Goal: Task Accomplishment & Management: Use online tool/utility

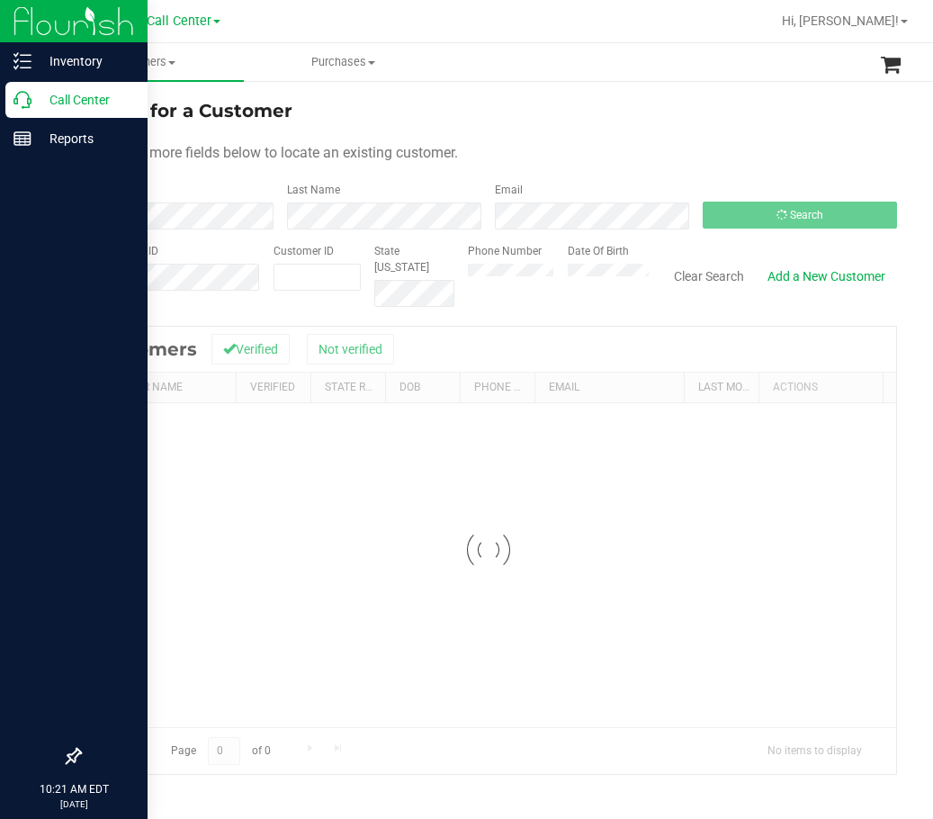
click at [32, 106] on p "Call Center" at bounding box center [86, 100] width 108 height 22
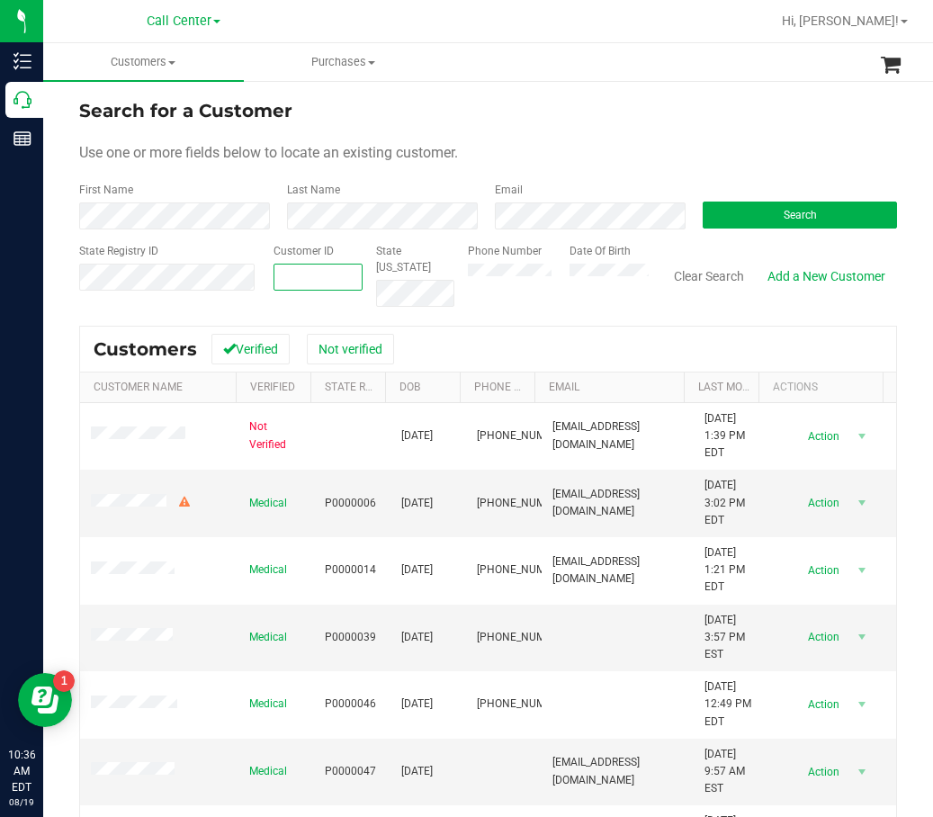
paste input "1457481"
type input "1457481"
click at [730, 223] on button "Search" at bounding box center [800, 215] width 194 height 27
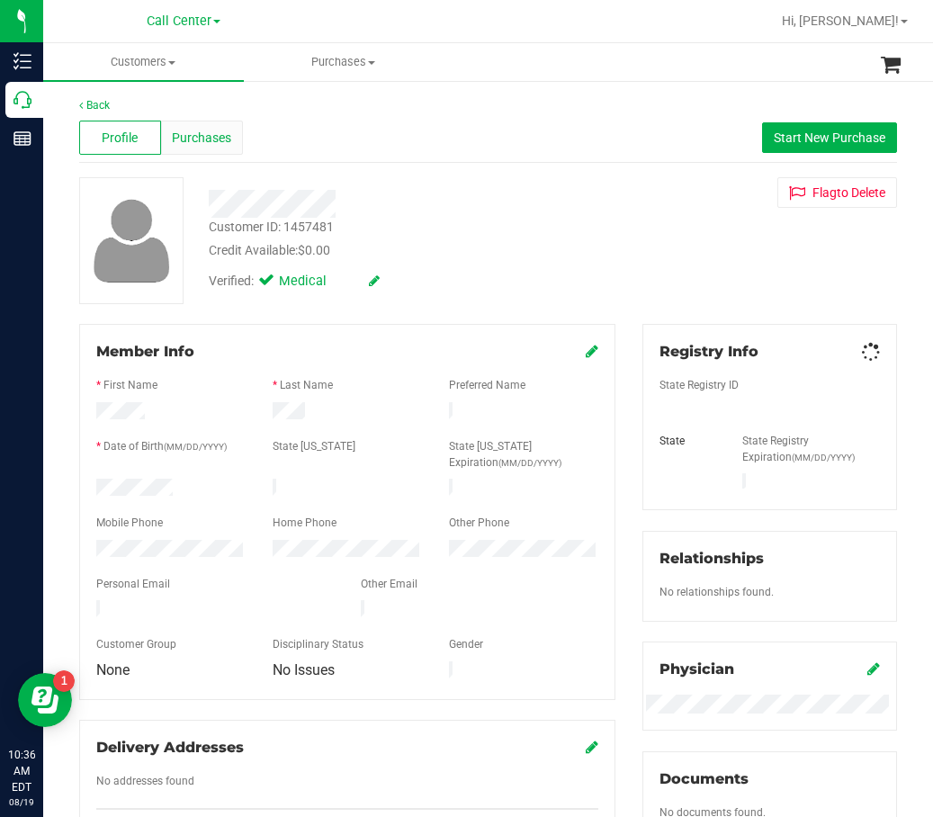
click at [182, 141] on span "Purchases" at bounding box center [201, 138] width 59 height 19
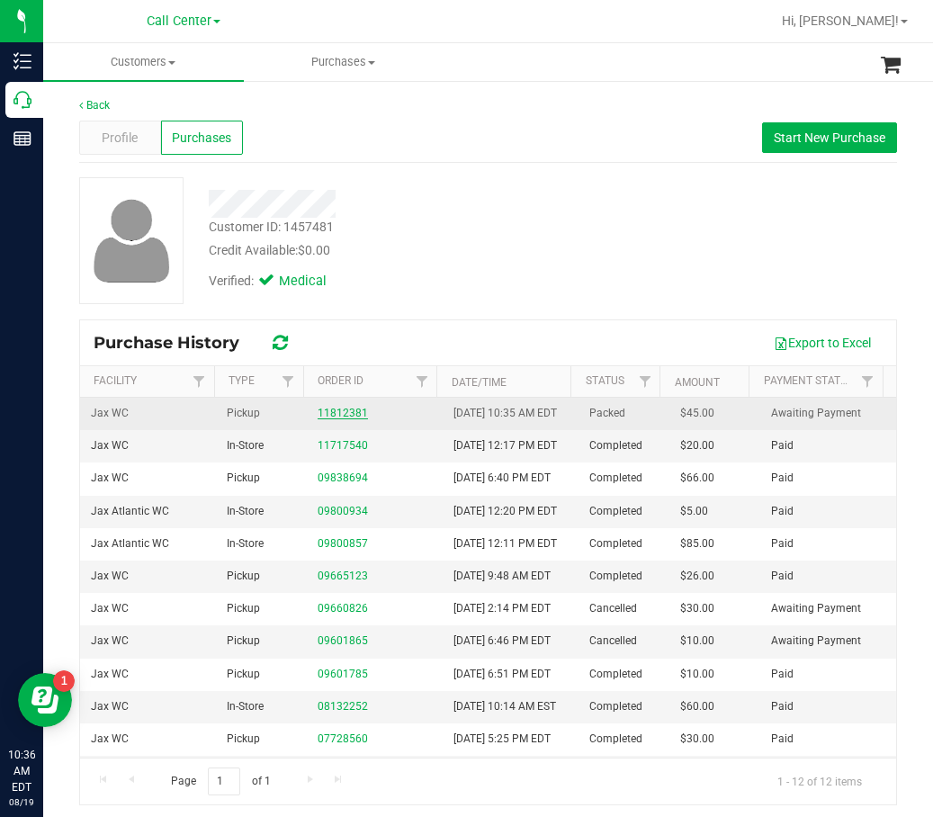
click at [328, 419] on link "11812381" at bounding box center [343, 413] width 50 height 13
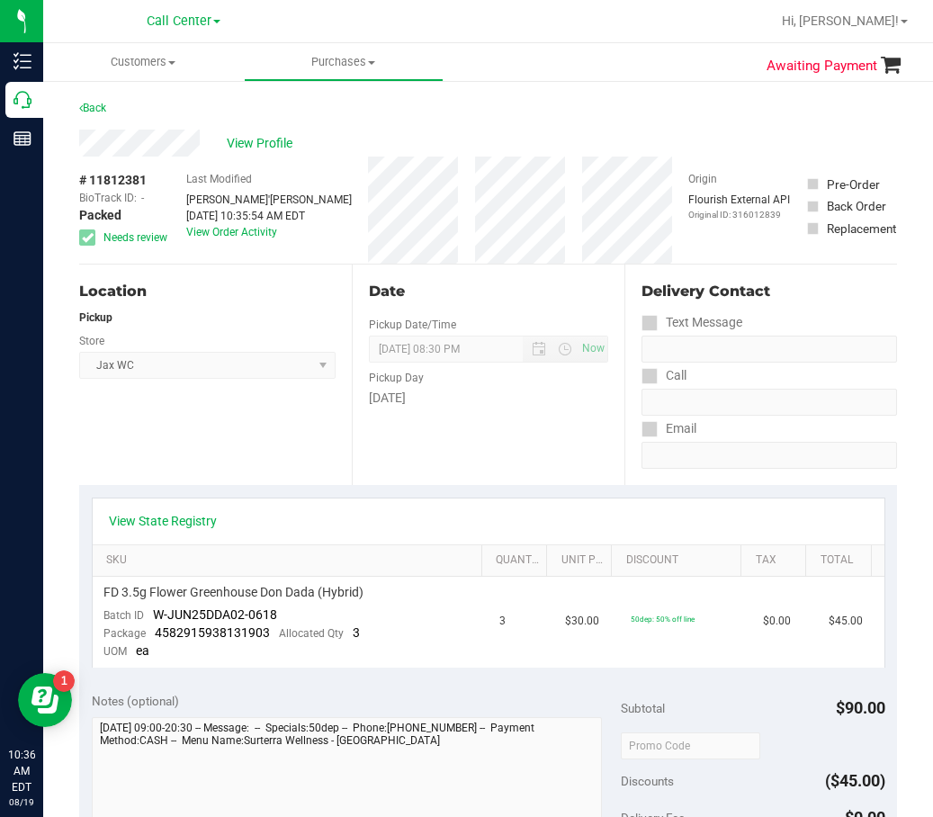
click at [182, 510] on div "View State Registry" at bounding box center [489, 522] width 792 height 46
click at [187, 516] on link "View State Registry" at bounding box center [163, 521] width 108 height 18
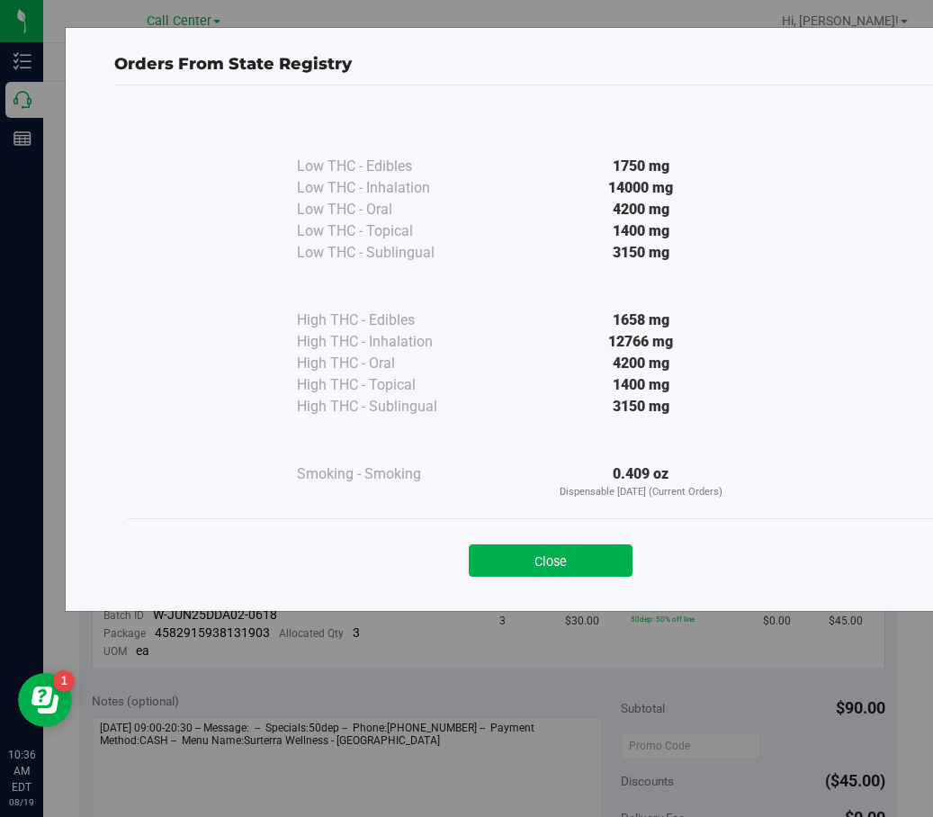
drag, startPoint x: 589, startPoint y: 550, endPoint x: 553, endPoint y: 551, distance: 36.0
click at [588, 550] on button "Close" at bounding box center [551, 561] width 164 height 32
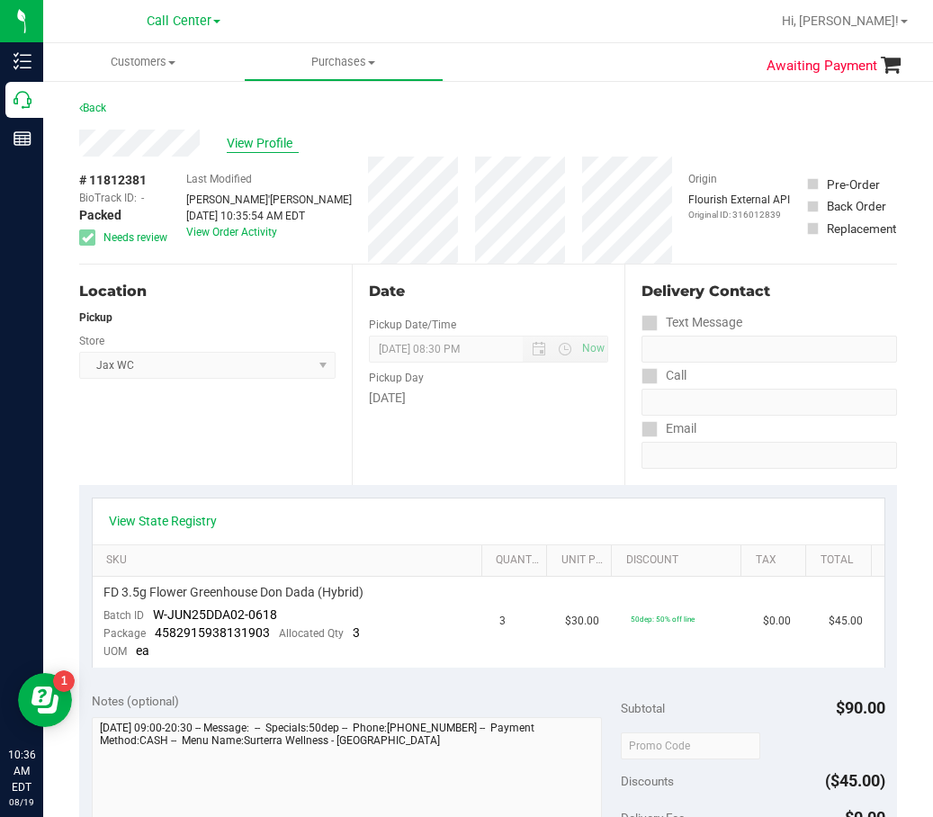
click at [269, 142] on span "View Profile" at bounding box center [263, 143] width 72 height 19
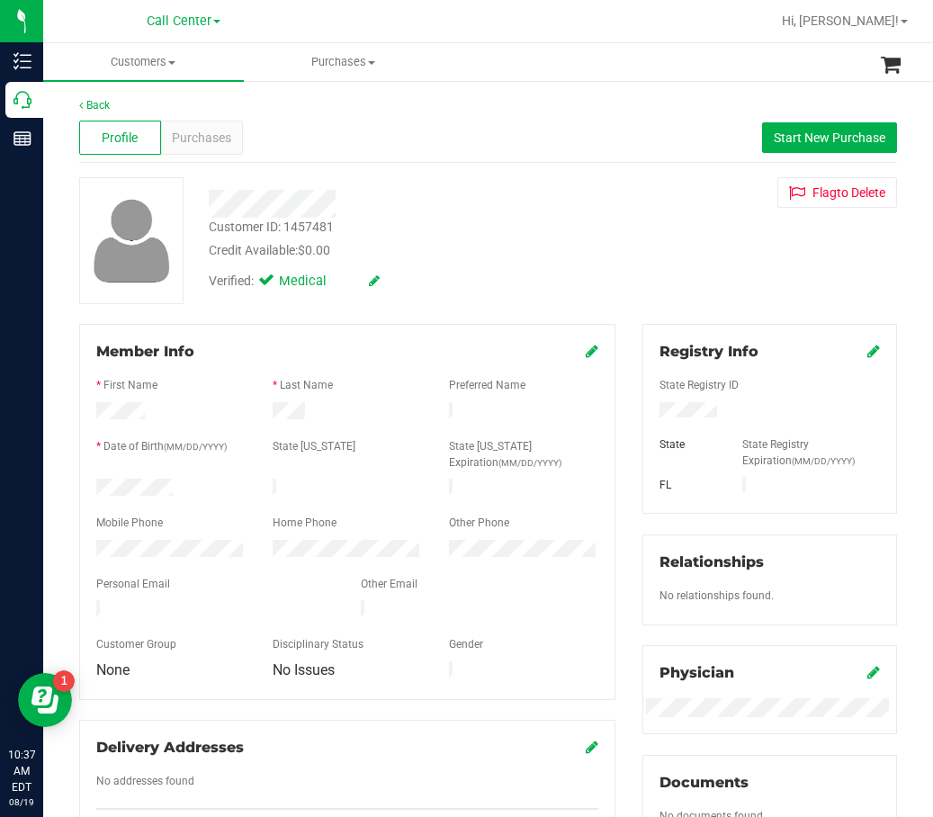
drag, startPoint x: 296, startPoint y: 441, endPoint x: 647, endPoint y: 383, distance: 355.7
click at [297, 441] on label "State [US_STATE]" at bounding box center [314, 446] width 83 height 16
click at [221, 131] on span "Purchases" at bounding box center [201, 138] width 59 height 19
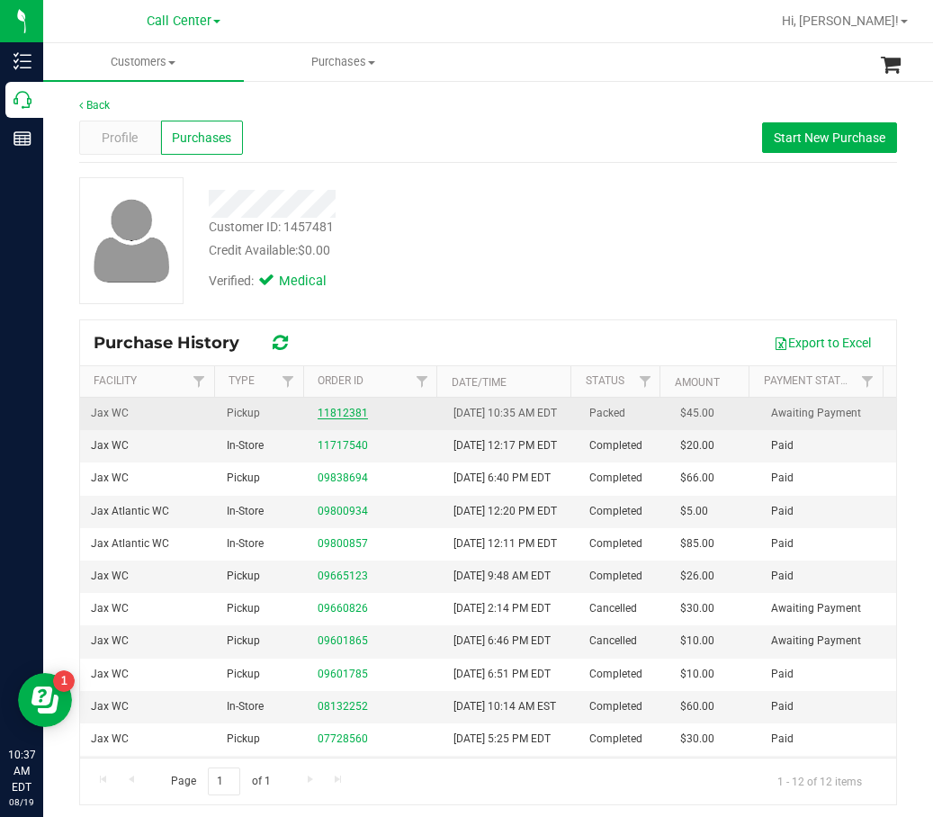
click at [351, 419] on link "11812381" at bounding box center [343, 413] width 50 height 13
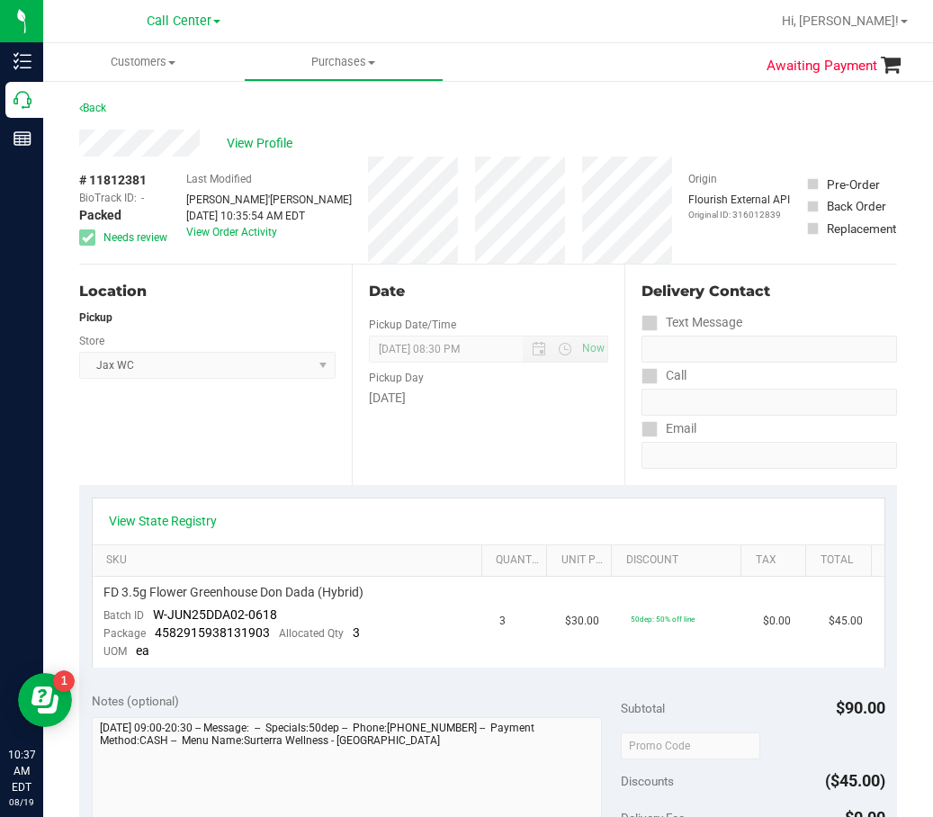
click at [169, 531] on div "View State Registry" at bounding box center [489, 522] width 792 height 46
click at [189, 519] on link "View State Registry" at bounding box center [163, 521] width 108 height 18
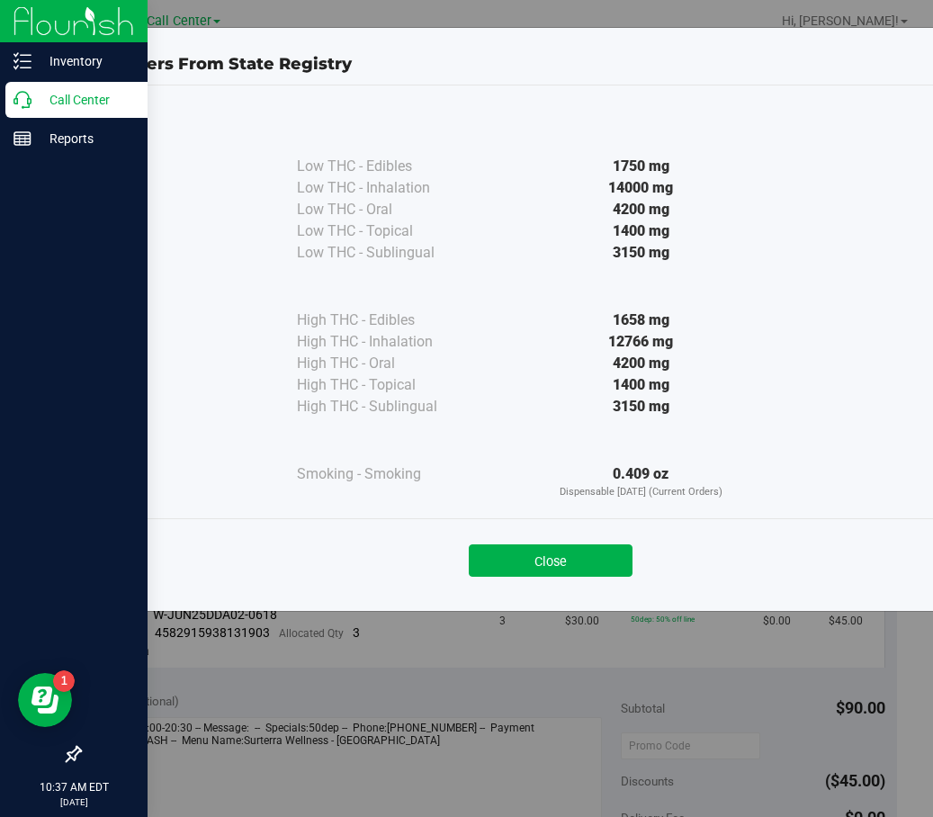
click at [521, 560] on button "Close" at bounding box center [551, 561] width 164 height 32
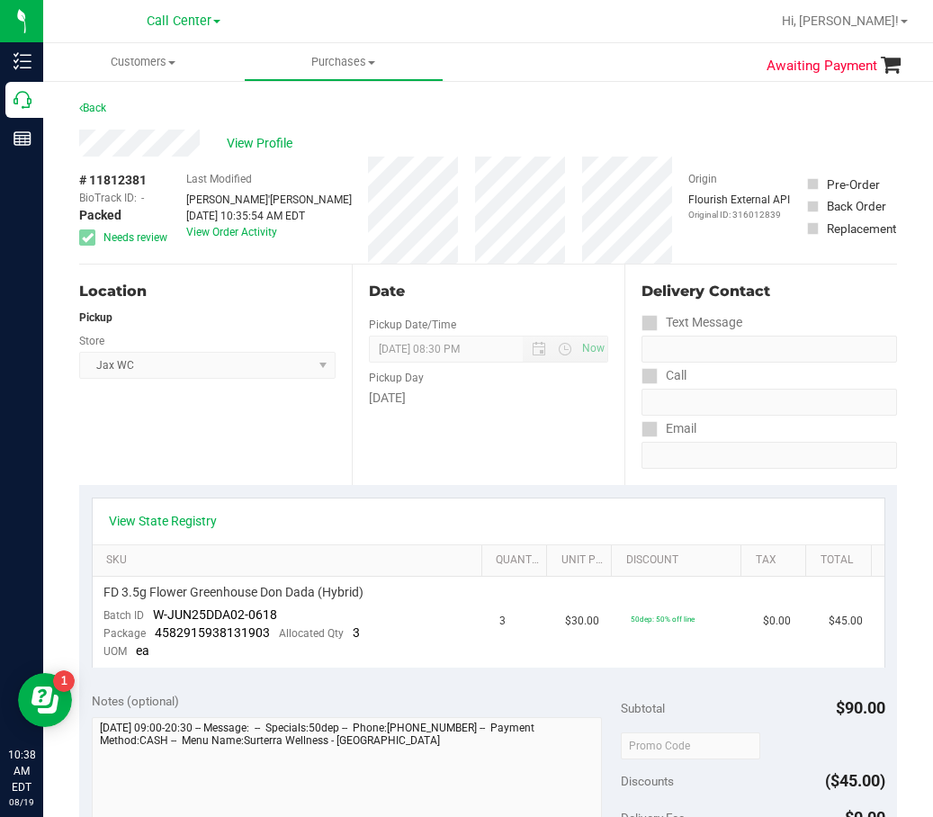
click at [324, 398] on div "Location Pickup Store Jax WC Select Store Bonita Springs WC Boynton Beach WC Br…" at bounding box center [215, 375] width 273 height 221
click at [352, 314] on div "Date Pickup Date/Time 08/19/2025 Now 08/19/2025 08:30 PM Now Pickup Day Tuesday" at bounding box center [488, 375] width 273 height 221
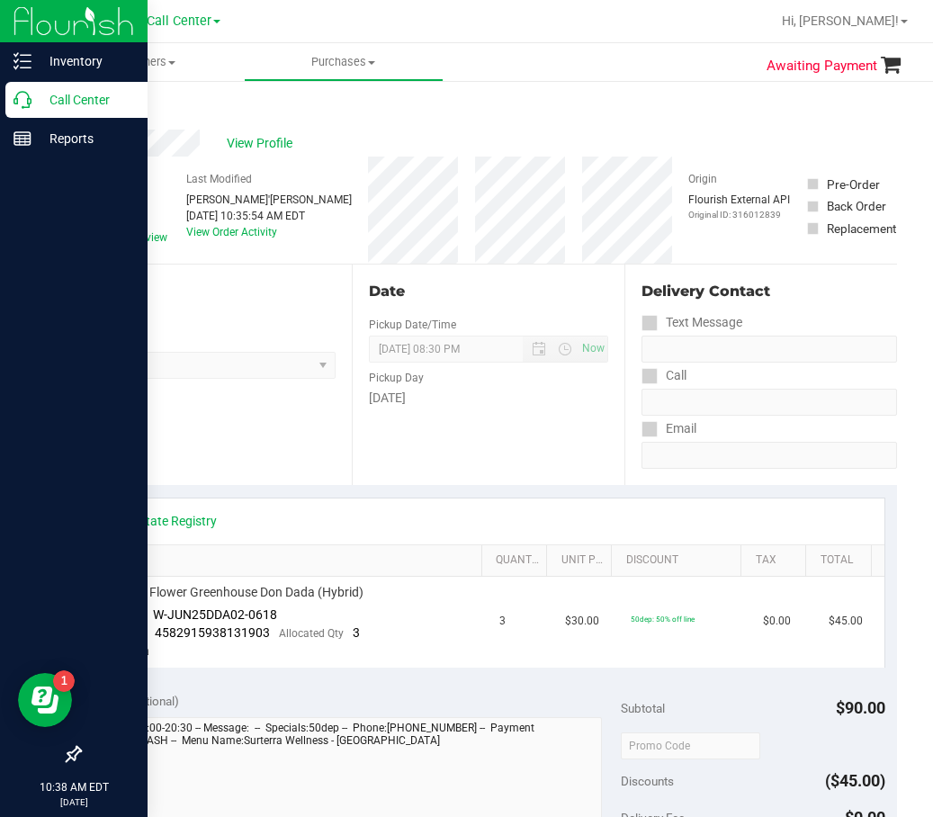
click at [52, 100] on p "Call Center" at bounding box center [86, 100] width 108 height 22
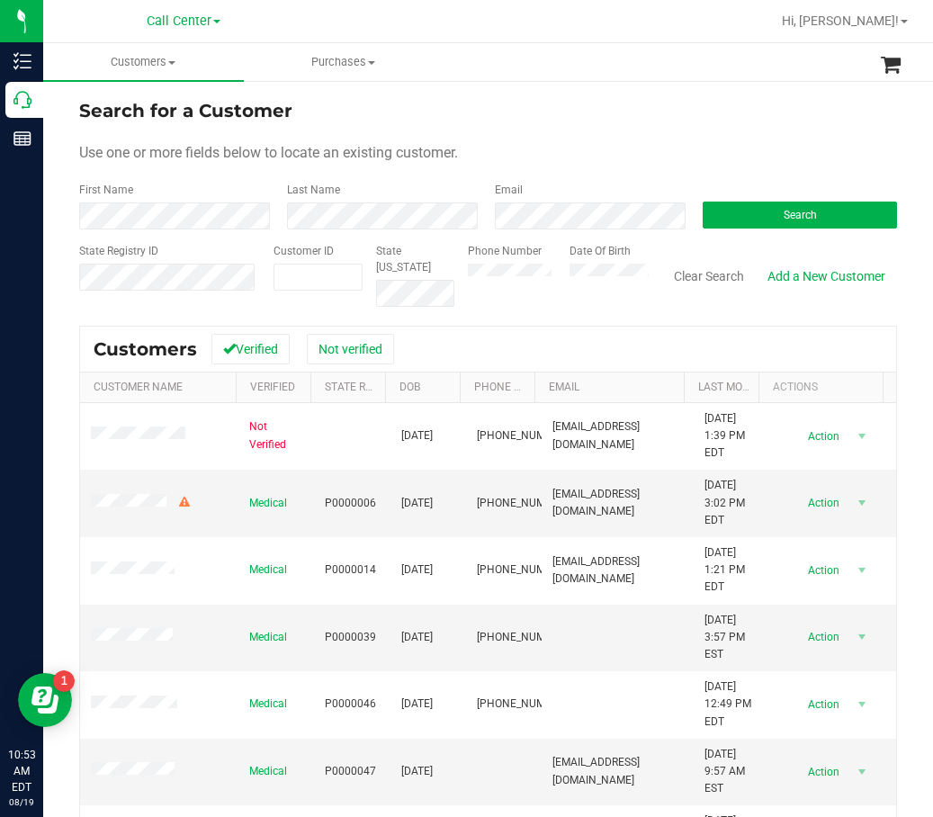
click at [717, 233] on form "Search for a Customer Use one or more fields below to locate an existing custom…" at bounding box center [488, 202] width 818 height 210
click at [742, 218] on button "Search" at bounding box center [800, 215] width 194 height 27
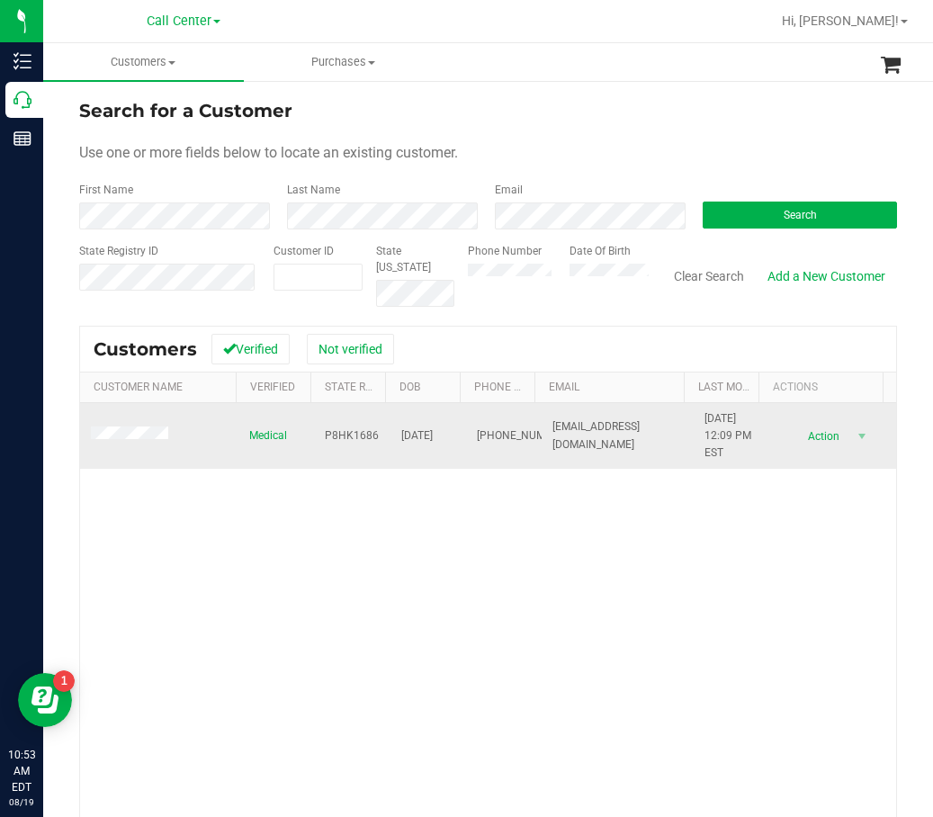
click at [325, 433] on span "P8HK1686" at bounding box center [352, 436] width 54 height 17
click at [326, 434] on span "P8HK1686" at bounding box center [352, 436] width 54 height 17
click at [327, 437] on span "P8HK1686" at bounding box center [352, 436] width 54 height 17
copy span "P8HK1686"
click at [425, 433] on span "11/06/1957" at bounding box center [417, 436] width 32 height 17
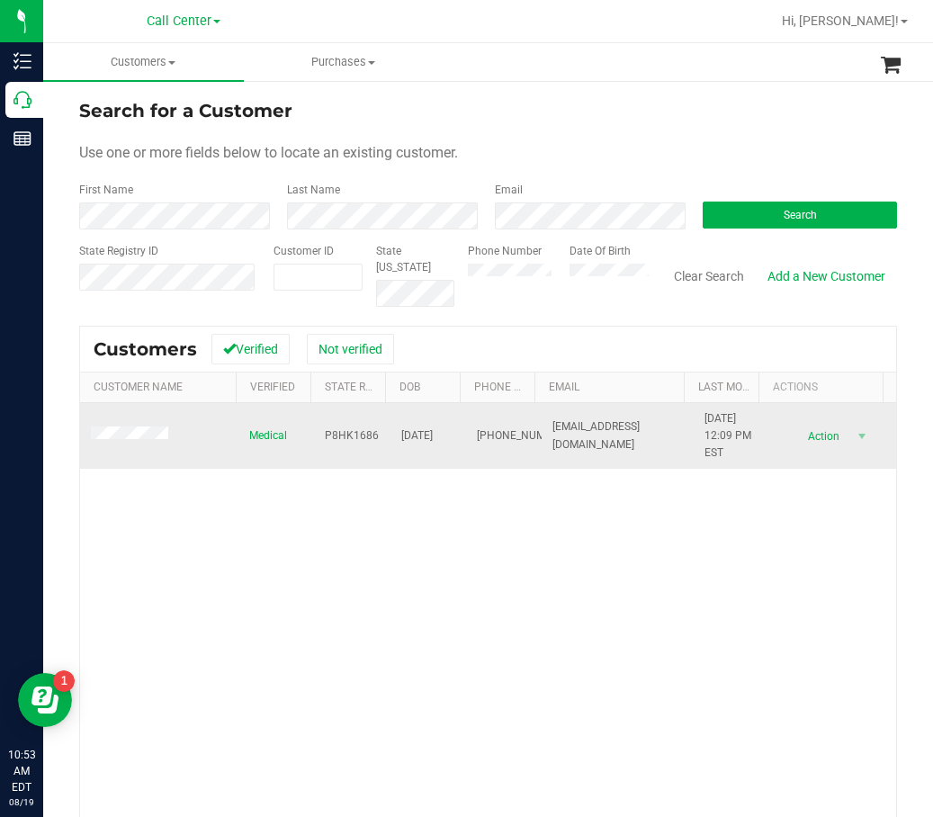
click at [425, 433] on span "11/06/1957" at bounding box center [417, 436] width 32 height 17
click at [425, 432] on span "11/06/1957" at bounding box center [417, 436] width 32 height 17
copy span "11/06/1957"
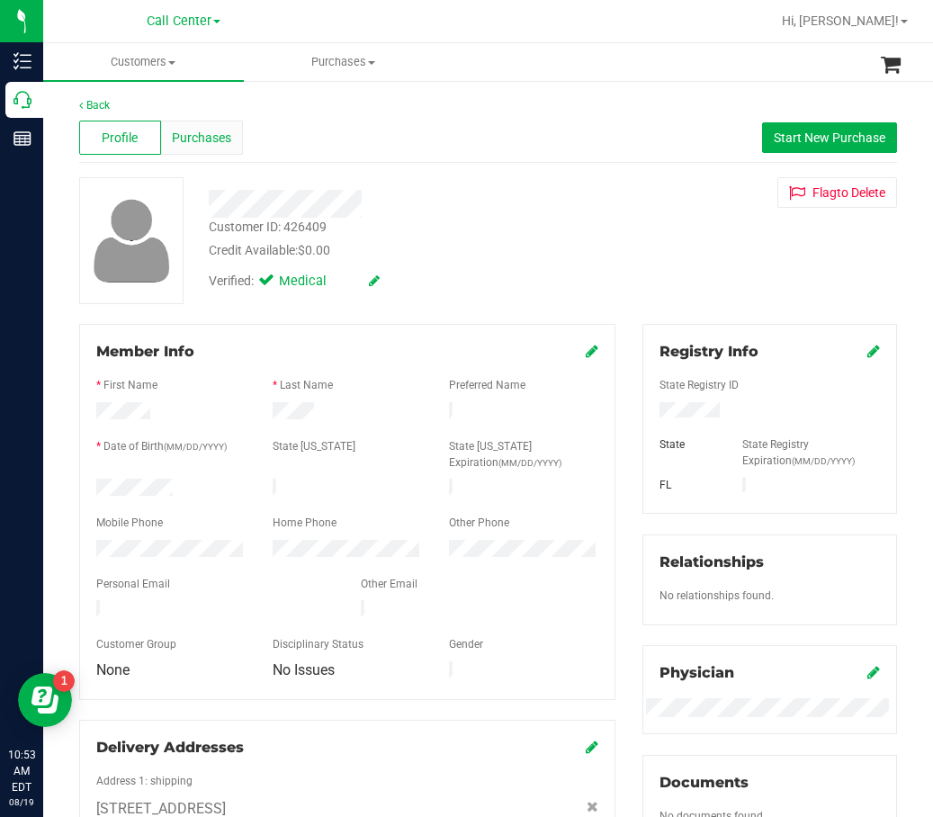
click at [193, 150] on div "Purchases" at bounding box center [202, 138] width 82 height 34
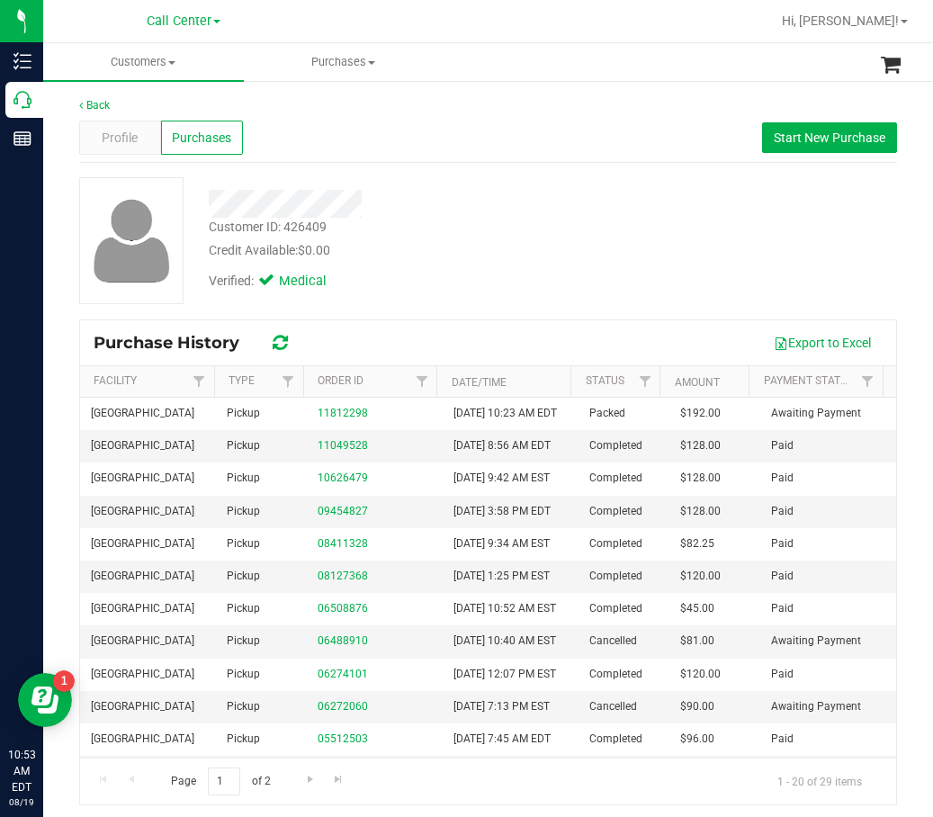
click at [305, 230] on div "Customer ID: 426409" at bounding box center [268, 227] width 118 height 19
copy div "426409"
click at [686, 227] on div "Customer ID: 426409 Credit Available: $0.00 Verified: Medical" at bounding box center [488, 240] width 845 height 127
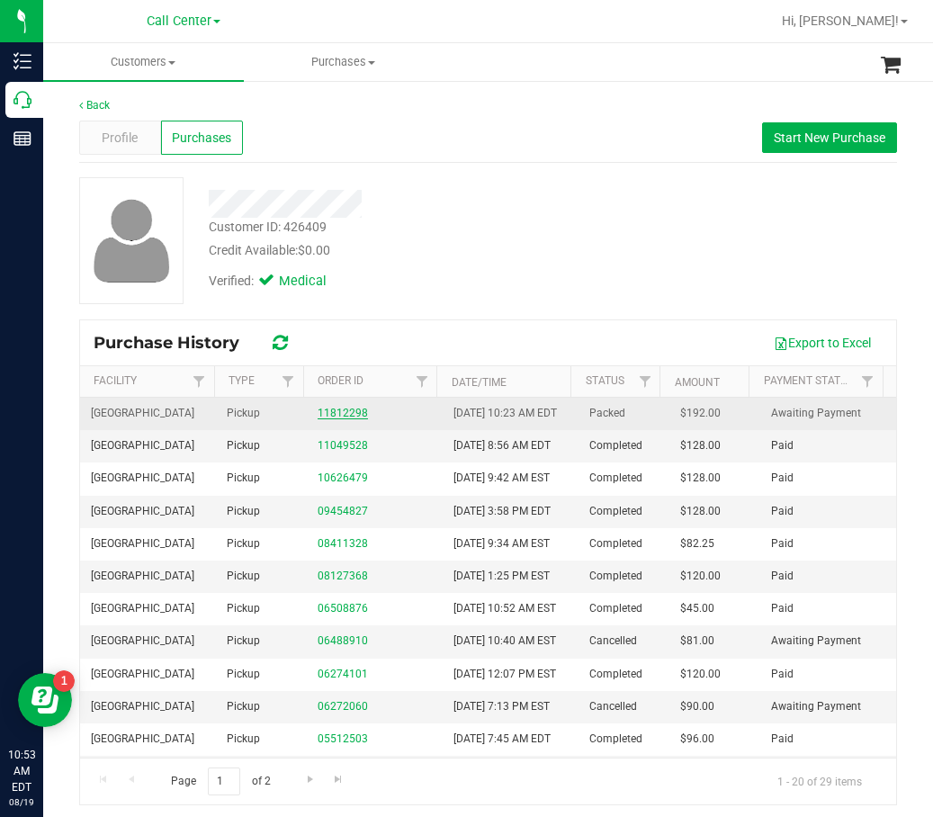
click at [346, 419] on link "11812298" at bounding box center [343, 413] width 50 height 13
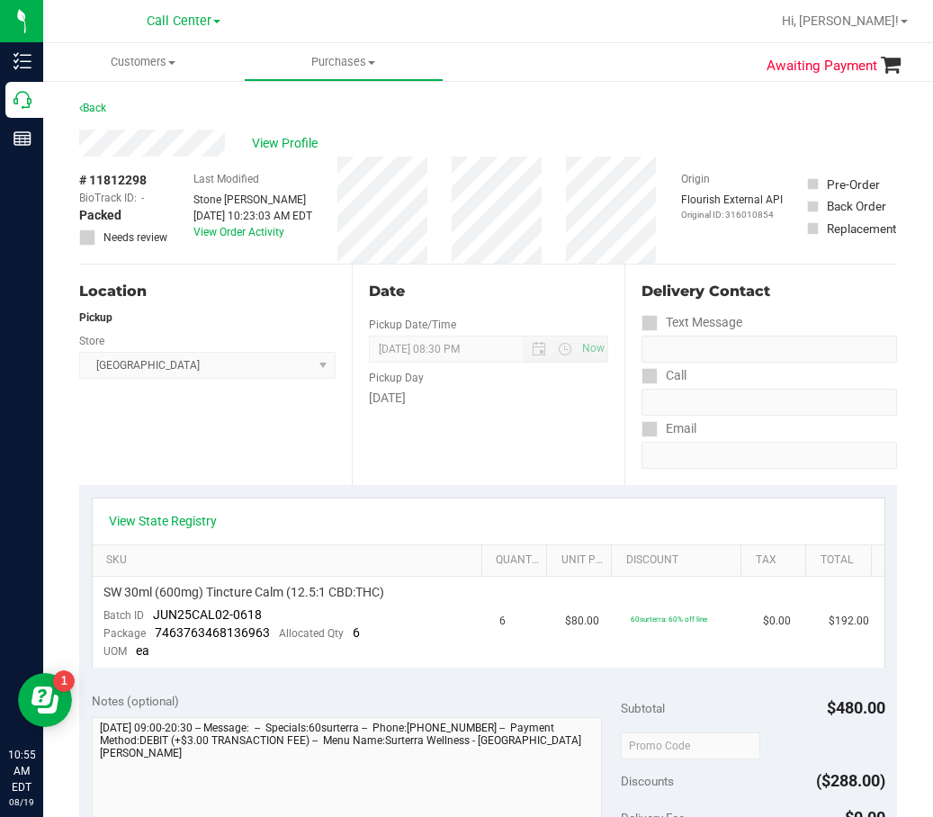
click at [131, 173] on span "# 11812298" at bounding box center [113, 180] width 68 height 19
click at [131, 174] on span "# 11812298" at bounding box center [113, 180] width 68 height 19
click at [131, 175] on span "# 11812298" at bounding box center [113, 180] width 68 height 19
copy div "# 11812298"
click at [297, 136] on span "View Profile" at bounding box center [288, 143] width 72 height 19
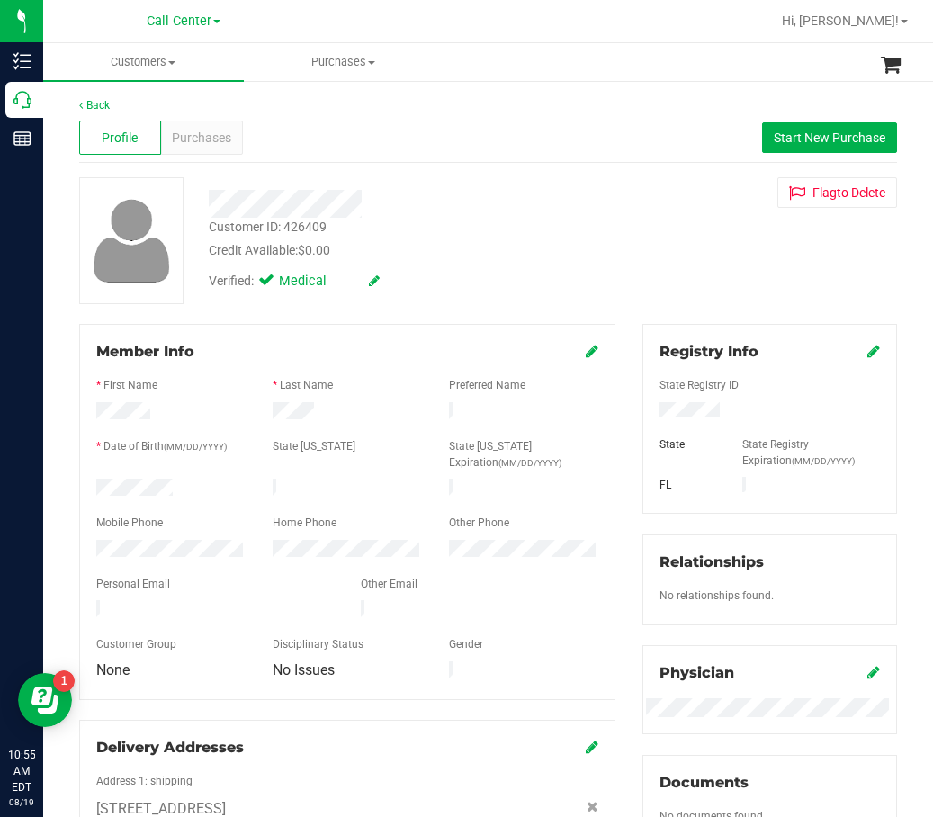
click at [282, 229] on div "Customer ID: 426409" at bounding box center [268, 227] width 118 height 19
copy div "Customer ID: 426409"
click at [498, 140] on div "Profile Purchases Start New Purchase" at bounding box center [488, 138] width 818 height 50
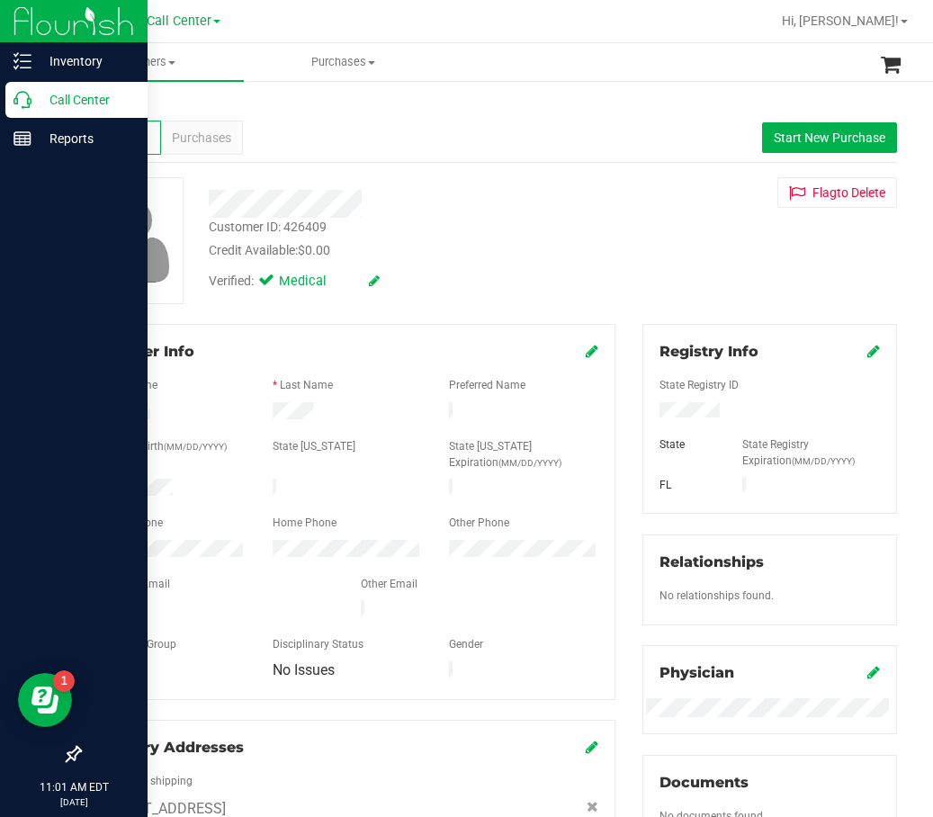
click at [27, 108] on icon at bounding box center [23, 100] width 18 height 18
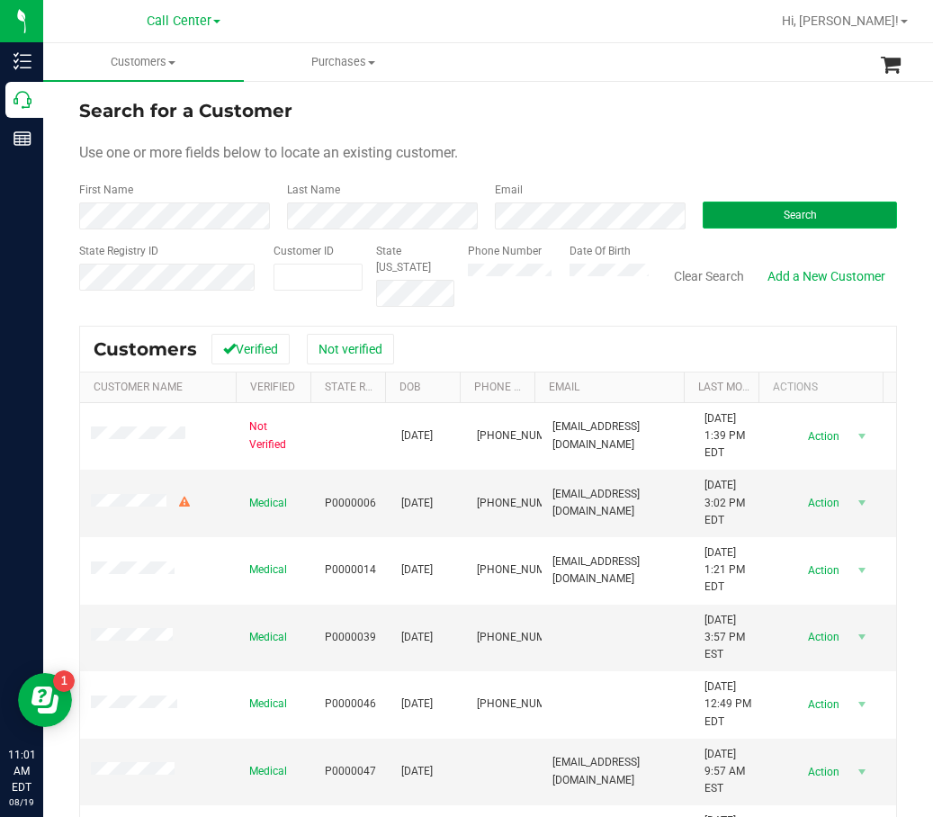
click at [763, 227] on button "Search" at bounding box center [800, 215] width 194 height 27
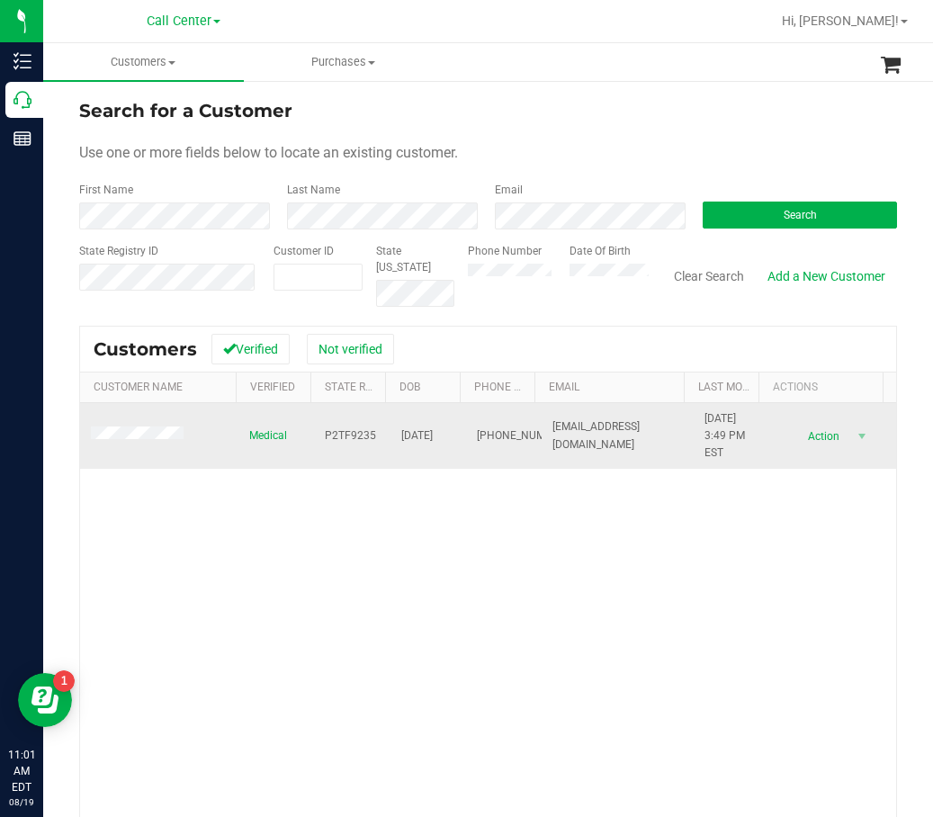
click at [351, 435] on span "P2TF9235" at bounding box center [350, 436] width 51 height 17
click at [351, 434] on span "P2TF9235" at bounding box center [350, 436] width 51 height 17
copy span "P2TF9235"
click at [417, 431] on span "07/22/1996" at bounding box center [417, 436] width 32 height 17
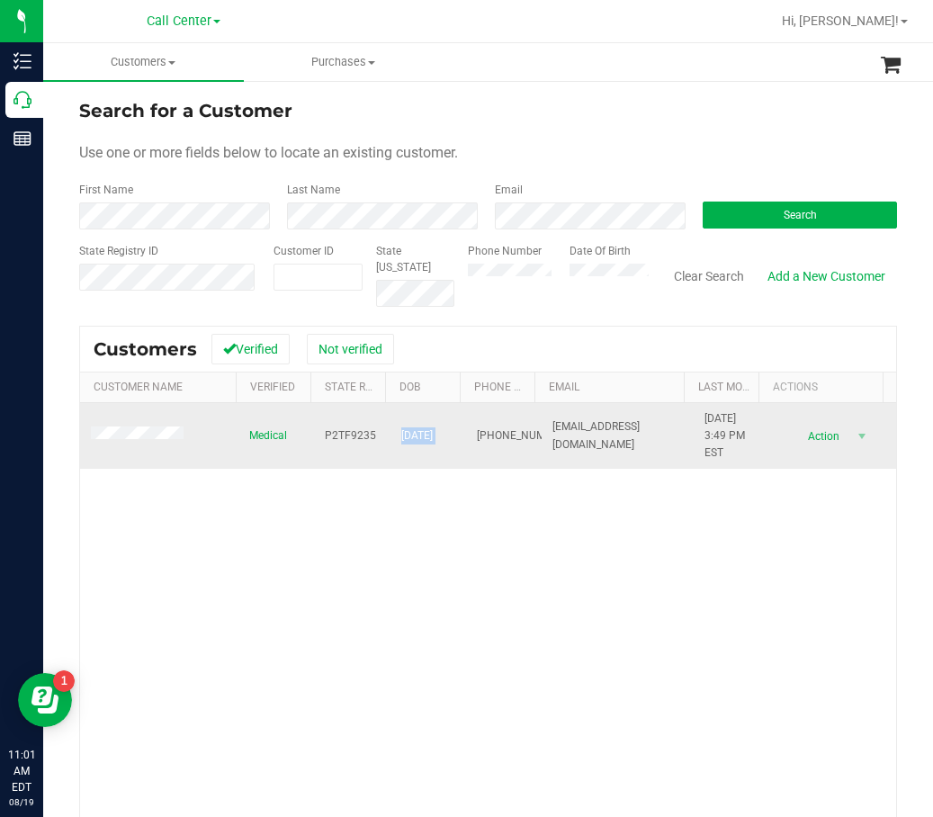
click at [417, 431] on span "07/22/1996" at bounding box center [417, 436] width 32 height 17
copy span "07/22/1996"
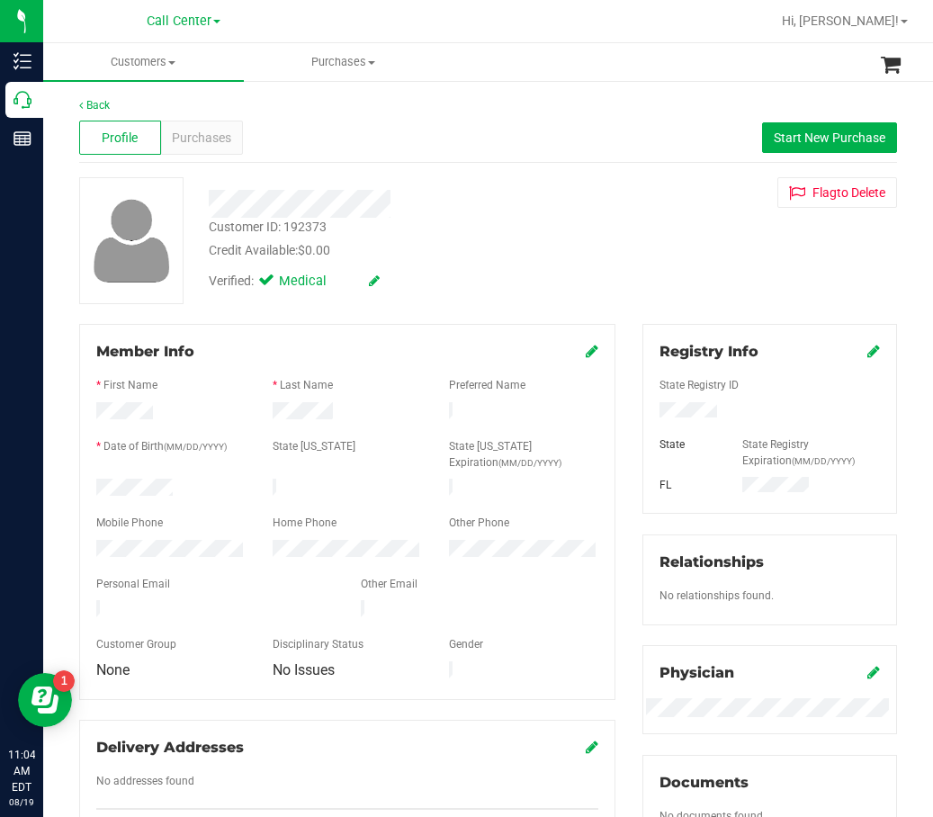
drag, startPoint x: 377, startPoint y: 254, endPoint x: 441, endPoint y: 290, distance: 73.3
click at [377, 255] on div "Credit Available: $0.00" at bounding box center [407, 250] width 396 height 19
click at [671, 420] on div at bounding box center [770, 412] width 248 height 20
drag, startPoint x: 851, startPoint y: 226, endPoint x: 804, endPoint y: 189, distance: 60.3
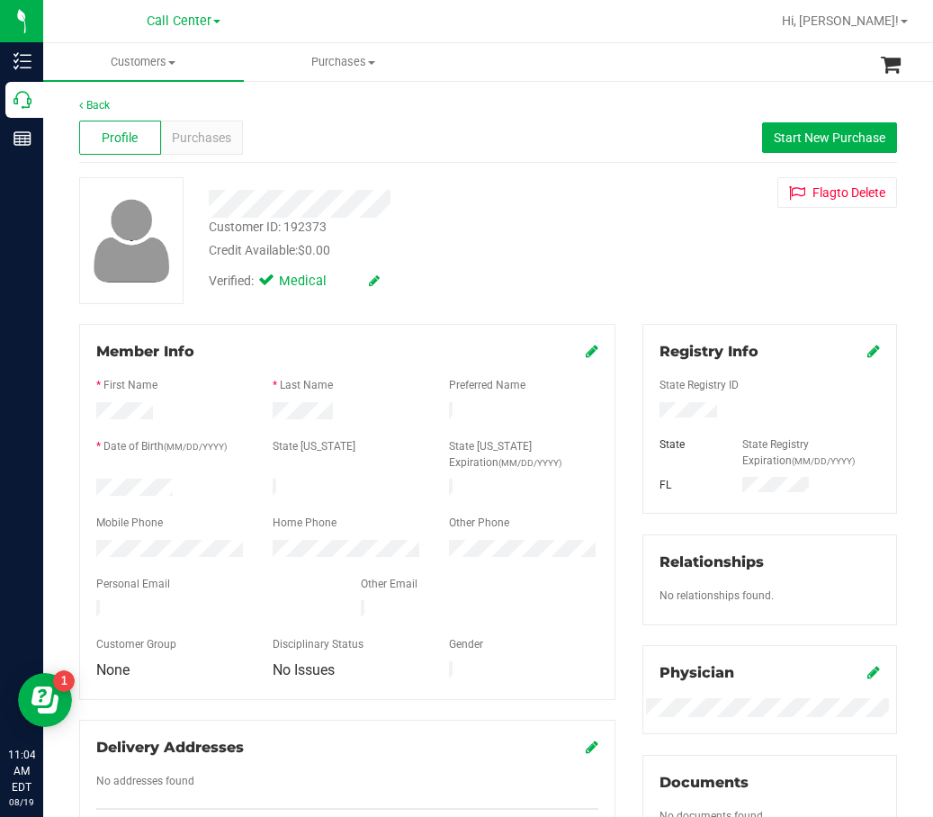
click at [851, 226] on div "Customer ID: 192373 Credit Available: $0.00 Verified: Medical Flag to Delete" at bounding box center [488, 240] width 845 height 127
click at [46, 118] on div "Back Profile Purchases Start New Purchase Customer ID: 192373 Credit Available:…" at bounding box center [488, 699] width 890 height 1240
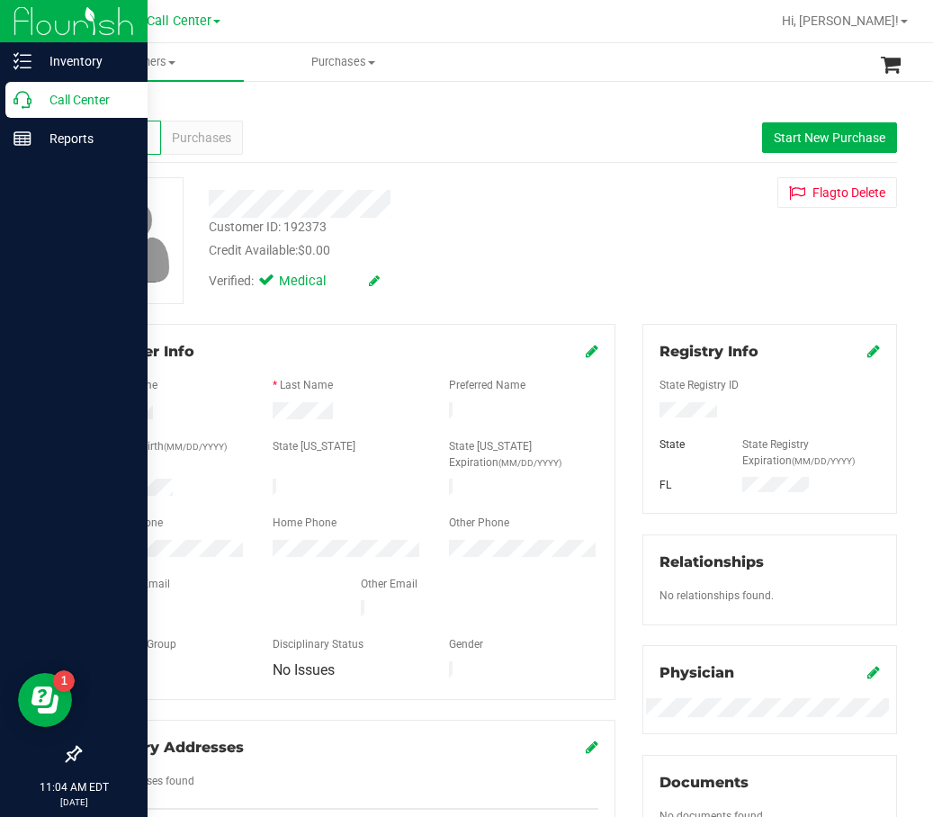
click at [41, 111] on div "Call Center" at bounding box center [76, 100] width 142 height 36
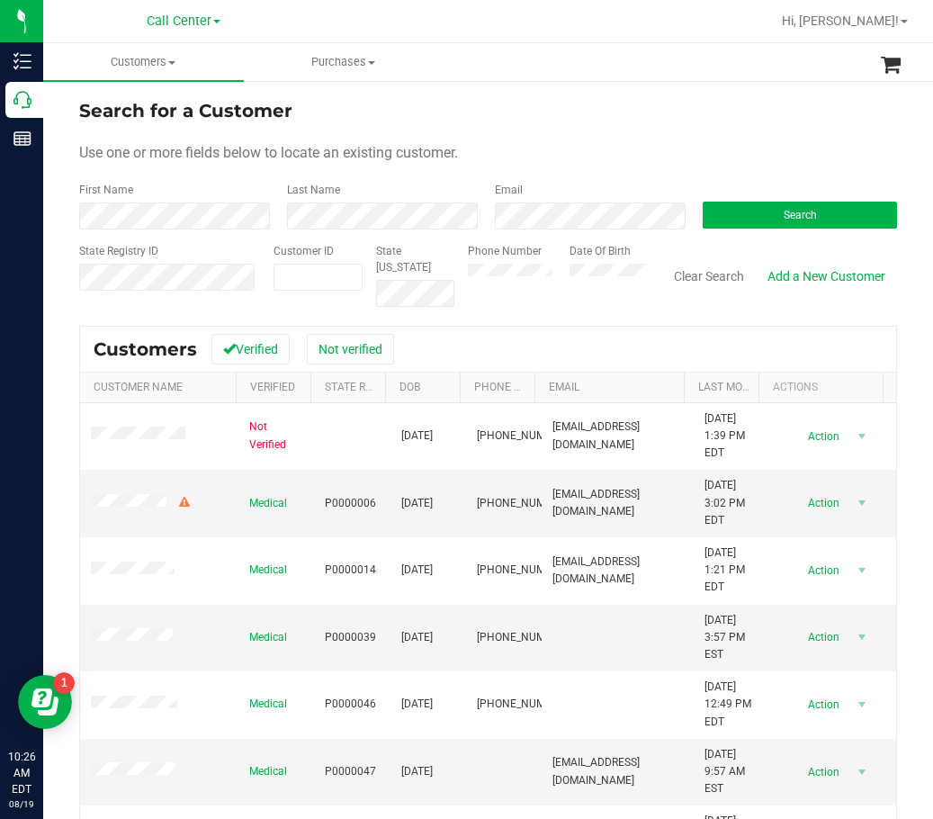
drag, startPoint x: 678, startPoint y: 88, endPoint x: 688, endPoint y: 3, distance: 86.1
click at [678, 85] on div "Search for a Customer Use one or more fields below to locate an existing custom…" at bounding box center [488, 531] width 890 height 905
drag, startPoint x: 728, startPoint y: 125, endPoint x: 730, endPoint y: 93, distance: 32.5
click at [729, 123] on form "Search for a Customer Use one or more fields below to locate an existing custom…" at bounding box center [488, 202] width 818 height 210
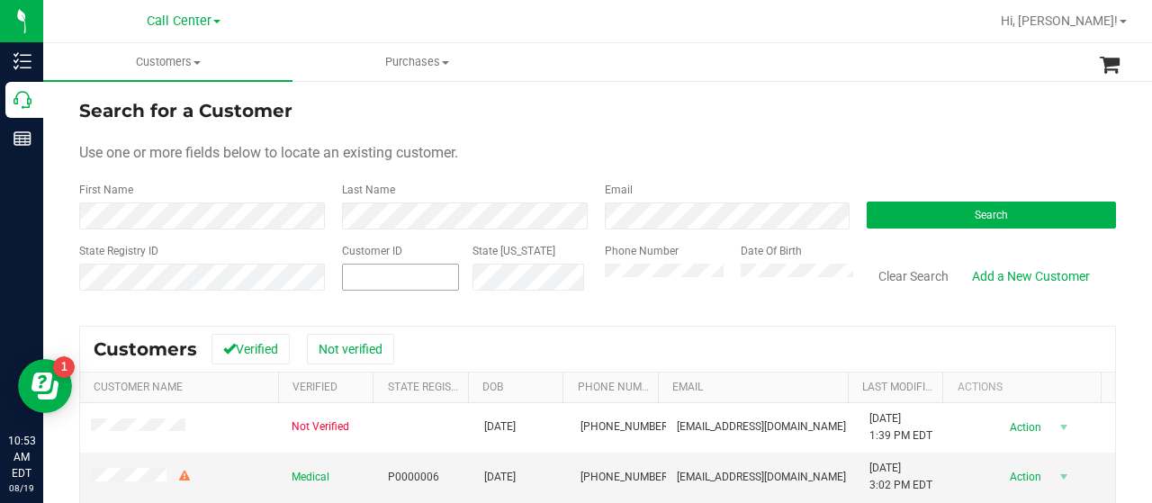
drag, startPoint x: 0, startPoint y: 0, endPoint x: 420, endPoint y: 274, distance: 501.5
paste input "426409"
type input "426409"
click at [999, 217] on button "Search" at bounding box center [991, 215] width 249 height 27
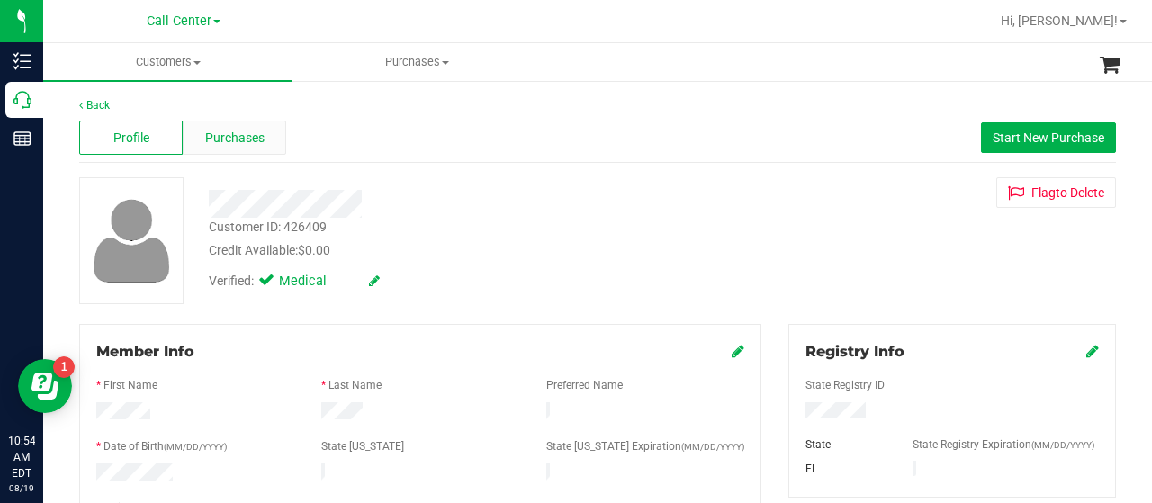
click at [211, 134] on span "Purchases" at bounding box center [234, 138] width 59 height 19
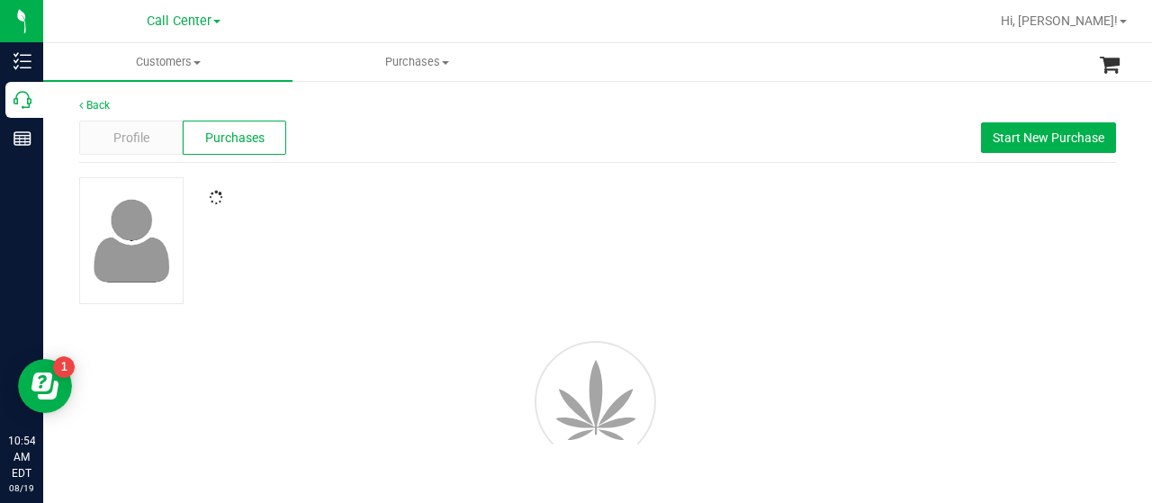
click at [392, 131] on div "Profile Purchases Start New Purchase" at bounding box center [597, 138] width 1037 height 50
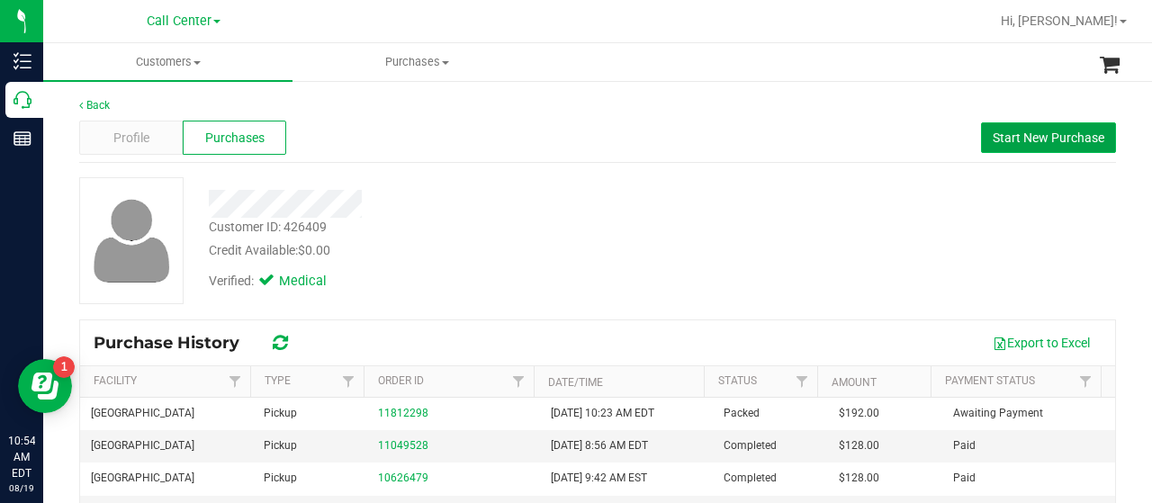
click at [1003, 137] on span "Start New Purchase" at bounding box center [1049, 138] width 112 height 14
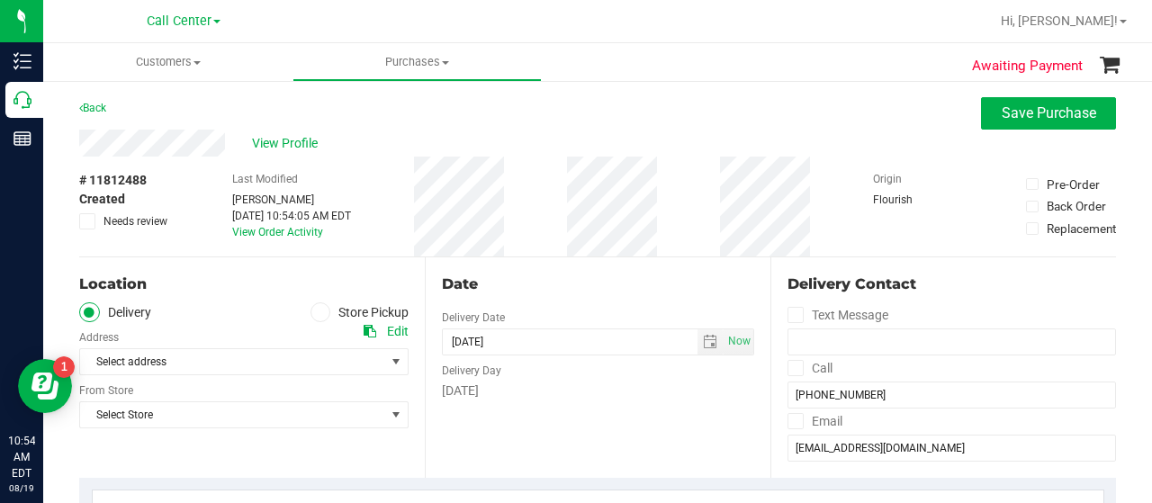
click at [297, 315] on ul "Delivery Store Pickup" at bounding box center [243, 312] width 329 height 21
click at [324, 311] on span at bounding box center [321, 312] width 21 height 21
click at [0, 0] on input "Store Pickup" at bounding box center [0, 0] width 0 height 0
click at [298, 357] on span "Select Store" at bounding box center [232, 361] width 305 height 25
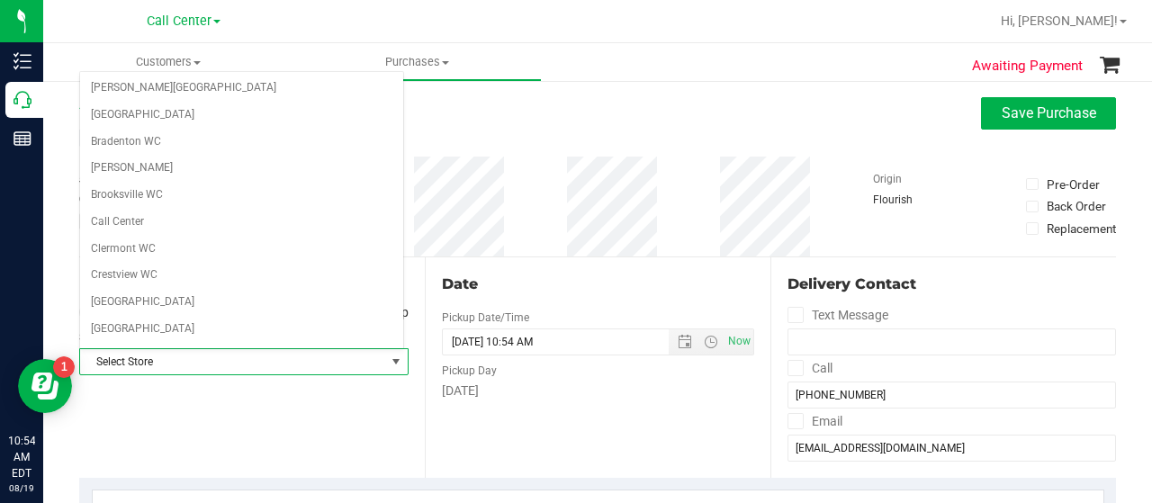
scroll to position [698, 0]
click at [263, 340] on li "[GEOGRAPHIC_DATA]" at bounding box center [241, 353] width 323 height 27
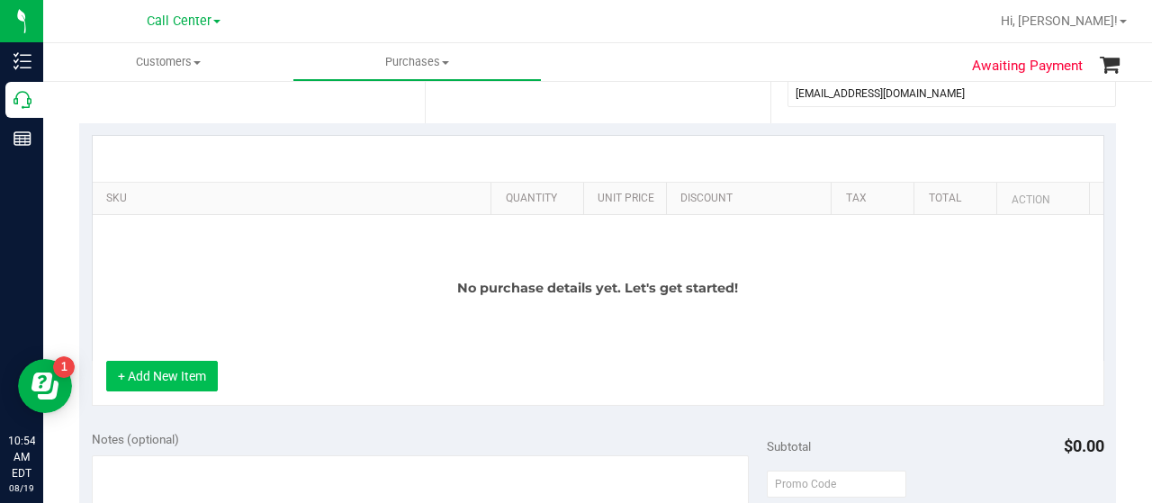
scroll to position [360, 0]
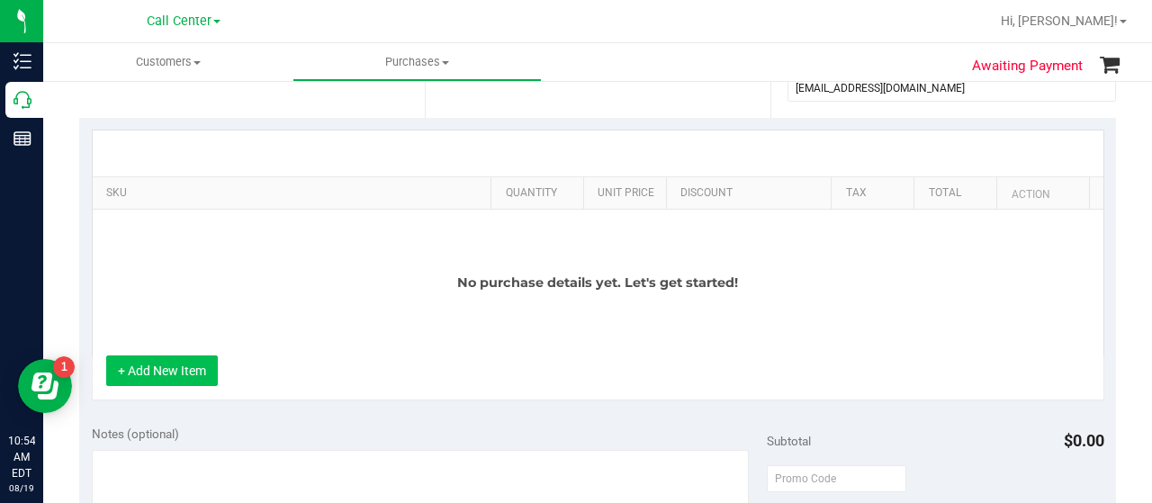
click at [189, 377] on button "+ Add New Item" at bounding box center [162, 371] width 112 height 31
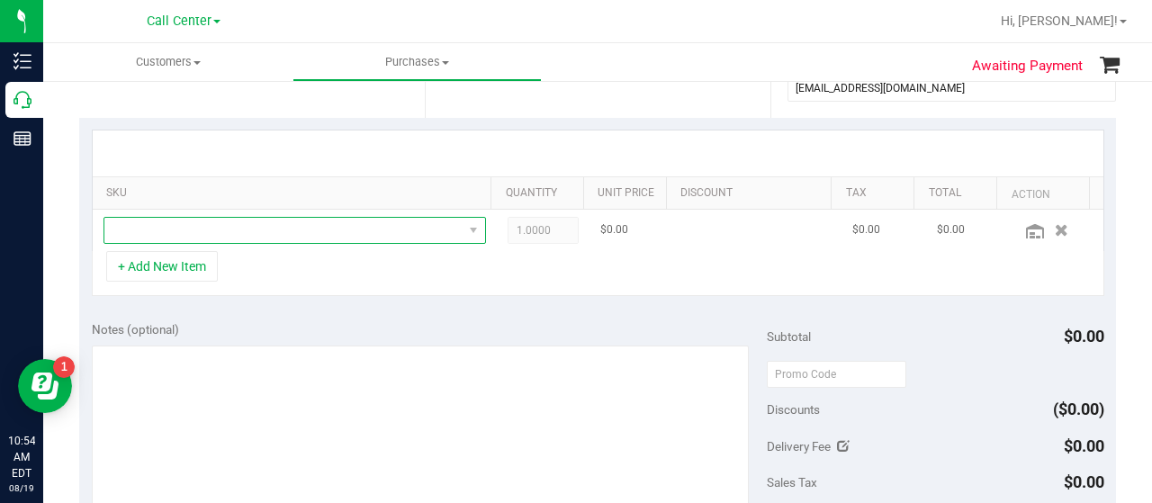
click at [351, 230] on span "NO DATA FOUND" at bounding box center [283, 230] width 358 height 25
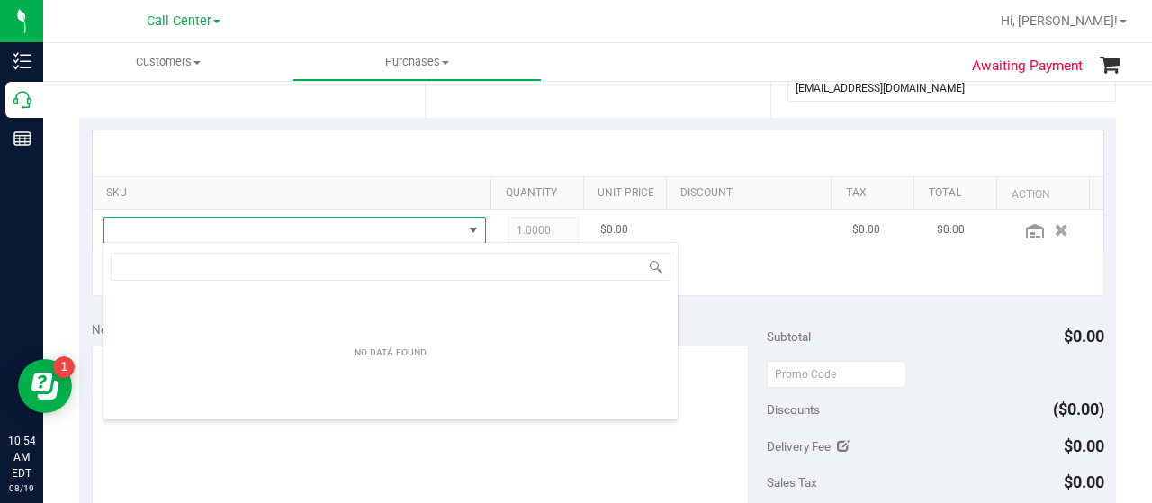
scroll to position [26, 363]
type input "calm"
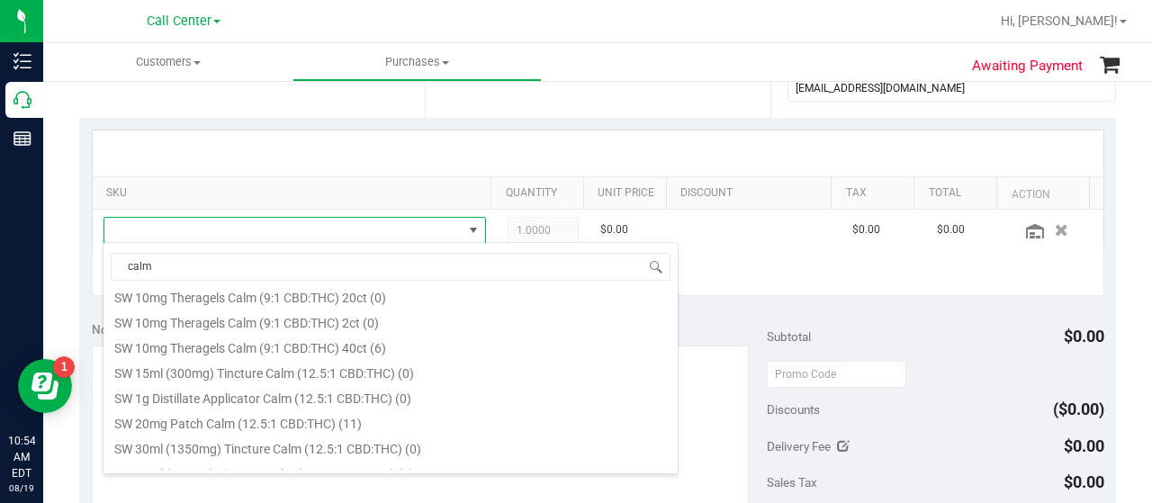
scroll to position [450, 0]
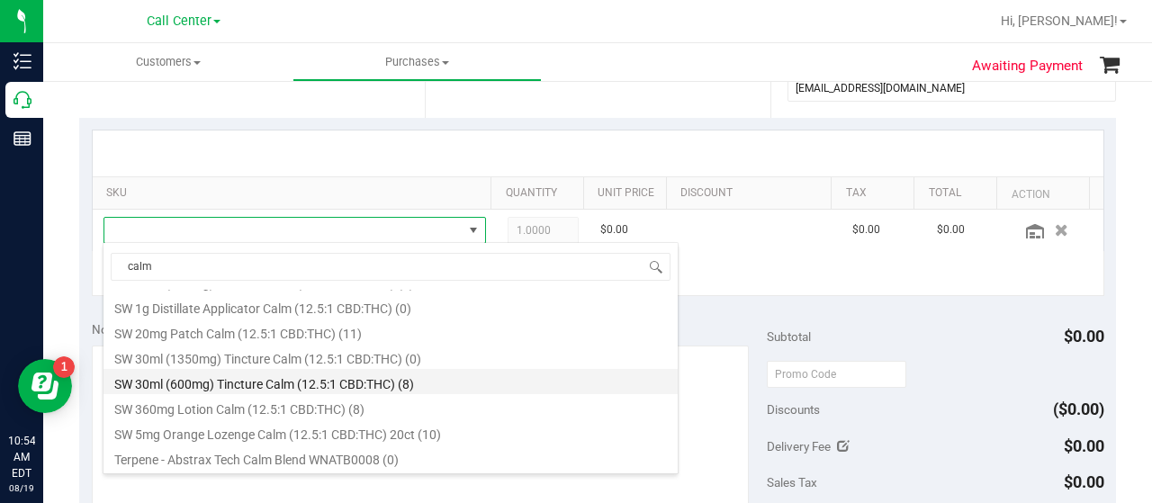
click at [347, 379] on li "SW 30ml (600mg) Tincture Calm (12.5:1 CBD:THC) (8)" at bounding box center [391, 381] width 574 height 25
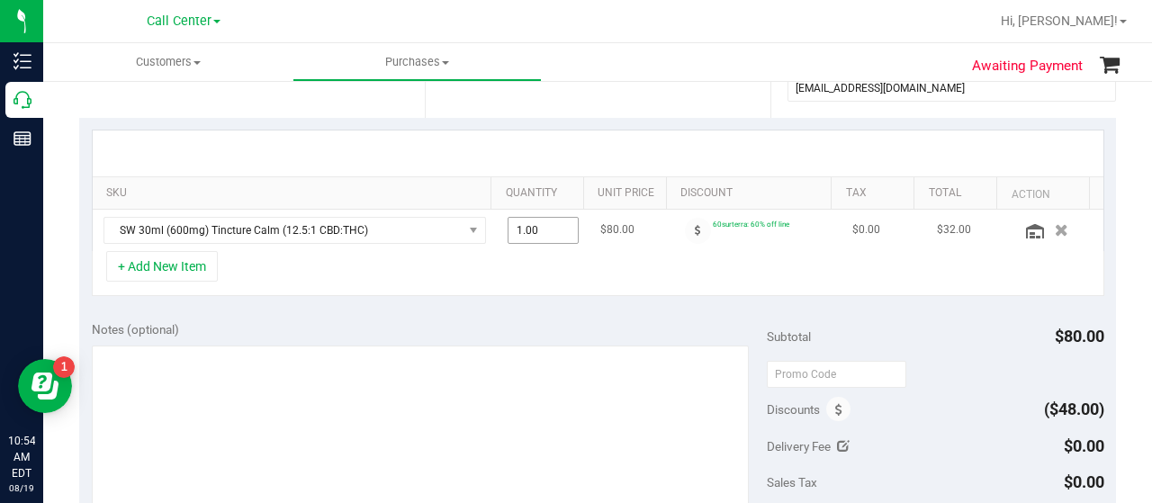
click at [527, 233] on span "1.00 1" at bounding box center [544, 230] width 72 height 27
type input "6"
type input "6.00"
click at [549, 287] on div "+ Add New Item" at bounding box center [598, 273] width 1013 height 45
click at [1026, 228] on icon at bounding box center [1035, 231] width 18 height 14
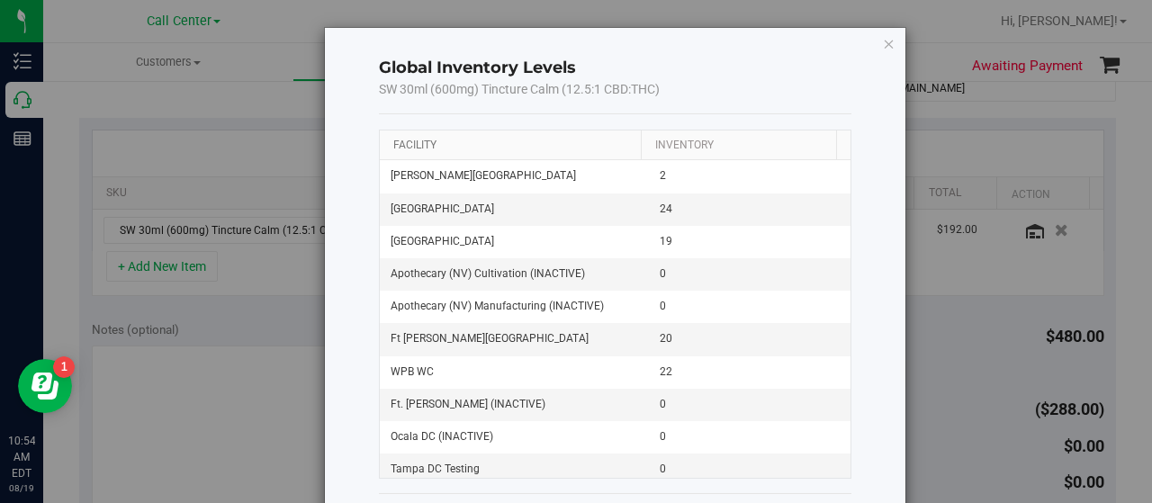
click at [417, 139] on link "Facility" at bounding box center [414, 145] width 43 height 13
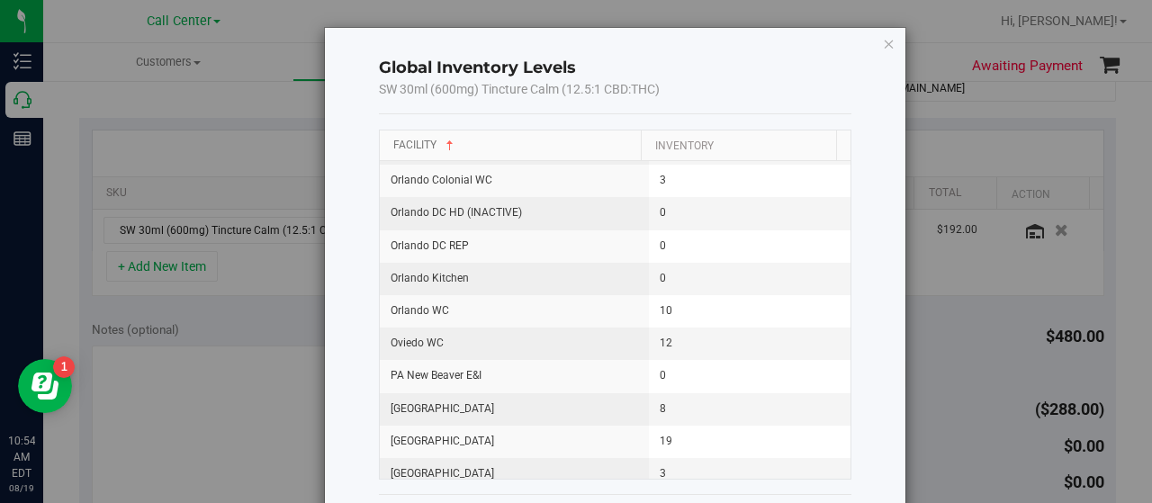
scroll to position [1620, 0]
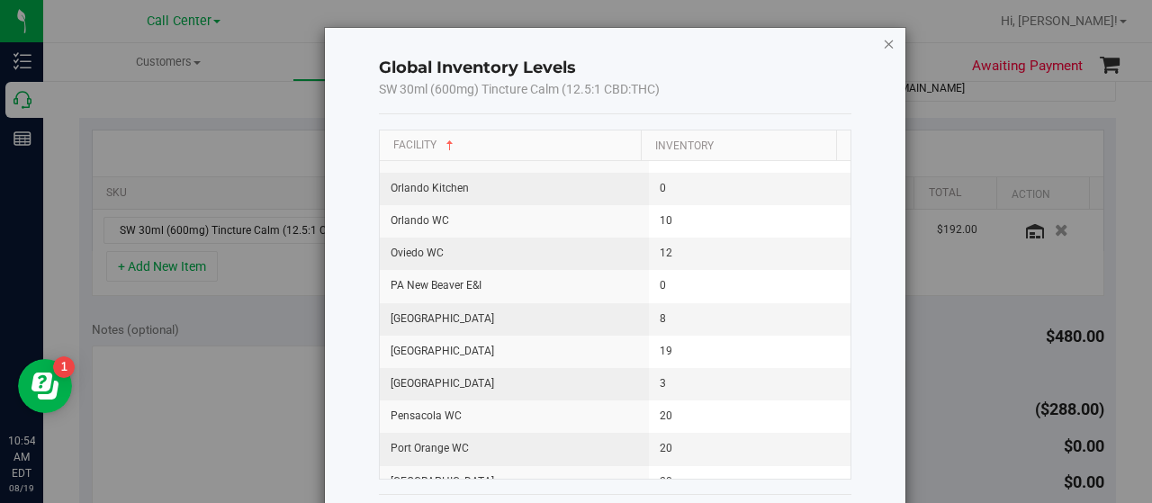
click at [883, 46] on icon "button" at bounding box center [889, 43] width 13 height 22
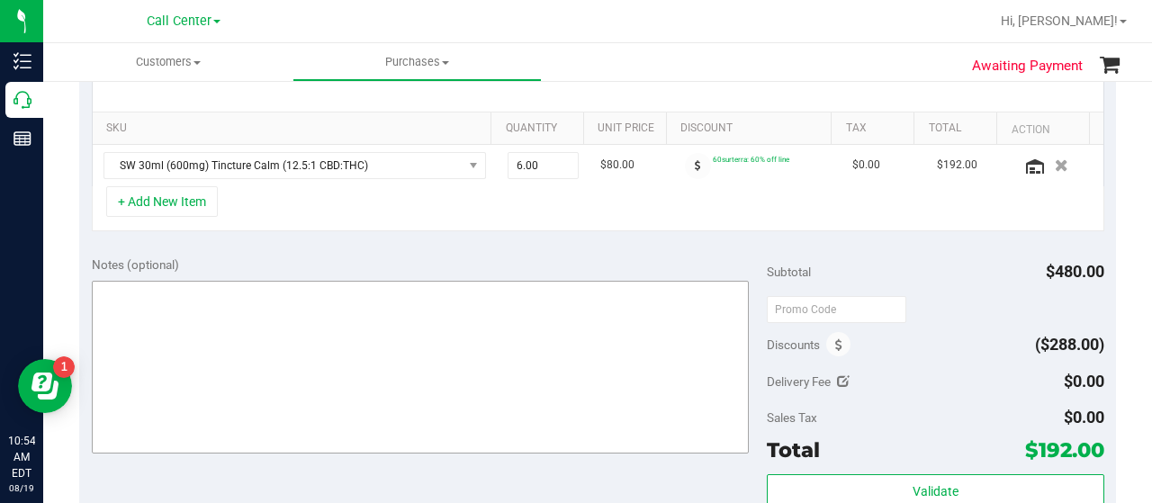
scroll to position [450, 0]
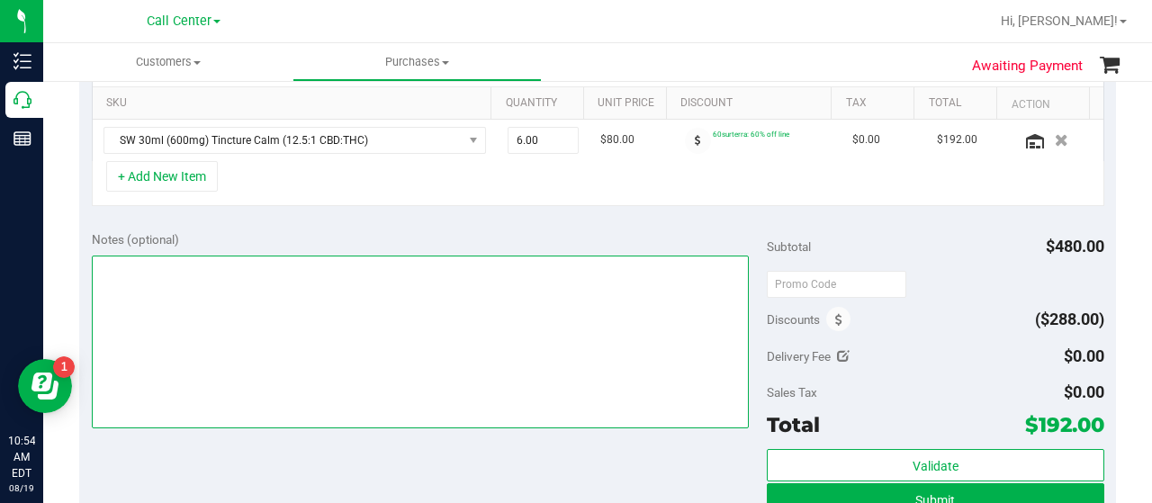
click at [580, 334] on textarea at bounding box center [420, 342] width 657 height 173
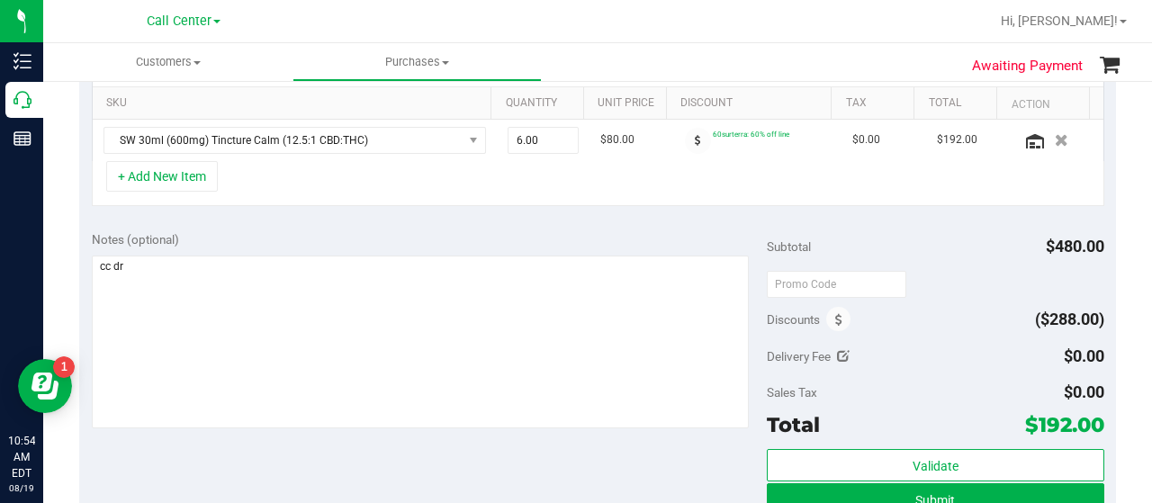
drag, startPoint x: 452, startPoint y: 212, endPoint x: 455, endPoint y: 222, distance: 10.5
click at [450, 219] on purchase-details "Back Save Purchase View Profile # 11812488 Created Needs review Last Modified D…" at bounding box center [597, 278] width 1037 height 1263
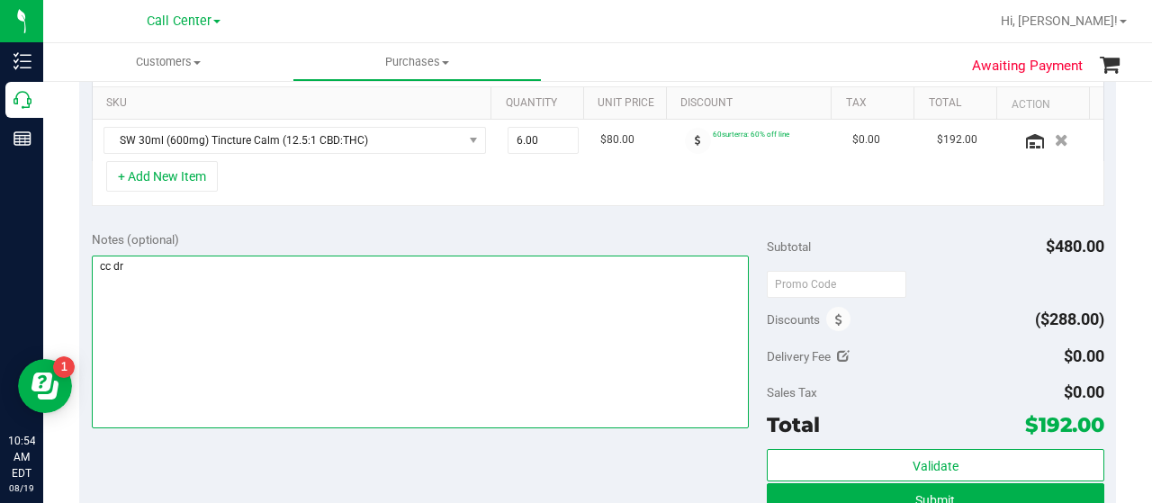
click at [473, 312] on textarea at bounding box center [420, 342] width 657 height 173
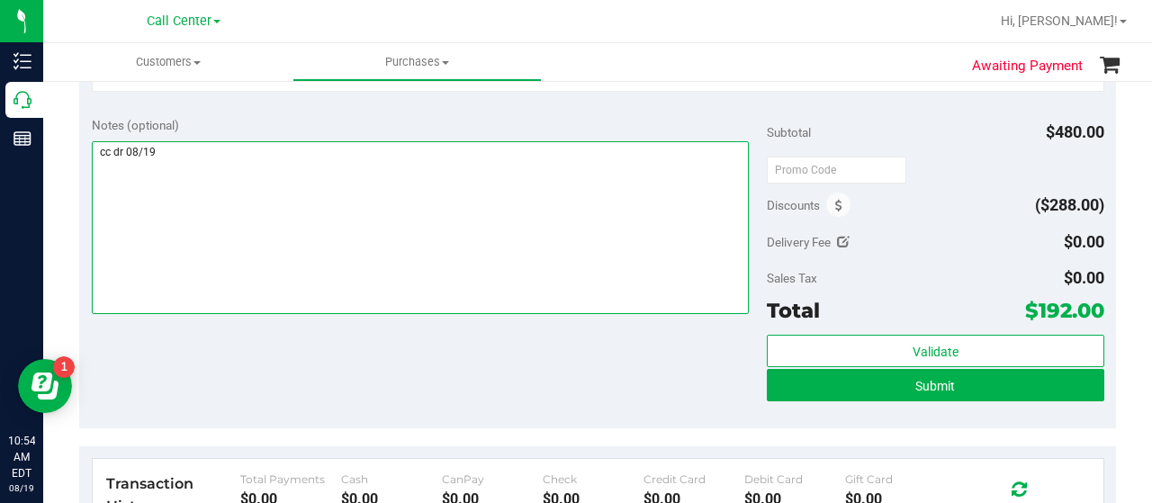
scroll to position [630, 0]
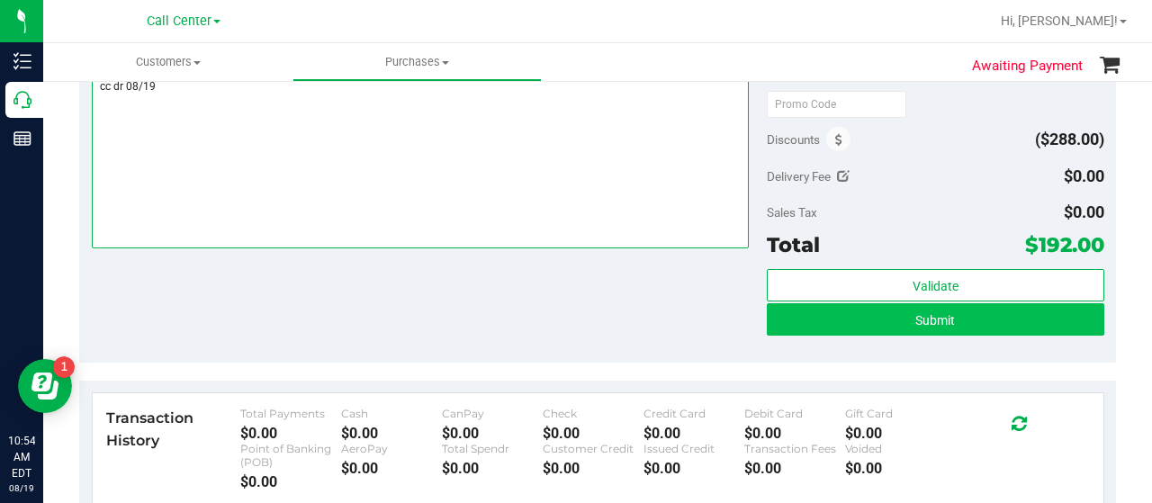
type textarea "cc dr 08/19"
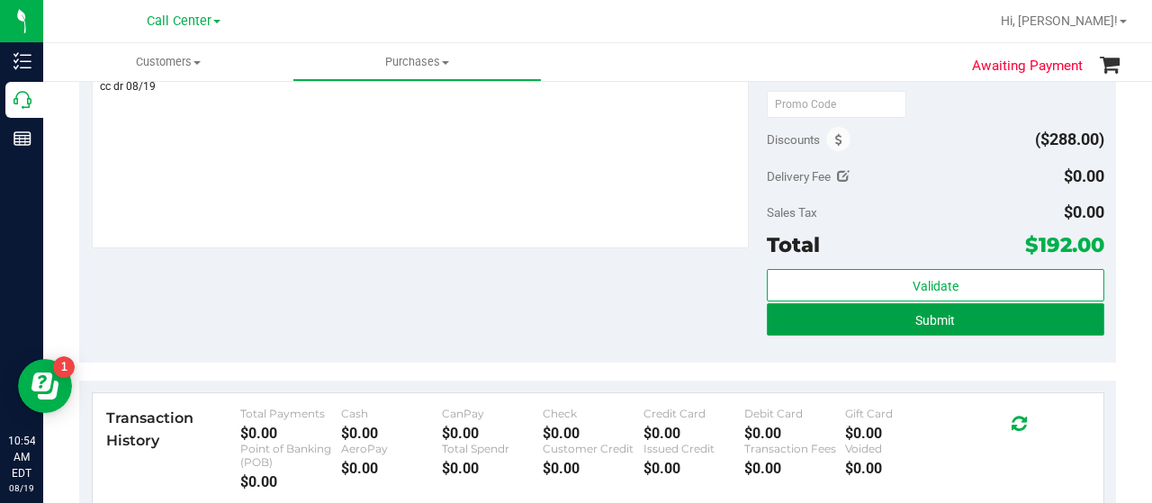
click at [941, 313] on span "Submit" at bounding box center [935, 320] width 40 height 14
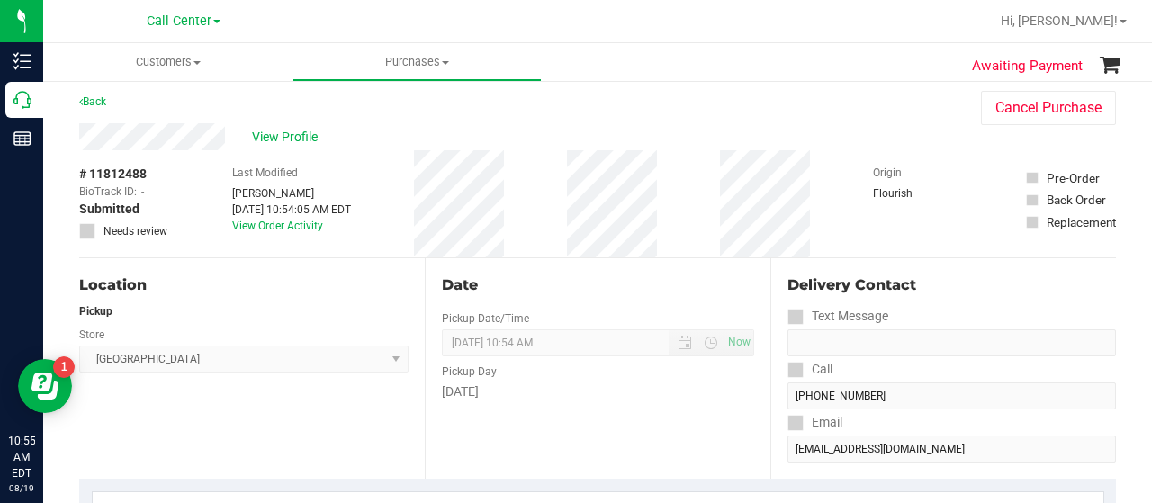
scroll to position [90, 0]
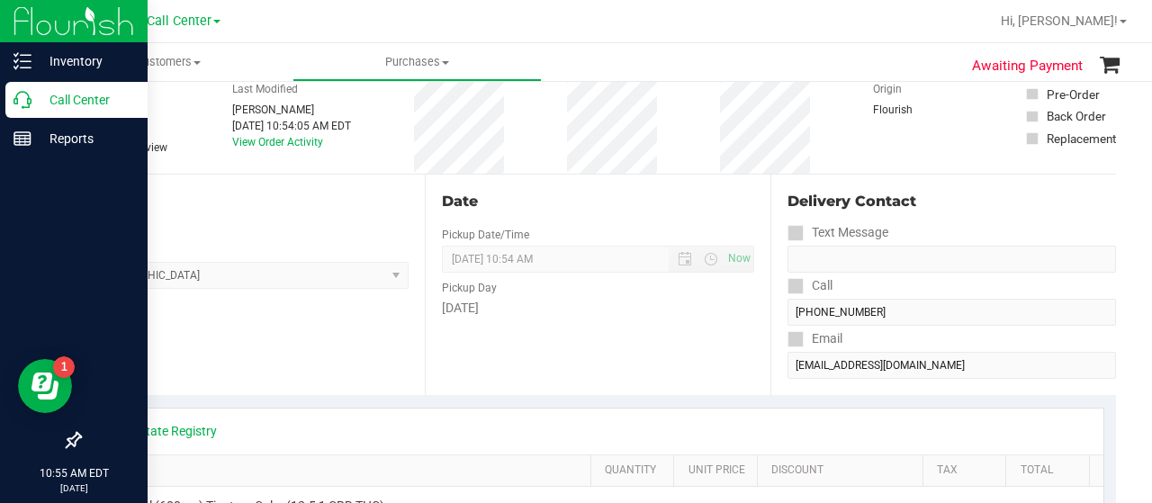
click at [23, 95] on icon at bounding box center [23, 100] width 18 height 18
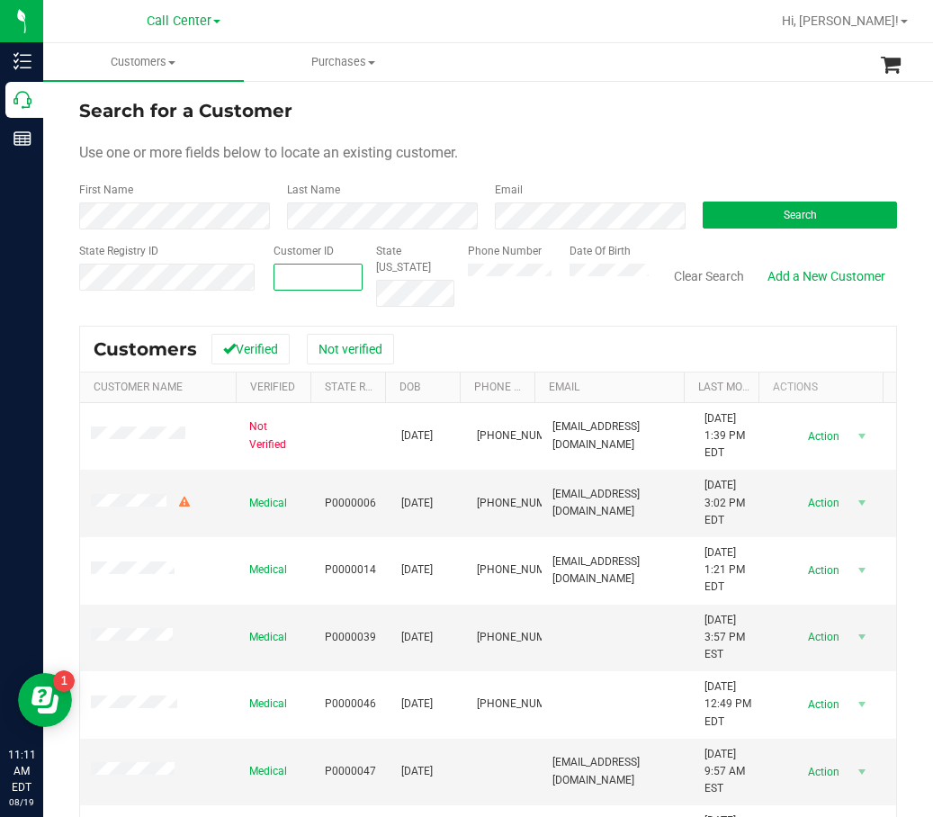
paste input "627006"
type input "627006"
click at [751, 230] on form "Search for a Customer Use one or more fields below to locate an existing custom…" at bounding box center [488, 202] width 818 height 210
drag, startPoint x: 761, startPoint y: 217, endPoint x: 687, endPoint y: 215, distance: 74.7
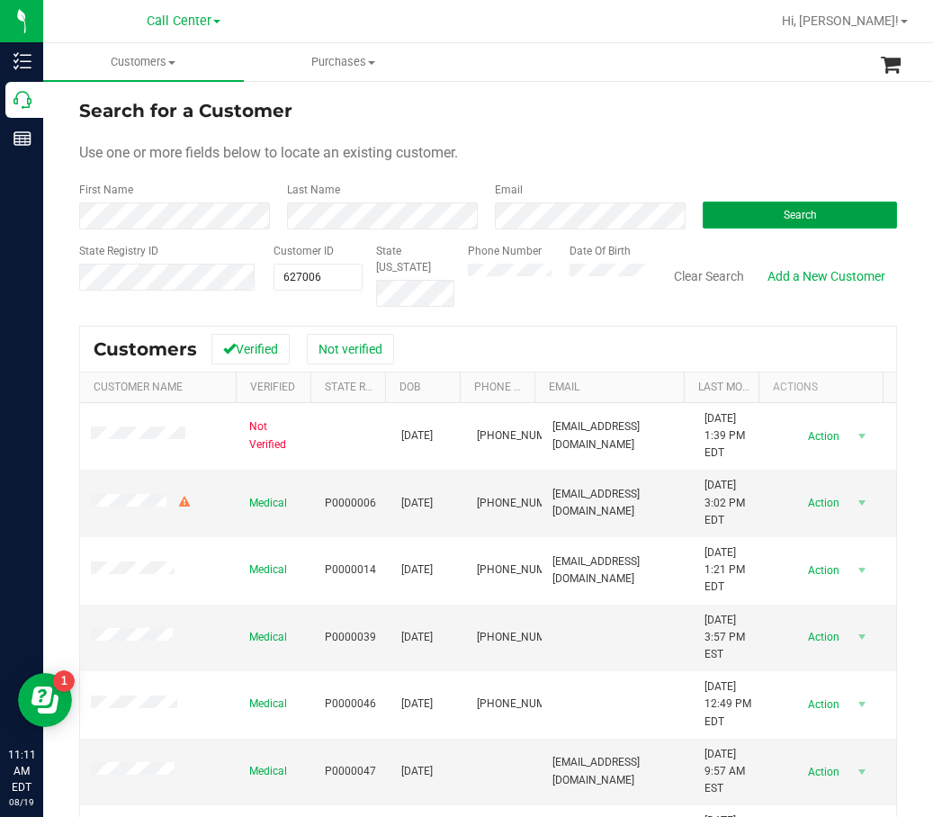
click at [761, 216] on button "Search" at bounding box center [800, 215] width 194 height 27
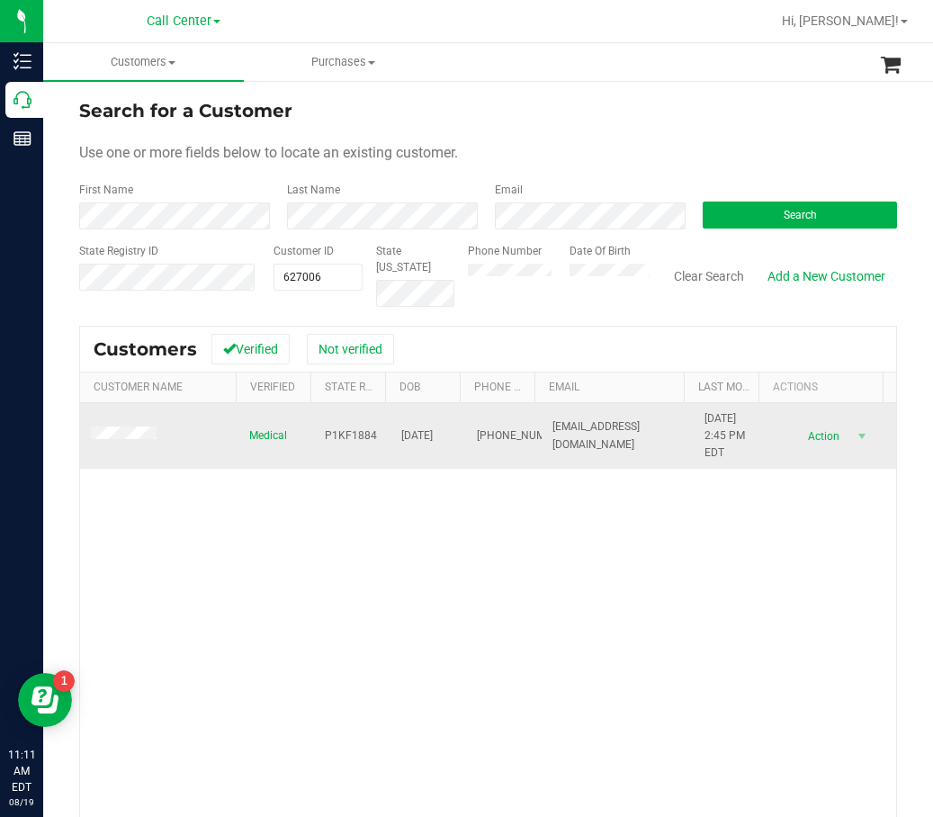
click at [338, 427] on td "P1KF1884" at bounding box center [352, 436] width 76 height 67
click at [338, 426] on td "P1KF1884" at bounding box center [352, 436] width 76 height 67
click at [339, 426] on td "P1KF1884" at bounding box center [352, 436] width 76 height 67
click at [342, 430] on span "P1KF1884" at bounding box center [351, 436] width 52 height 17
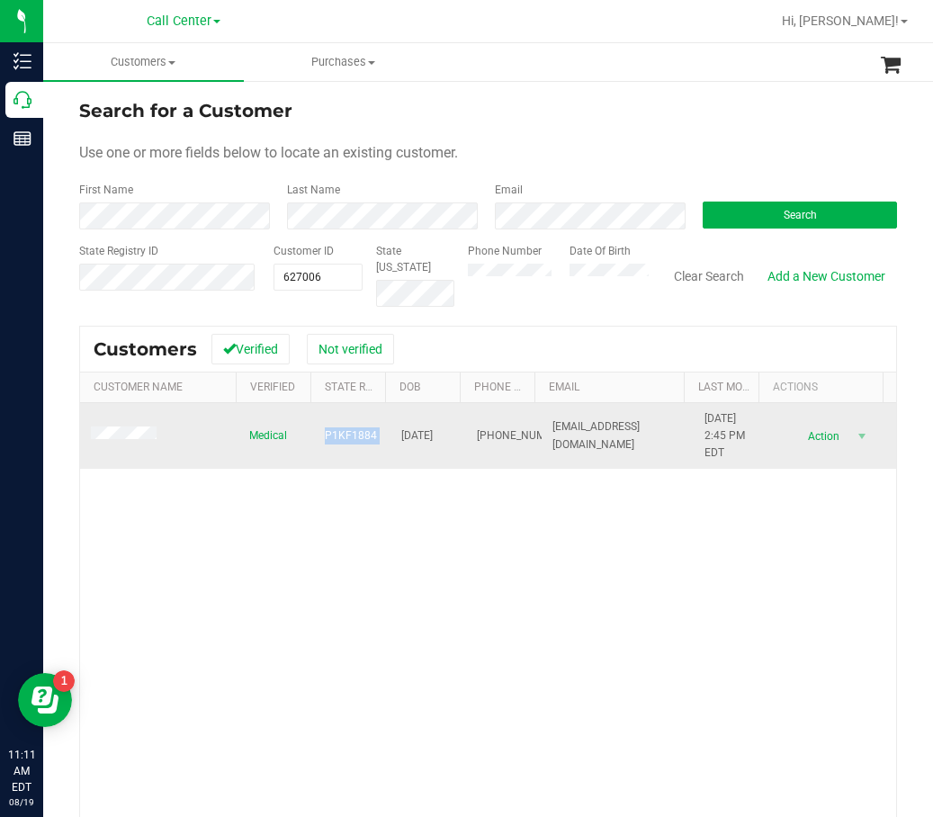
click at [342, 430] on span "P1KF1884" at bounding box center [351, 436] width 52 height 17
copy span "P1KF1884"
click at [414, 428] on span "11/23/1993" at bounding box center [417, 436] width 32 height 17
click at [415, 432] on span "11/23/1993" at bounding box center [417, 436] width 32 height 17
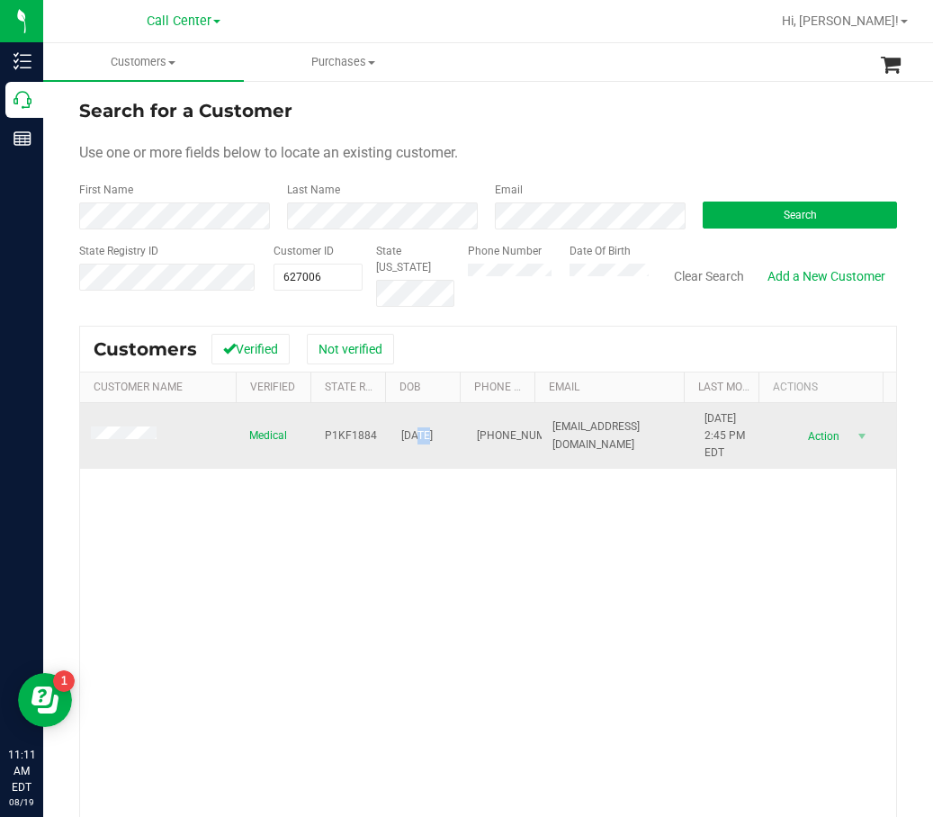
click at [415, 432] on span "11/23/1993" at bounding box center [417, 436] width 32 height 17
drag, startPoint x: 415, startPoint y: 428, endPoint x: 424, endPoint y: 435, distance: 11.0
click at [424, 435] on span "11/23/1993" at bounding box center [417, 436] width 32 height 17
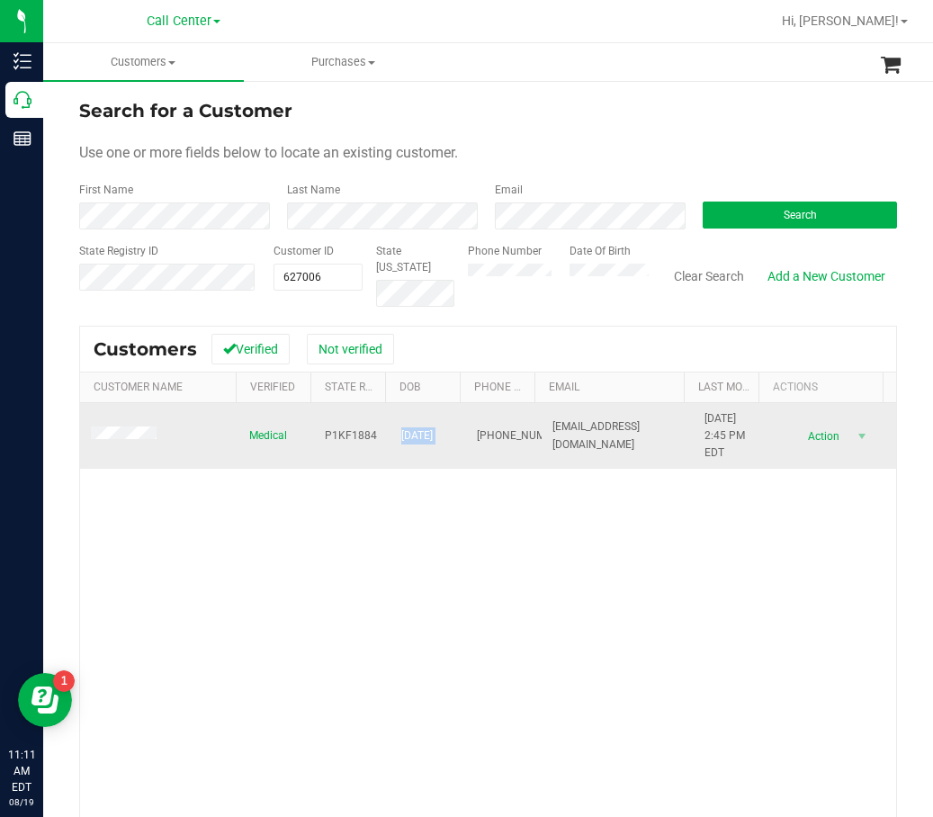
copy span "11/23/1993"
click at [480, 437] on span "(305) 990-7464" at bounding box center [522, 436] width 90 height 17
copy span "(305) 990-7464"
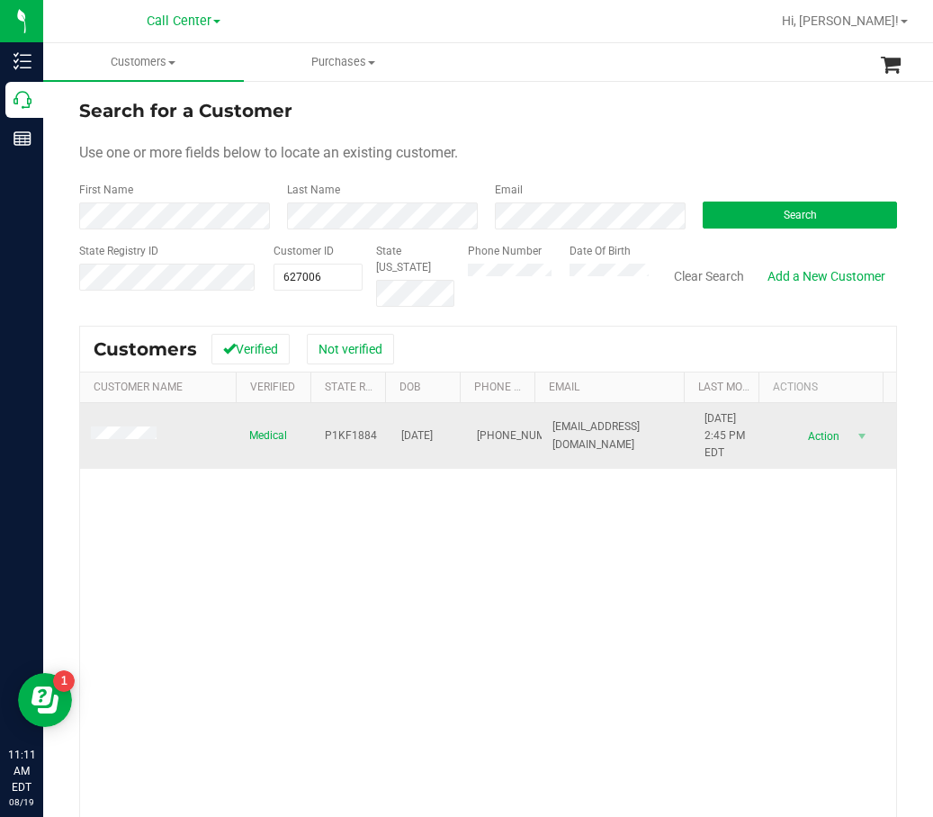
click at [156, 429] on span at bounding box center [126, 436] width 71 height 18
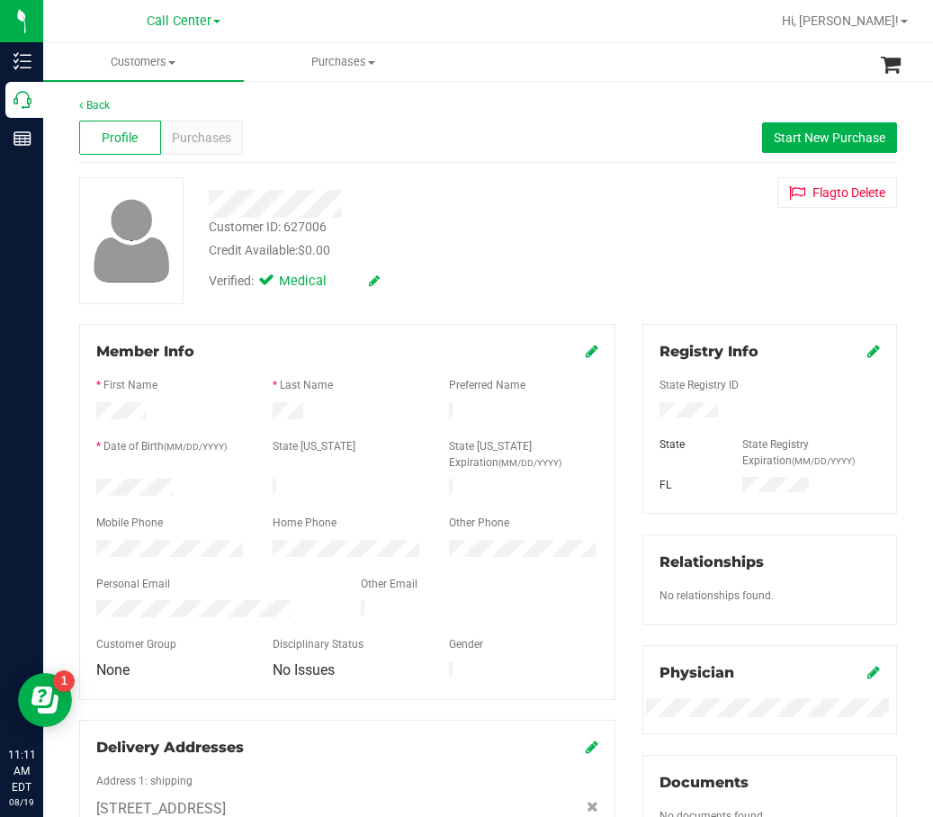
click at [263, 273] on icon at bounding box center [266, 282] width 16 height 20
click at [221, 143] on span "Purchases" at bounding box center [201, 138] width 59 height 19
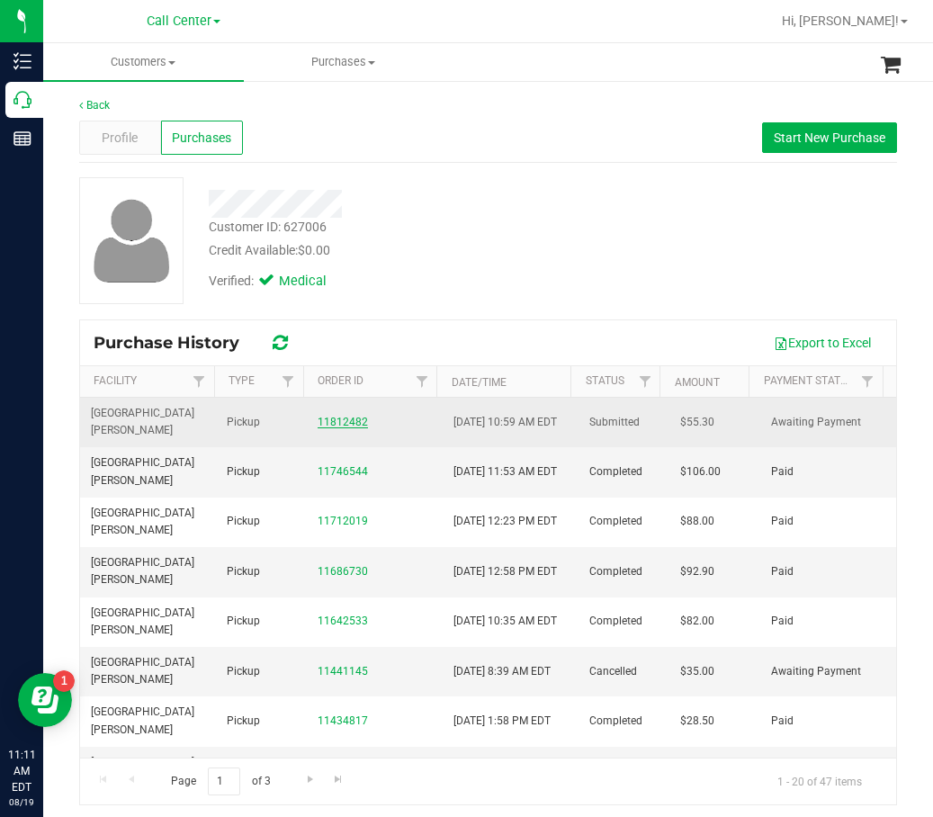
click at [330, 420] on link "11812482" at bounding box center [343, 422] width 50 height 13
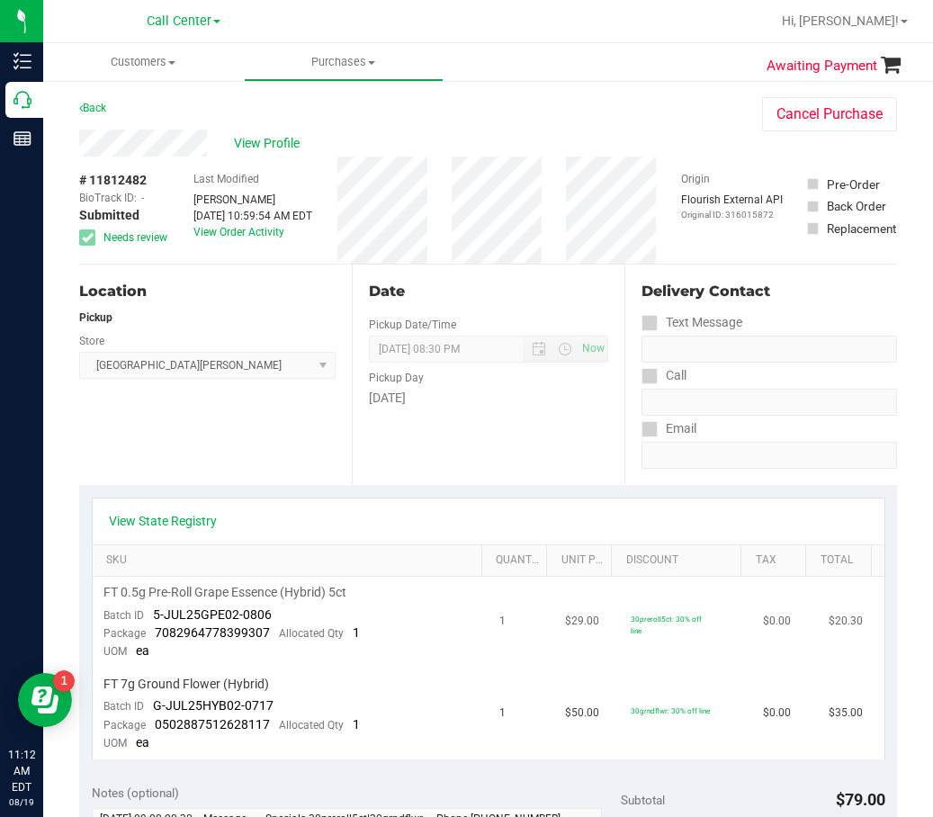
drag, startPoint x: 622, startPoint y: 598, endPoint x: 548, endPoint y: 600, distance: 73.9
click at [622, 598] on td "30preroll5ct: 30% off line" at bounding box center [686, 623] width 132 height 92
click at [158, 521] on link "View State Registry" at bounding box center [163, 521] width 108 height 18
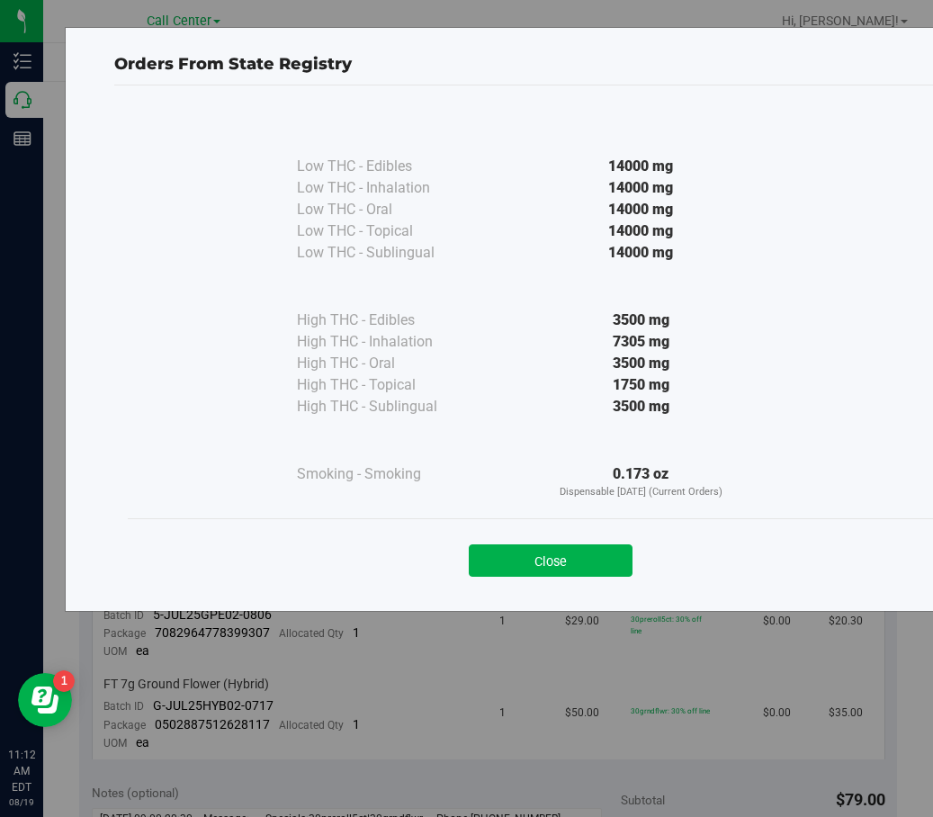
drag, startPoint x: 191, startPoint y: 498, endPoint x: 203, endPoint y: 503, distance: 12.9
click at [191, 501] on div "Low THC - Edibles 14000 mg Low THC - Inhalation" at bounding box center [551, 314] width 846 height 409
drag, startPoint x: 622, startPoint y: 562, endPoint x: 487, endPoint y: 546, distance: 135.9
click at [621, 562] on button "Close" at bounding box center [551, 561] width 164 height 32
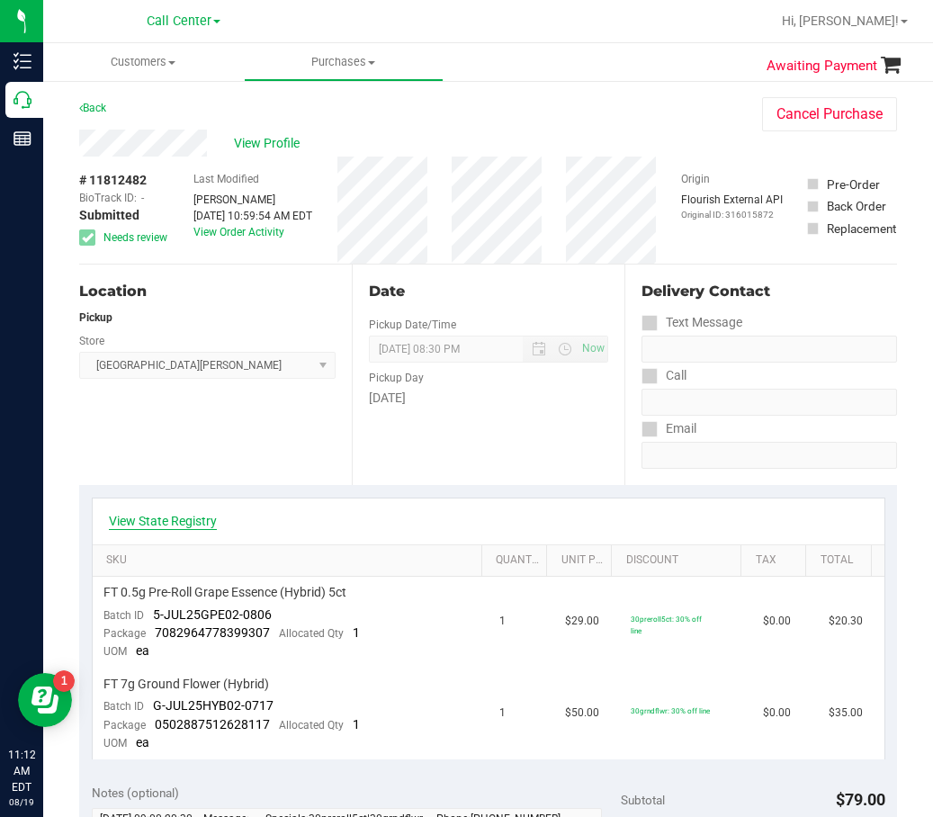
click at [124, 518] on link "View State Registry" at bounding box center [163, 521] width 108 height 18
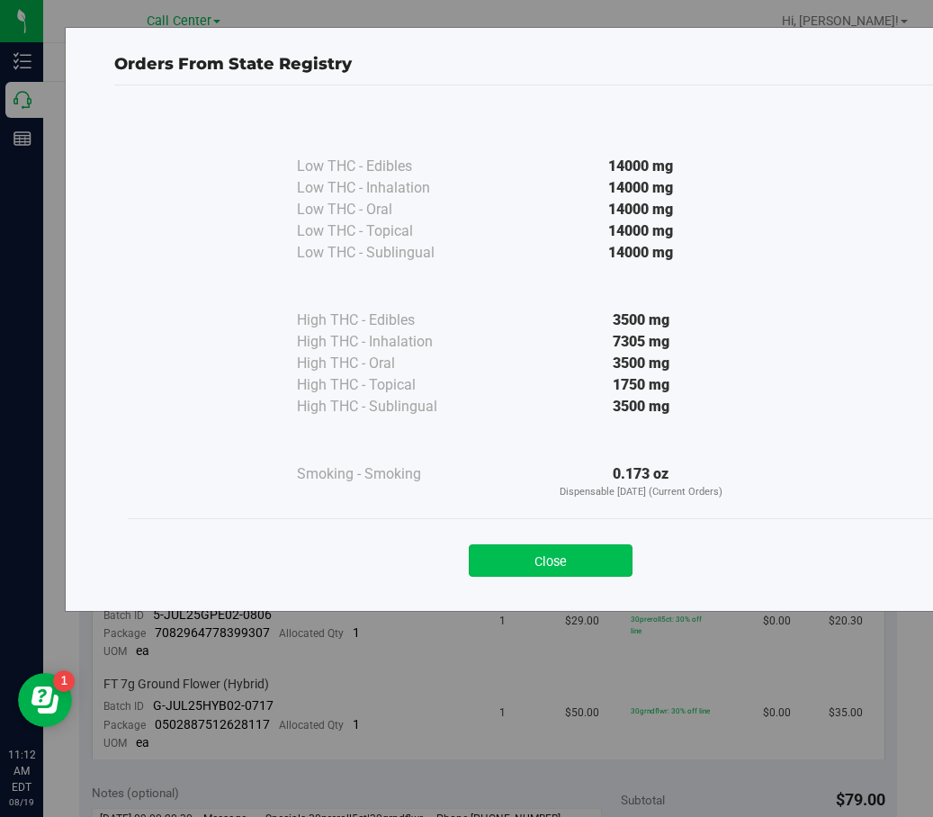
click at [522, 556] on button "Close" at bounding box center [551, 561] width 164 height 32
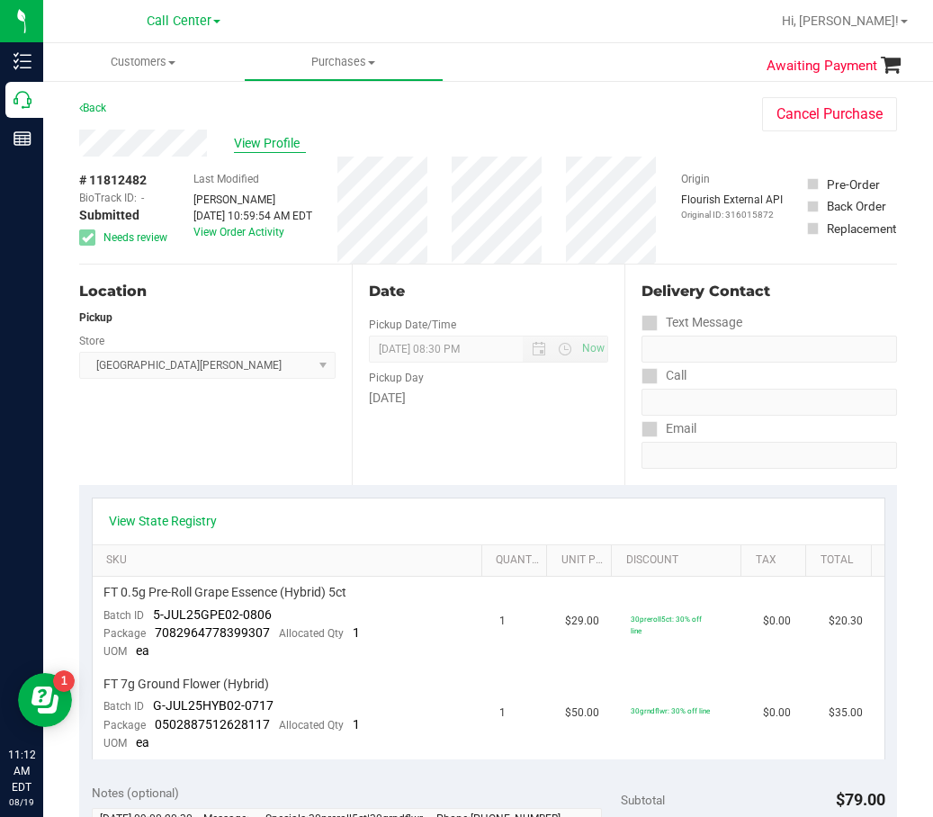
click at [283, 138] on span "View Profile" at bounding box center [270, 143] width 72 height 19
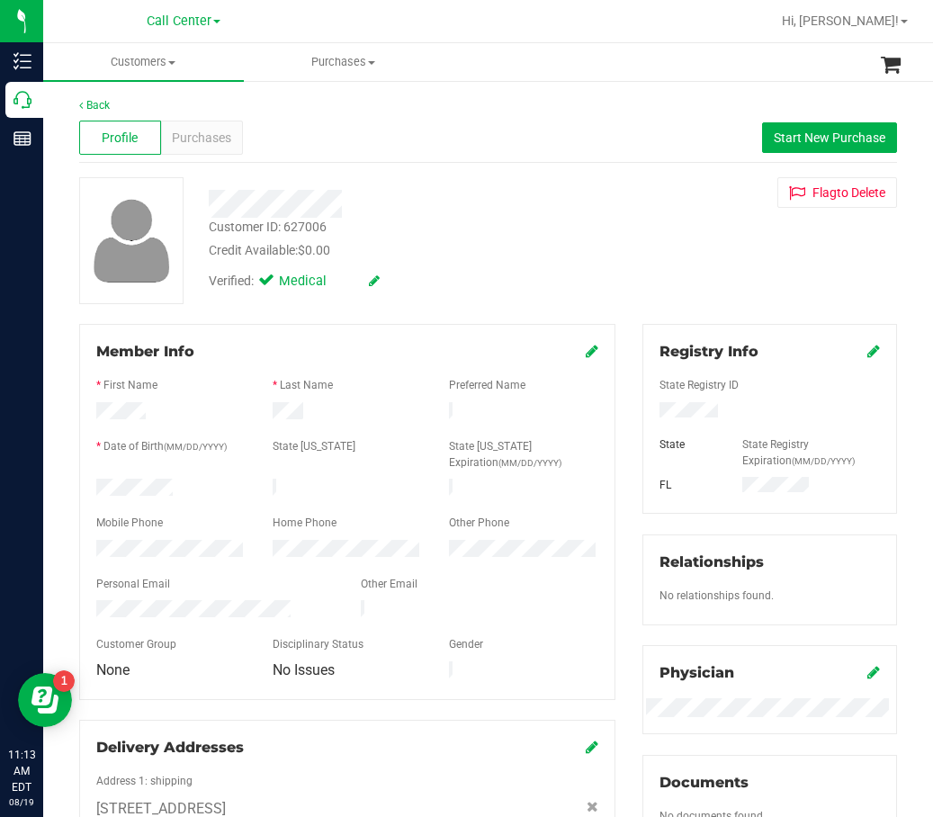
click at [527, 202] on div at bounding box center [406, 204] width 423 height 28
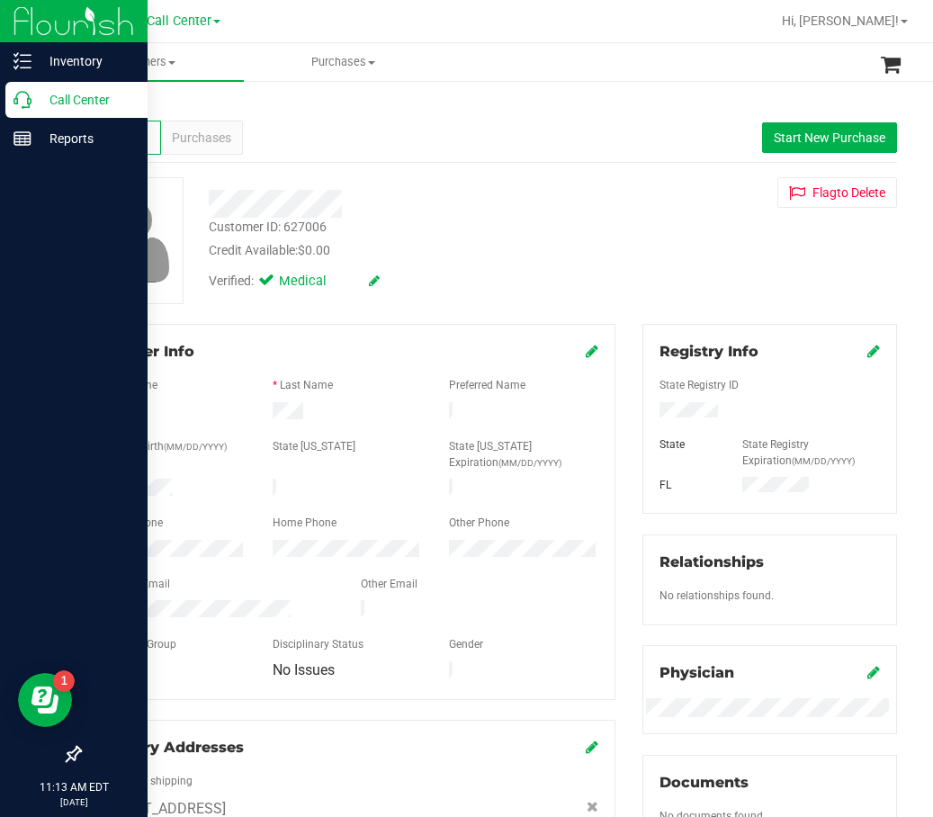
click at [26, 102] on icon at bounding box center [23, 100] width 18 height 18
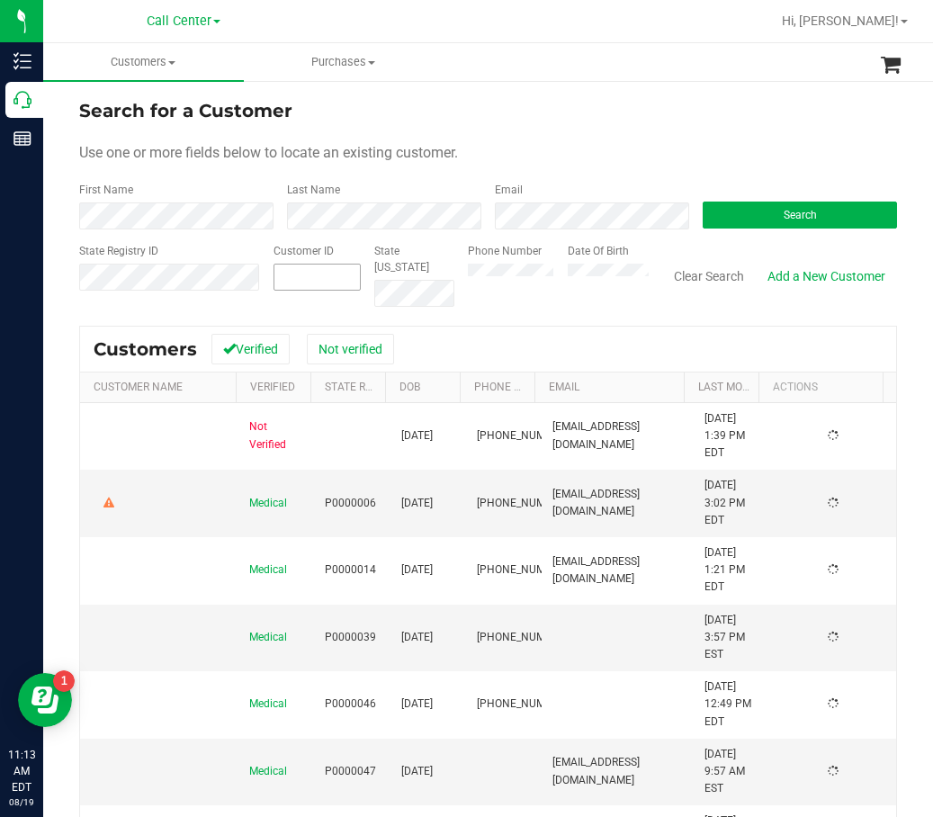
click at [310, 274] on input "text" at bounding box center [318, 277] width 86 height 25
paste input "26264"
type input "26264"
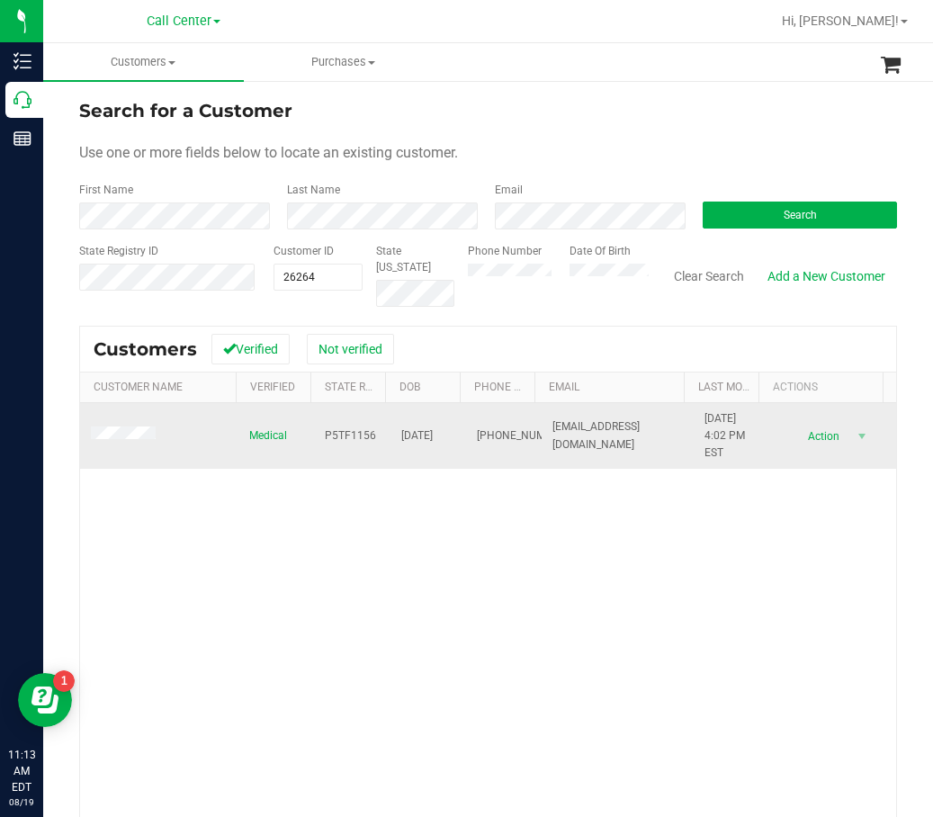
click at [325, 434] on span "P5TF1156" at bounding box center [350, 436] width 51 height 17
copy span "P5TF1156"
click at [428, 424] on td "01/22/1971" at bounding box center [429, 436] width 76 height 67
click at [428, 430] on span "01/22/1971" at bounding box center [417, 436] width 32 height 17
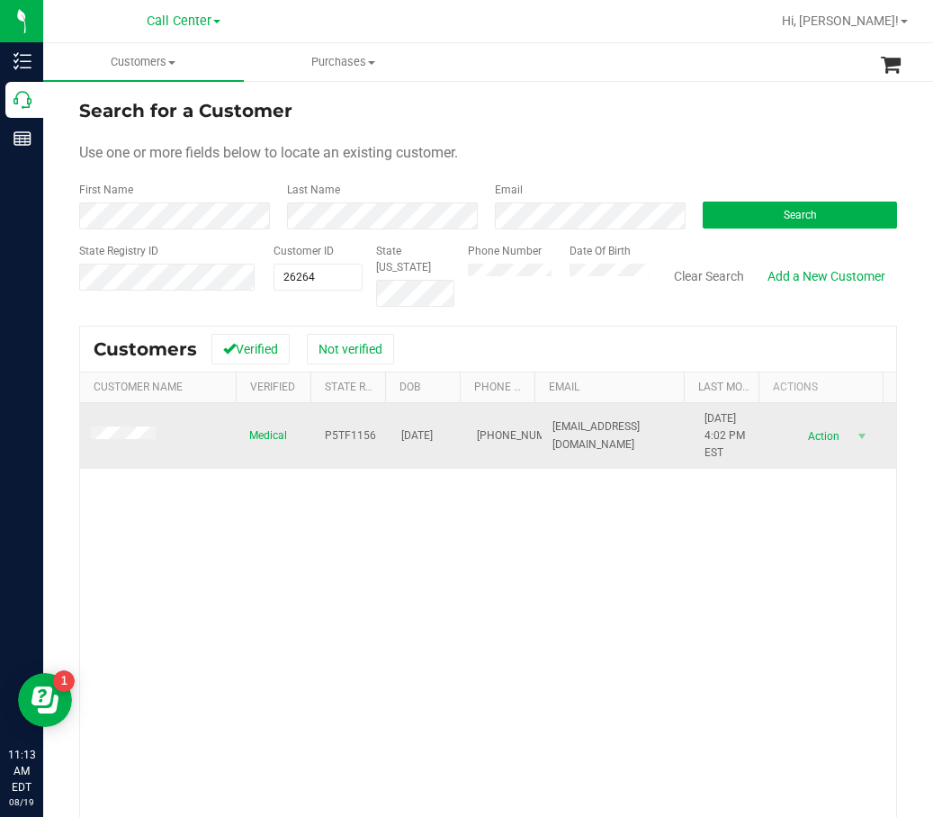
click at [428, 430] on span "01/22/1971" at bounding box center [417, 436] width 32 height 17
copy span "01/22/1971"
click at [478, 428] on span "(305) 699-9323" at bounding box center [522, 436] width 90 height 17
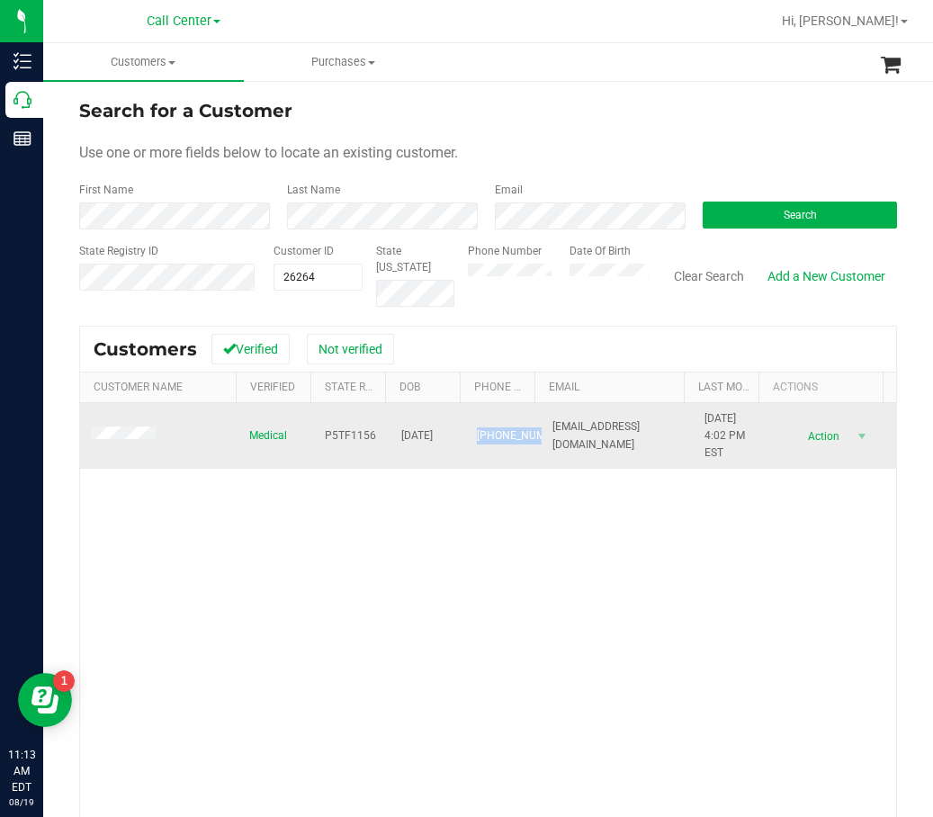
click at [478, 428] on span "(305) 699-9323" at bounding box center [522, 436] width 90 height 17
copy span "(305) 699-9323"
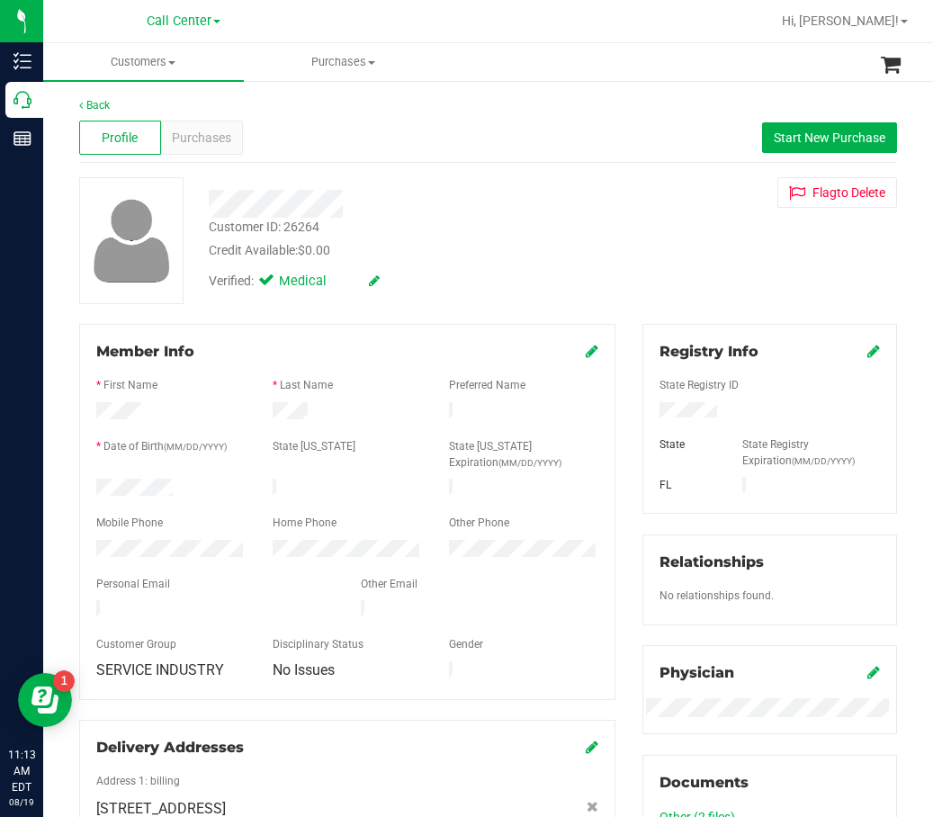
click at [350, 254] on div "Credit Available: $0.00" at bounding box center [407, 250] width 396 height 19
click at [241, 148] on div "Profile Purchases Start New Purchase" at bounding box center [488, 138] width 818 height 50
click at [226, 140] on span "Purchases" at bounding box center [201, 138] width 59 height 19
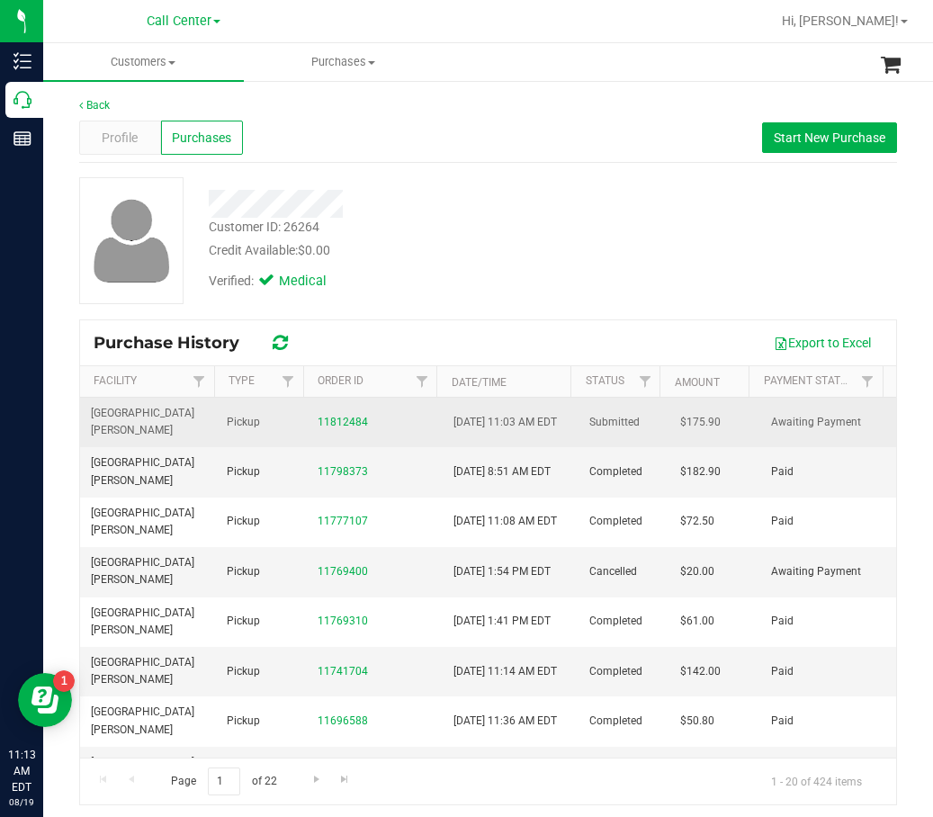
click at [347, 433] on td "11812484" at bounding box center [375, 423] width 136 height 50
click at [350, 419] on link "11812484" at bounding box center [343, 422] width 50 height 13
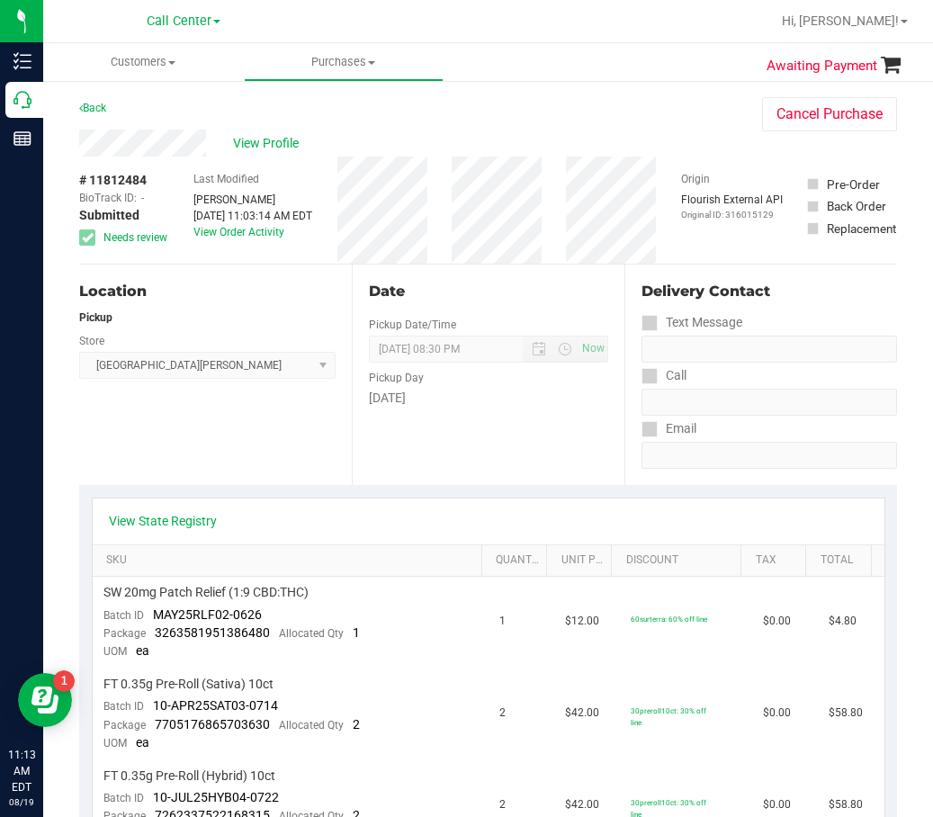
scroll to position [180, 0]
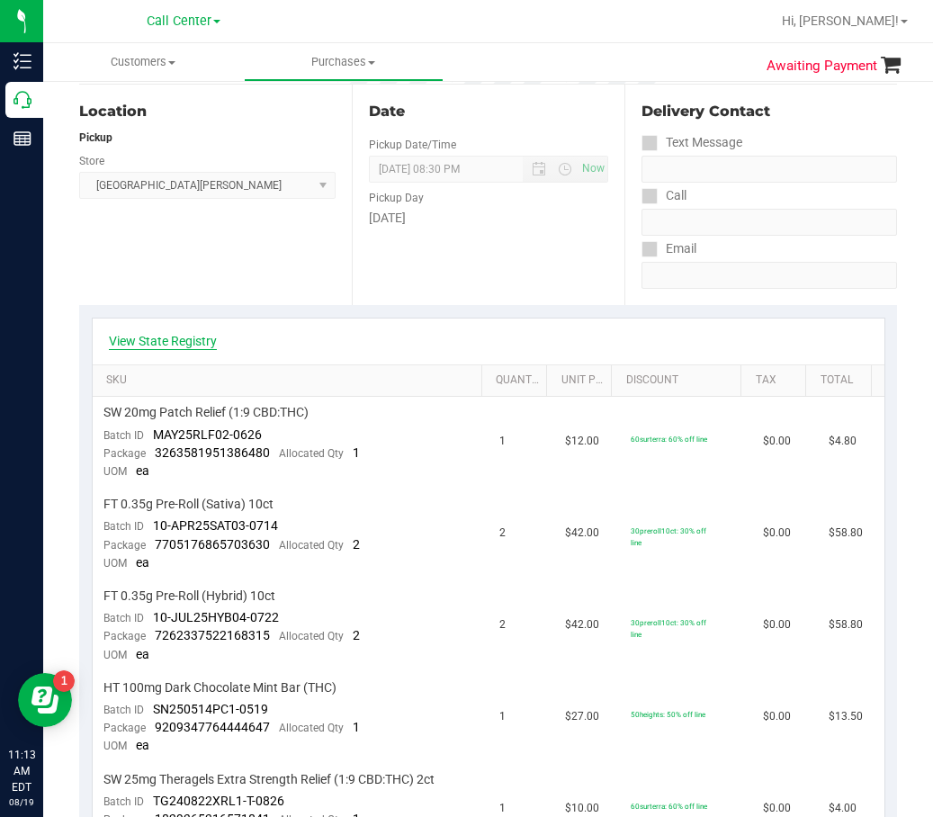
click at [164, 338] on link "View State Registry" at bounding box center [163, 341] width 108 height 18
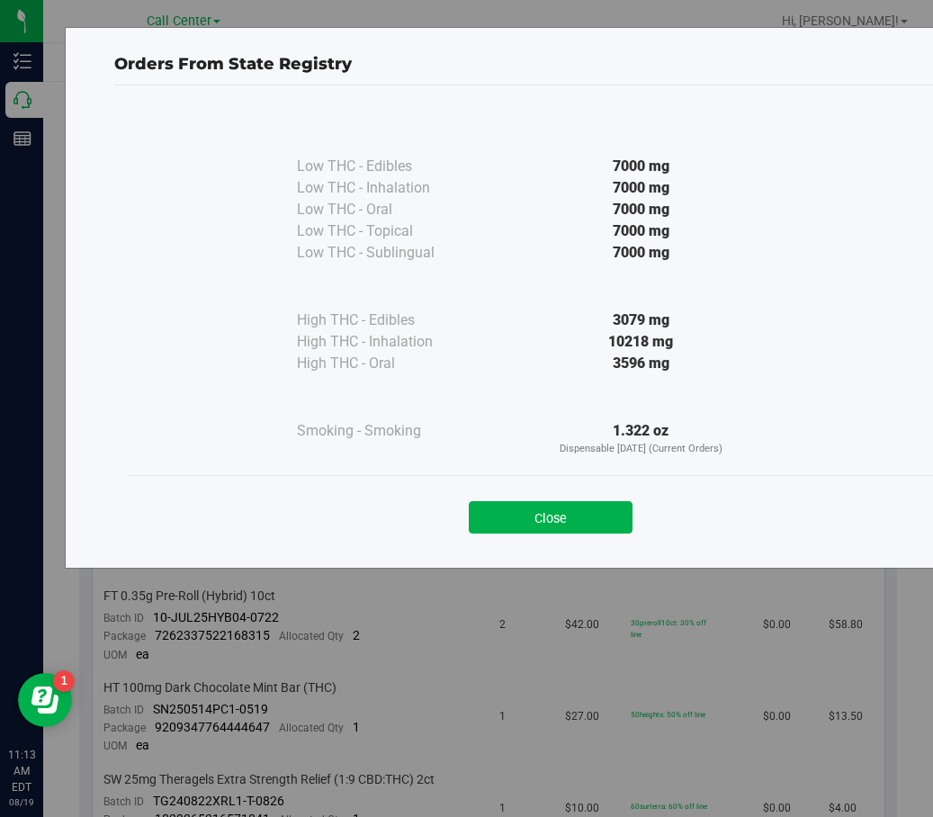
click at [597, 486] on div "Close" at bounding box center [551, 511] width 846 height 73
drag, startPoint x: 547, startPoint y: 514, endPoint x: 174, endPoint y: 605, distance: 384.4
click at [546, 516] on button "Close" at bounding box center [551, 517] width 164 height 32
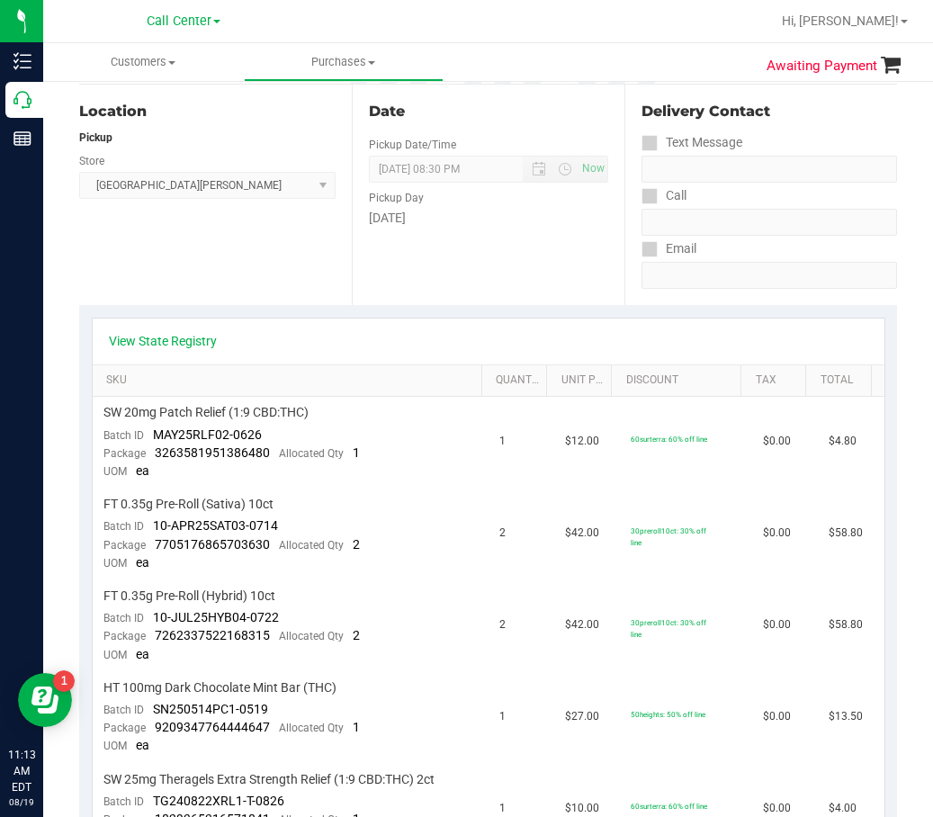
click at [479, 248] on div "Date Pickup Date/Time 08/19/2025 Now 08/19/2025 08:30 PM Now Pickup Day Tuesday" at bounding box center [488, 195] width 273 height 221
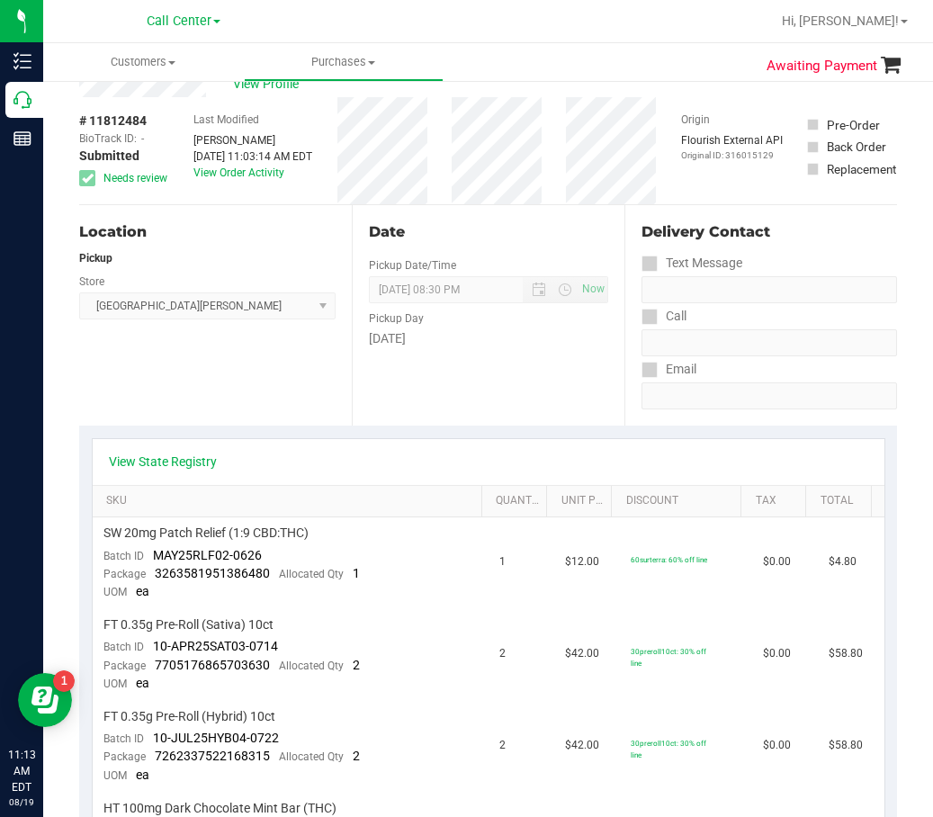
scroll to position [0, 0]
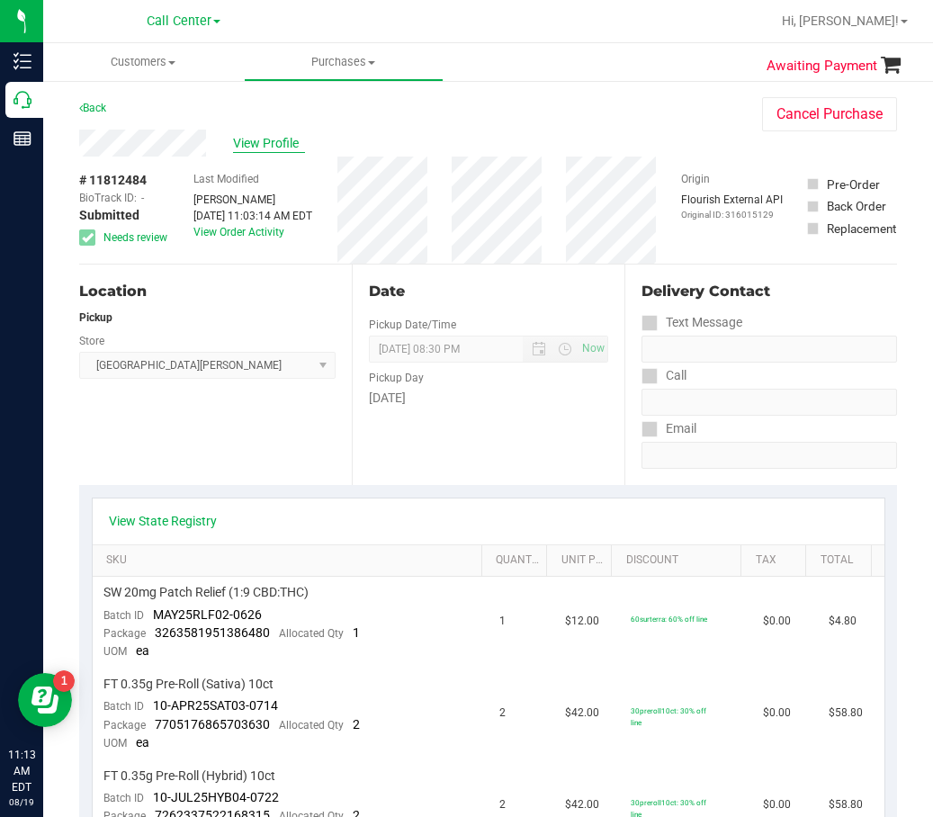
click at [262, 140] on span "View Profile" at bounding box center [269, 143] width 72 height 19
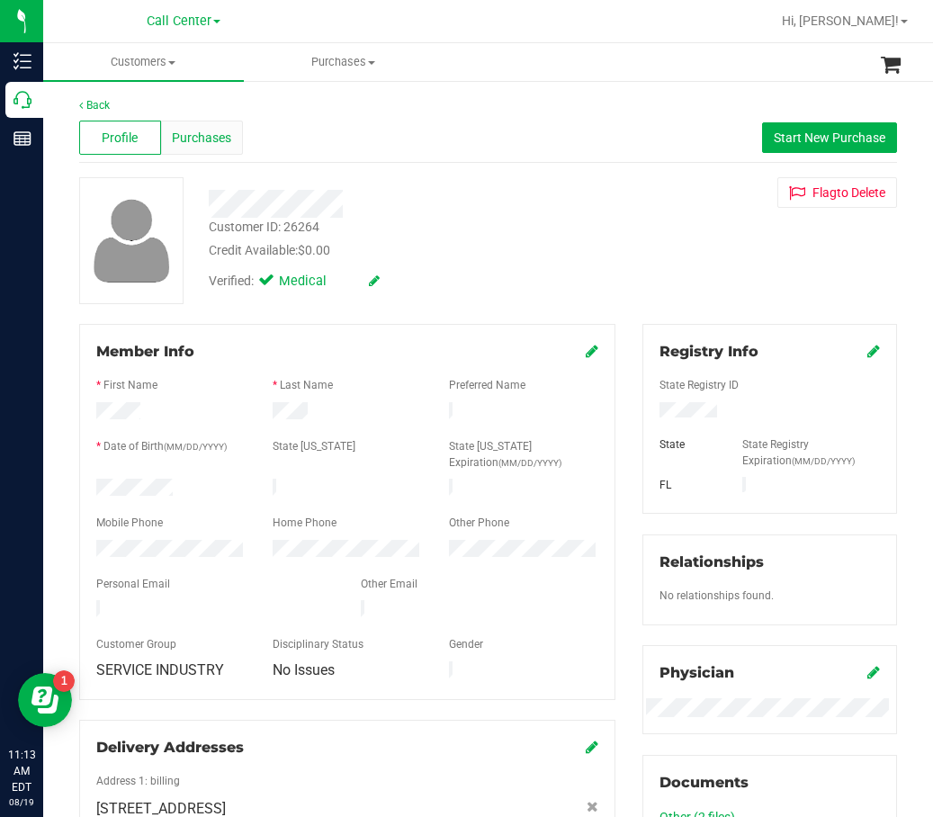
click at [208, 149] on div "Purchases" at bounding box center [202, 138] width 82 height 34
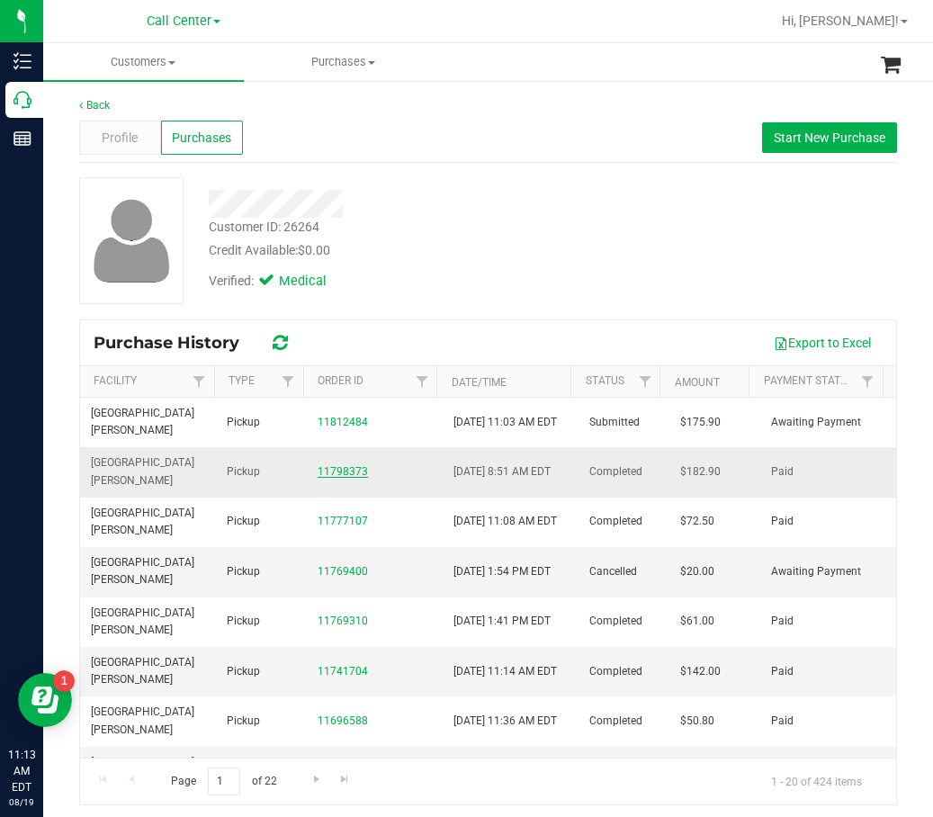
click at [343, 475] on link "11798373" at bounding box center [343, 471] width 50 height 13
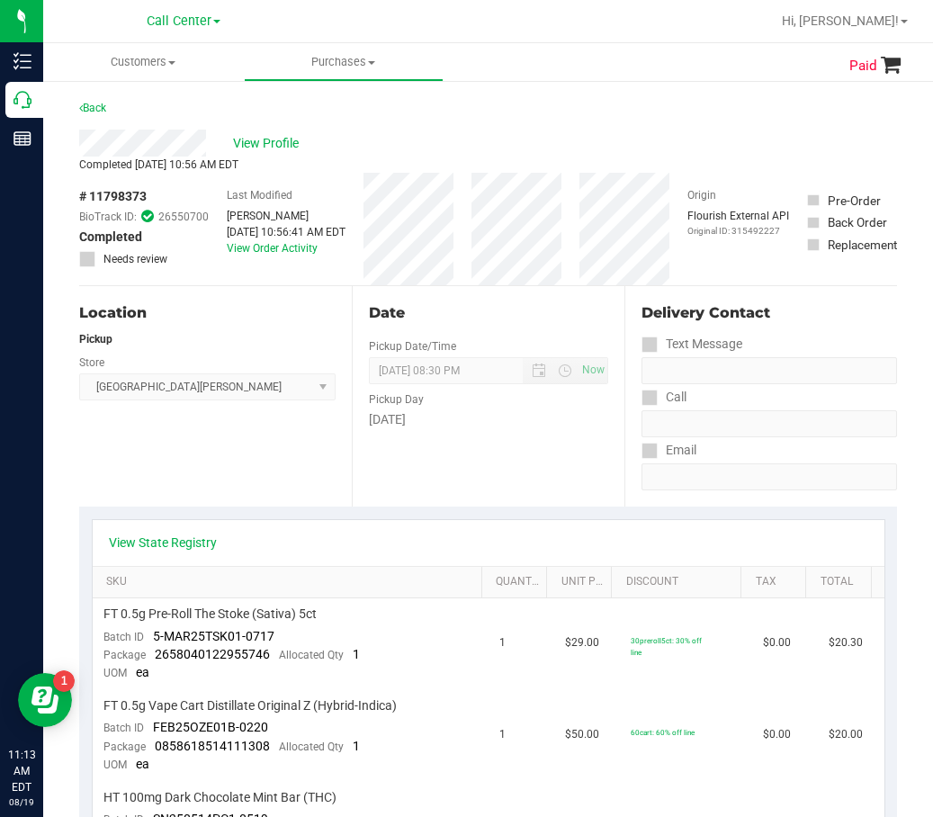
click at [287, 131] on div "View Profile" at bounding box center [488, 143] width 818 height 27
click at [282, 136] on span "View Profile" at bounding box center [269, 143] width 72 height 19
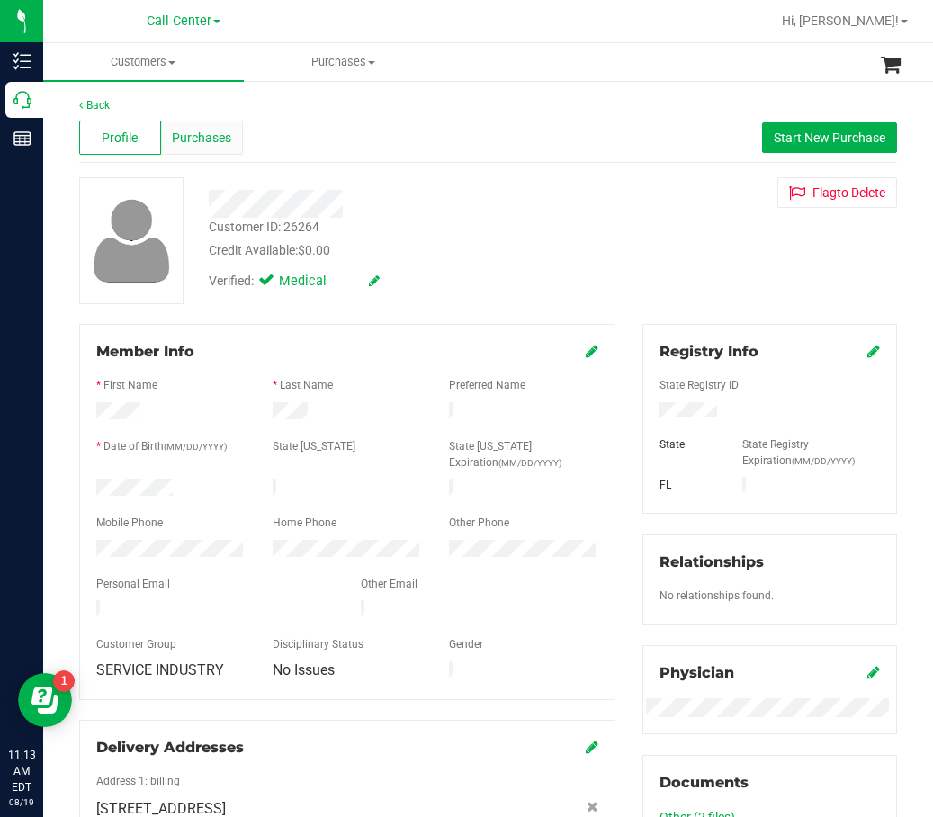
drag, startPoint x: 193, startPoint y: 114, endPoint x: 199, endPoint y: 141, distance: 27.7
click at [192, 130] on div "Profile Purchases Start New Purchase" at bounding box center [488, 138] width 818 height 50
click at [201, 144] on span "Purchases" at bounding box center [201, 138] width 59 height 19
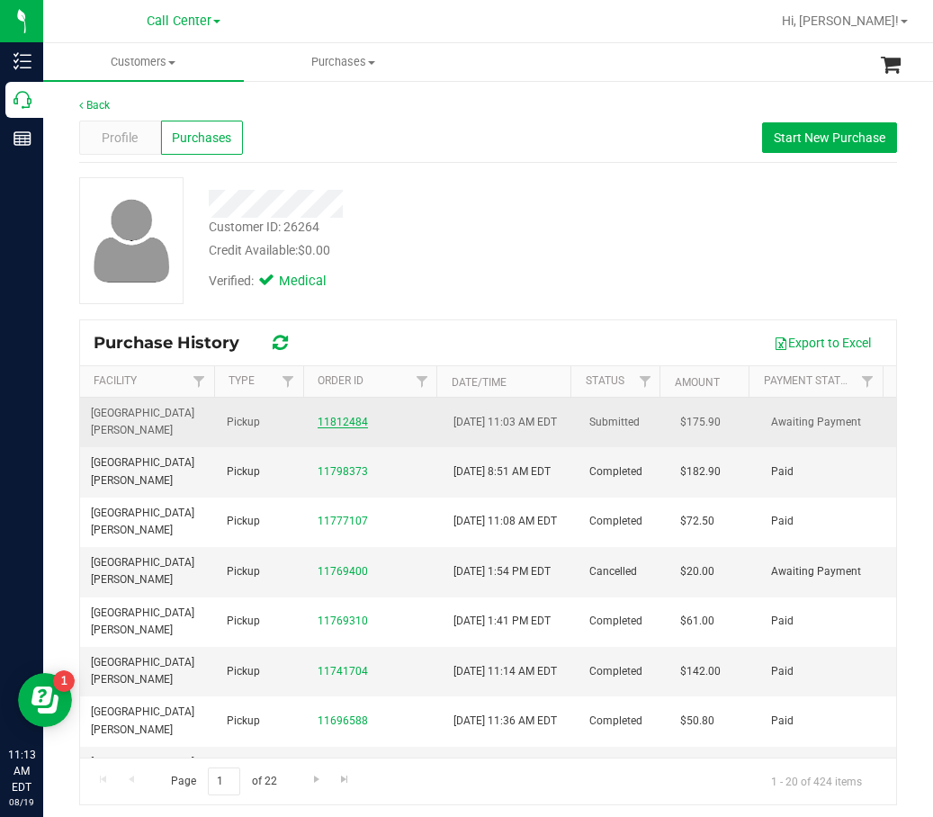
click at [325, 428] on link "11812484" at bounding box center [343, 422] width 50 height 13
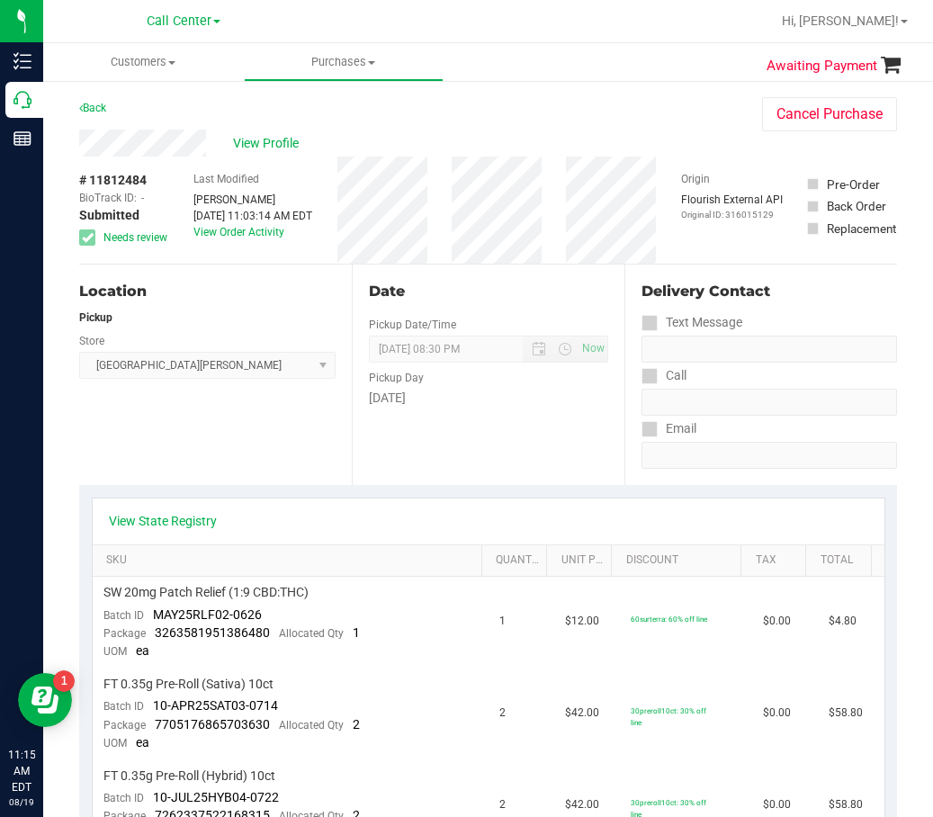
click at [306, 318] on div "Pickup" at bounding box center [207, 318] width 257 height 16
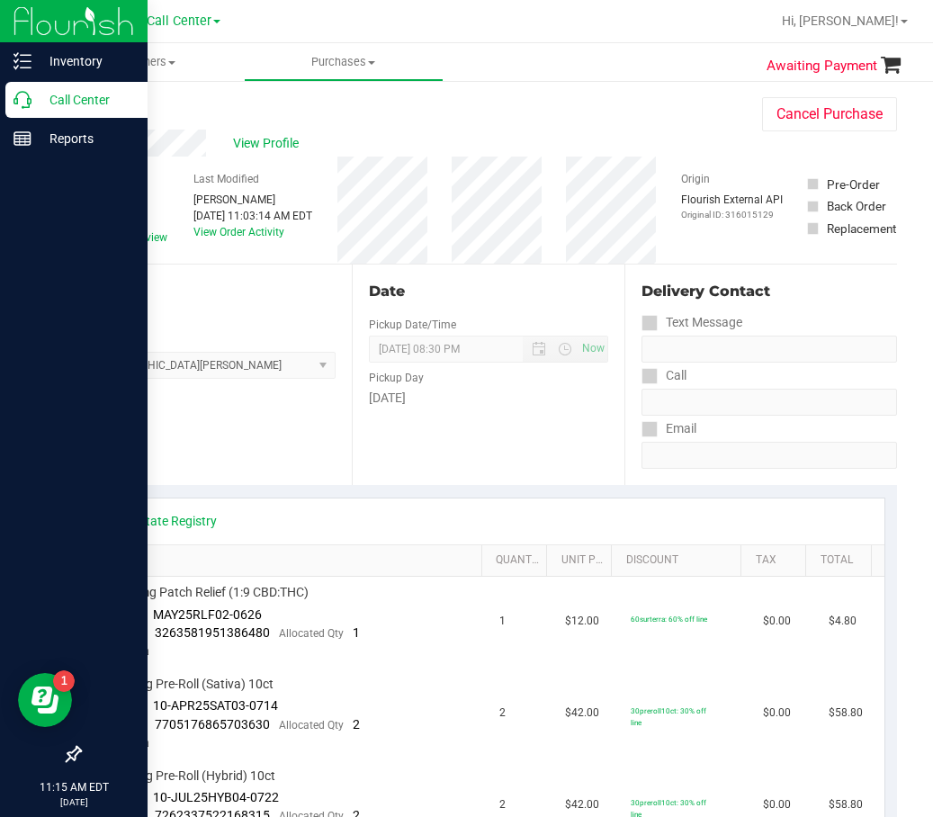
click at [32, 108] on p "Call Center" at bounding box center [86, 100] width 108 height 22
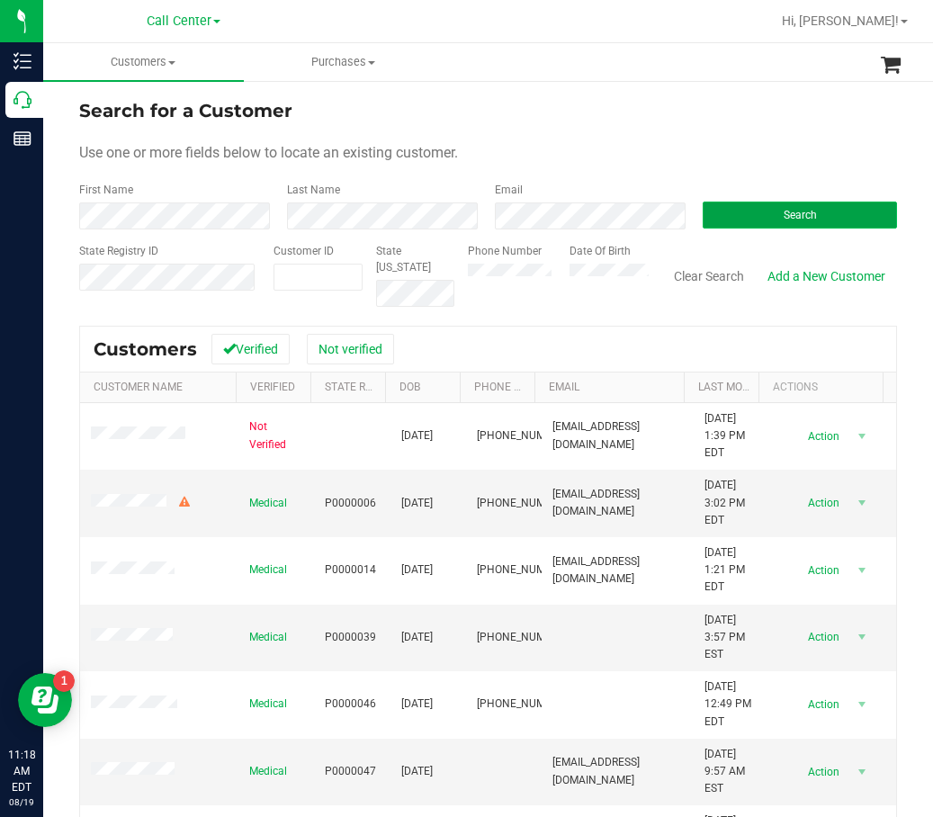
click at [781, 208] on button "Search" at bounding box center [800, 215] width 194 height 27
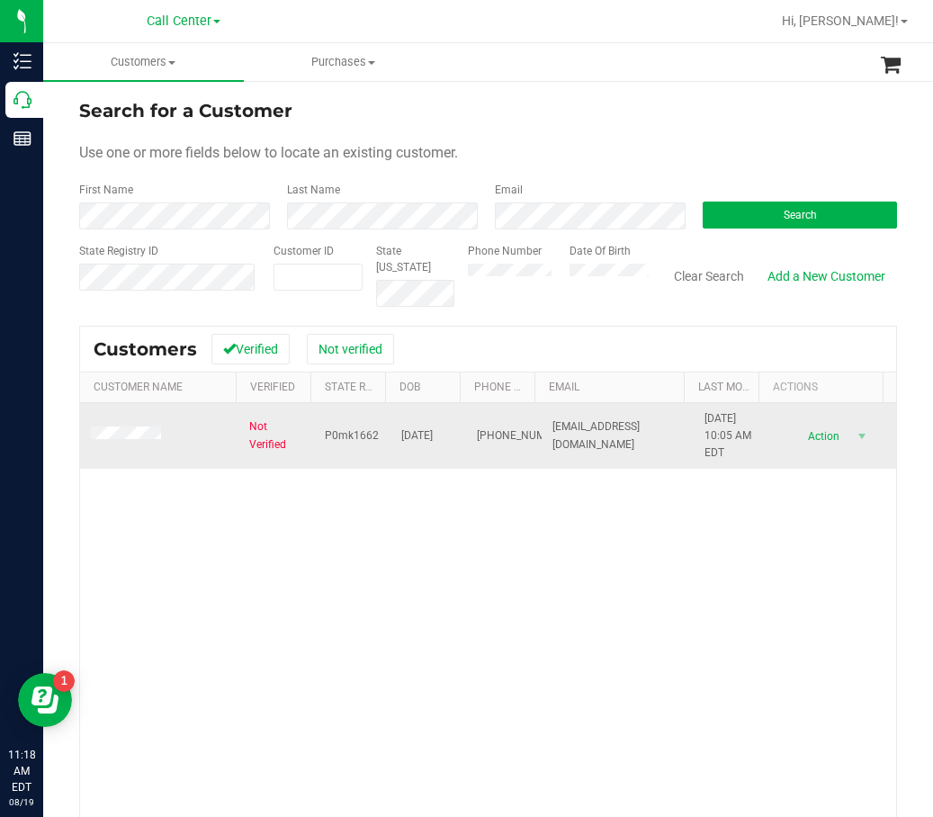
click at [357, 437] on span "P0mk1662" at bounding box center [352, 436] width 54 height 17
copy span "P0mk1662"
click at [430, 437] on span "11/19/1988" at bounding box center [417, 436] width 32 height 17
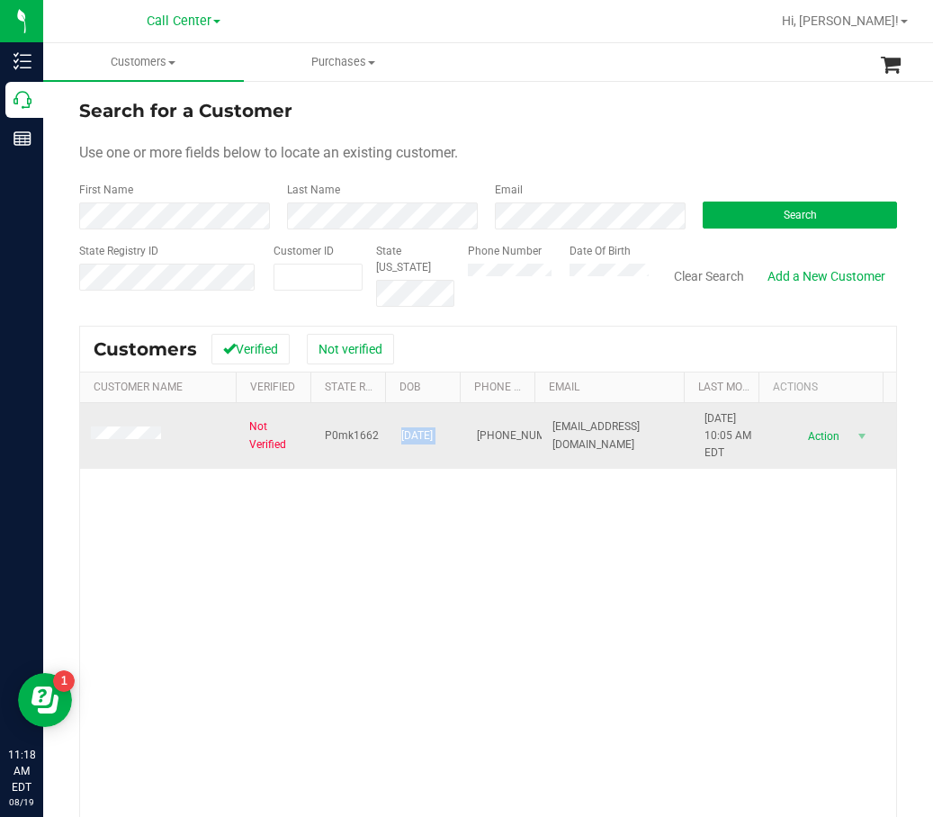
click at [430, 437] on span "11/19/1988" at bounding box center [417, 436] width 32 height 17
copy span "11/19/1988"
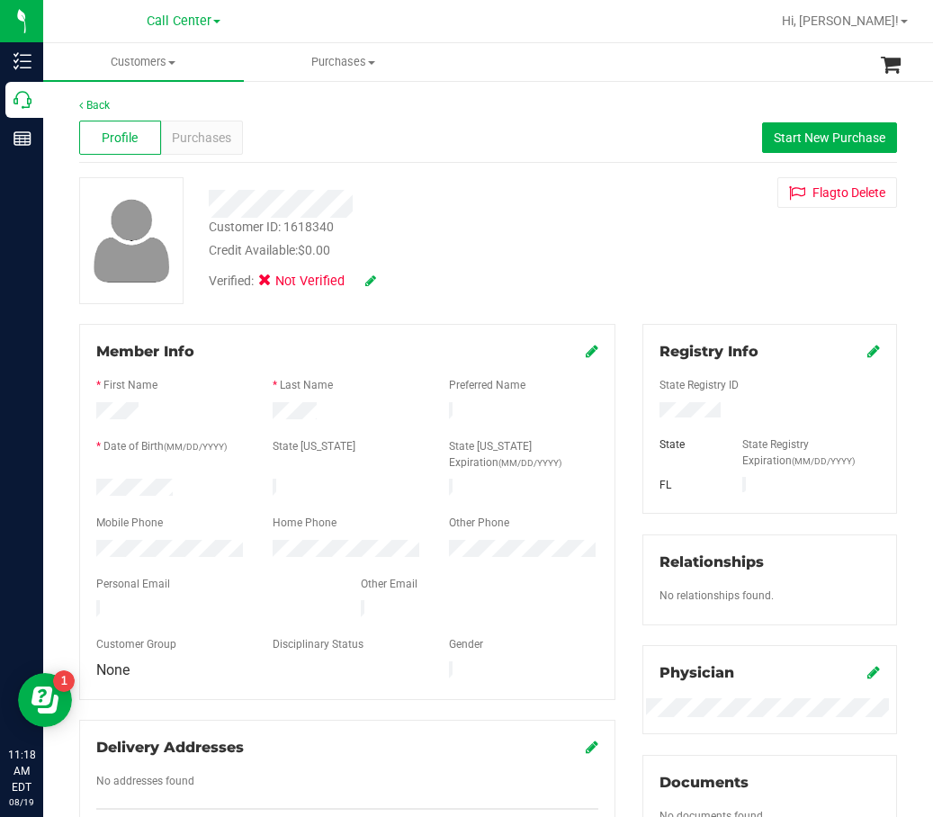
click at [365, 280] on div "Verified: Not Verified" at bounding box center [292, 282] width 167 height 20
click at [367, 281] on icon at bounding box center [370, 281] width 11 height 13
drag, startPoint x: 367, startPoint y: 281, endPoint x: 335, endPoint y: 281, distance: 32.4
click at [276, 283] on span at bounding box center [270, 283] width 16 height 16
drag, startPoint x: 297, startPoint y: 284, endPoint x: 367, endPoint y: 281, distance: 70.3
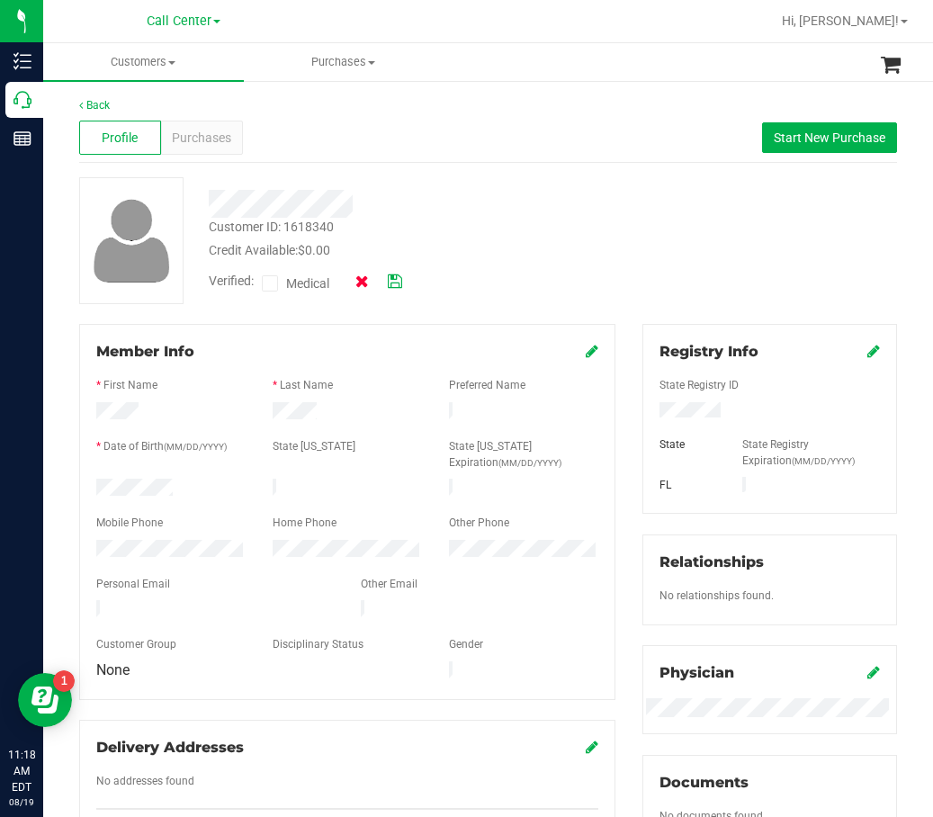
click at [297, 284] on span "Medical" at bounding box center [311, 284] width 51 height 19
click at [0, 0] on input "Medical" at bounding box center [0, 0] width 0 height 0
click at [399, 280] on icon at bounding box center [395, 281] width 14 height 13
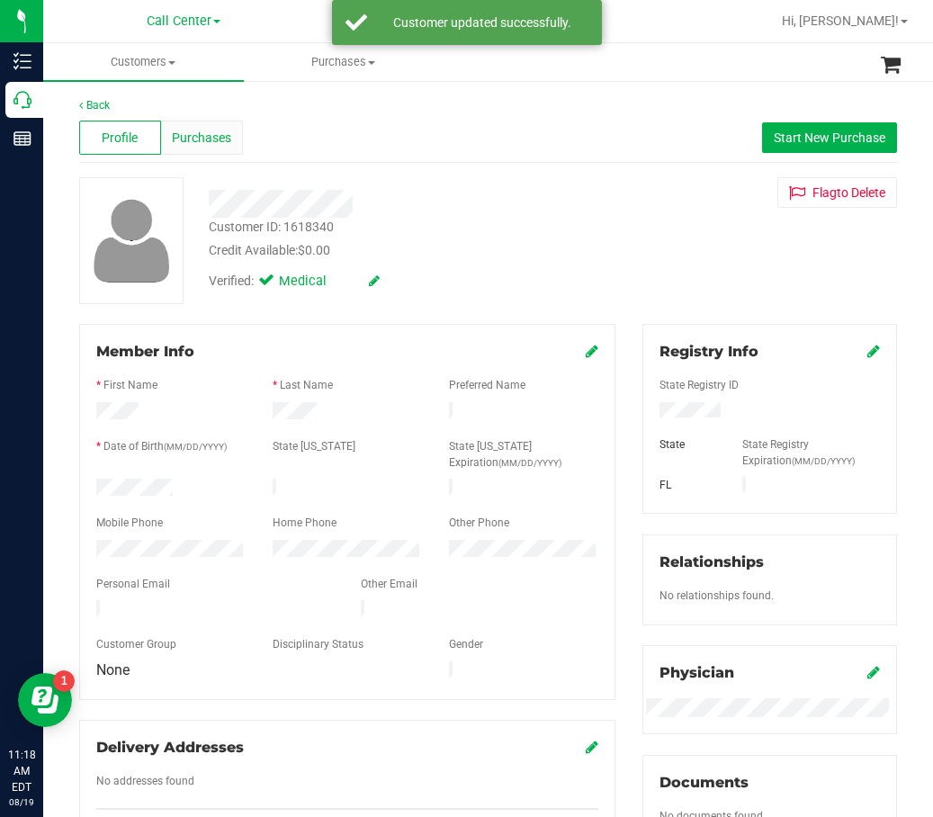
click at [214, 151] on div "Purchases" at bounding box center [202, 138] width 82 height 34
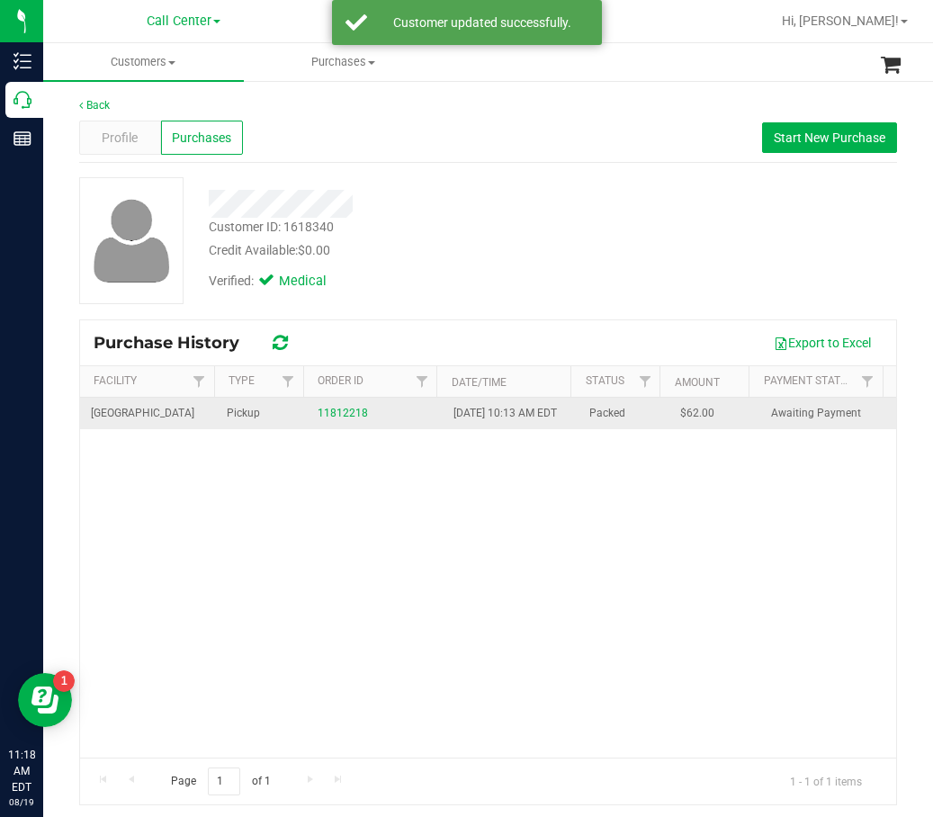
click at [307, 420] on td "11812218" at bounding box center [375, 414] width 136 height 32
click at [322, 419] on link "11812218" at bounding box center [343, 413] width 50 height 13
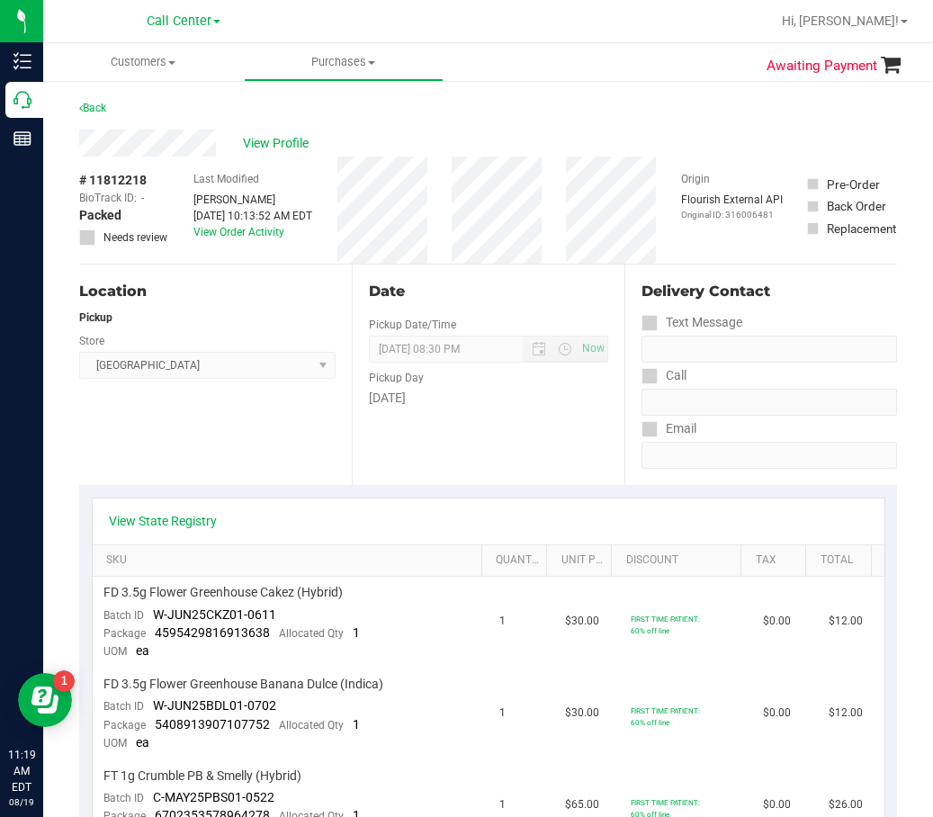
click at [135, 183] on span "# 11812218" at bounding box center [113, 180] width 68 height 19
copy div "# 11812218"
click at [269, 146] on span "View Profile" at bounding box center [279, 143] width 72 height 19
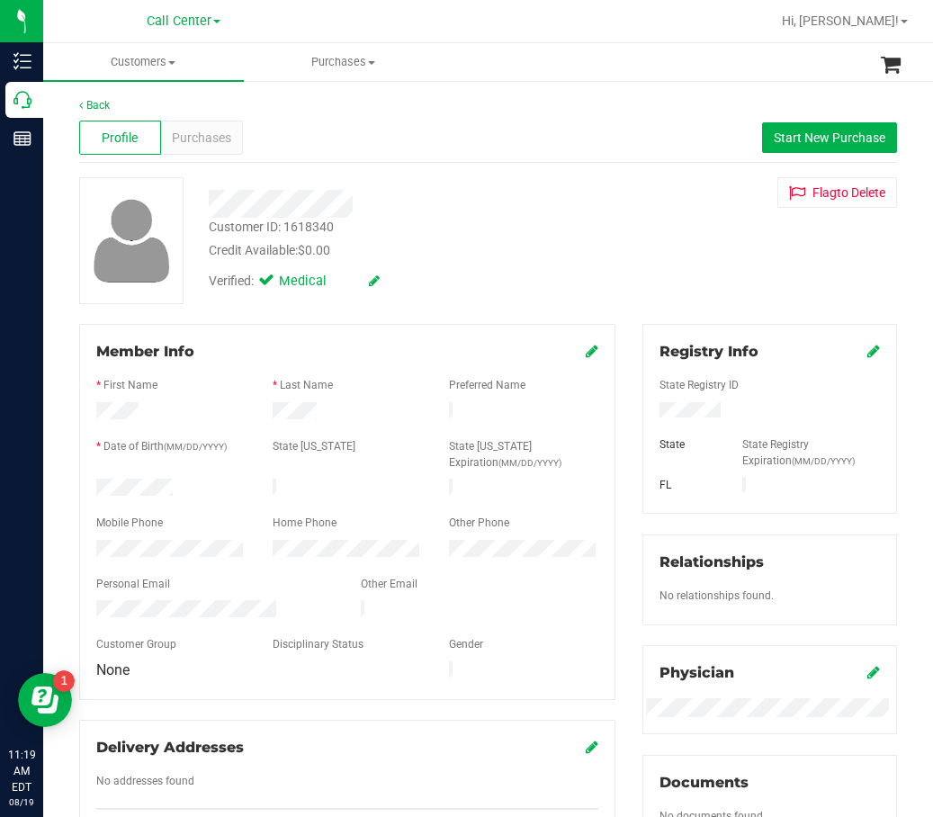
click at [272, 229] on div "Customer ID: 1618340" at bounding box center [271, 227] width 125 height 19
copy div "Customer ID: 1618340"
click at [460, 107] on div "Back" at bounding box center [488, 105] width 818 height 16
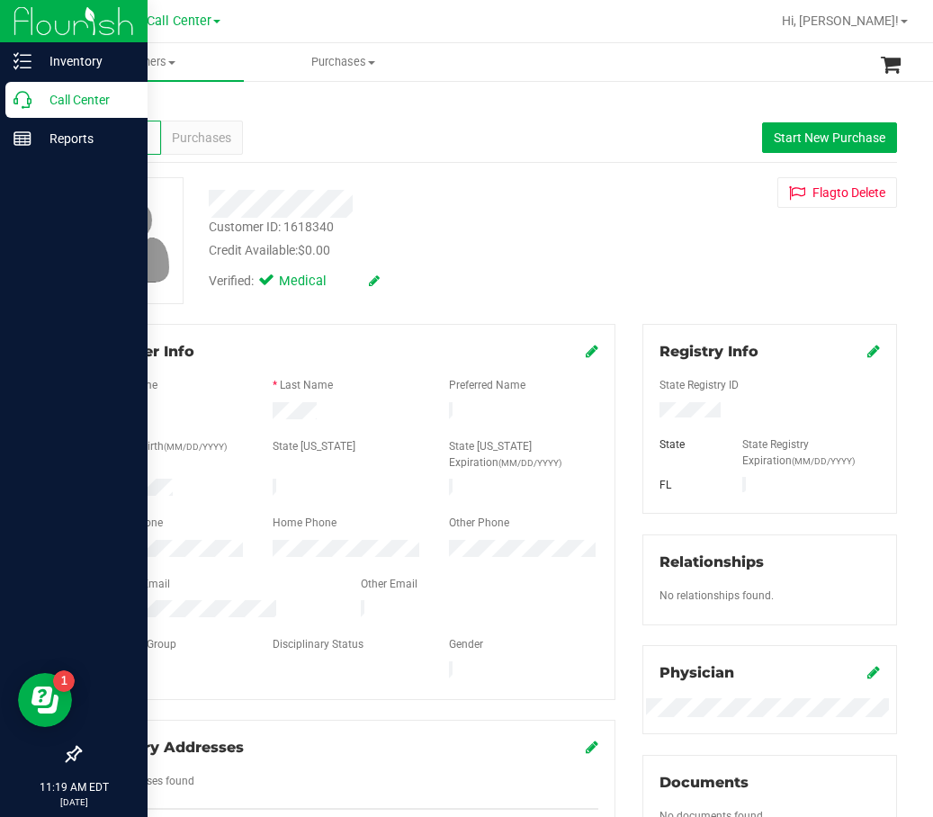
click at [27, 104] on icon at bounding box center [23, 100] width 18 height 18
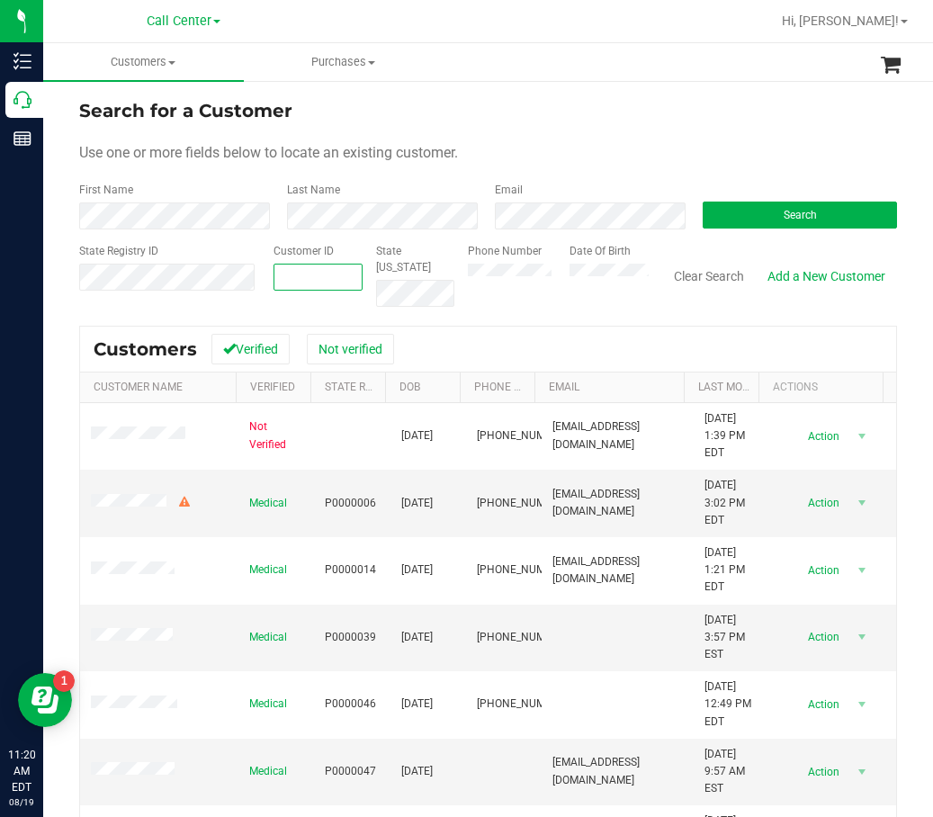
paste input "76000"
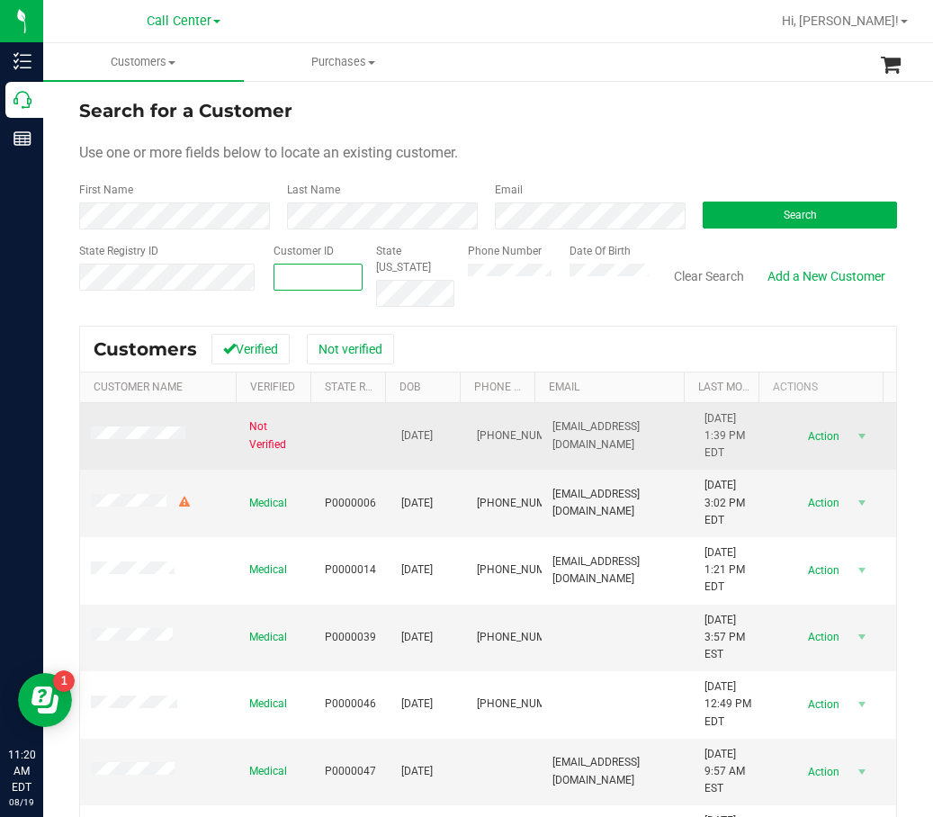
type input "76000"
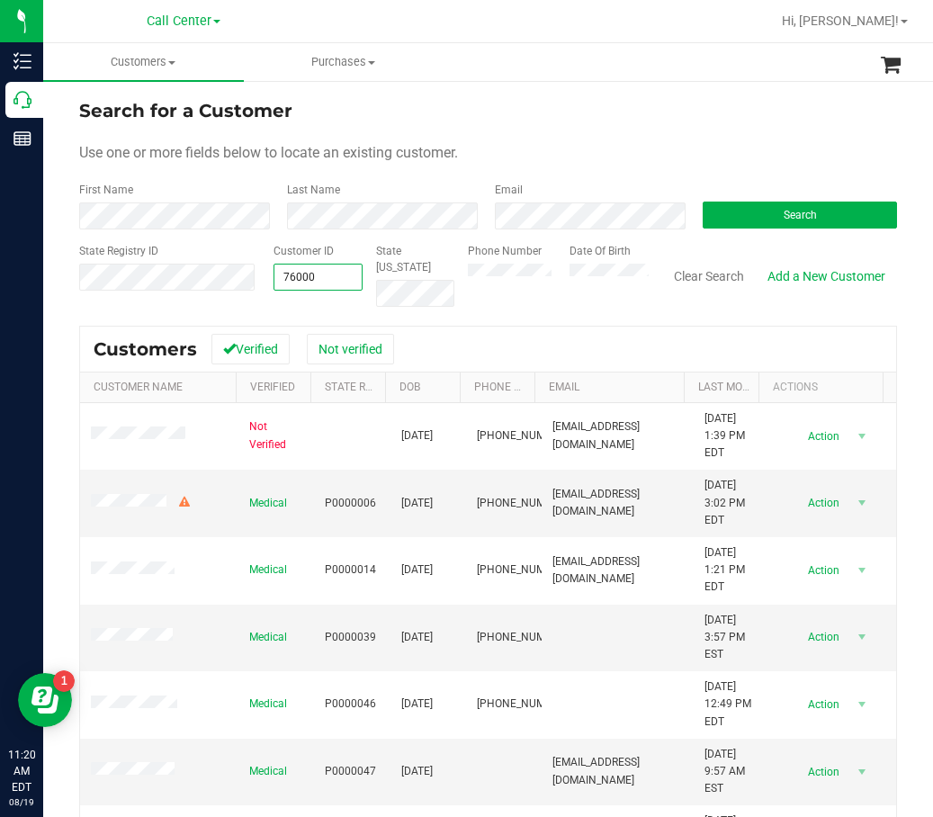
type input "76000"
drag, startPoint x: 766, startPoint y: 251, endPoint x: 775, endPoint y: 240, distance: 14.1
click at [767, 250] on div "Clear Search Add a New Customer" at bounding box center [773, 275] width 248 height 64
click at [778, 238] on form "Search for a Customer Use one or more fields below to locate an existing custom…" at bounding box center [488, 202] width 818 height 210
click at [787, 221] on button "Search" at bounding box center [800, 215] width 194 height 27
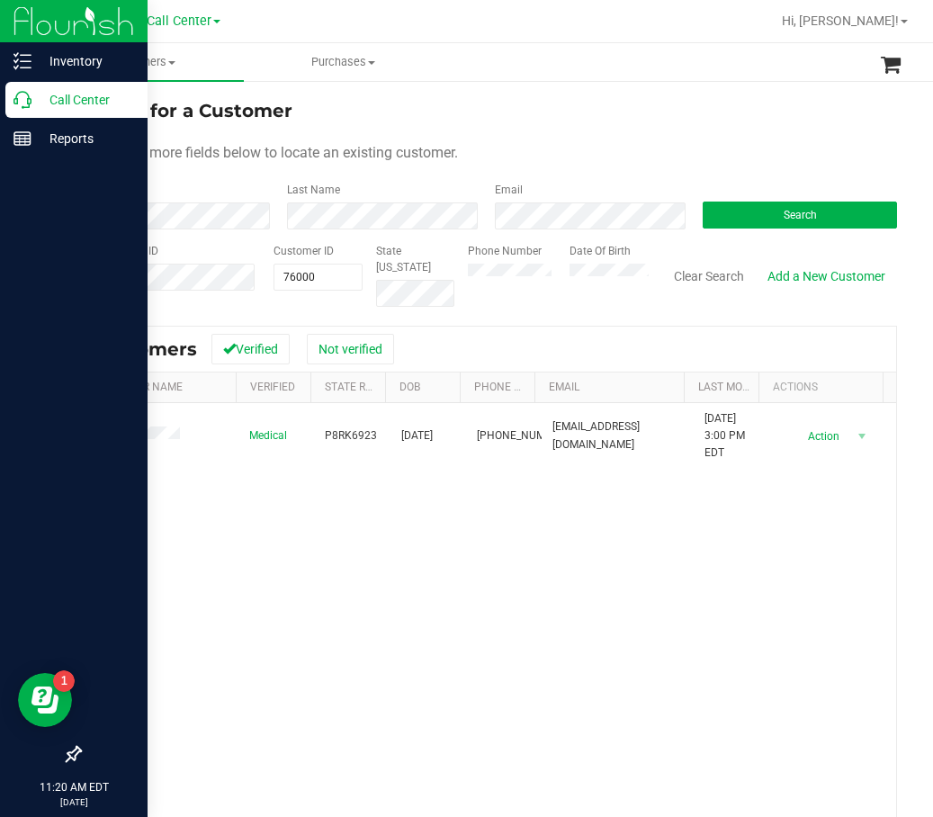
click at [34, 100] on p "Call Center" at bounding box center [86, 100] width 108 height 22
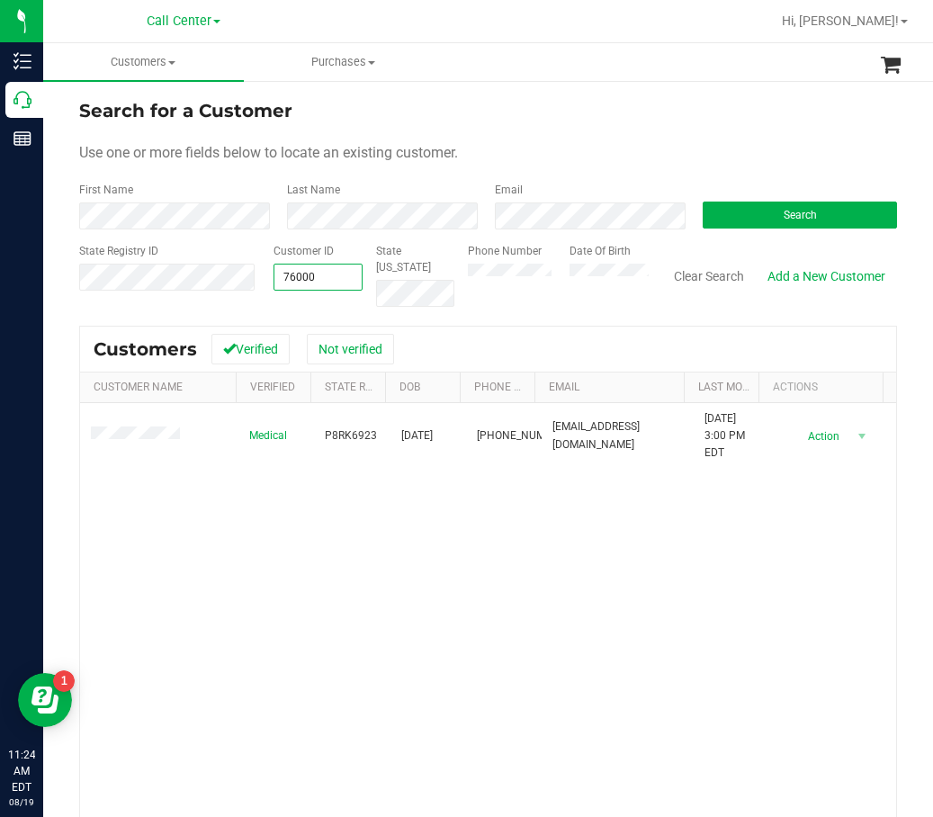
drag, startPoint x: 329, startPoint y: 269, endPoint x: 280, endPoint y: 274, distance: 49.7
click at [280, 274] on span "76000 76000" at bounding box center [318, 277] width 89 height 27
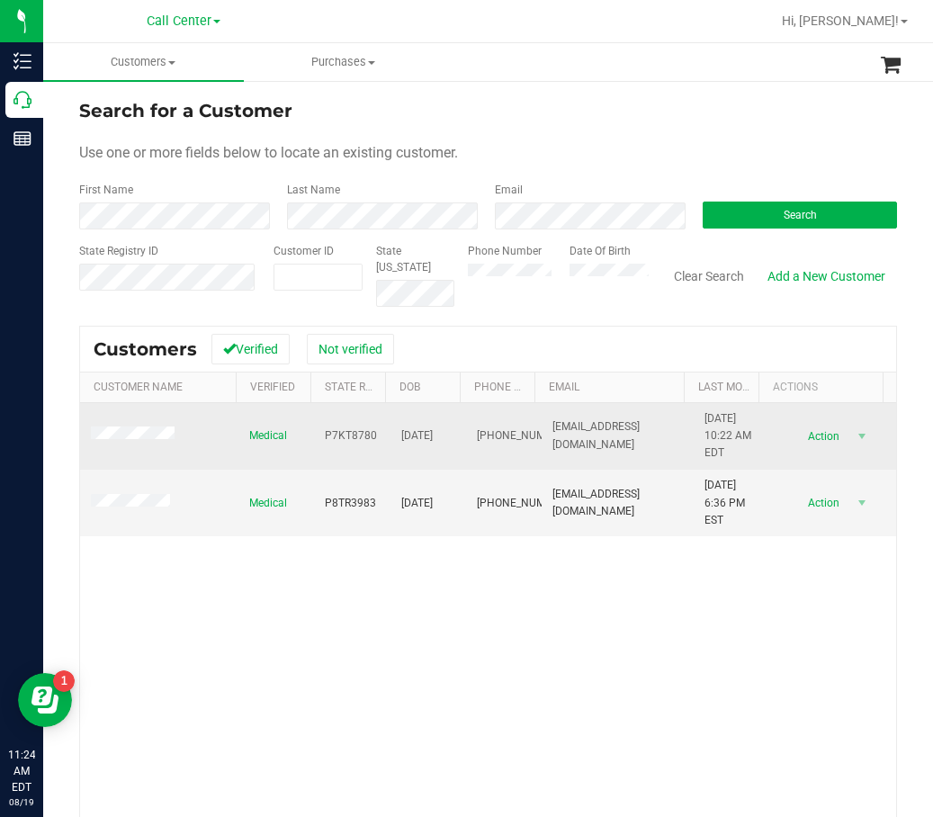
click at [336, 436] on span "P7KT8780" at bounding box center [351, 436] width 52 height 17
click at [421, 435] on span "05/05/1958" at bounding box center [417, 436] width 32 height 17
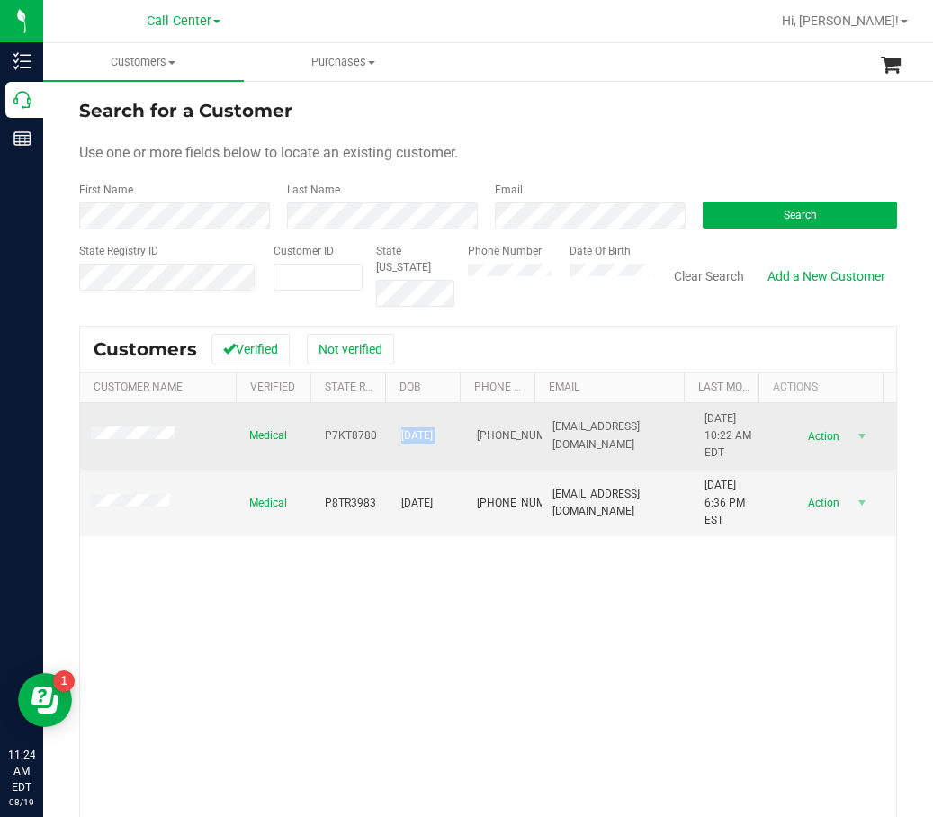
click at [421, 435] on span "05/05/1958" at bounding box center [417, 436] width 32 height 17
click at [350, 429] on span "P7KT8780" at bounding box center [351, 436] width 52 height 17
click at [350, 428] on span "P7KT8780" at bounding box center [351, 436] width 52 height 17
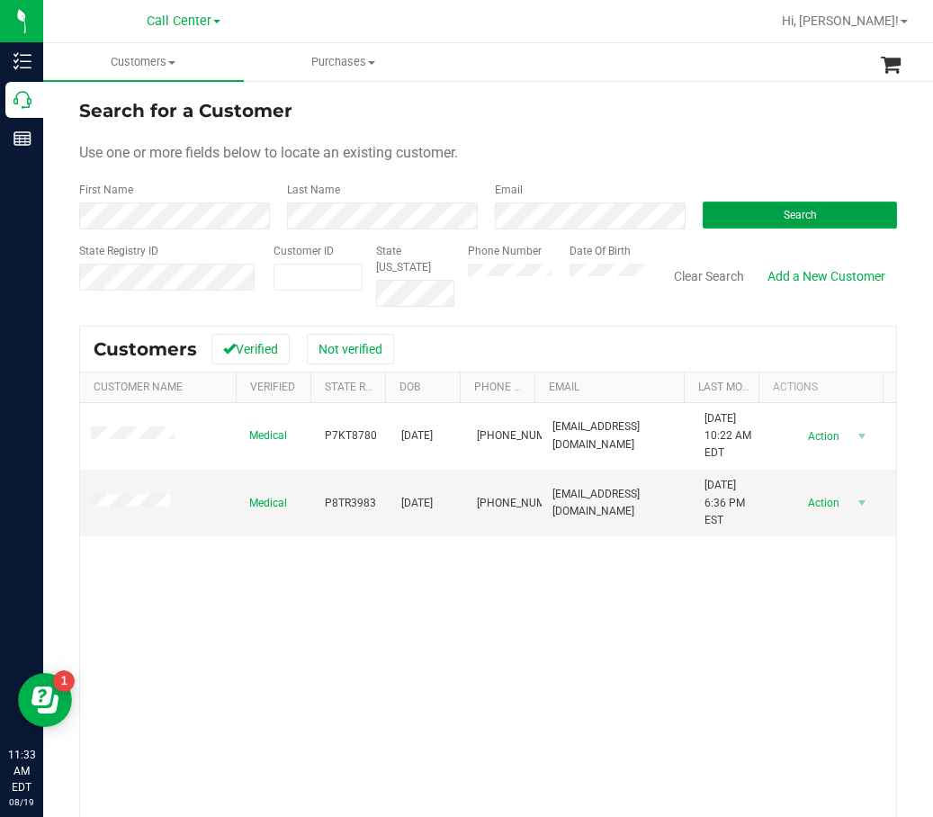
click at [726, 226] on button "Search" at bounding box center [800, 215] width 194 height 27
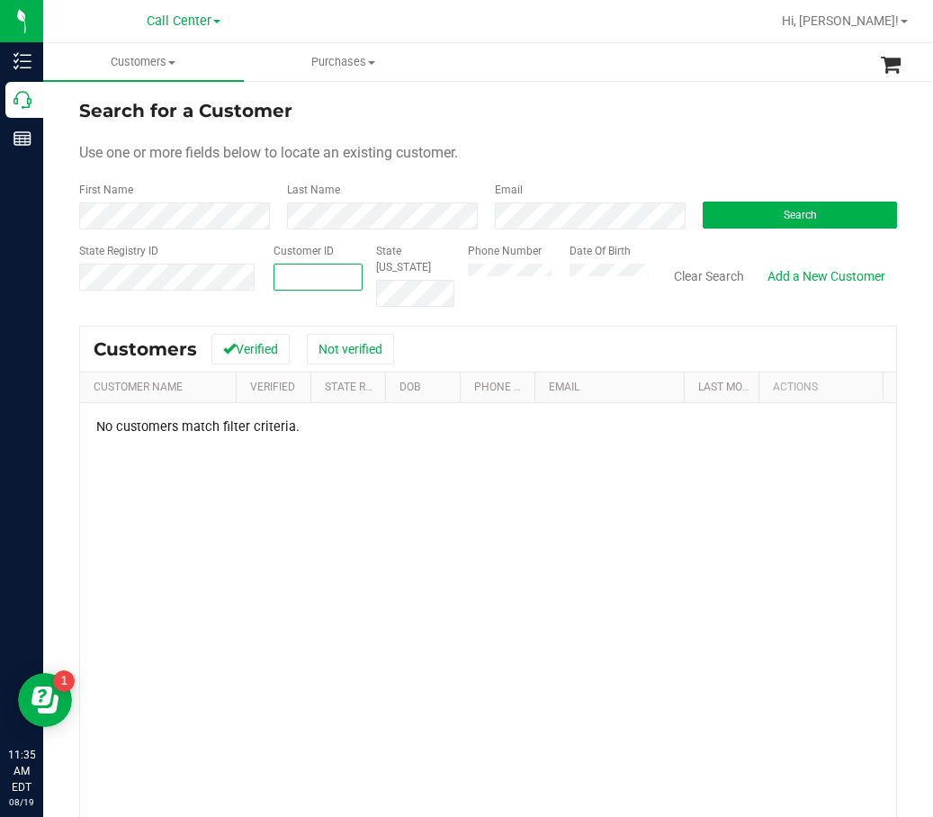
paste input "text"
click at [556, 270] on div "Date Of Birth" at bounding box center [602, 275] width 93 height 64
drag, startPoint x: 310, startPoint y: 257, endPoint x: 302, endPoint y: 278, distance: 21.9
paste input "338941"
type input "338941"
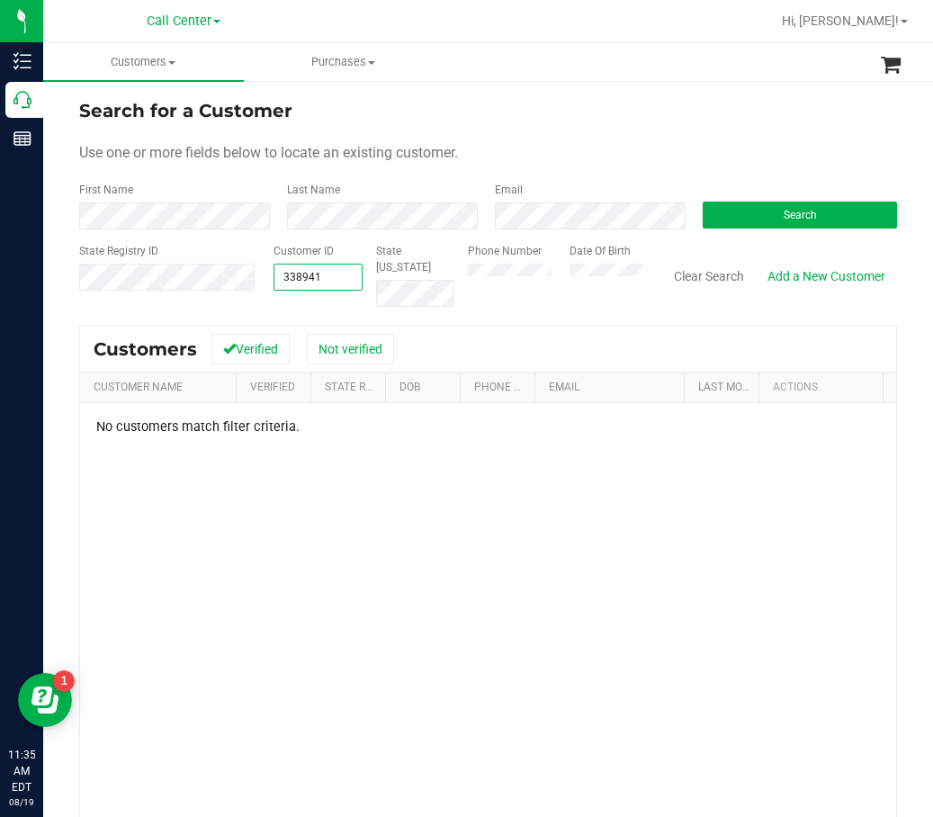
type input "338941"
drag, startPoint x: 702, startPoint y: 234, endPoint x: 720, endPoint y: 223, distance: 21.0
click at [703, 234] on form "Search for a Customer Use one or more fields below to locate an existing custom…" at bounding box center [488, 202] width 818 height 210
click at [723, 222] on button "Search" at bounding box center [800, 215] width 194 height 27
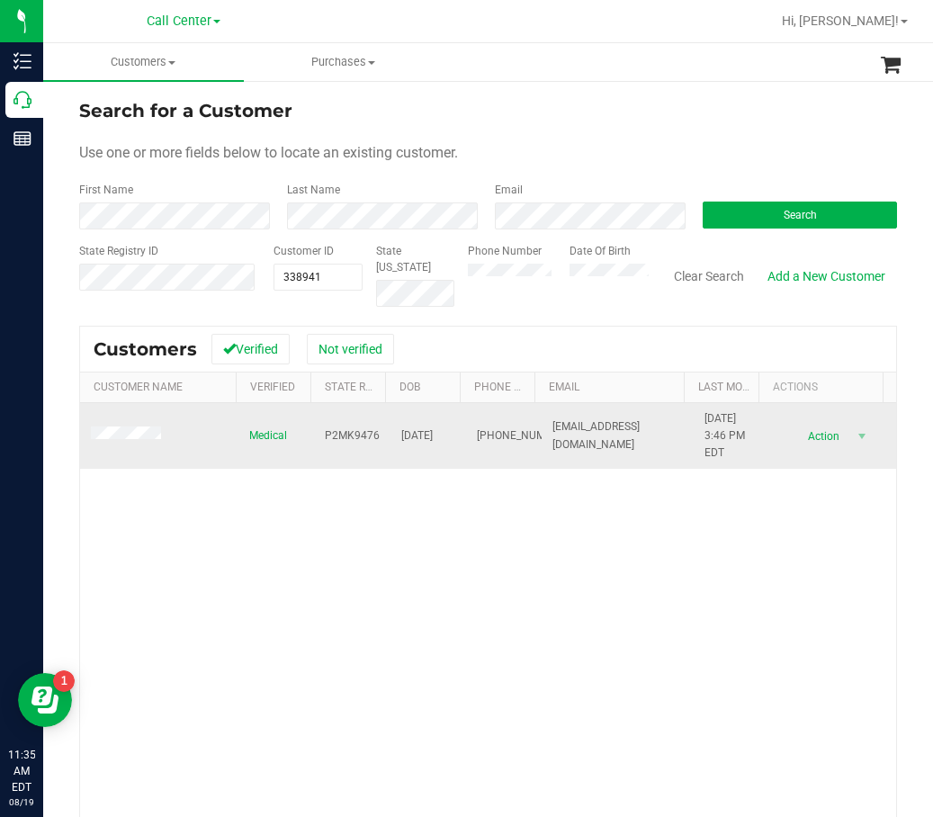
click at [342, 424] on td "P2MK9476" at bounding box center [352, 436] width 76 height 67
click at [410, 428] on span "01/03/1964" at bounding box center [417, 436] width 32 height 17
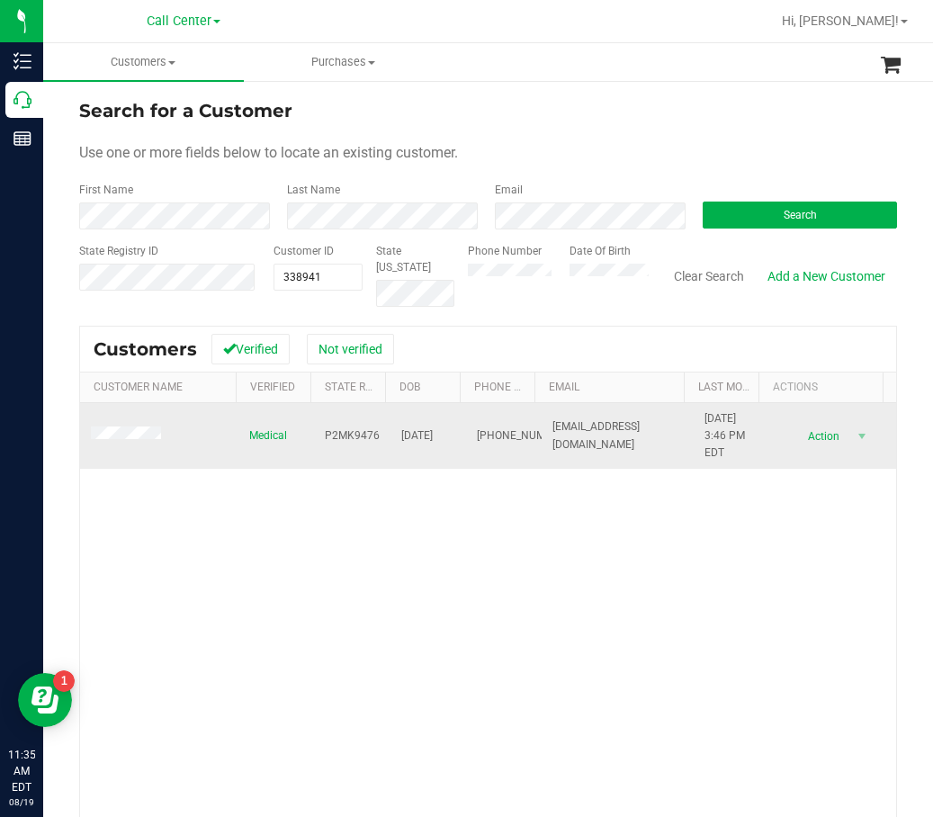
drag, startPoint x: 410, startPoint y: 427, endPoint x: 427, endPoint y: 437, distance: 20.2
click at [427, 437] on span "01/03/1964" at bounding box center [417, 436] width 32 height 17
click at [477, 431] on span "(321) 431-5435" at bounding box center [522, 436] width 90 height 17
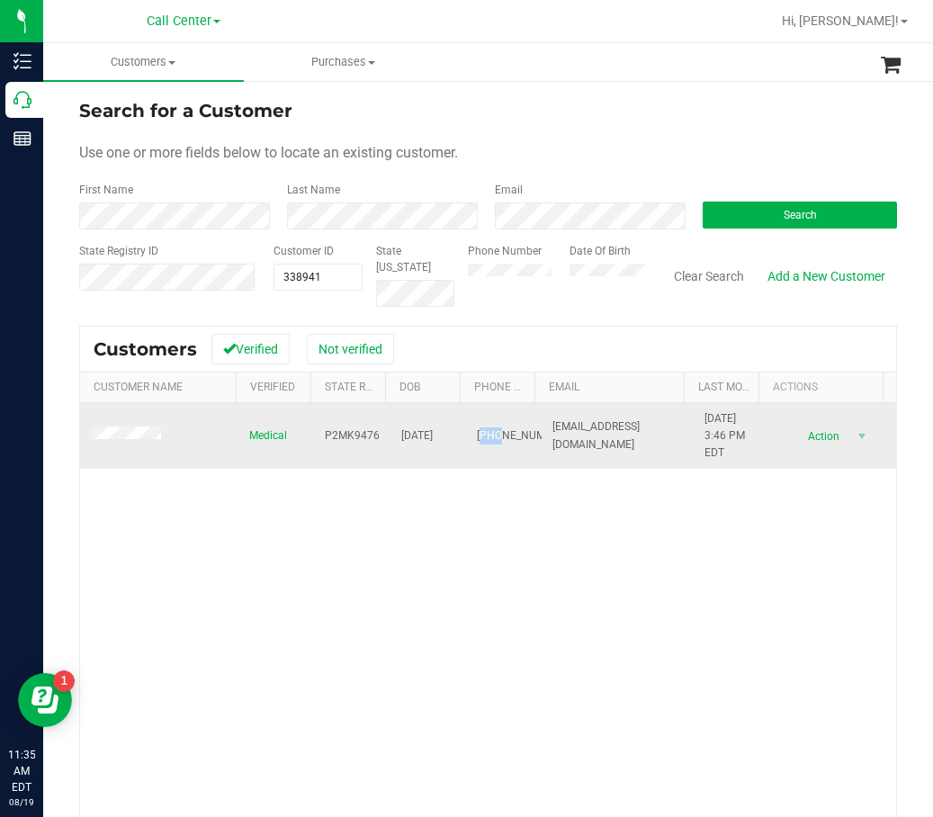
click at [477, 431] on span "(321) 431-5435" at bounding box center [522, 436] width 90 height 17
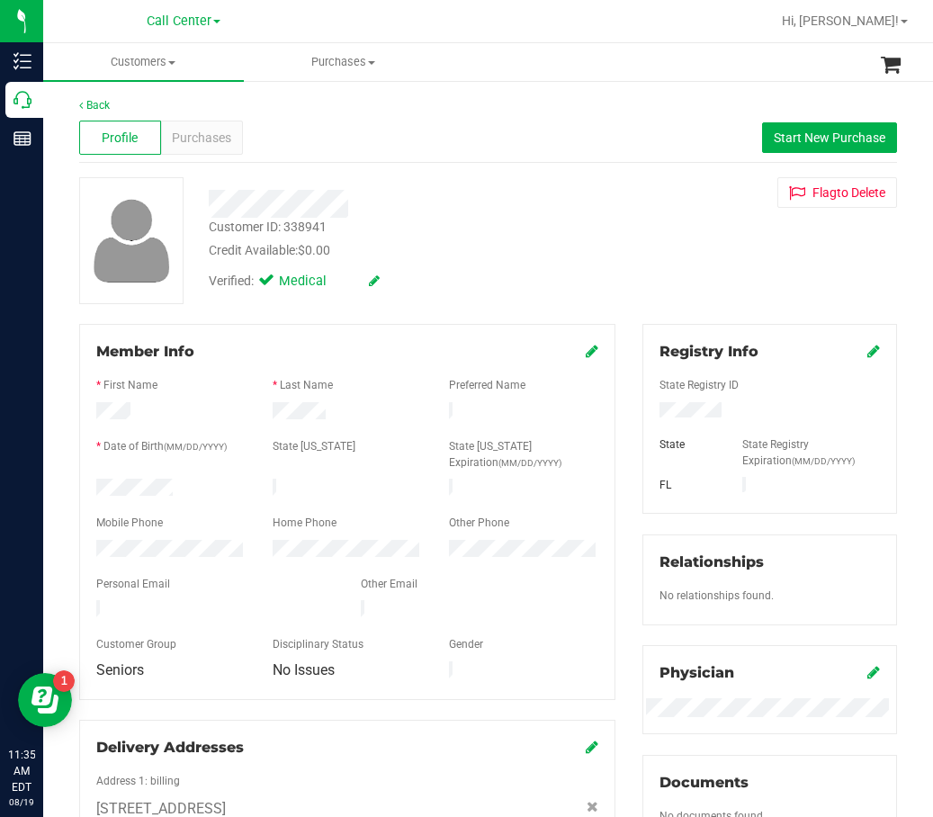
click at [470, 266] on div "Verified: Medical" at bounding box center [406, 280] width 423 height 40
click at [161, 133] on div "Purchases" at bounding box center [202, 138] width 82 height 34
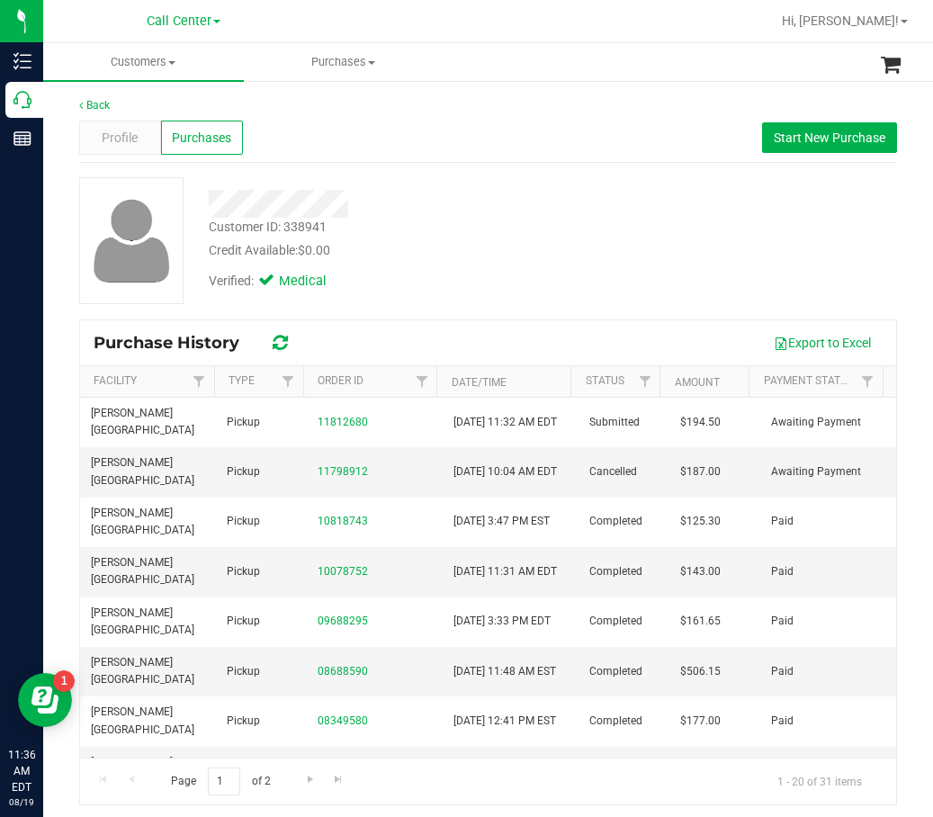
click at [515, 164] on div "Back Profile Purchases Start New Purchase Customer ID: 338941 Credit Available:…" at bounding box center [488, 451] width 818 height 708
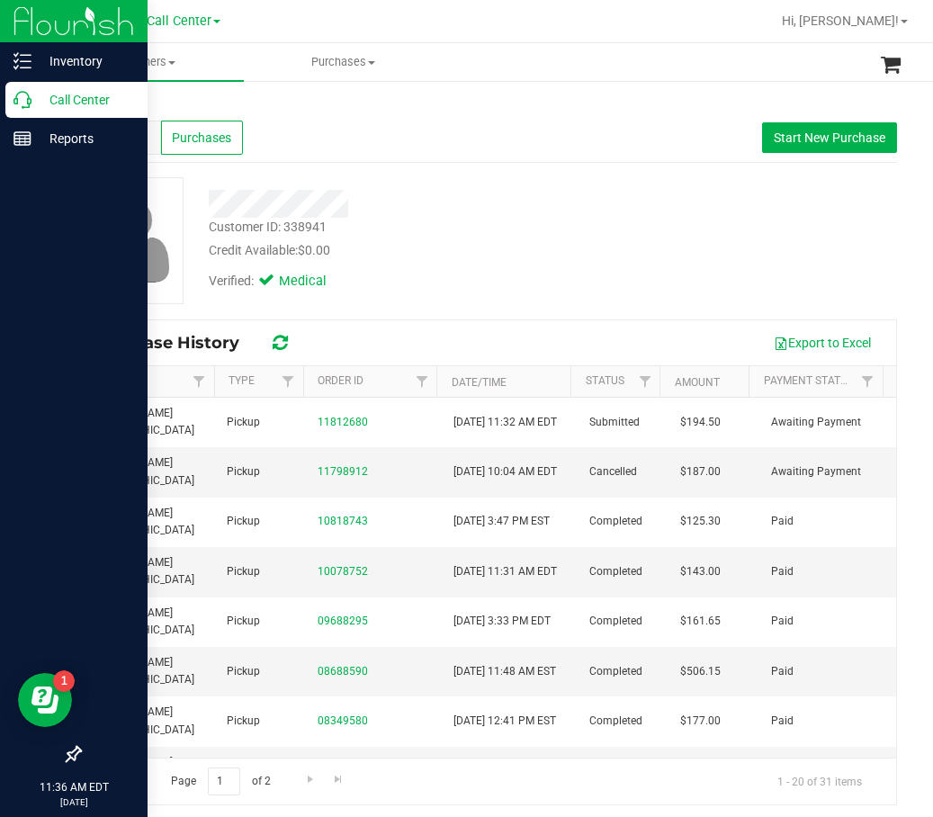
drag, startPoint x: 41, startPoint y: 96, endPoint x: 5, endPoint y: 107, distance: 36.7
click at [38, 98] on p "Call Center" at bounding box center [86, 100] width 108 height 22
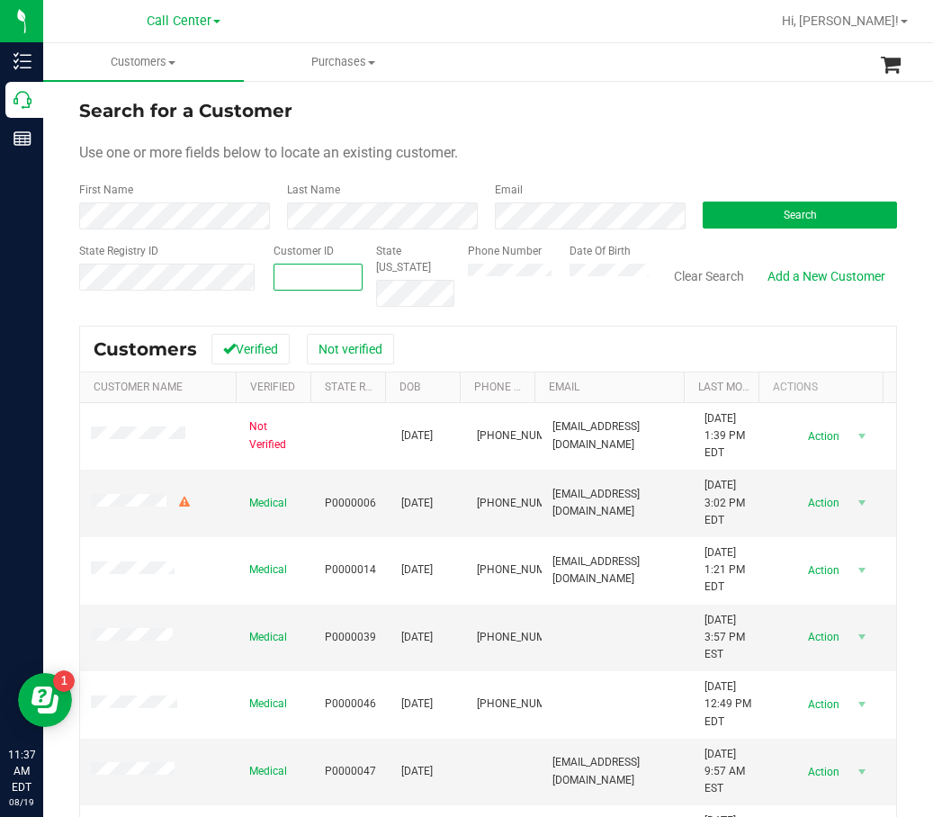
paste input "1418374"
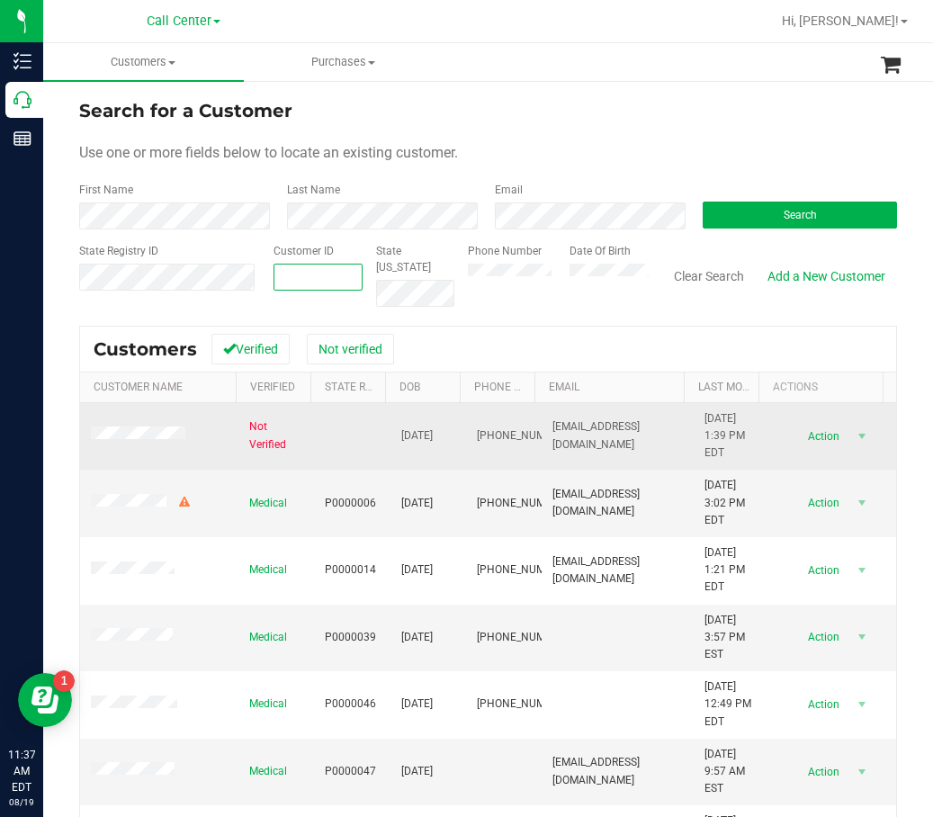
type input "1418374"
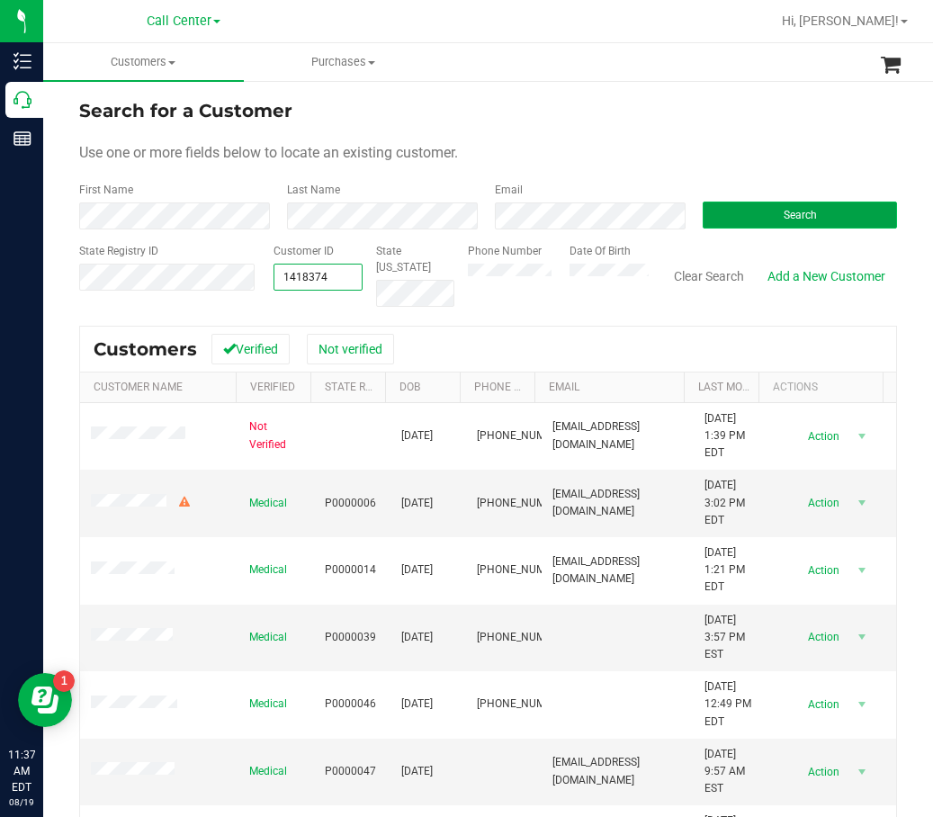
type input "1418374"
click at [746, 212] on button "Search" at bounding box center [800, 215] width 194 height 27
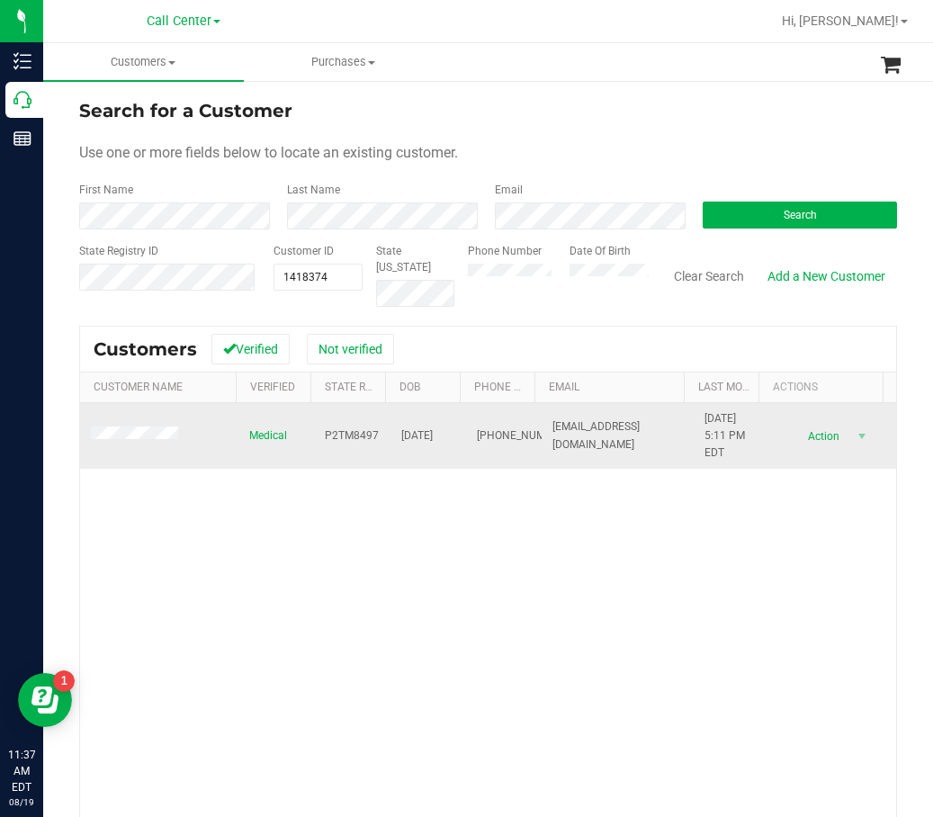
click at [346, 436] on span "P2TM8497" at bounding box center [352, 436] width 54 height 17
click at [406, 437] on span "10/25/1981" at bounding box center [417, 436] width 32 height 17
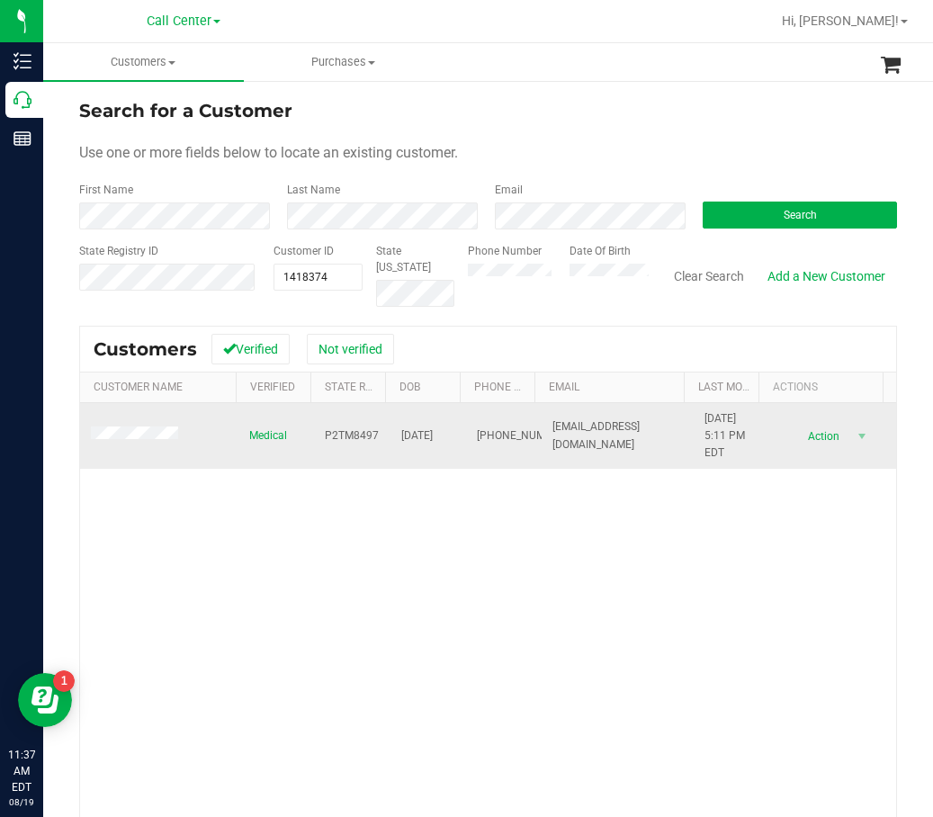
click at [482, 429] on span "(850) 545-0695" at bounding box center [522, 436] width 90 height 17
click at [129, 426] on td at bounding box center [159, 436] width 158 height 67
click at [129, 445] on span at bounding box center [137, 436] width 93 height 18
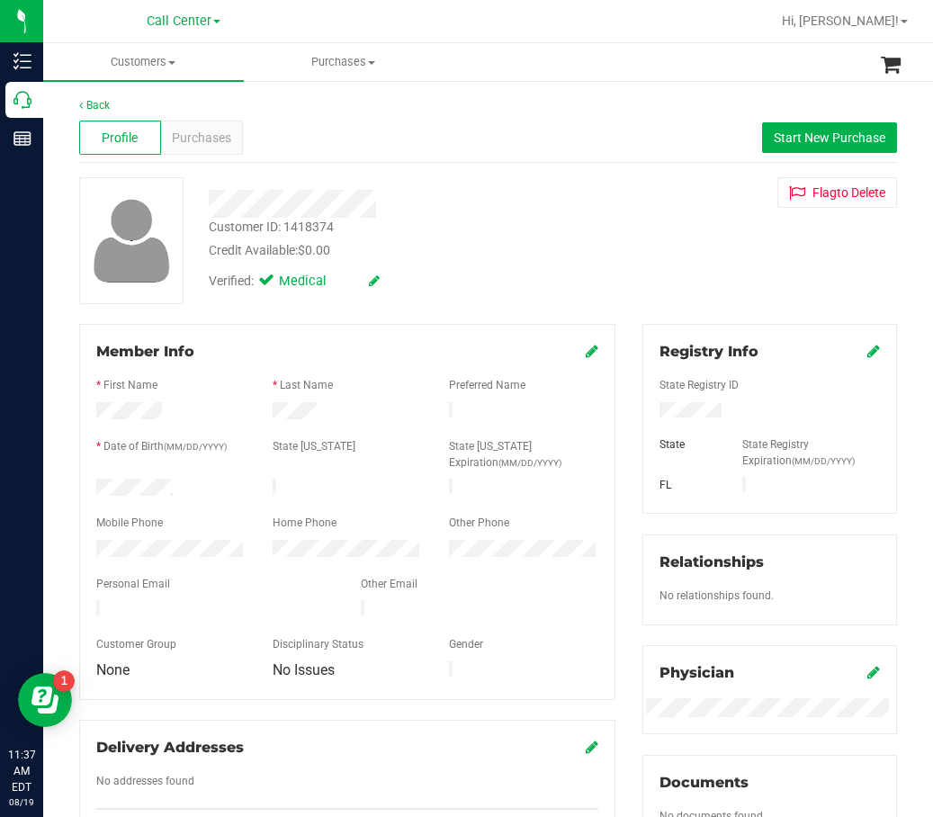
click at [448, 198] on div at bounding box center [406, 204] width 423 height 28
click at [191, 133] on span "Purchases" at bounding box center [201, 138] width 59 height 19
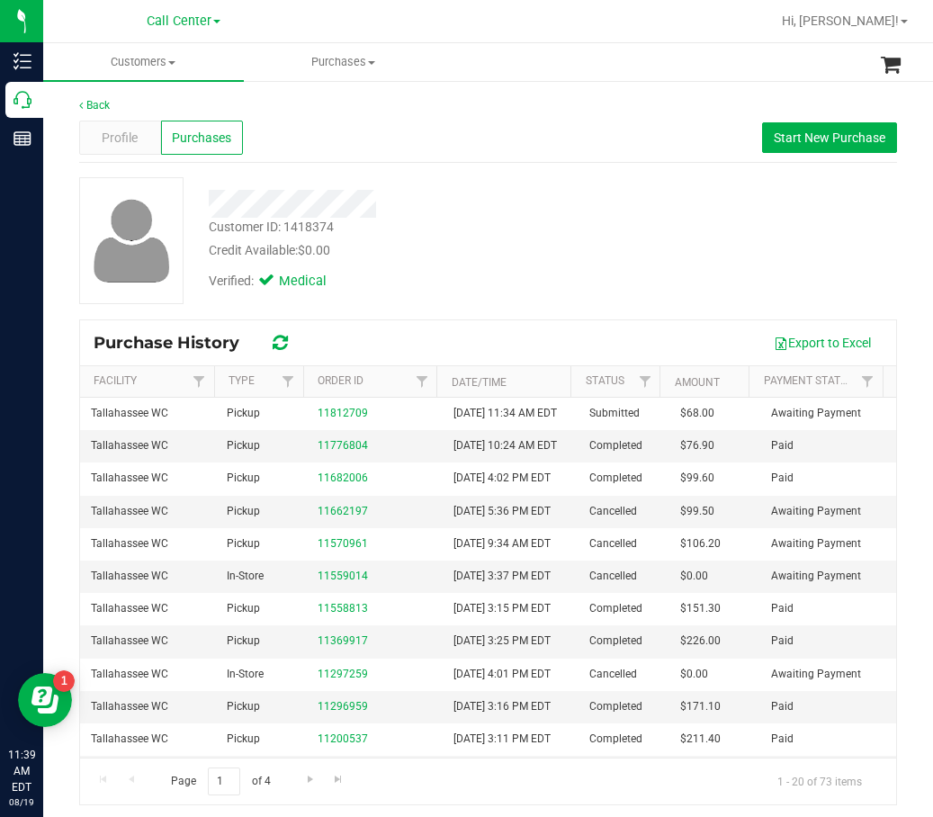
click at [427, 122] on div "Profile Purchases Start New Purchase" at bounding box center [488, 138] width 818 height 50
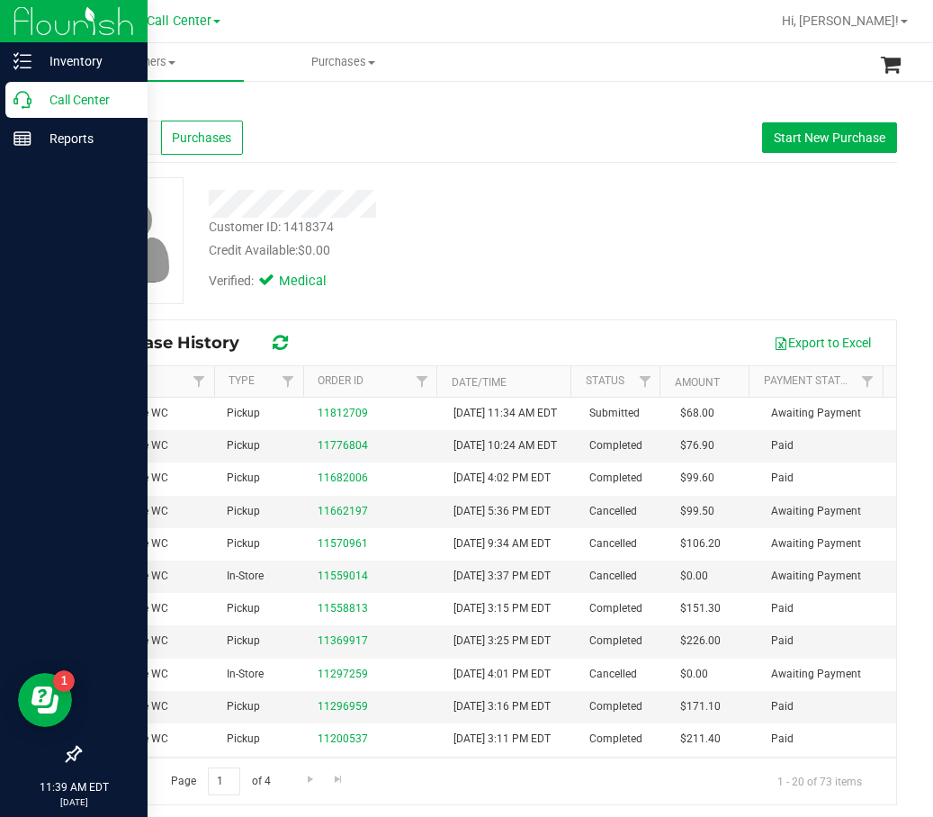
click at [20, 113] on div "Call Center" at bounding box center [76, 100] width 142 height 36
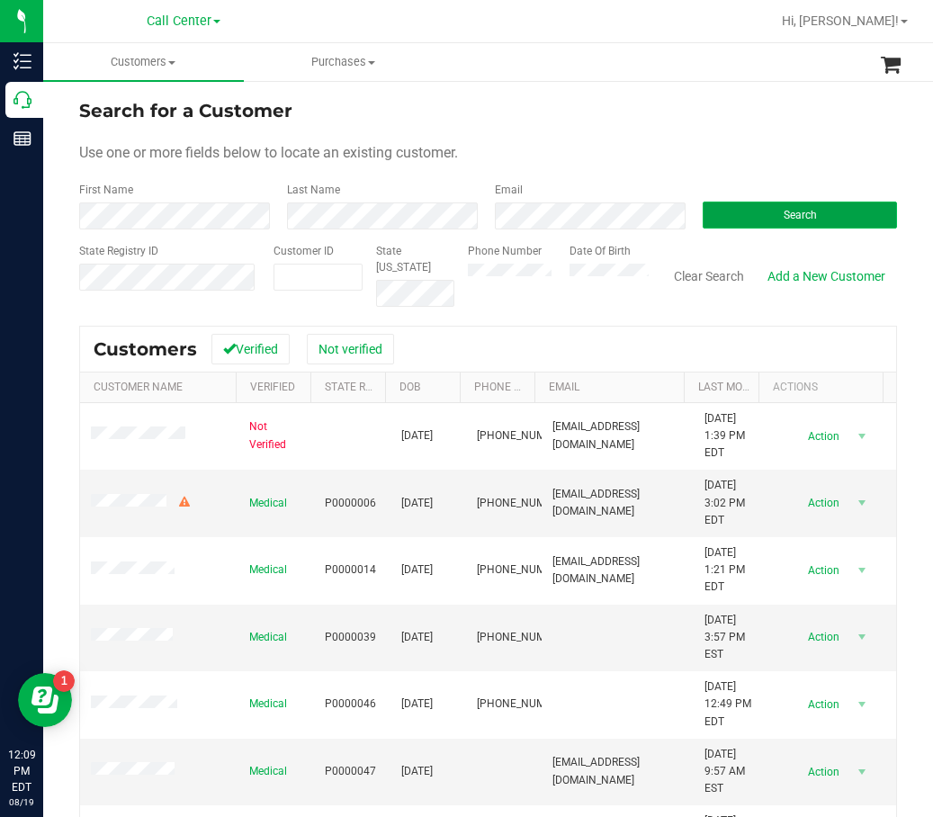
click at [771, 204] on button "Search" at bounding box center [800, 215] width 194 height 27
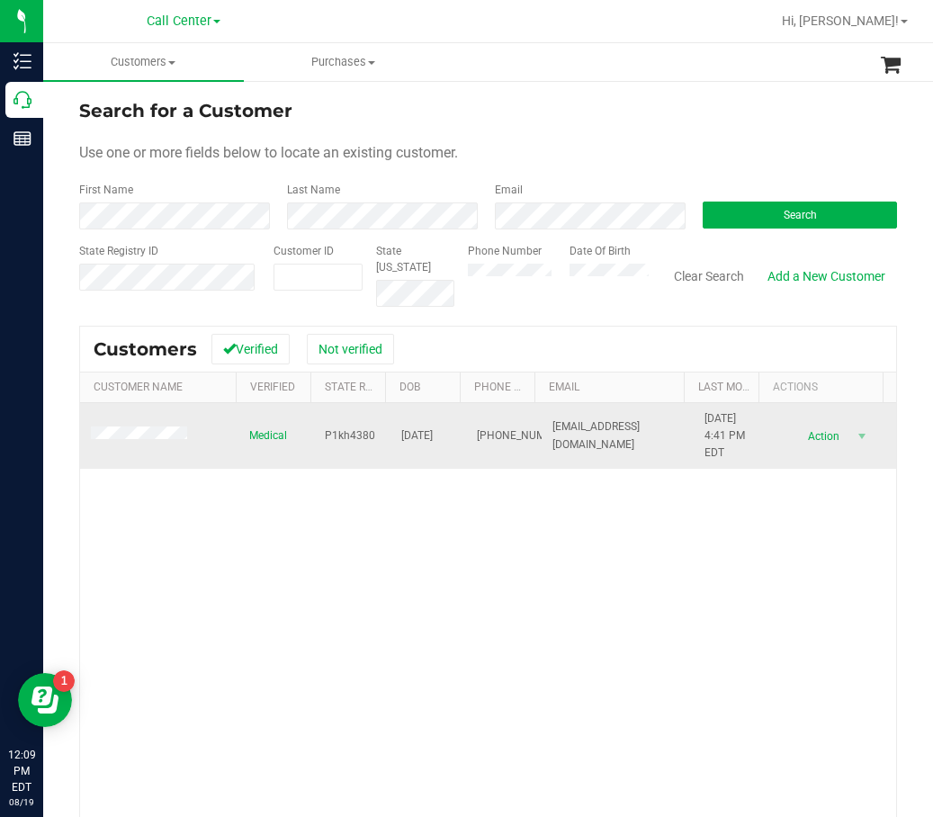
click at [353, 444] on span "P1kh4380" at bounding box center [350, 436] width 50 height 17
click at [353, 438] on span "P1kh4380" at bounding box center [350, 436] width 50 height 17
click at [354, 437] on span "P1kh4380" at bounding box center [350, 436] width 50 height 17
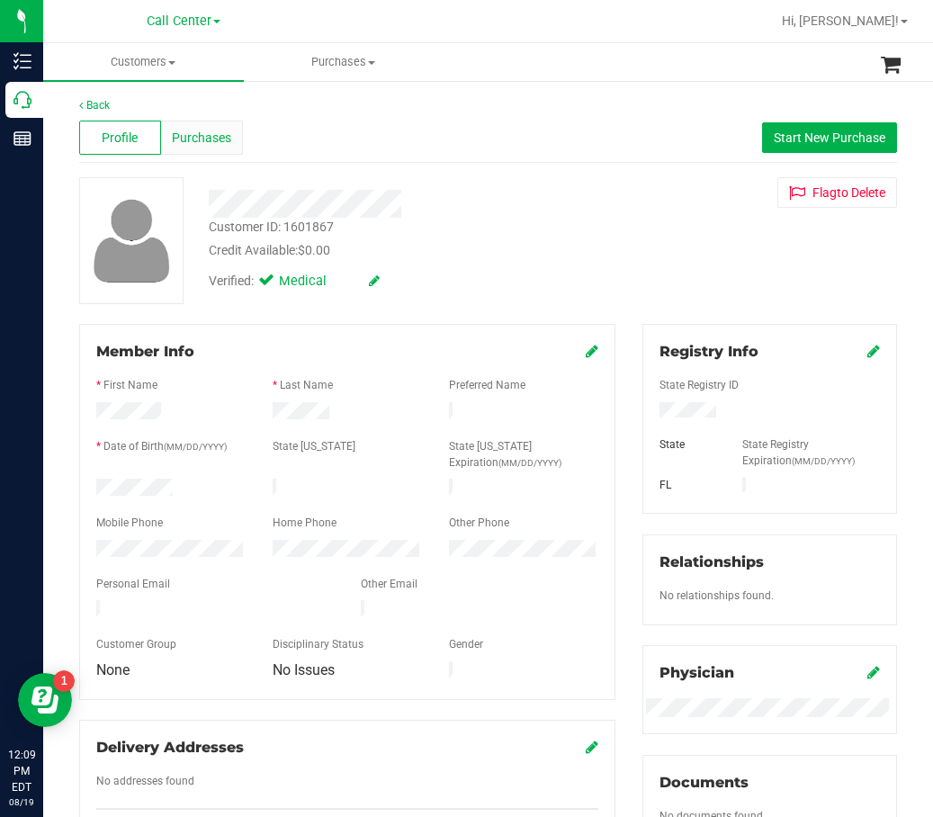
click at [219, 137] on span "Purchases" at bounding box center [201, 138] width 59 height 19
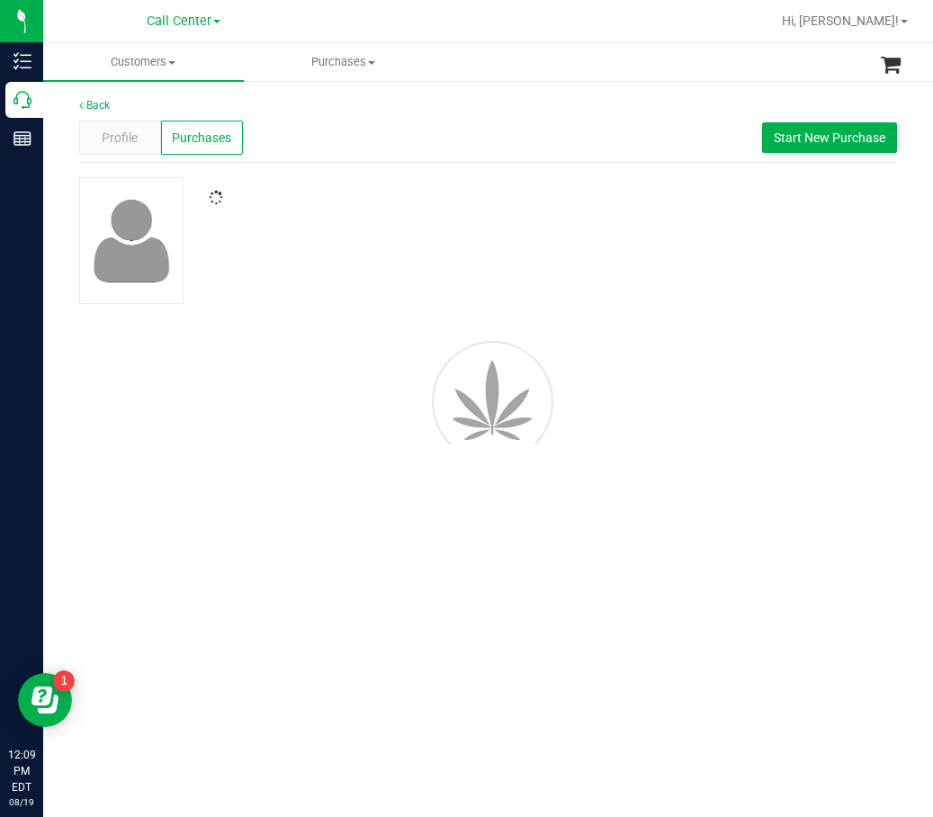
click at [500, 197] on div at bounding box center [406, 198] width 423 height 16
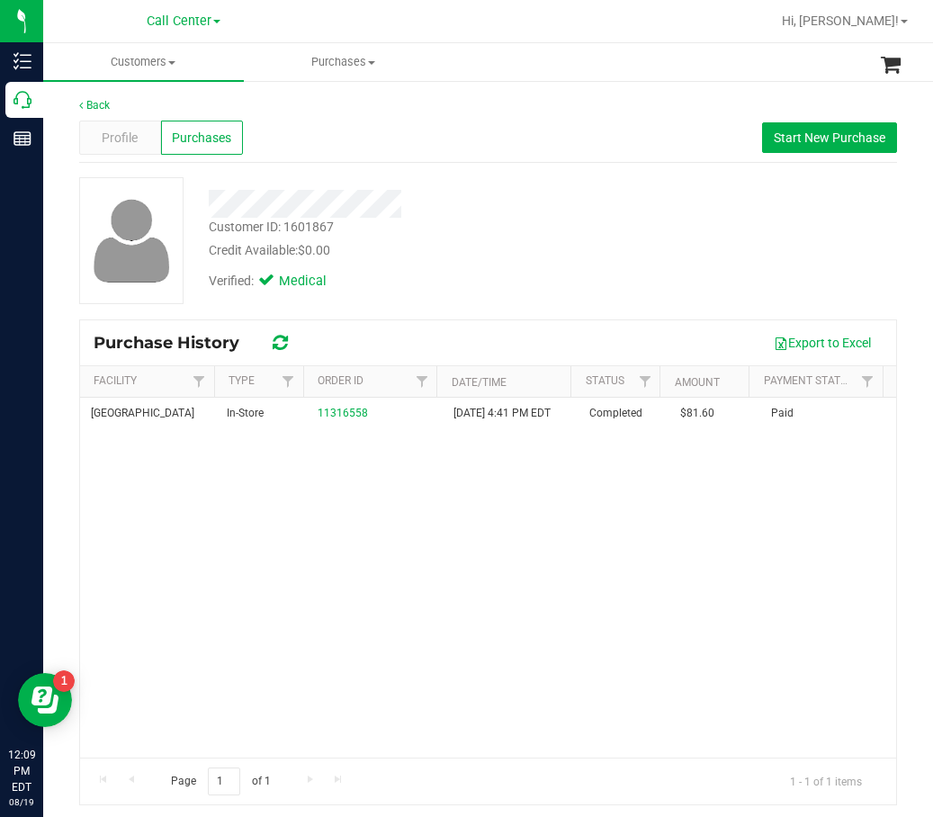
click at [398, 456] on div "Palm Bay WC In-Store 11316558 5/16/2025 4:41 PM EDT Completed $81.60 Paid" at bounding box center [488, 578] width 816 height 360
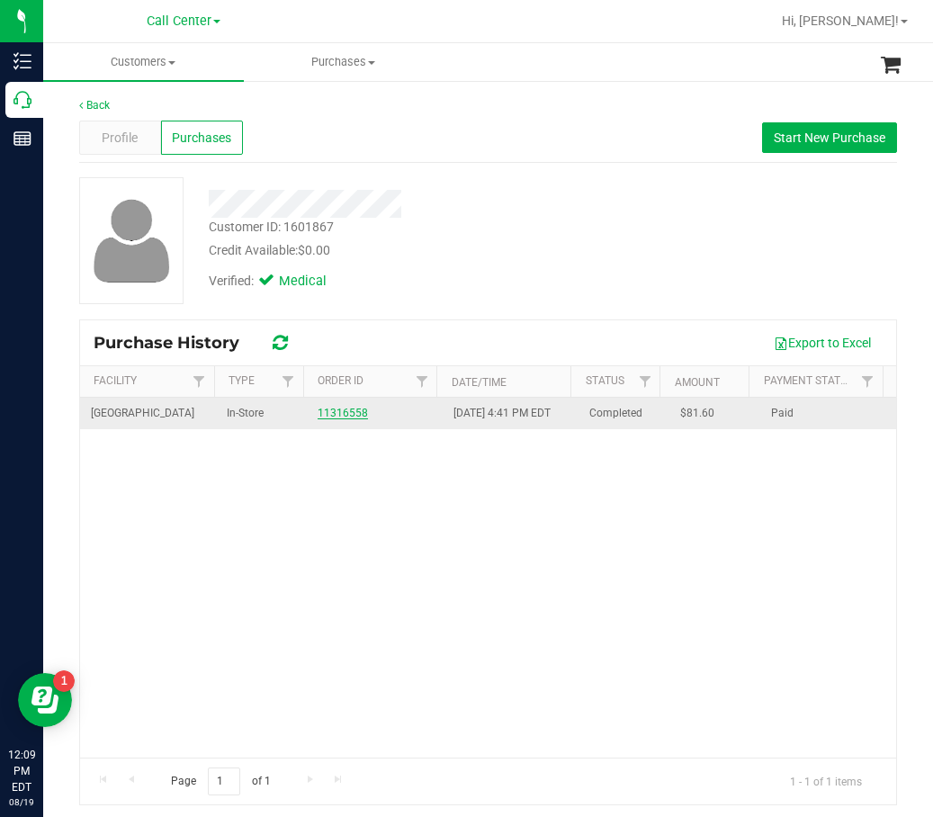
click at [357, 418] on link "11316558" at bounding box center [343, 413] width 50 height 13
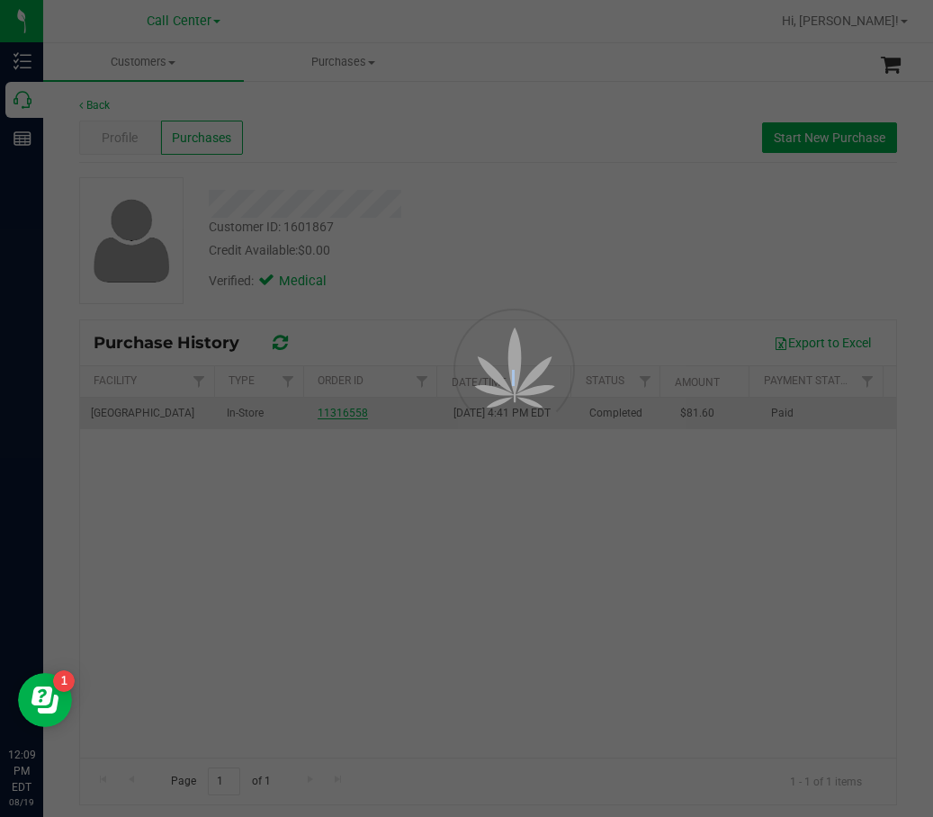
click at [357, 418] on div at bounding box center [466, 408] width 933 height 817
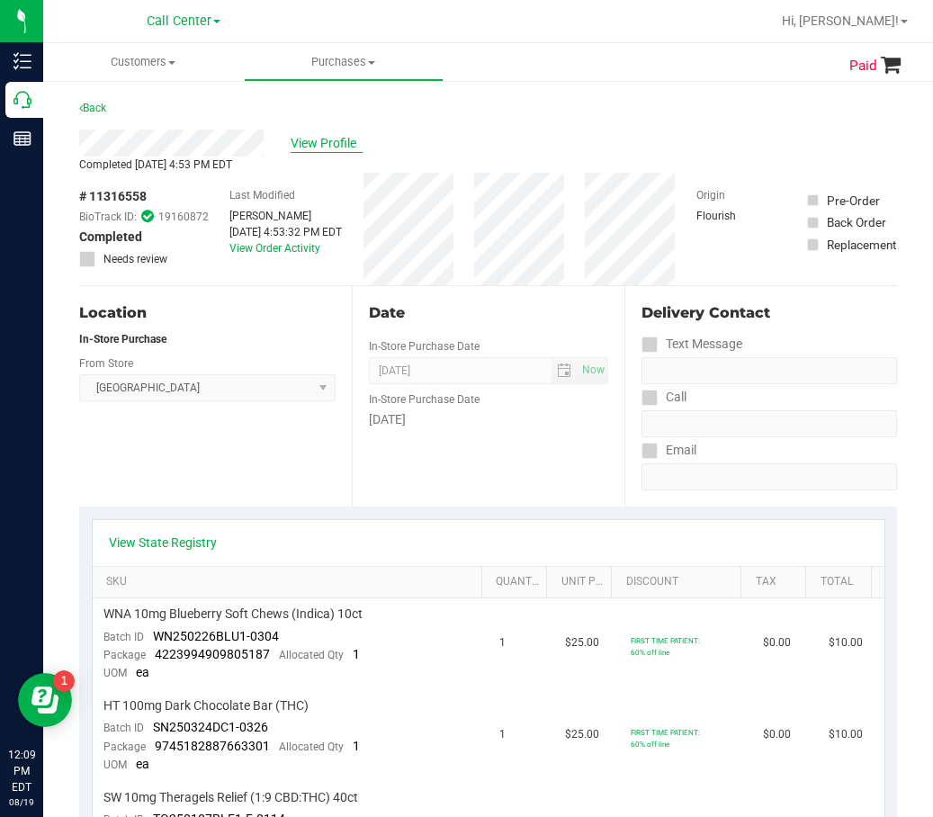
click at [310, 149] on span "View Profile" at bounding box center [327, 143] width 72 height 19
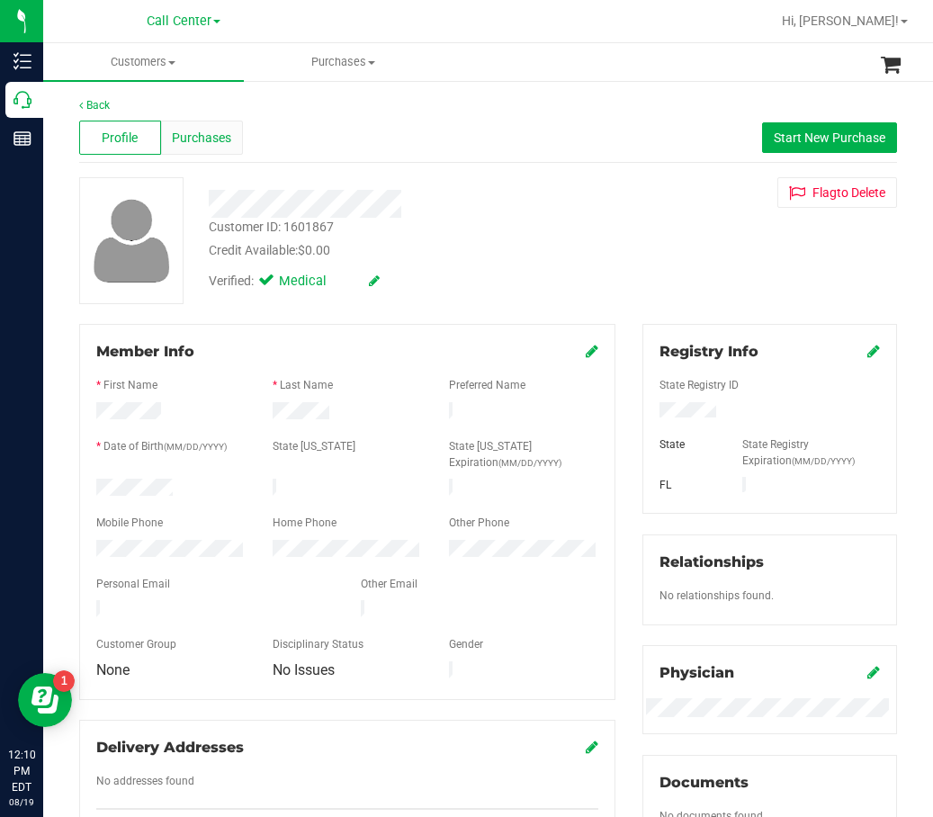
click at [226, 131] on span "Purchases" at bounding box center [201, 138] width 59 height 19
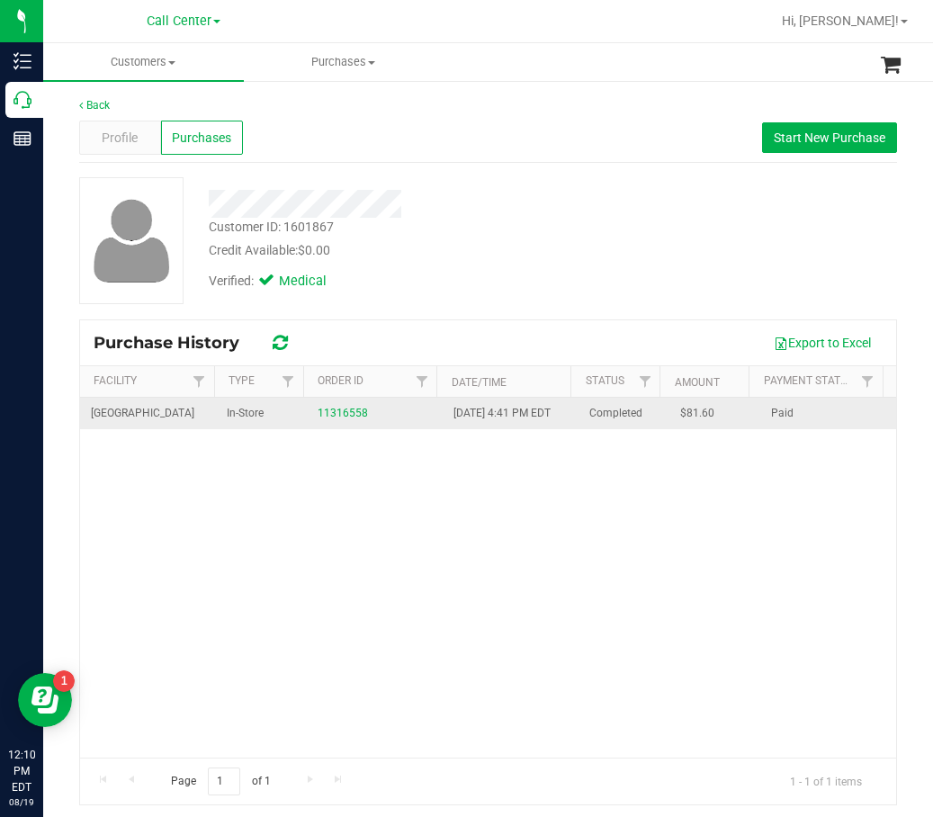
click at [347, 414] on div "11316558" at bounding box center [375, 413] width 114 height 17
click at [347, 418] on link "11316558" at bounding box center [343, 413] width 50 height 13
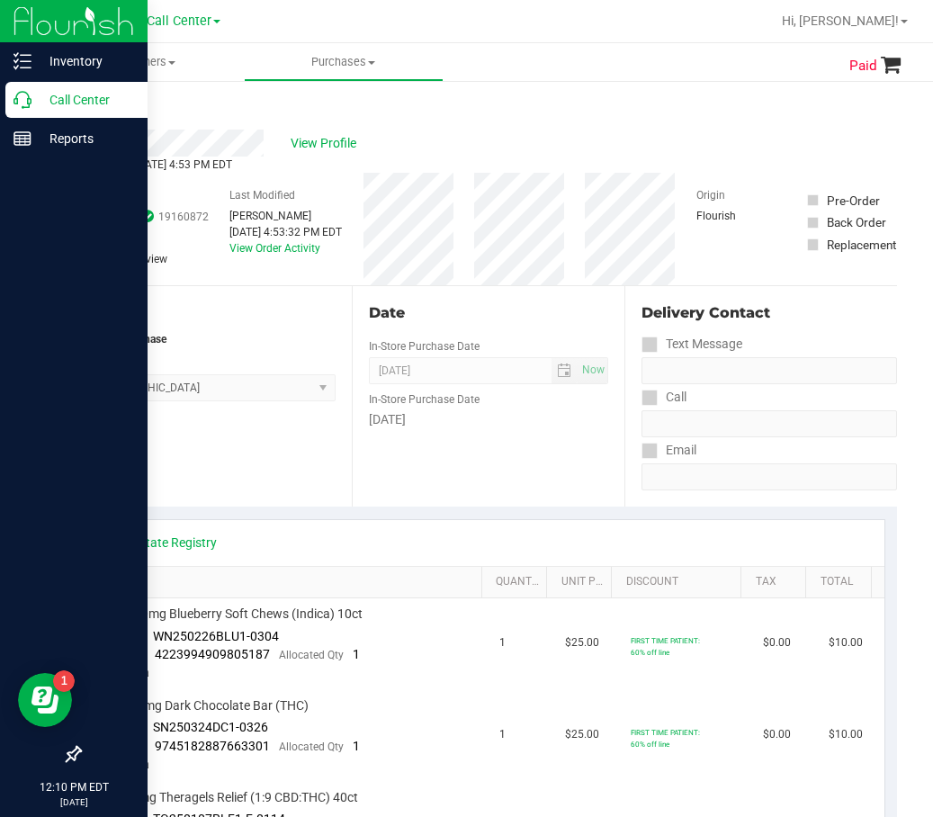
click at [17, 105] on icon at bounding box center [23, 100] width 18 height 18
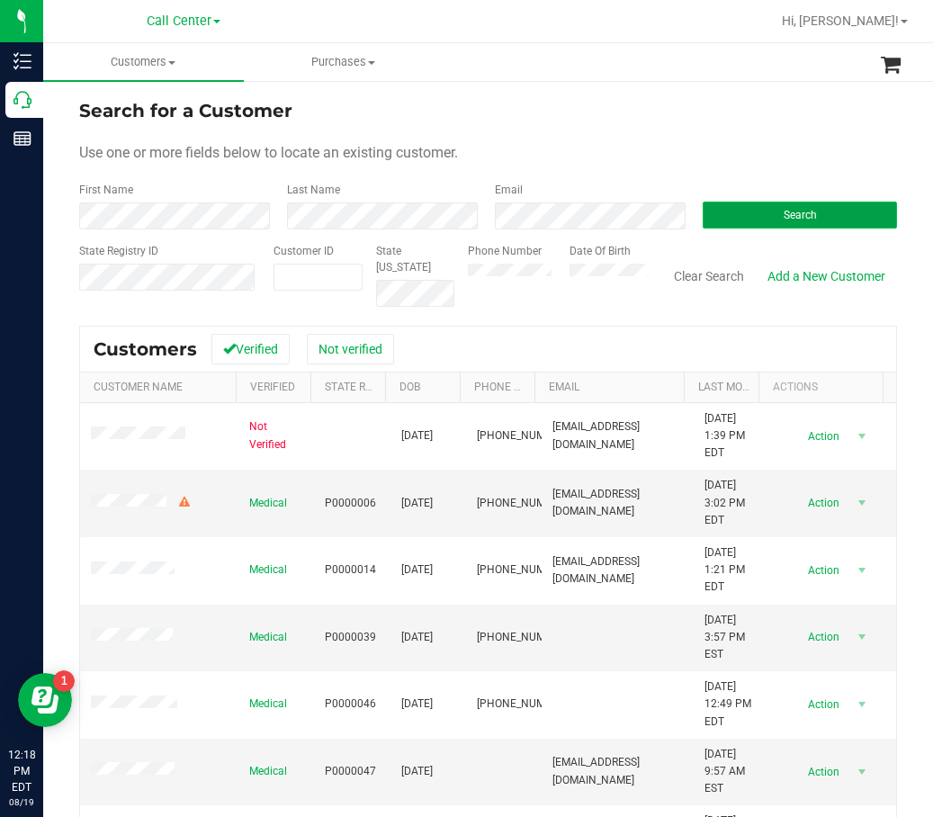
click at [784, 215] on span "Search" at bounding box center [800, 215] width 33 height 13
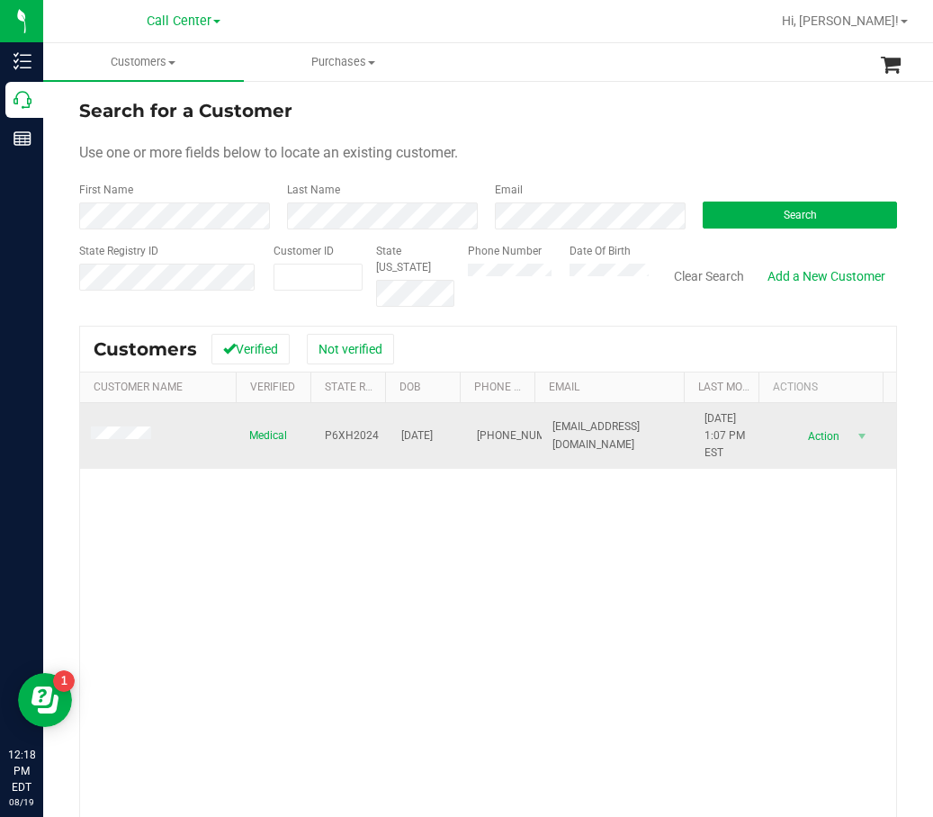
click at [361, 434] on span "P6XH2024" at bounding box center [352, 436] width 54 height 17
click at [433, 440] on span "09/13/1961" at bounding box center [417, 436] width 32 height 17
click at [433, 439] on span "09/13/1961" at bounding box center [417, 436] width 32 height 17
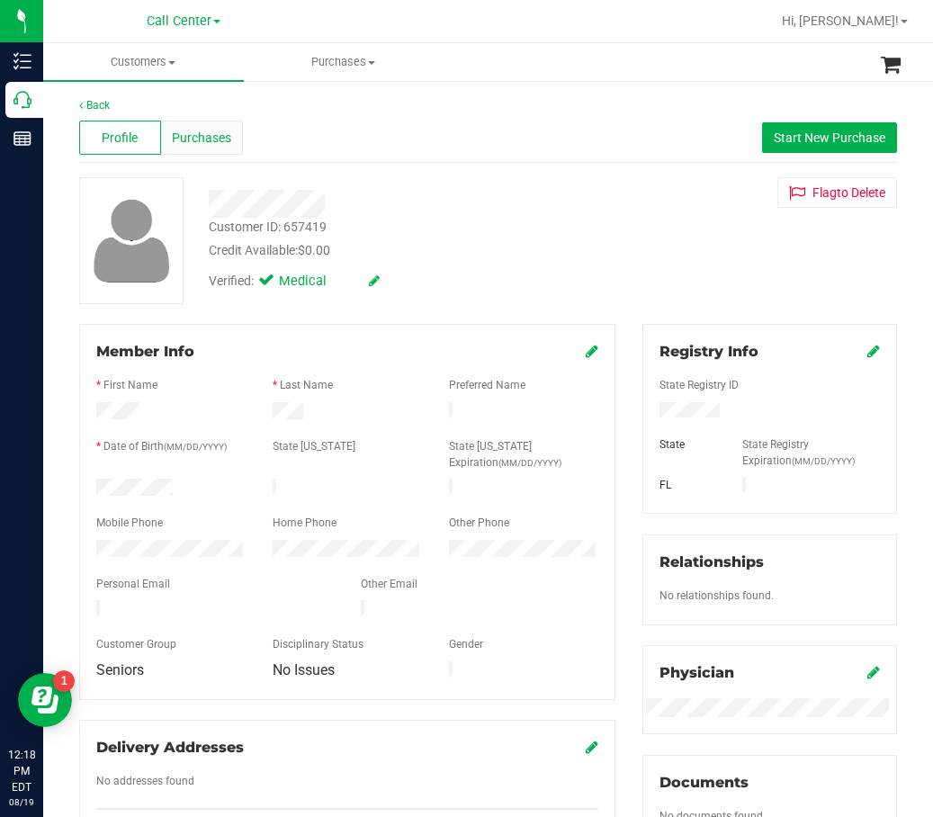
click at [187, 141] on span "Purchases" at bounding box center [201, 138] width 59 height 19
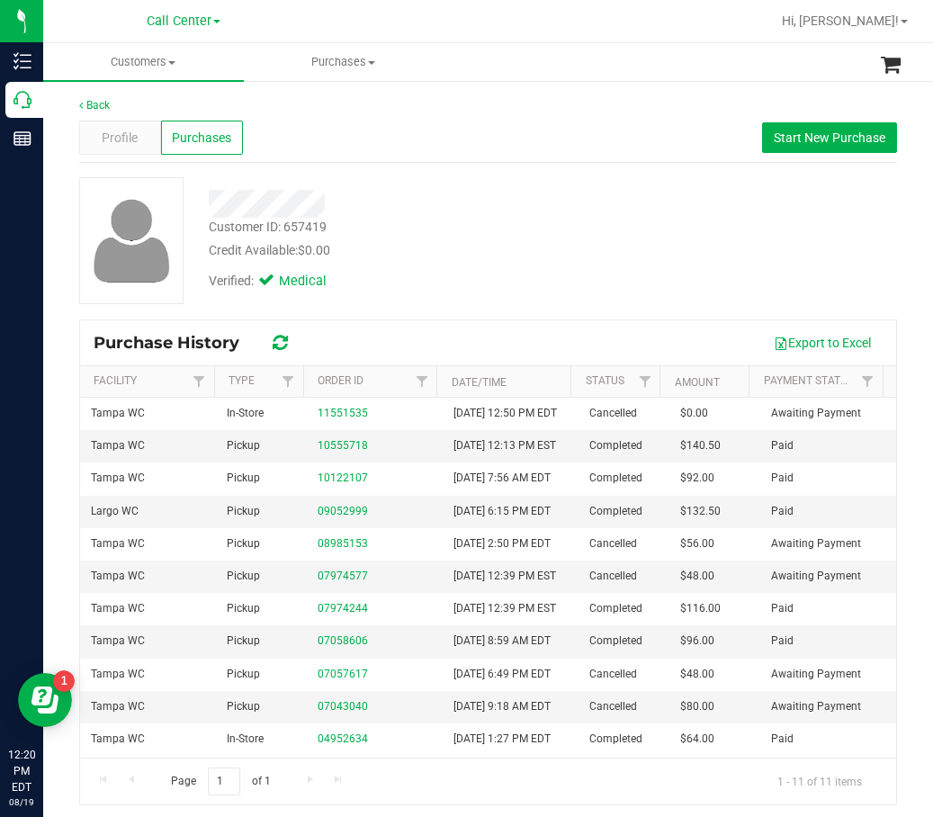
click at [365, 284] on div "Verified: Medical" at bounding box center [406, 280] width 423 height 40
click at [570, 220] on div "Customer ID: 657419 Credit Available: $0.00" at bounding box center [406, 239] width 423 height 42
click at [812, 185] on div "Customer ID: 657419 Credit Available: $0.00 Verified: Medical" at bounding box center [488, 240] width 845 height 127
click at [459, 135] on div "Profile Purchases Start New Purchase" at bounding box center [488, 138] width 818 height 50
click at [556, 215] on div at bounding box center [406, 204] width 423 height 28
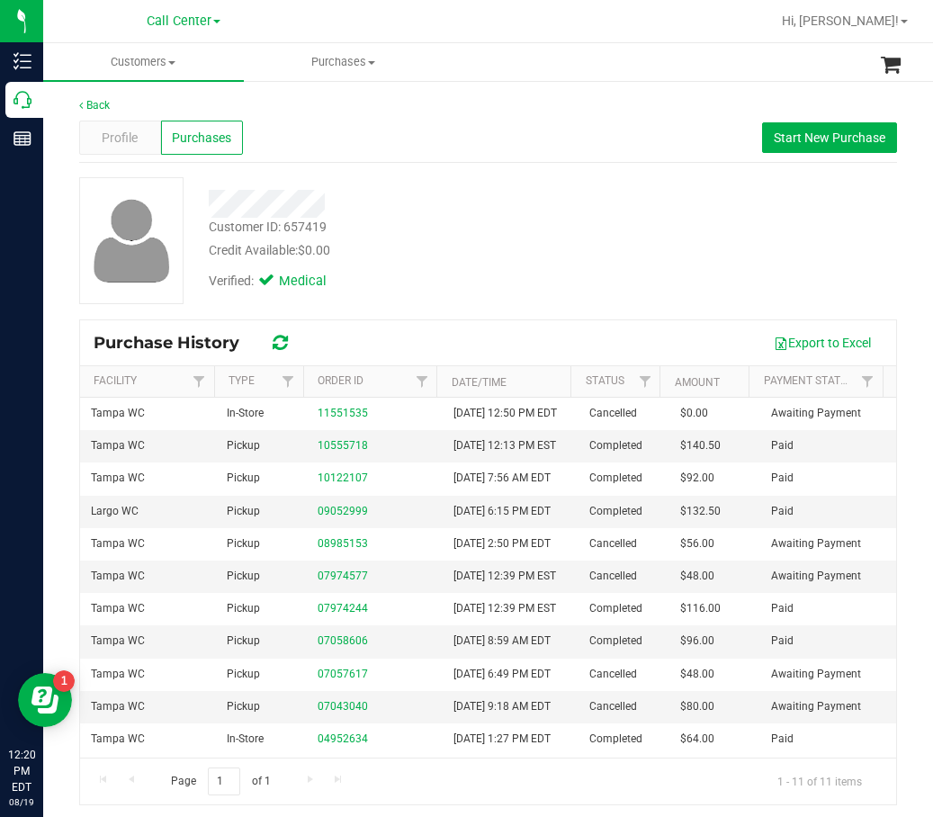
click at [514, 147] on div "Profile Purchases Start New Purchase" at bounding box center [488, 138] width 818 height 50
click at [448, 203] on div at bounding box center [406, 204] width 423 height 28
click at [487, 98] on div "Back" at bounding box center [488, 105] width 818 height 16
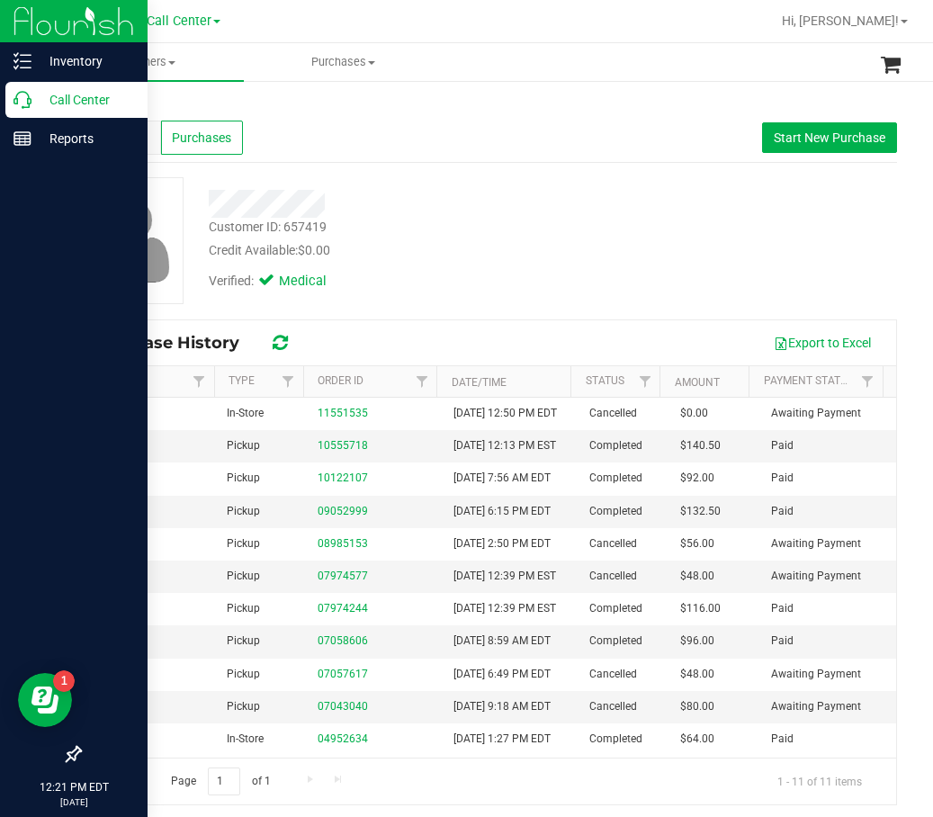
click at [33, 105] on p "Call Center" at bounding box center [86, 100] width 108 height 22
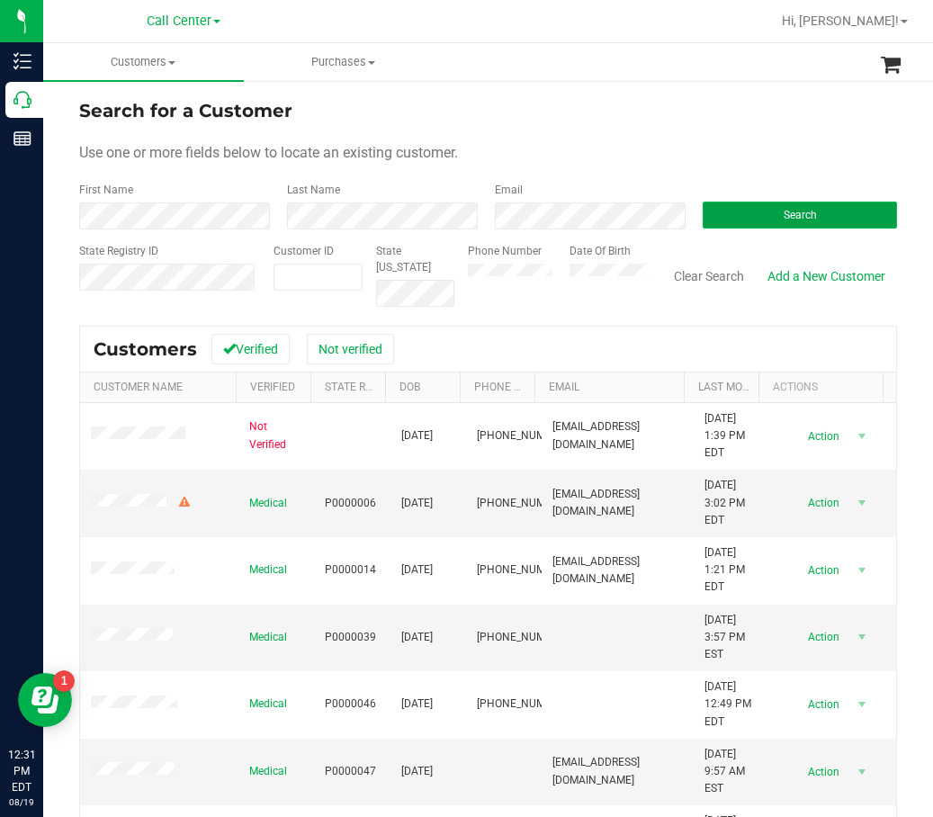
click at [787, 218] on span "Search" at bounding box center [800, 215] width 33 height 13
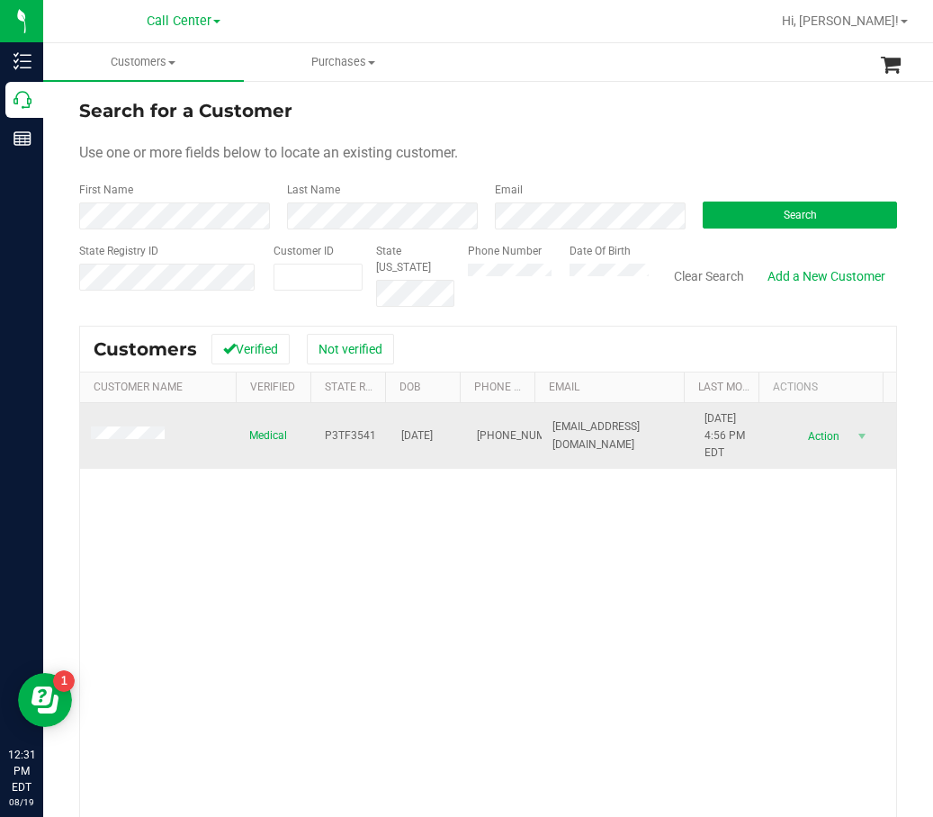
click at [325, 436] on span "P3TF3541" at bounding box center [350, 436] width 51 height 17
click at [428, 428] on span "10/12/1963" at bounding box center [417, 436] width 32 height 17
click at [429, 430] on span "10/12/1963" at bounding box center [417, 436] width 32 height 17
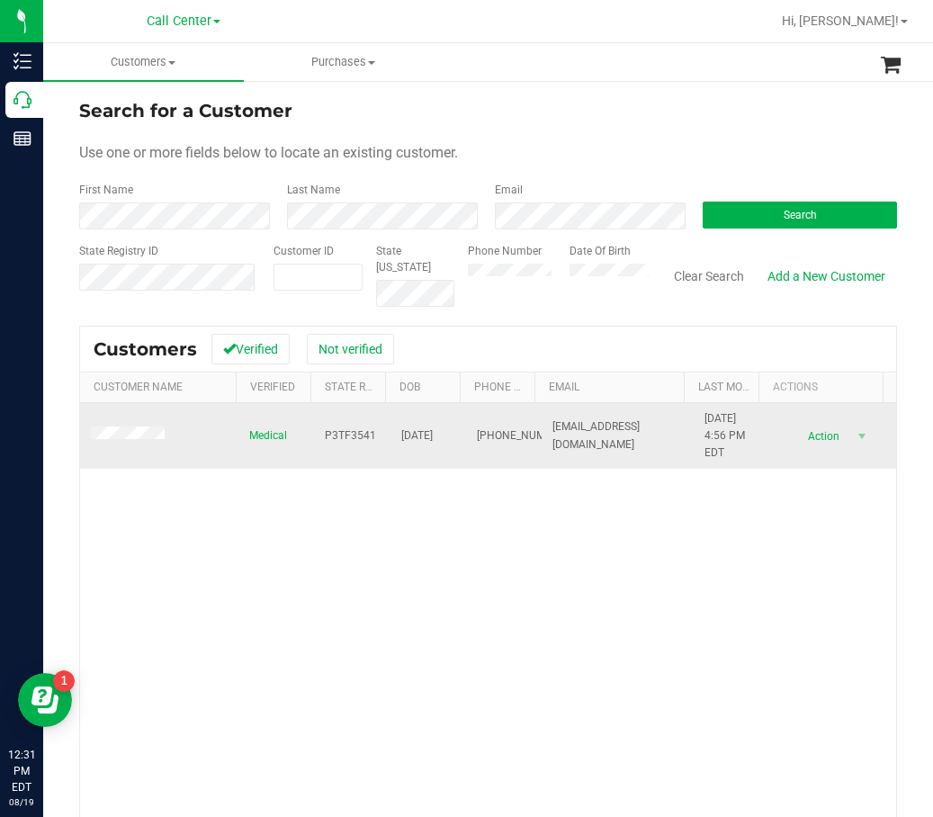
click at [429, 430] on span "10/12/1963" at bounding box center [417, 436] width 32 height 17
click at [144, 442] on span at bounding box center [130, 436] width 79 height 18
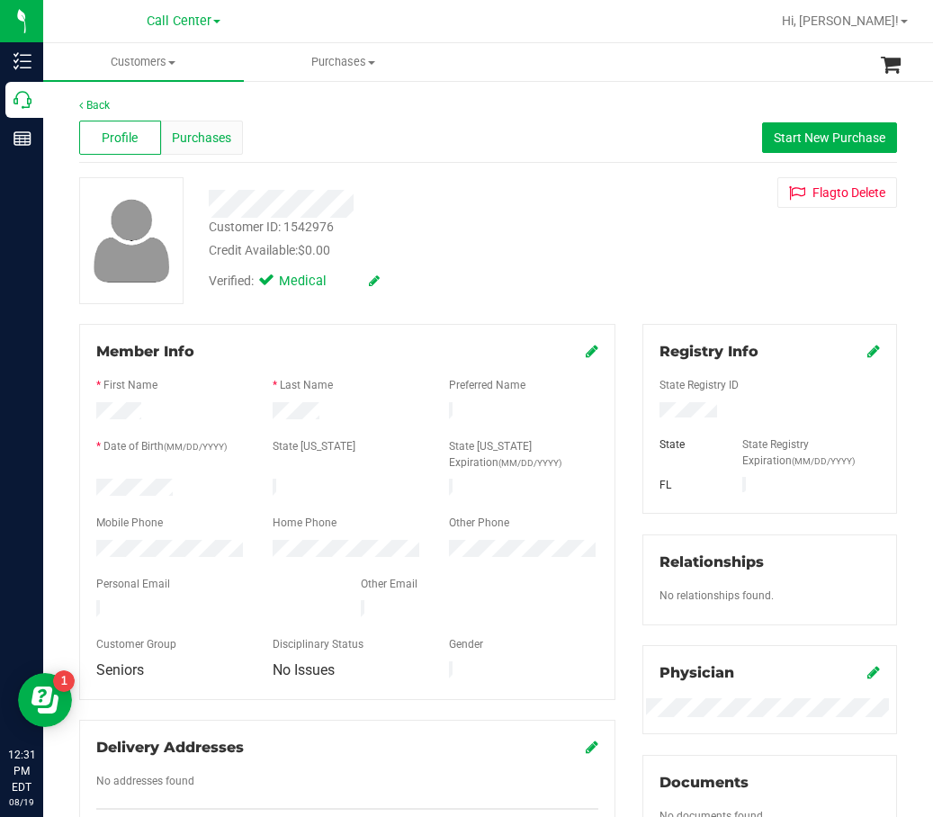
click at [210, 139] on span "Purchases" at bounding box center [201, 138] width 59 height 19
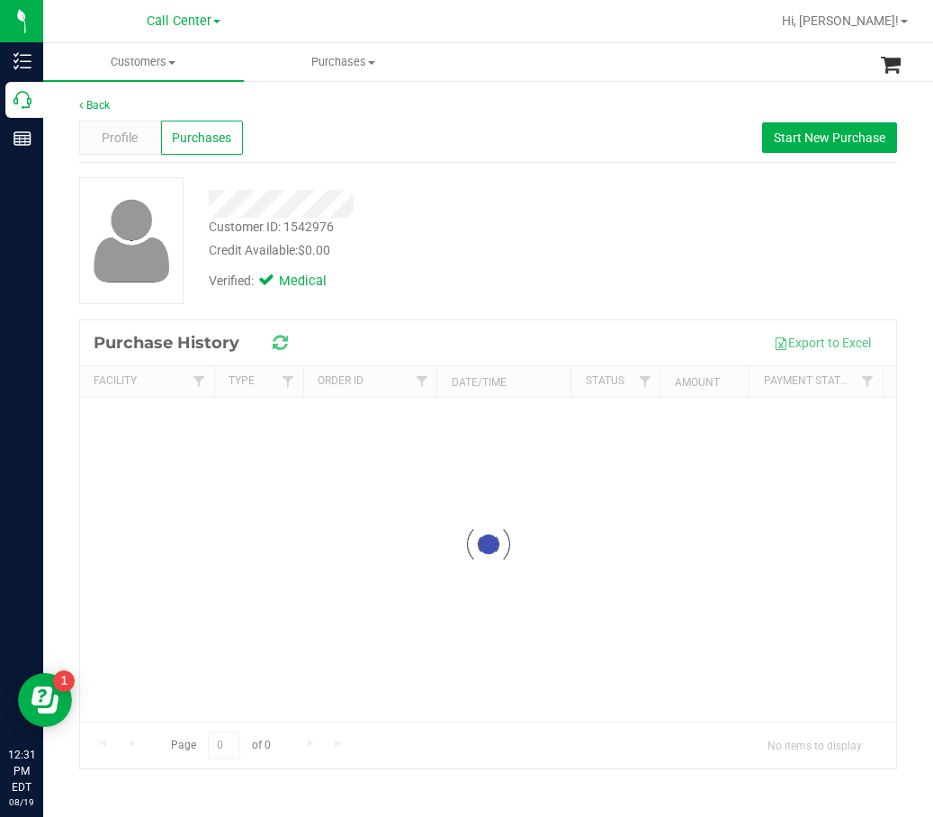
click at [347, 149] on div "Profile Purchases Start New Purchase" at bounding box center [488, 138] width 818 height 50
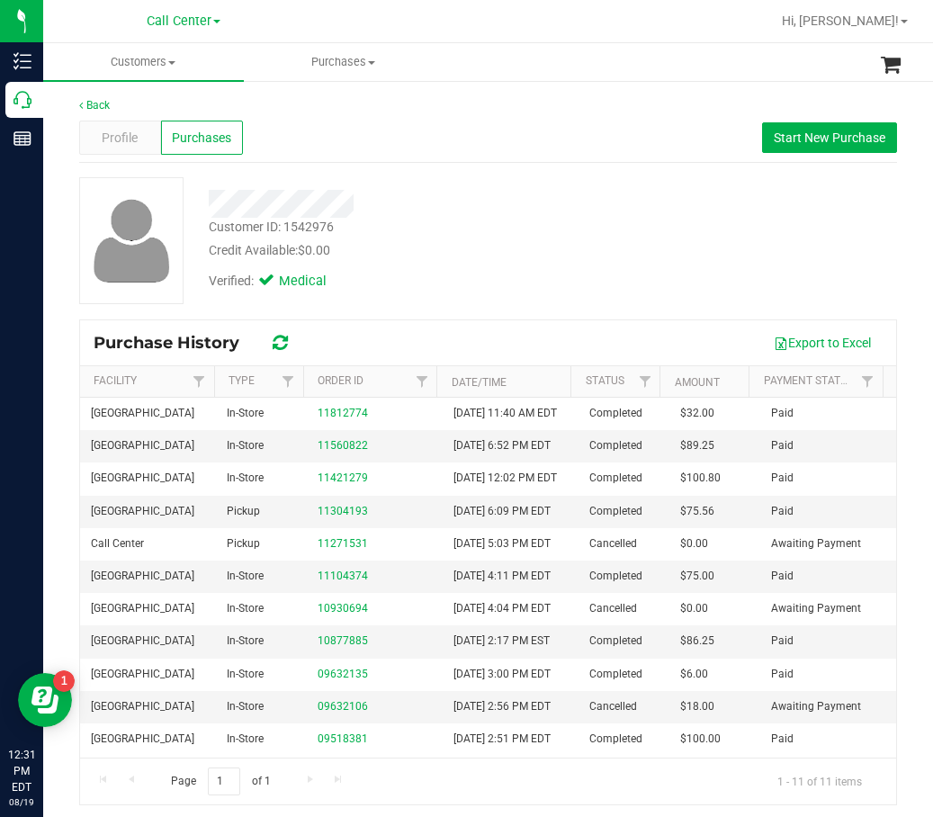
click at [430, 205] on div at bounding box center [406, 204] width 423 height 28
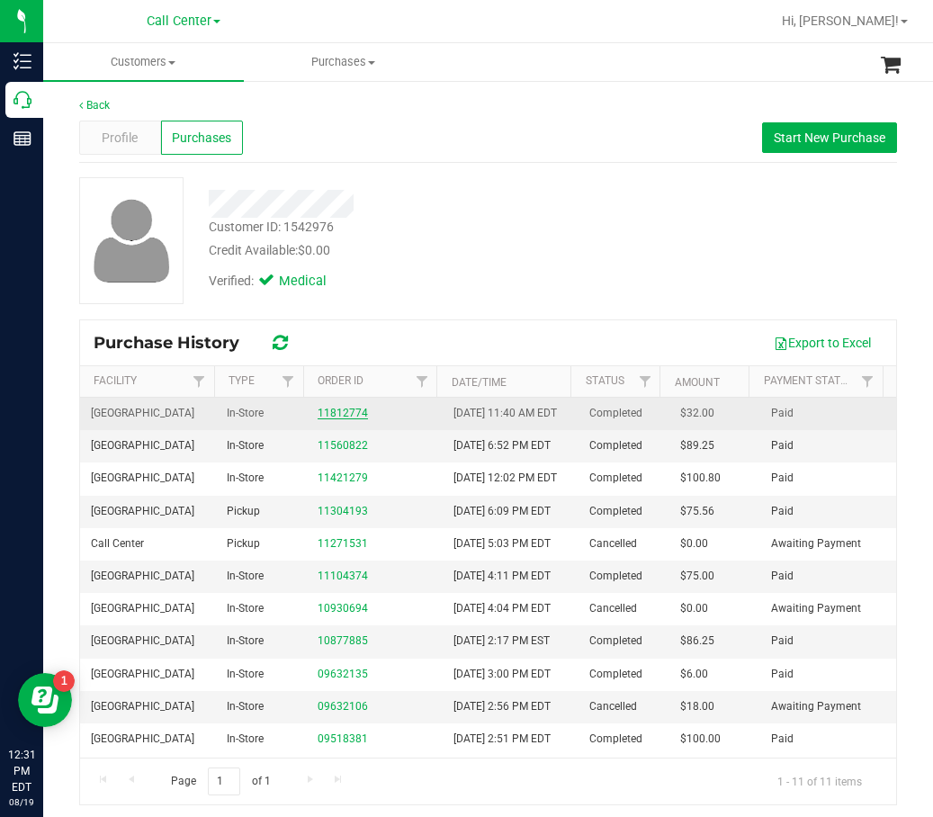
click at [347, 419] on link "11812774" at bounding box center [343, 413] width 50 height 13
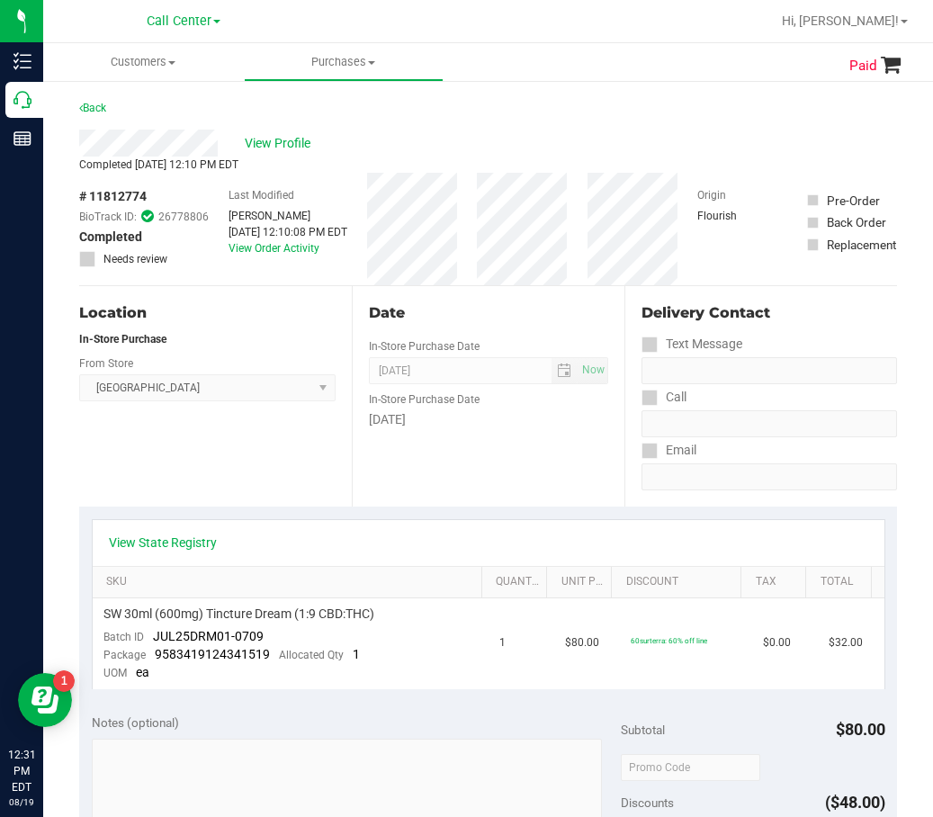
click at [293, 329] on div "Location In-Store Purchase From Store Port St. Lucie WC Select Store Bonita Spr…" at bounding box center [215, 396] width 273 height 221
click at [291, 140] on span "View Profile" at bounding box center [281, 143] width 72 height 19
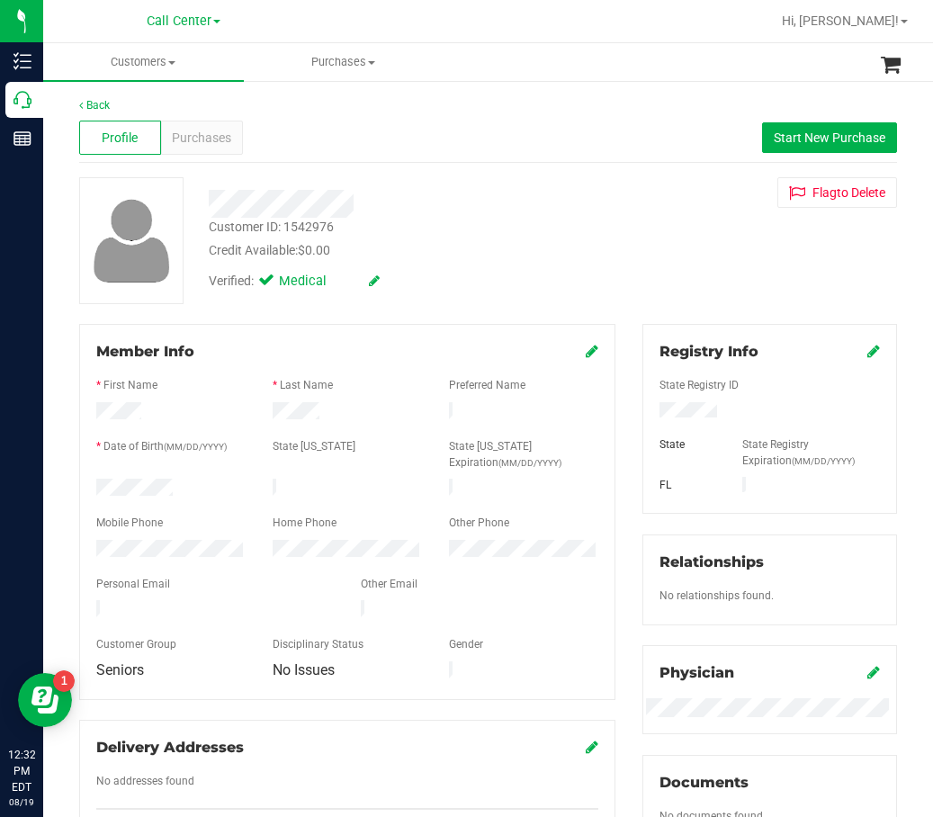
drag, startPoint x: 717, startPoint y: 180, endPoint x: 681, endPoint y: 180, distance: 36.0
click at [714, 180] on div "Flag to Delete" at bounding box center [770, 192] width 282 height 31
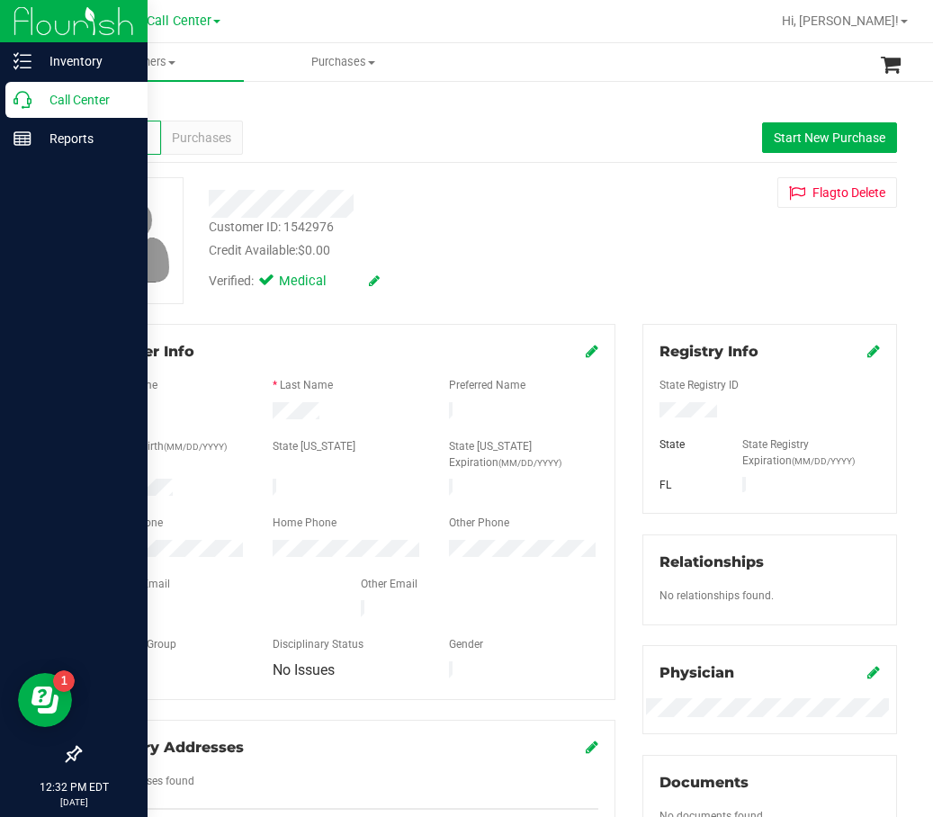
click at [55, 85] on div "Call Center" at bounding box center [76, 100] width 142 height 36
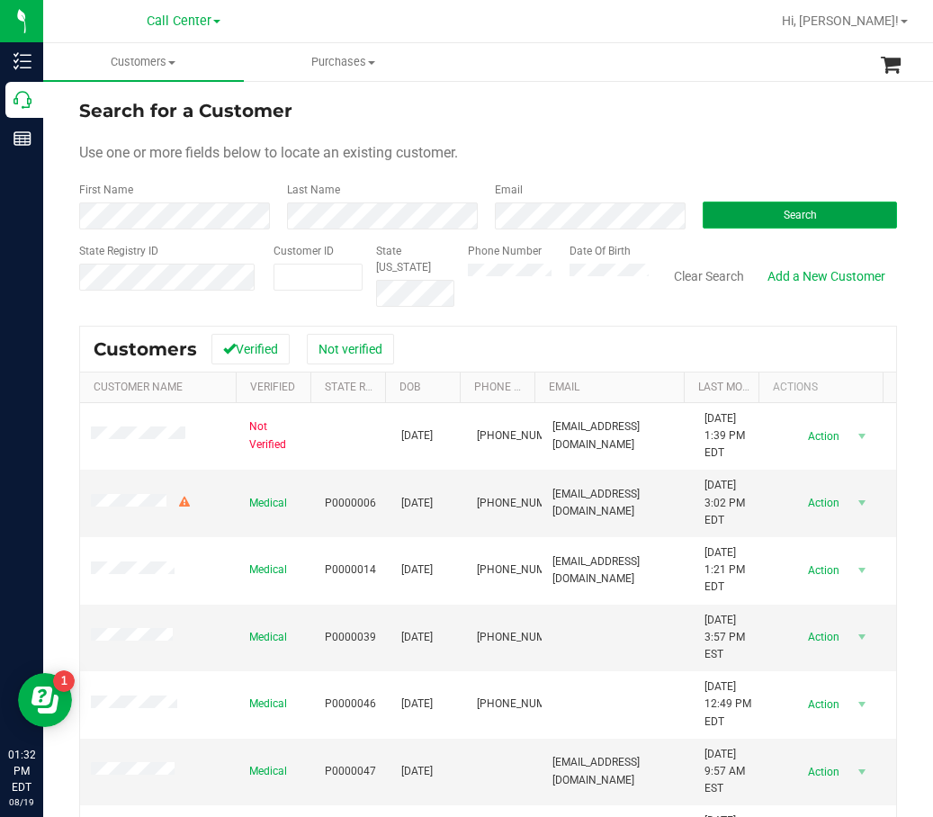
click at [767, 213] on button "Search" at bounding box center [800, 215] width 194 height 27
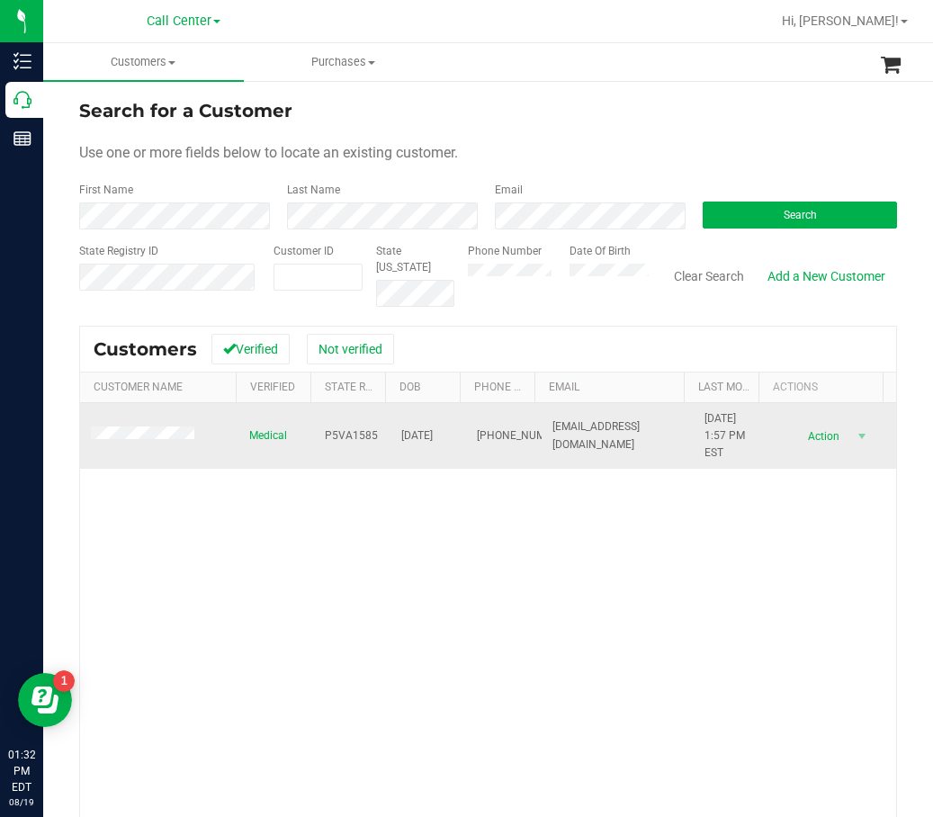
click at [350, 435] on span "P5VA1585" at bounding box center [351, 436] width 53 height 17
click at [431, 438] on span "11/18/1959" at bounding box center [417, 436] width 32 height 17
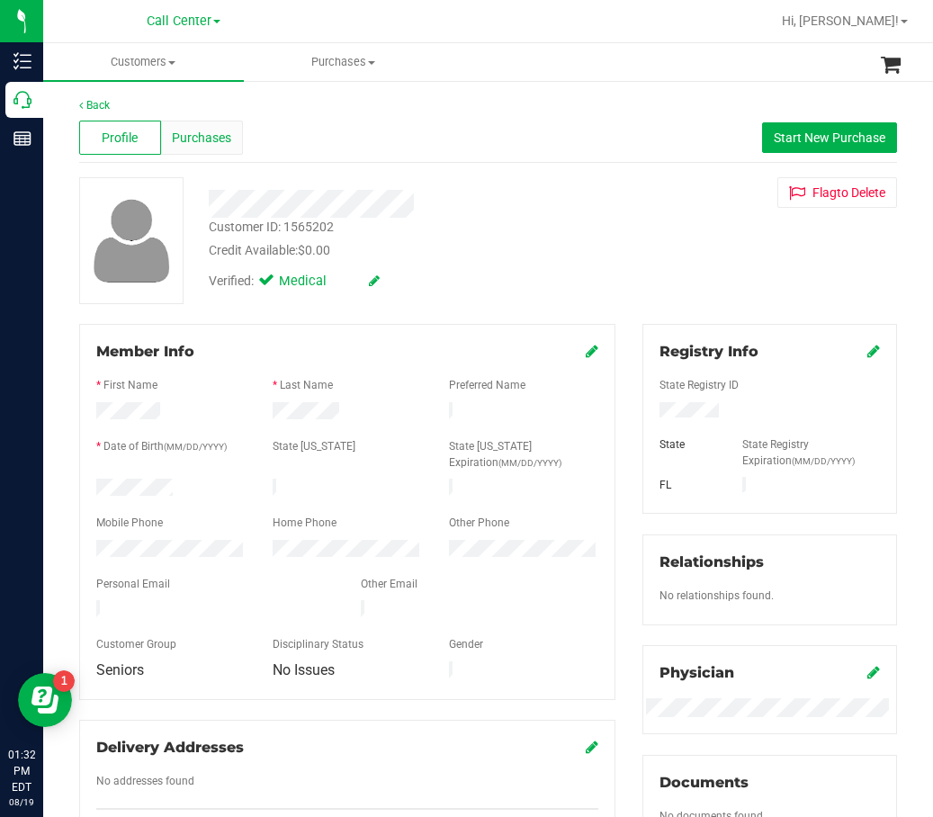
click at [222, 138] on span "Purchases" at bounding box center [201, 138] width 59 height 19
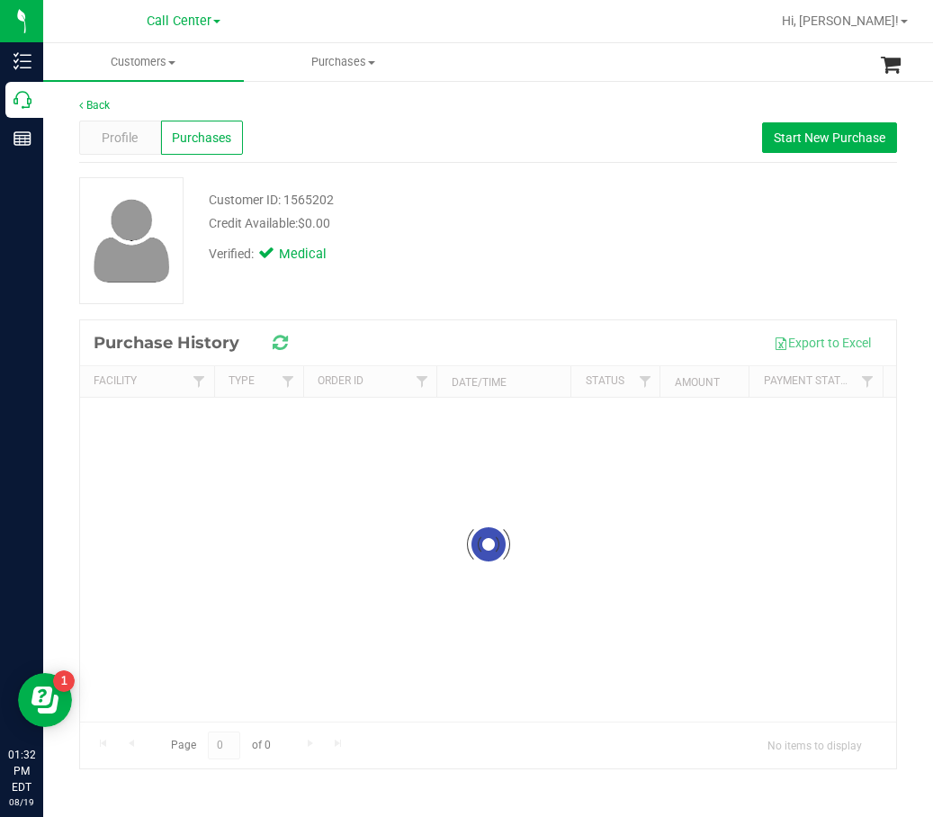
click at [527, 138] on div "Profile Purchases Start New Purchase" at bounding box center [488, 138] width 818 height 50
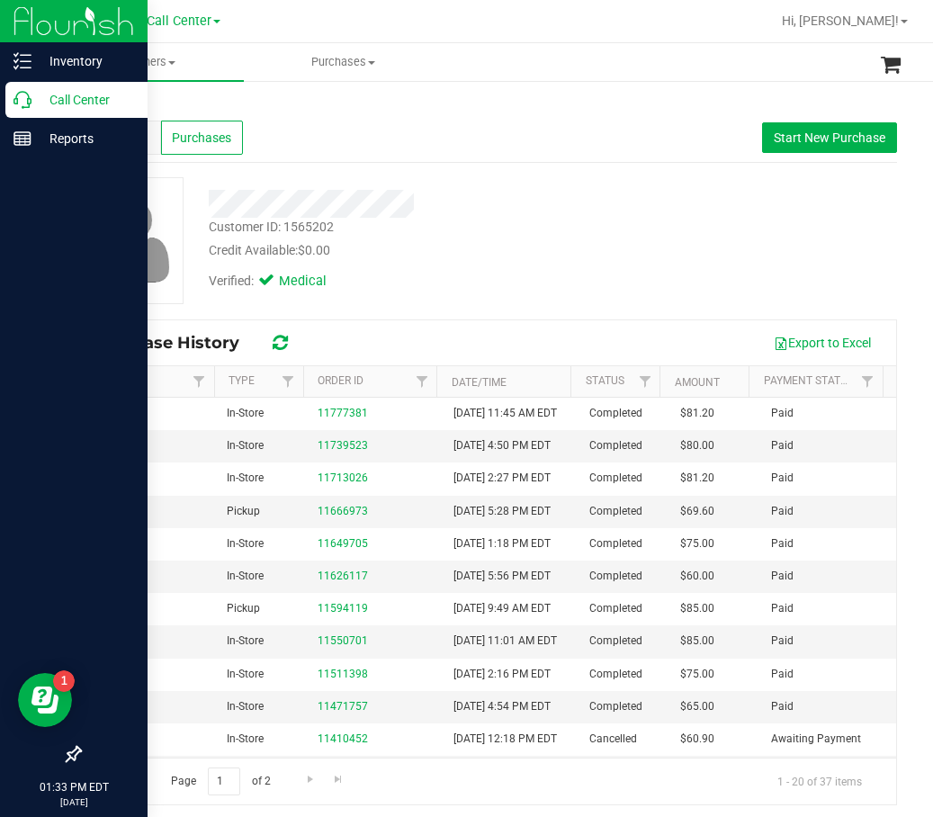
click at [32, 92] on p "Call Center" at bounding box center [86, 100] width 108 height 22
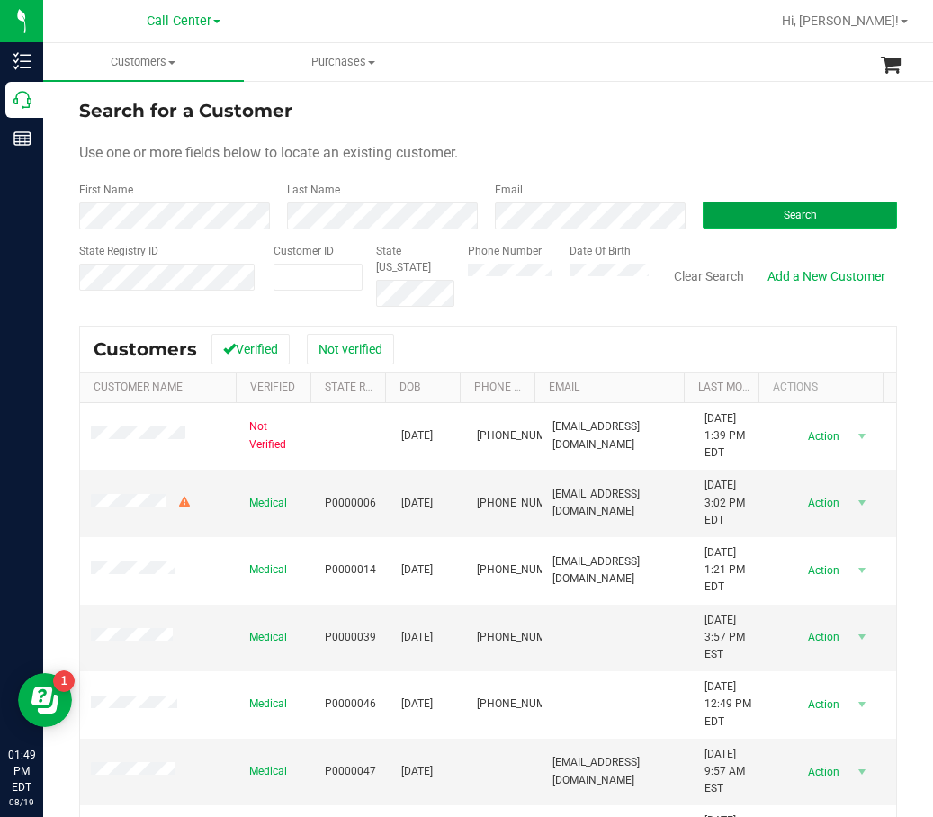
click at [758, 223] on button "Search" at bounding box center [800, 215] width 194 height 27
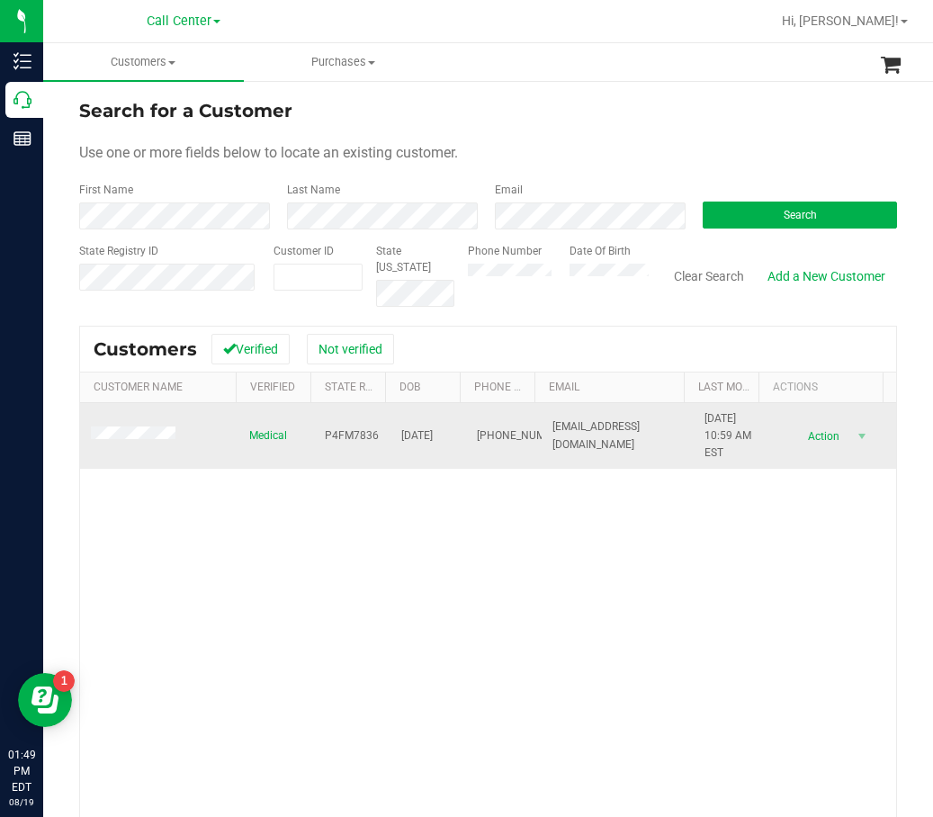
click at [268, 431] on span "Medical" at bounding box center [268, 436] width 38 height 17
click at [343, 432] on span "P4FM7836" at bounding box center [352, 436] width 54 height 17
click at [343, 431] on span "P4FM7836" at bounding box center [352, 436] width 54 height 17
click at [418, 444] on span "12/16/1982" at bounding box center [417, 436] width 32 height 17
click at [421, 436] on span "12/16/1982" at bounding box center [417, 436] width 32 height 17
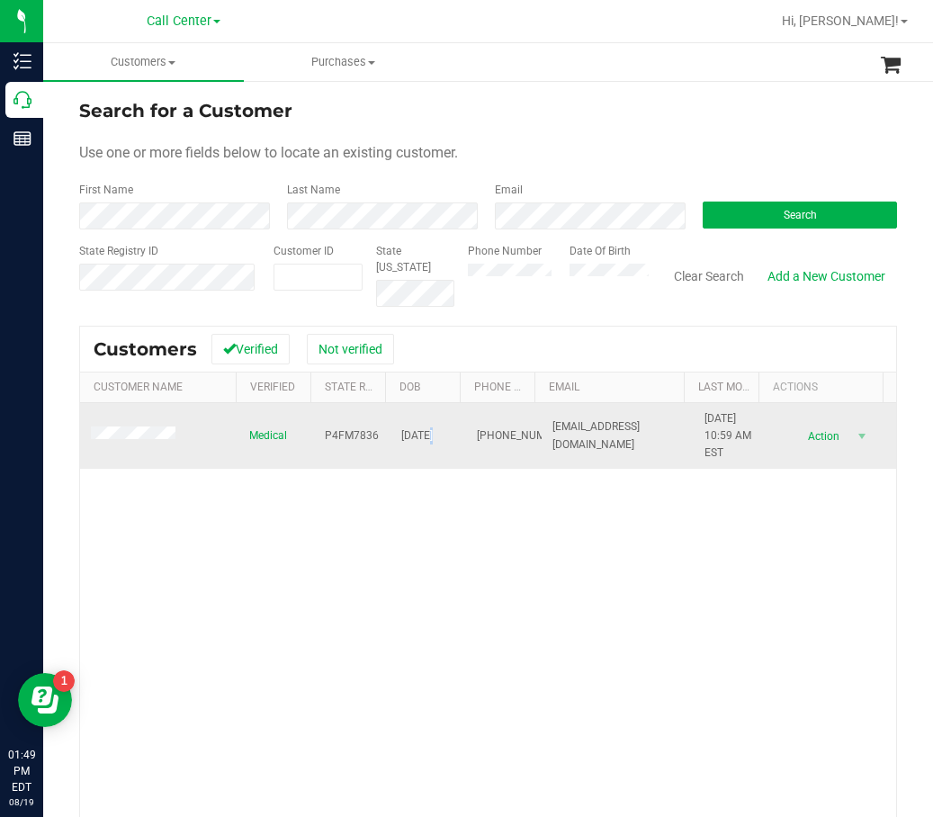
click at [422, 434] on span "12/16/1982" at bounding box center [417, 436] width 32 height 17
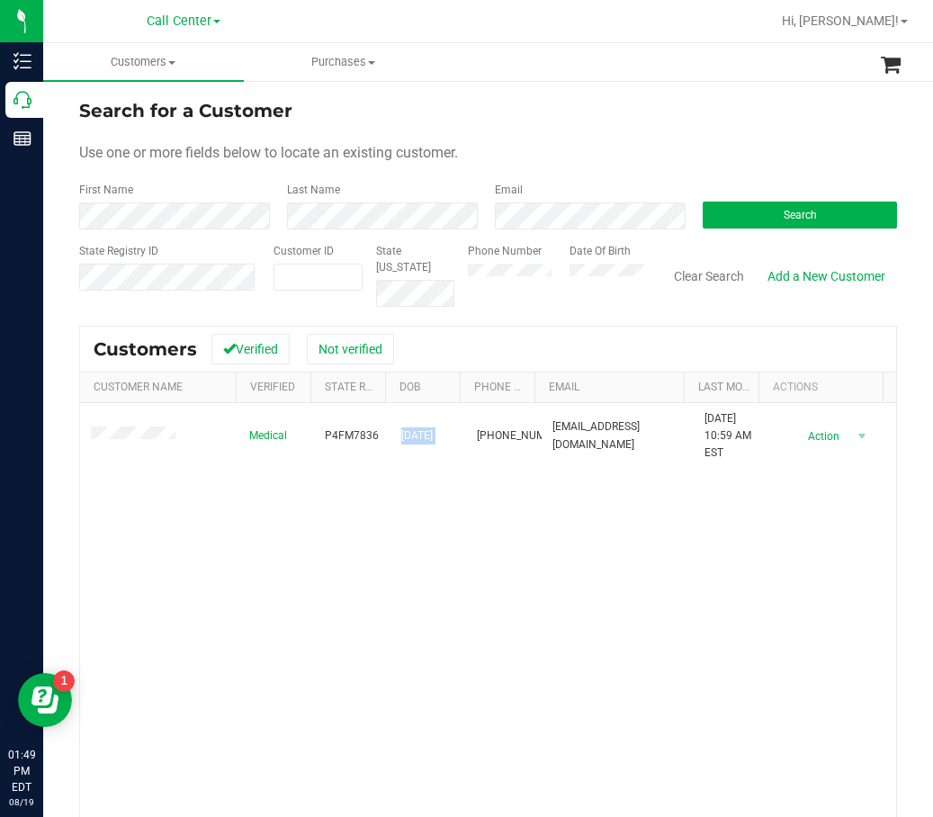
drag, startPoint x: 359, startPoint y: 619, endPoint x: 121, endPoint y: 537, distance: 252.2
click at [358, 619] on div "Medical P4FM7836 12/16/1982 (407) 574-1503 christinakish19@gmail.com 1/9/2025 1…" at bounding box center [488, 660] width 816 height 515
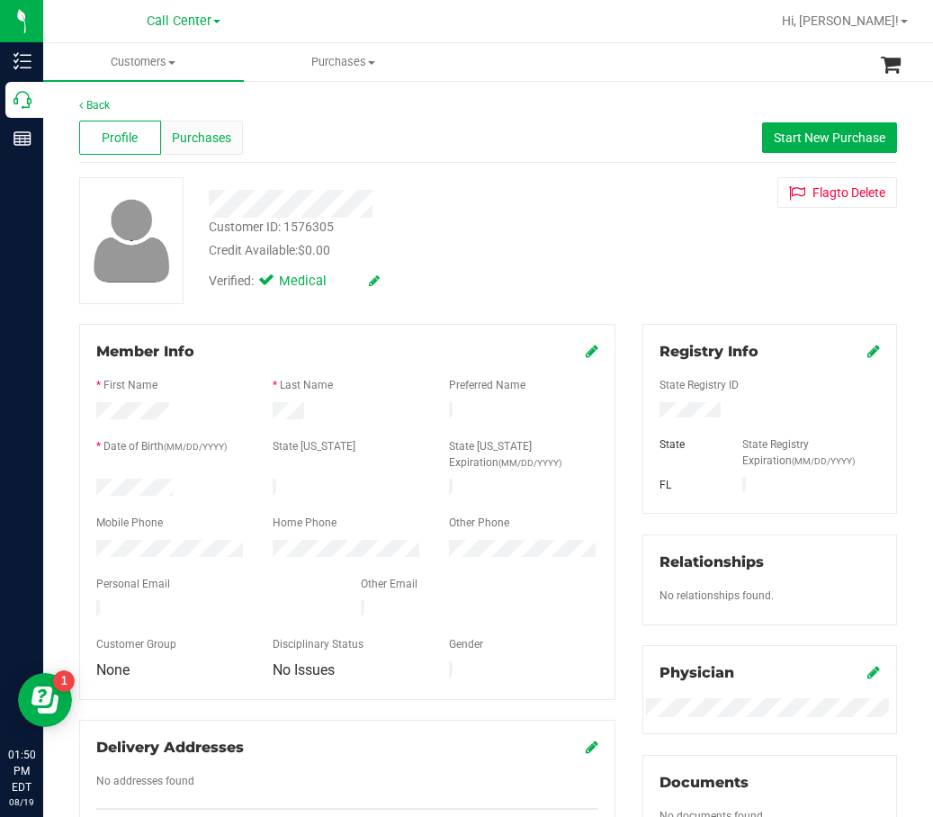
click at [235, 131] on div "Purchases" at bounding box center [202, 138] width 82 height 34
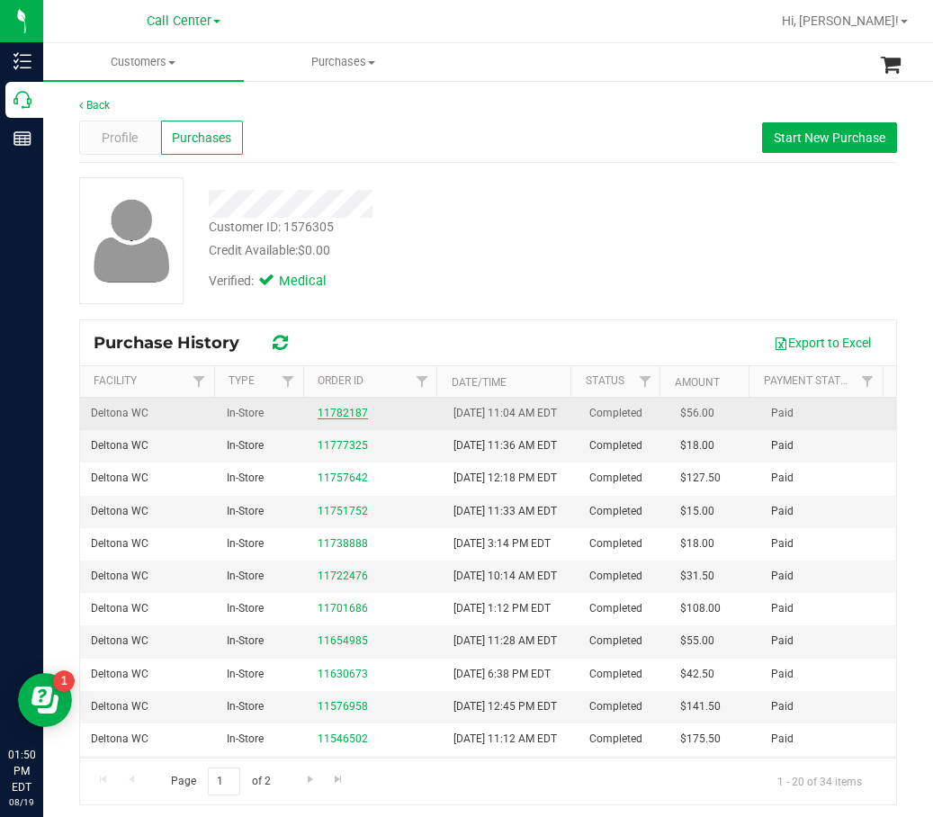
click at [329, 419] on link "11782187" at bounding box center [343, 413] width 50 height 13
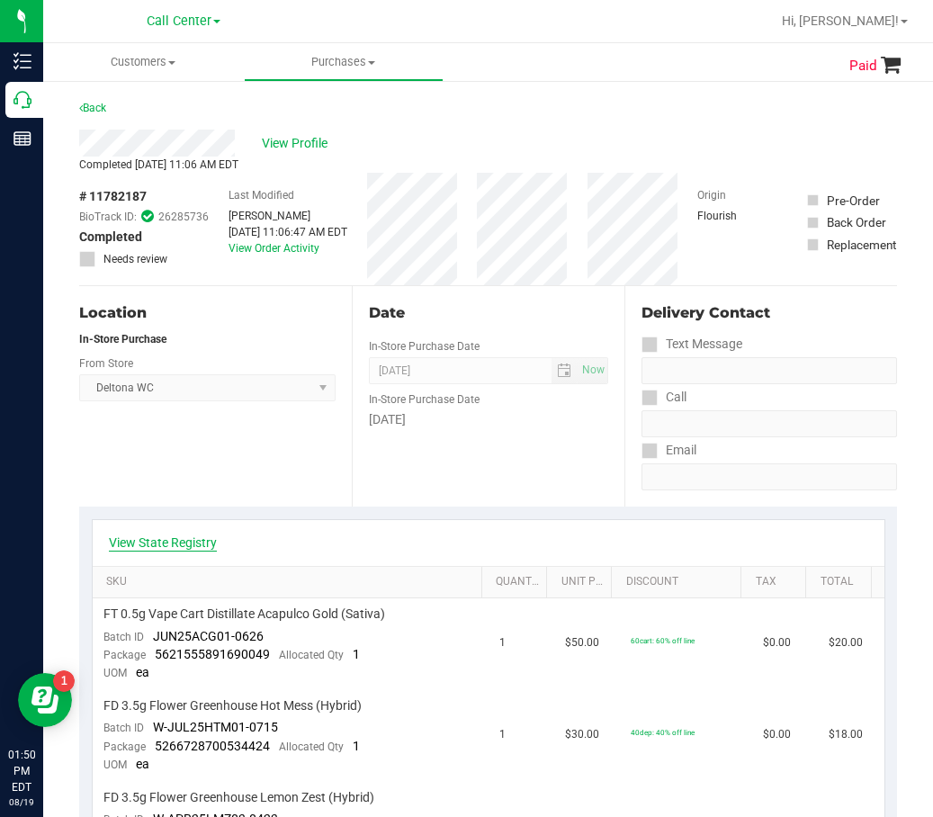
click at [194, 538] on link "View State Registry" at bounding box center [163, 543] width 108 height 18
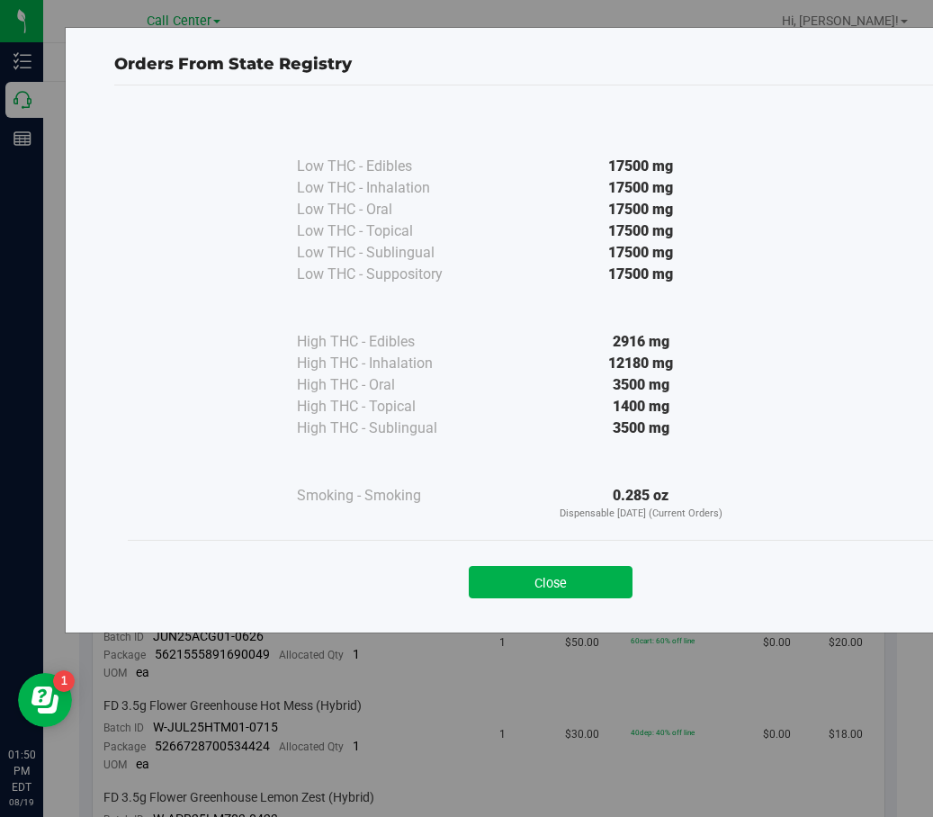
click at [553, 561] on div "Close" at bounding box center [550, 576] width 819 height 45
click at [578, 590] on button "Close" at bounding box center [551, 582] width 164 height 32
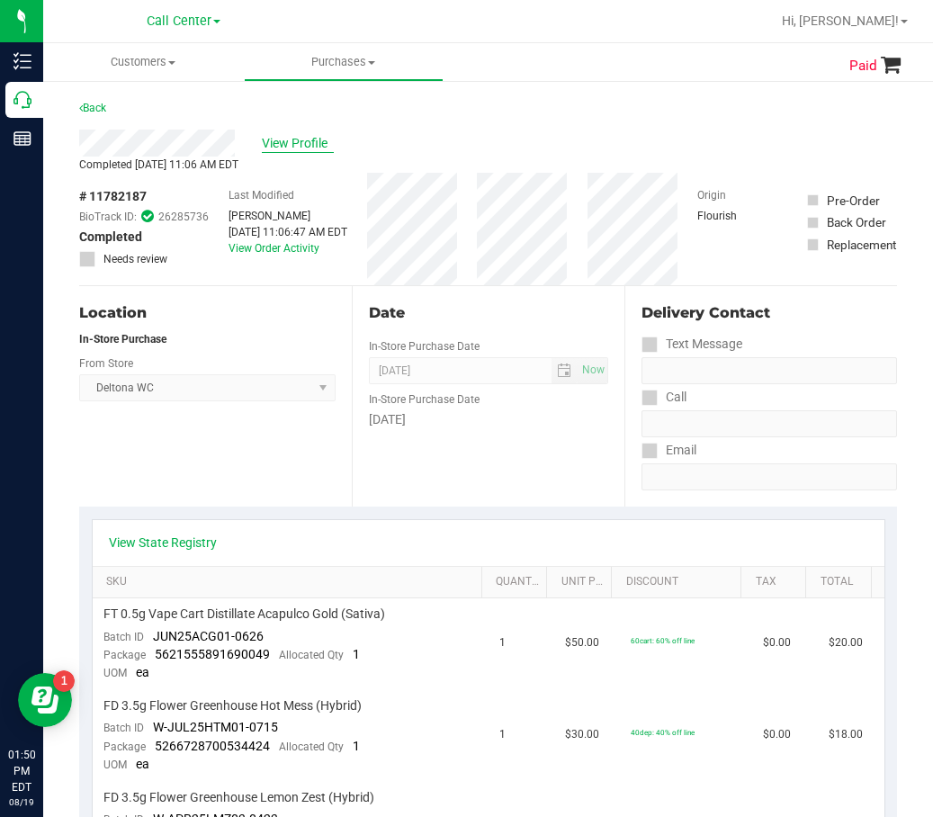
click at [294, 148] on span "View Profile" at bounding box center [298, 143] width 72 height 19
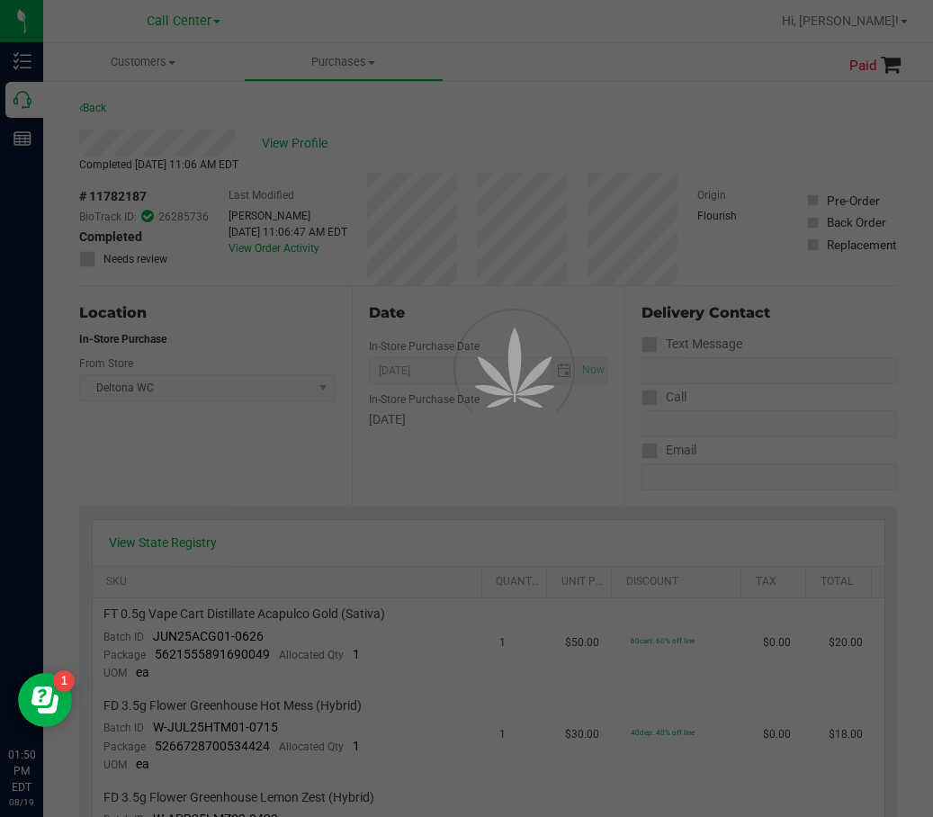
click at [40, 112] on div at bounding box center [466, 408] width 933 height 817
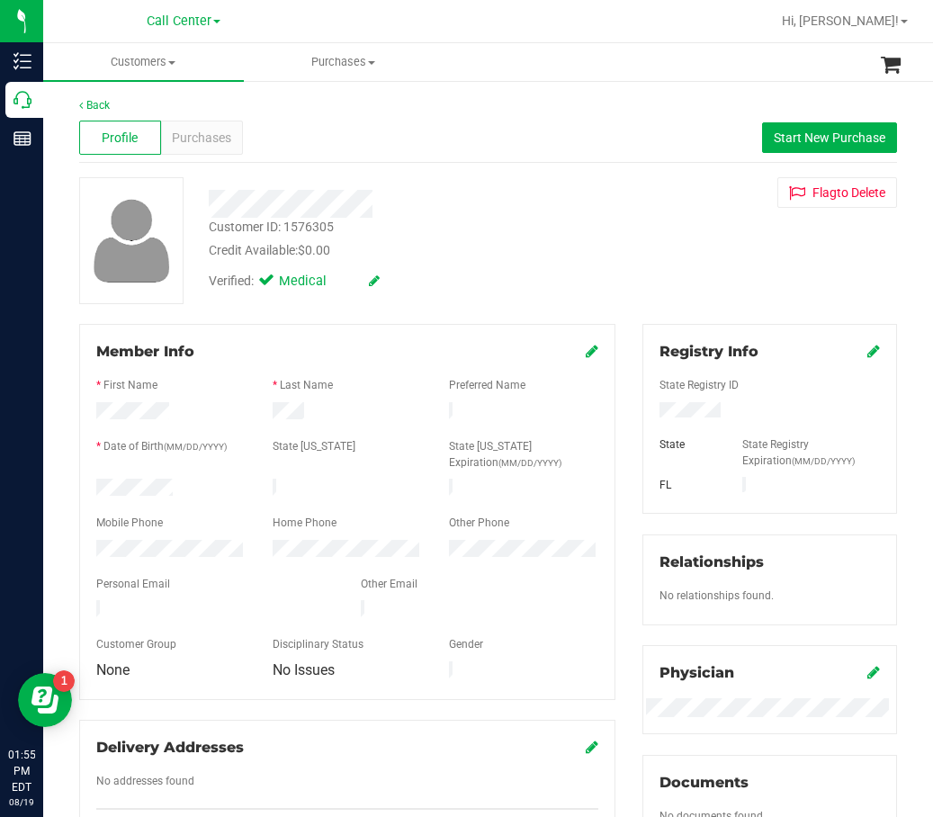
drag, startPoint x: 504, startPoint y: 119, endPoint x: 468, endPoint y: 123, distance: 36.3
click at [504, 119] on div "Profile Purchases Start New Purchase" at bounding box center [488, 138] width 818 height 50
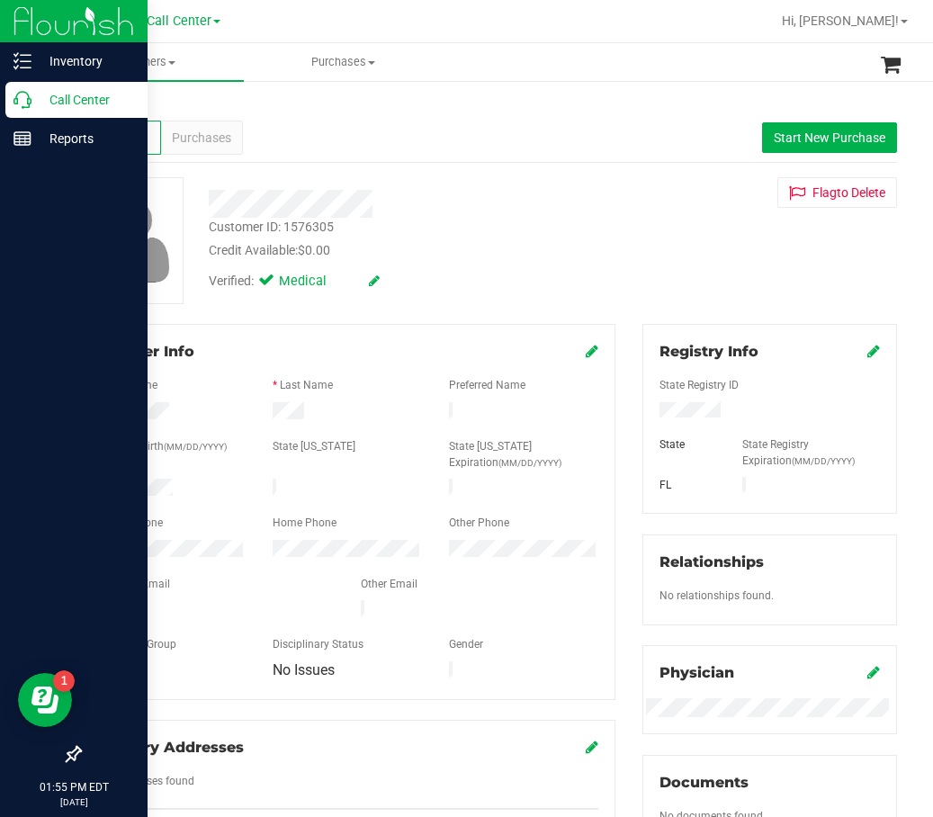
click at [32, 99] on p "Call Center" at bounding box center [86, 100] width 108 height 22
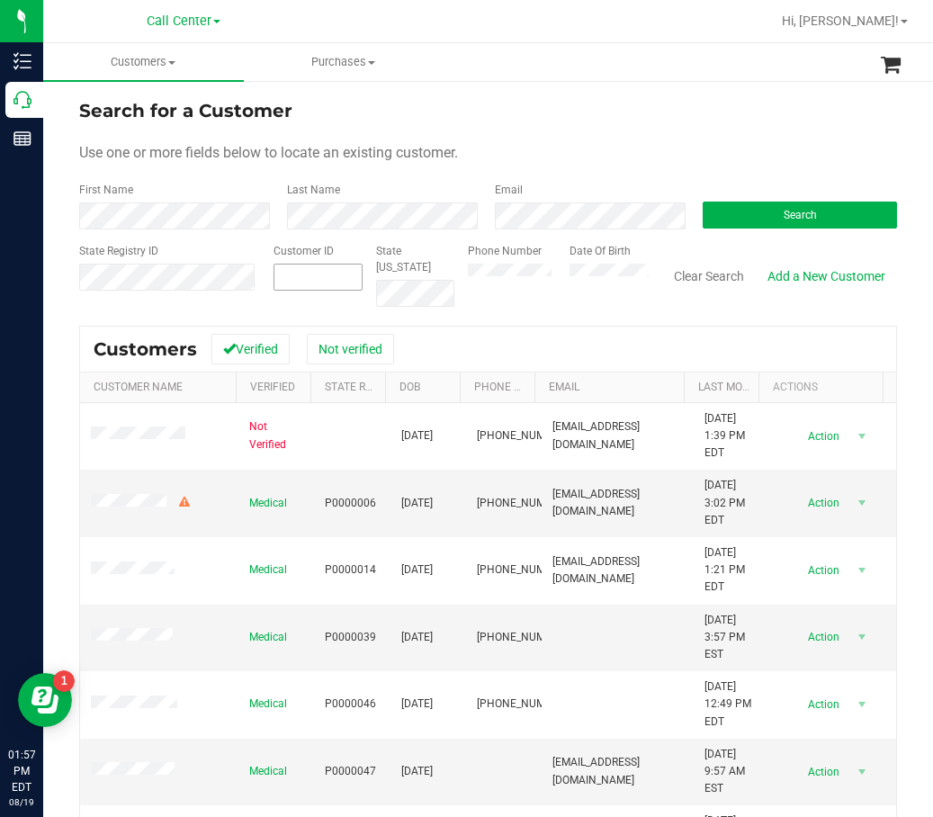
click at [347, 277] on span at bounding box center [318, 277] width 89 height 27
paste input "44958"
type input "44958"
click at [824, 221] on button "Search" at bounding box center [800, 215] width 194 height 27
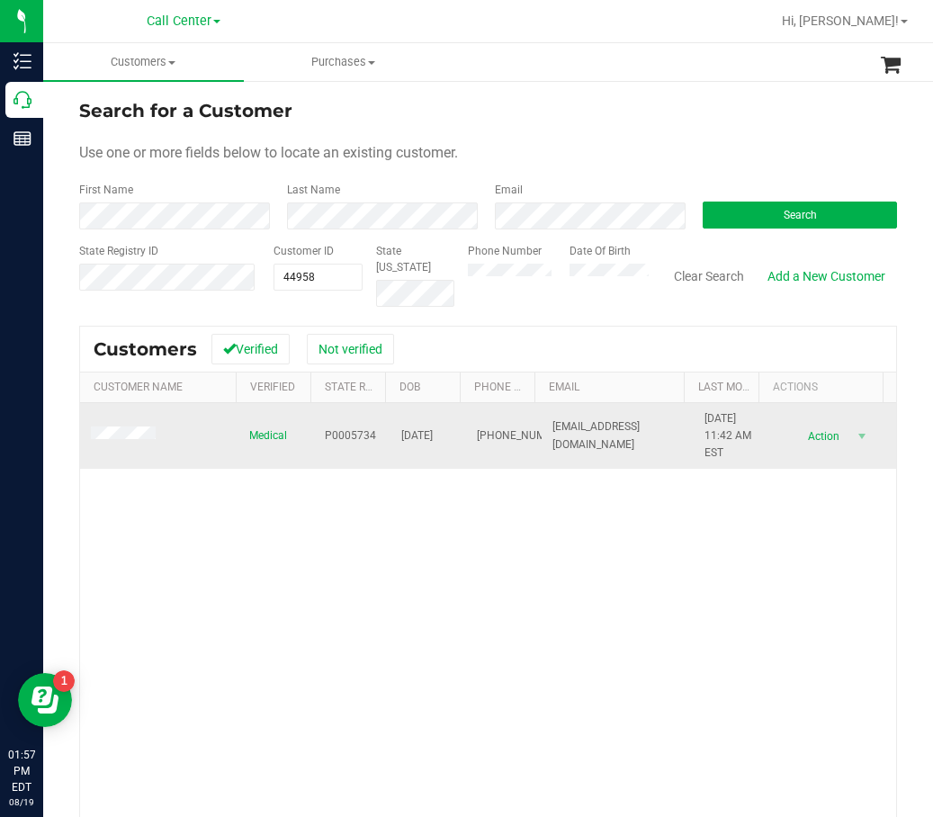
click at [343, 436] on span "P0005734" at bounding box center [350, 436] width 51 height 17
click at [414, 433] on span "03/17/1970" at bounding box center [417, 436] width 32 height 17
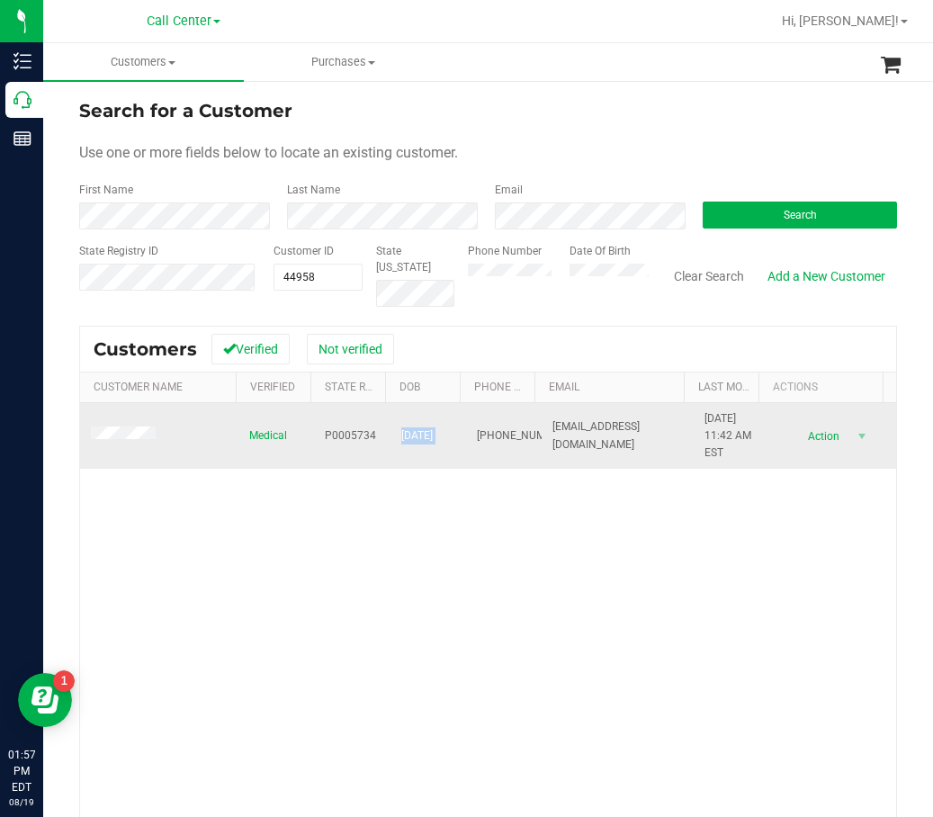
drag, startPoint x: 502, startPoint y: 438, endPoint x: 442, endPoint y: 434, distance: 60.5
click at [498, 438] on span "(305) 240-9776" at bounding box center [522, 436] width 90 height 17
click at [433, 434] on span "03/17/1970" at bounding box center [417, 436] width 32 height 17
click at [477, 433] on span "(305) 240-9776" at bounding box center [522, 436] width 90 height 17
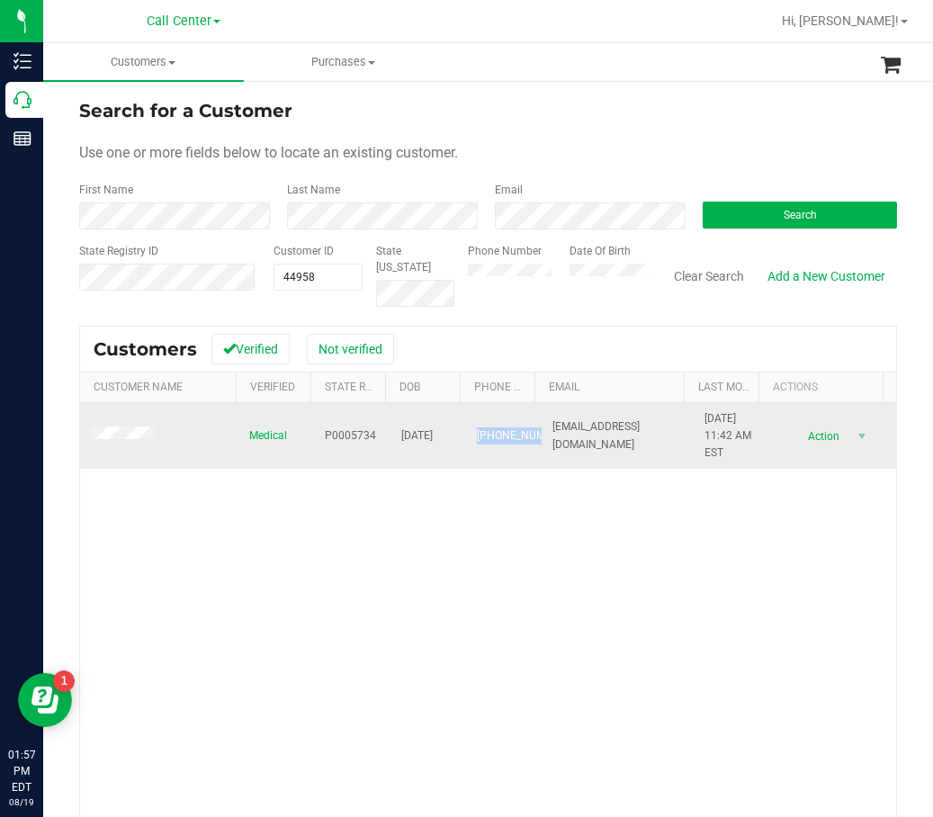
click at [477, 433] on span "(305) 240-9776" at bounding box center [522, 436] width 90 height 17
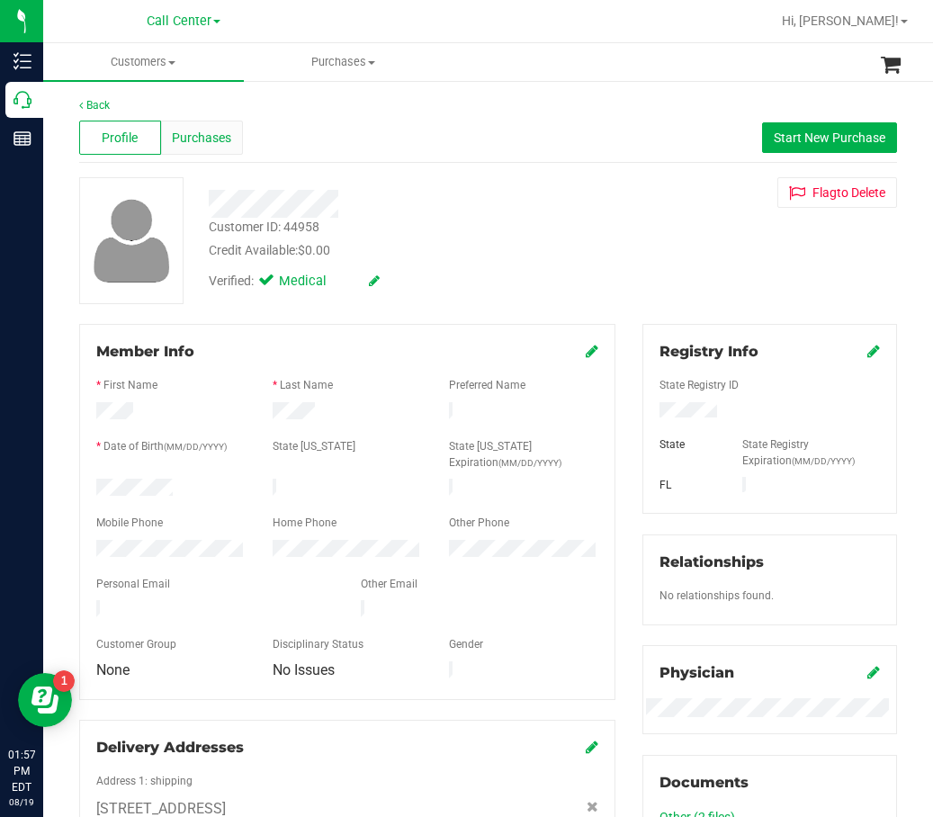
click at [213, 124] on div "Purchases" at bounding box center [202, 138] width 82 height 34
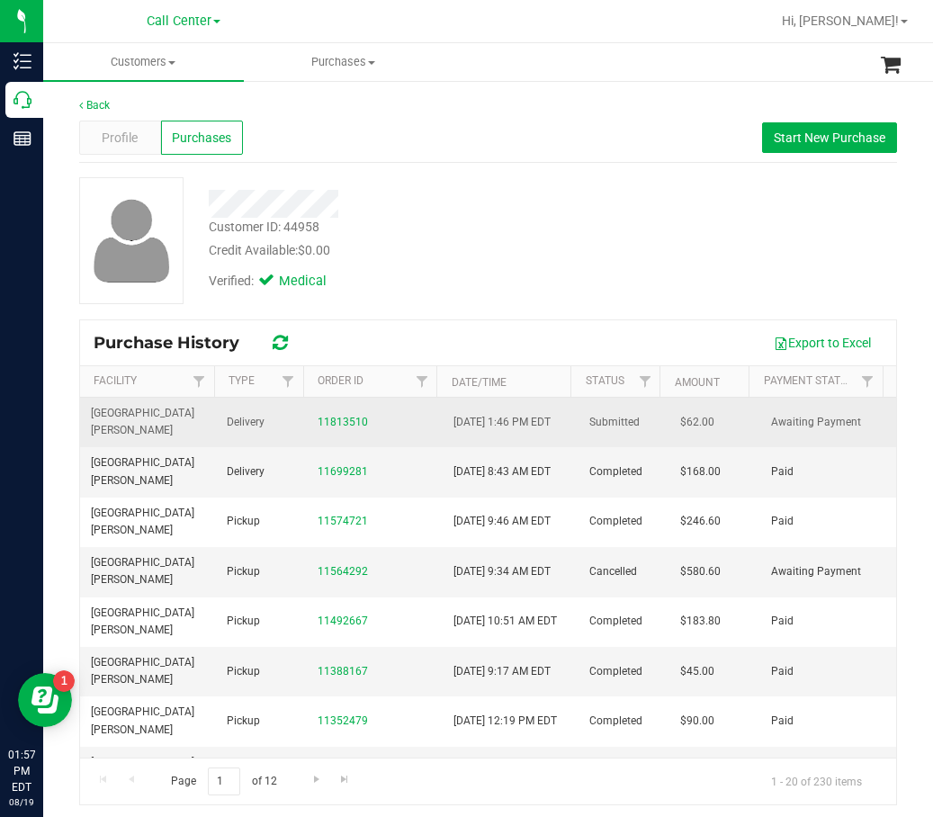
click at [342, 414] on div "11813510" at bounding box center [375, 422] width 114 height 17
click at [346, 425] on link "11813510" at bounding box center [343, 422] width 50 height 13
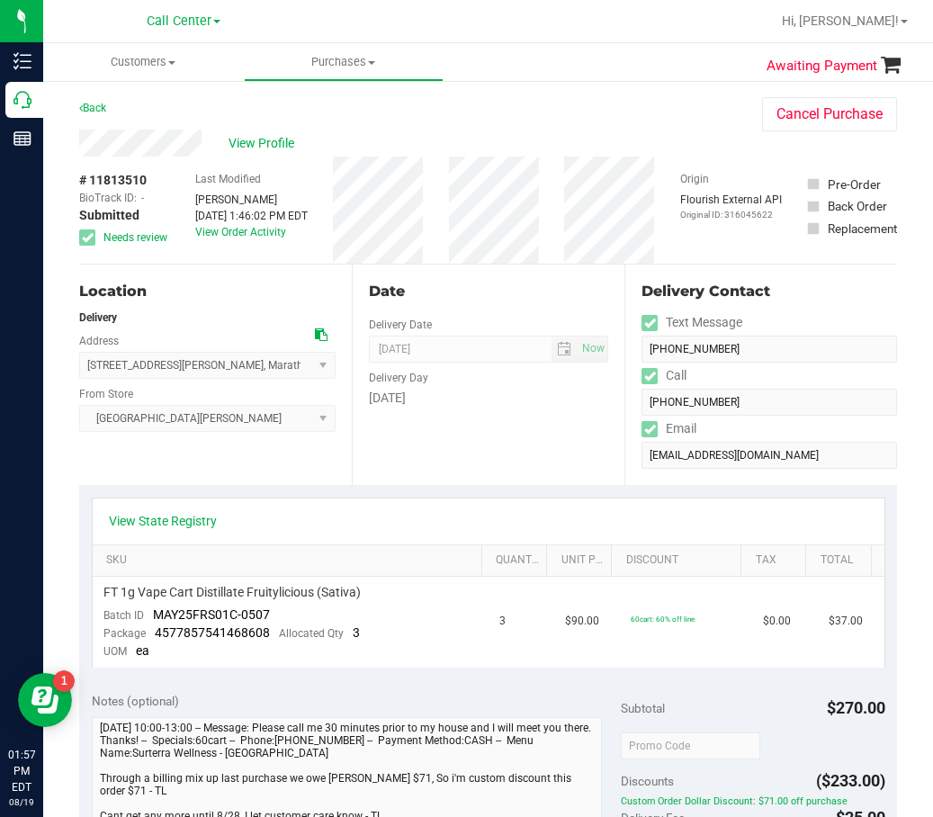
click at [188, 511] on div "View State Registry" at bounding box center [489, 522] width 792 height 46
click at [188, 521] on link "View State Registry" at bounding box center [163, 521] width 108 height 18
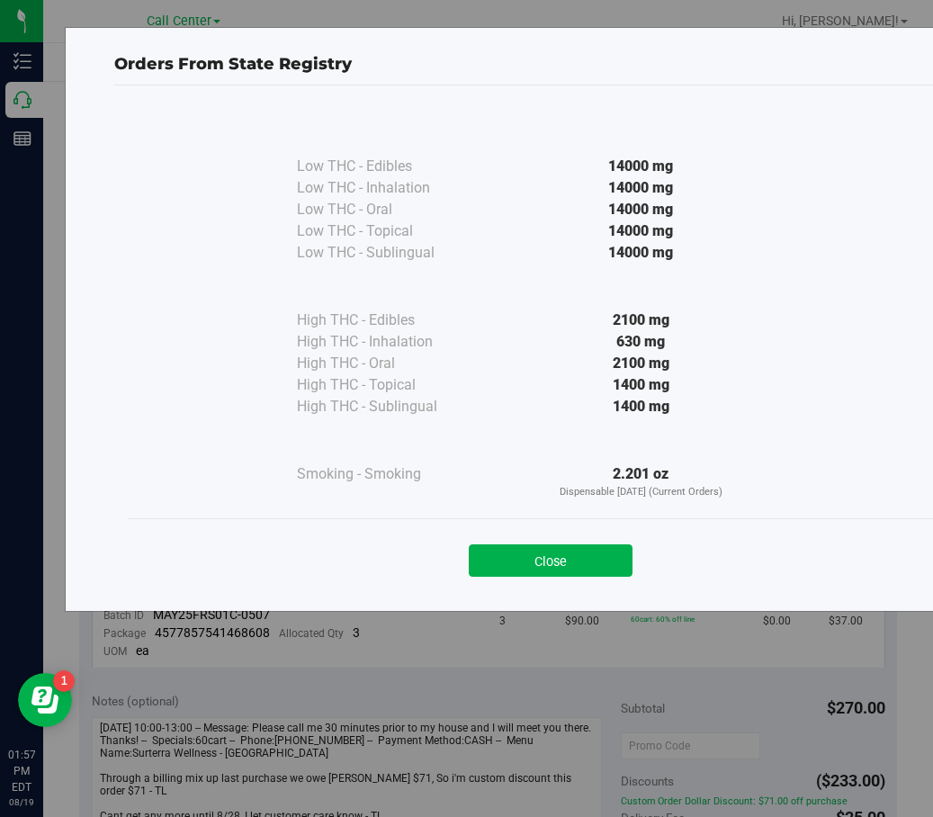
click at [608, 539] on div "Close" at bounding box center [550, 555] width 819 height 45
click at [590, 552] on button "Close" at bounding box center [551, 561] width 164 height 32
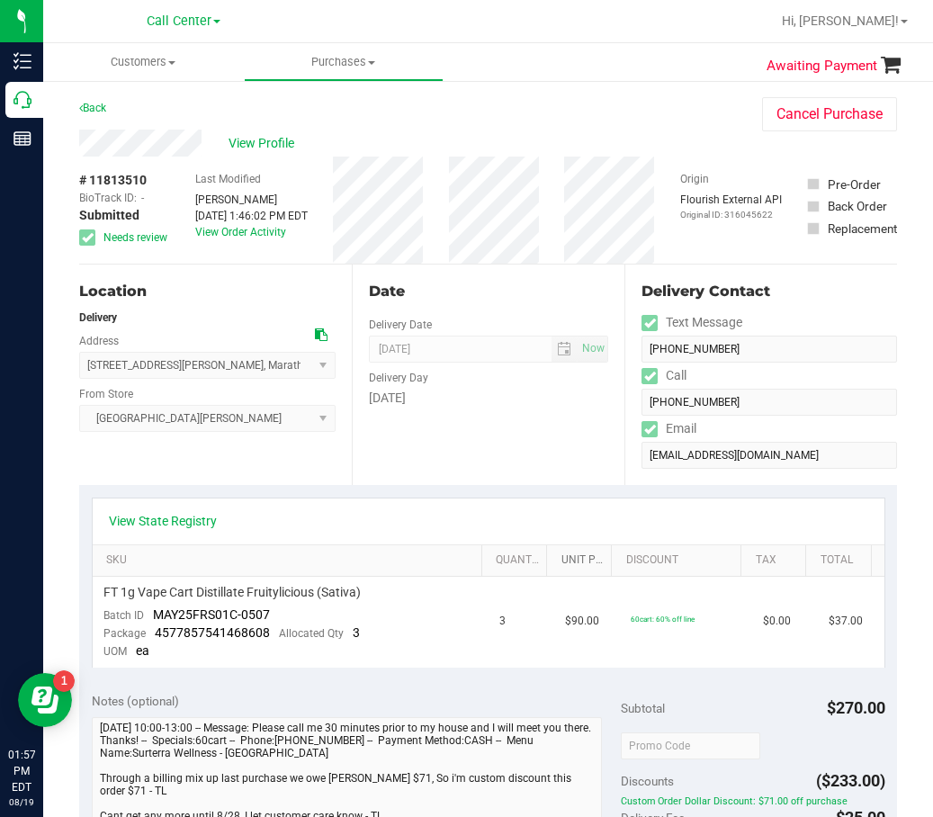
click at [592, 563] on link "Unit Price" at bounding box center [583, 561] width 43 height 14
click at [620, 621] on td "60cart: 60% off line" at bounding box center [686, 622] width 132 height 91
click at [156, 514] on link "View State Registry" at bounding box center [163, 521] width 108 height 18
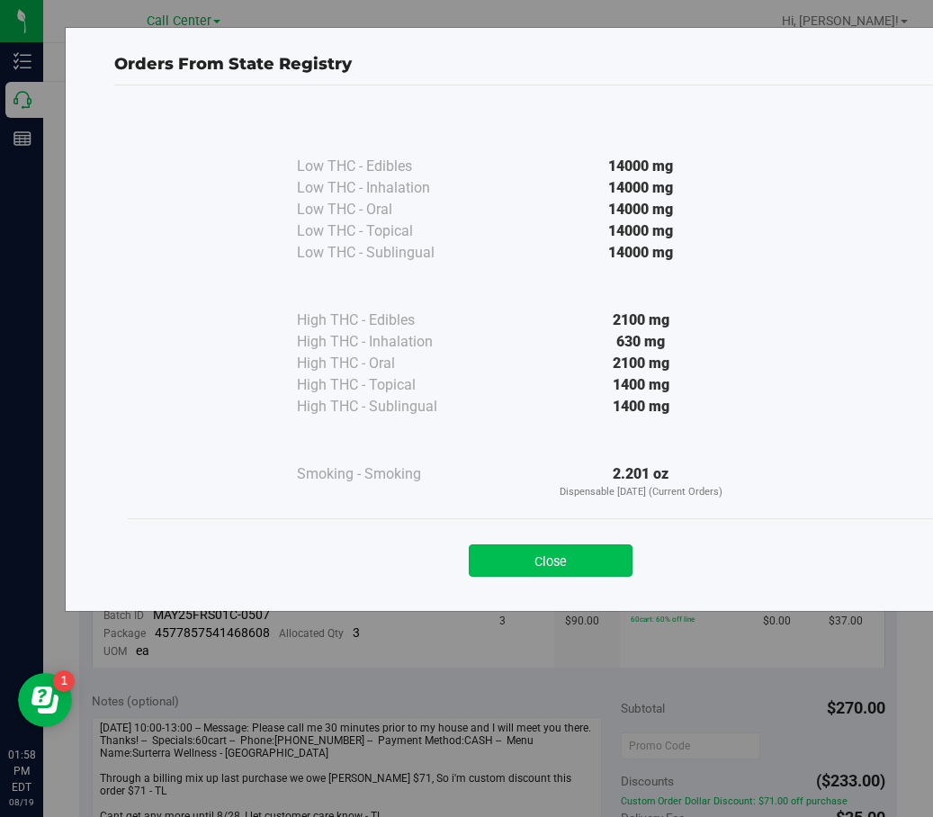
click at [602, 561] on button "Close" at bounding box center [551, 561] width 164 height 32
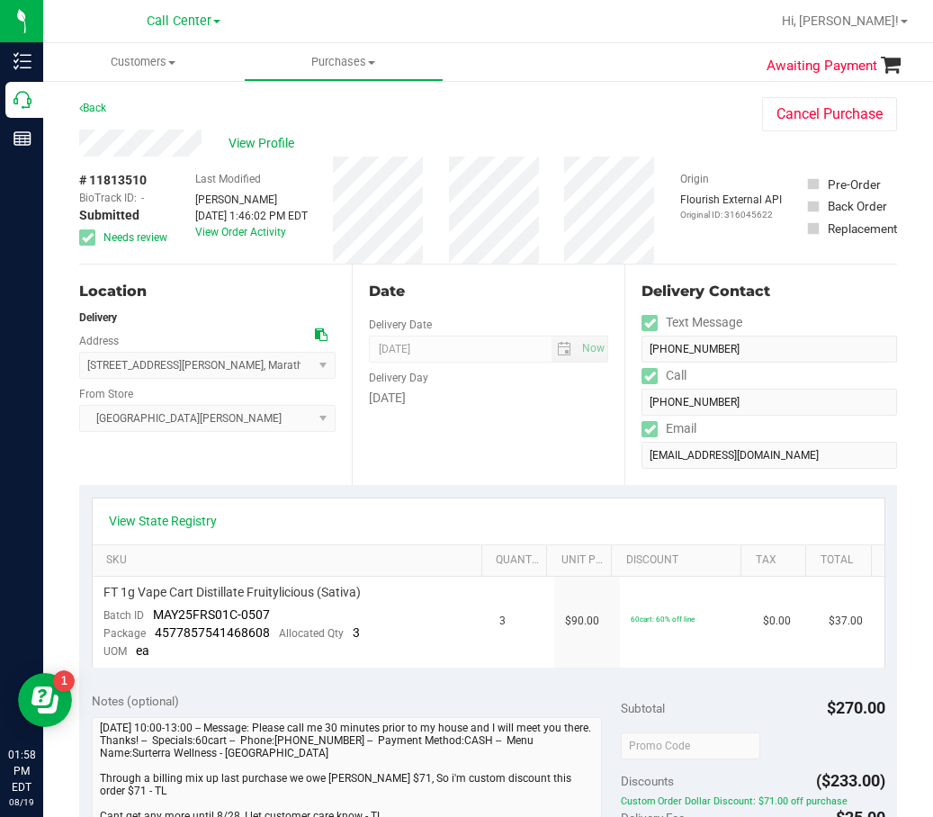
click at [184, 539] on div "View State Registry" at bounding box center [489, 522] width 792 height 46
click at [185, 523] on link "View State Registry" at bounding box center [163, 521] width 108 height 18
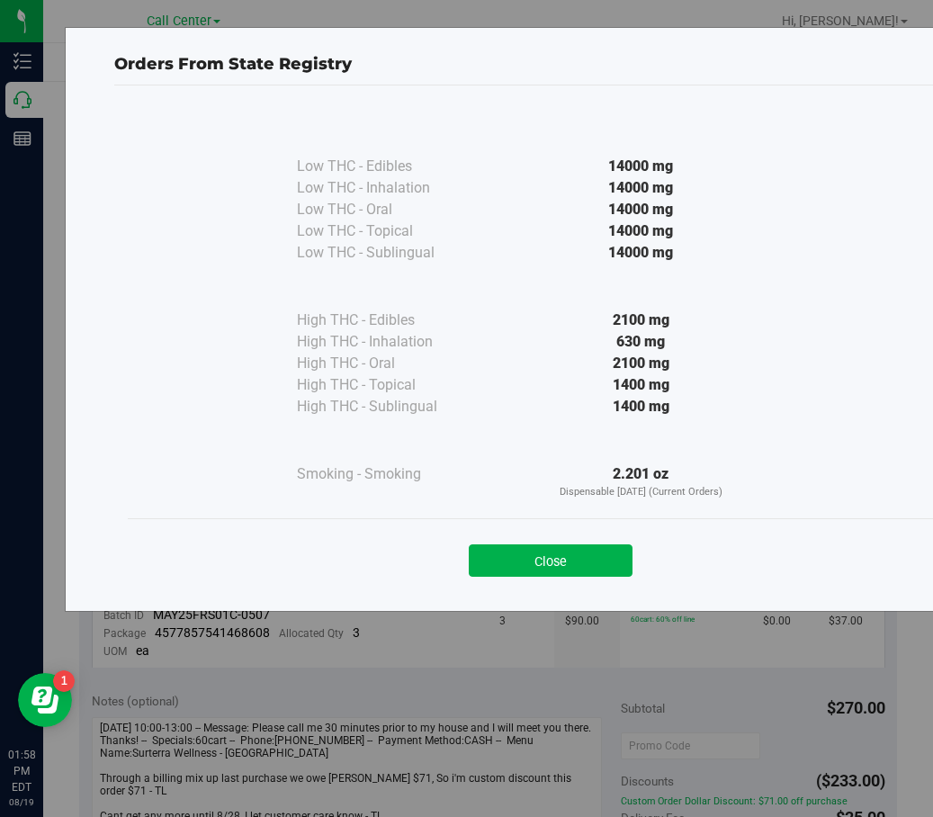
click at [635, 545] on div "Close" at bounding box center [550, 555] width 819 height 45
click at [536, 571] on button "Close" at bounding box center [551, 561] width 164 height 32
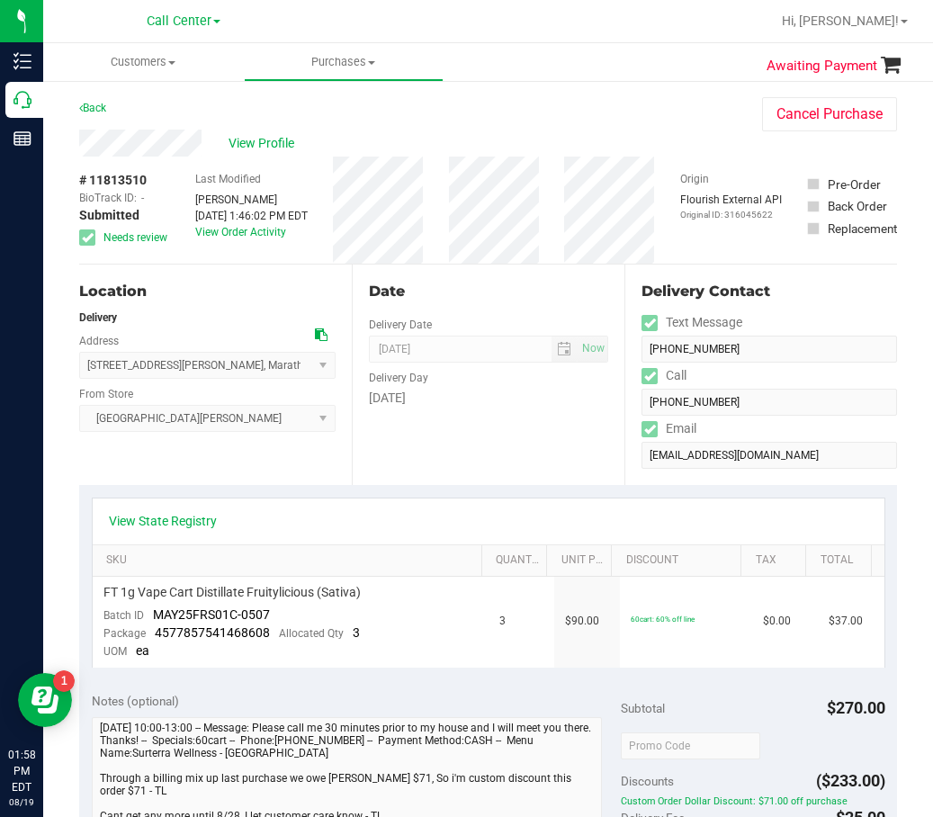
click at [593, 323] on div "Date Delivery Date 08/22/2025 Now 08/22/2025 08:00 AM Now Delivery Day Friday" at bounding box center [488, 375] width 273 height 221
click at [490, 371] on div "Delivery Day" at bounding box center [488, 376] width 239 height 26
click at [185, 526] on link "View State Registry" at bounding box center [163, 521] width 108 height 18
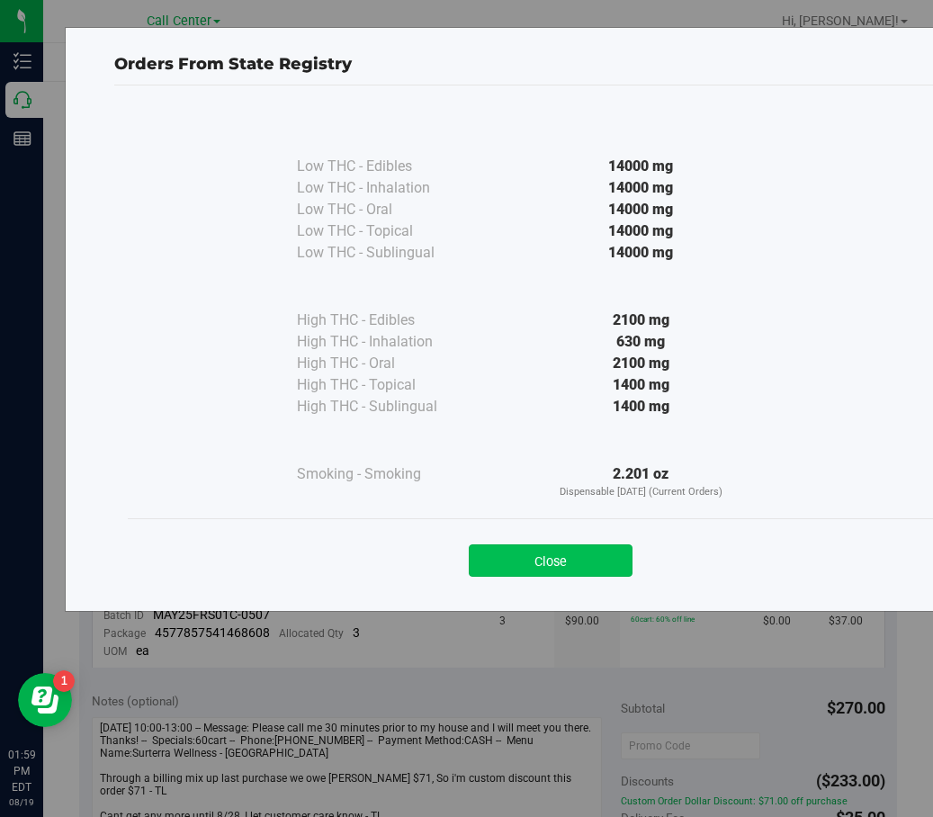
click at [578, 554] on button "Close" at bounding box center [551, 561] width 164 height 32
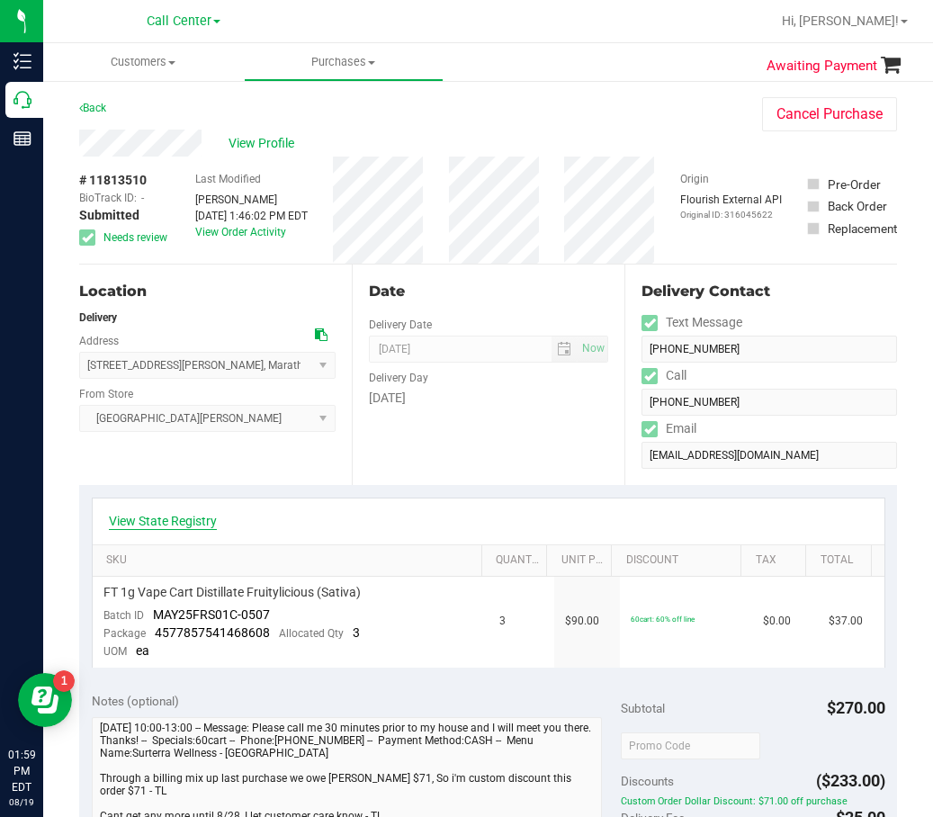
click at [158, 521] on link "View State Registry" at bounding box center [163, 521] width 108 height 18
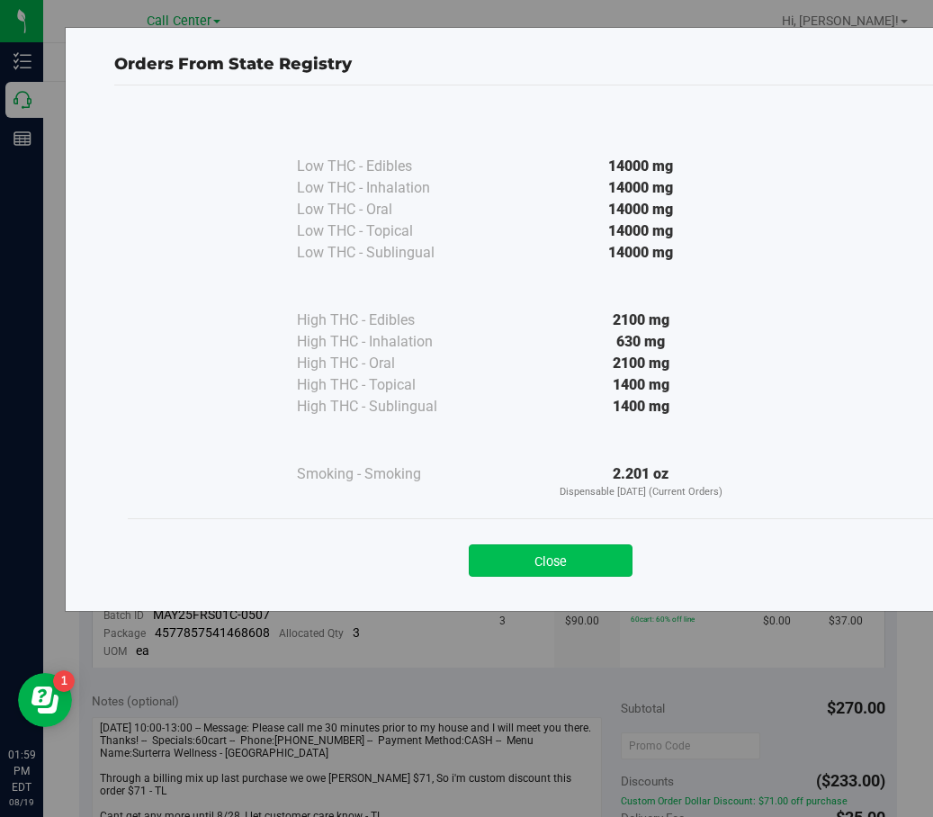
click at [605, 564] on button "Close" at bounding box center [551, 561] width 164 height 32
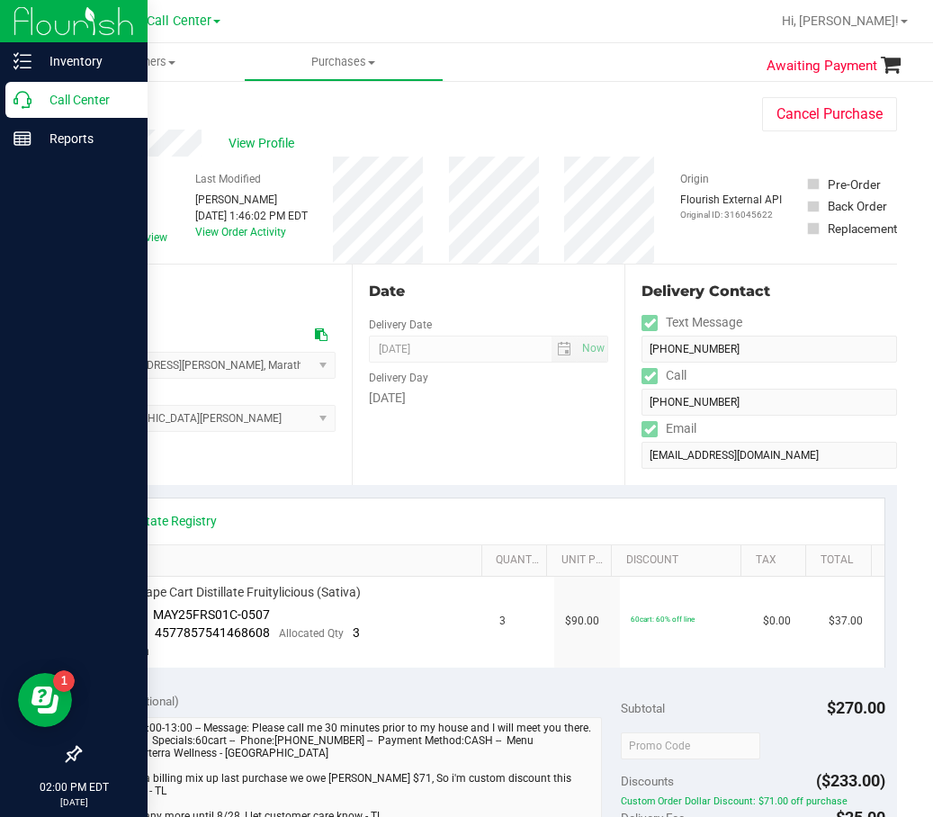
click at [22, 98] on icon at bounding box center [23, 100] width 18 height 18
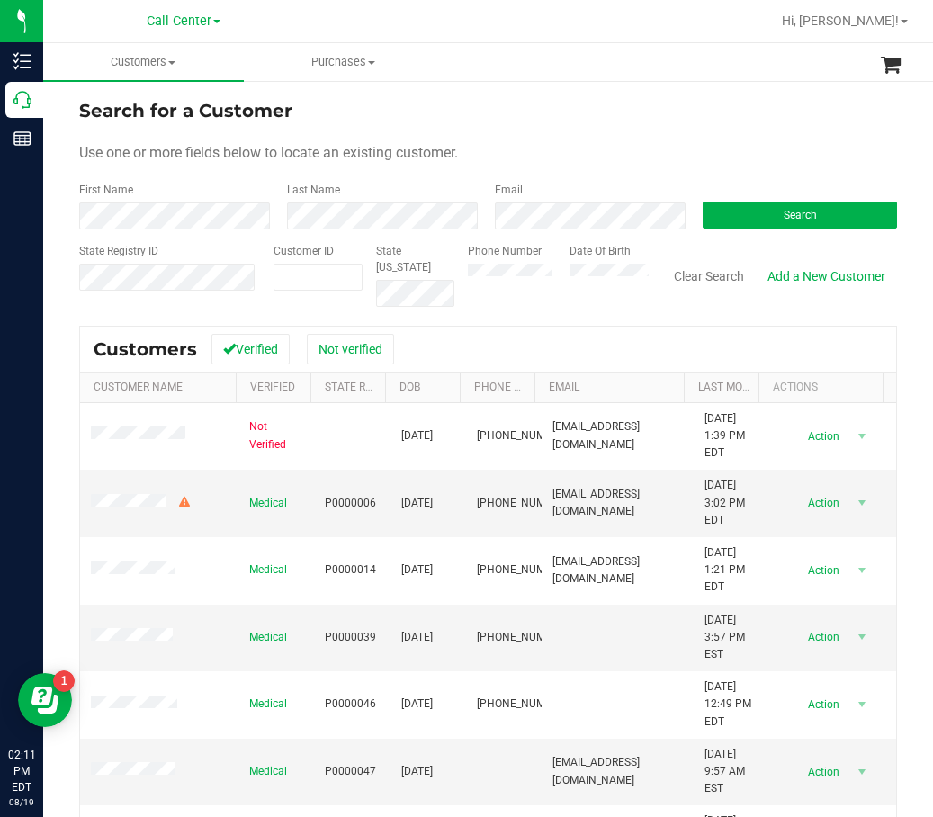
click at [758, 95] on div "Search for a Customer Use one or more fields below to locate an existing custom…" at bounding box center [488, 531] width 890 height 905
click at [761, 225] on button "Search" at bounding box center [800, 215] width 194 height 27
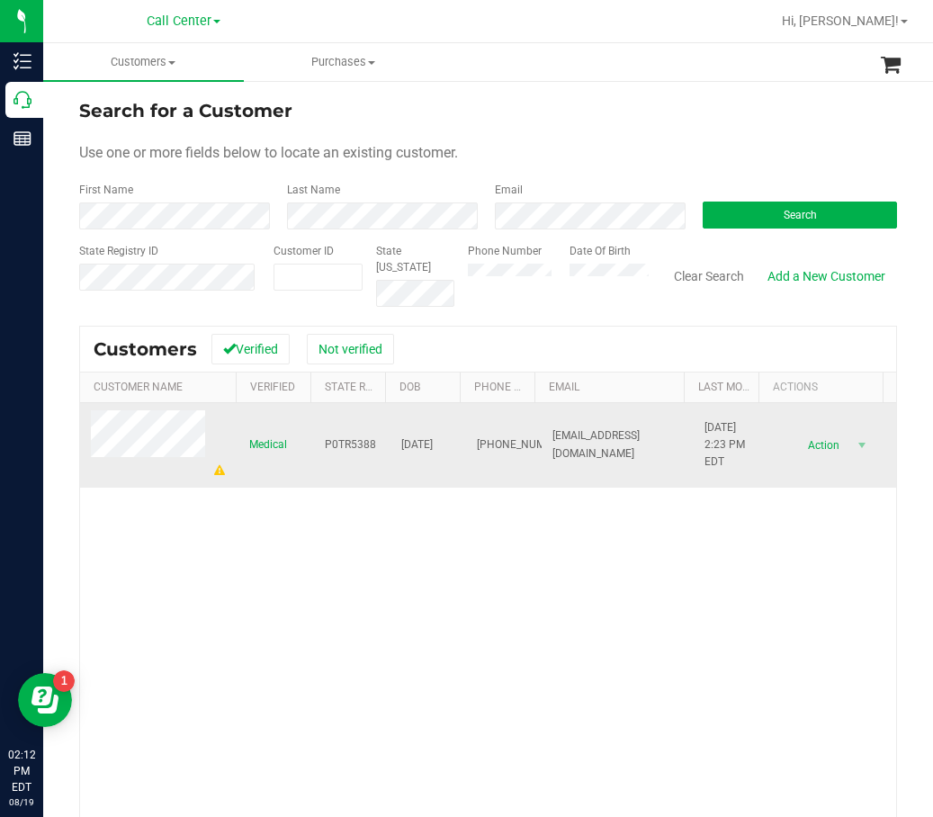
click at [351, 437] on span "P0TR5388" at bounding box center [350, 445] width 51 height 17
drag, startPoint x: 315, startPoint y: 462, endPoint x: 349, endPoint y: 440, distance: 40.5
click at [315, 462] on td "P0TR5388" at bounding box center [352, 445] width 76 height 85
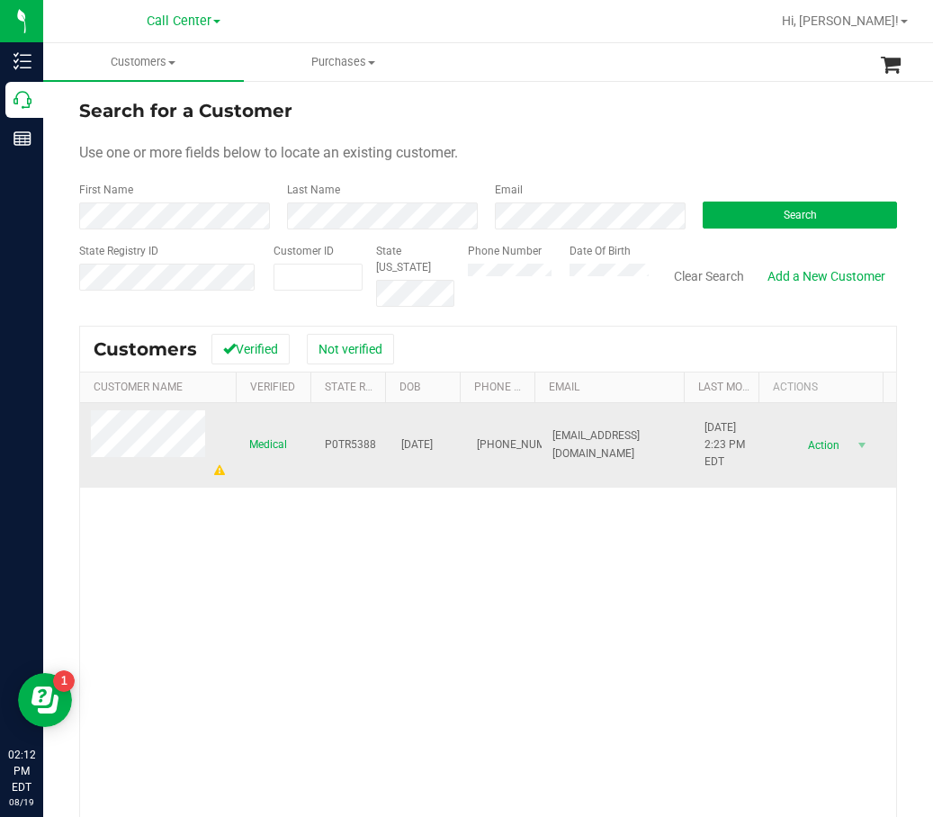
click at [351, 437] on span "P0TR5388" at bounding box center [350, 445] width 51 height 17
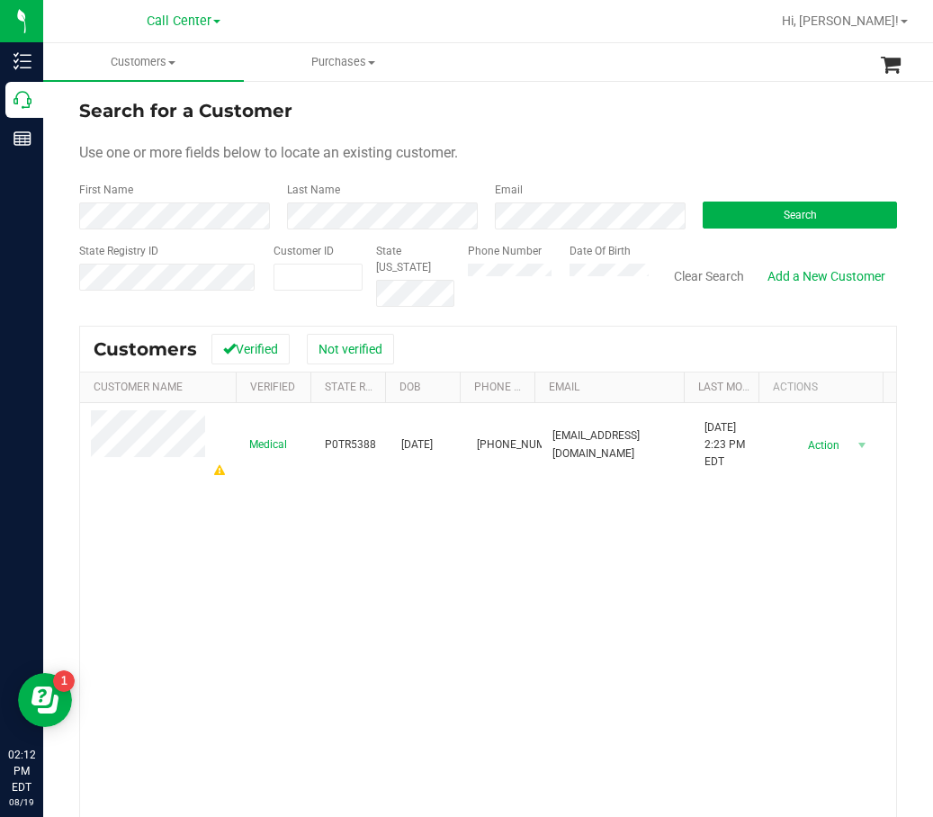
click at [305, 493] on div "Medical P0TR5388 09/08/2001 (813) 616-4597 giancarlolima8@gmail.com 8/16/2025 2…" at bounding box center [488, 660] width 816 height 515
click at [409, 646] on div "Medical P0TR5388 09/08/2001 (813) 616-4597 giancarlolima8@gmail.com 8/16/2025 2…" at bounding box center [488, 660] width 816 height 515
click at [291, 684] on div "Medical P0TR5388 09/08/2001 (813) 616-4597 giancarlolima8@gmail.com 8/16/2025 2…" at bounding box center [488, 660] width 816 height 515
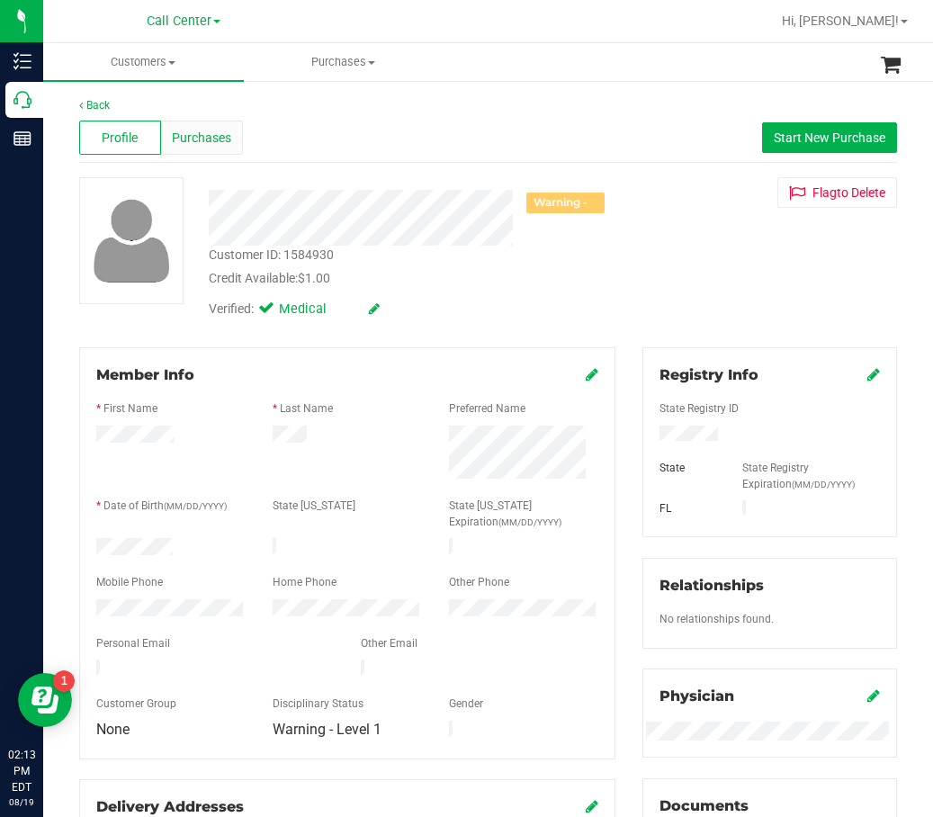
click at [191, 142] on span "Purchases" at bounding box center [201, 138] width 59 height 19
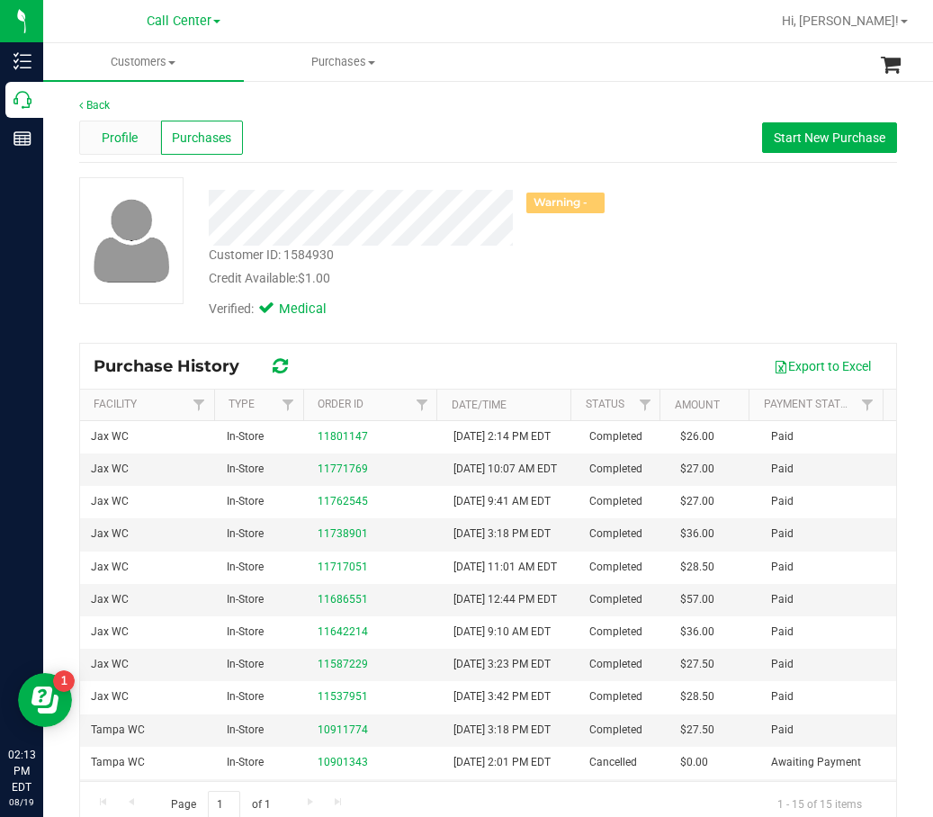
click at [96, 127] on div "Profile" at bounding box center [120, 138] width 82 height 34
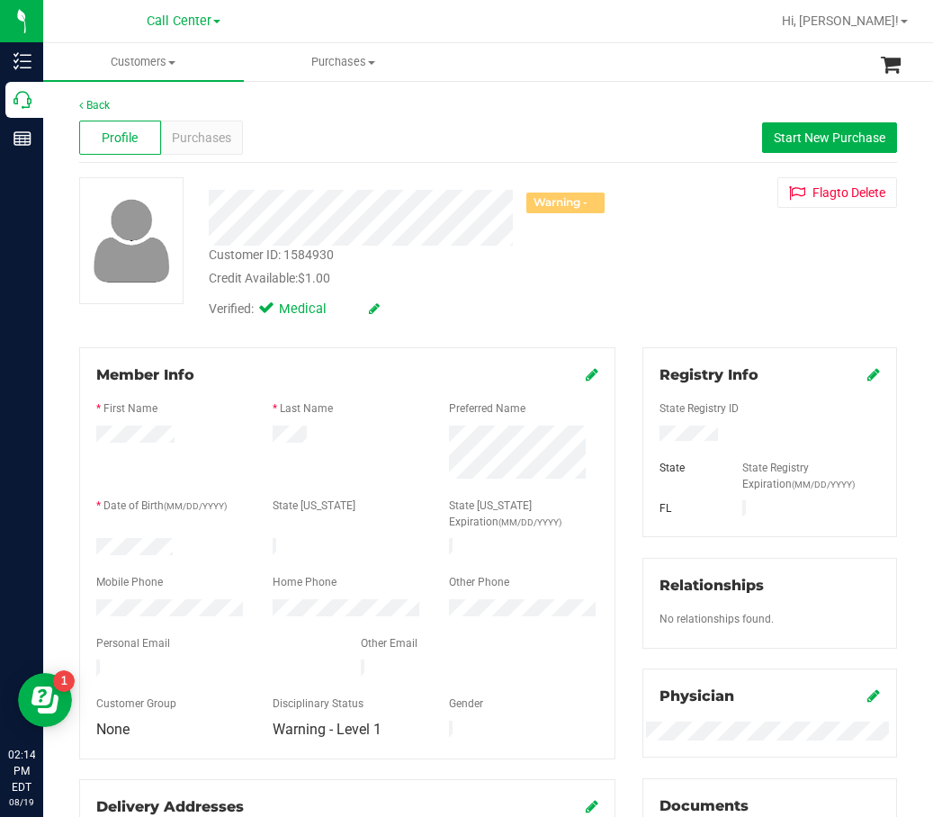
click at [414, 340] on div "Back Profile Purchases Start New Purchase Warning - Level 1 Customer ID: 158493…" at bounding box center [488, 690] width 818 height 1187
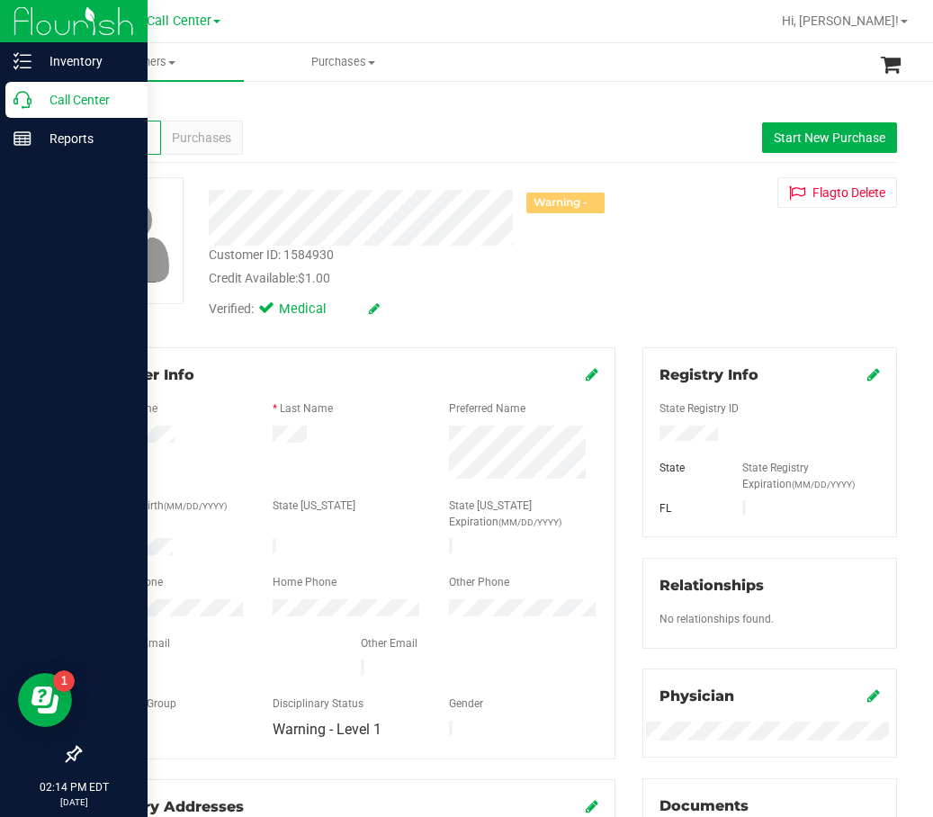
click at [37, 99] on p "Call Center" at bounding box center [86, 100] width 108 height 22
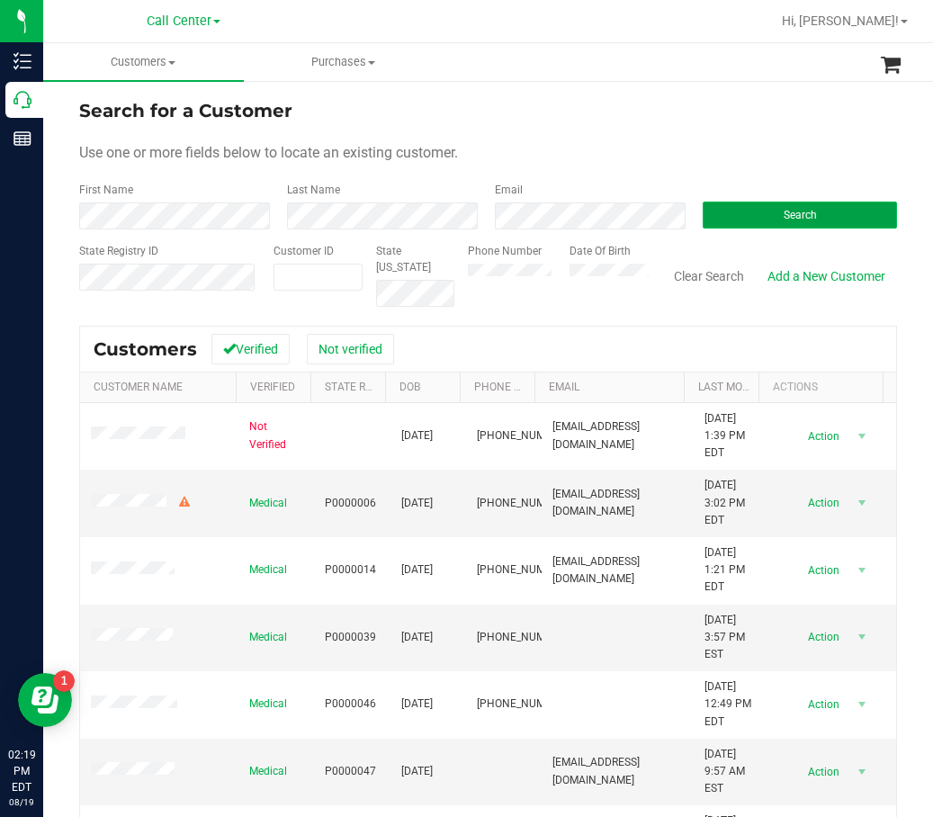
click at [752, 224] on button "Search" at bounding box center [800, 215] width 194 height 27
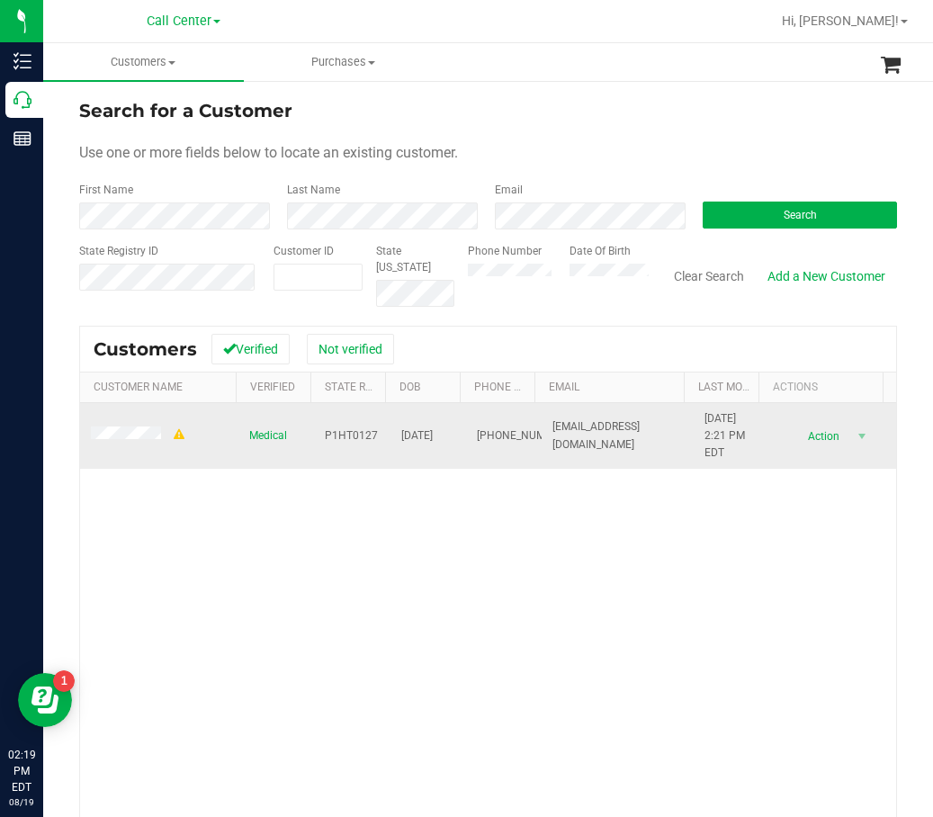
click at [367, 433] on span "P1HT0127" at bounding box center [351, 436] width 53 height 17
drag, startPoint x: 367, startPoint y: 433, endPoint x: 319, endPoint y: 431, distance: 48.6
click at [325, 432] on span "P1HT0127" at bounding box center [351, 436] width 53 height 17
click at [325, 430] on span "P1HT0127" at bounding box center [351, 436] width 53 height 17
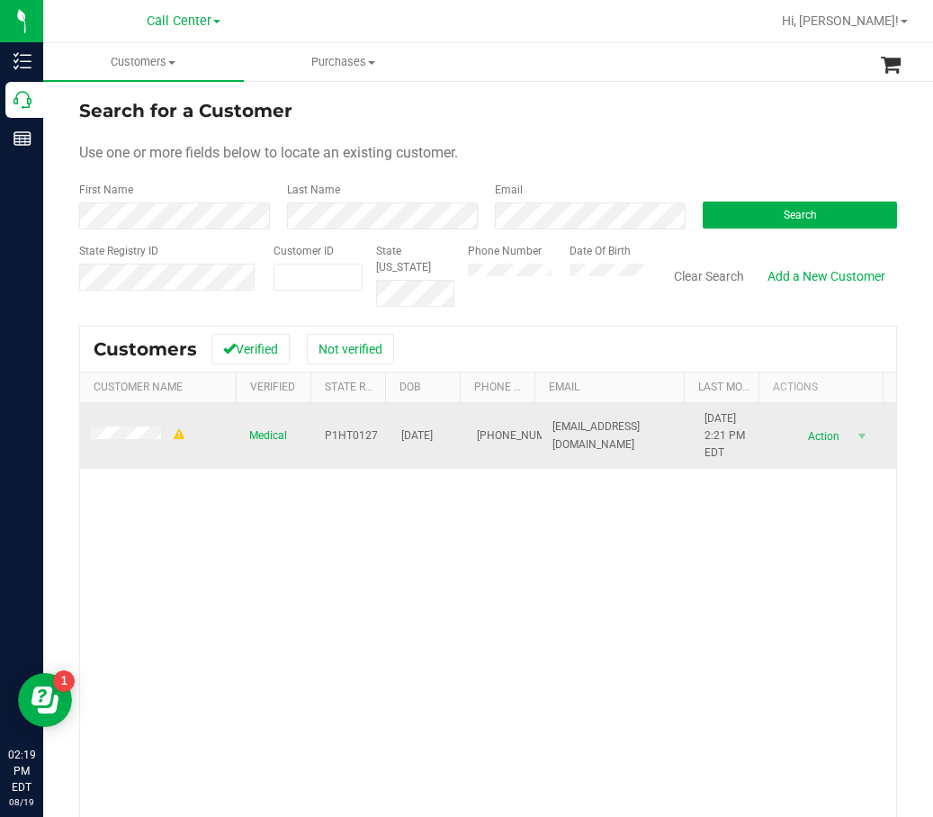
click at [414, 442] on span "11/30/1984" at bounding box center [417, 436] width 32 height 17
click at [419, 437] on span "11/30/1984" at bounding box center [417, 436] width 32 height 17
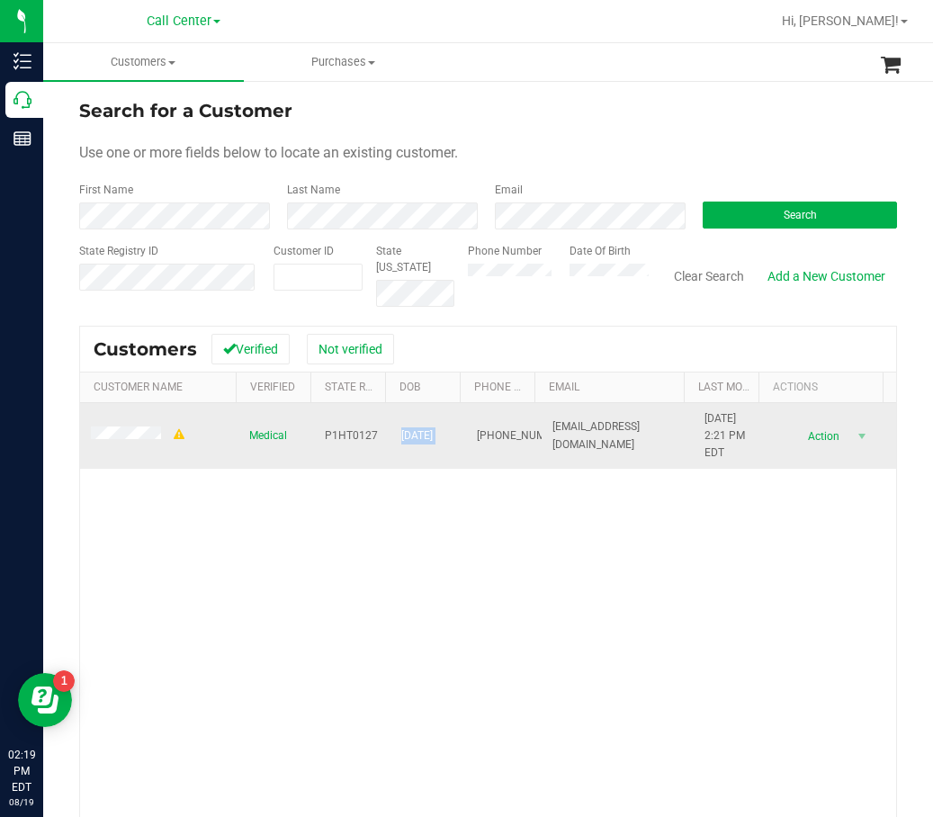
click at [419, 437] on span "11/30/1984" at bounding box center [417, 436] width 32 height 17
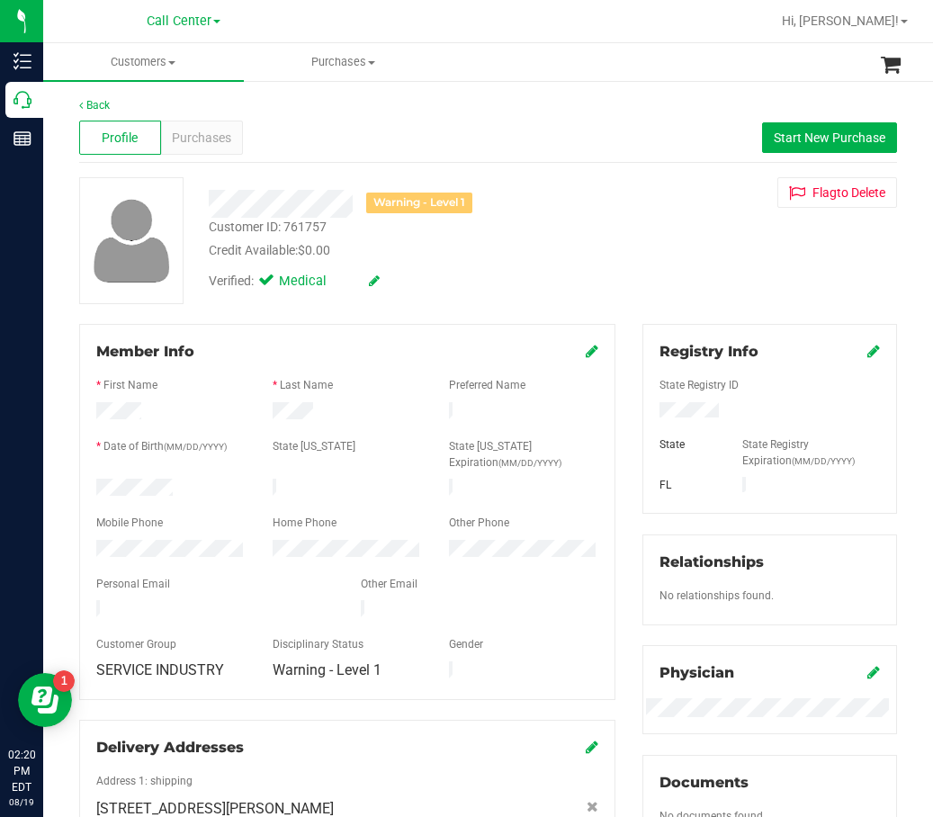
click at [135, 493] on div at bounding box center [171, 490] width 176 height 22
click at [211, 142] on span "Purchases" at bounding box center [201, 138] width 59 height 19
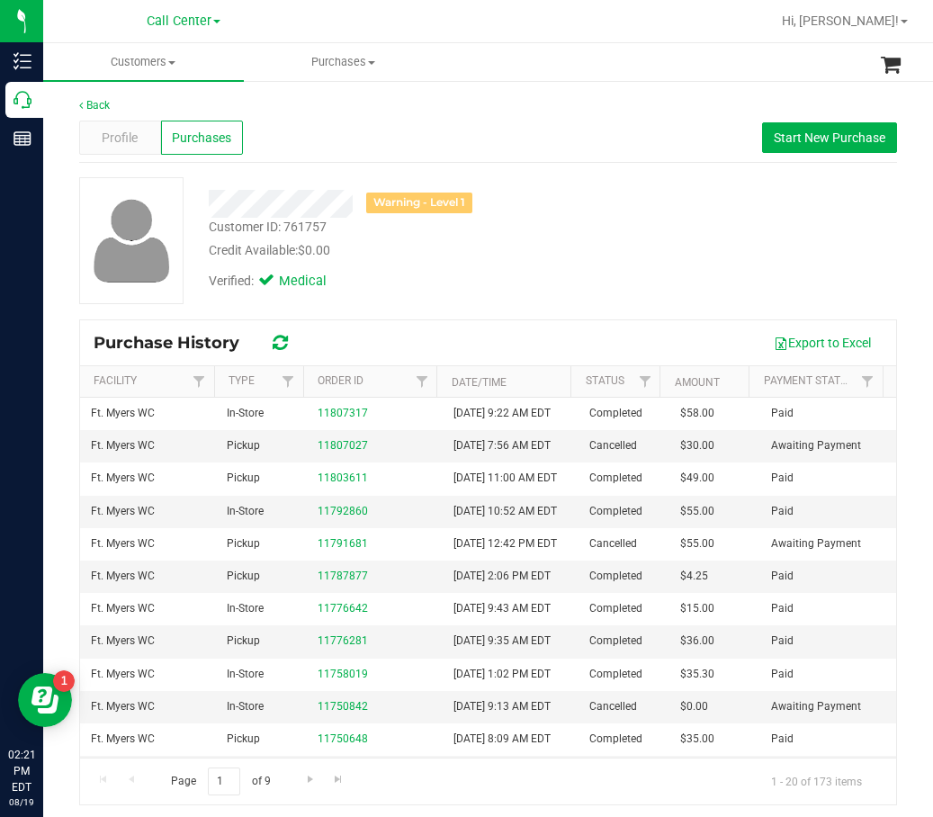
drag, startPoint x: 656, startPoint y: 181, endPoint x: 535, endPoint y: 230, distance: 131.2
click at [656, 181] on div "Warning - Level 1 Customer ID: 761757 Credit Available: $0.00 Verified: Medical" at bounding box center [488, 240] width 845 height 127
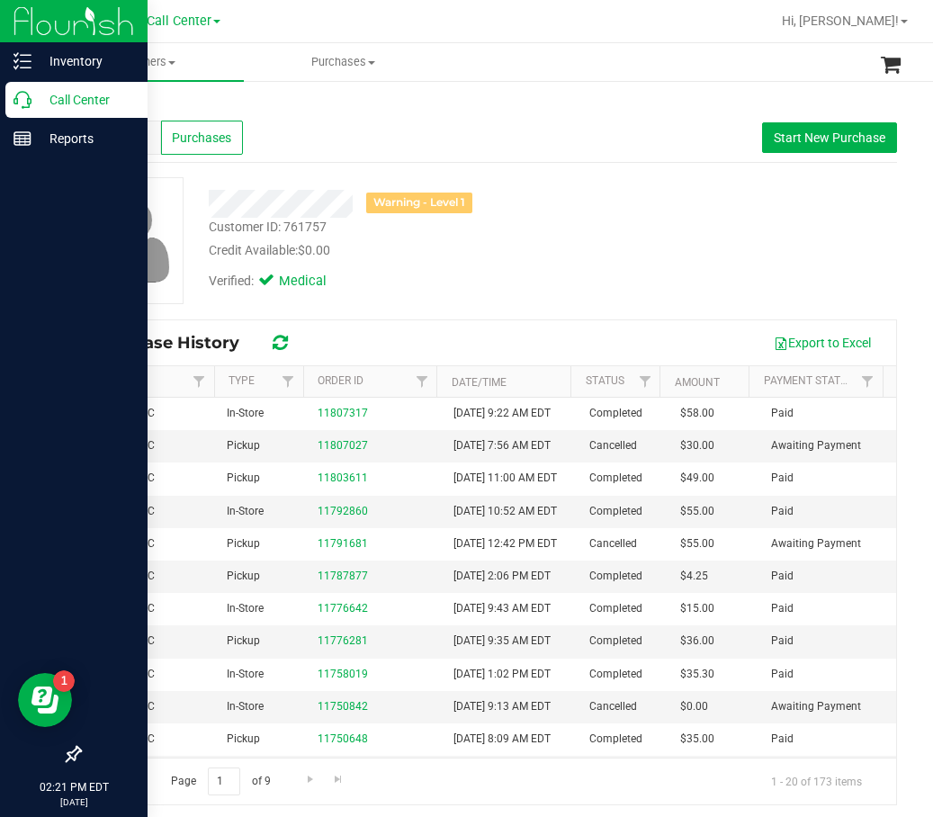
click at [40, 101] on p "Call Center" at bounding box center [86, 100] width 108 height 22
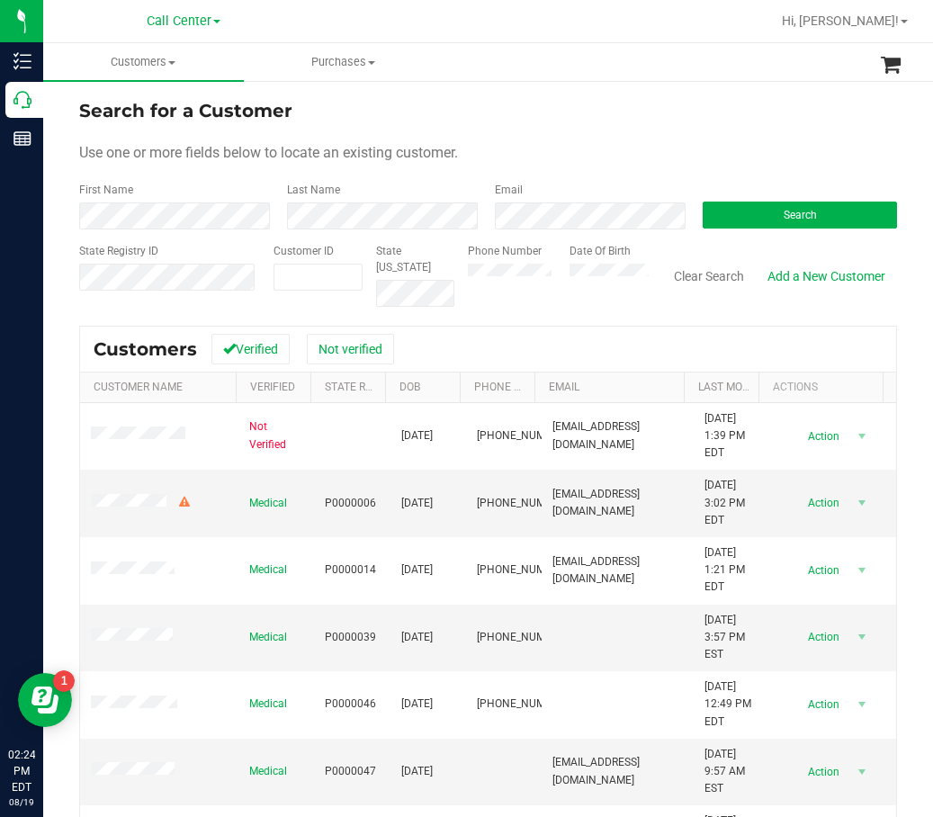
click at [777, 190] on div "Search" at bounding box center [793, 206] width 208 height 48
click at [779, 206] on button "Search" at bounding box center [800, 215] width 194 height 27
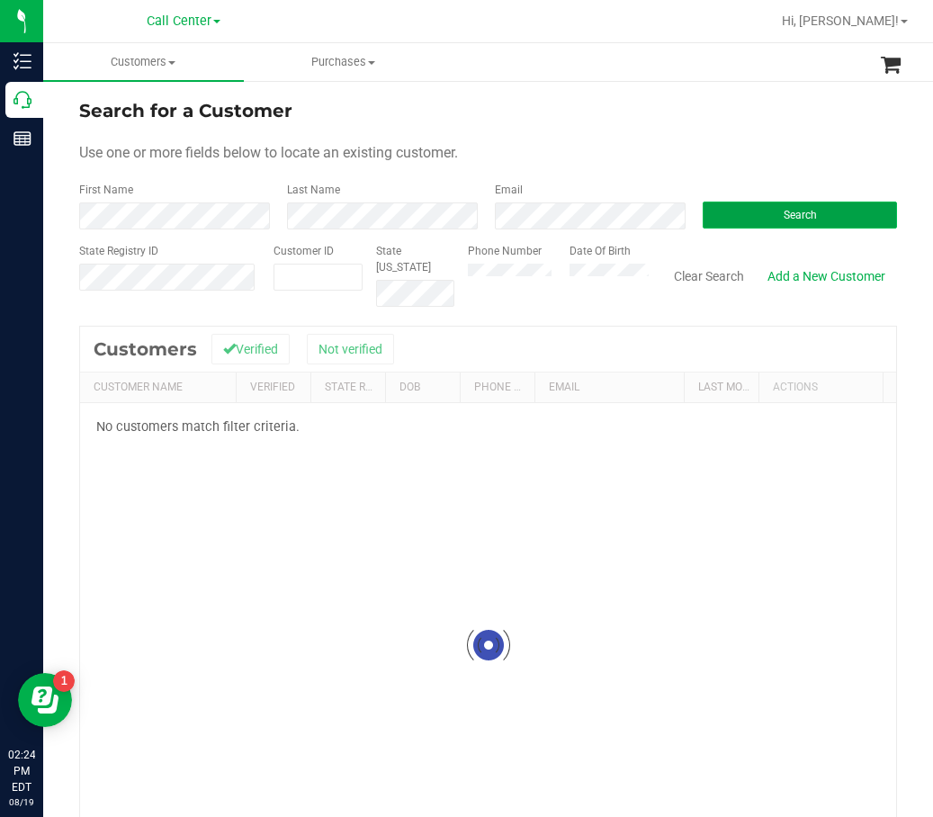
click at [770, 204] on button "Search" at bounding box center [800, 215] width 194 height 27
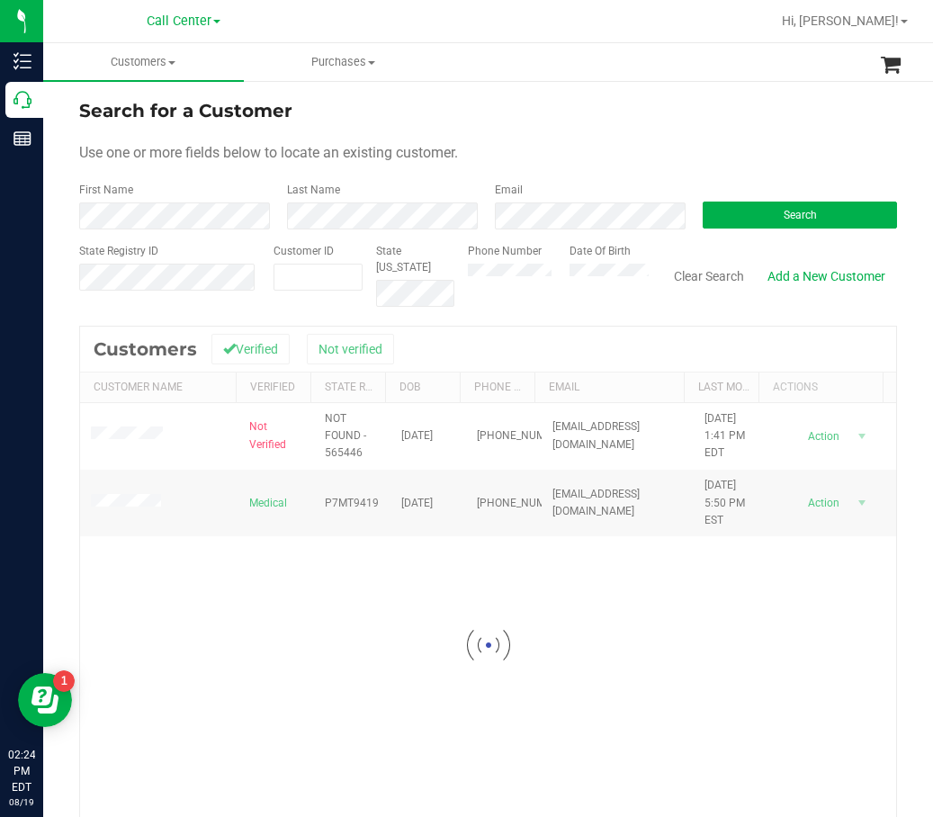
click at [284, 507] on div at bounding box center [488, 646] width 816 height 638
click at [339, 501] on div at bounding box center [488, 646] width 816 height 638
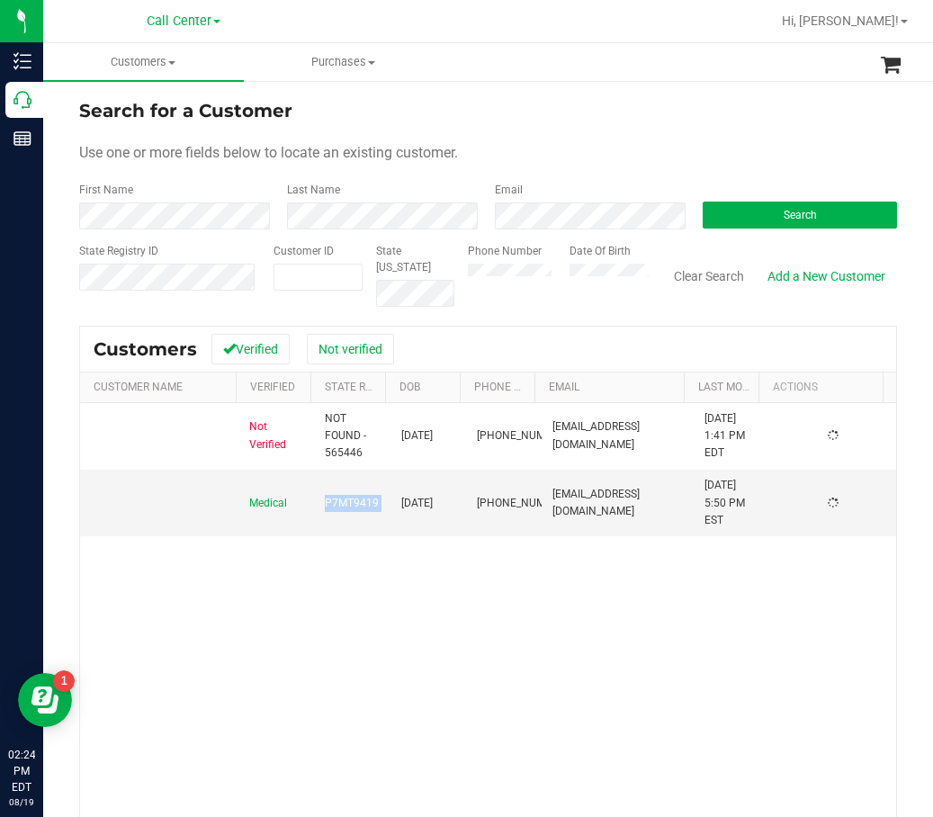
click at [339, 501] on span "P7MT9419" at bounding box center [352, 503] width 54 height 17
click at [433, 503] on span "04/06/1982" at bounding box center [417, 503] width 32 height 17
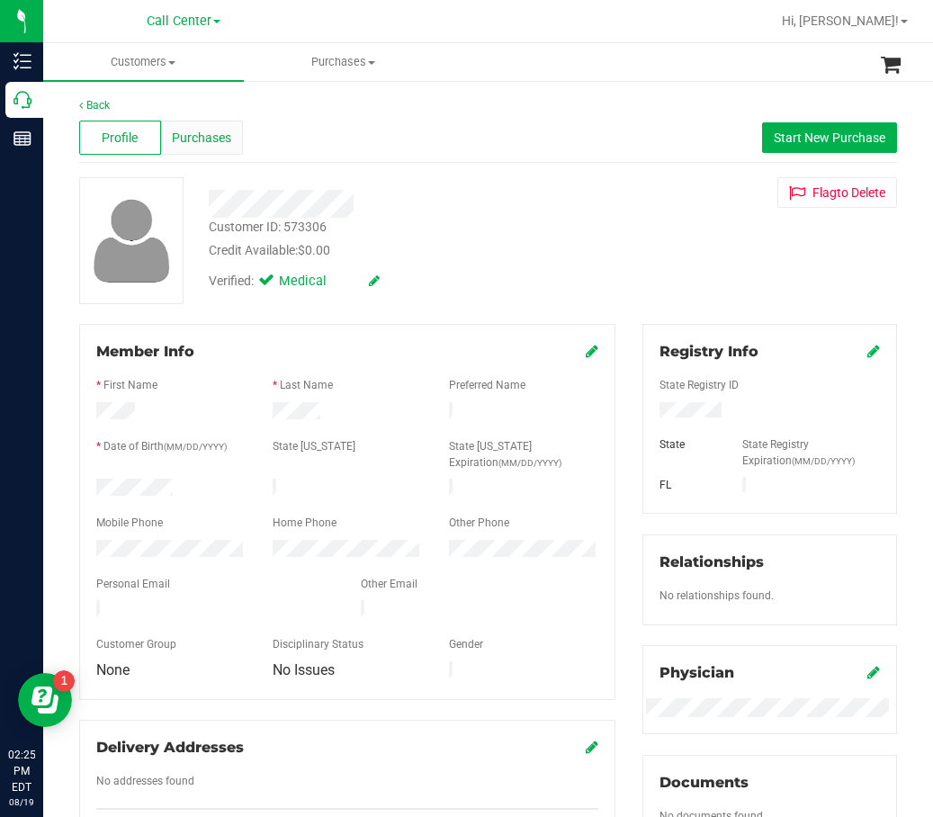
click at [205, 131] on span "Purchases" at bounding box center [201, 138] width 59 height 19
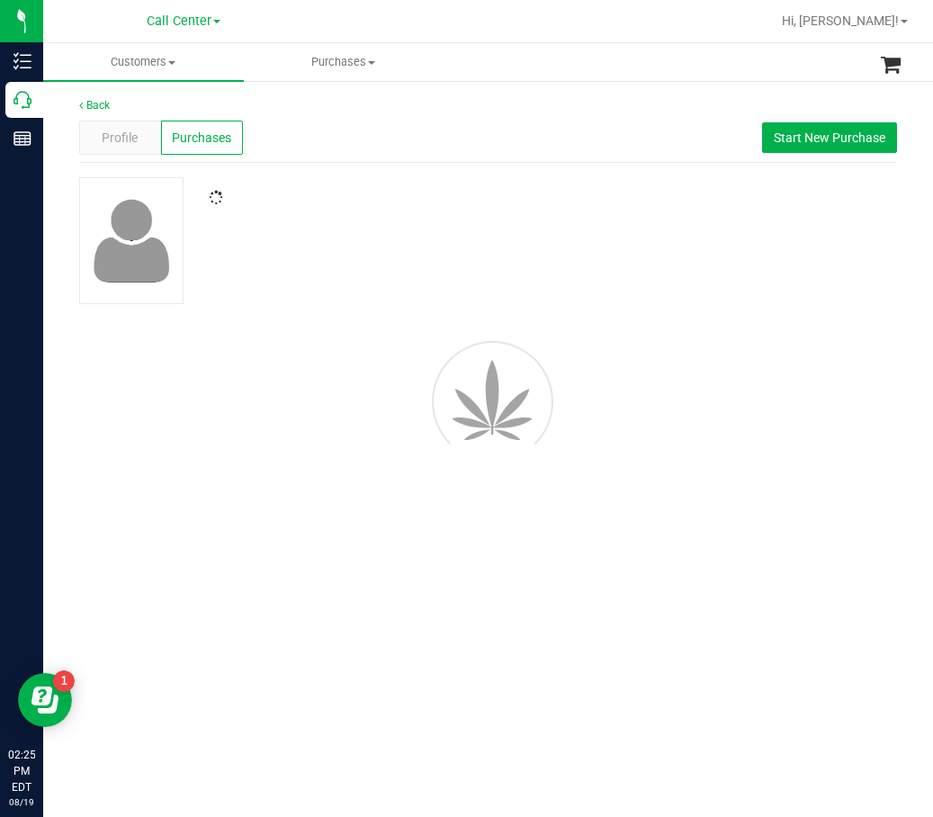
click at [560, 156] on div "Profile Purchases Start New Purchase" at bounding box center [488, 138] width 818 height 50
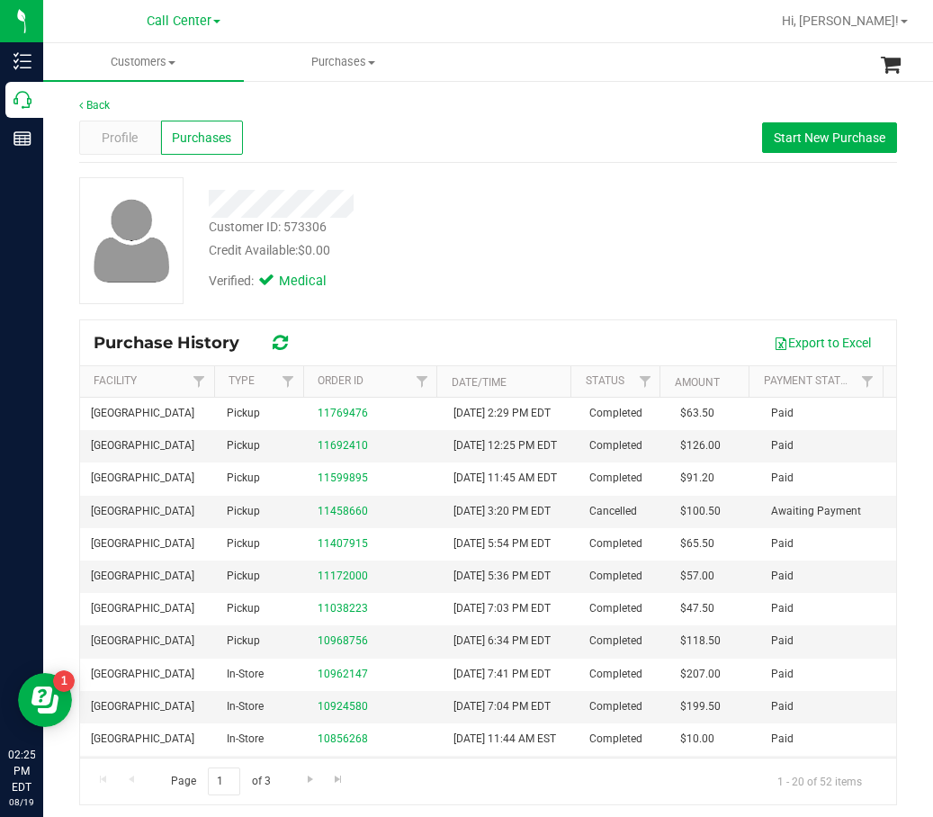
click at [555, 165] on div "Back Profile Purchases Start New Purchase Customer ID: 573306 Credit Available:…" at bounding box center [488, 451] width 818 height 708
drag, startPoint x: 835, startPoint y: 119, endPoint x: 837, endPoint y: 134, distance: 15.4
click at [835, 127] on div "Profile Purchases Start New Purchase" at bounding box center [488, 138] width 818 height 50
click at [837, 134] on span "Start New Purchase" at bounding box center [830, 138] width 112 height 14
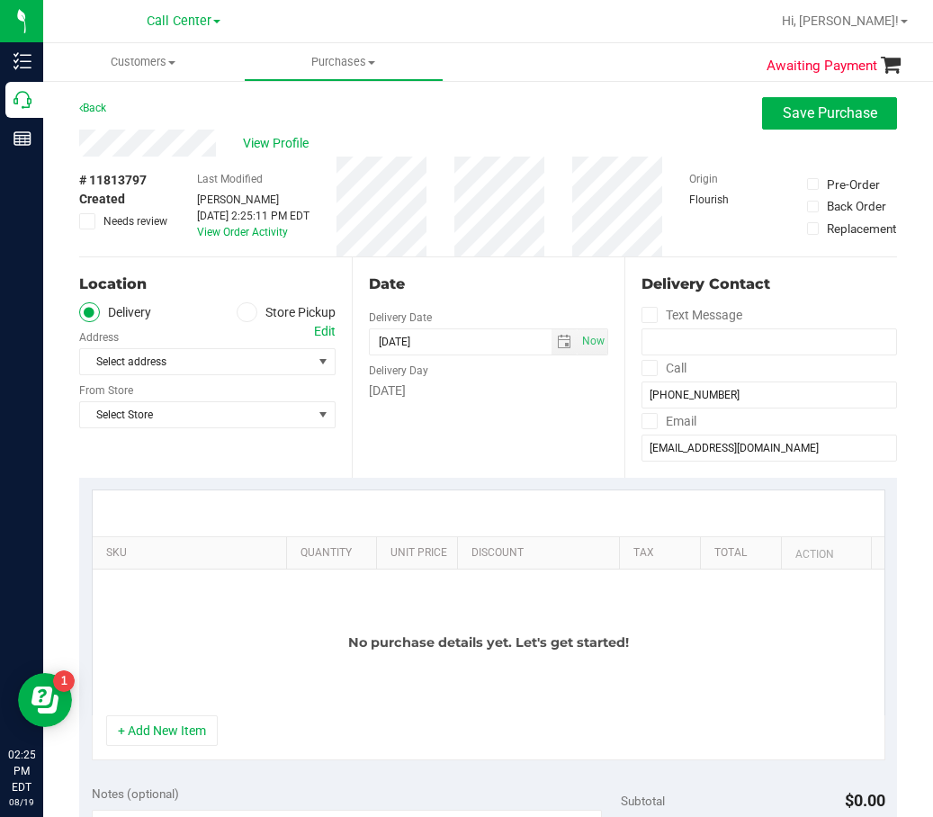
click at [296, 304] on label "Store Pickup" at bounding box center [286, 312] width 99 height 21
click at [0, 0] on input "Store Pickup" at bounding box center [0, 0] width 0 height 0
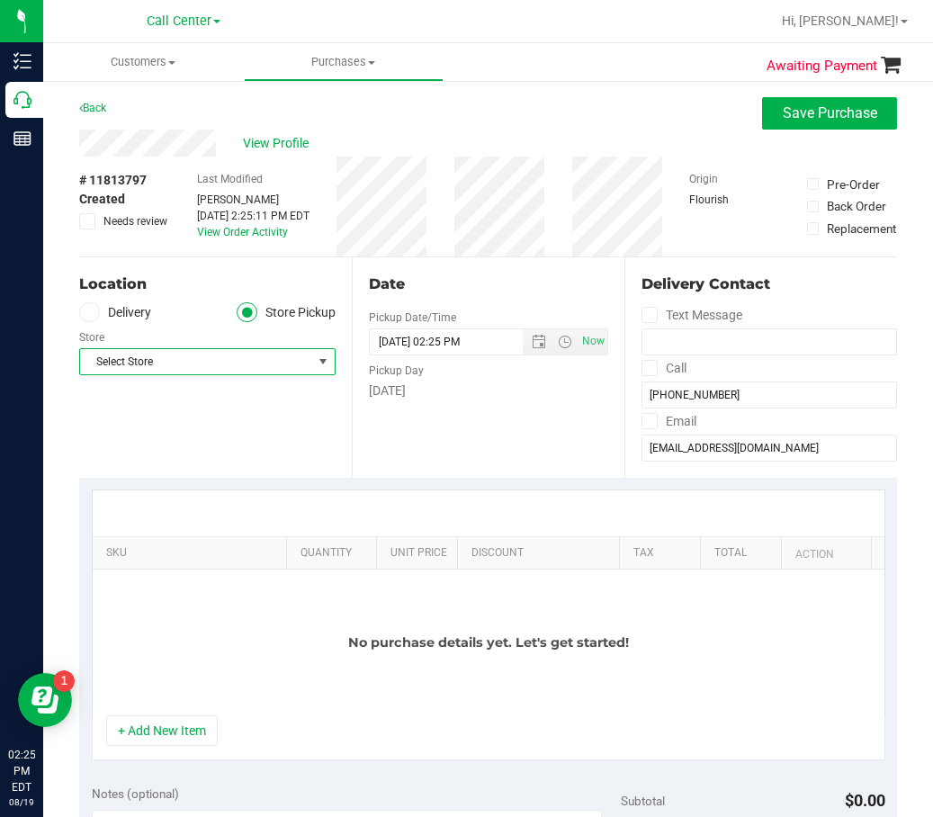
click at [217, 367] on span "Select Store" at bounding box center [196, 361] width 232 height 25
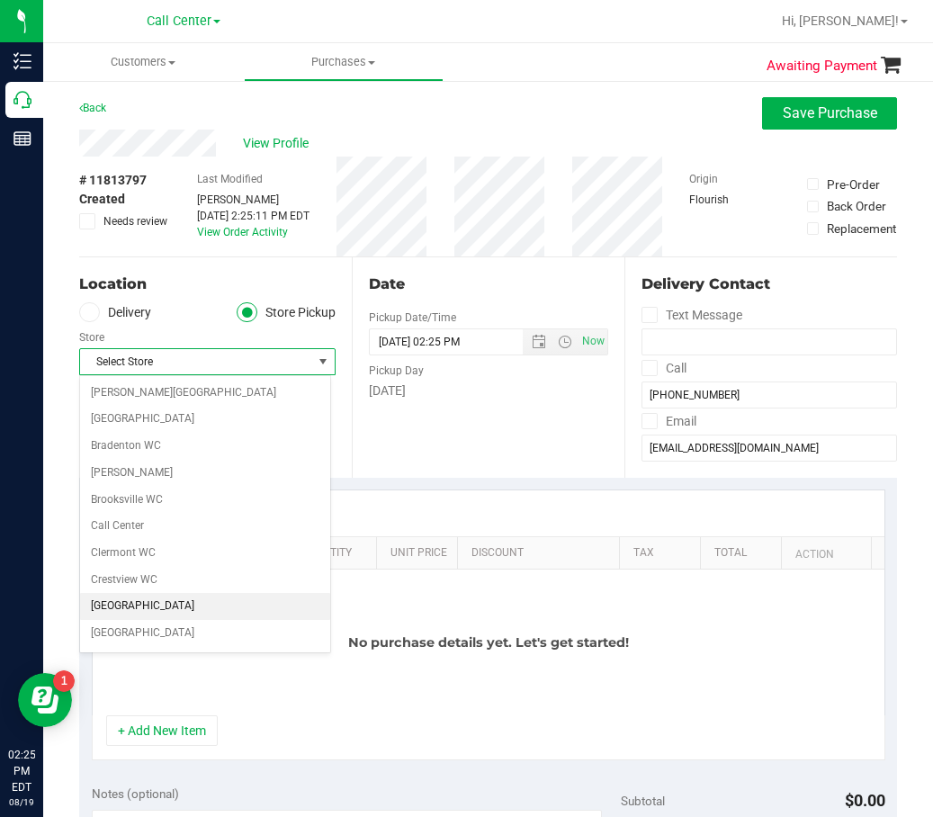
click at [179, 612] on li "[GEOGRAPHIC_DATA]" at bounding box center [205, 606] width 250 height 27
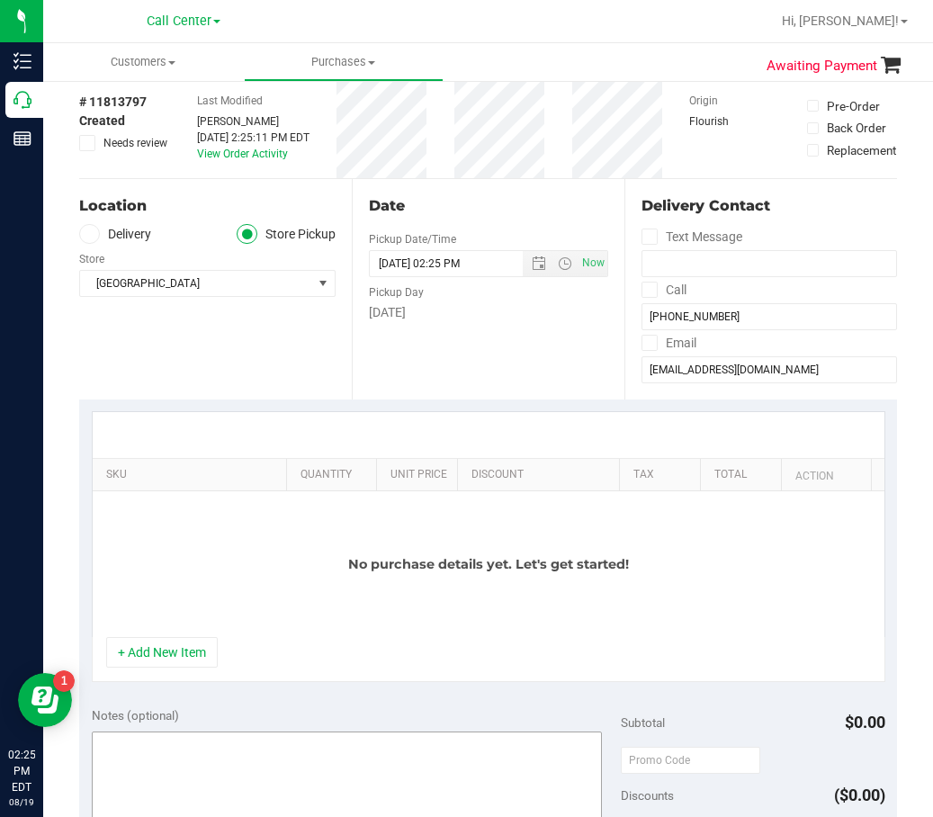
scroll to position [180, 0]
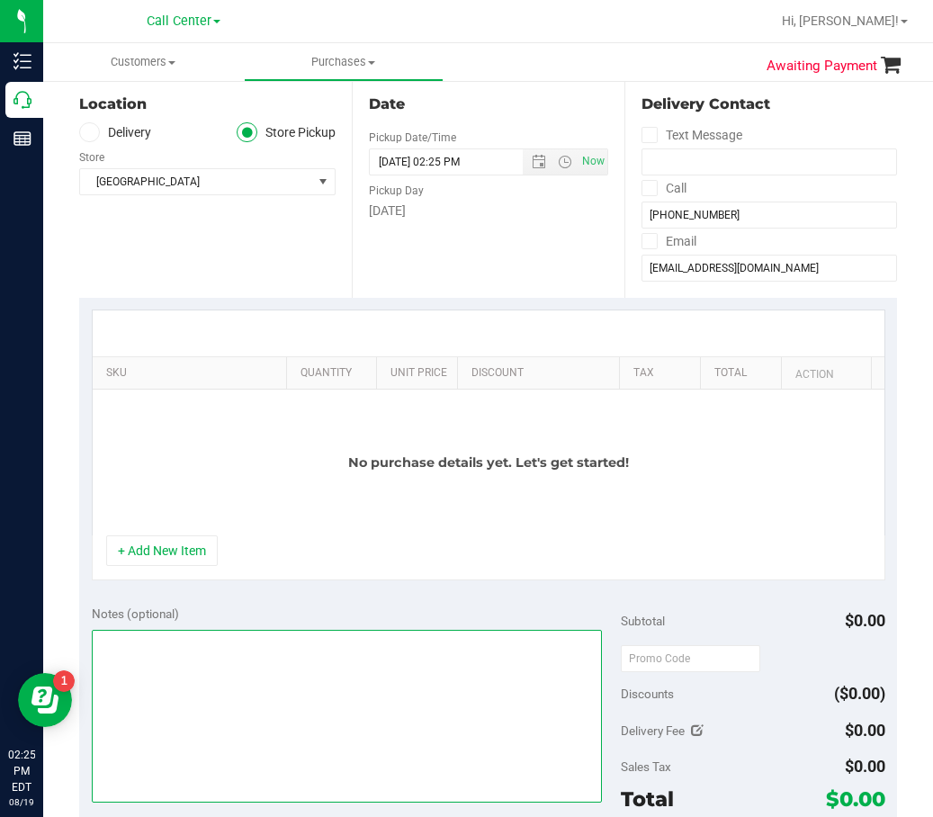
click at [323, 670] on textarea at bounding box center [347, 716] width 511 height 173
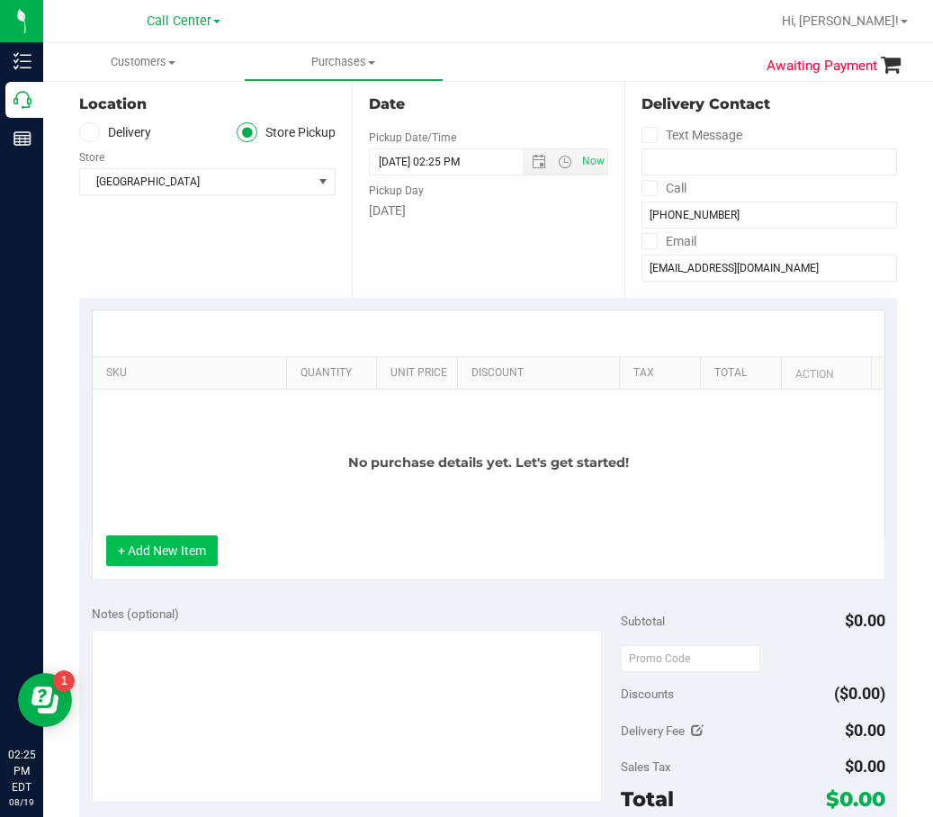
click at [192, 559] on button "+ Add New Item" at bounding box center [162, 551] width 112 height 31
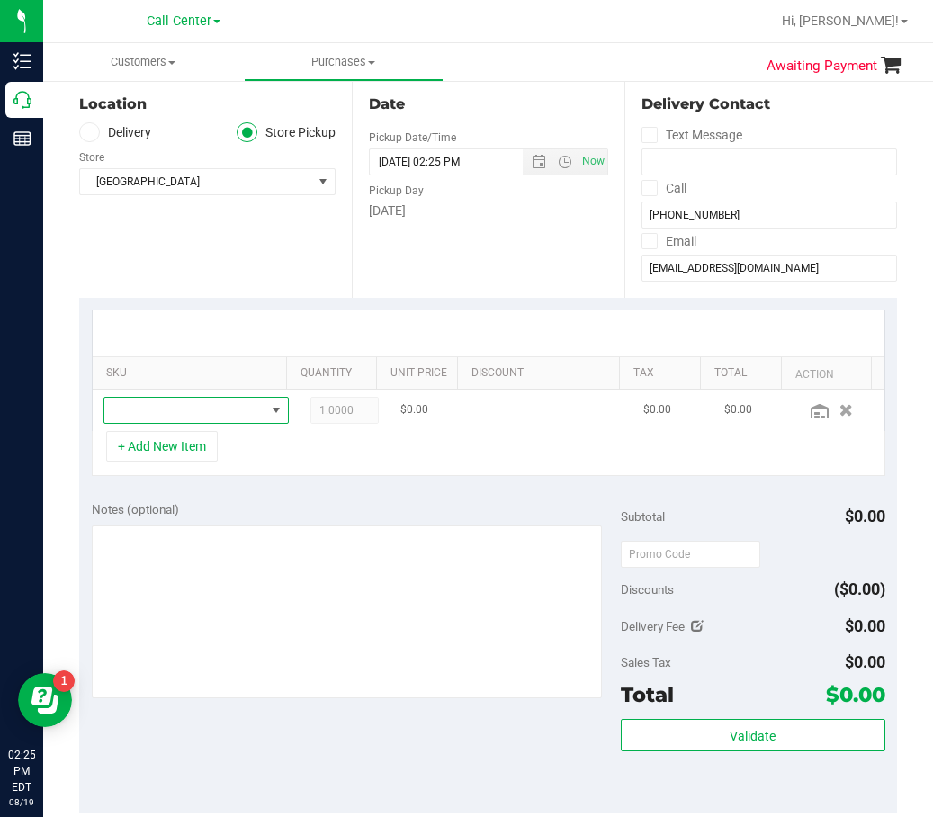
click at [146, 411] on span "NO DATA FOUND" at bounding box center [184, 410] width 161 height 25
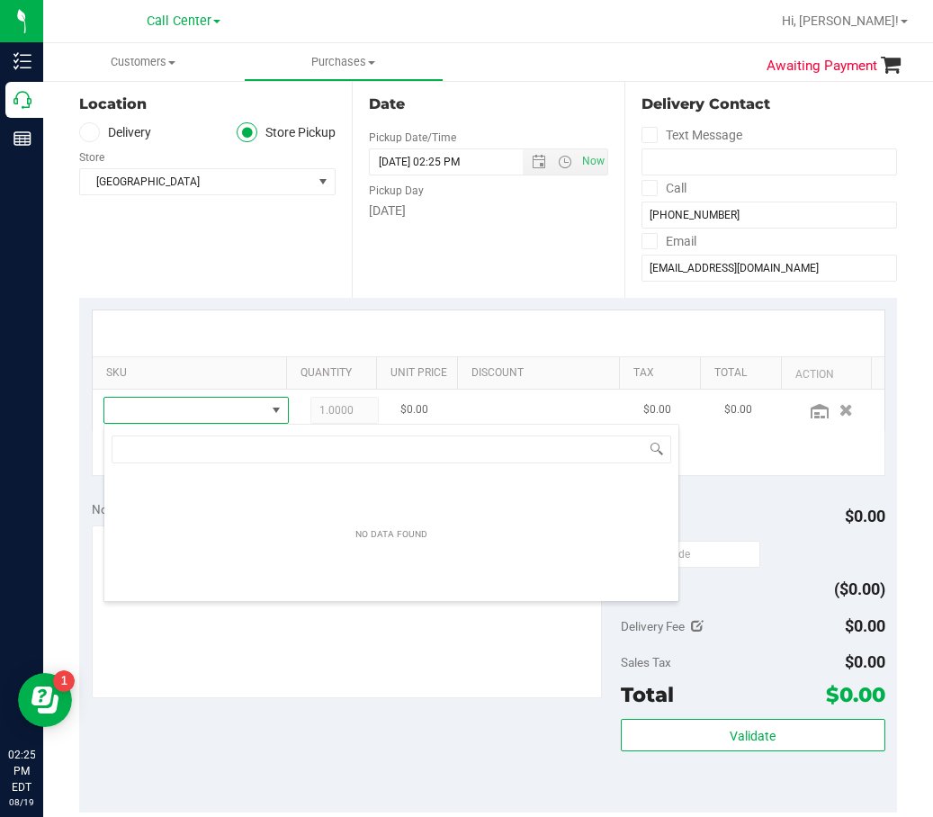
scroll to position [27, 158]
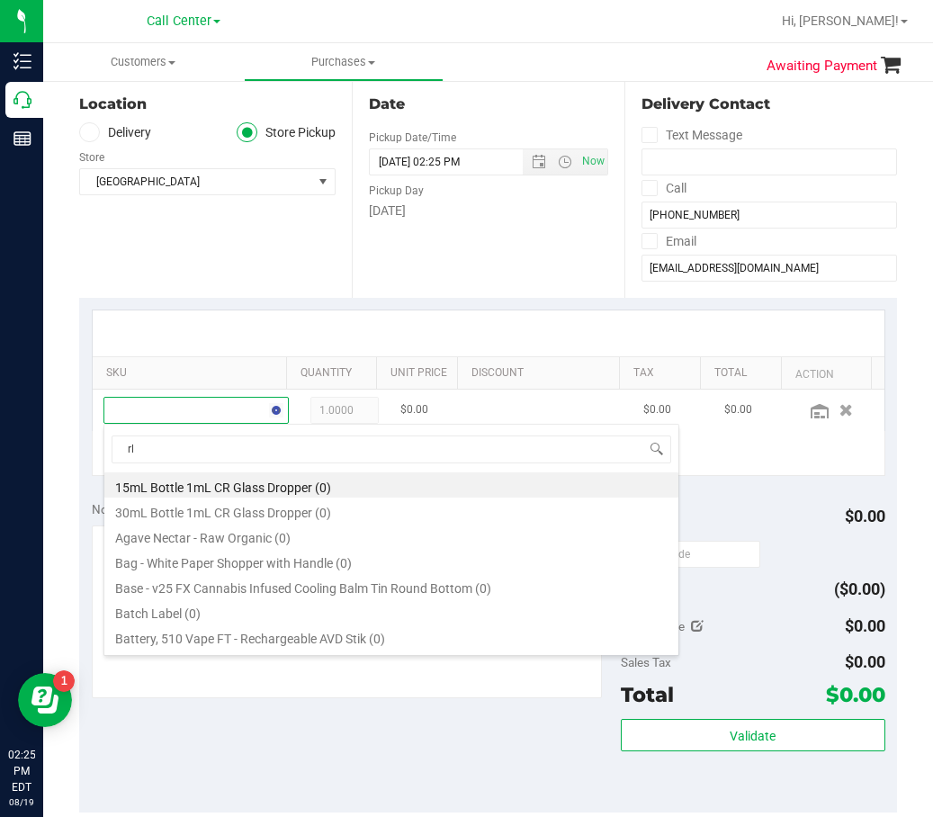
type input "rlf"
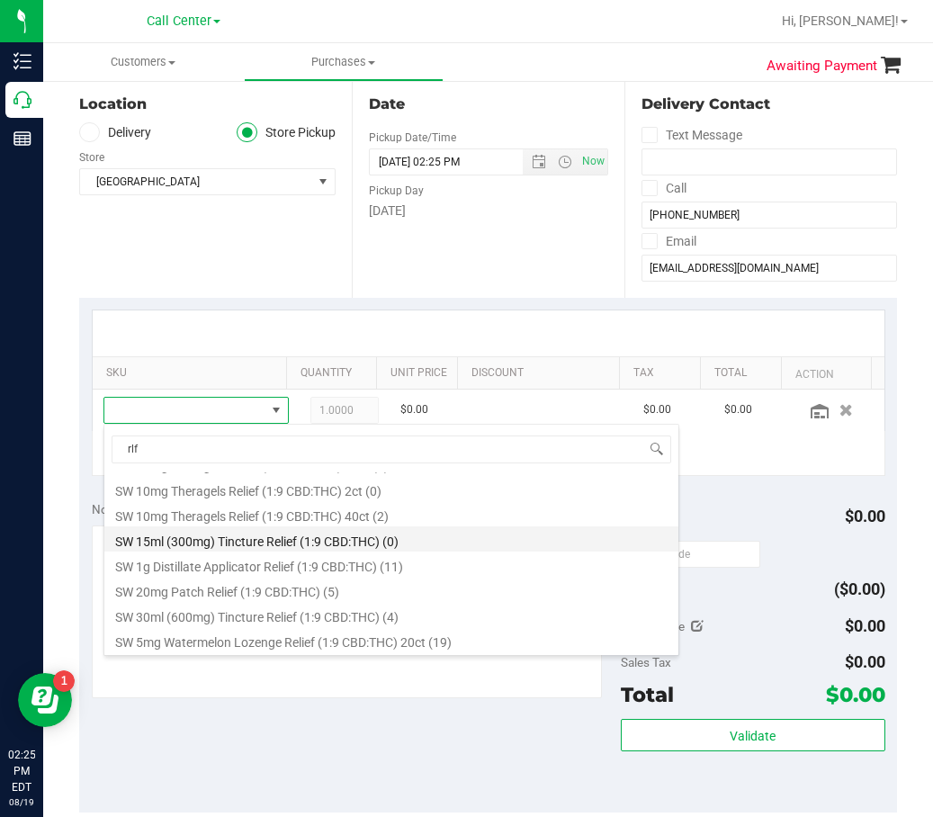
scroll to position [540, 0]
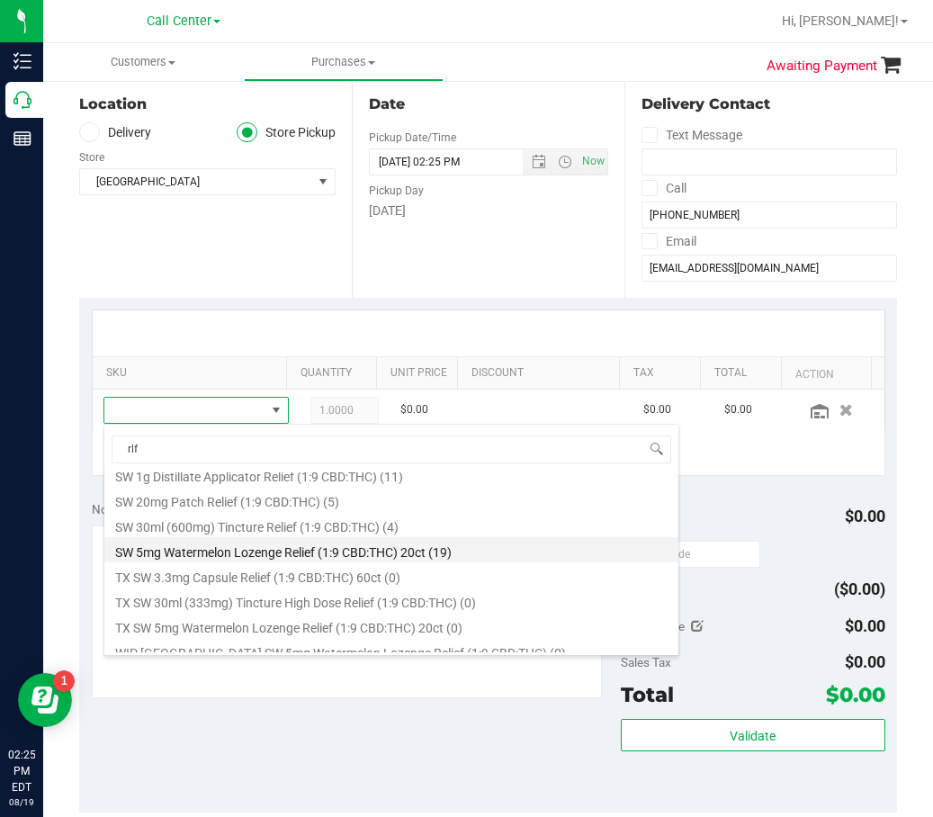
click at [386, 551] on li "SW 5mg Watermelon Lozenge Relief (1:9 CBD:THC) 20ct (19)" at bounding box center [391, 549] width 574 height 25
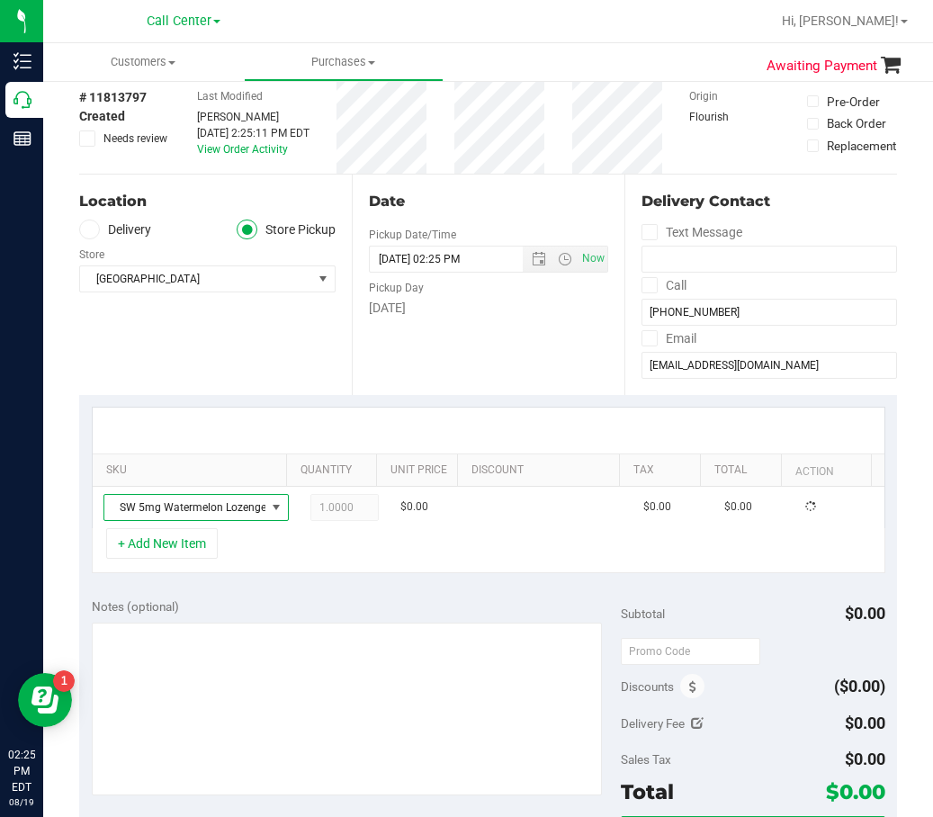
scroll to position [0, 0]
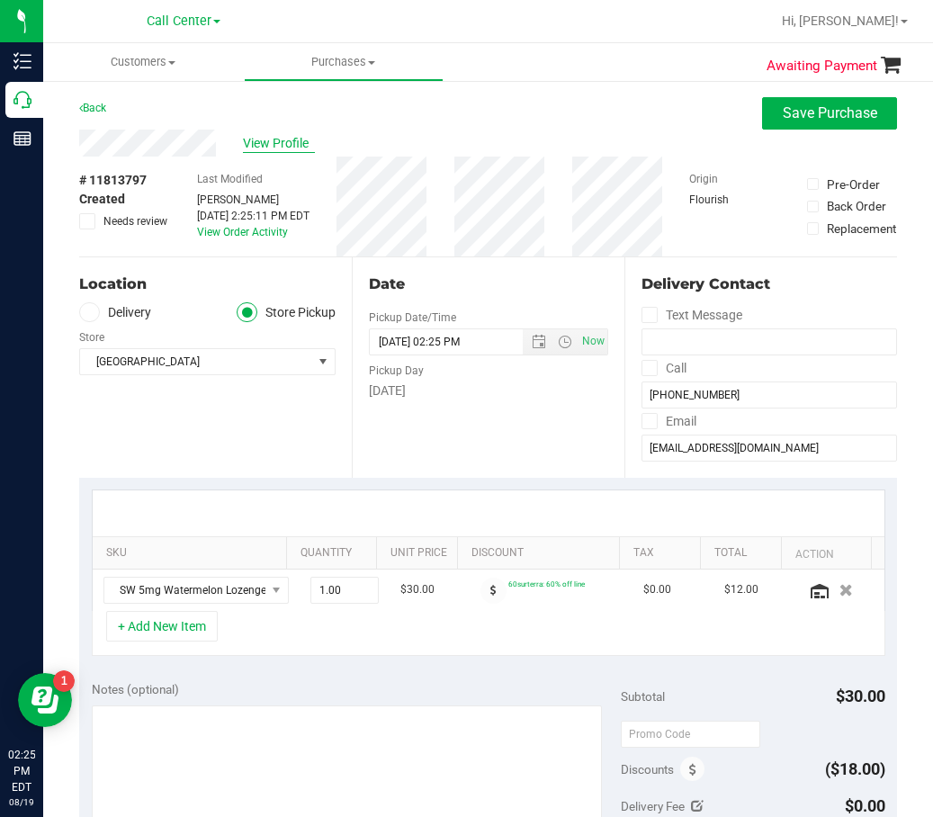
click at [299, 141] on span "View Profile" at bounding box center [279, 143] width 72 height 19
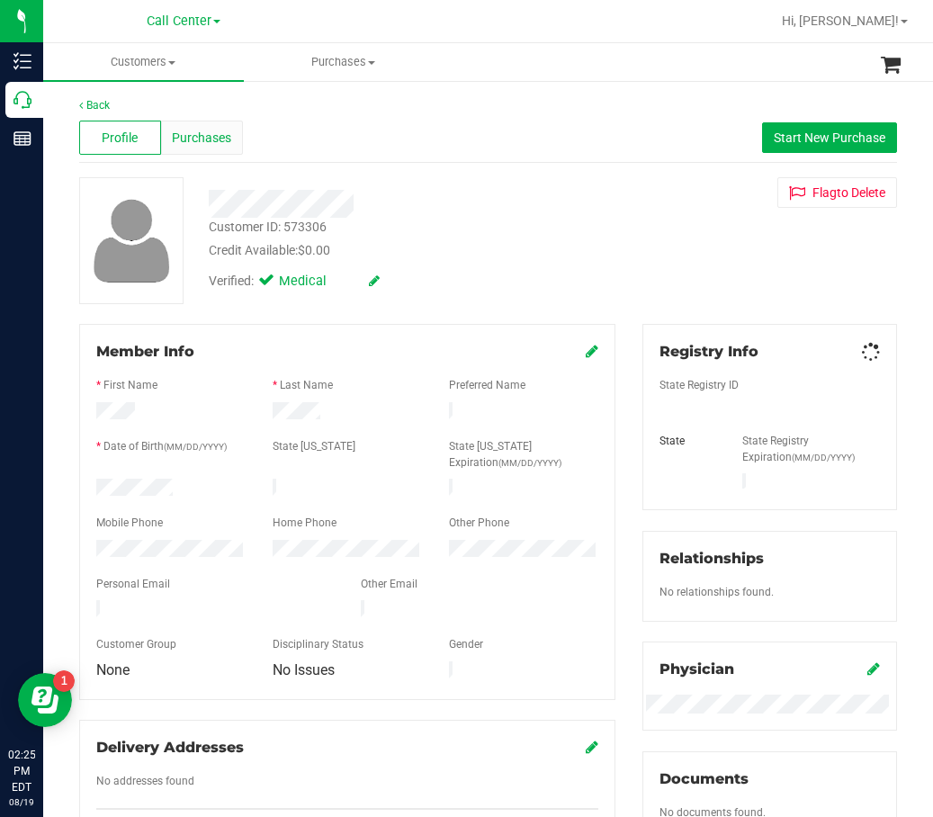
click at [194, 125] on div "Purchases" at bounding box center [202, 138] width 82 height 34
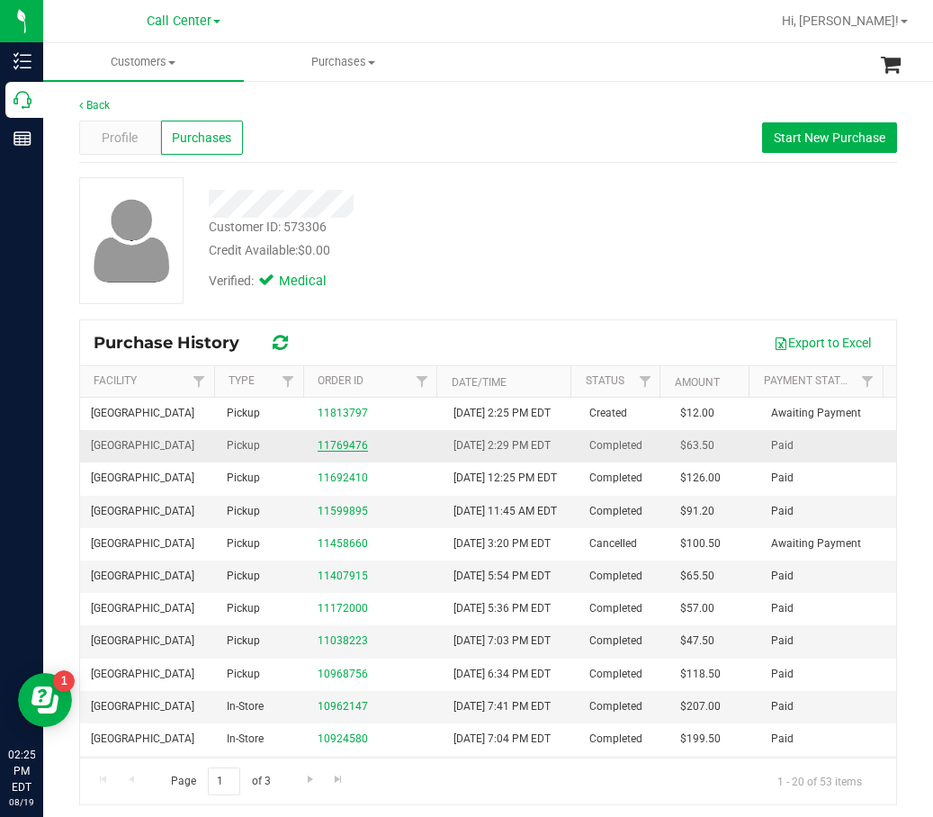
click at [338, 452] on link "11769476" at bounding box center [343, 445] width 50 height 13
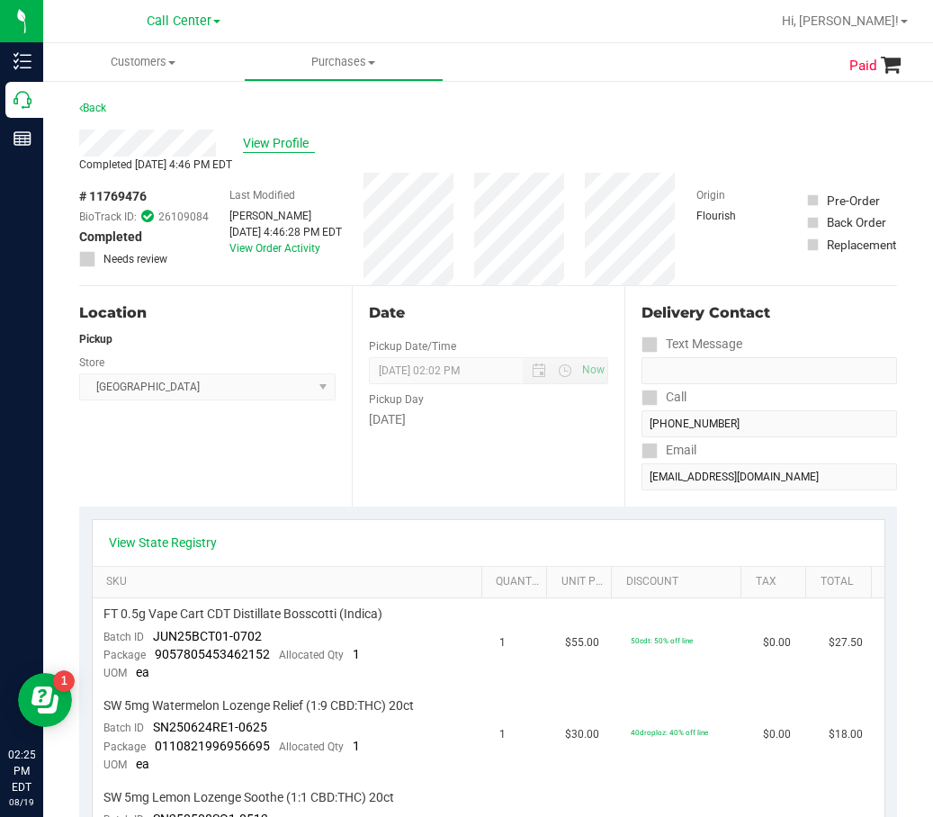
click at [261, 148] on span "View Profile" at bounding box center [279, 143] width 72 height 19
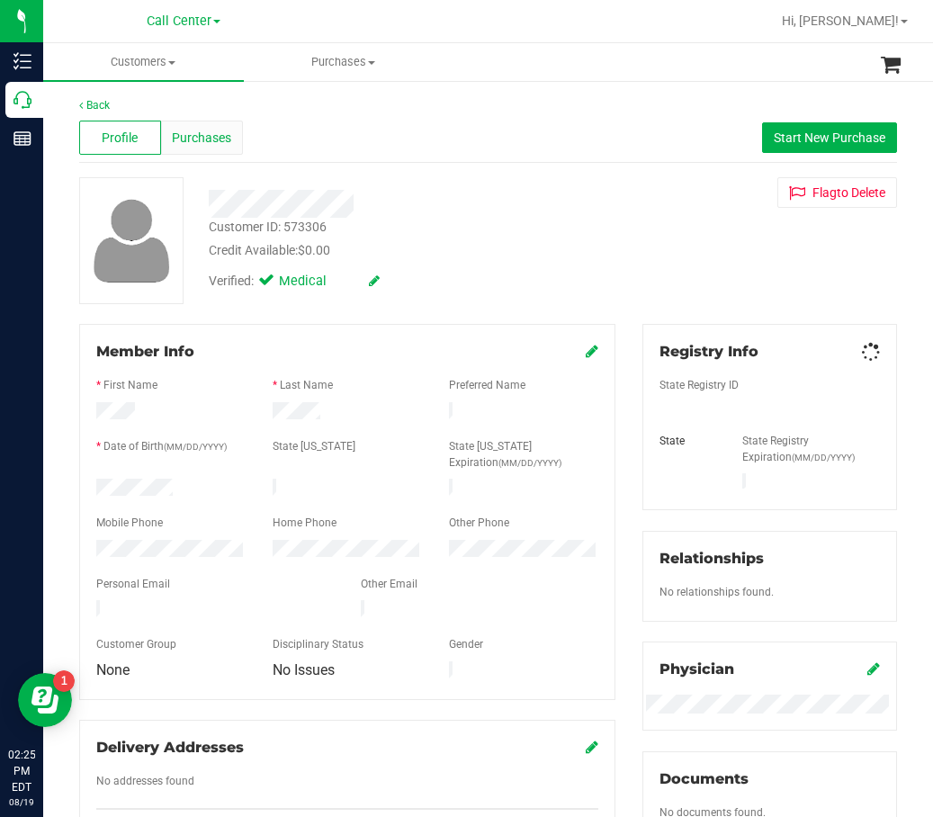
click at [200, 134] on span "Purchases" at bounding box center [201, 138] width 59 height 19
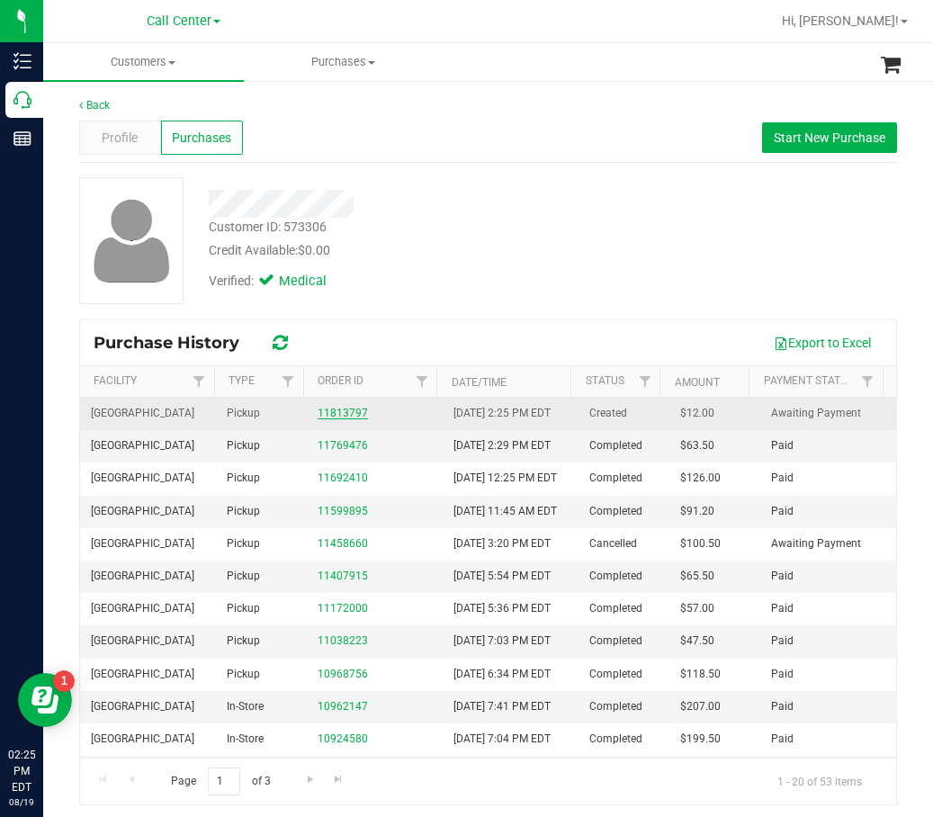
click at [328, 419] on link "11813797" at bounding box center [343, 413] width 50 height 13
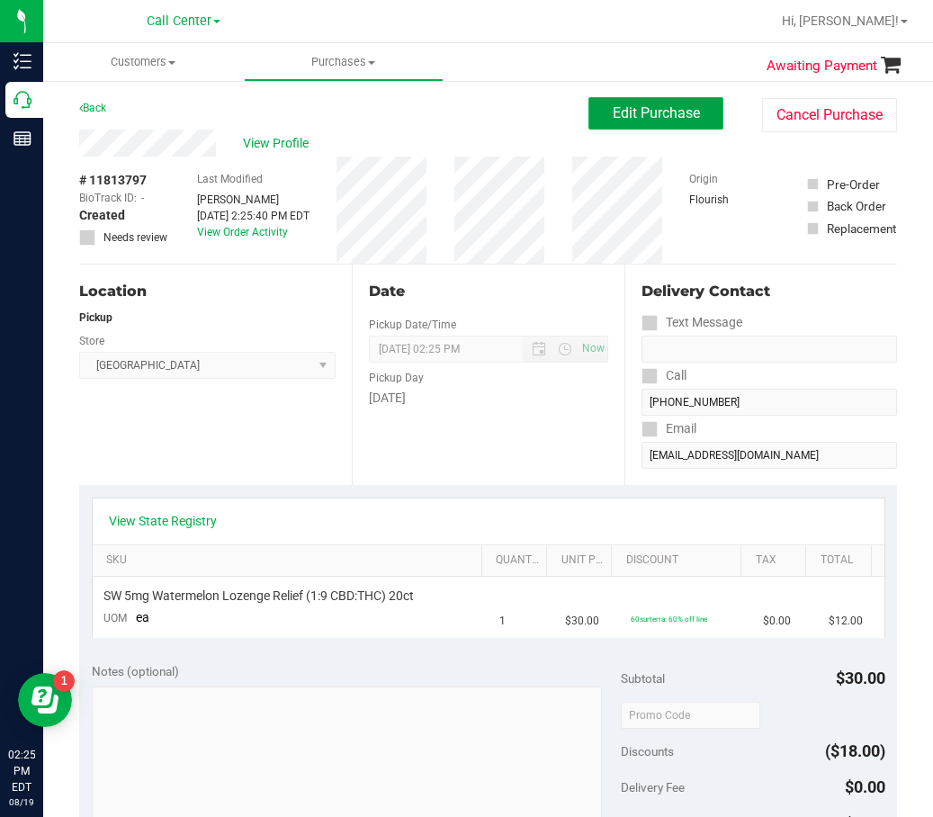
click at [630, 121] on span "Edit Purchase" at bounding box center [656, 112] width 87 height 17
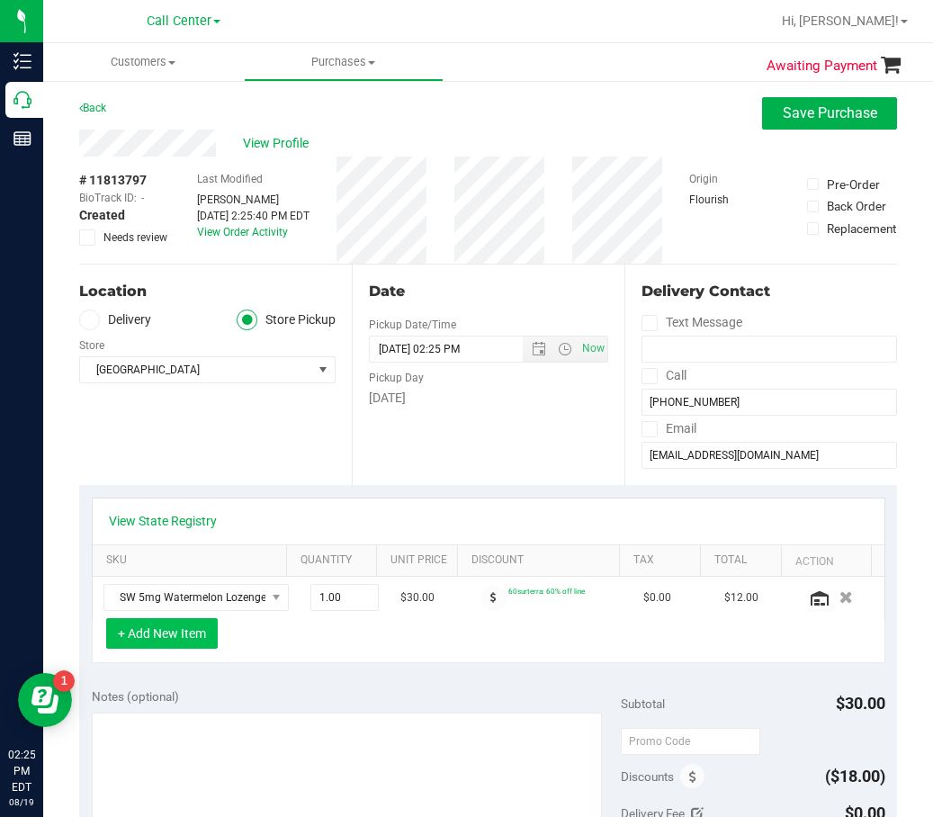
click at [161, 638] on button "+ Add New Item" at bounding box center [162, 633] width 112 height 31
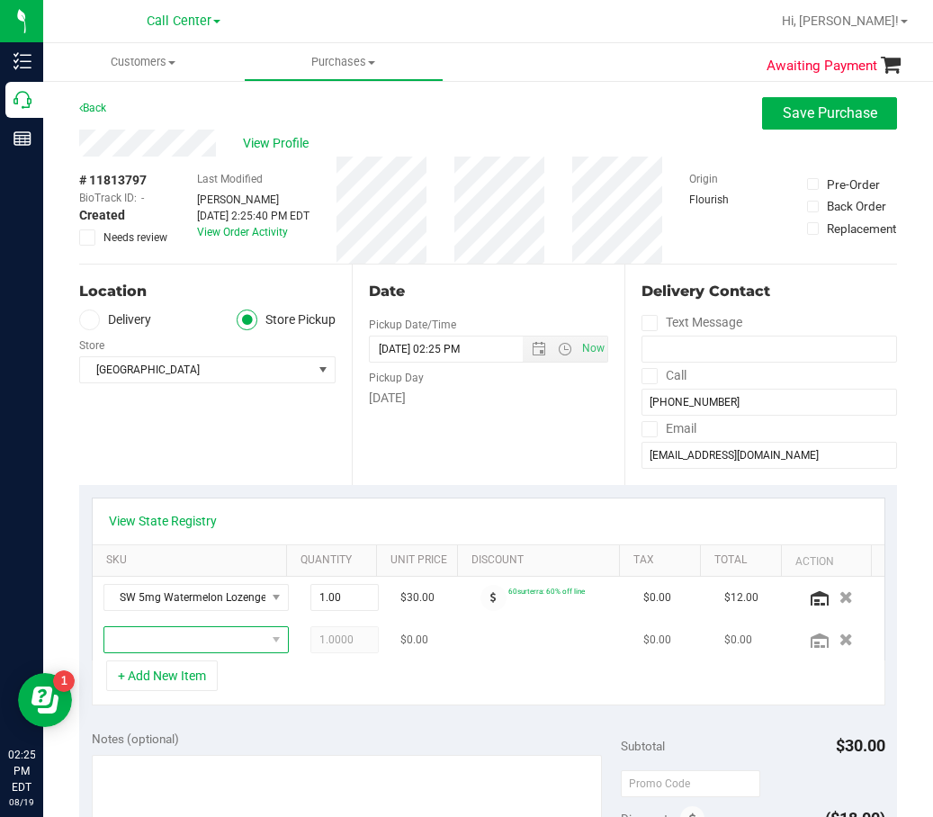
click at [177, 634] on span "NO DATA FOUND" at bounding box center [184, 639] width 161 height 25
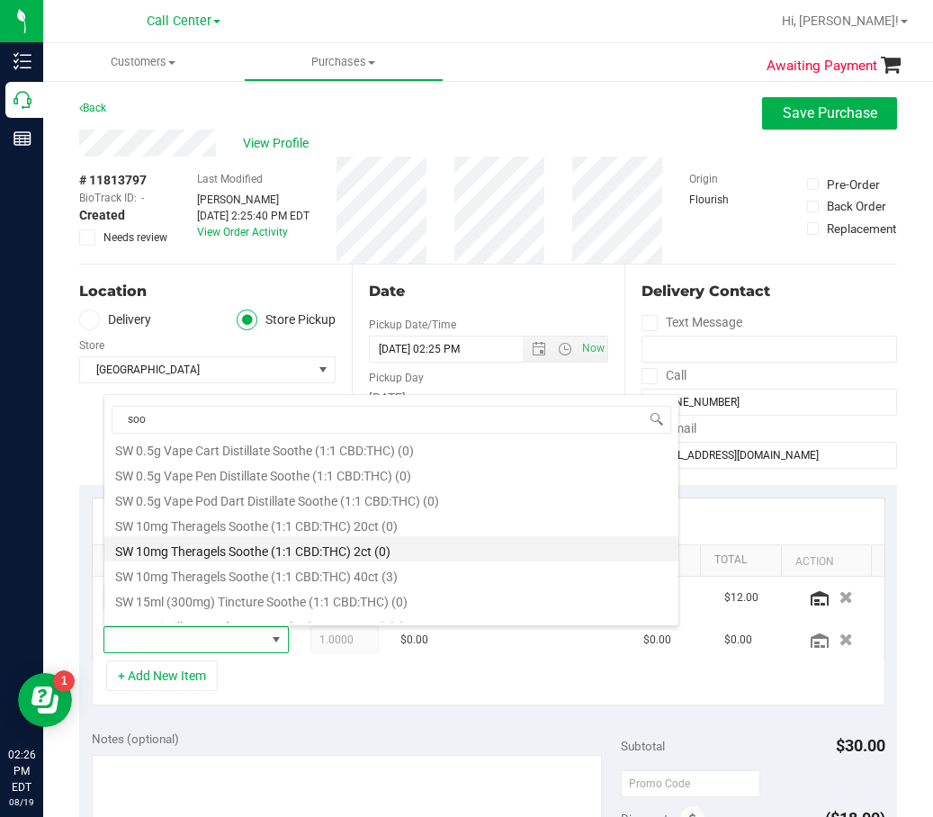
scroll to position [900, 0]
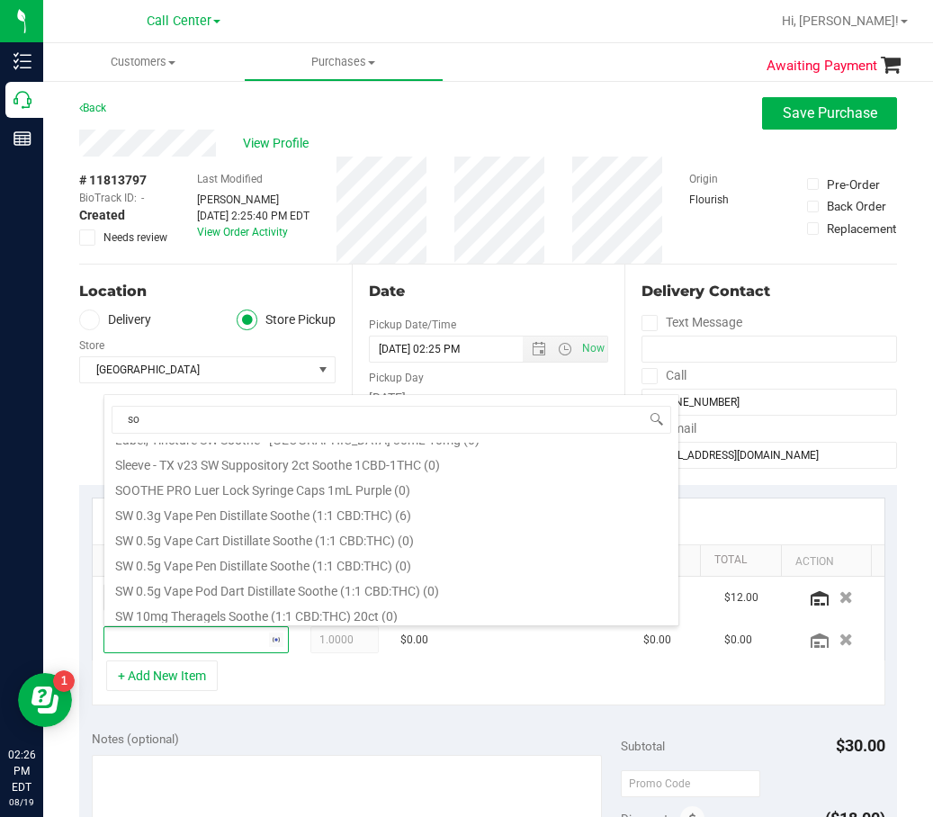
type input "s"
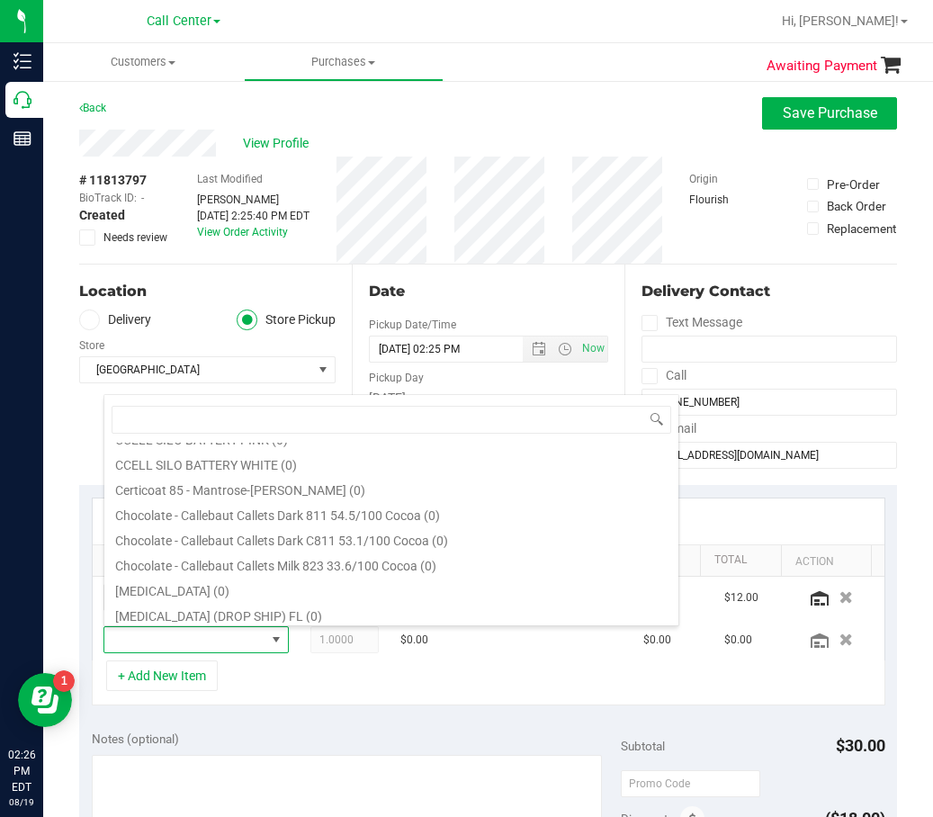
scroll to position [0, 0]
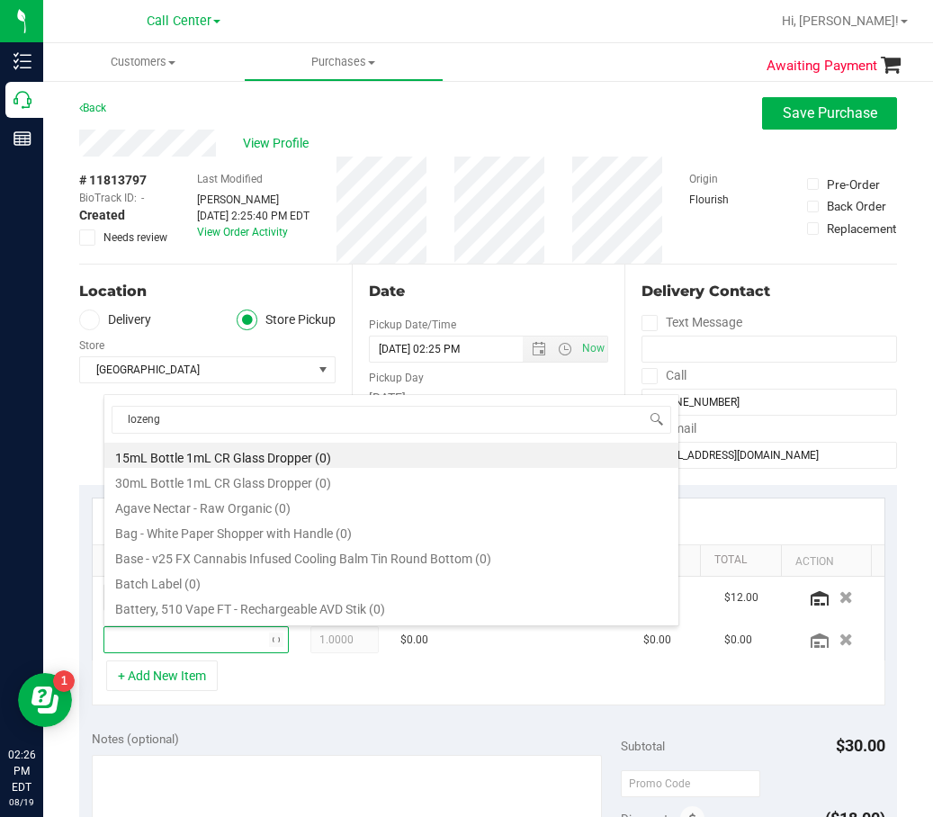
type input "lozenge"
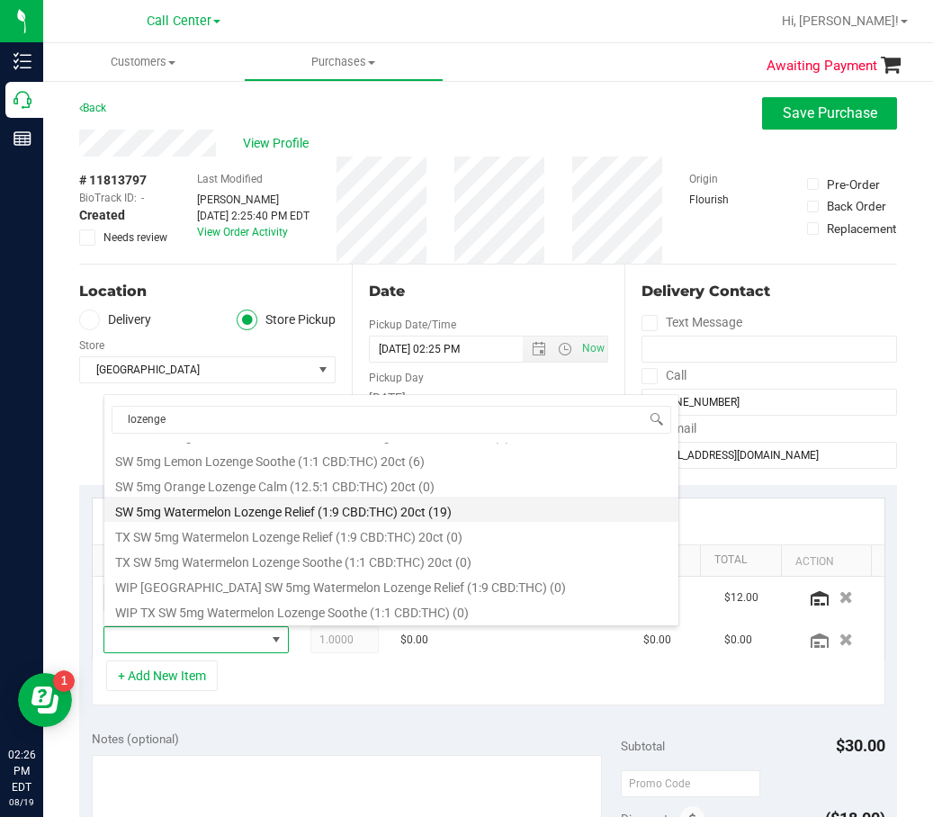
scroll to position [83, 0]
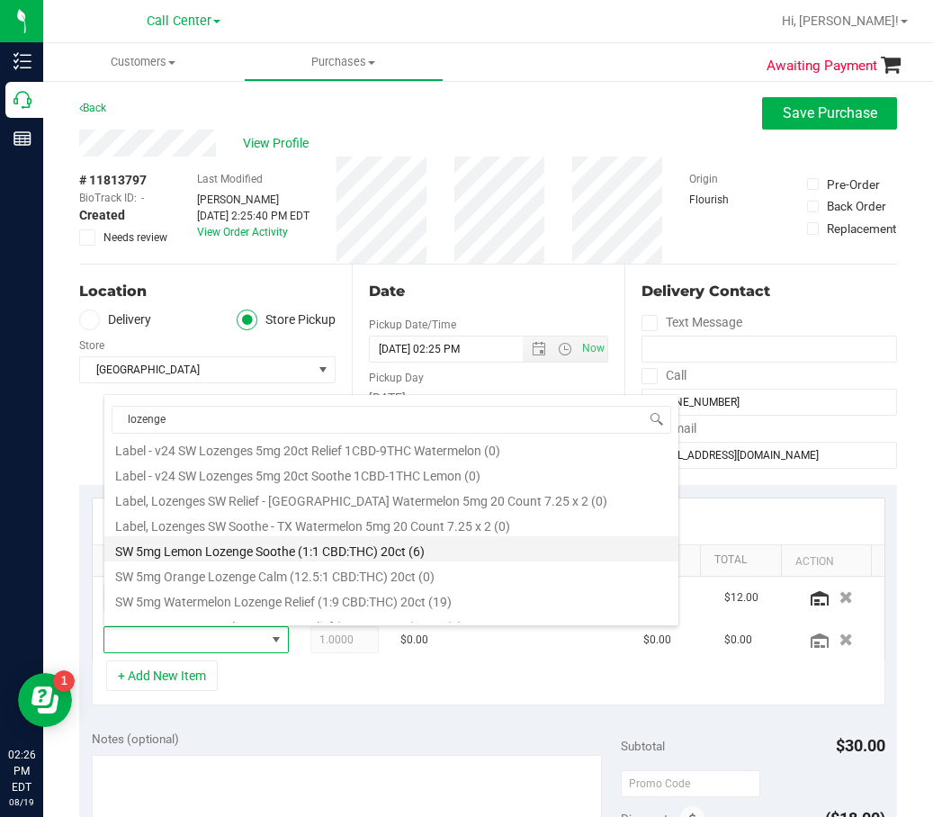
click at [320, 540] on li "SW 5mg Lemon Lozenge Soothe (1:1 CBD:THC) 20ct (6)" at bounding box center [391, 548] width 574 height 25
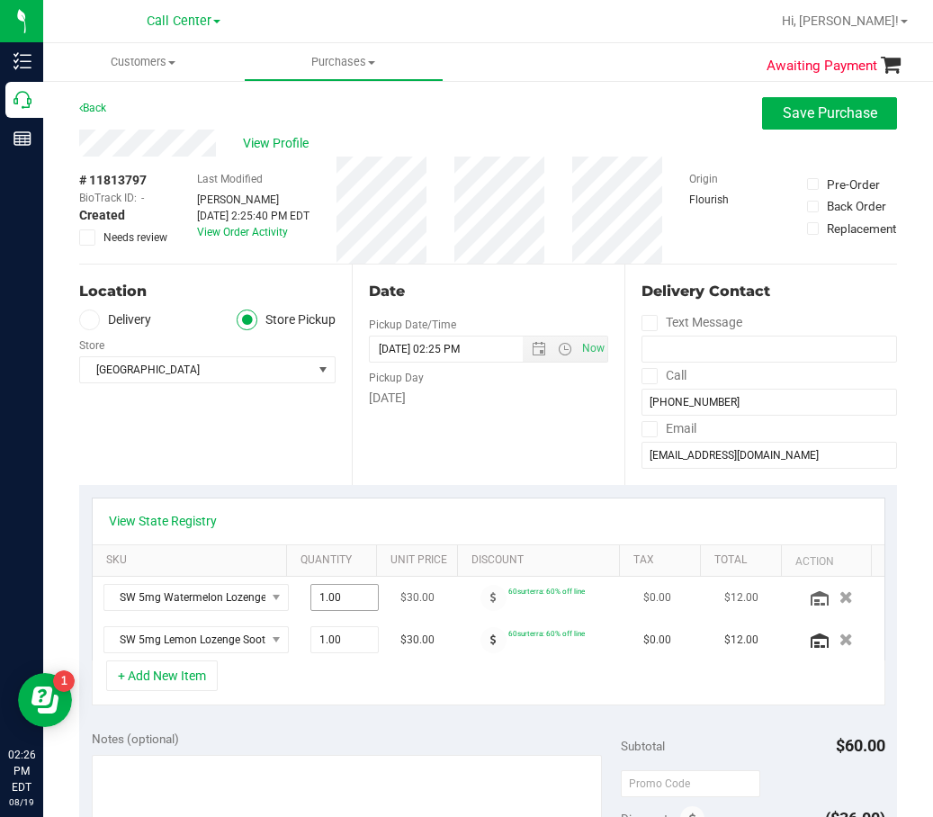
click at [321, 604] on span "1.00 1" at bounding box center [345, 597] width 68 height 27
type input "2"
type input "2.00"
click at [324, 658] on td "1.00 1" at bounding box center [345, 639] width 90 height 41
click at [325, 653] on span "1.00 1" at bounding box center [345, 639] width 68 height 27
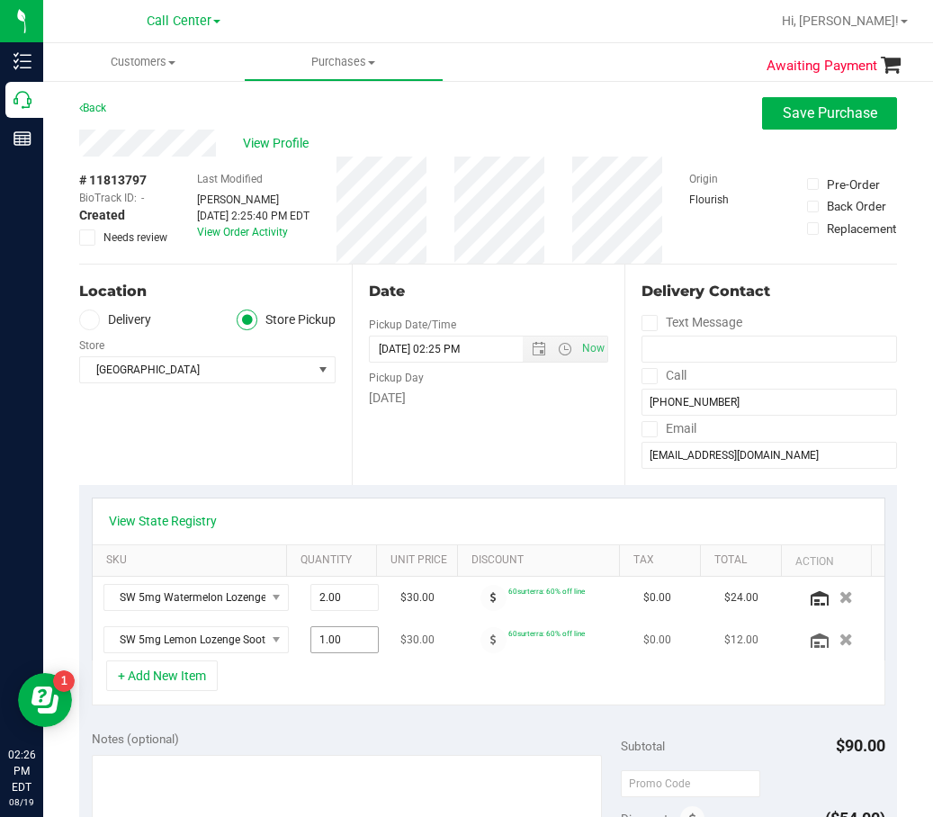
click at [327, 629] on span "1.00 1" at bounding box center [345, 639] width 68 height 27
type input "2"
type input "2.00"
click at [340, 735] on div "Notes (optional)" at bounding box center [356, 739] width 529 height 18
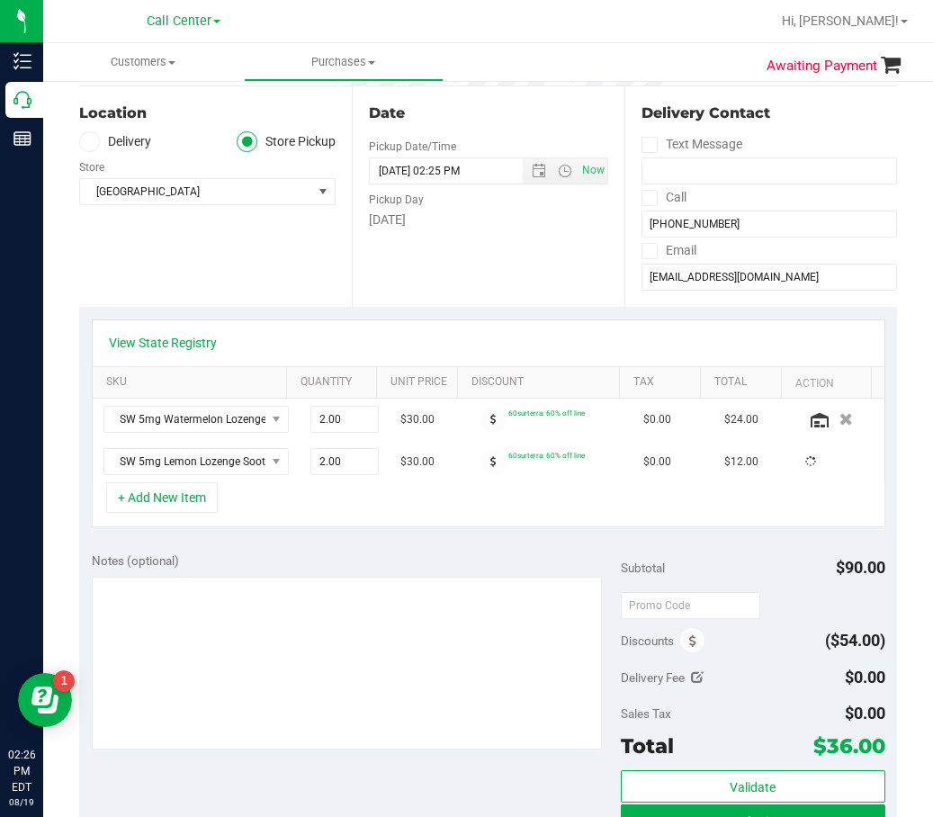
scroll to position [180, 0]
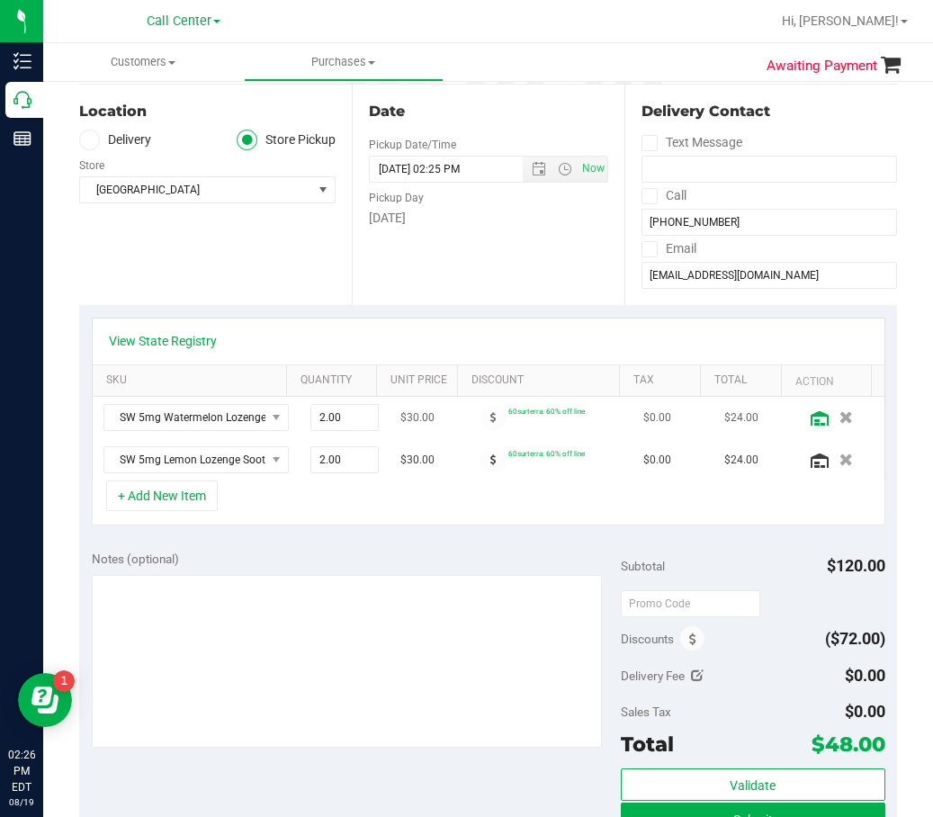
click at [811, 420] on icon at bounding box center [820, 418] width 18 height 14
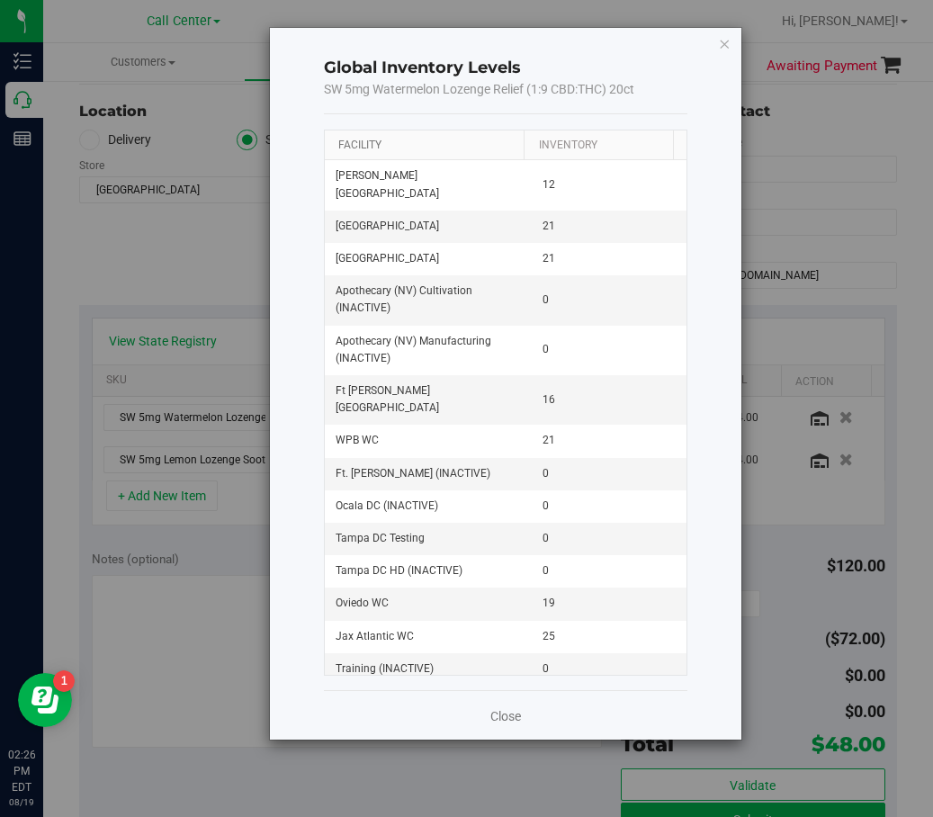
click at [363, 150] on link "Facility" at bounding box center [359, 145] width 43 height 13
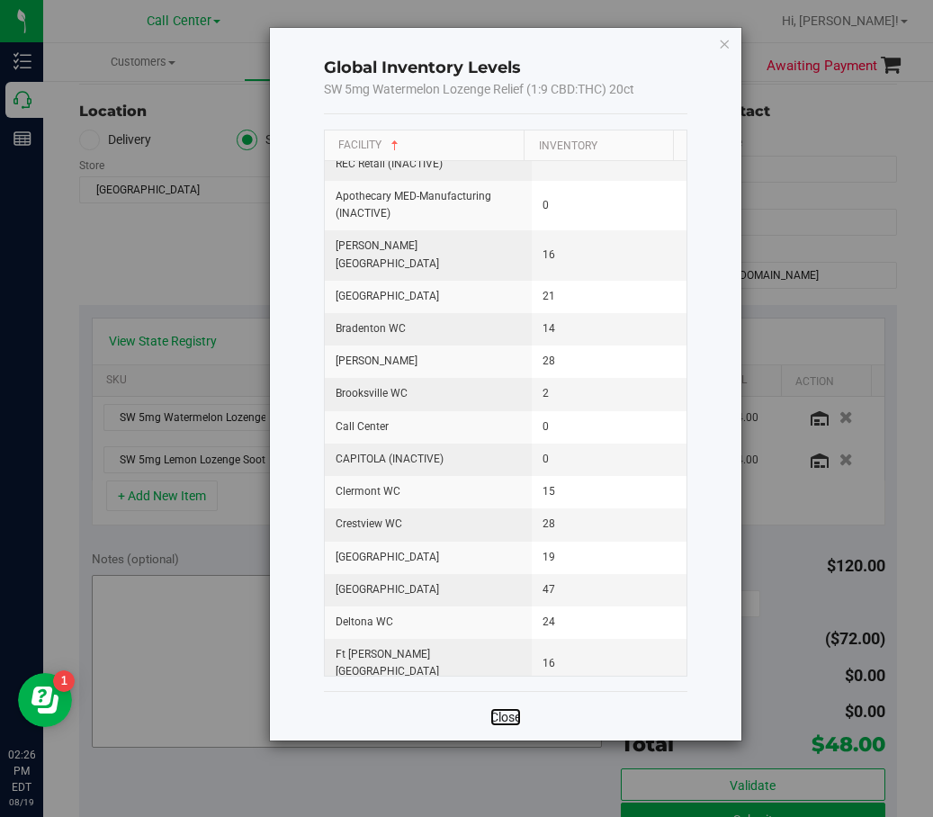
click at [493, 709] on link "Close" at bounding box center [506, 717] width 31 height 18
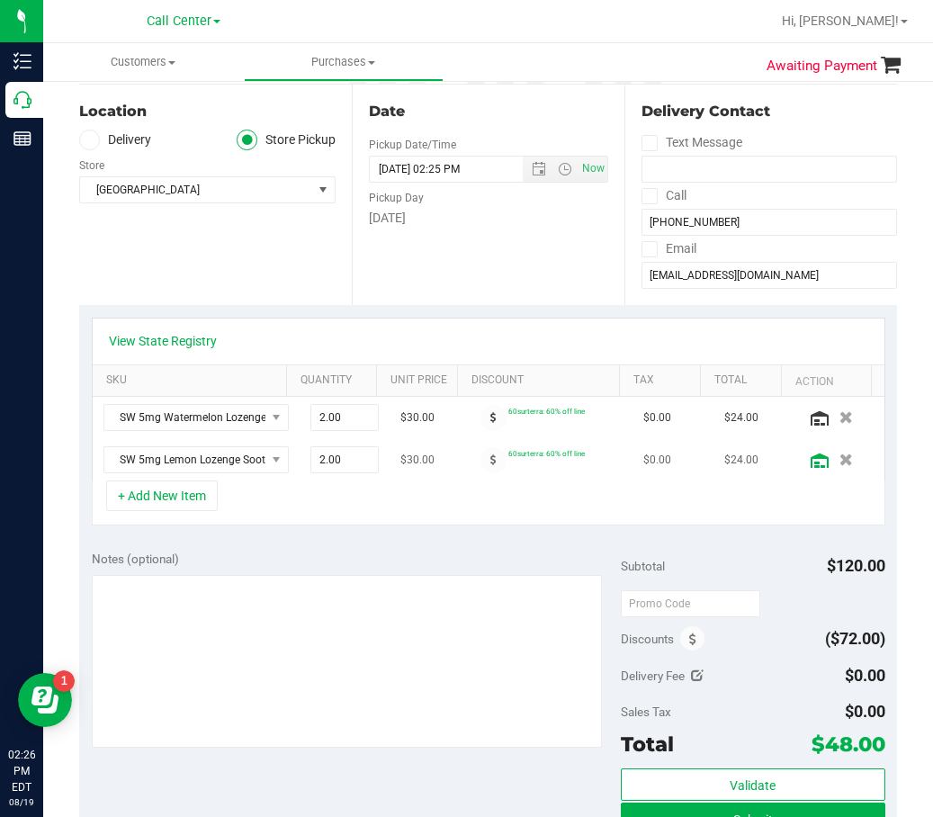
click at [811, 454] on icon at bounding box center [820, 461] width 18 height 14
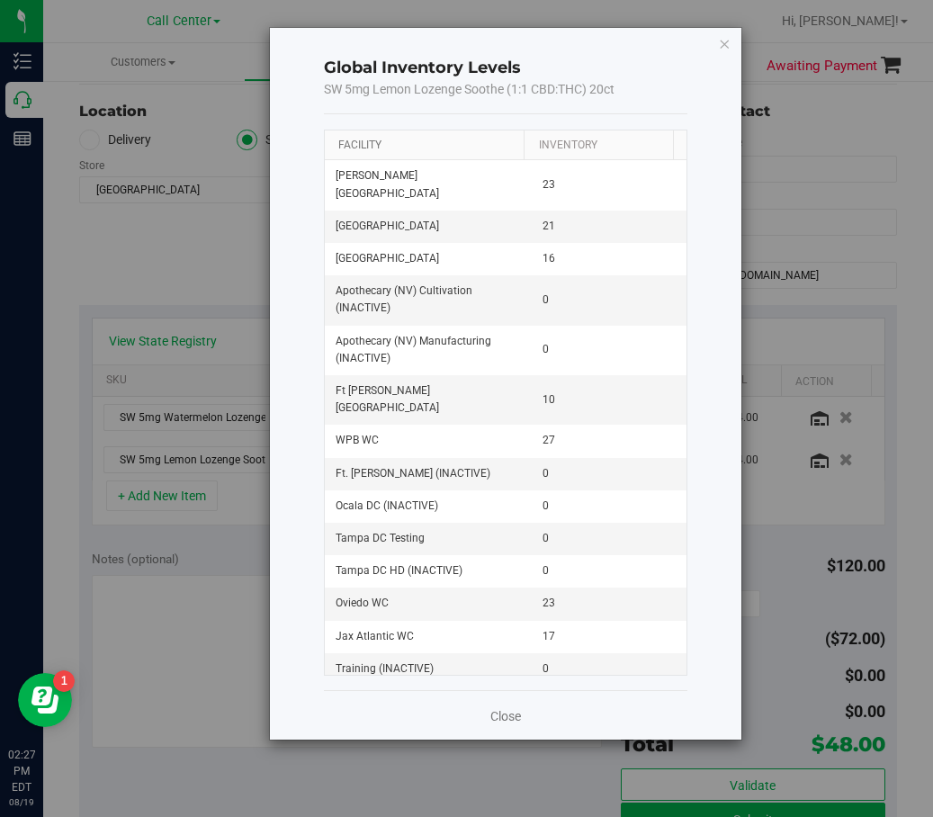
click at [367, 149] on link "Facility" at bounding box center [359, 145] width 43 height 13
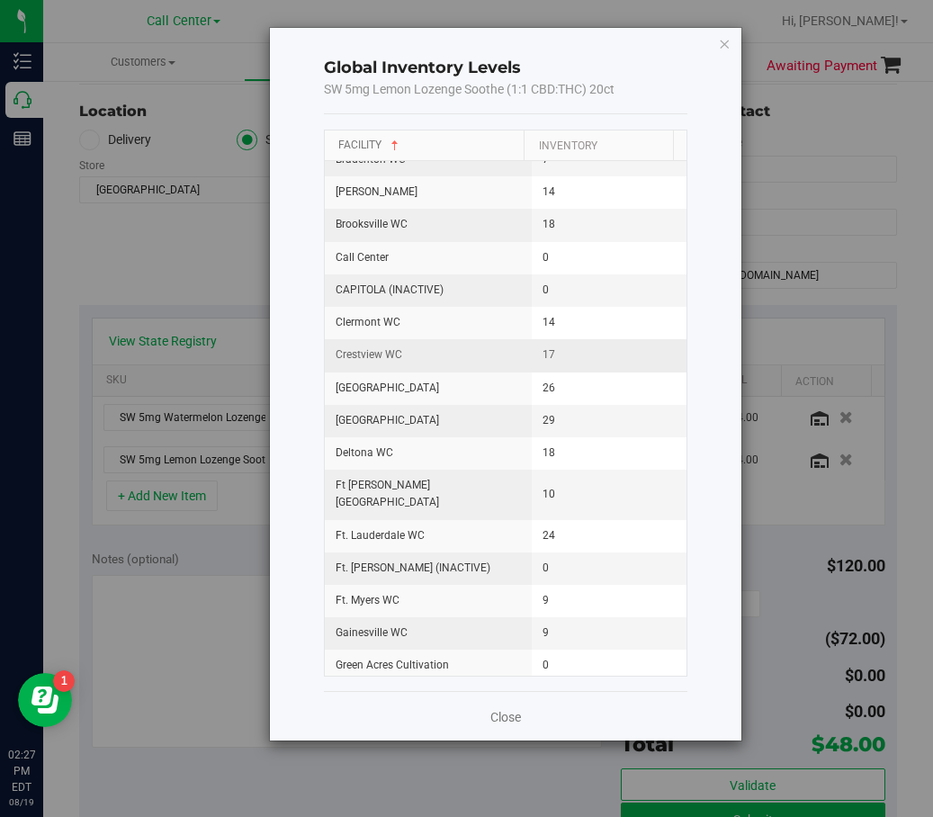
scroll to position [360, 0]
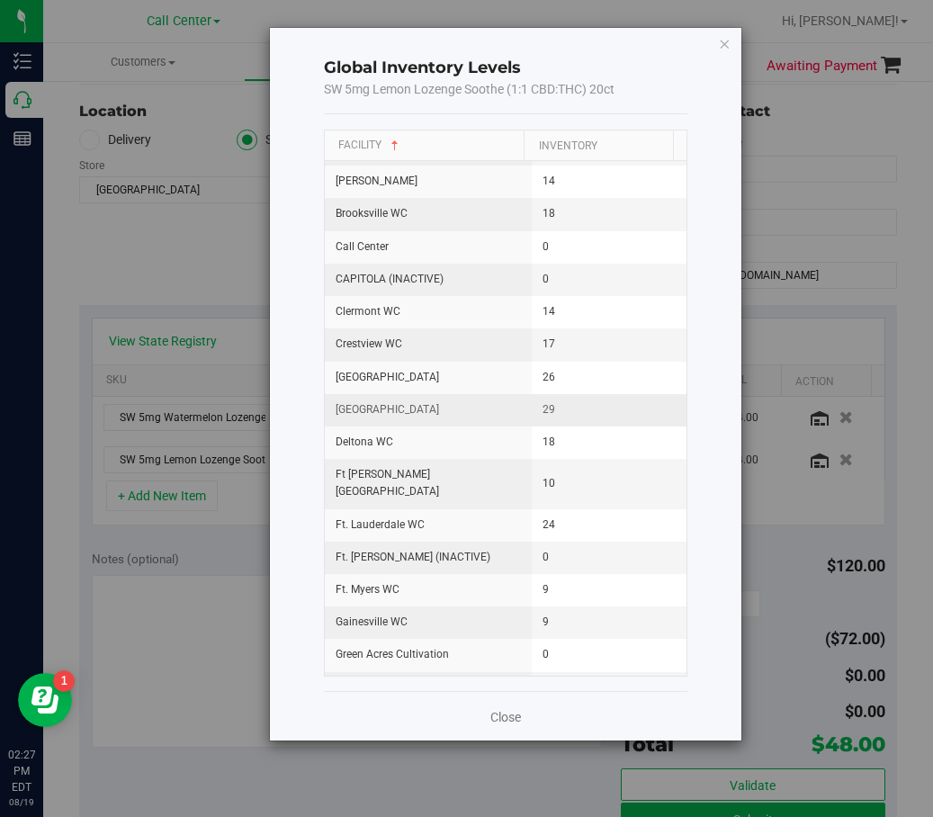
click at [428, 394] on td "[GEOGRAPHIC_DATA]" at bounding box center [428, 410] width 207 height 32
click at [425, 369] on span "[GEOGRAPHIC_DATA]" at bounding box center [388, 377] width 104 height 17
click at [423, 369] on span "[GEOGRAPHIC_DATA]" at bounding box center [388, 377] width 104 height 17
click at [500, 719] on link "Close" at bounding box center [506, 717] width 31 height 18
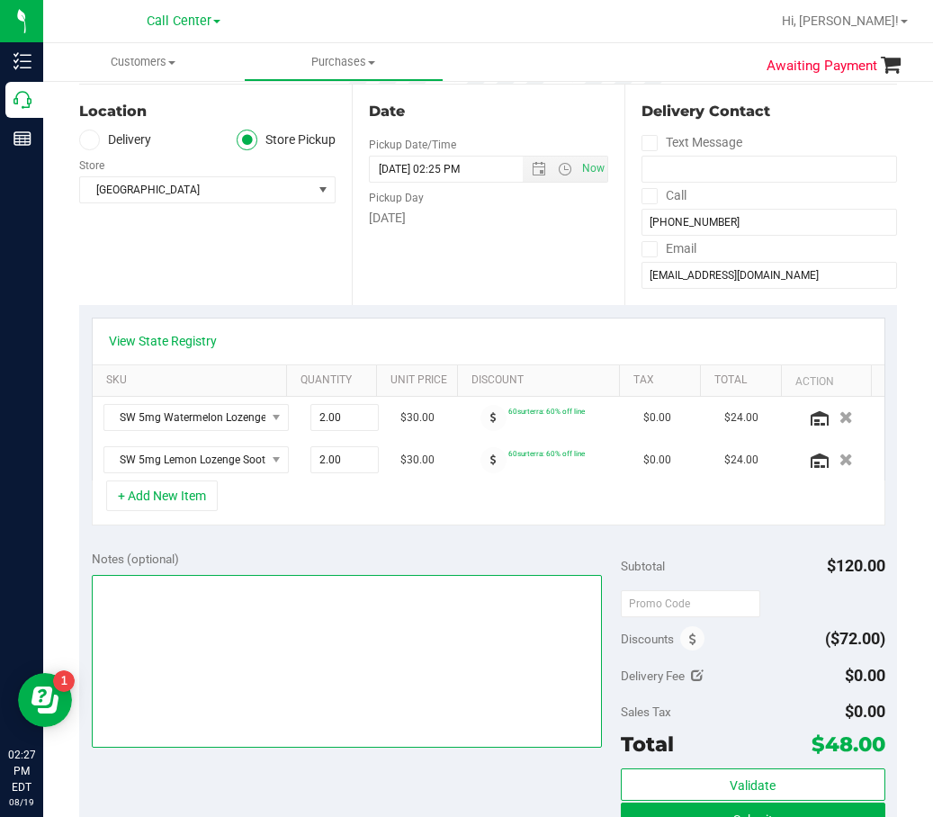
click at [371, 673] on textarea at bounding box center [347, 661] width 511 height 173
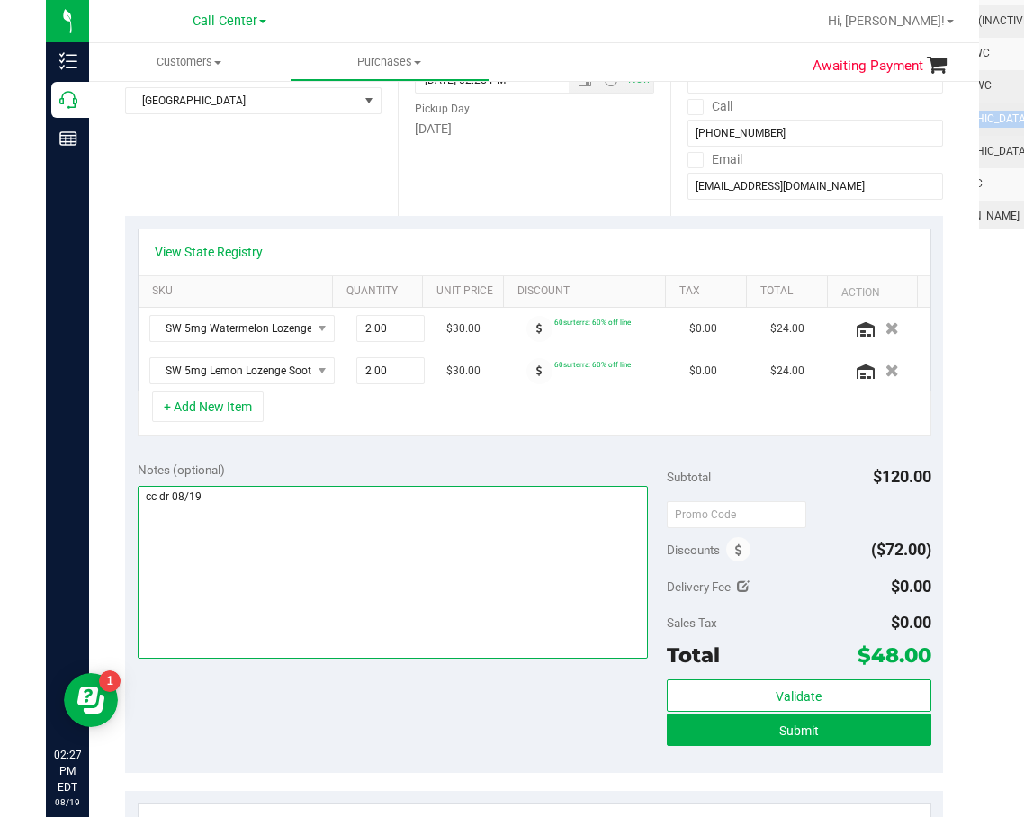
scroll to position [270, 0]
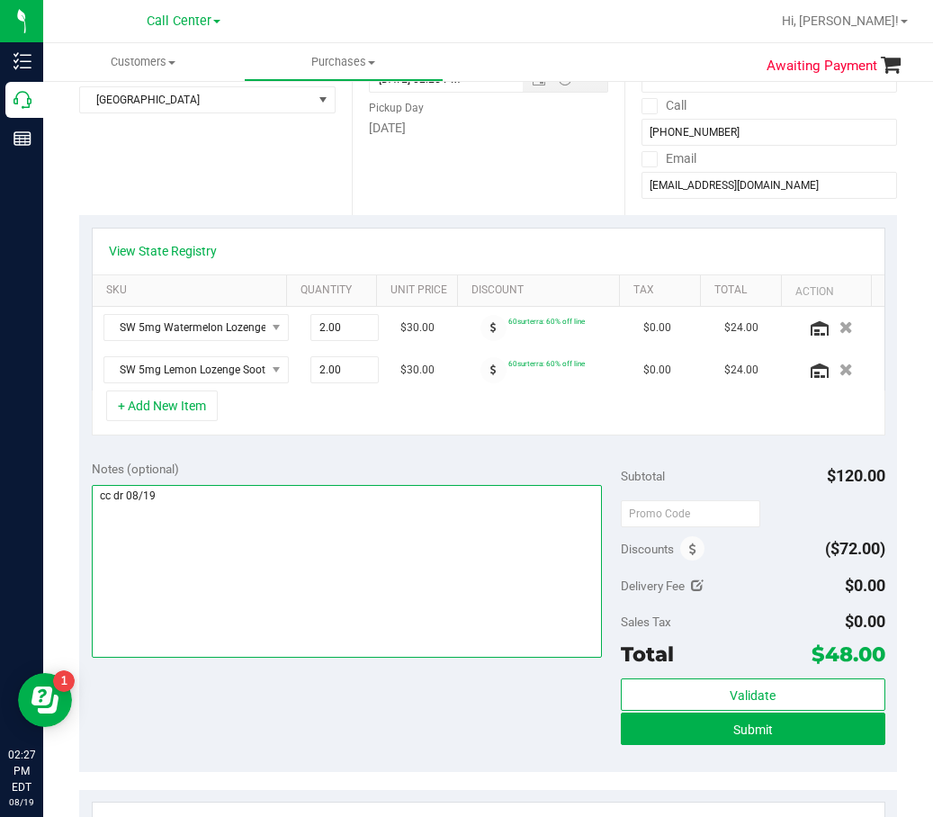
type textarea "cc dr 08/19"
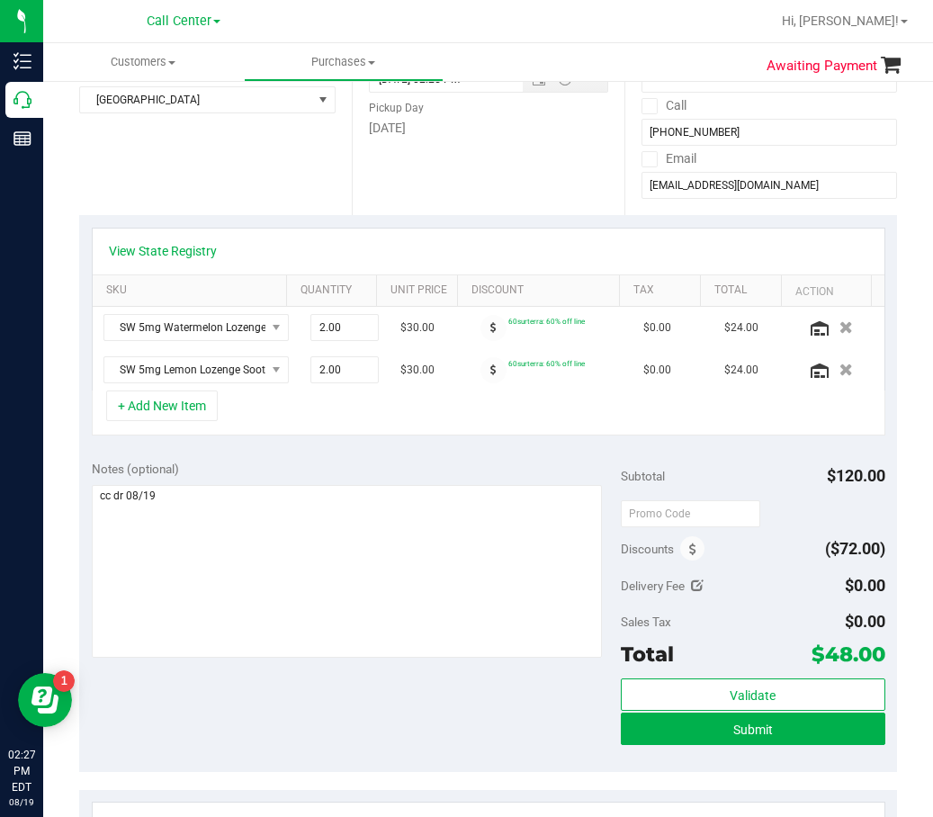
click at [230, 453] on div "Notes (optional) Subtotal $120.00 Discounts ($72.00) Delivery Fee $0.00 Sales T…" at bounding box center [488, 610] width 818 height 324
click at [188, 411] on button "+ Add New Item" at bounding box center [162, 406] width 112 height 31
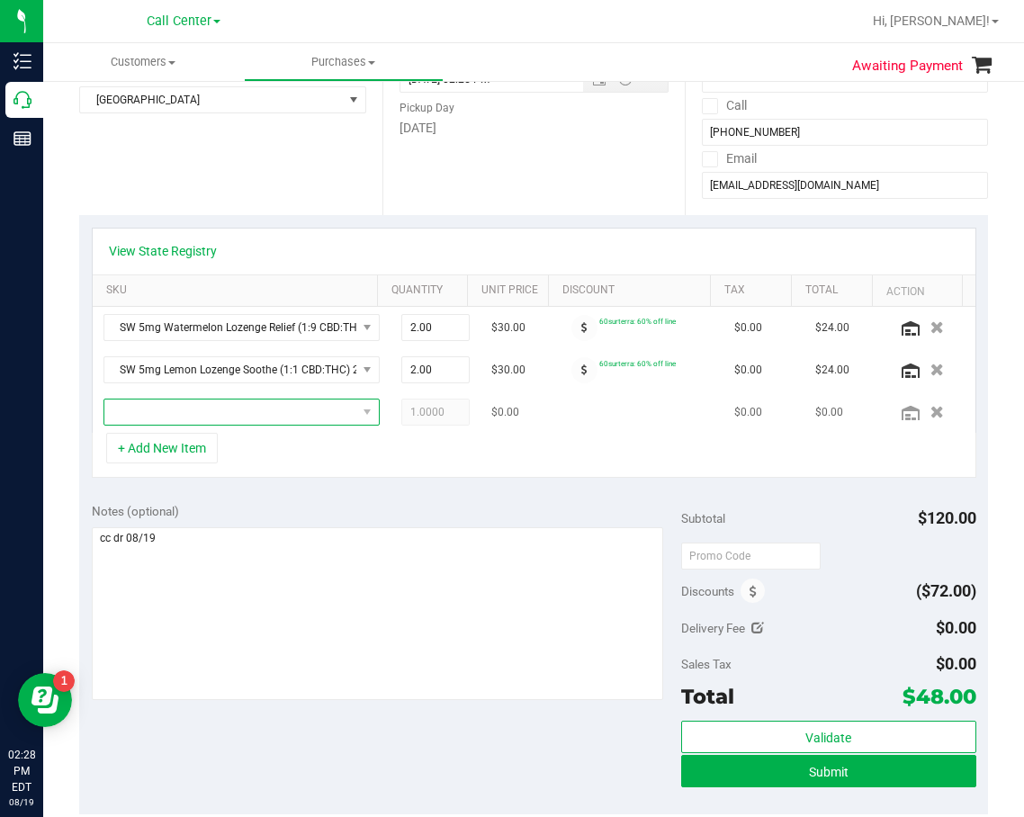
click at [283, 407] on span "NO DATA FOUND" at bounding box center [230, 412] width 252 height 25
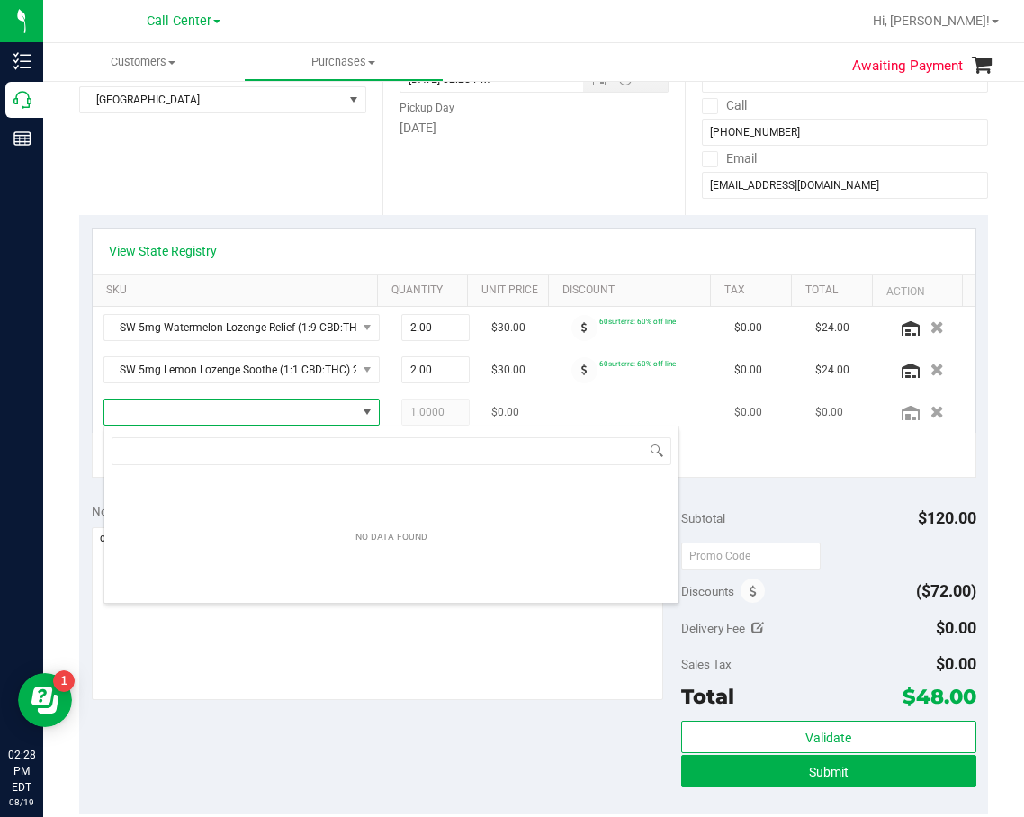
scroll to position [27, 249]
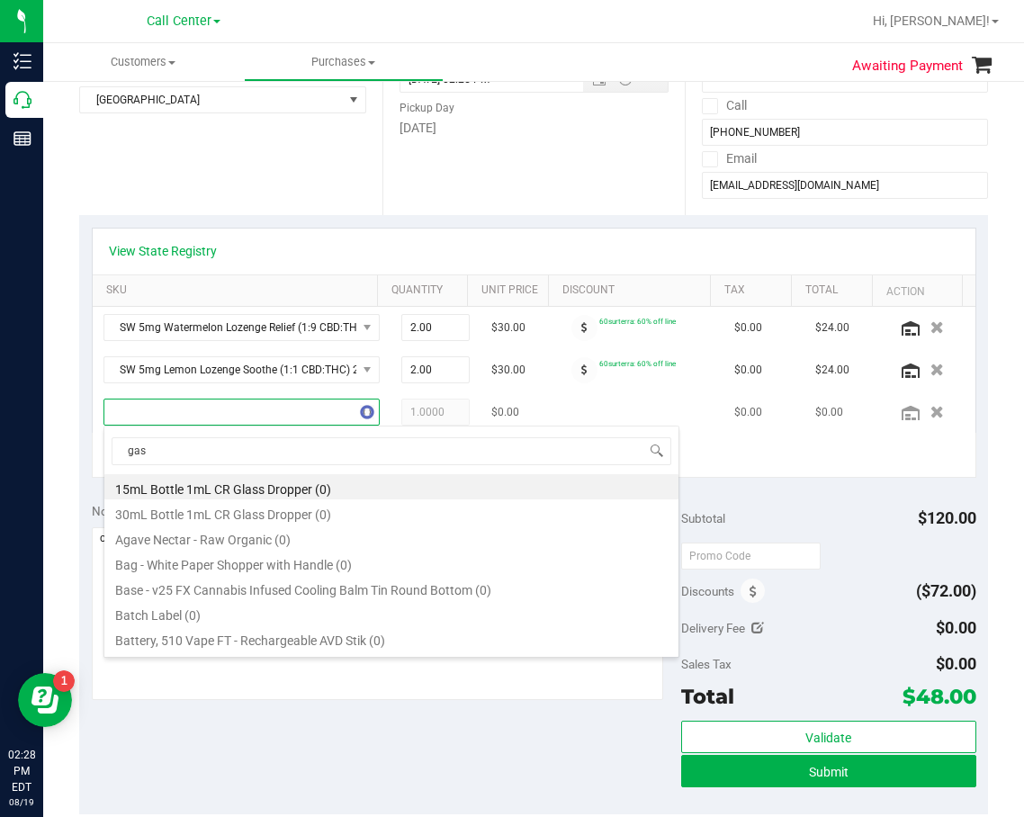
type input "gasp"
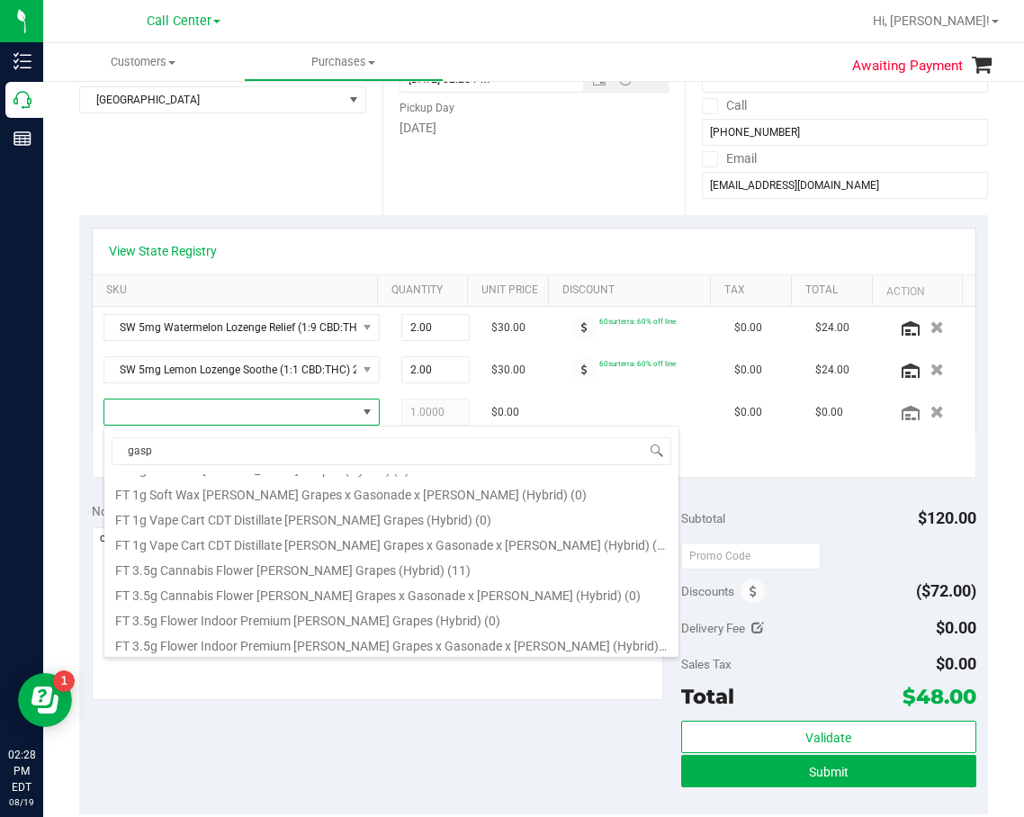
scroll to position [360, 0]
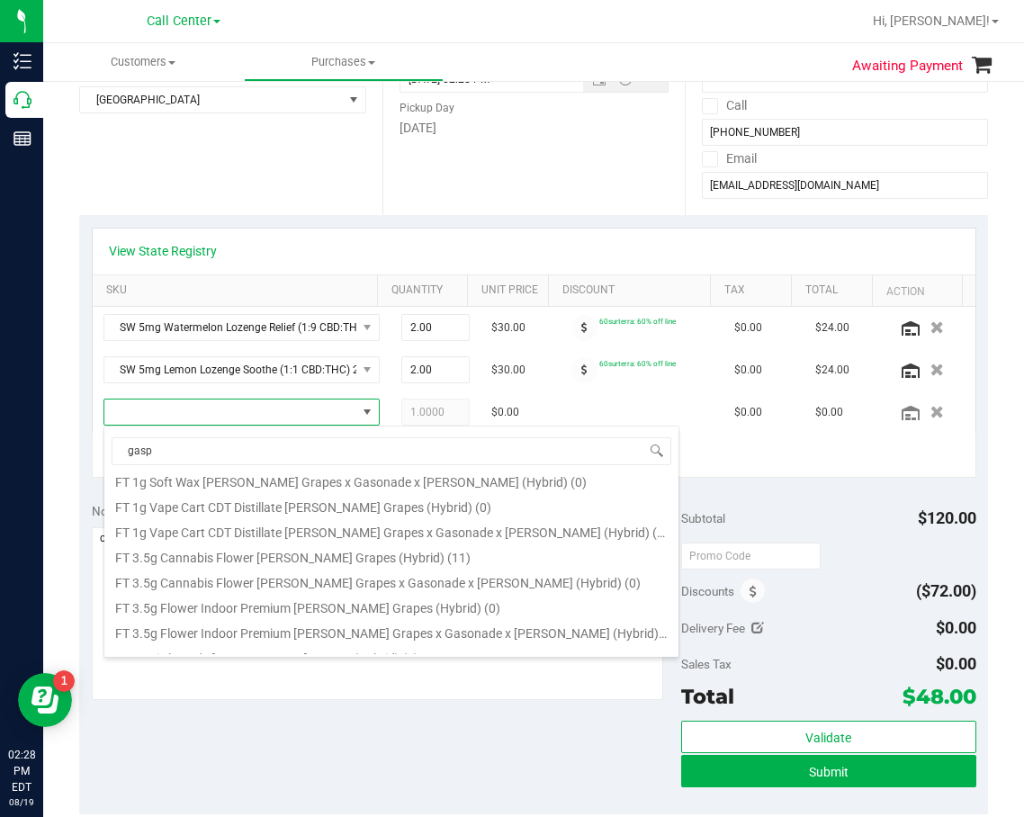
click at [275, 559] on li "FT 3.5g Cannabis Flower Gaspar's Grapes (Hybrid) (11)" at bounding box center [391, 555] width 574 height 25
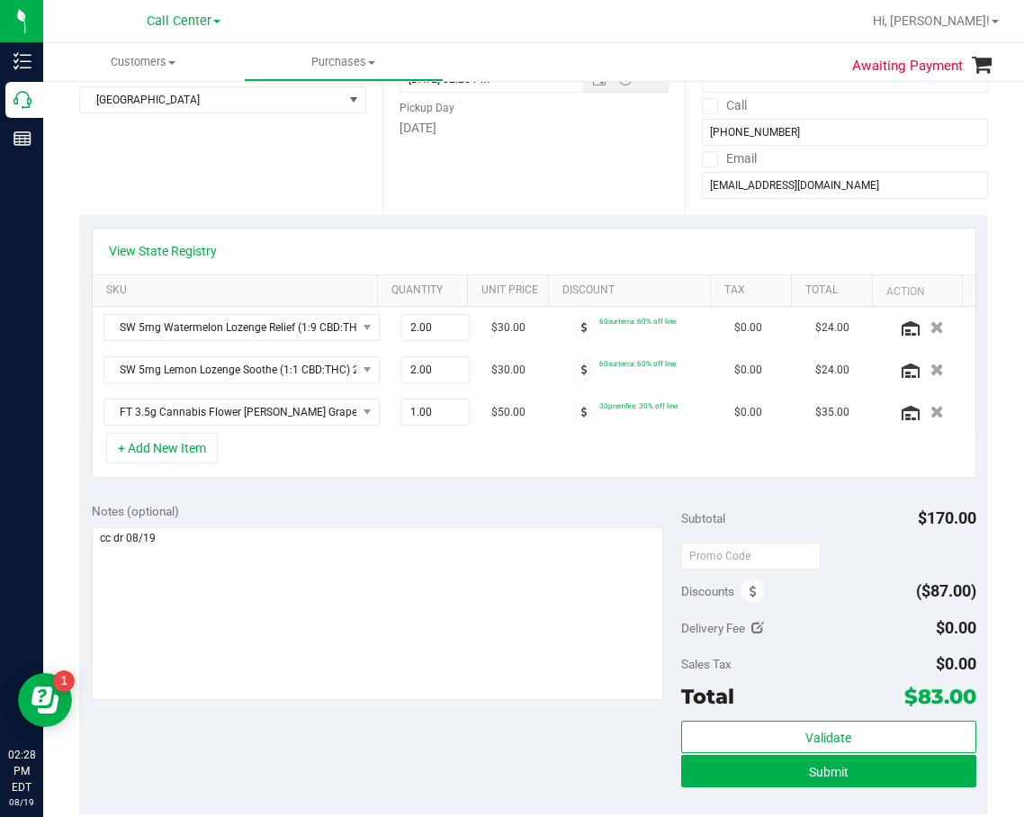
click at [454, 496] on div "Notes (optional) Subtotal $170.00 Discounts ($87.00) Delivery Fee $0.00 Sales T…" at bounding box center [533, 653] width 909 height 324
click at [455, 496] on div "Notes (optional) Subtotal $170.00 Discounts ($87.00) Delivery Fee $0.00 Sales T…" at bounding box center [533, 653] width 909 height 324
click at [247, 496] on div "Notes (optional) Subtotal $170.00 Discounts ($87.00) Delivery Fee $0.00 Sales T…" at bounding box center [533, 653] width 909 height 324
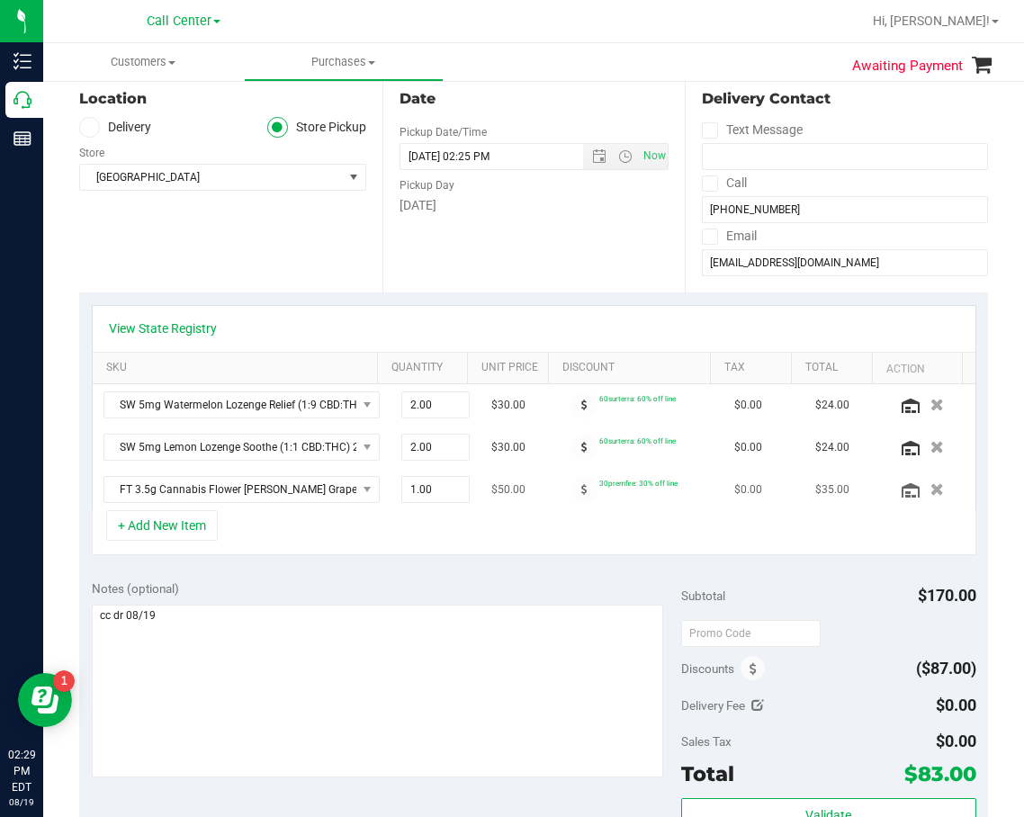
scroll to position [180, 0]
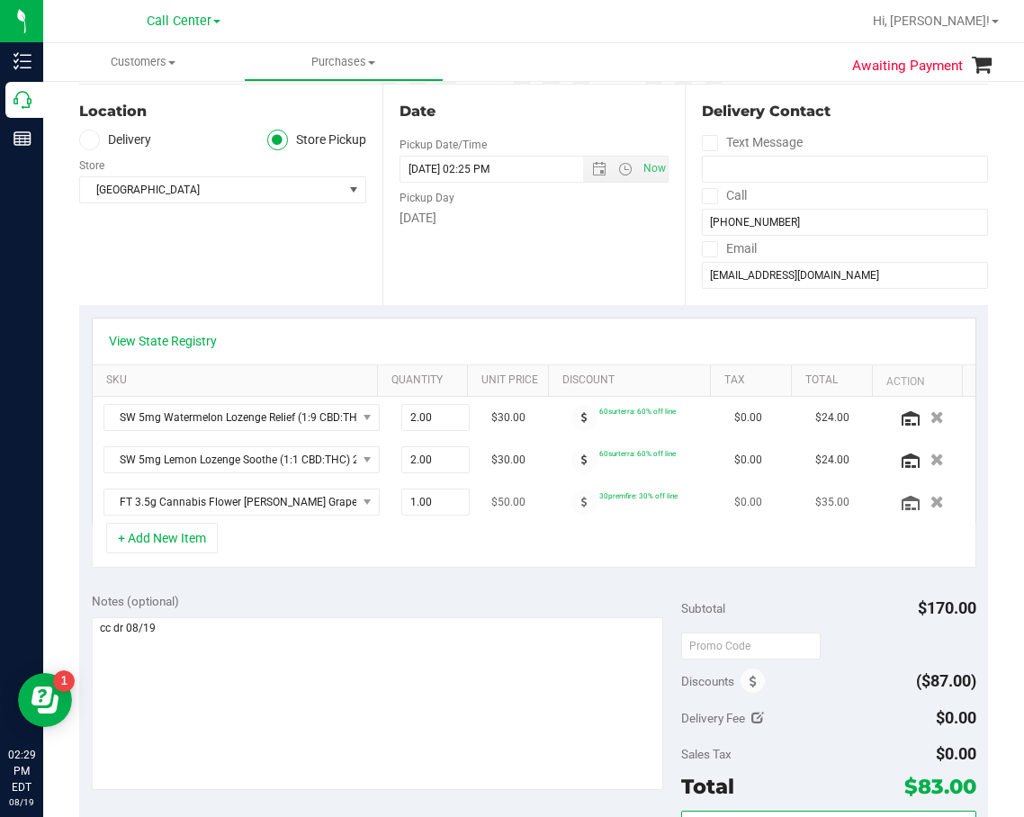
click at [332, 521] on td "FT 3.5g Cannabis Flower Gaspar's Grapes (Hybrid)" at bounding box center [242, 502] width 298 height 41
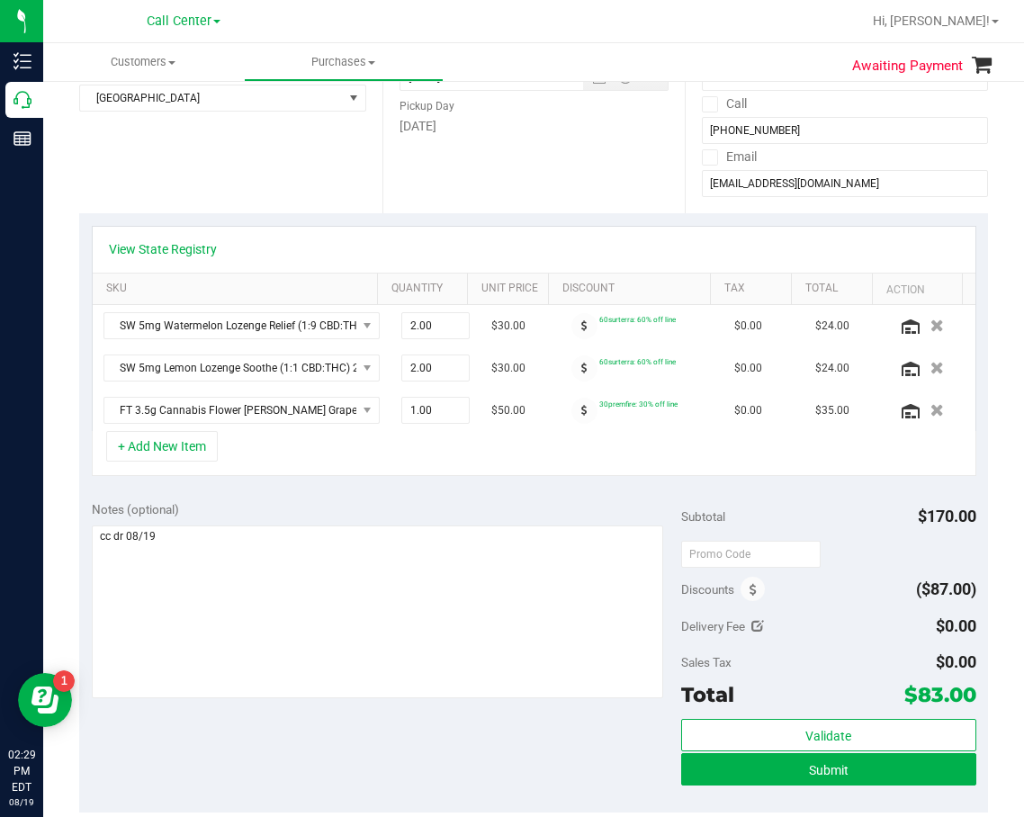
scroll to position [360, 0]
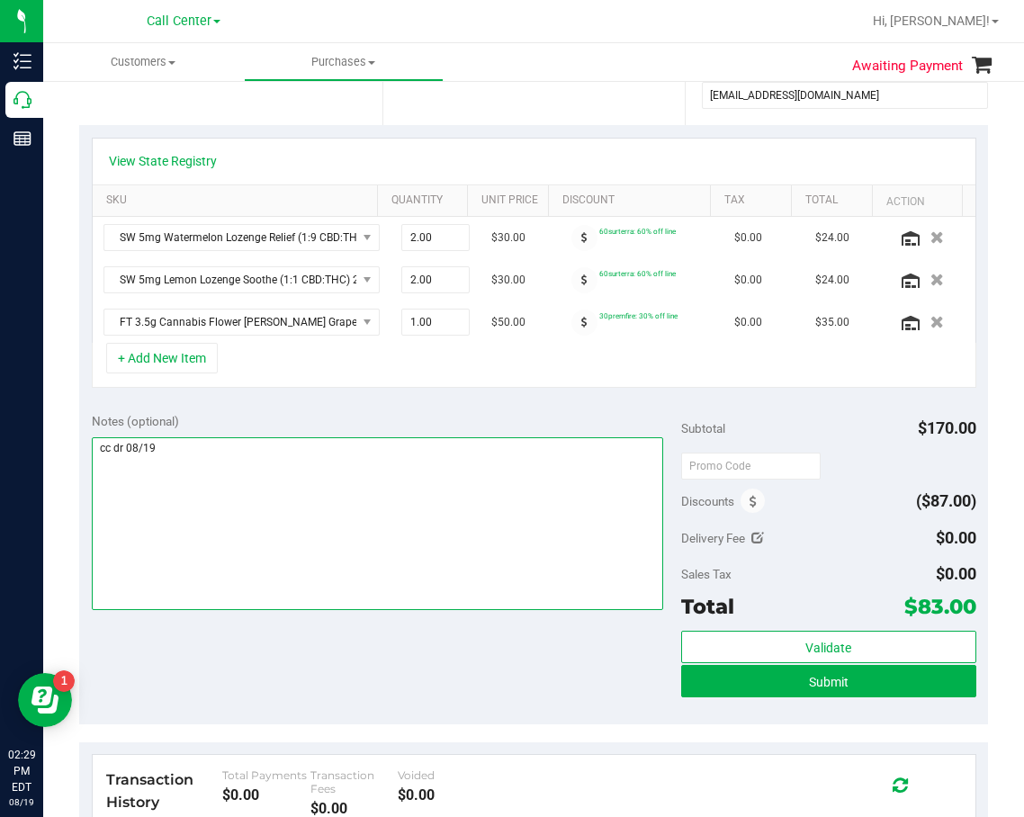
click at [331, 540] on textarea at bounding box center [378, 523] width 572 height 173
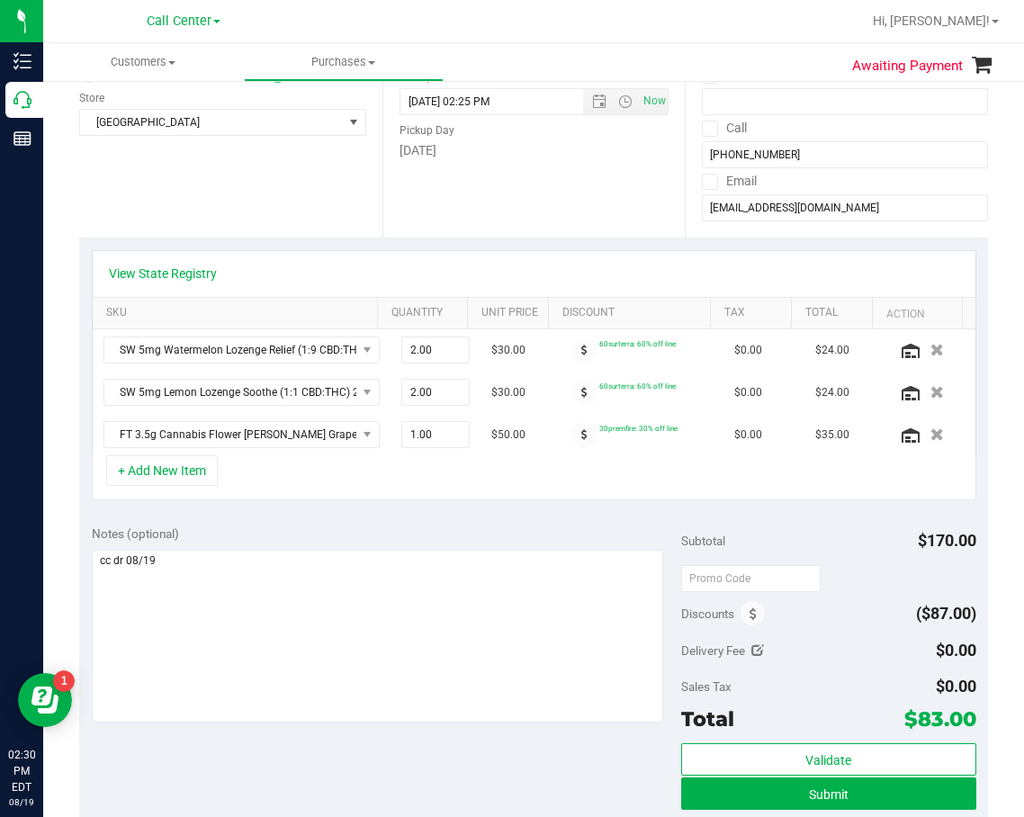
scroll to position [90, 0]
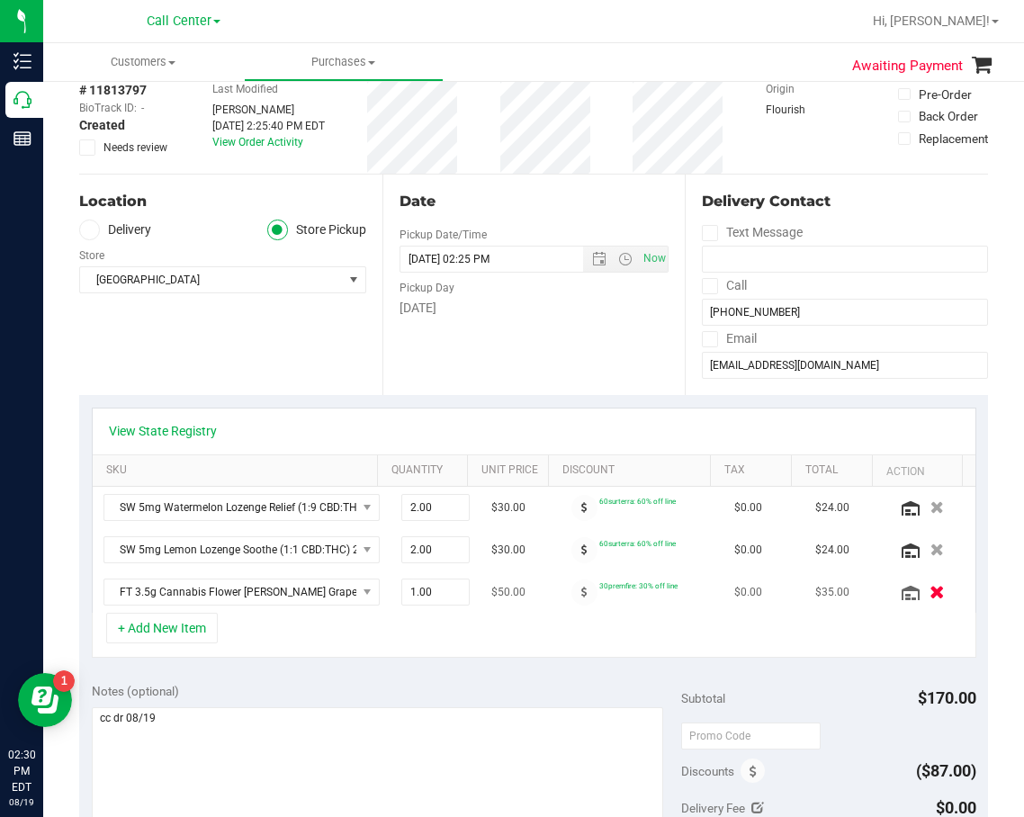
click at [922, 588] on button "button" at bounding box center [937, 591] width 31 height 19
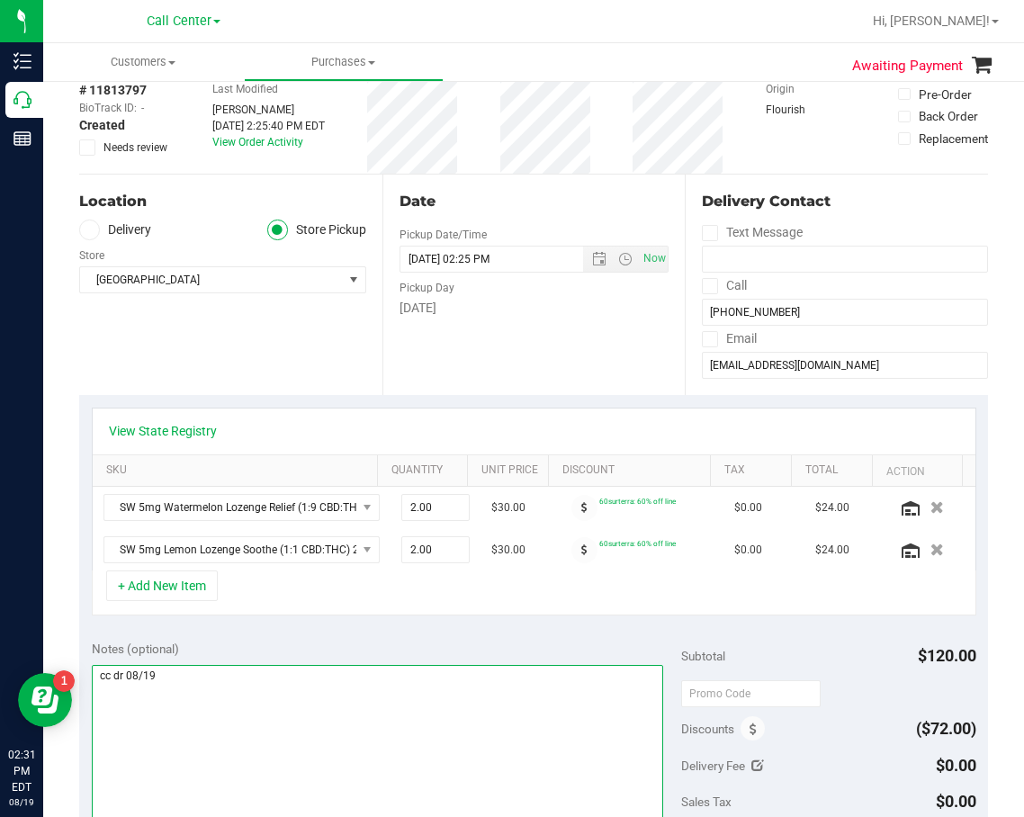
click at [423, 708] on textarea at bounding box center [378, 751] width 572 height 173
drag, startPoint x: 320, startPoint y: 665, endPoint x: 249, endPoint y: 618, distance: 84.4
click at [318, 665] on textarea at bounding box center [378, 751] width 572 height 173
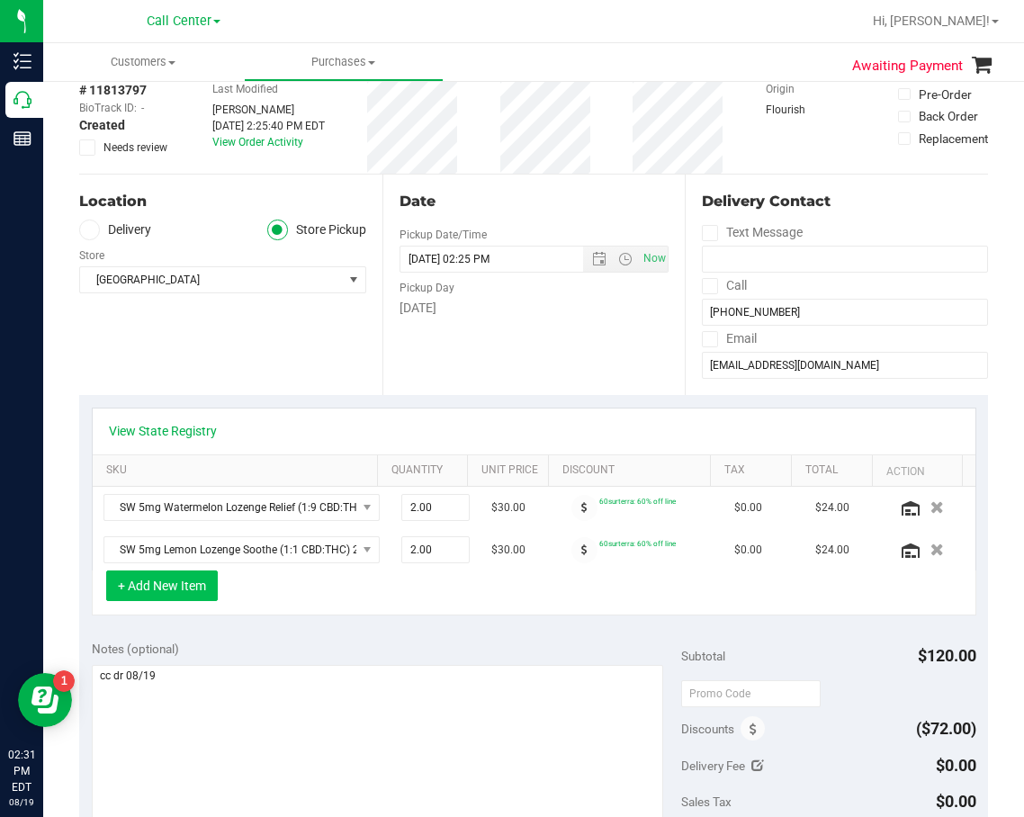
click at [209, 594] on button "+ Add New Item" at bounding box center [162, 586] width 112 height 31
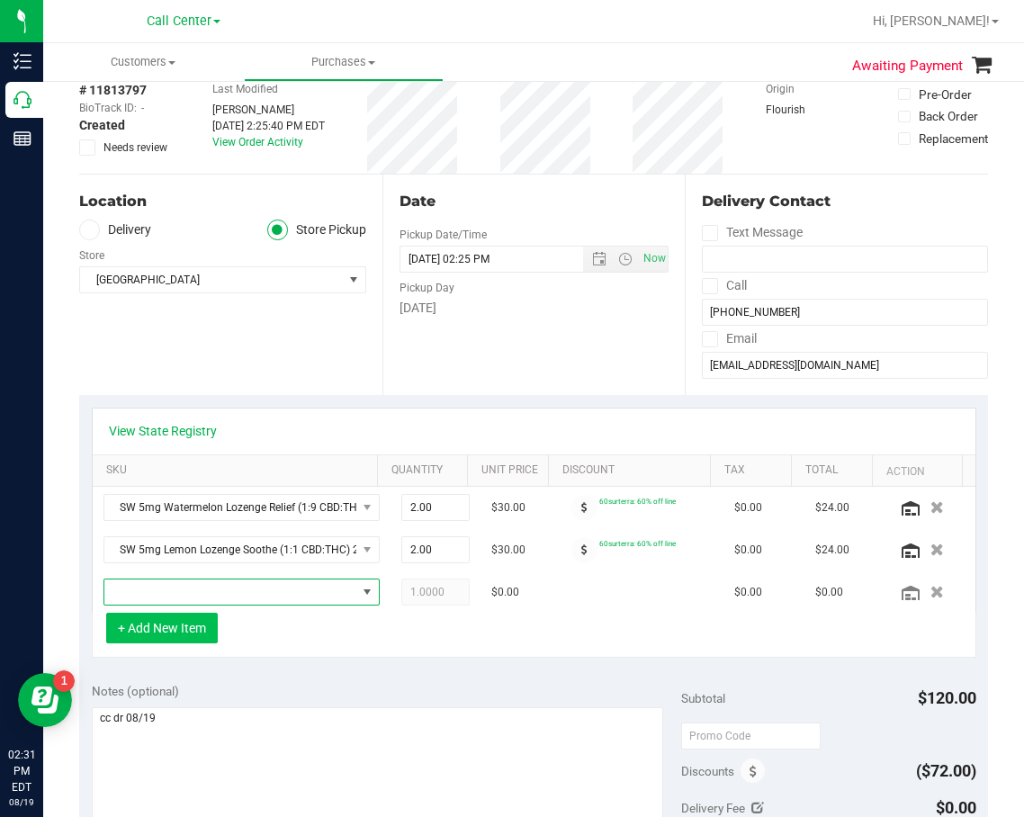
click at [222, 602] on span "NO DATA FOUND" at bounding box center [230, 592] width 252 height 25
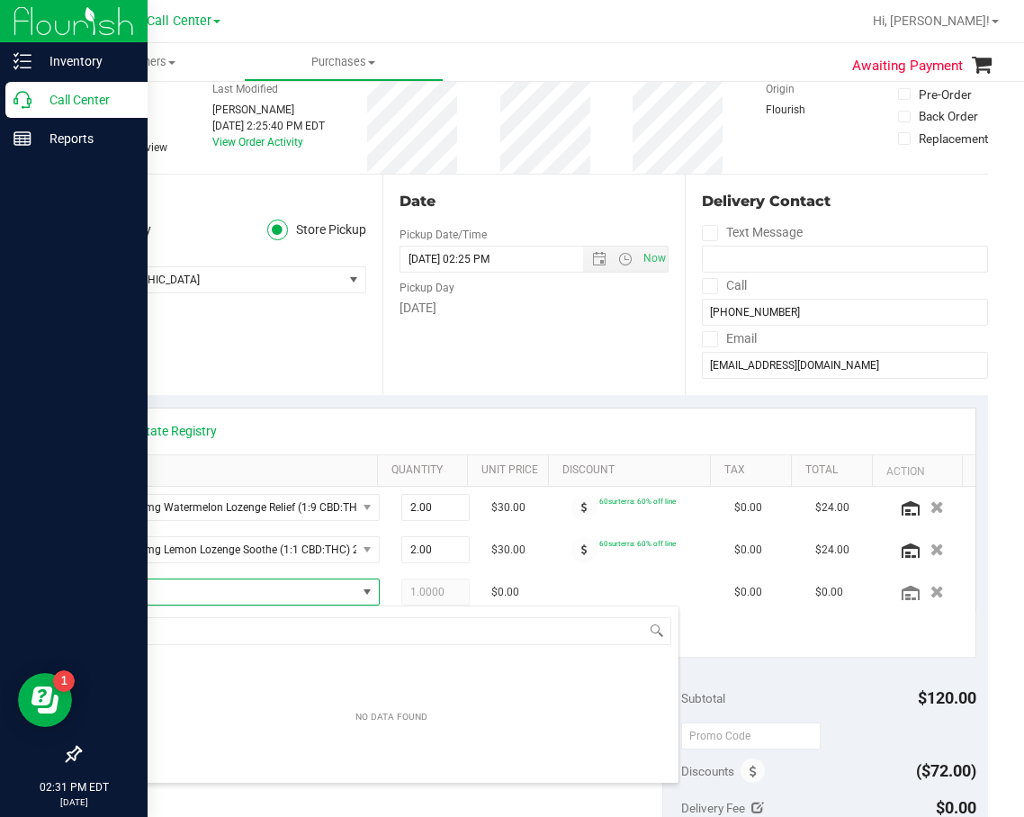
scroll to position [27, 236]
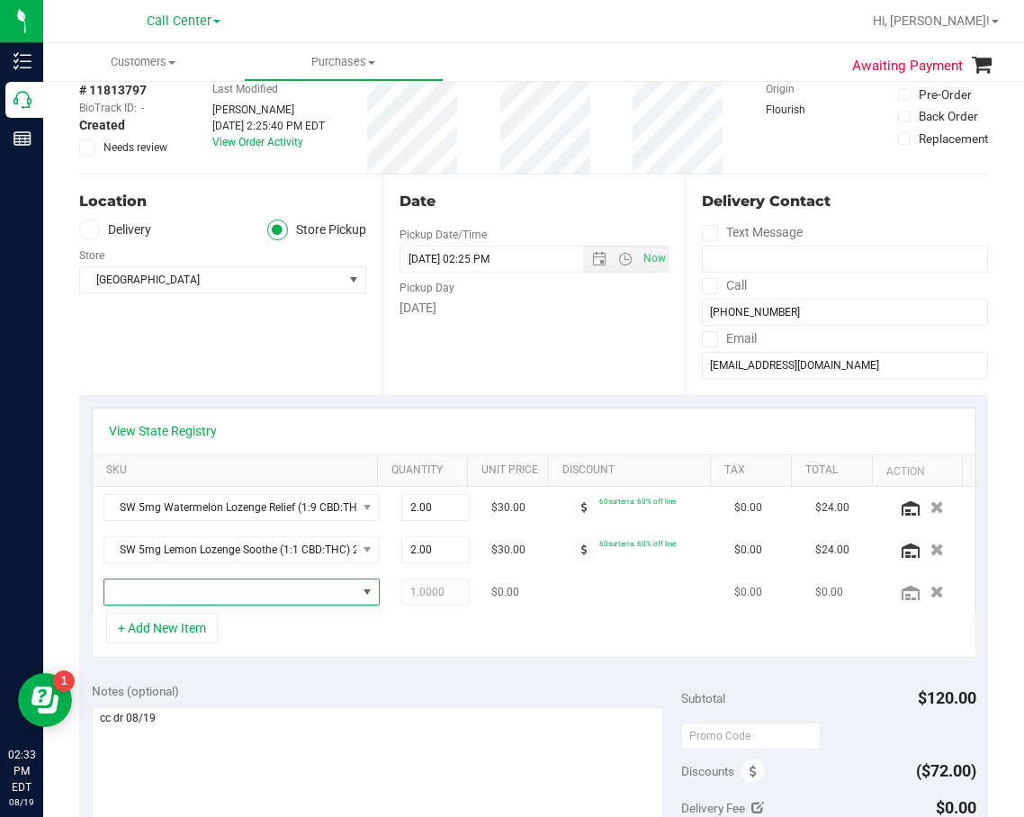
click at [292, 599] on span "NO DATA FOUND" at bounding box center [230, 592] width 252 height 25
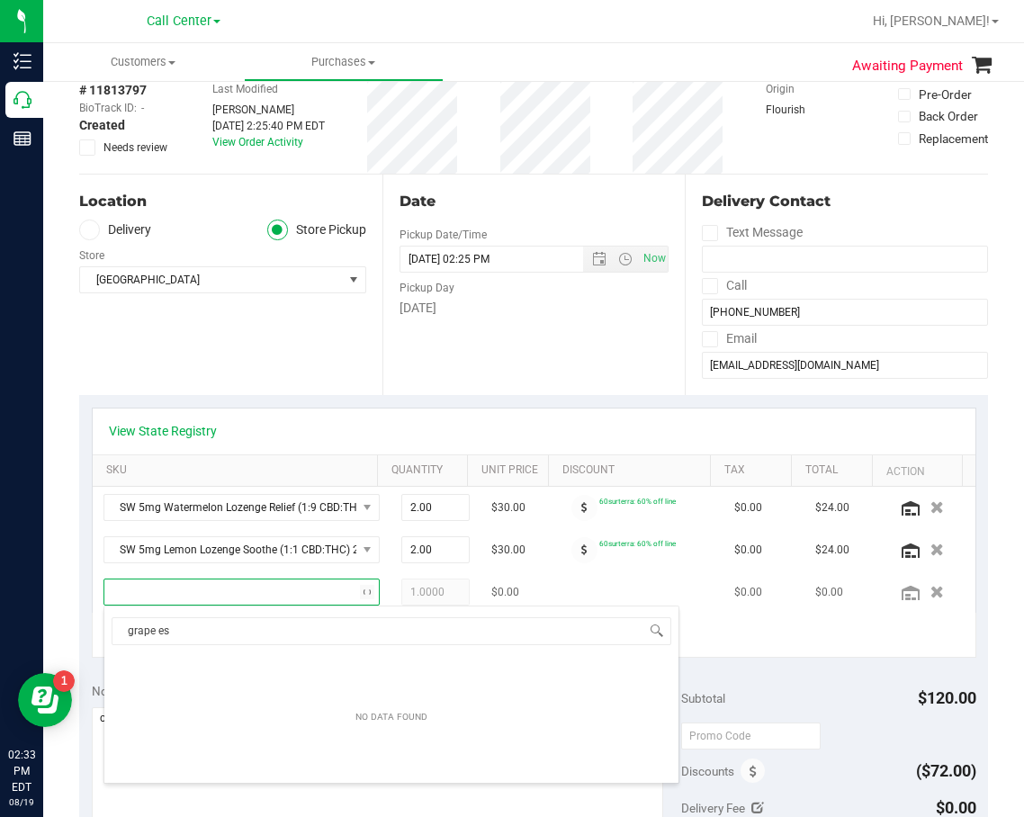
type input "grape ess"
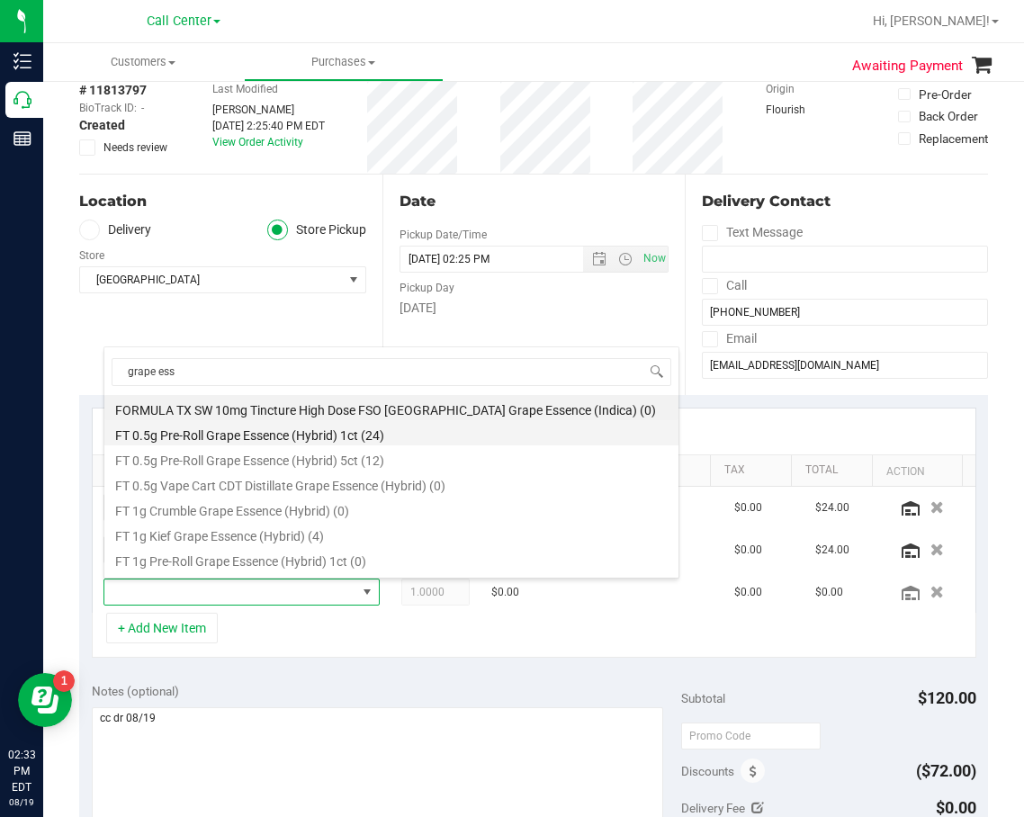
click at [356, 440] on li "FT 0.5g Pre-Roll Grape Essence (Hybrid) 1ct (24)" at bounding box center [391, 432] width 574 height 25
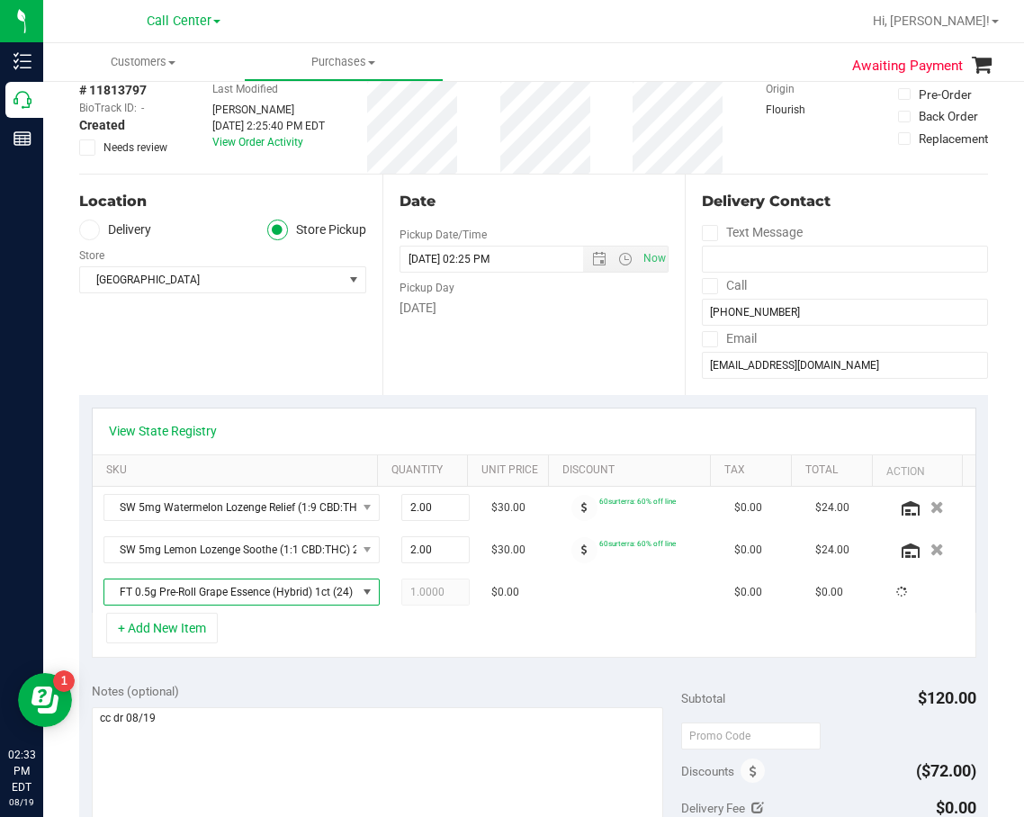
click at [423, 651] on div "+ Add New Item" at bounding box center [534, 635] width 885 height 45
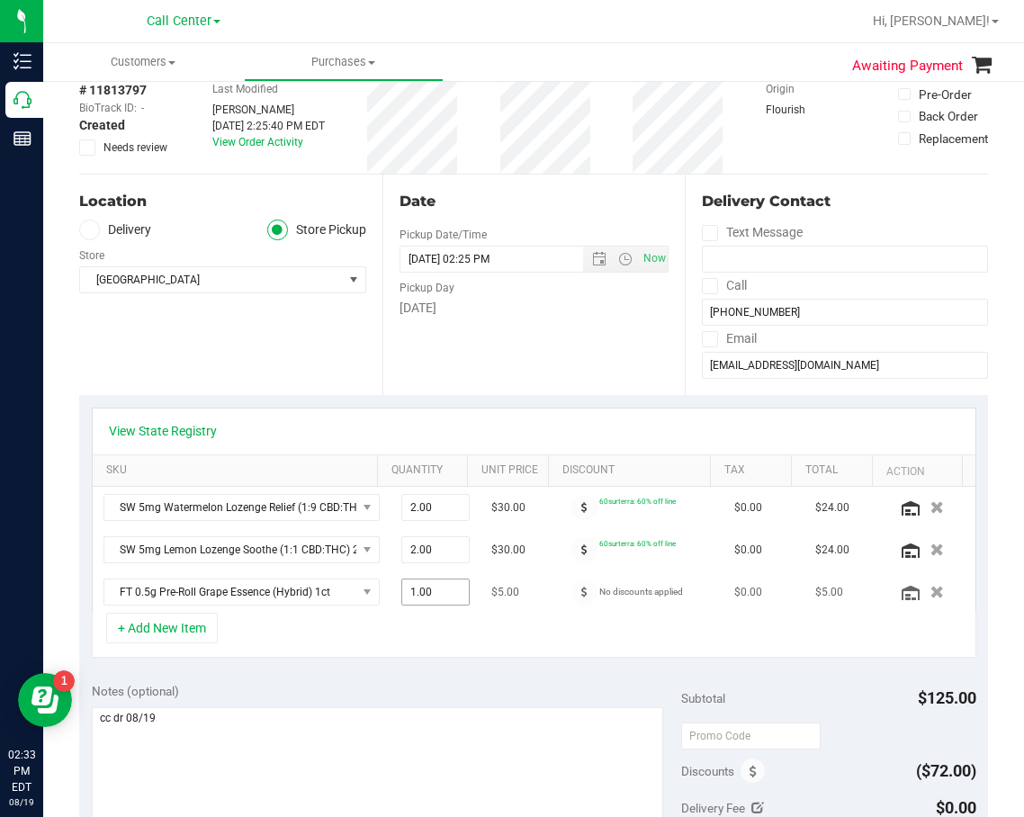
click at [411, 600] on span "1.00 1" at bounding box center [435, 592] width 68 height 27
type input "2"
type input "2.00"
click at [410, 756] on textarea at bounding box center [378, 793] width 572 height 173
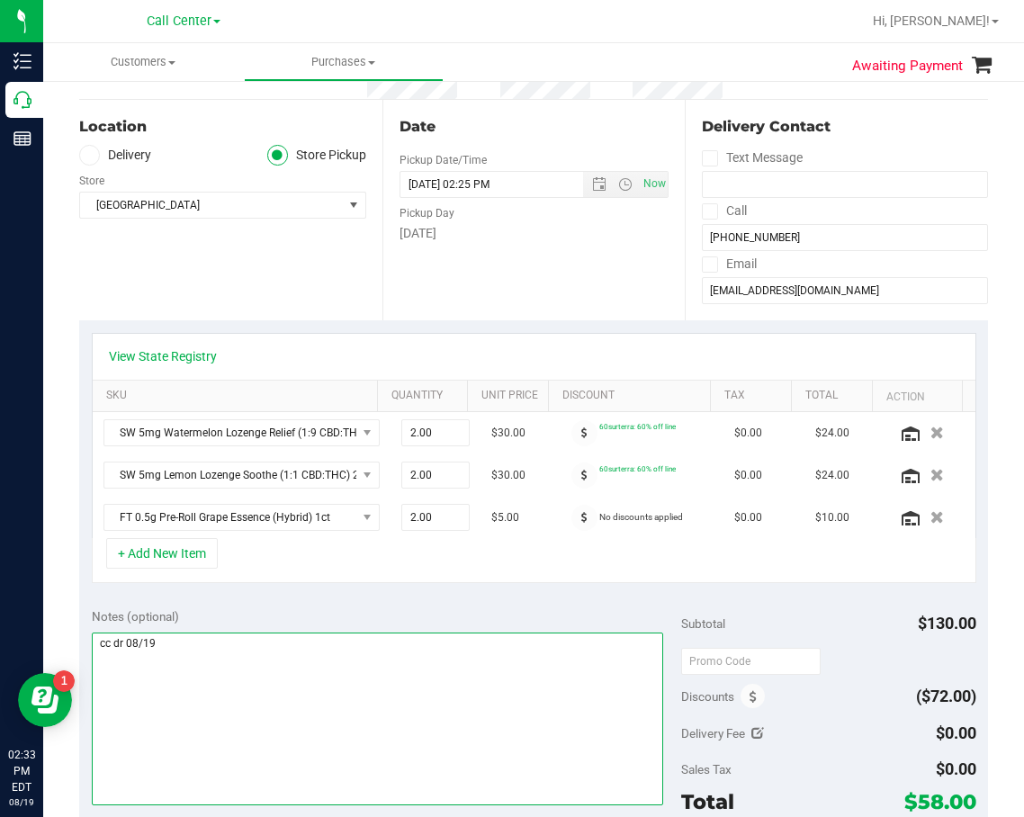
scroll to position [180, 0]
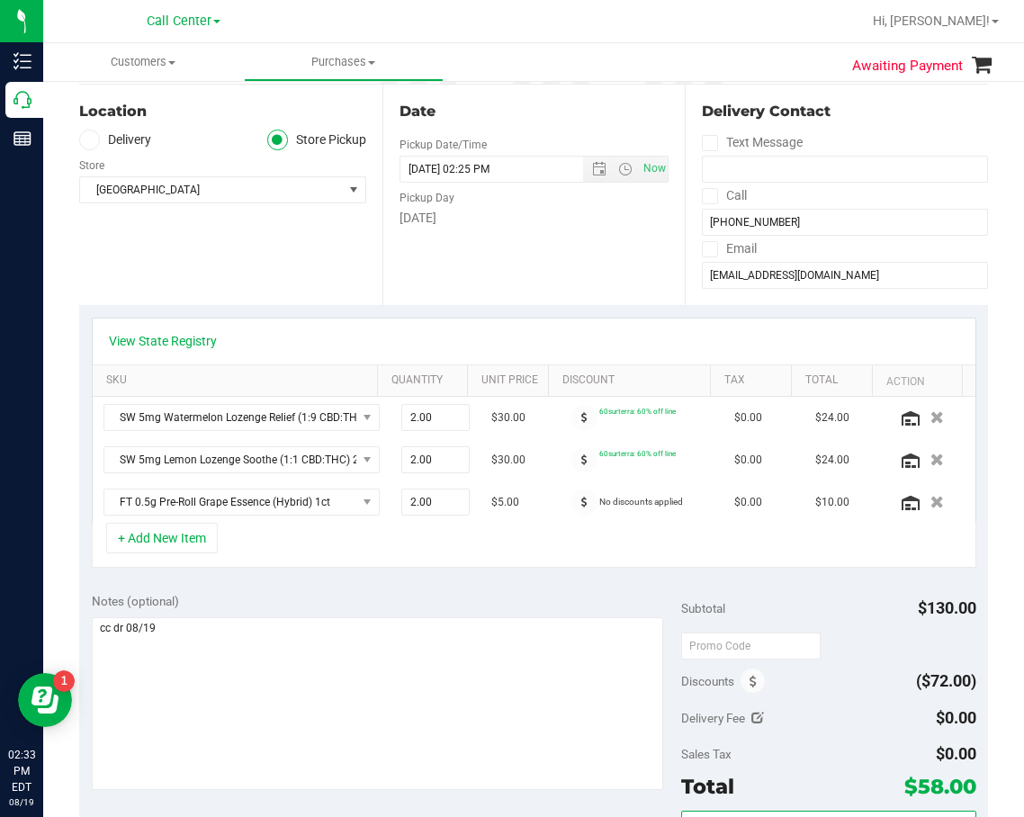
click at [429, 590] on div "Notes (optional) Subtotal $130.00 Discounts ($72.00) Delivery Fee $0.00 Sales T…" at bounding box center [533, 743] width 909 height 324
click at [410, 579] on div "View State Registry SKU Quantity Unit Price Discount Tax Total Action SW 5mg Wa…" at bounding box center [533, 442] width 909 height 275
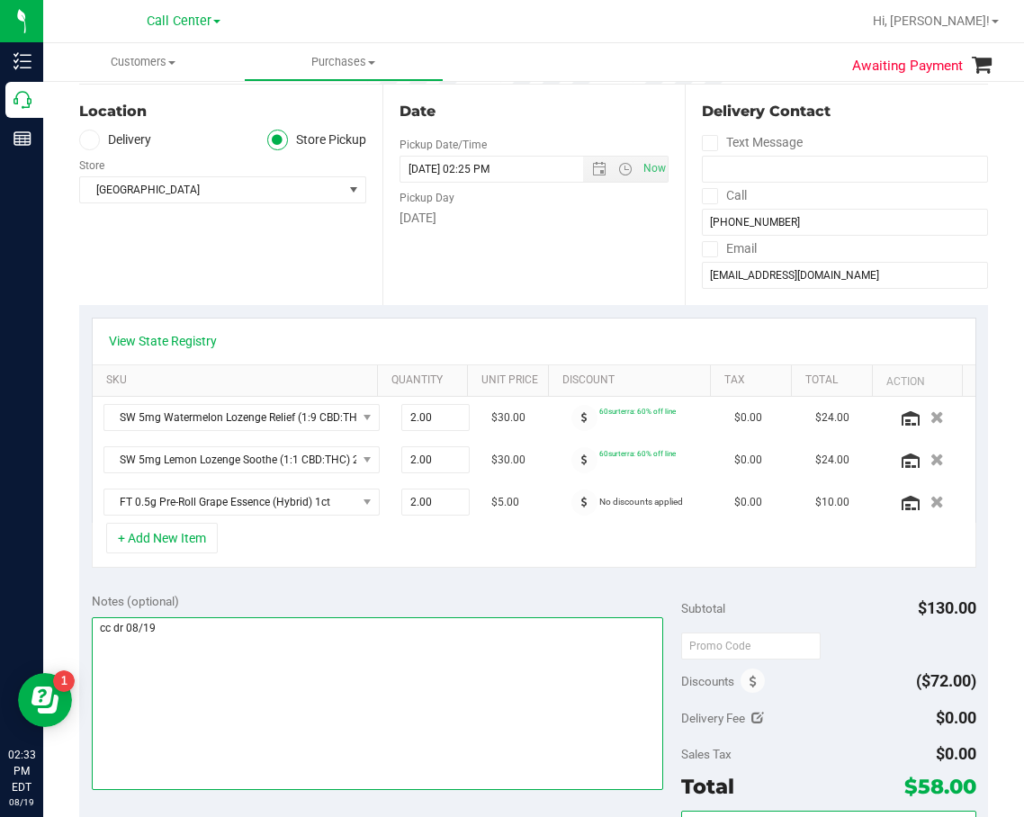
click at [283, 627] on textarea at bounding box center [378, 703] width 572 height 173
click at [285, 626] on textarea at bounding box center [378, 703] width 572 height 173
click at [288, 625] on textarea at bounding box center [378, 703] width 572 height 173
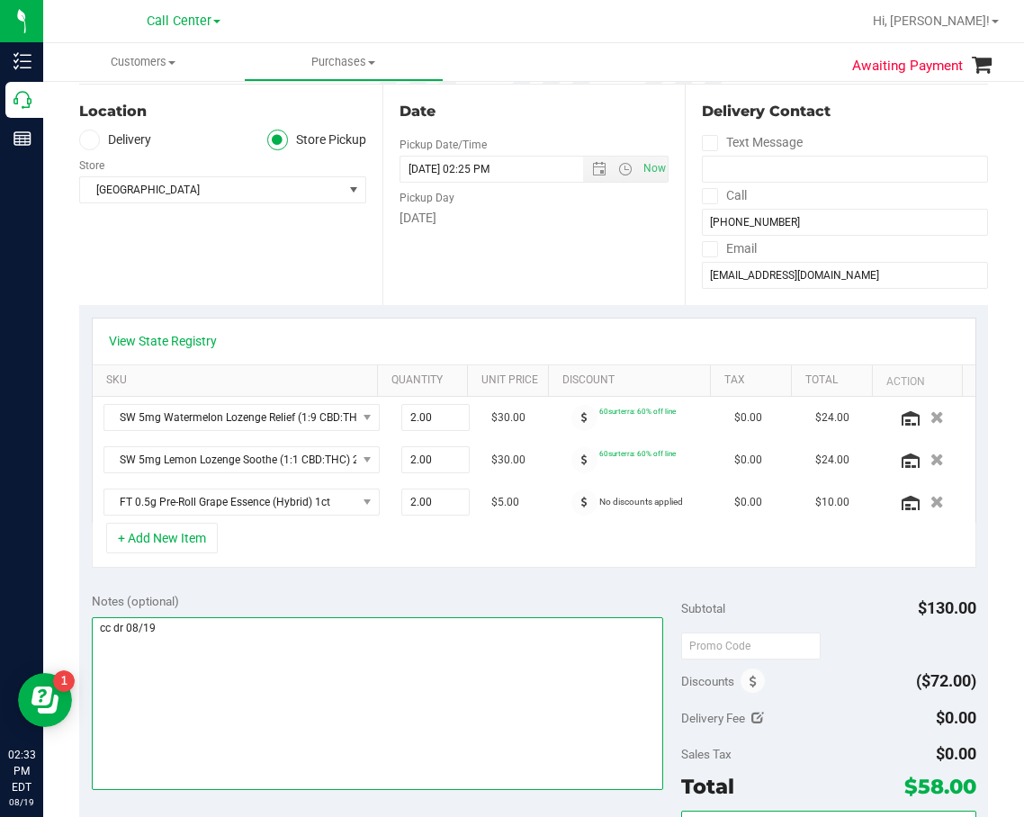
click at [288, 625] on textarea at bounding box center [378, 703] width 572 height 173
click at [291, 624] on textarea at bounding box center [378, 703] width 572 height 173
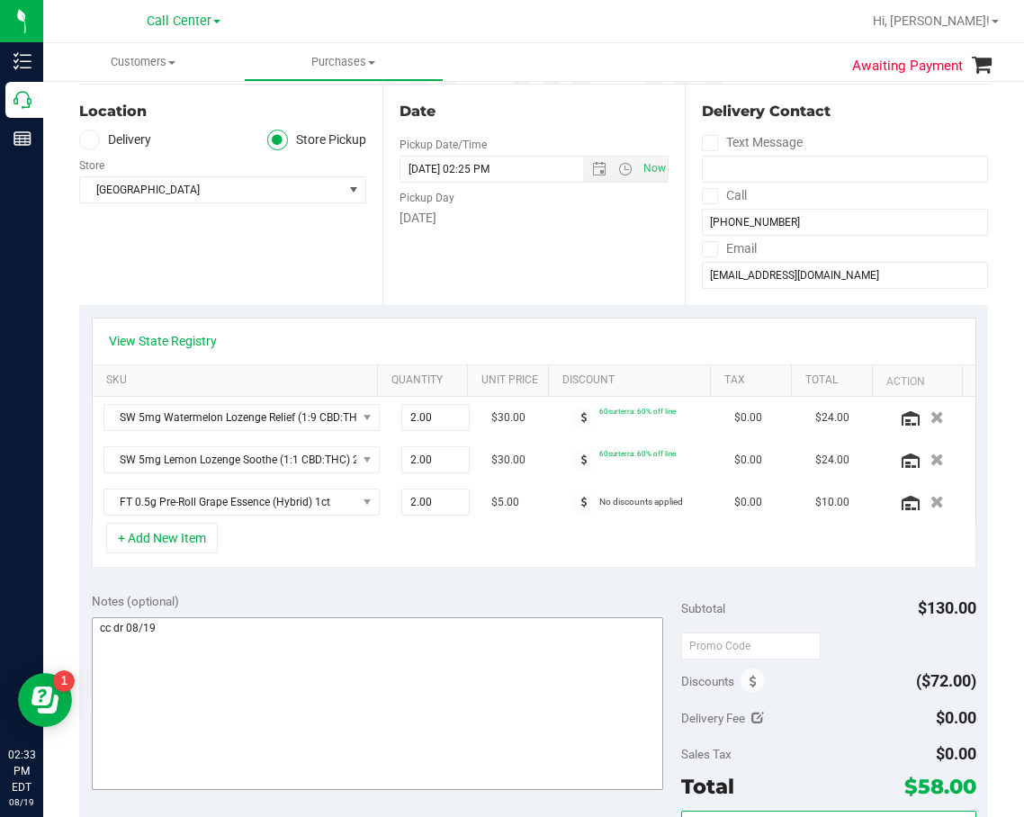
scroll to position [450, 0]
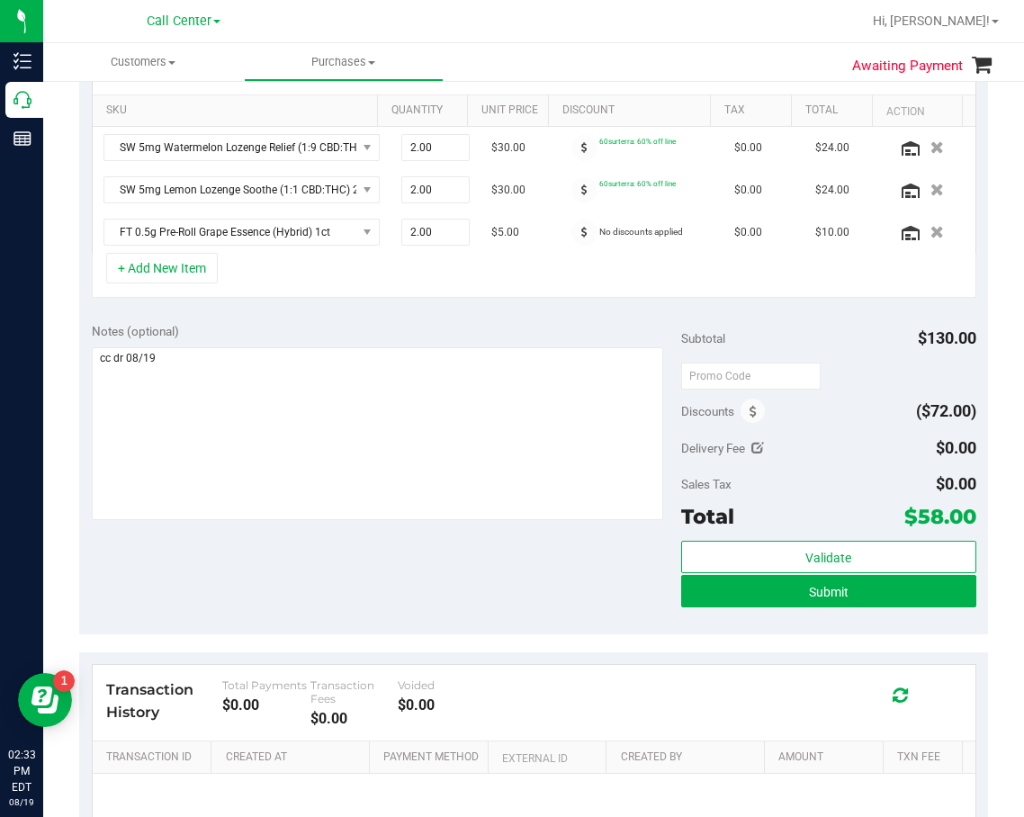
click at [408, 525] on div "Notes (optional) Subtotal $130.00 Discounts ($72.00) Delivery Fee $0.00 Sales T…" at bounding box center [533, 473] width 909 height 324
click at [752, 407] on span at bounding box center [753, 411] width 24 height 24
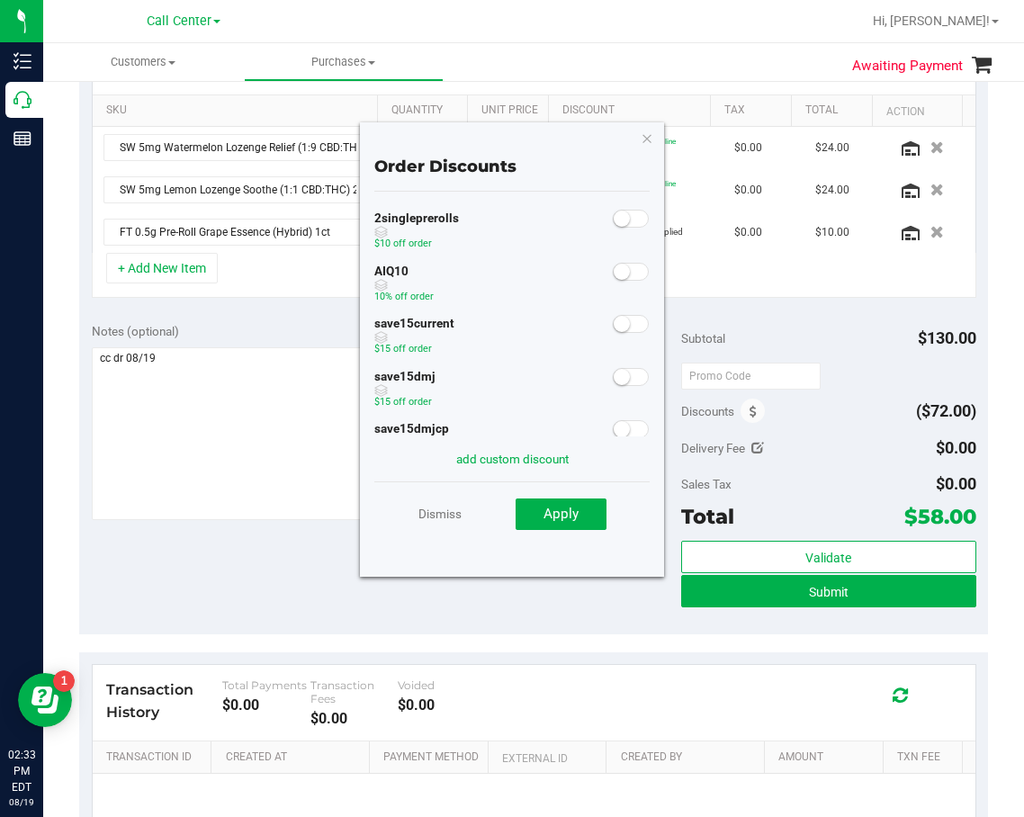
click at [616, 275] on small at bounding box center [622, 272] width 16 height 16
click at [587, 513] on button "Apply" at bounding box center [561, 515] width 91 height 32
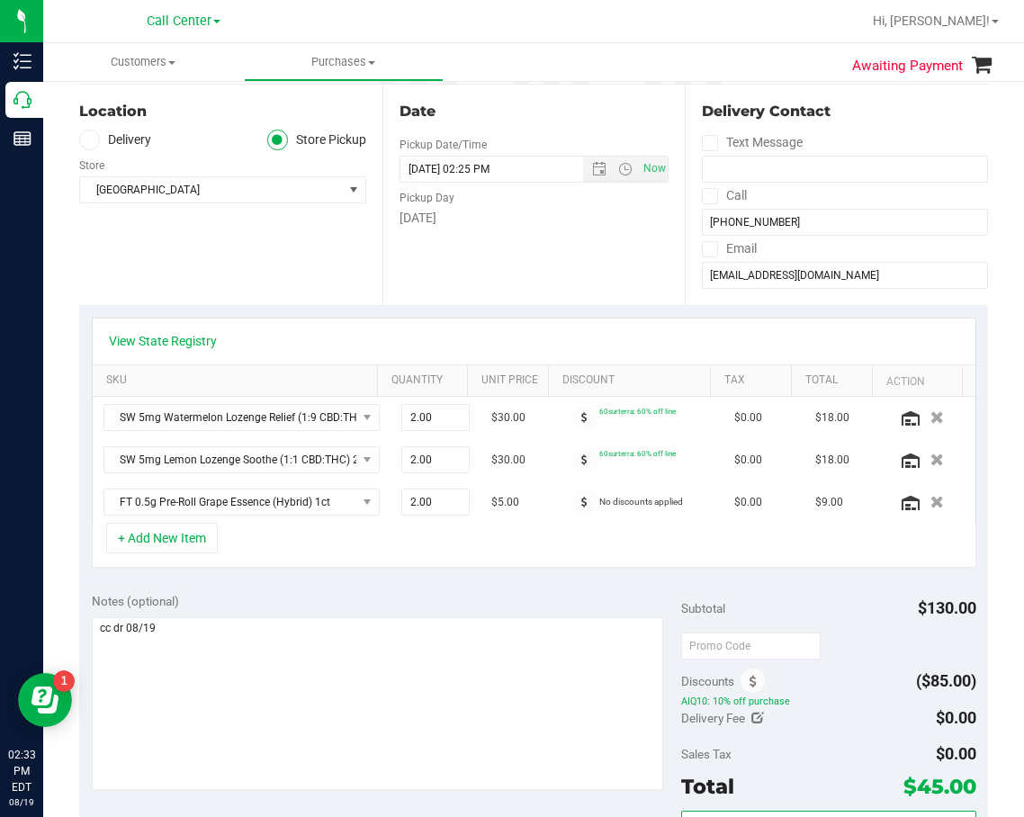
scroll to position [270, 0]
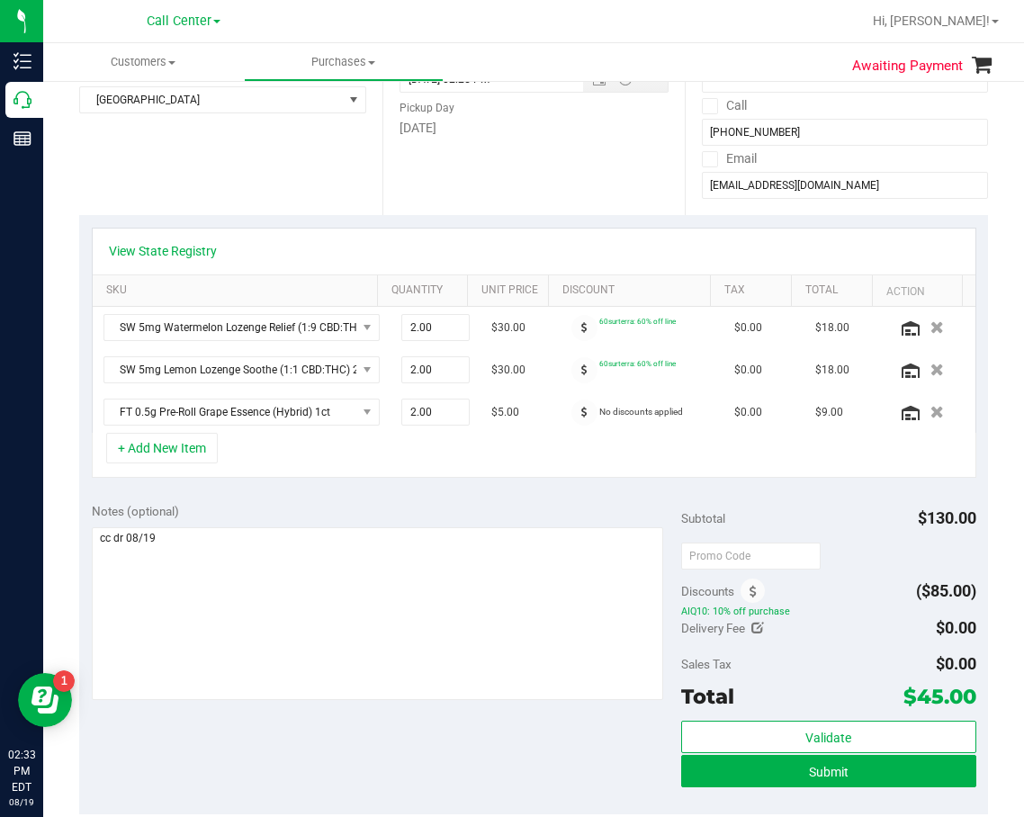
click at [370, 468] on div "+ Add New Item" at bounding box center [534, 455] width 885 height 45
click at [381, 481] on div "View State Registry SKU Quantity Unit Price Discount Tax Total Action SW 5mg Wa…" at bounding box center [533, 352] width 909 height 275
click at [930, 409] on icon "button" at bounding box center [937, 413] width 15 height 14
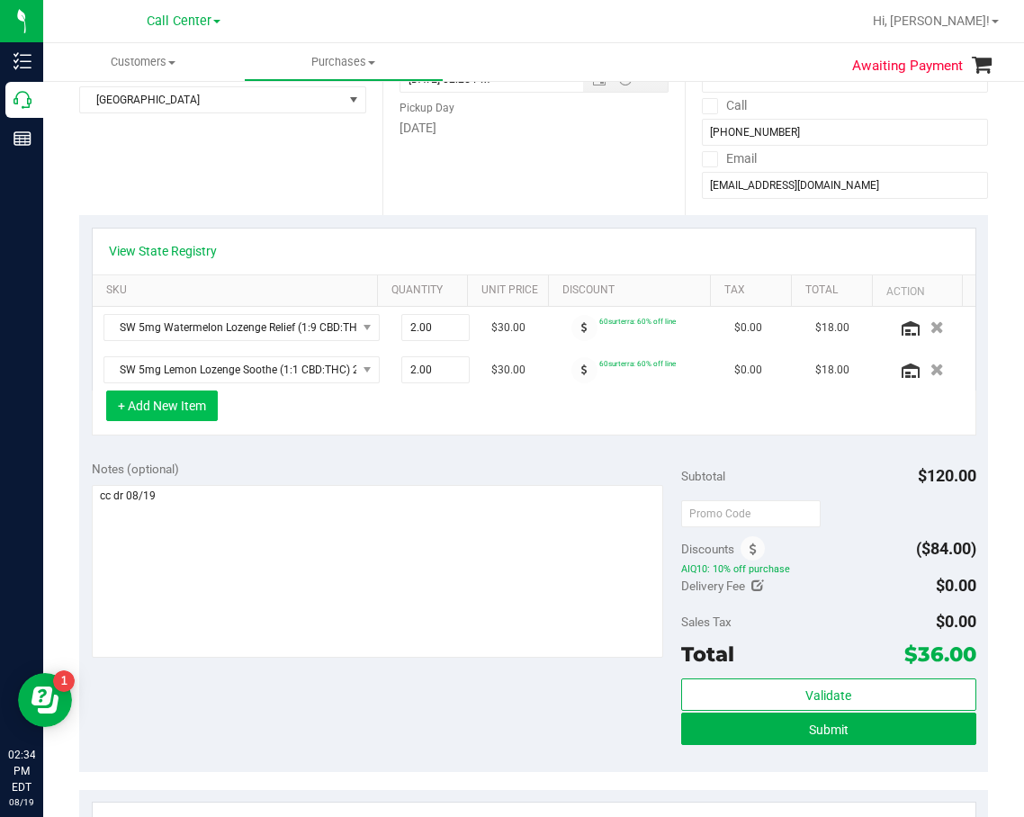
click at [208, 411] on button "+ Add New Item" at bounding box center [162, 406] width 112 height 31
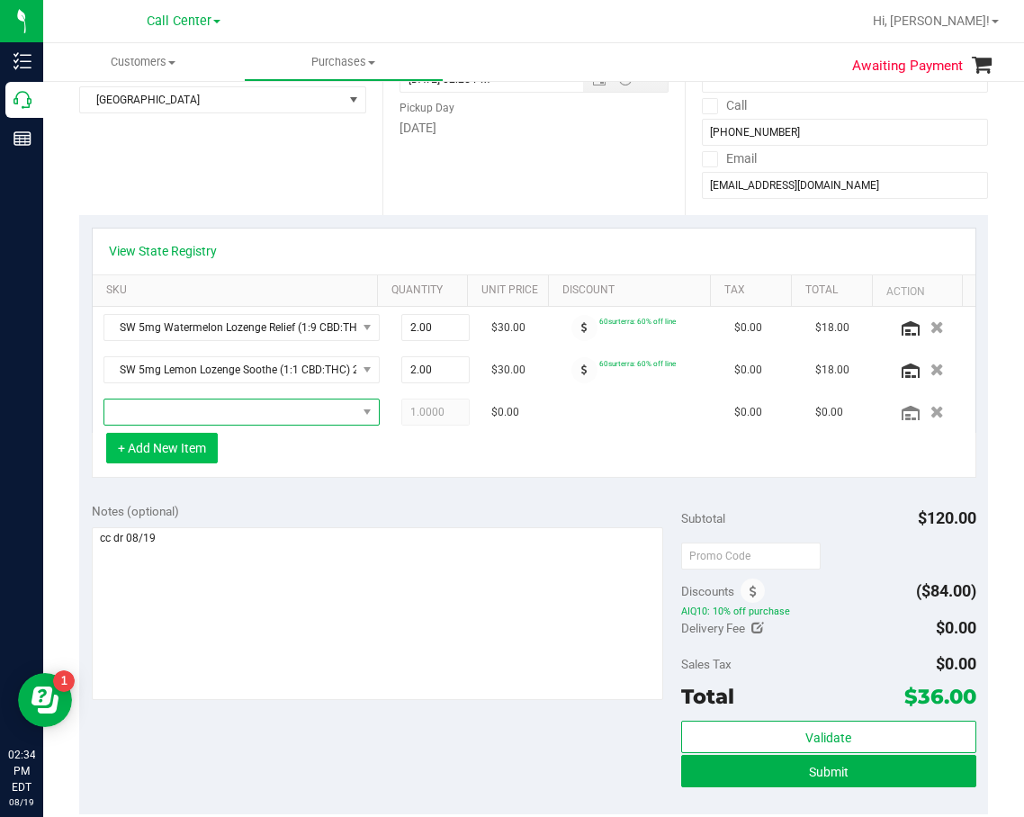
click at [221, 411] on span "NO DATA FOUND" at bounding box center [230, 412] width 252 height 25
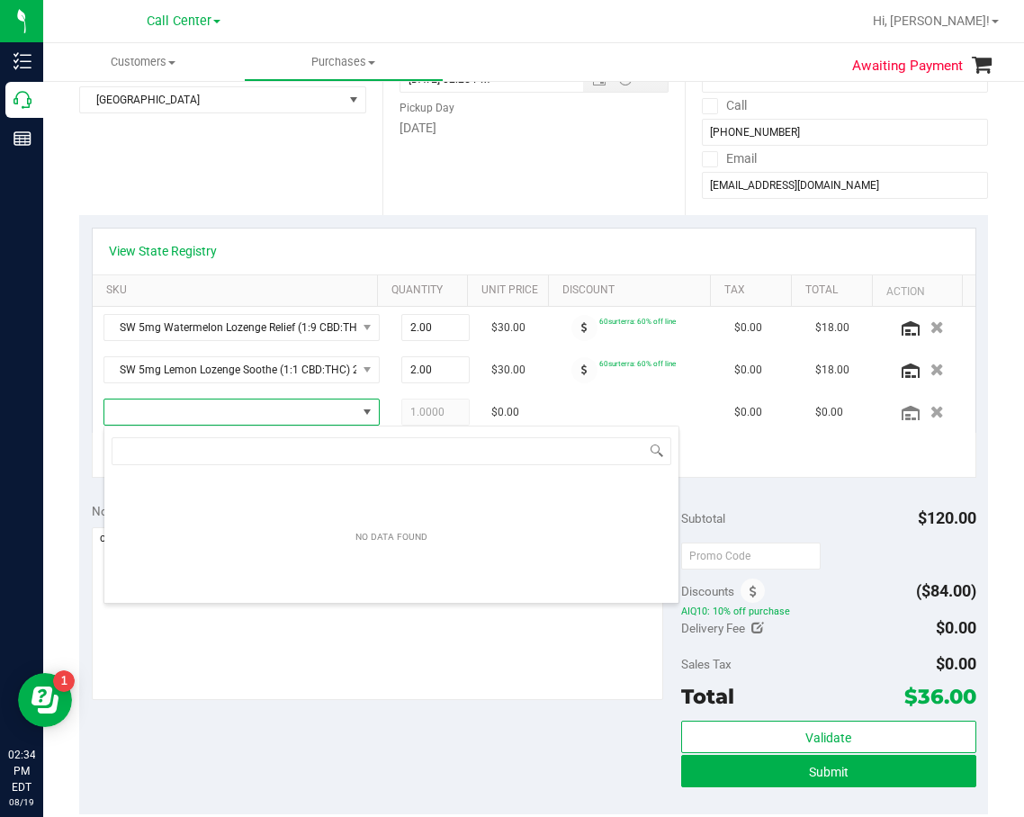
scroll to position [27, 249]
type input "gaspar"
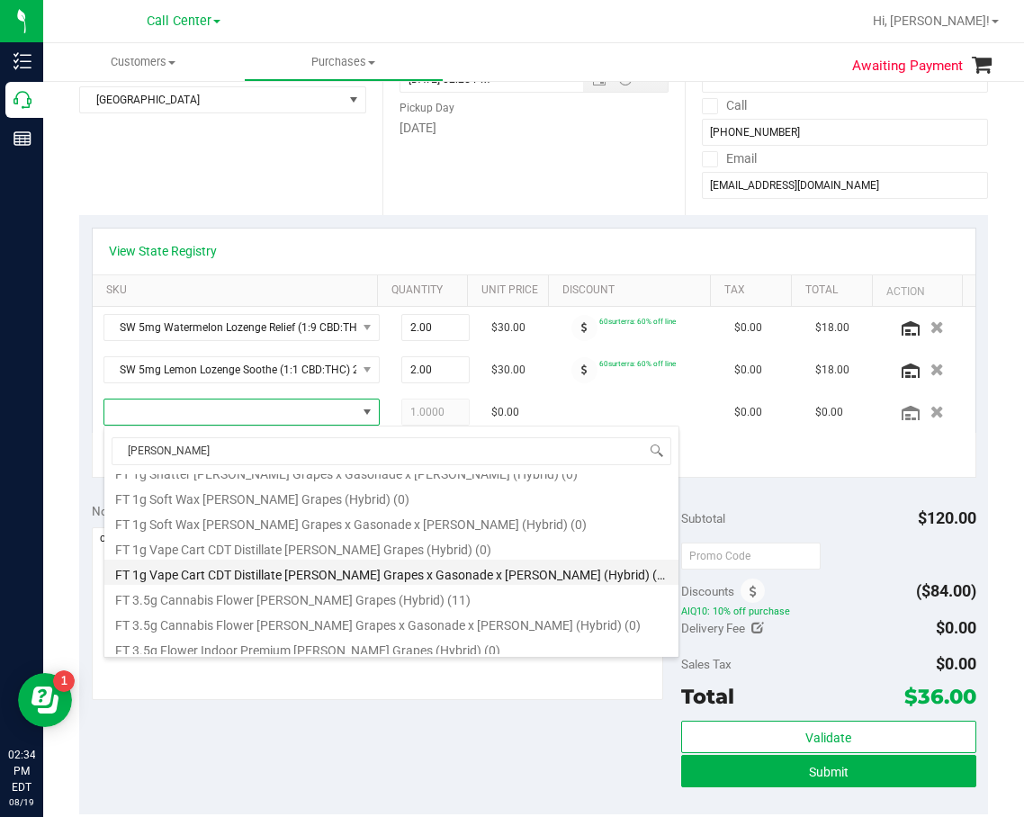
scroll to position [360, 0]
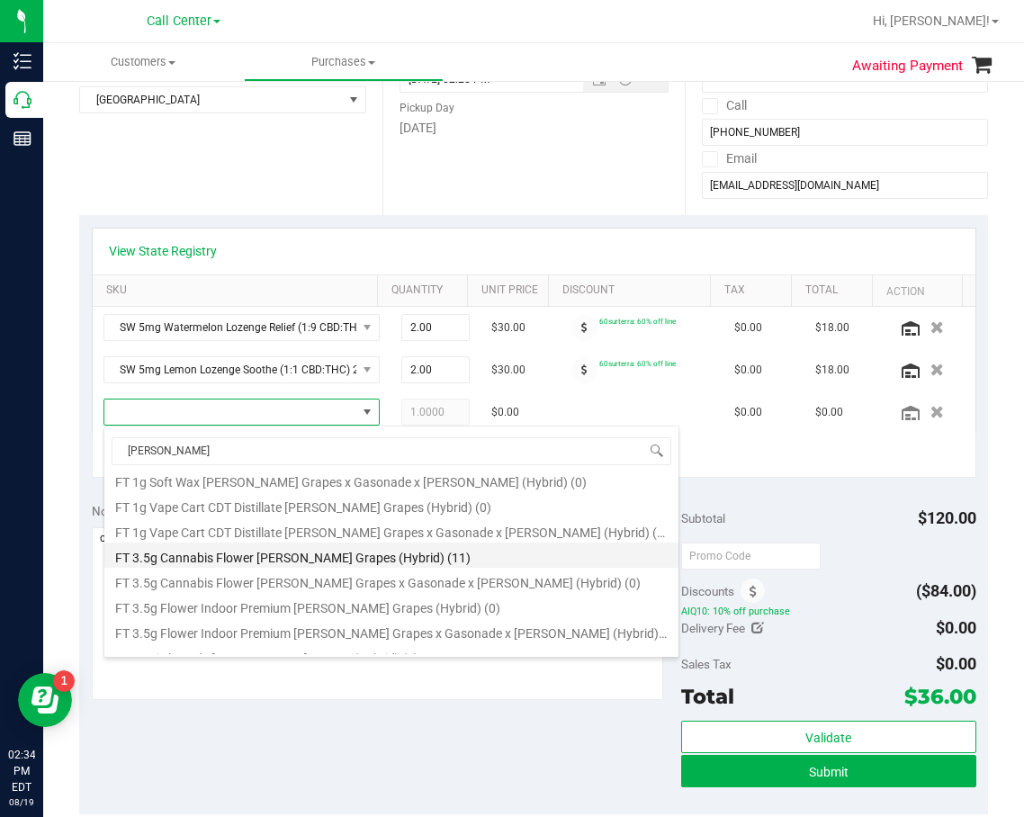
click at [338, 561] on li "FT 3.5g Cannabis Flower Gaspar's Grapes (Hybrid) (11)" at bounding box center [391, 555] width 574 height 25
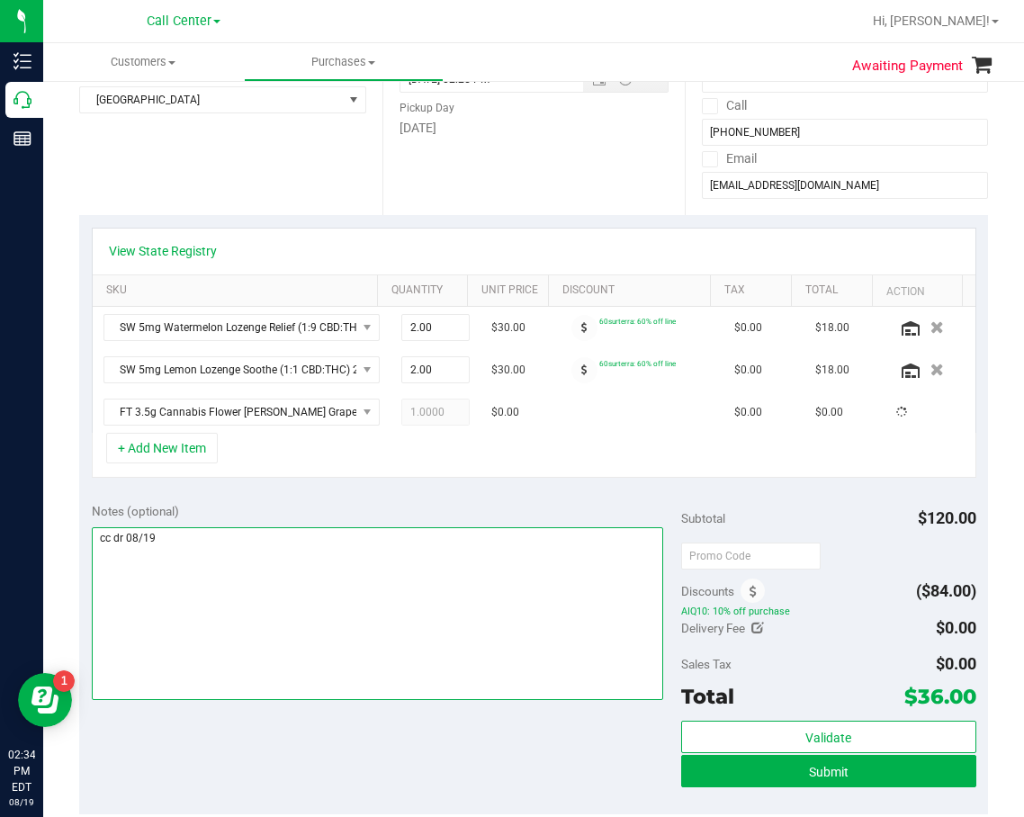
click at [348, 545] on textarea at bounding box center [378, 613] width 572 height 173
click at [349, 545] on textarea at bounding box center [378, 613] width 572 height 173
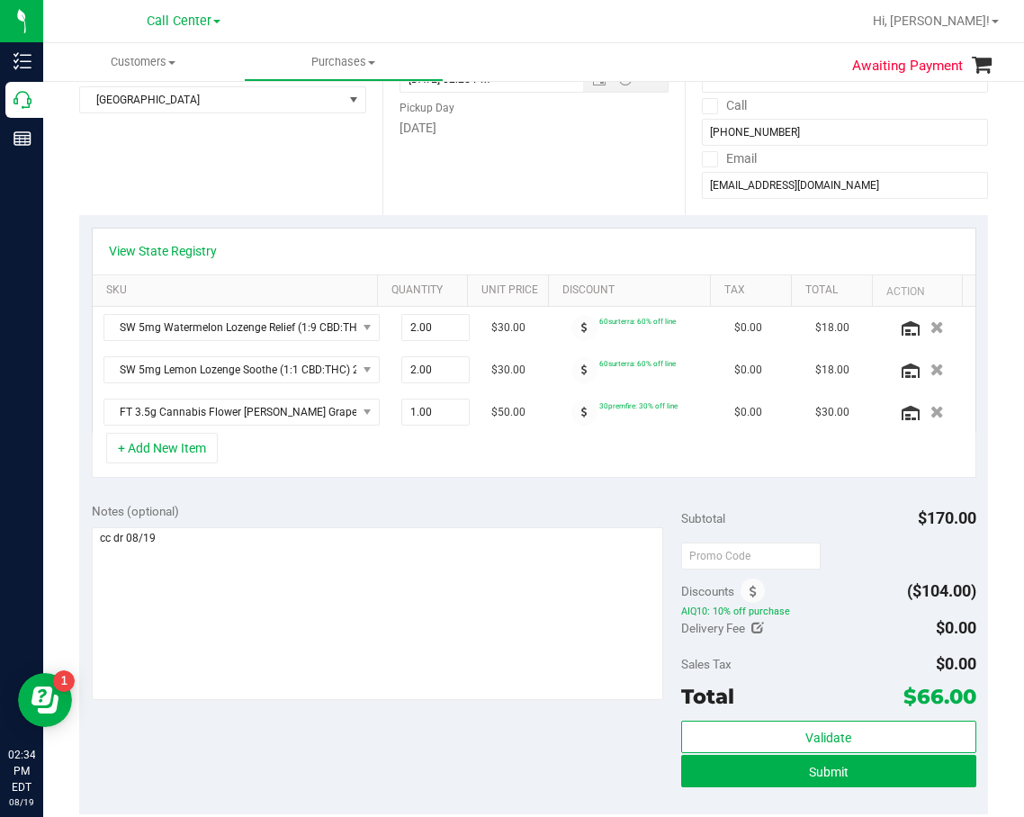
drag, startPoint x: 354, startPoint y: 504, endPoint x: 562, endPoint y: 496, distance: 208.1
click at [354, 504] on div "Notes (optional)" at bounding box center [387, 511] width 590 height 18
click at [598, 502] on div "Notes (optional)" at bounding box center [387, 511] width 590 height 18
click at [646, 491] on div "Notes (optional) Subtotal $170.00 Discounts ($104.00) AIQ10: 10% off purchase D…" at bounding box center [533, 653] width 909 height 324
click at [656, 500] on div "Notes (optional) Subtotal $170.00 Discounts ($104.00) AIQ10: 10% off purchase D…" at bounding box center [533, 653] width 909 height 324
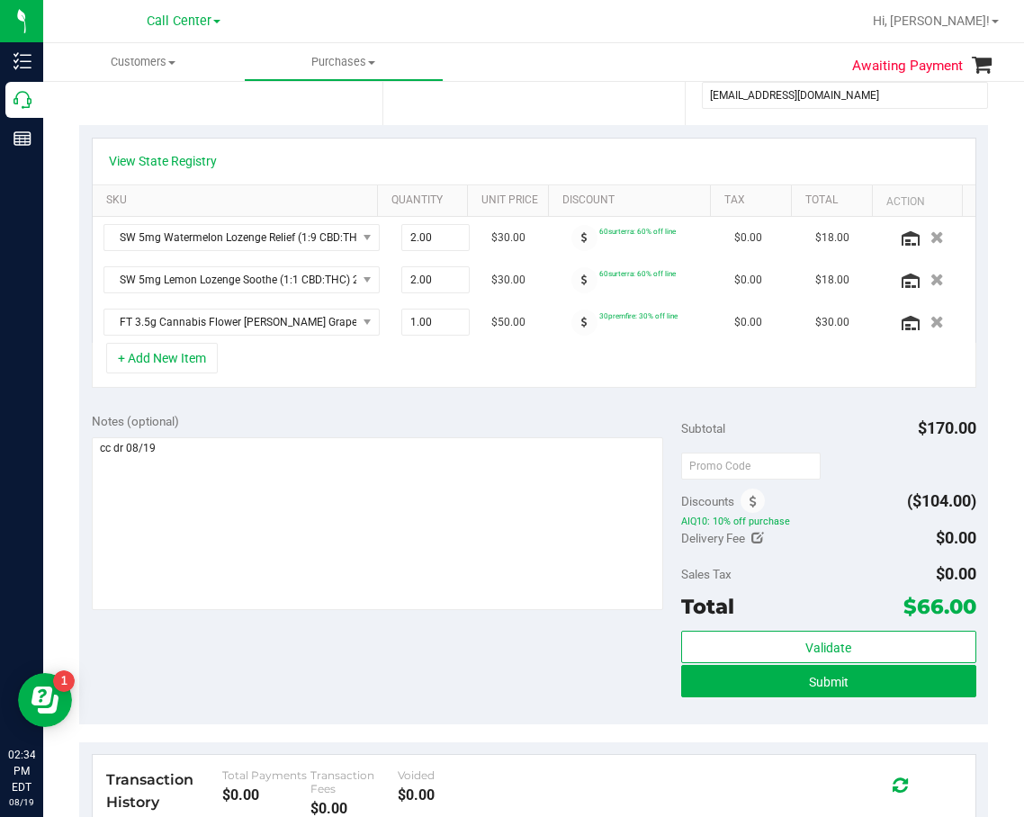
scroll to position [270, 0]
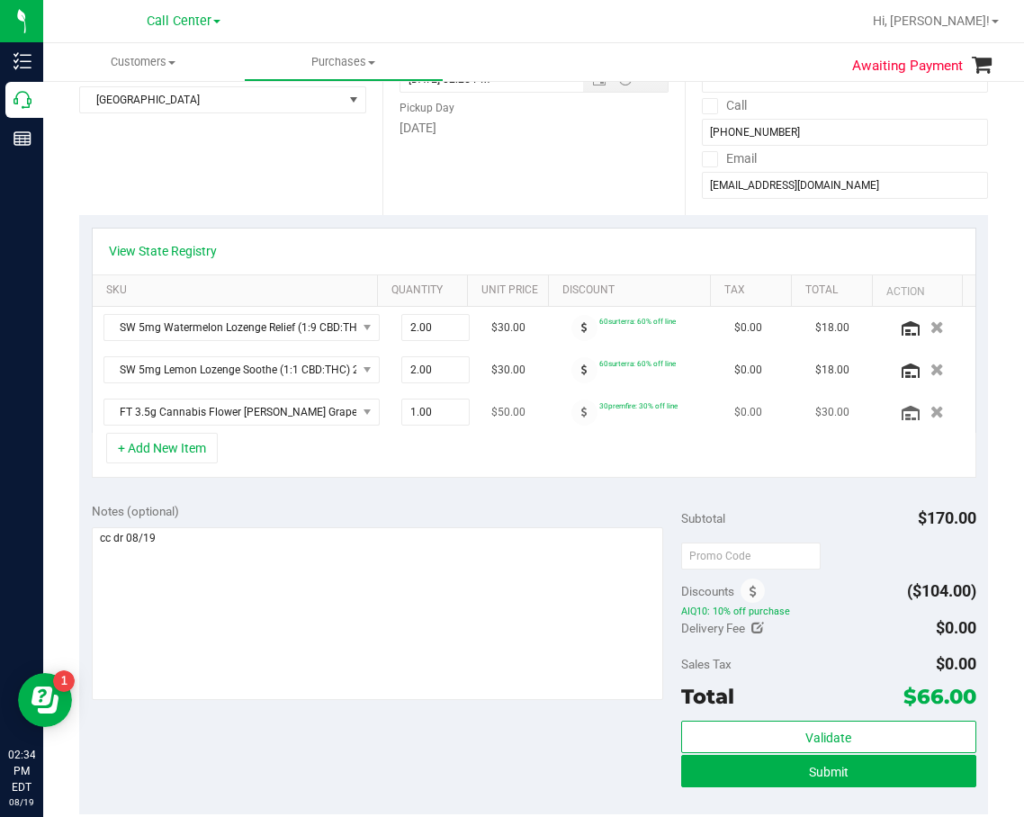
click at [295, 427] on td "FT 3.5g Cannabis Flower Gaspar's Grapes (Hybrid)" at bounding box center [242, 412] width 298 height 41
click at [295, 419] on span "FT 3.5g Cannabis Flower Gaspar's Grapes (Hybrid)" at bounding box center [230, 412] width 252 height 25
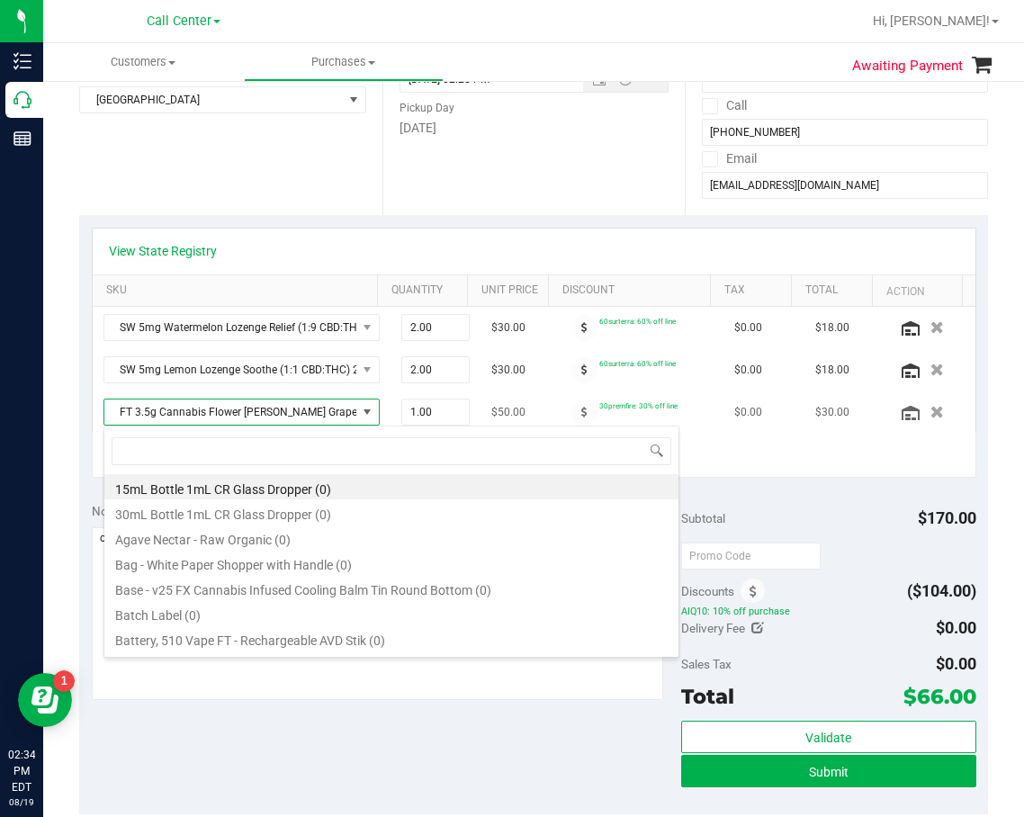
scroll to position [27, 249]
type input "5ct"
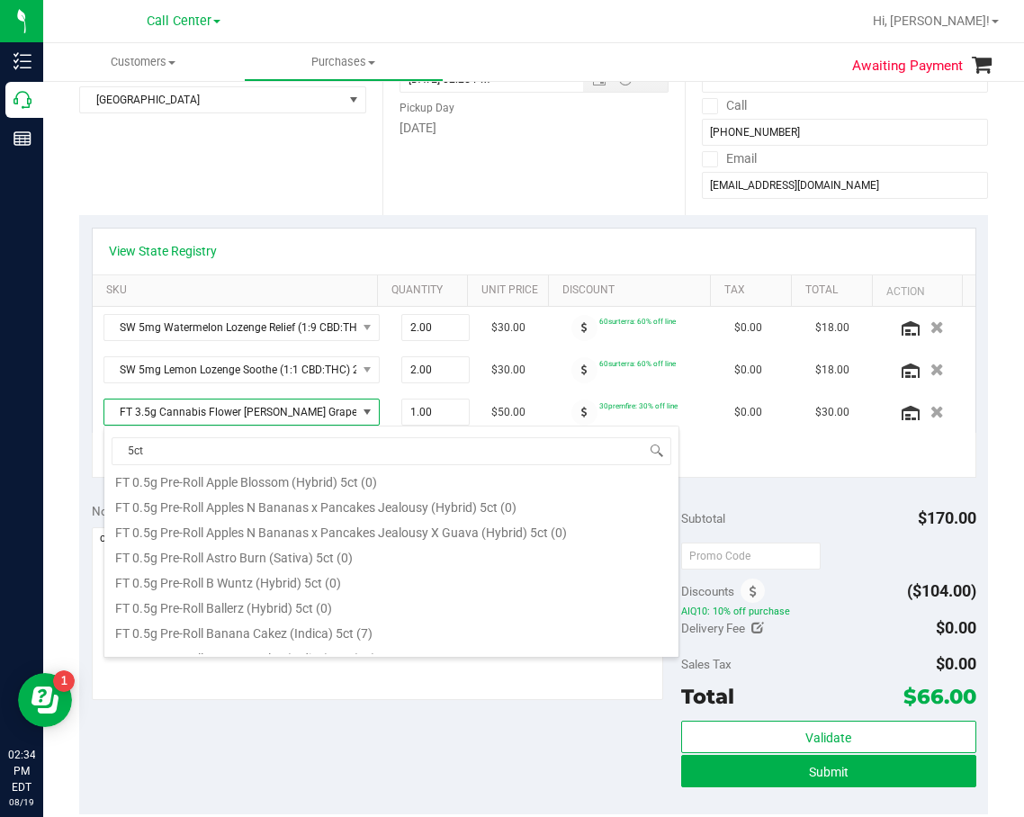
scroll to position [450, 0]
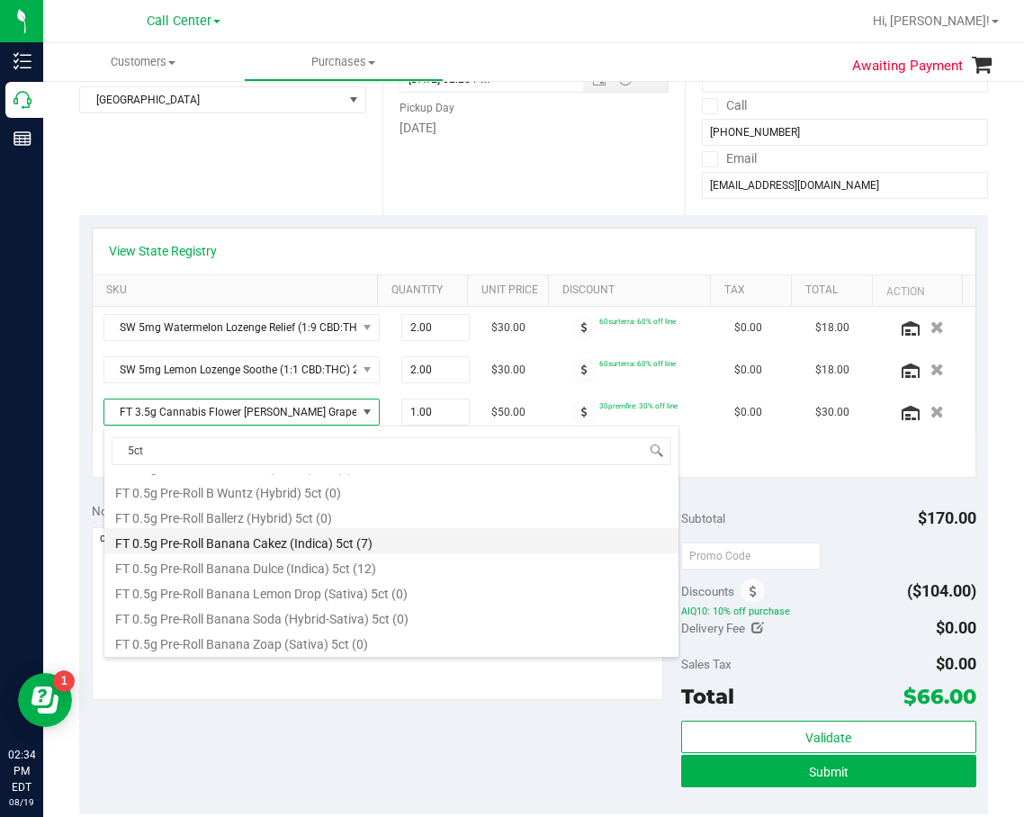
click at [366, 540] on li "FT 0.5g Pre-Roll Banana Cakez (Indica) 5ct (7)" at bounding box center [391, 540] width 574 height 25
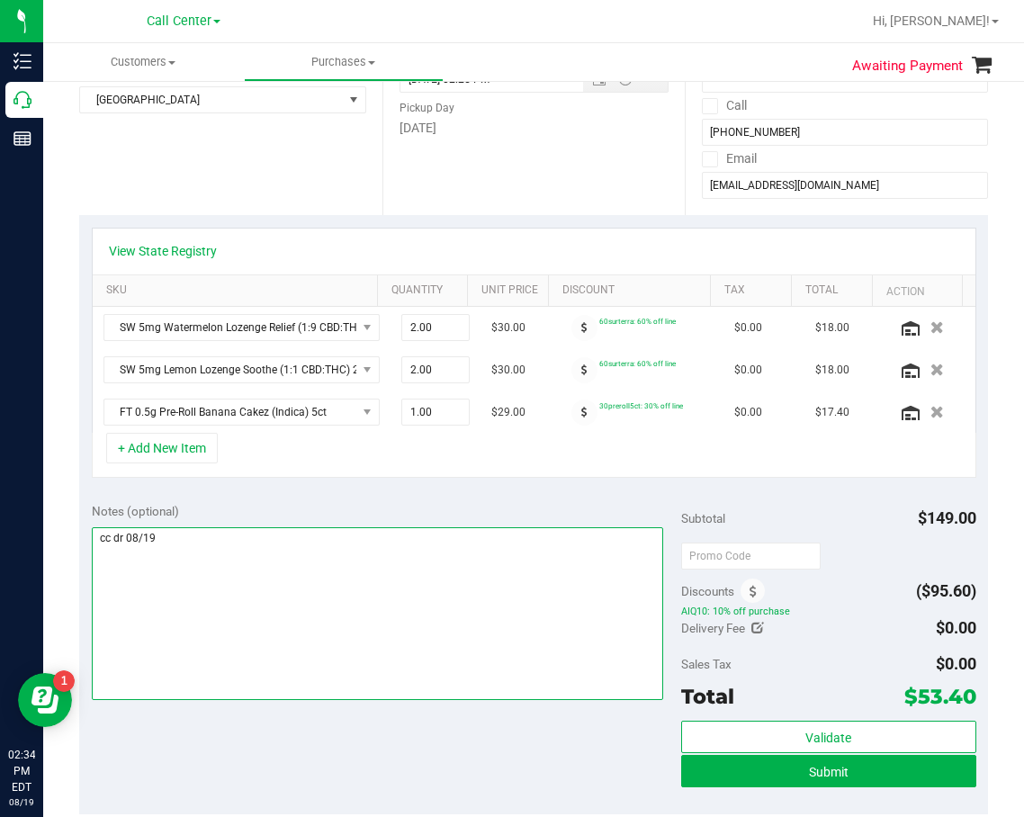
click at [377, 527] on textarea at bounding box center [378, 613] width 572 height 173
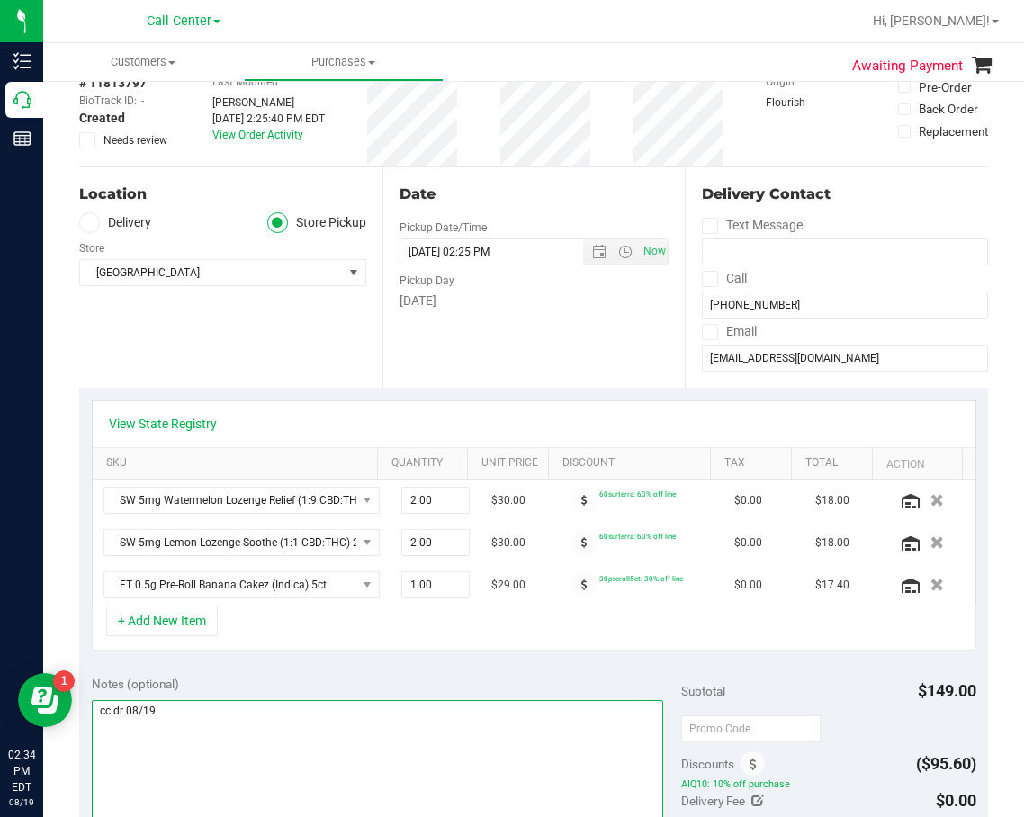
scroll to position [90, 0]
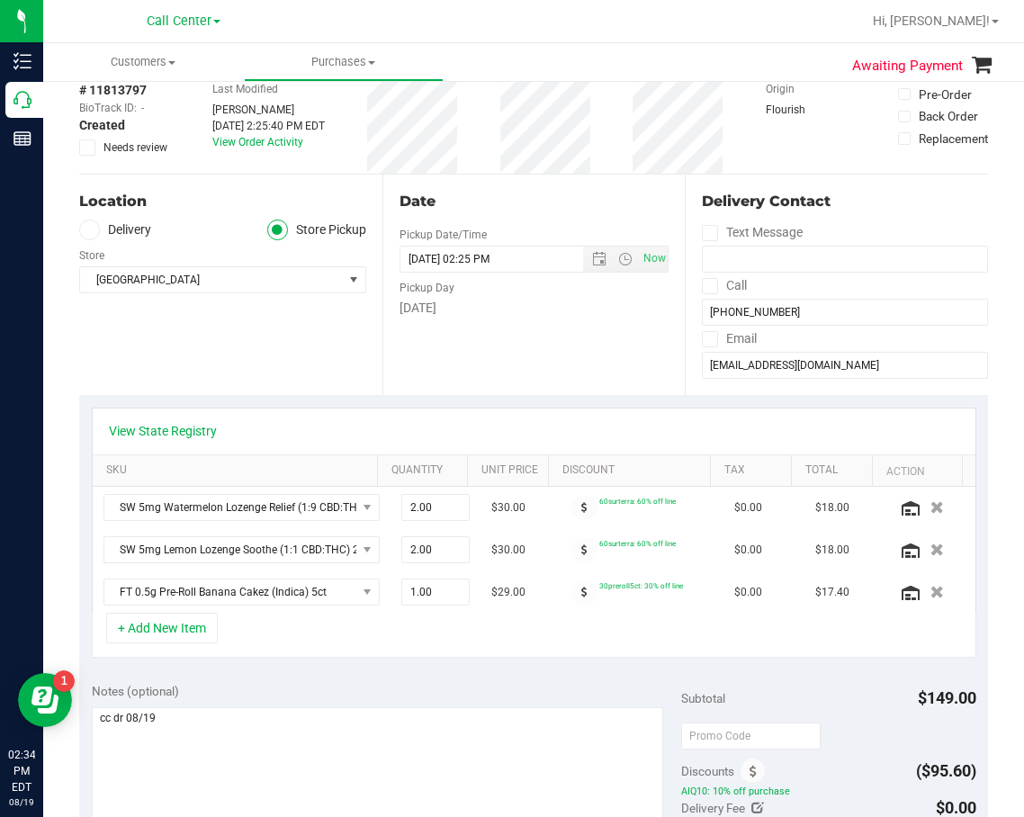
click at [481, 673] on div "Notes (optional) Subtotal $149.00 Discounts ($95.60) AIQ10: 10% off purchase De…" at bounding box center [533, 833] width 909 height 324
click at [480, 673] on div "Notes (optional) Subtotal $149.00 Discounts ($95.60) AIQ10: 10% off purchase De…" at bounding box center [533, 833] width 909 height 324
click at [441, 710] on textarea at bounding box center [378, 793] width 572 height 173
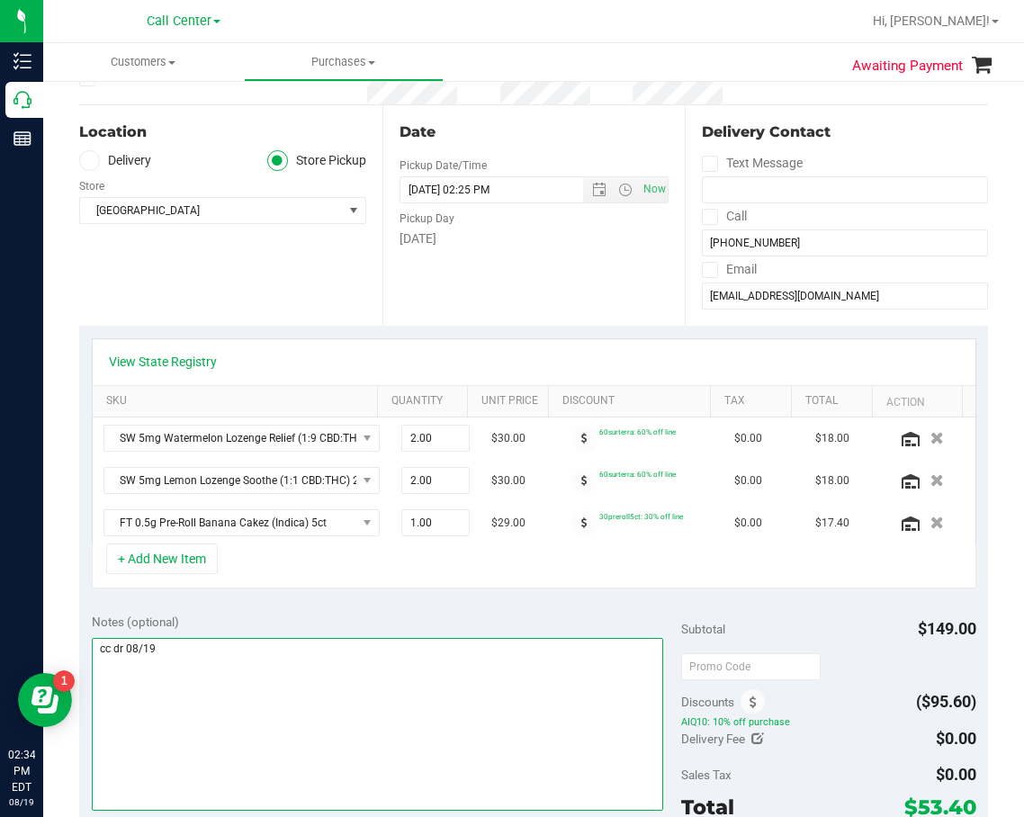
scroll to position [270, 0]
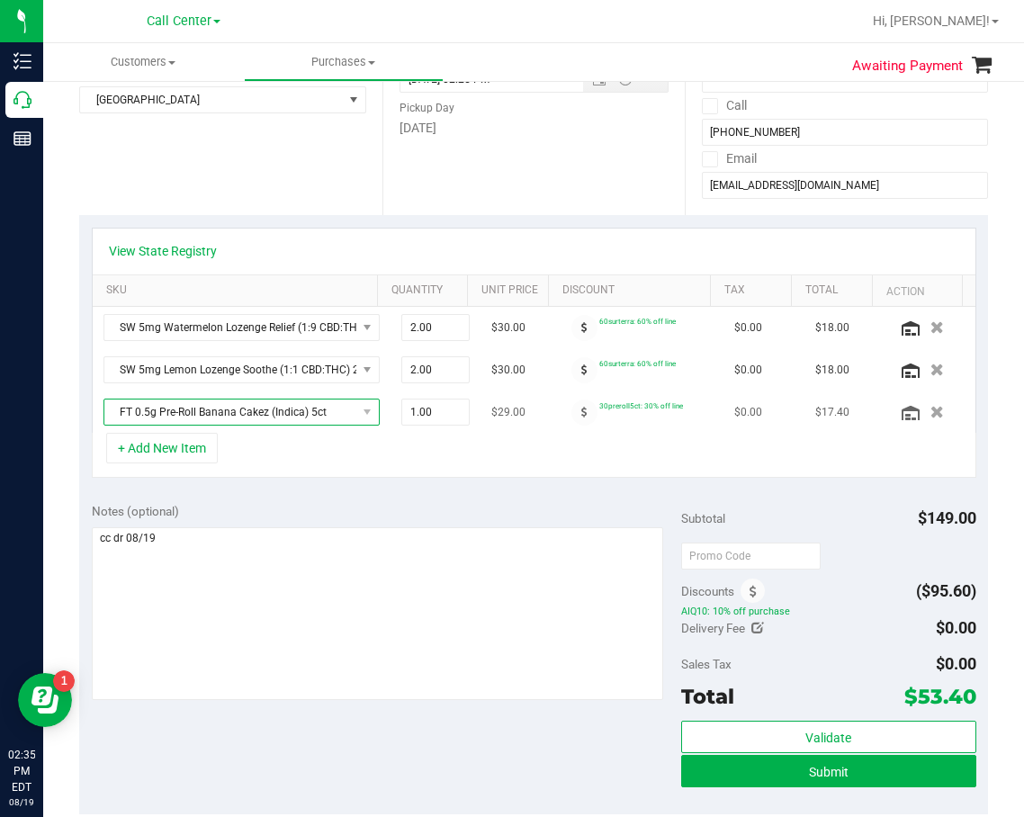
click at [264, 419] on span "FT 0.5g Pre-Roll Banana Cakez (Indica) 5ct" at bounding box center [230, 412] width 252 height 25
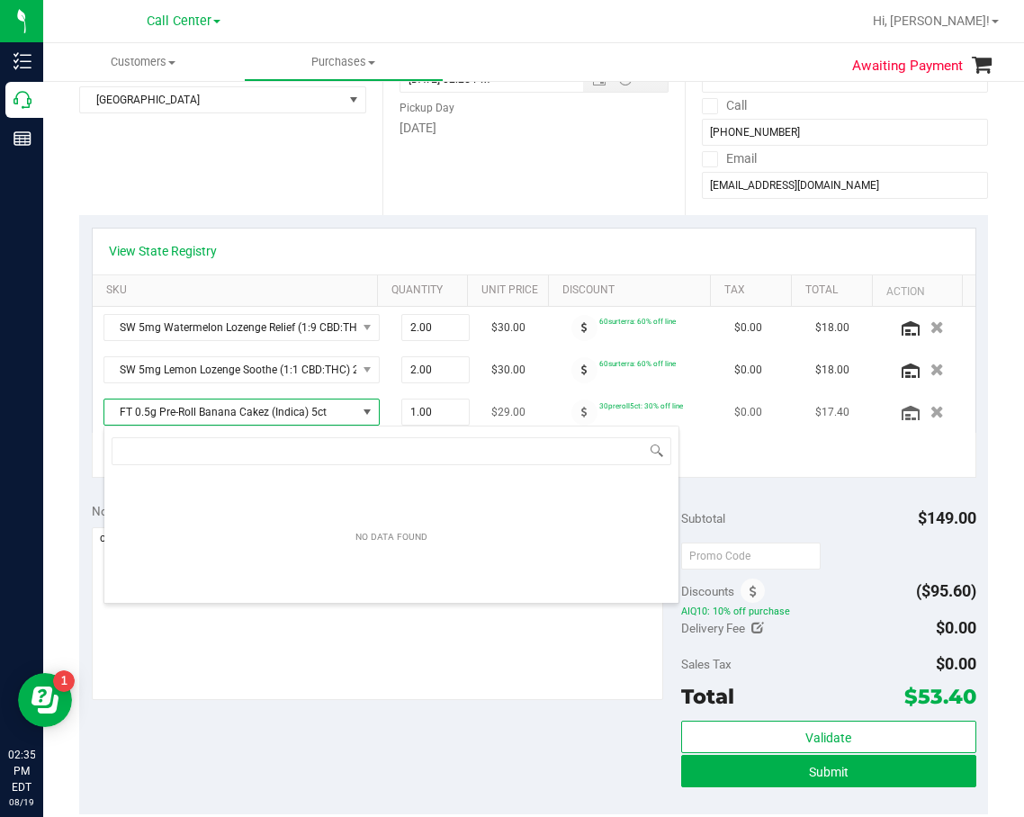
scroll to position [27, 249]
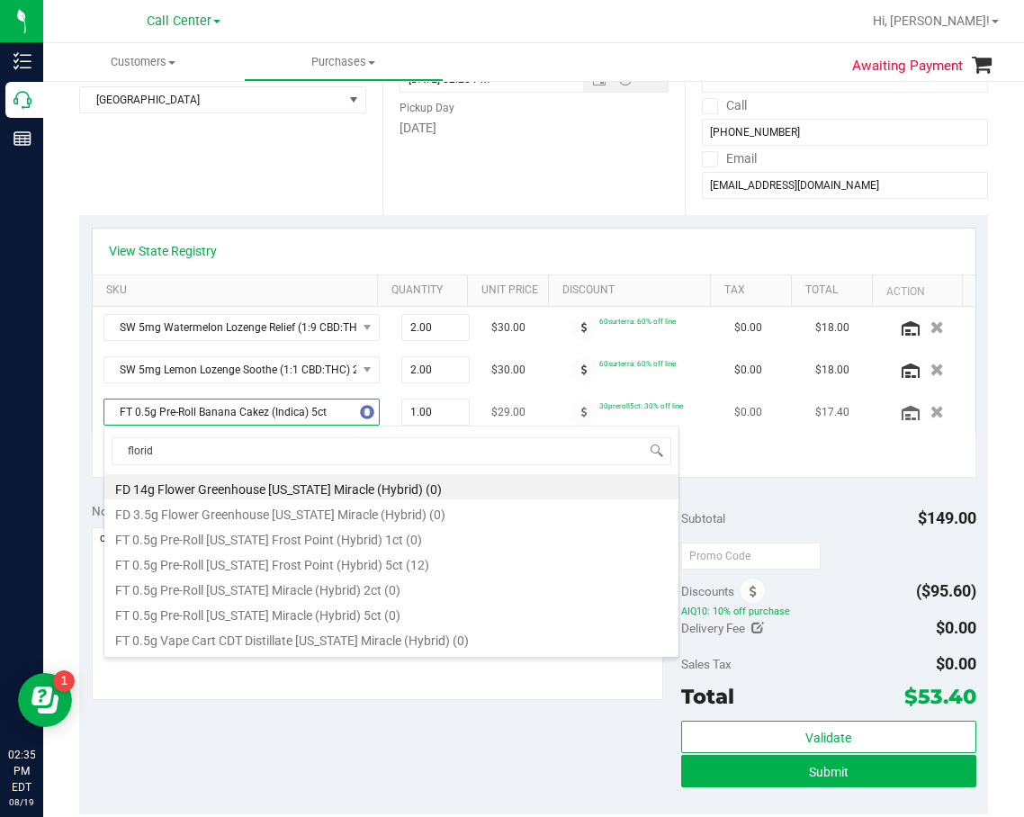
type input "florida"
click at [369, 567] on li "FT 0.5g Pre-Roll Florida Frost Point (Hybrid) 5ct (12)" at bounding box center [391, 562] width 574 height 25
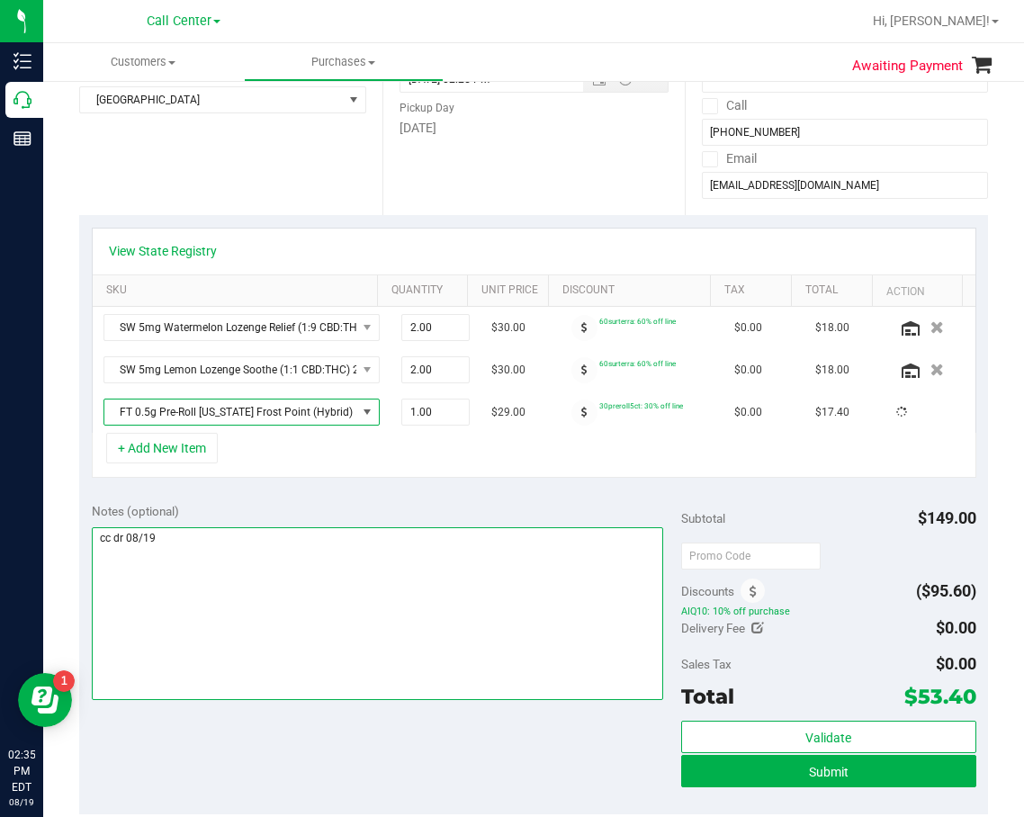
click at [381, 563] on textarea at bounding box center [378, 613] width 572 height 173
click at [320, 640] on textarea at bounding box center [378, 613] width 572 height 173
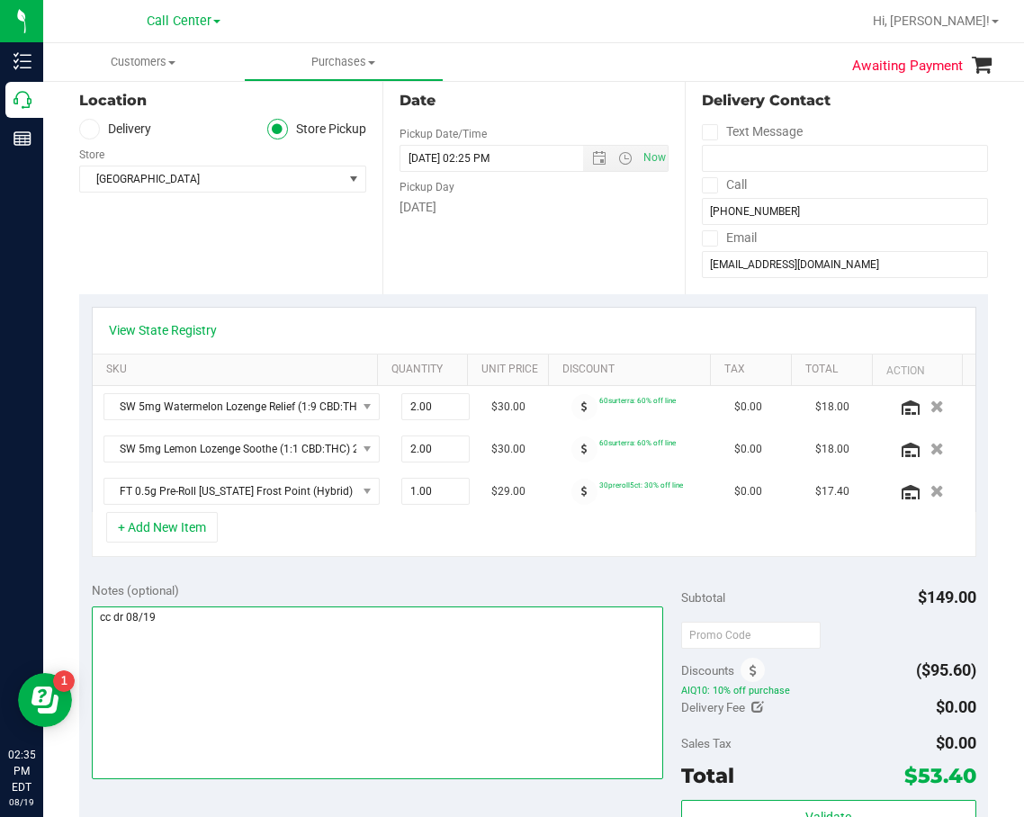
scroll to position [180, 0]
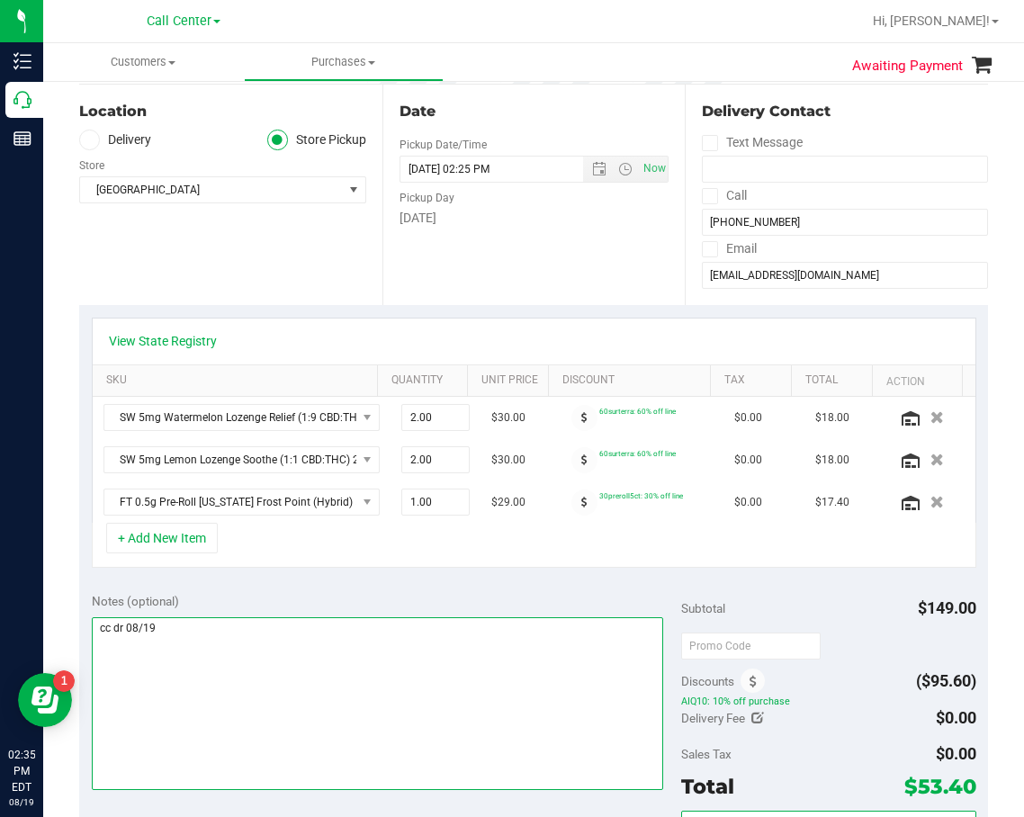
click at [335, 648] on textarea at bounding box center [378, 703] width 572 height 173
click at [373, 645] on textarea at bounding box center [378, 703] width 572 height 173
click at [376, 622] on textarea at bounding box center [378, 703] width 572 height 173
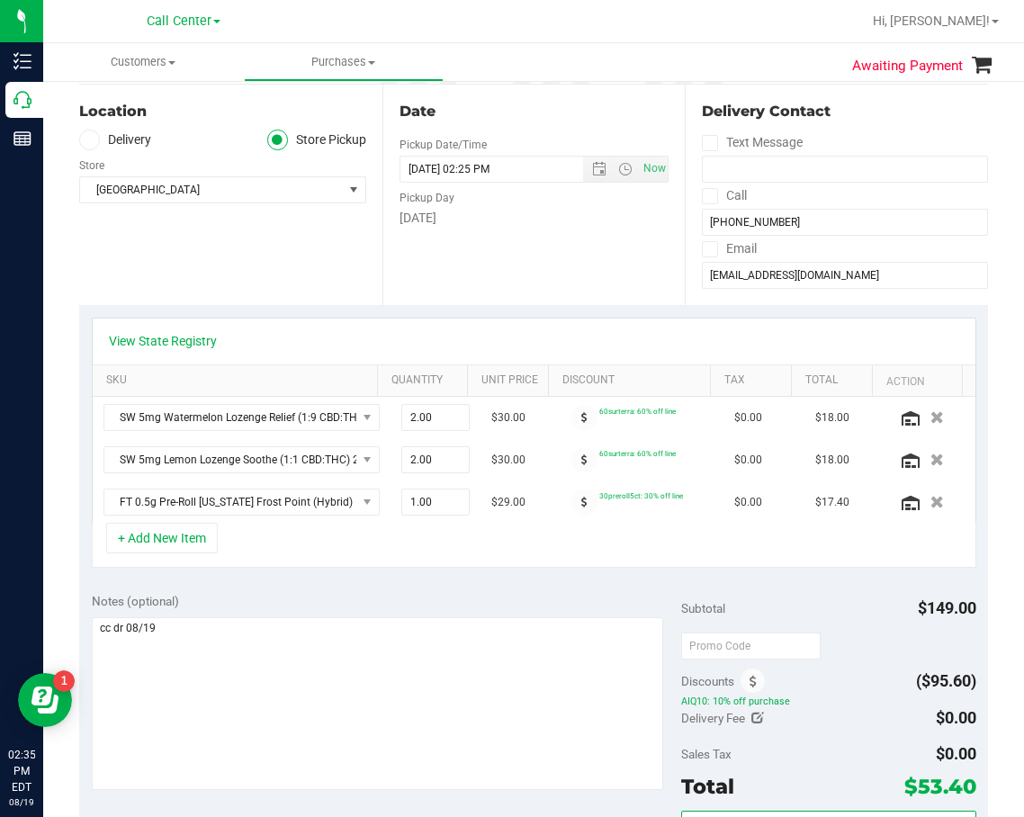
click at [932, 779] on span "$53.40" at bounding box center [941, 786] width 72 height 25
click at [932, 783] on span "$53.40" at bounding box center [941, 786] width 72 height 25
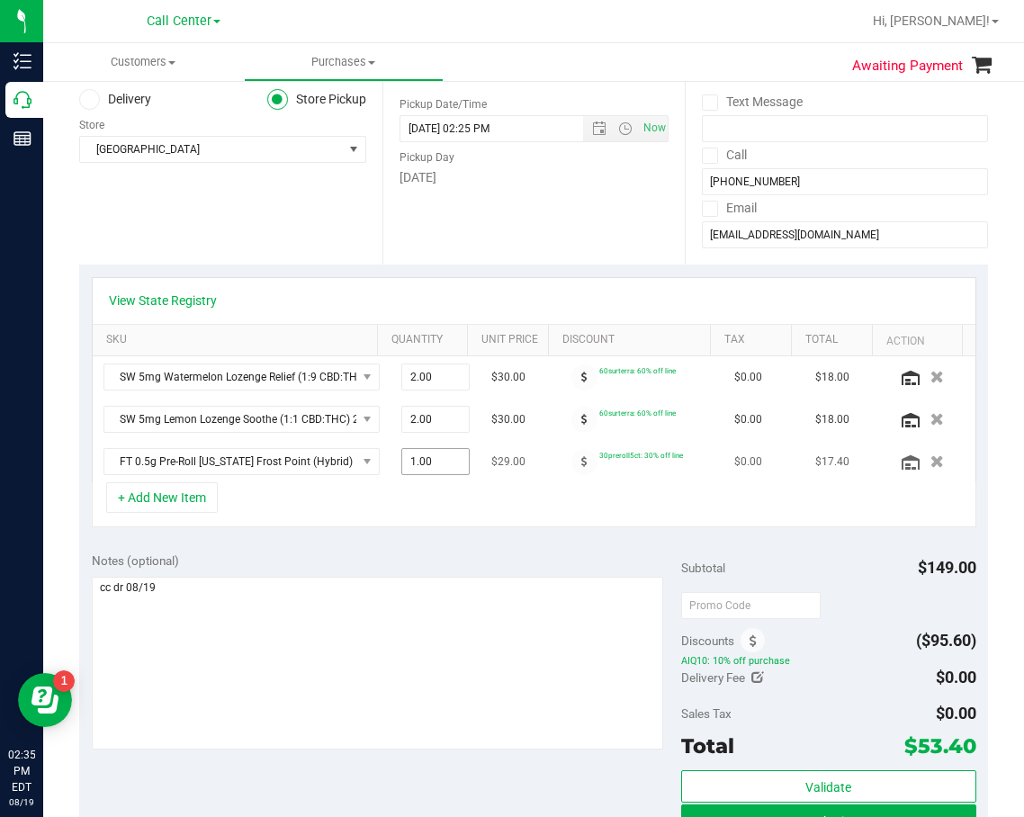
scroll to position [450, 0]
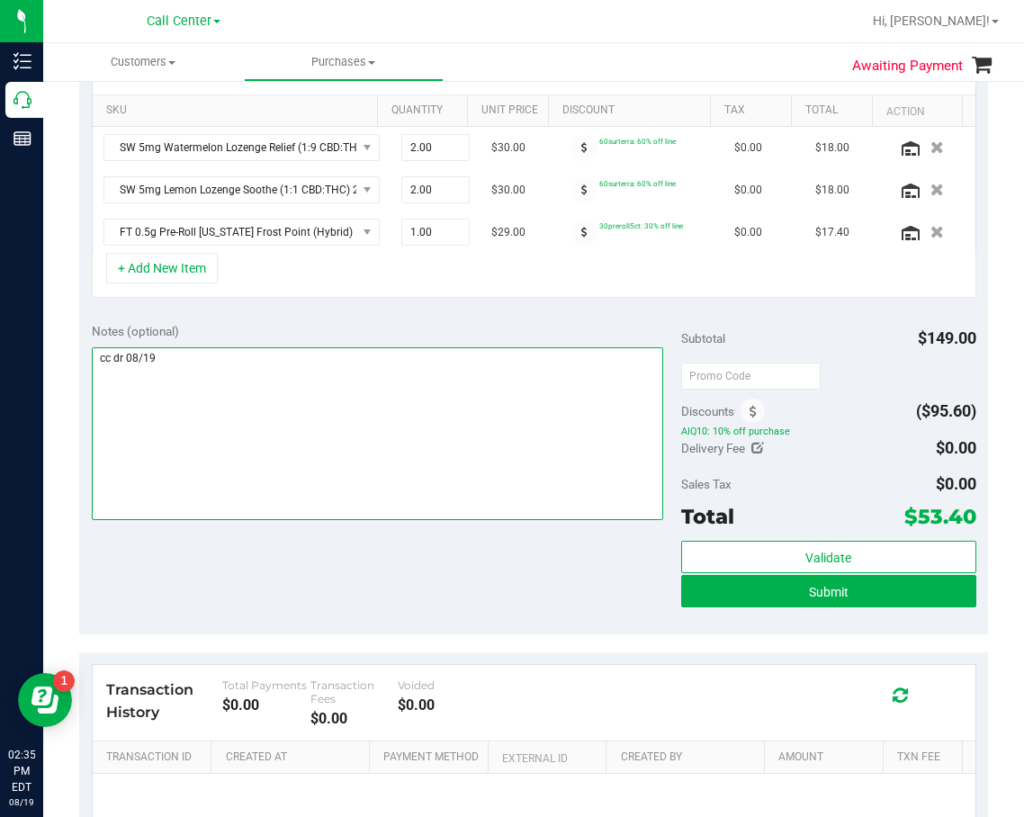
click at [403, 447] on textarea at bounding box center [378, 433] width 572 height 173
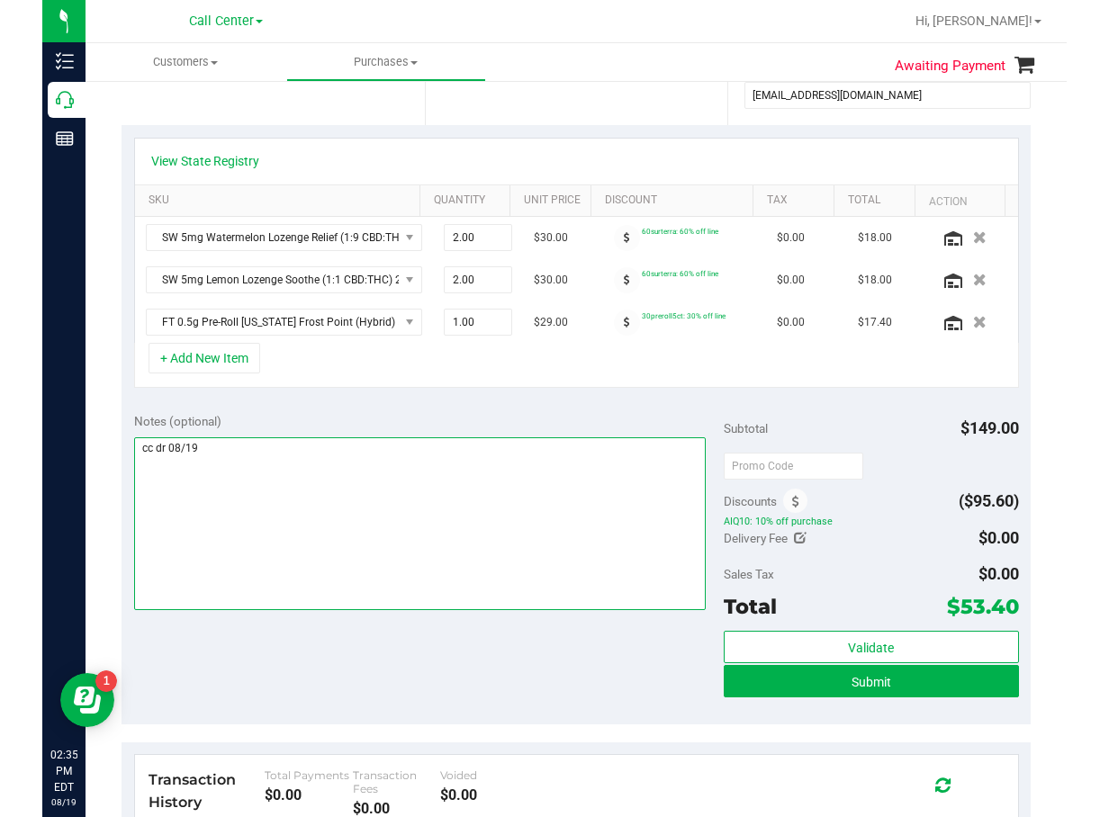
scroll to position [180, 0]
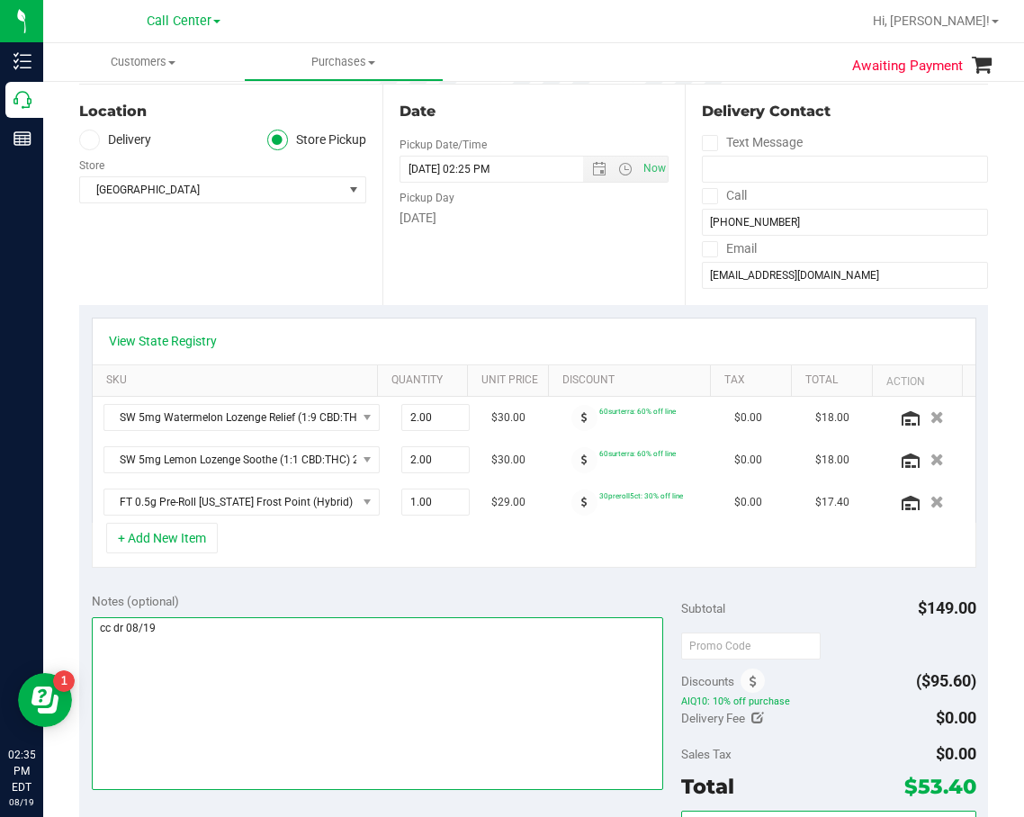
click at [322, 670] on textarea at bounding box center [378, 703] width 572 height 173
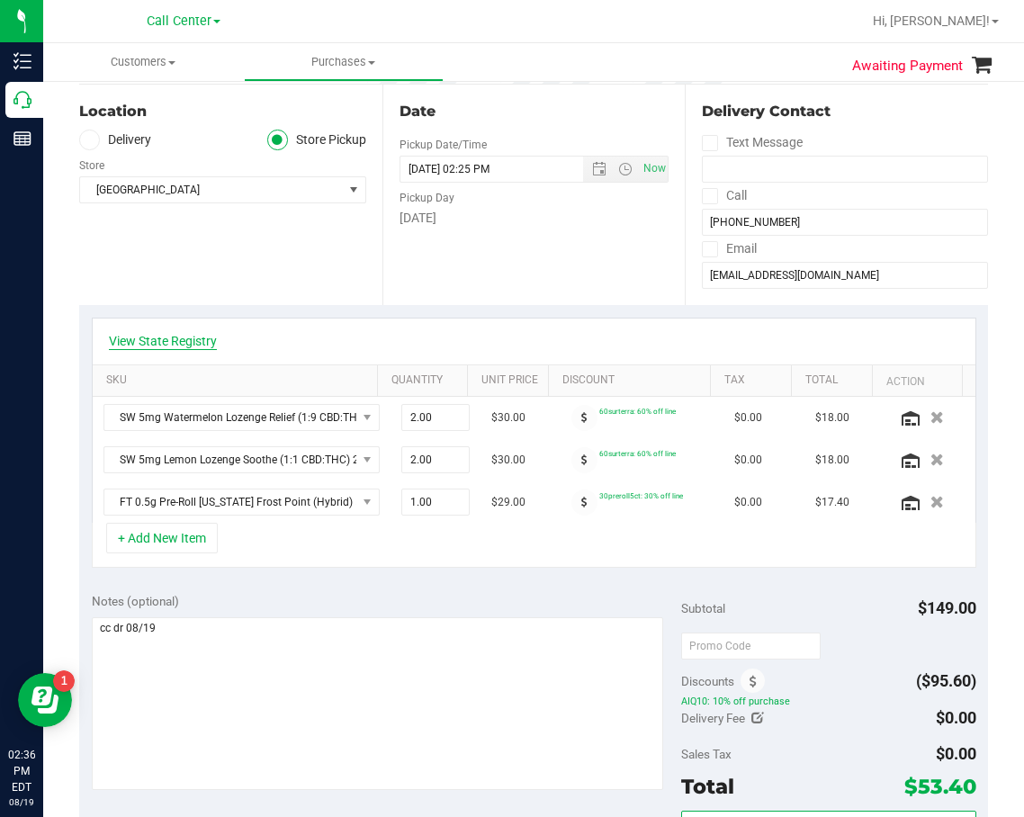
click at [177, 340] on link "View State Registry" at bounding box center [163, 341] width 108 height 18
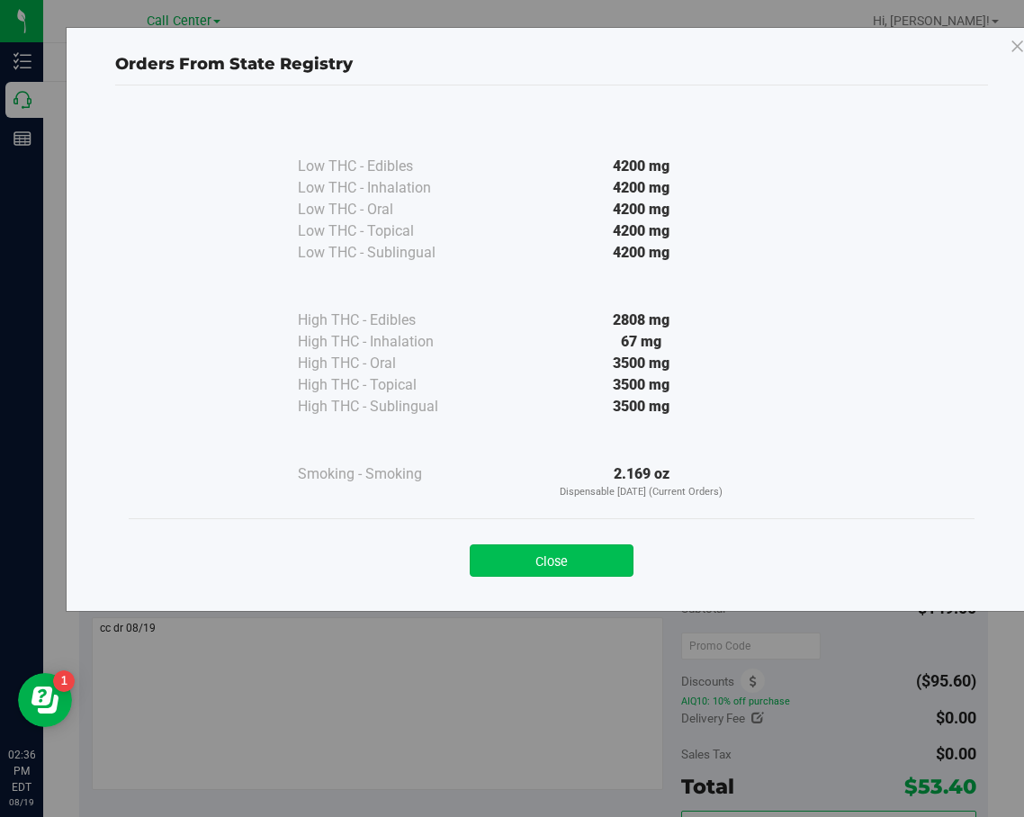
click at [597, 563] on button "Close" at bounding box center [552, 561] width 164 height 32
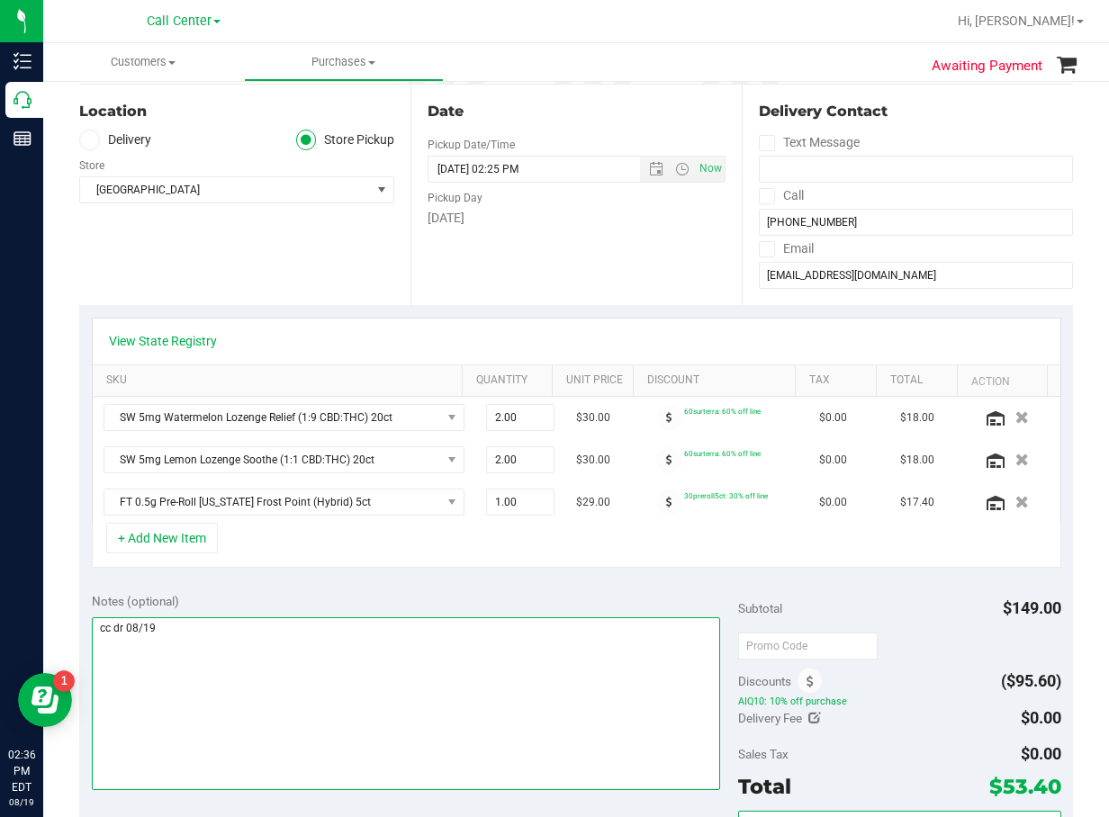
click at [403, 640] on textarea at bounding box center [406, 703] width 628 height 173
click at [270, 654] on textarea at bounding box center [406, 703] width 628 height 173
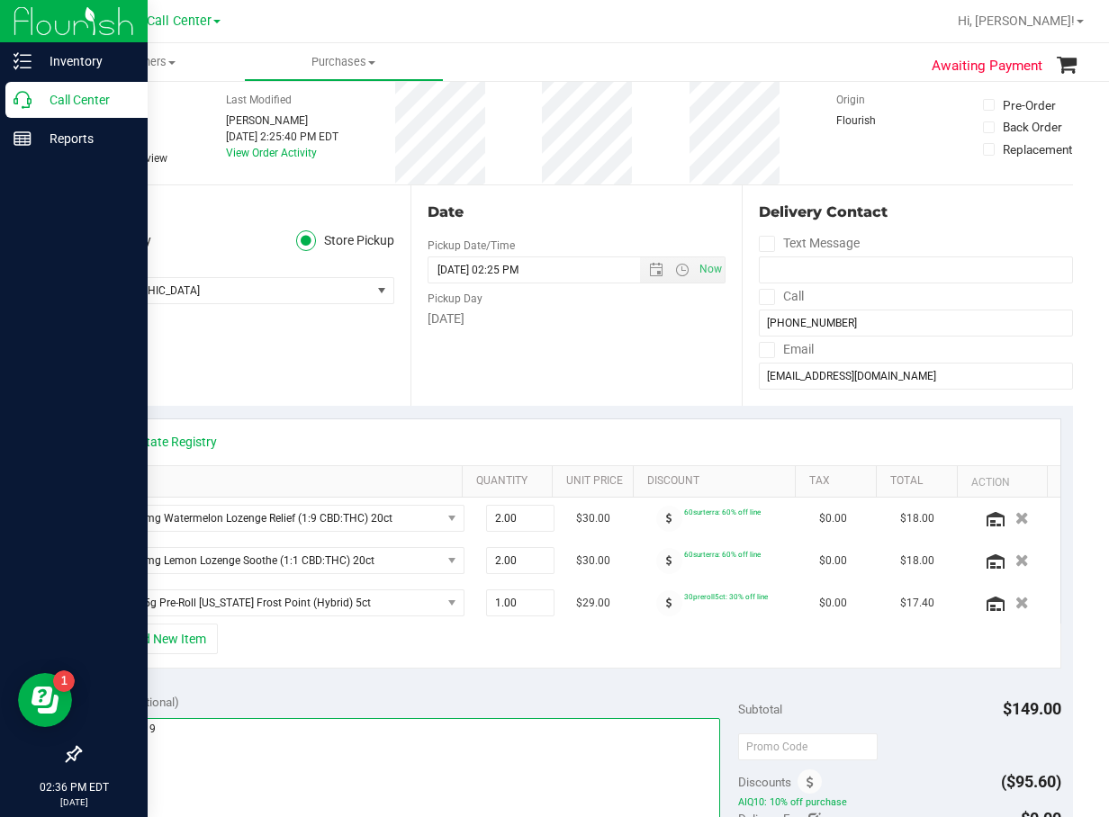
scroll to position [0, 0]
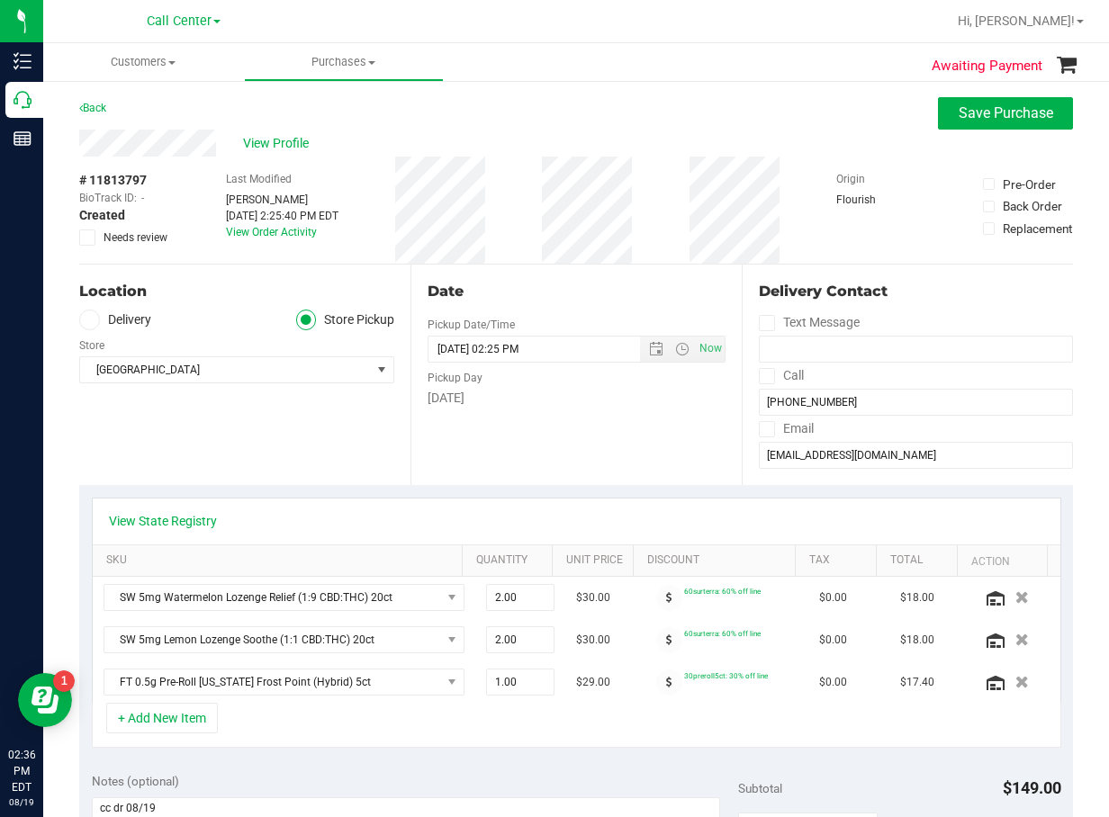
click at [567, 443] on div "Date Pickup Date/Time 08/19/2025 Now 08/19/2025 02:25 PM Now Pickup Day Tuesday" at bounding box center [575, 375] width 331 height 221
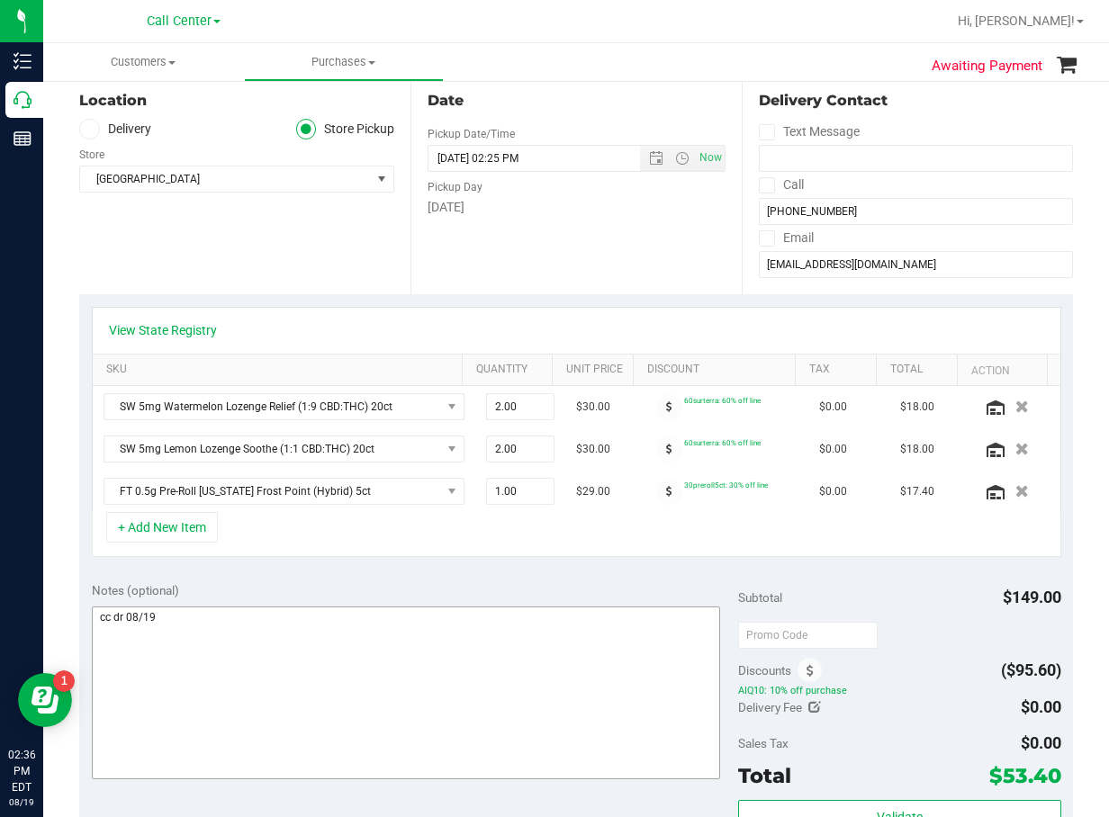
scroll to position [360, 0]
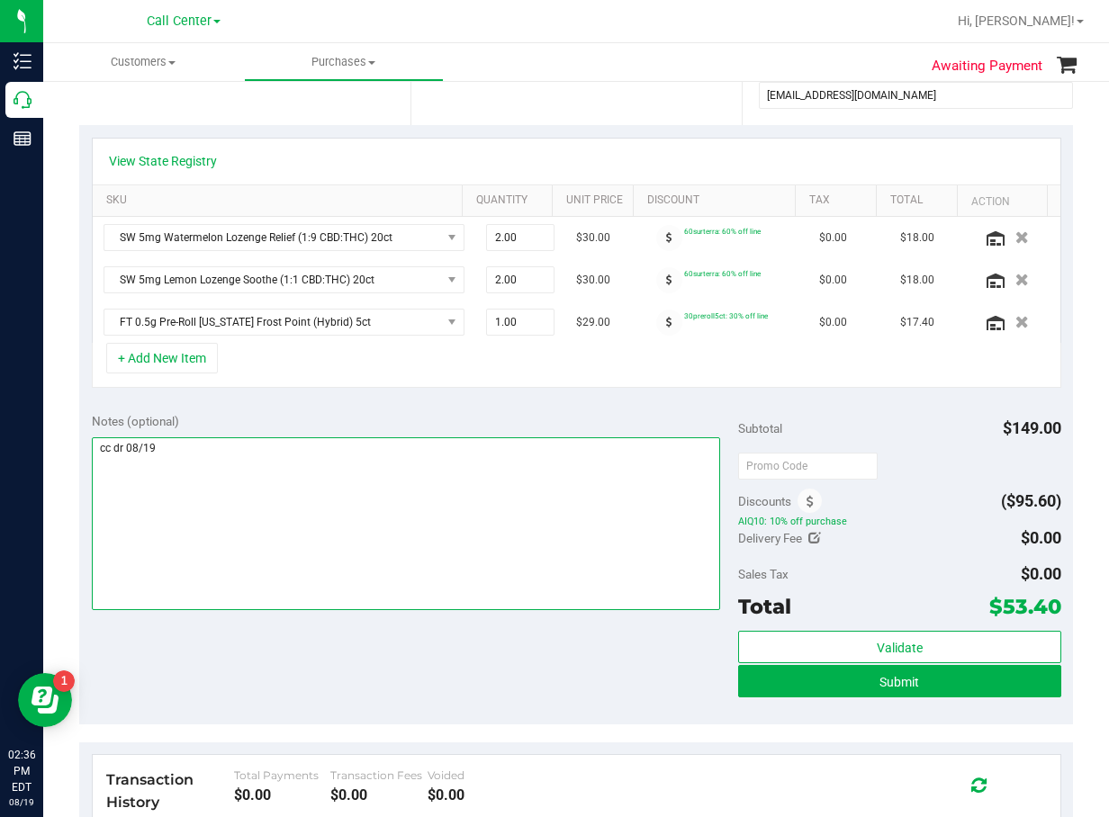
click at [516, 533] on textarea at bounding box center [406, 523] width 628 height 173
click at [269, 534] on textarea at bounding box center [406, 523] width 628 height 173
click at [286, 515] on textarea at bounding box center [406, 523] width 628 height 173
click at [300, 471] on textarea at bounding box center [406, 523] width 628 height 173
click at [599, 517] on textarea at bounding box center [406, 523] width 628 height 173
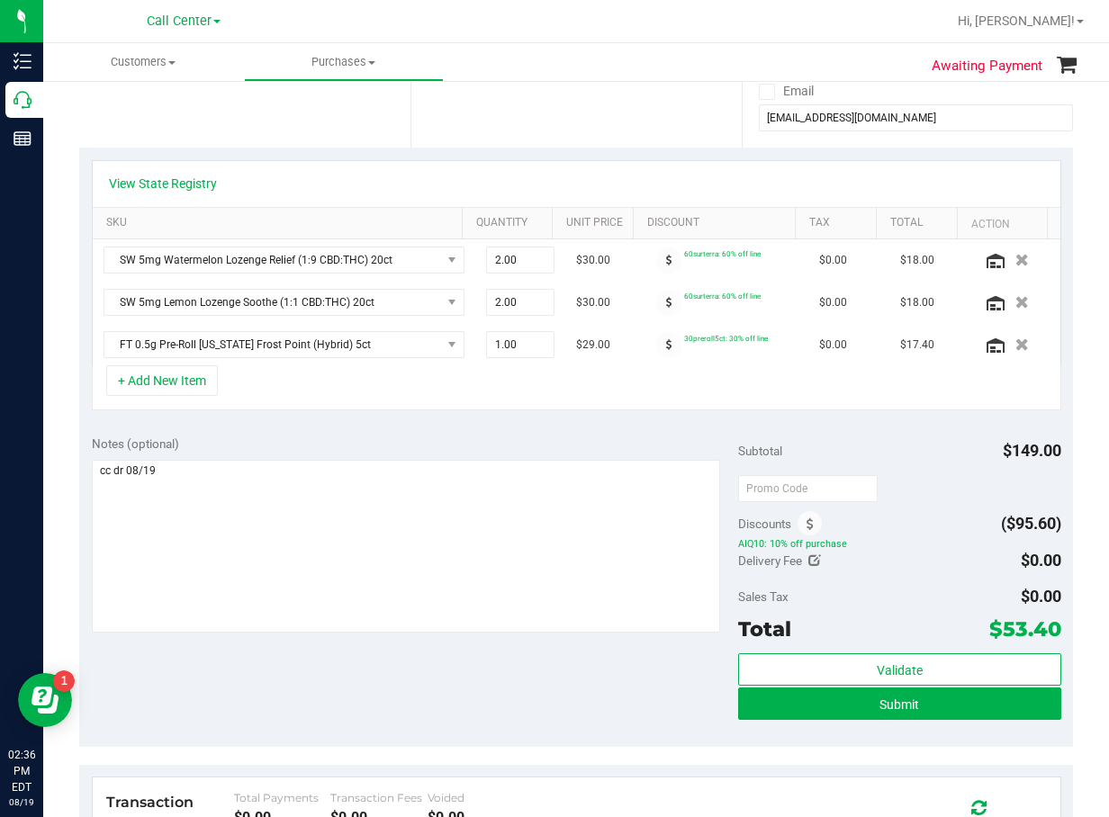
scroll to position [450, 0]
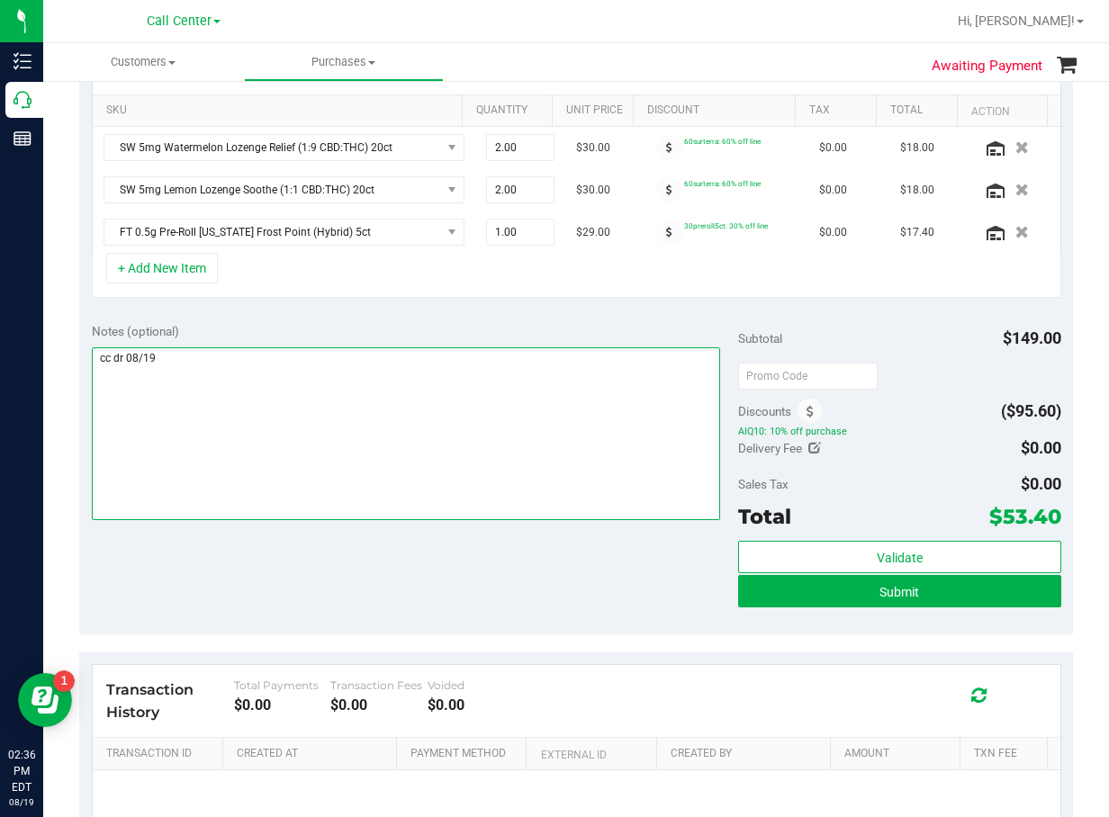
click at [599, 420] on textarea at bounding box center [406, 433] width 628 height 173
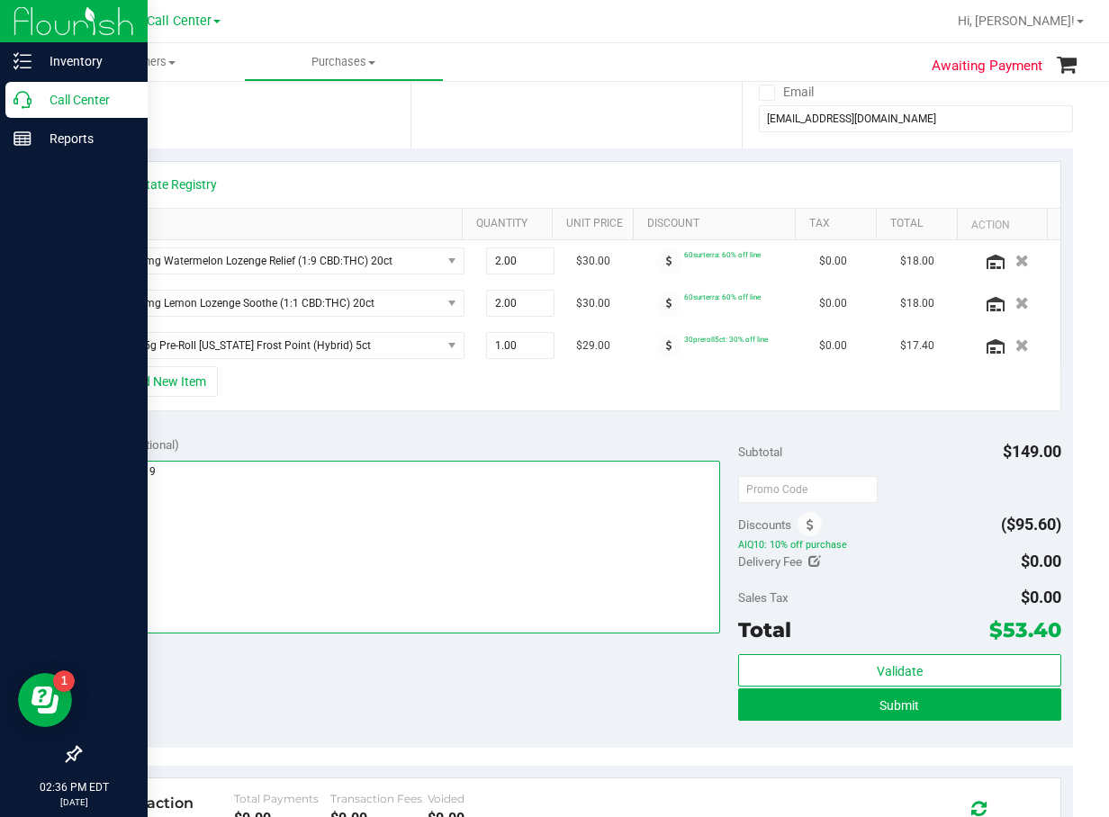
scroll to position [270, 0]
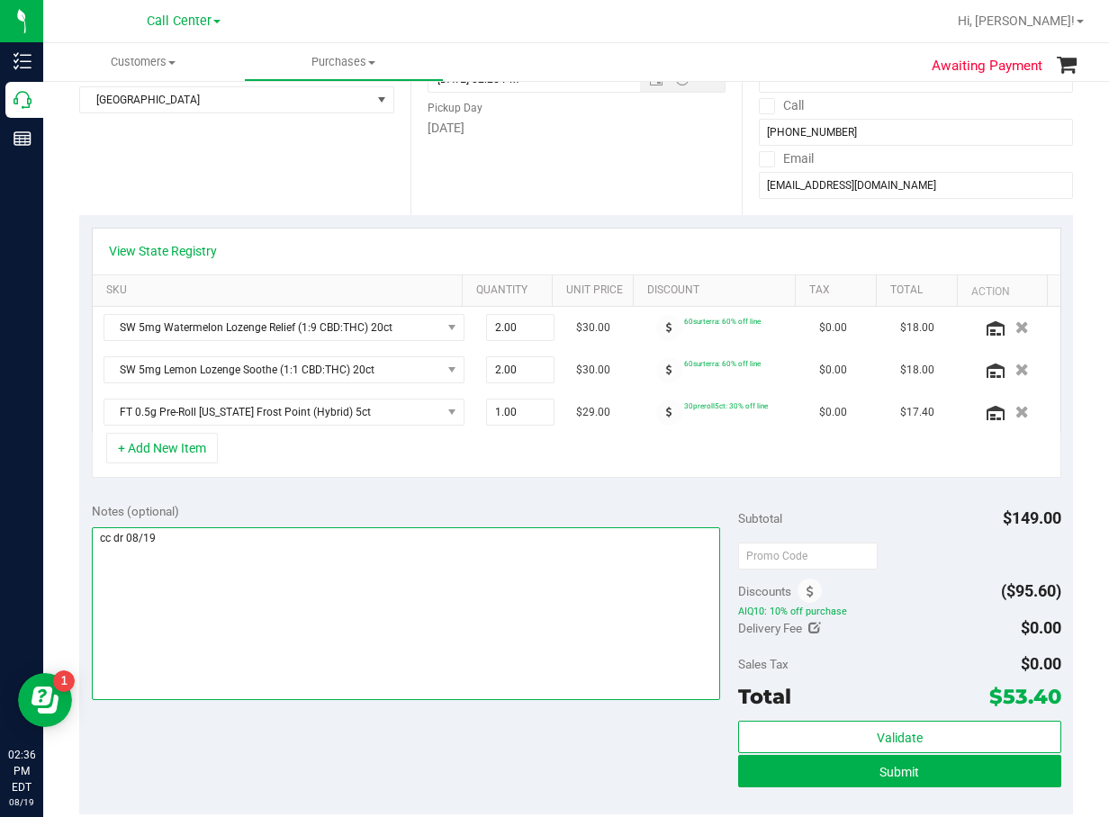
click at [247, 575] on textarea at bounding box center [406, 613] width 628 height 173
click at [410, 535] on textarea at bounding box center [406, 613] width 628 height 173
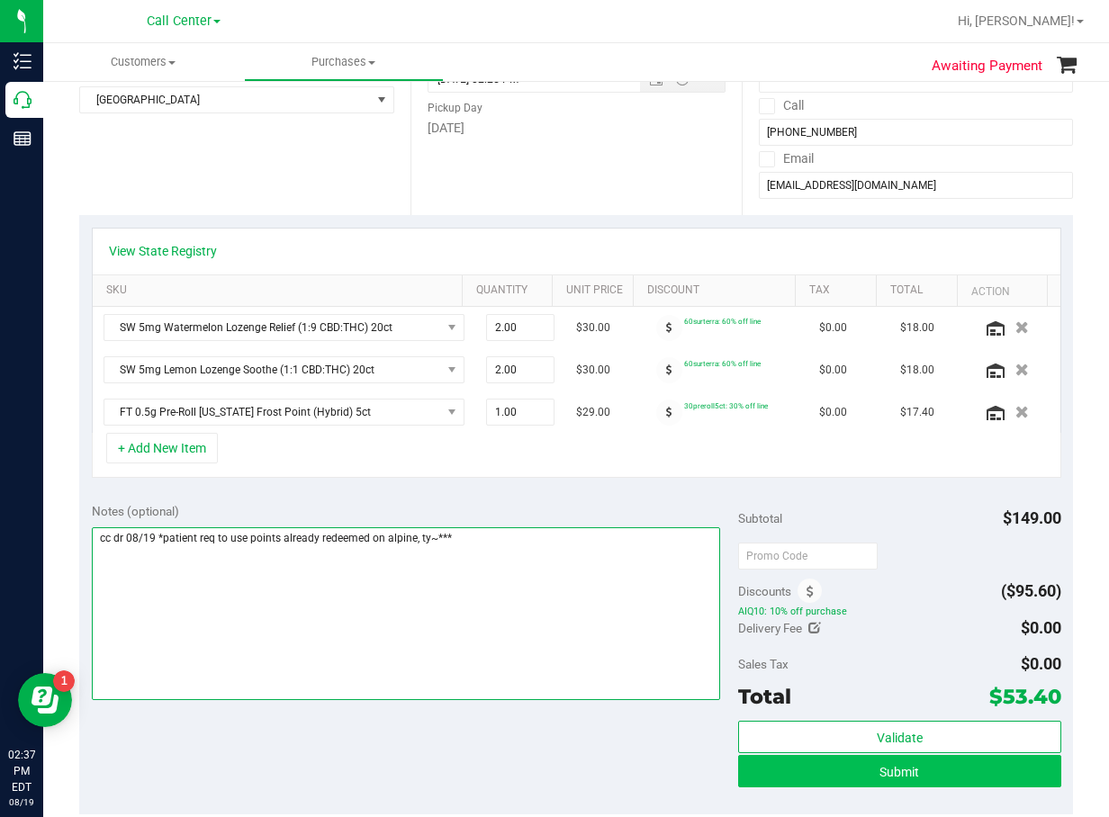
type textarea "cc dr 08/19 *patient req to use points already redeemed on alpine, ty~***"
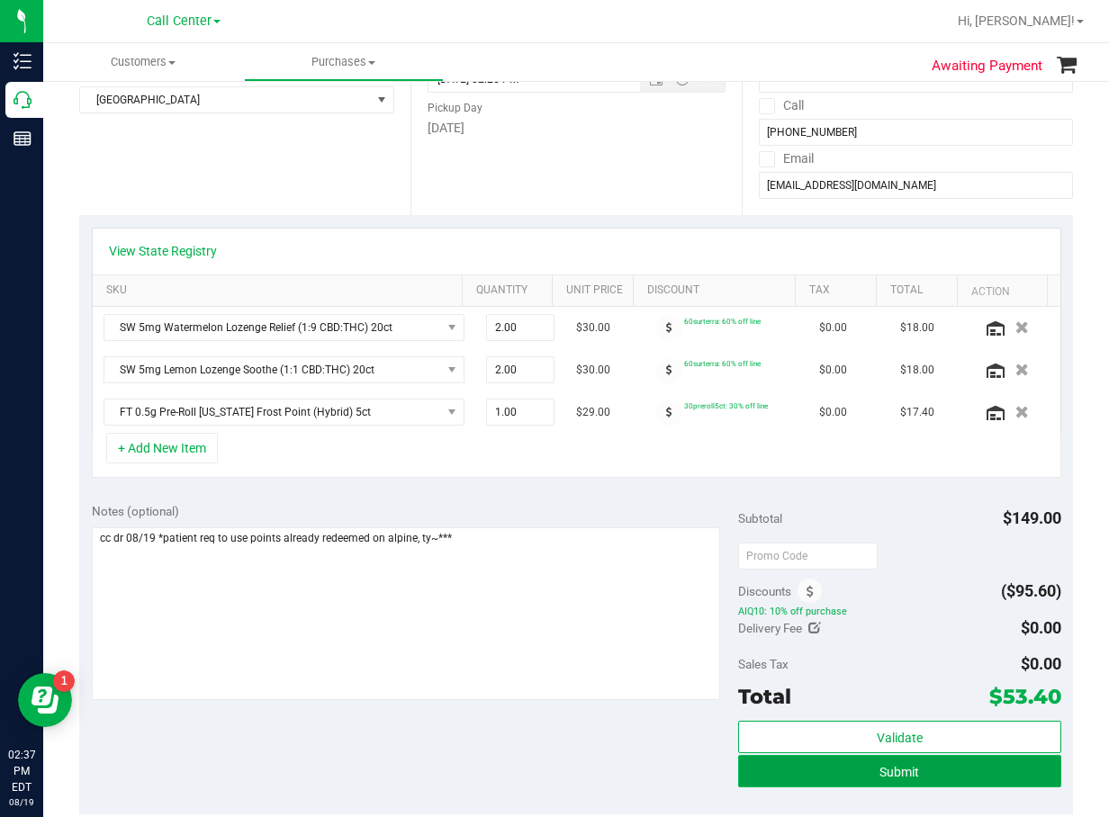
click at [782, 768] on button "Submit" at bounding box center [899, 771] width 323 height 32
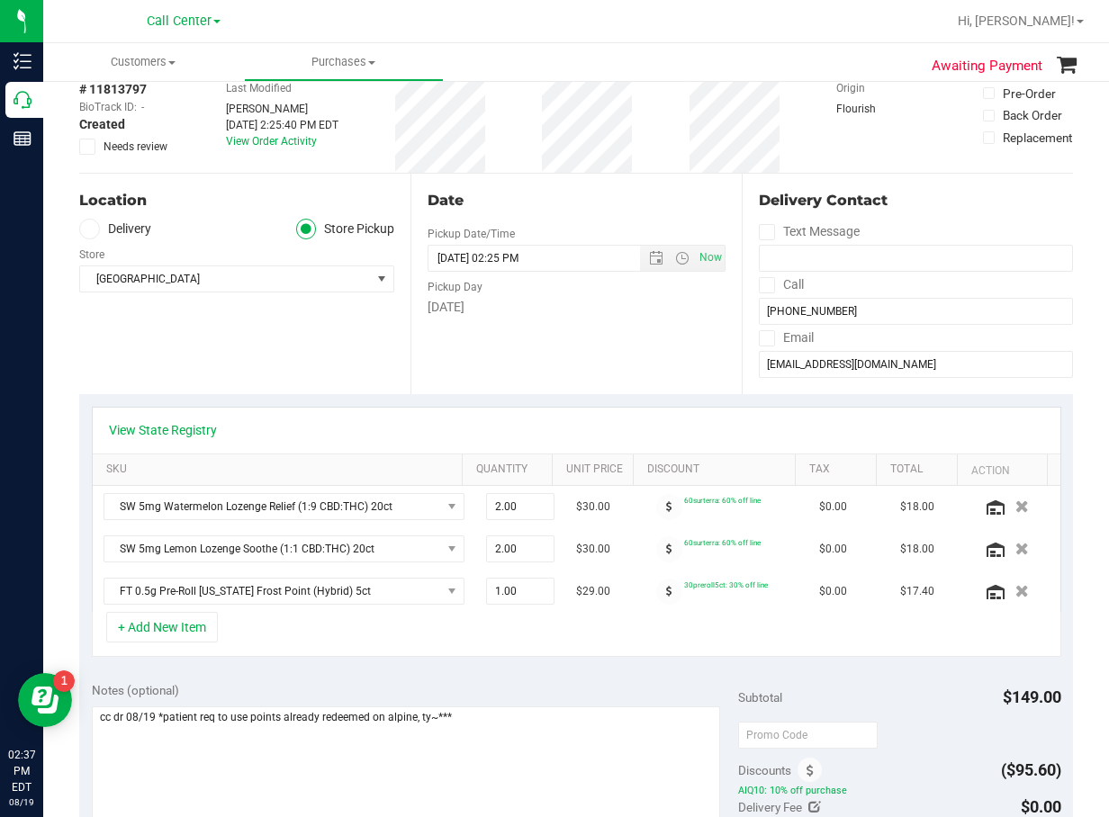
scroll to position [90, 0]
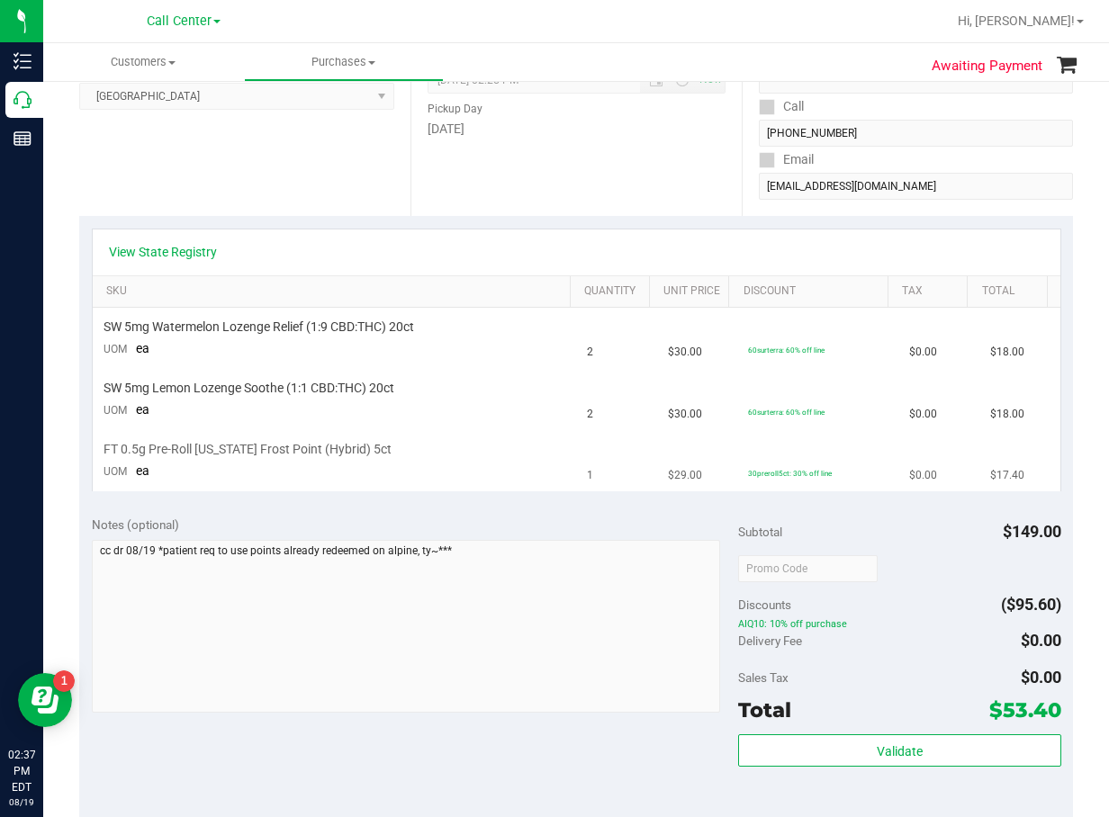
scroll to position [270, 0]
click at [450, 350] on td "SW 5mg Watermelon Lozenge Relief (1:9 CBD:THC) 20ct UOM ea" at bounding box center [335, 337] width 484 height 61
click at [554, 347] on td "SW 5mg Watermelon Lozenge Relief (1:9 CBD:THC) 20ct UOM ea" at bounding box center [335, 337] width 484 height 61
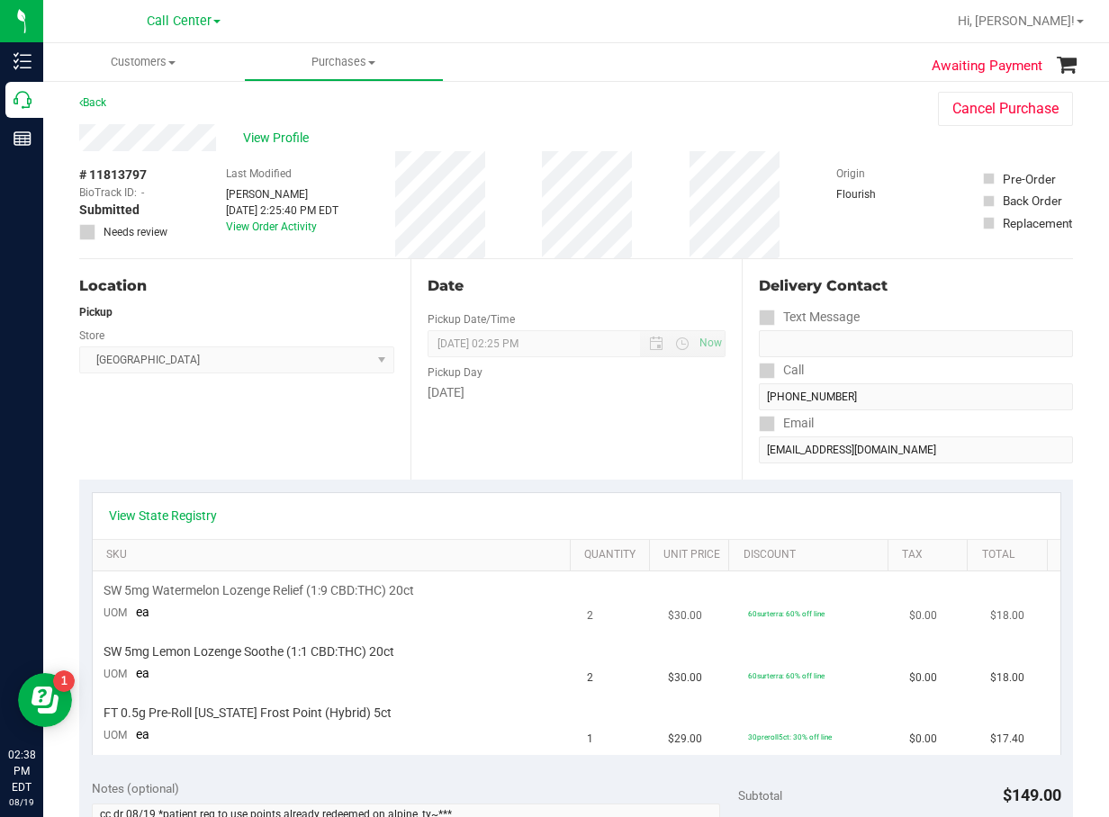
scroll to position [0, 0]
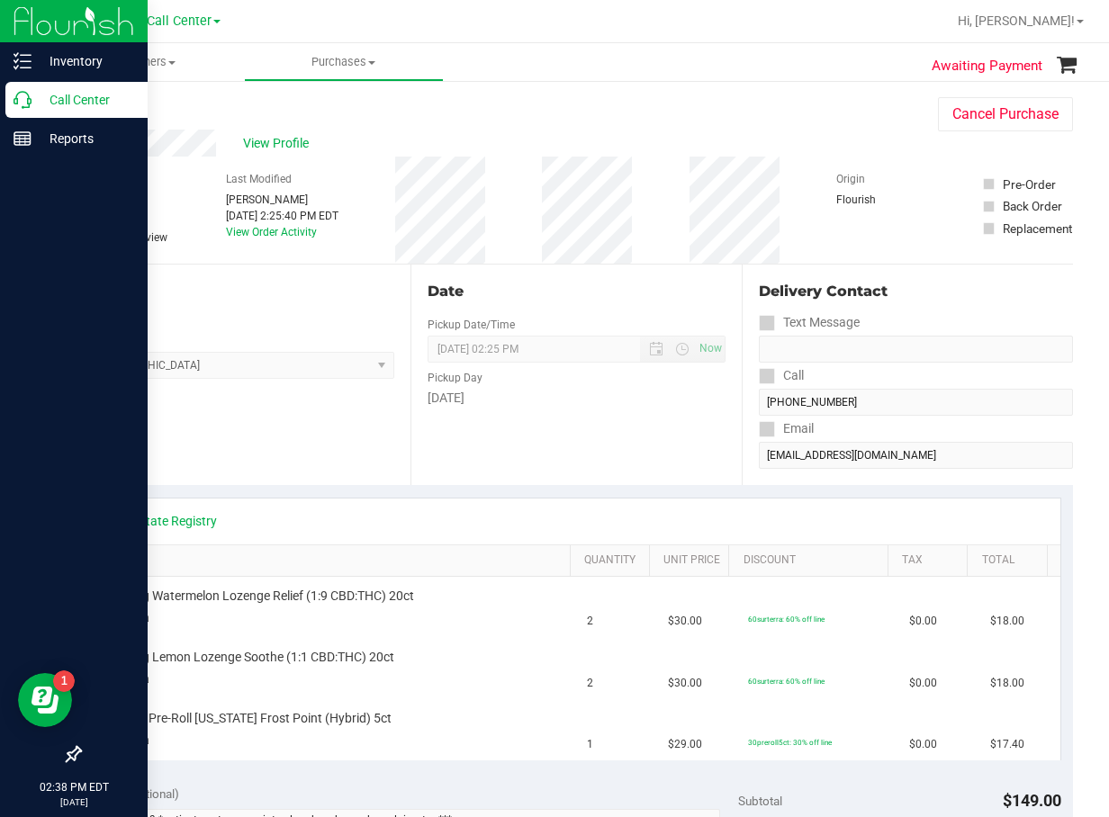
click at [17, 95] on icon at bounding box center [23, 100] width 18 height 18
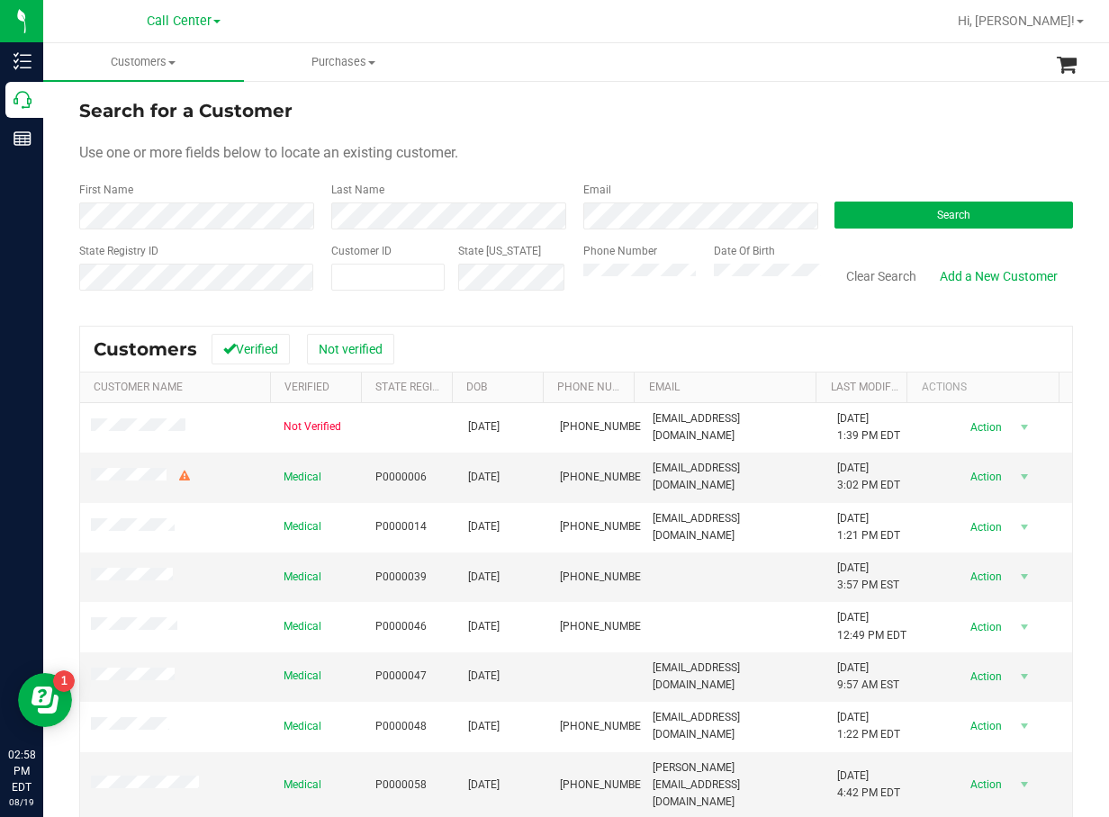
click at [554, 164] on form "Search for a Customer Use one or more fields below to locate an existing custom…" at bounding box center [576, 202] width 994 height 210
drag, startPoint x: 1010, startPoint y: 209, endPoint x: 948, endPoint y: 226, distance: 64.4
click at [932, 208] on button "Search" at bounding box center [953, 215] width 239 height 27
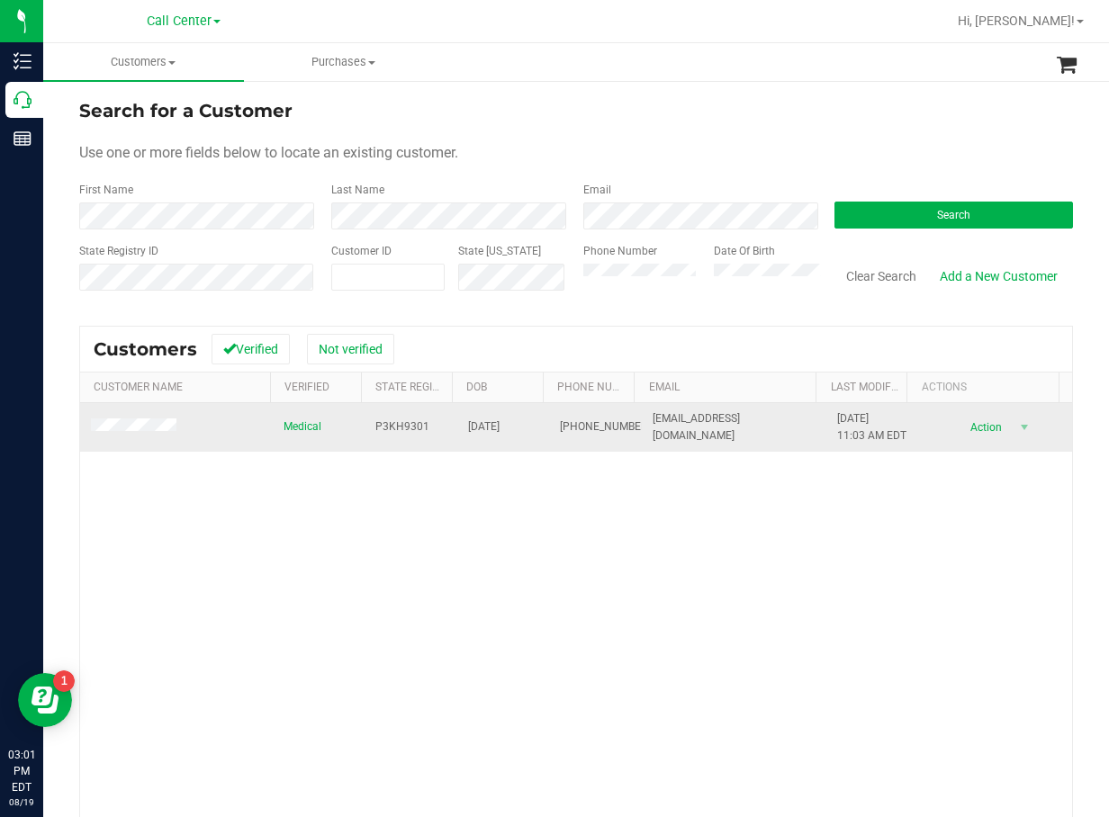
click at [402, 436] on span "P3KH9301" at bounding box center [402, 427] width 54 height 17
click at [500, 432] on span "04/07/1967" at bounding box center [484, 427] width 32 height 17
click at [500, 431] on span "04/07/1967" at bounding box center [484, 427] width 32 height 17
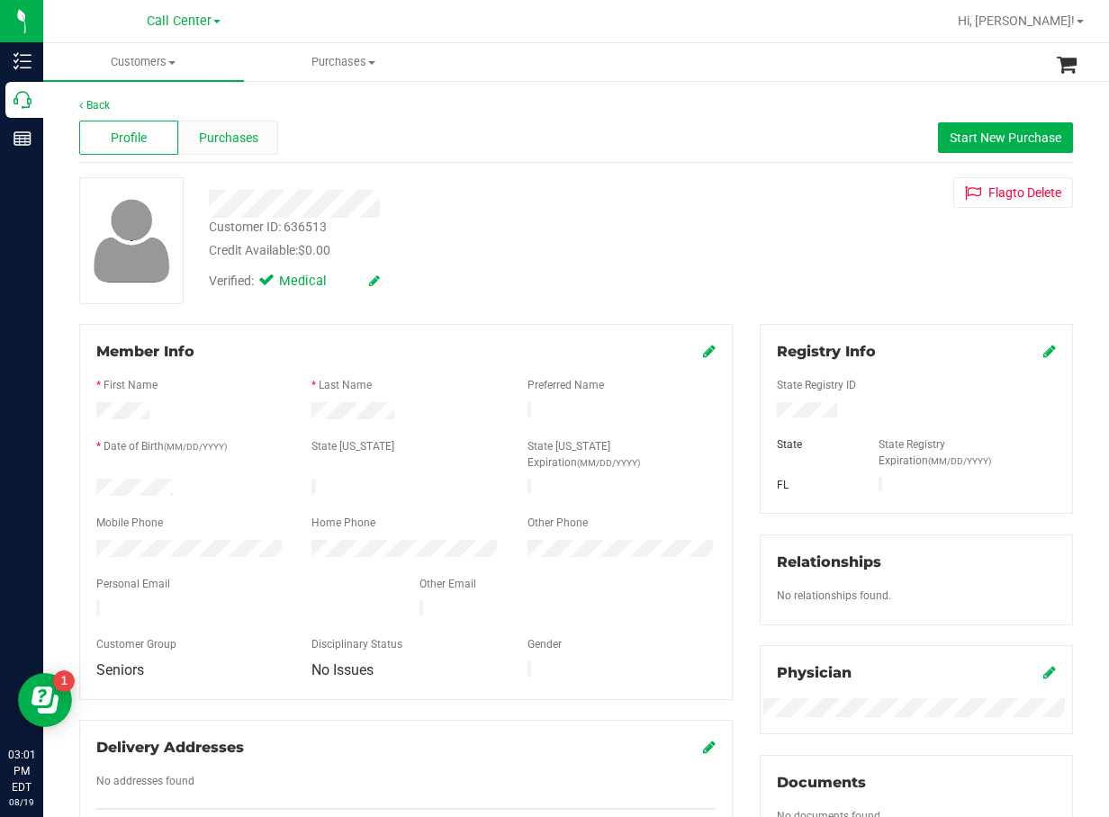
click at [237, 137] on span "Purchases" at bounding box center [228, 138] width 59 height 19
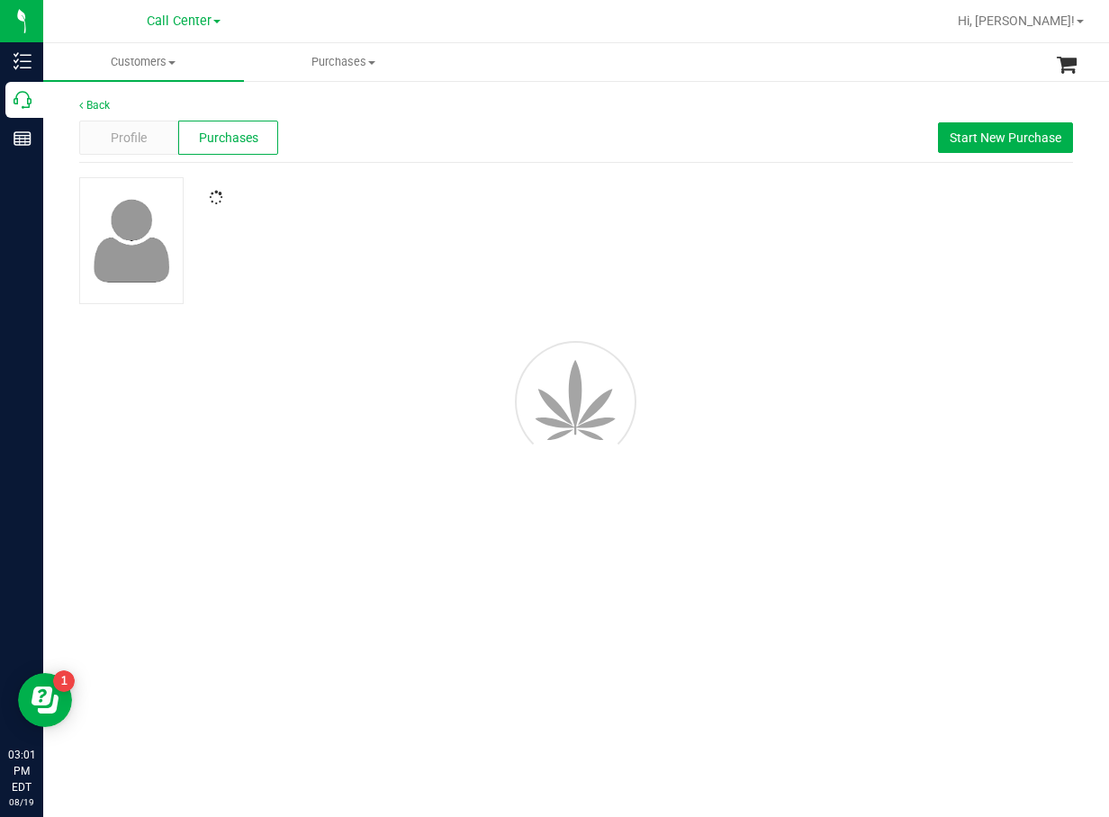
click at [505, 175] on div "Back Profile Purchases Start New Purchase" at bounding box center [576, 288] width 994 height 383
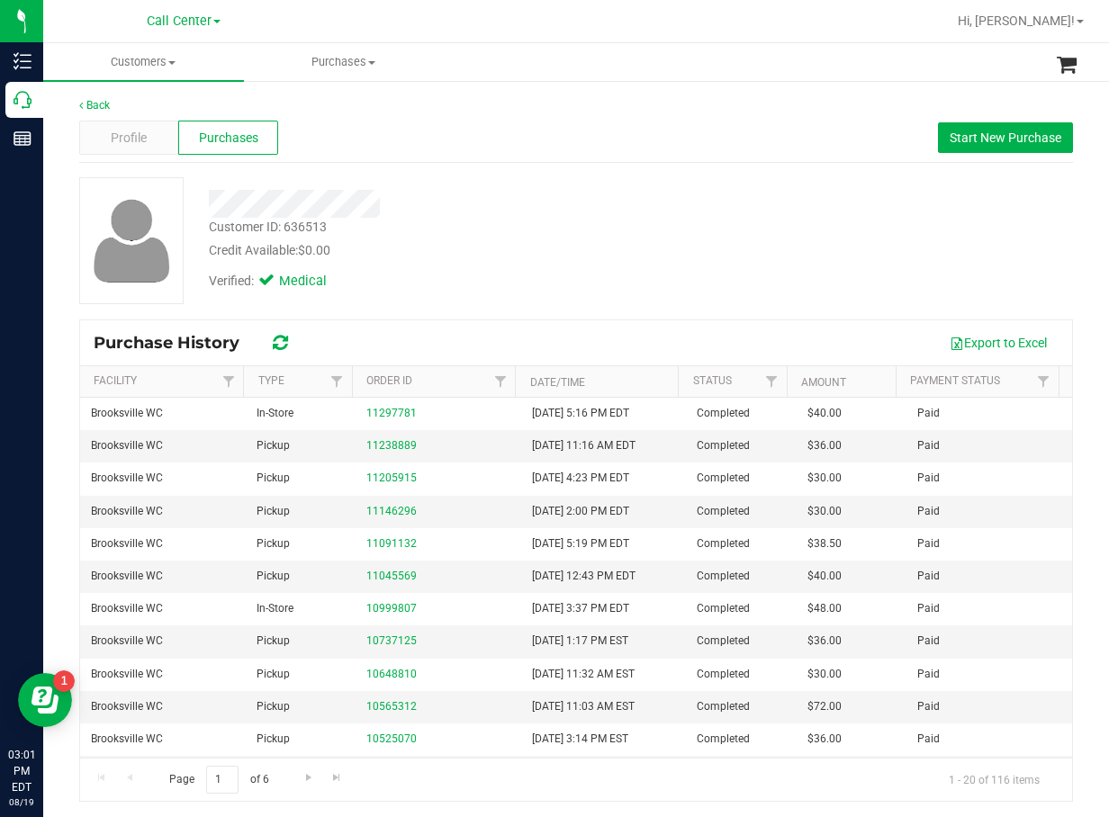
click at [605, 261] on div "Verified: Medical" at bounding box center [450, 280] width 510 height 40
click at [501, 309] on div "Customer ID: 636513 Credit Available: $0.00 Verified: Medical" at bounding box center [576, 247] width 994 height 141
click at [562, 131] on div "Profile Purchases Start New Purchase" at bounding box center [576, 138] width 994 height 50
click at [590, 212] on div at bounding box center [450, 204] width 510 height 28
click at [612, 212] on div at bounding box center [450, 204] width 510 height 28
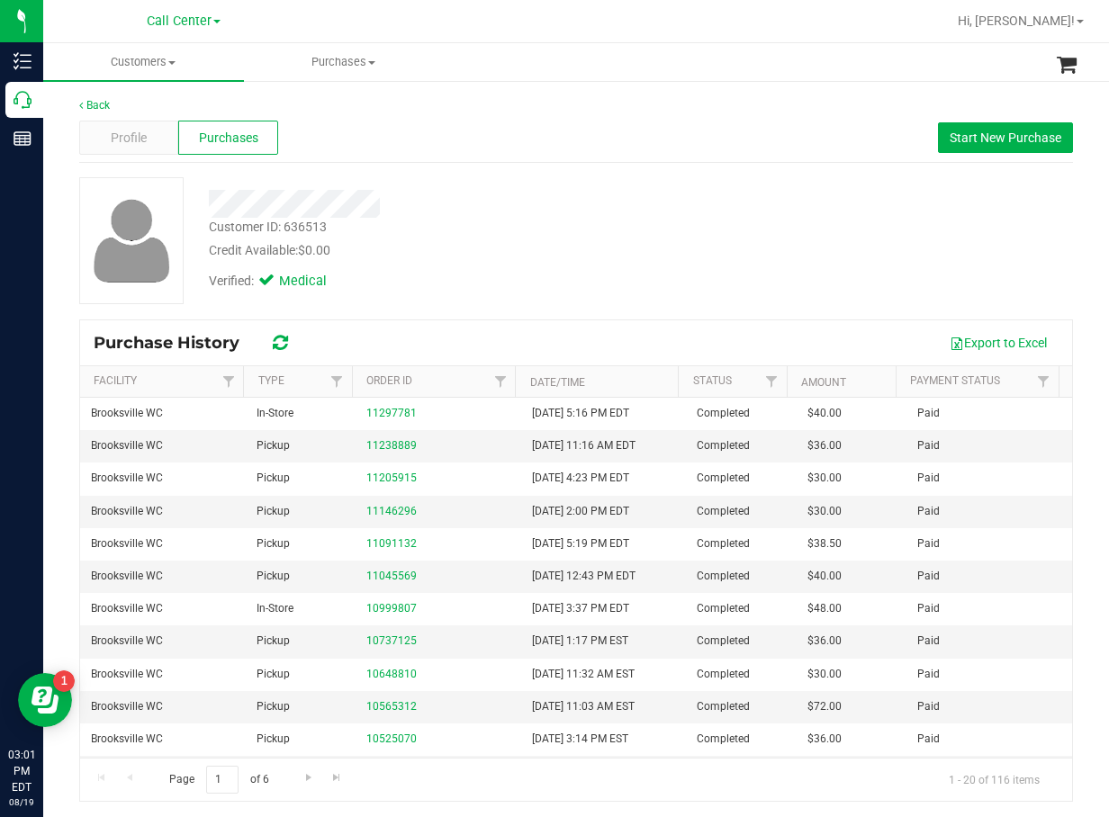
click at [796, 202] on div "Customer ID: 636513 Credit Available: $0.00 Verified: Medical" at bounding box center [576, 240] width 1021 height 127
drag, startPoint x: 806, startPoint y: 105, endPoint x: 933, endPoint y: 106, distance: 127.8
click at [810, 106] on div "Back" at bounding box center [576, 105] width 994 height 16
click at [932, 131] on button "Start New Purchase" at bounding box center [1005, 137] width 135 height 31
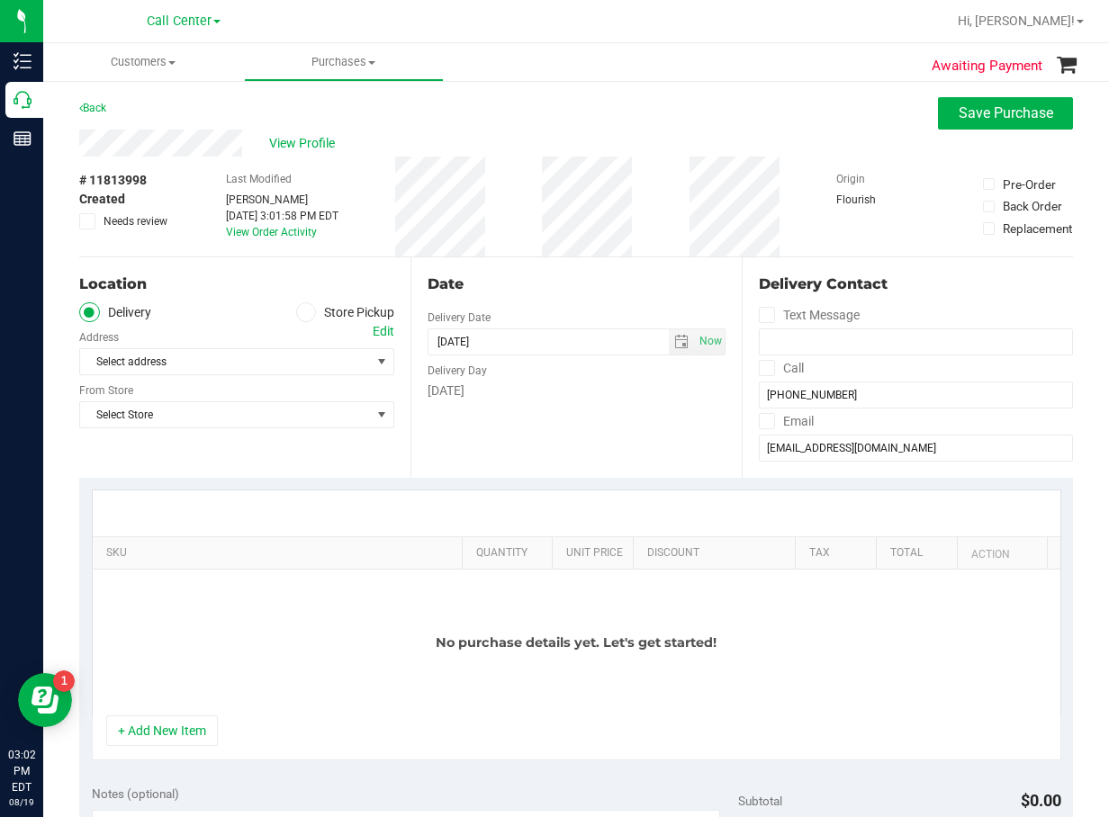
click at [338, 295] on div "Location Delivery Store Pickup Address Edit Select address Select address From …" at bounding box center [244, 367] width 331 height 221
click at [336, 305] on label "Store Pickup" at bounding box center [345, 312] width 99 height 21
click at [0, 0] on input "Store Pickup" at bounding box center [0, 0] width 0 height 0
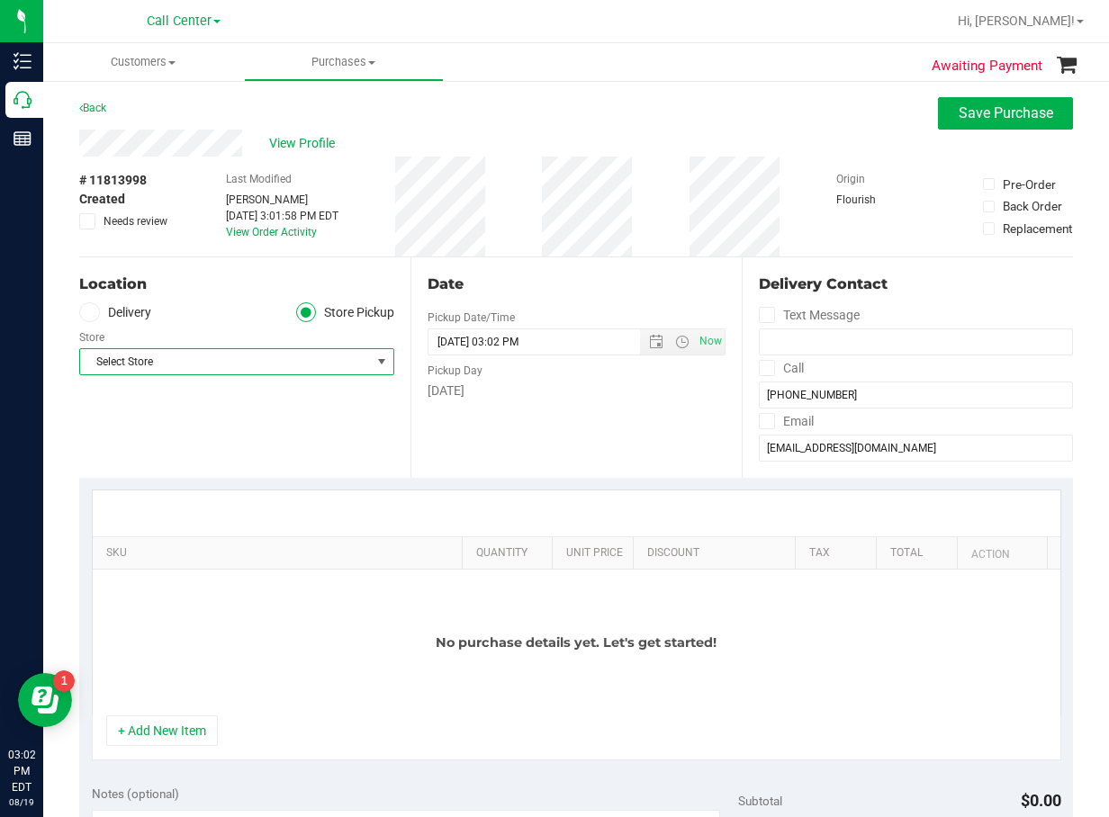
click at [290, 363] on span "Select Store" at bounding box center [225, 361] width 291 height 25
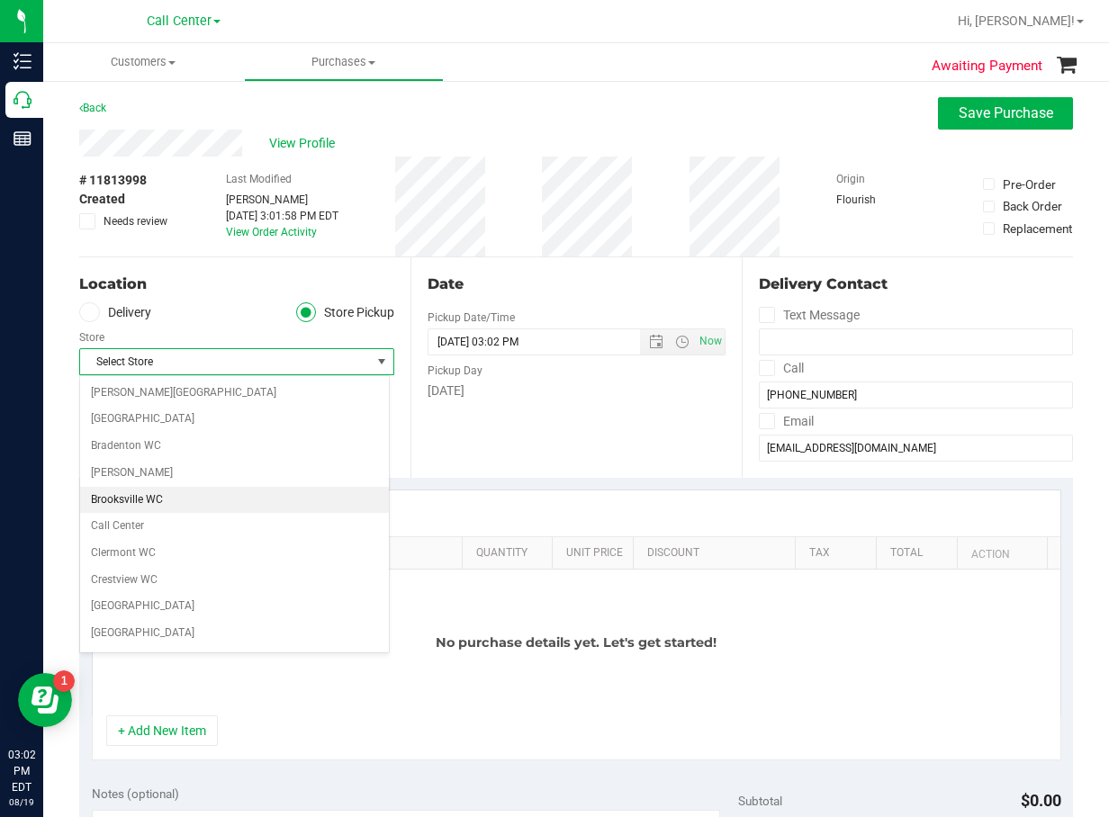
click at [183, 487] on li "Brooksville WC" at bounding box center [234, 500] width 309 height 27
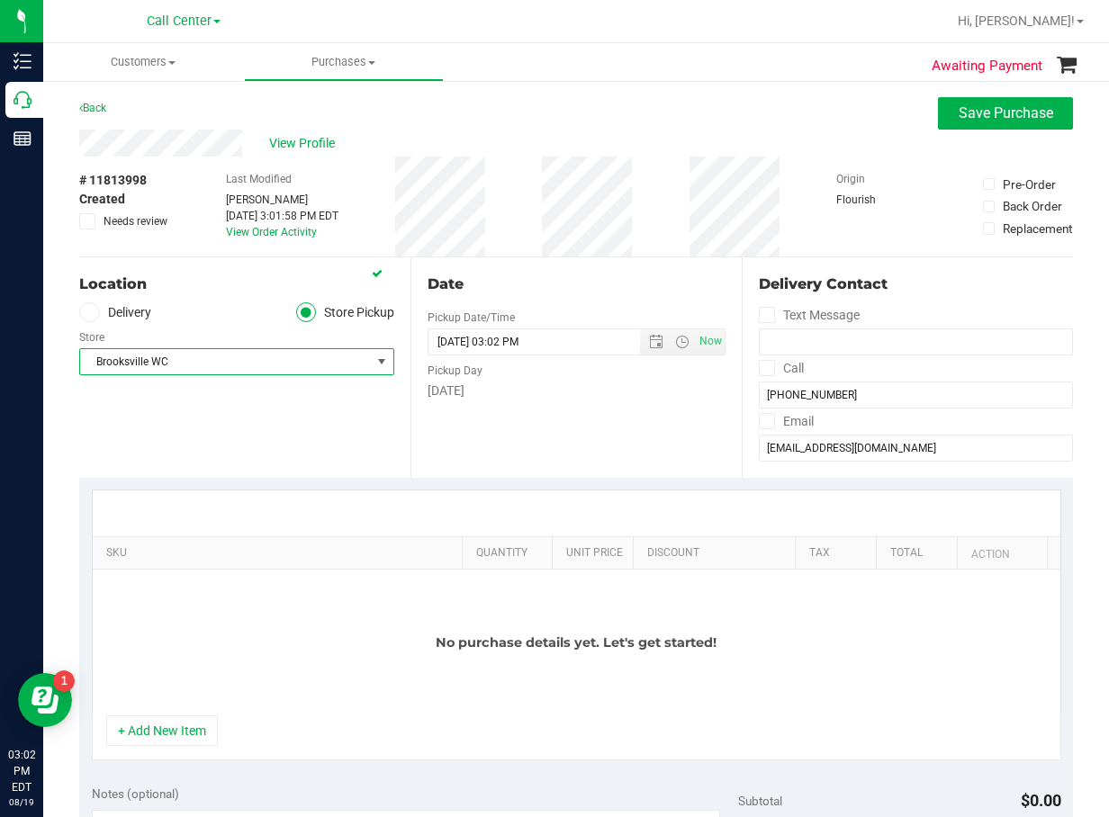
scroll to position [270, 0]
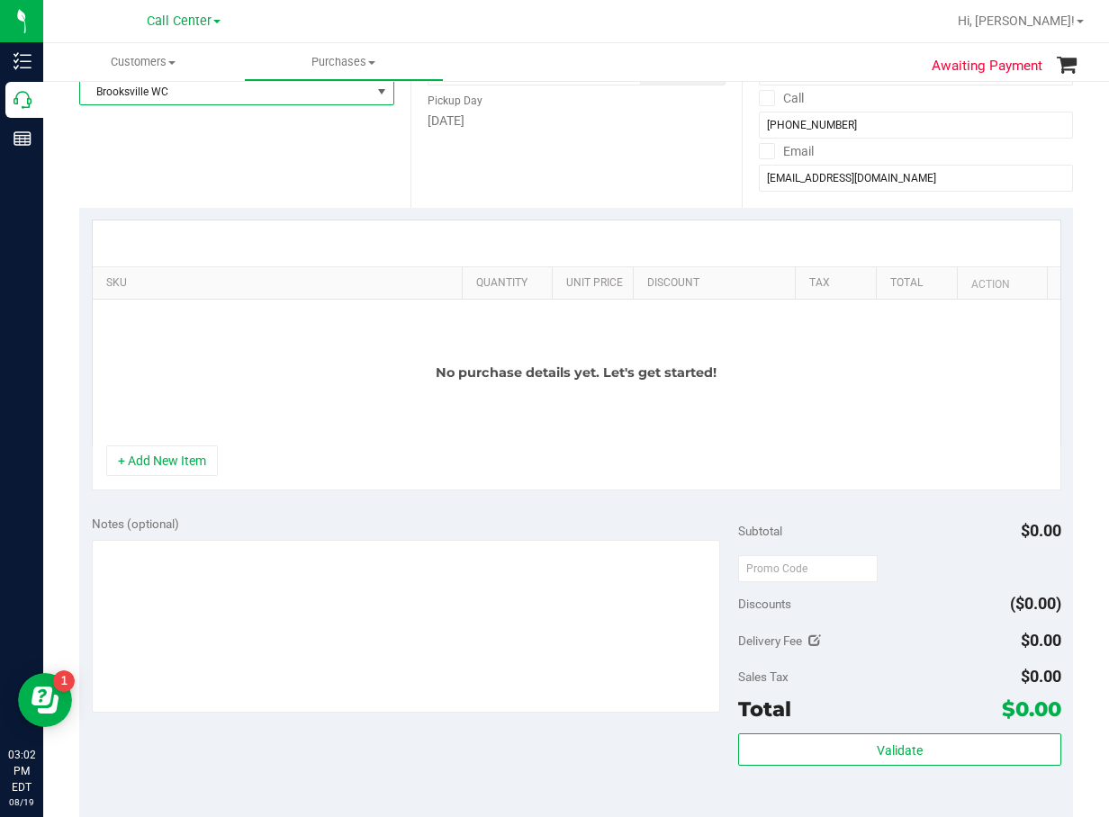
click at [336, 534] on div "Notes (optional)" at bounding box center [415, 616] width 646 height 202
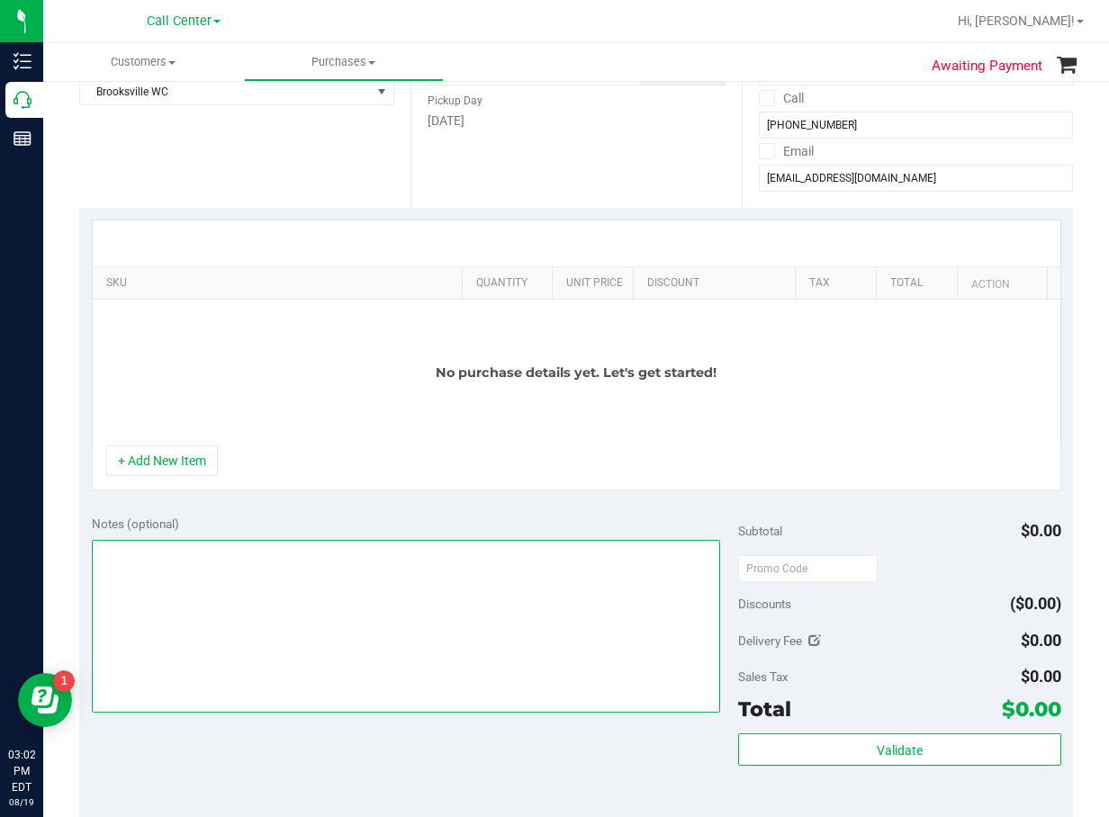
click at [329, 575] on textarea at bounding box center [406, 626] width 628 height 173
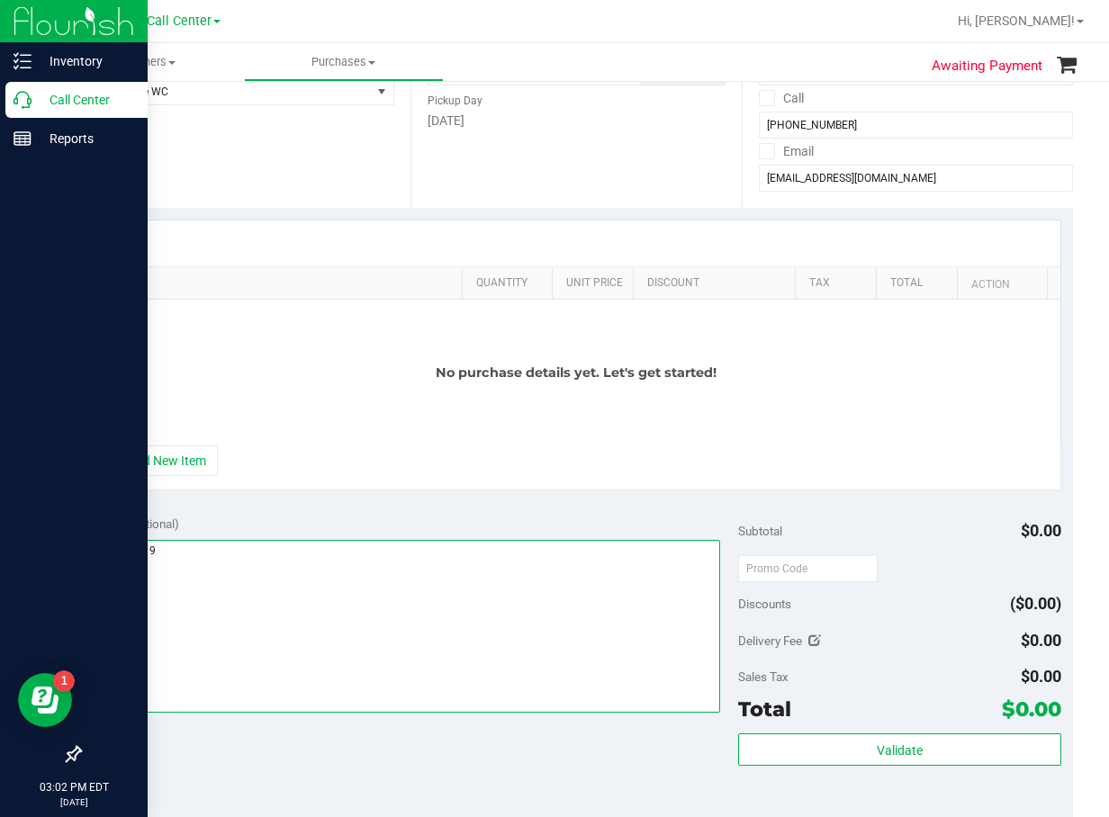
type textarea "cc dr 08/19"
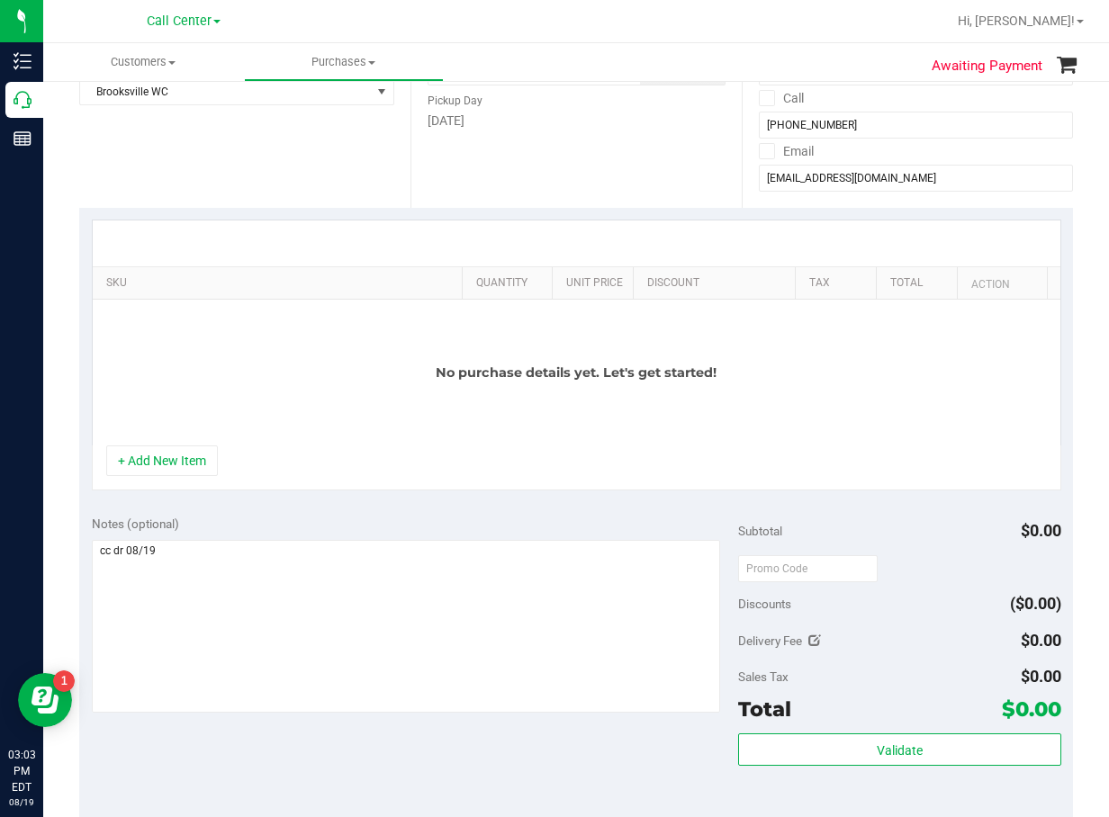
click at [257, 439] on div "No purchase details yet. Let's get started!" at bounding box center [577, 373] width 968 height 146
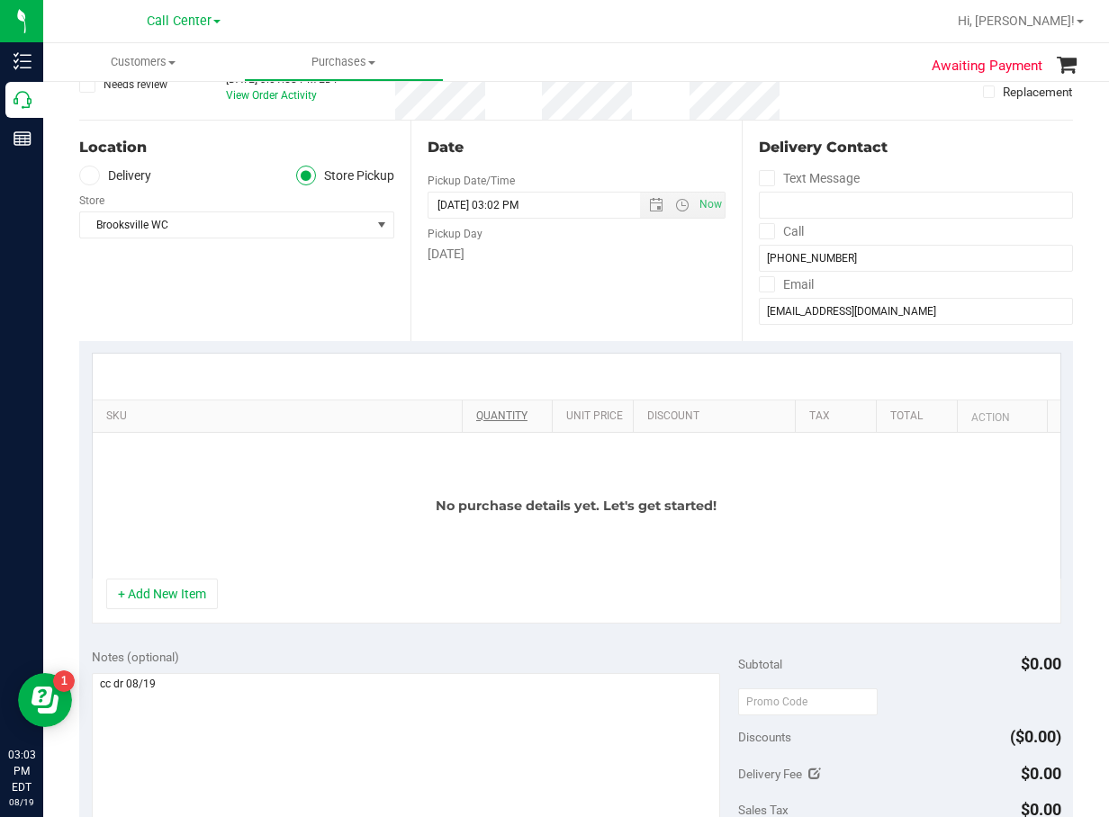
scroll to position [0, 0]
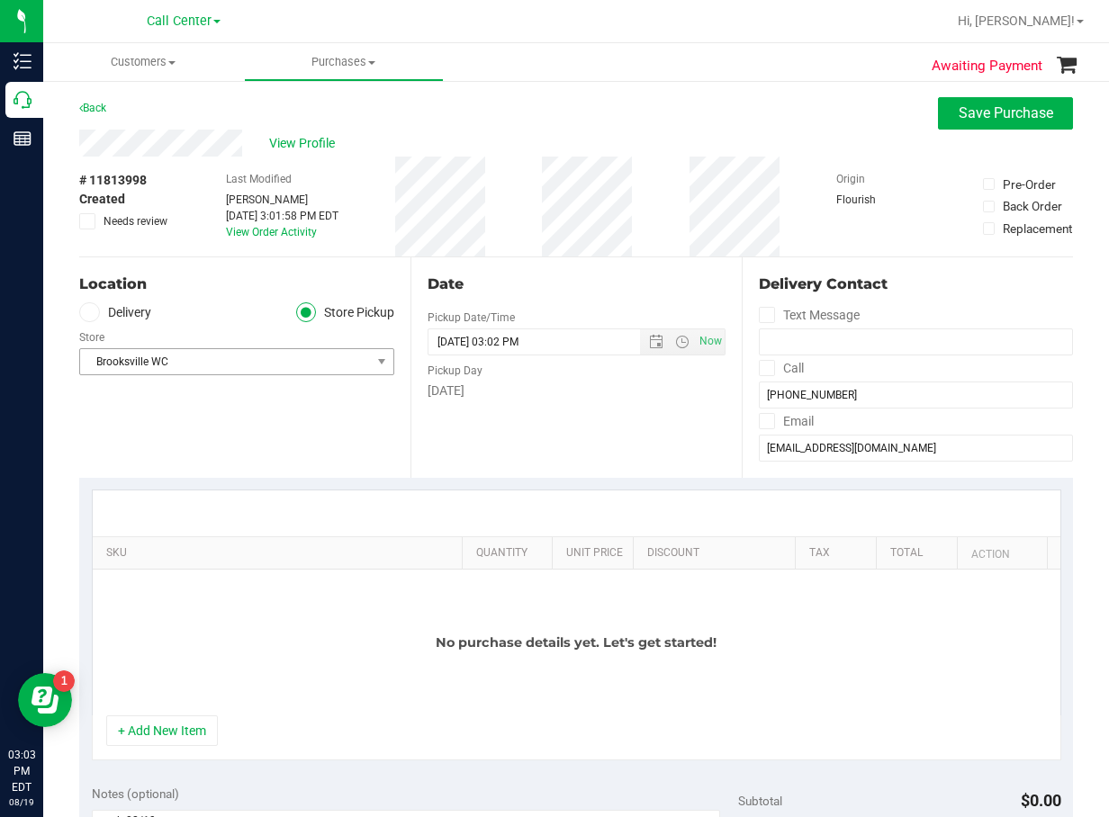
click at [254, 365] on span "Brooksville WC" at bounding box center [225, 361] width 291 height 25
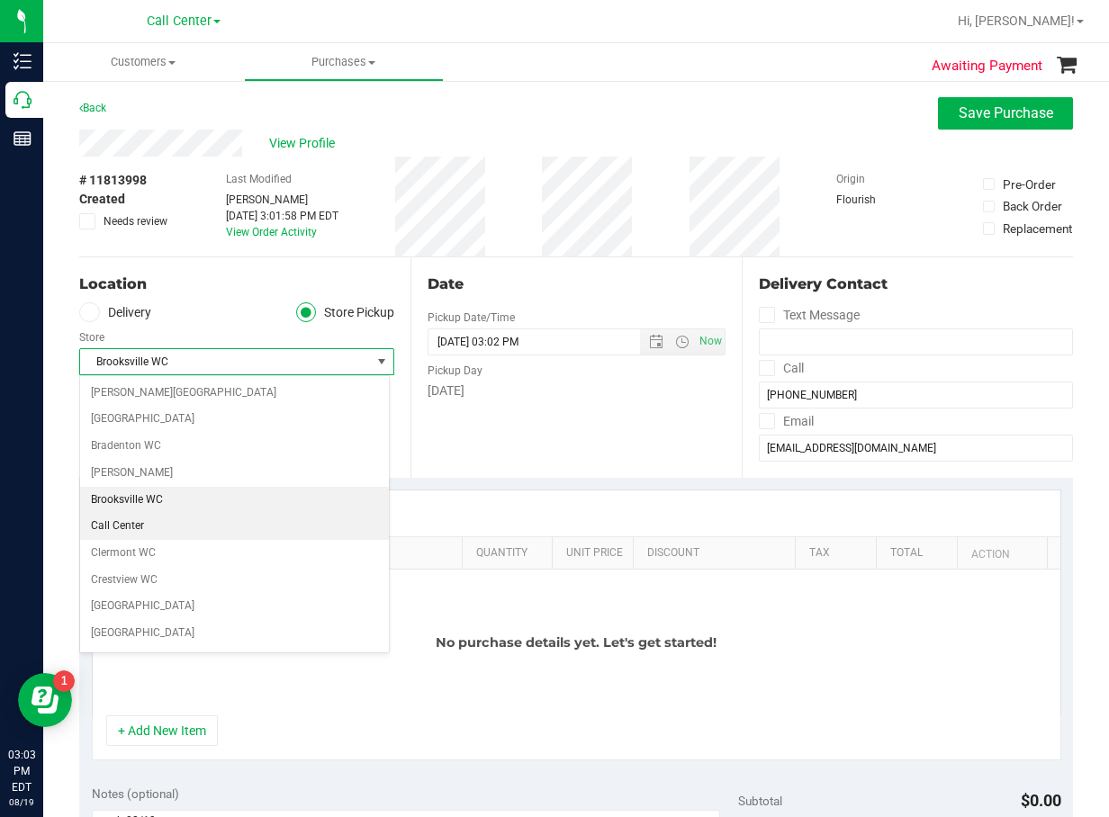
click at [163, 524] on li "Call Center" at bounding box center [234, 526] width 309 height 27
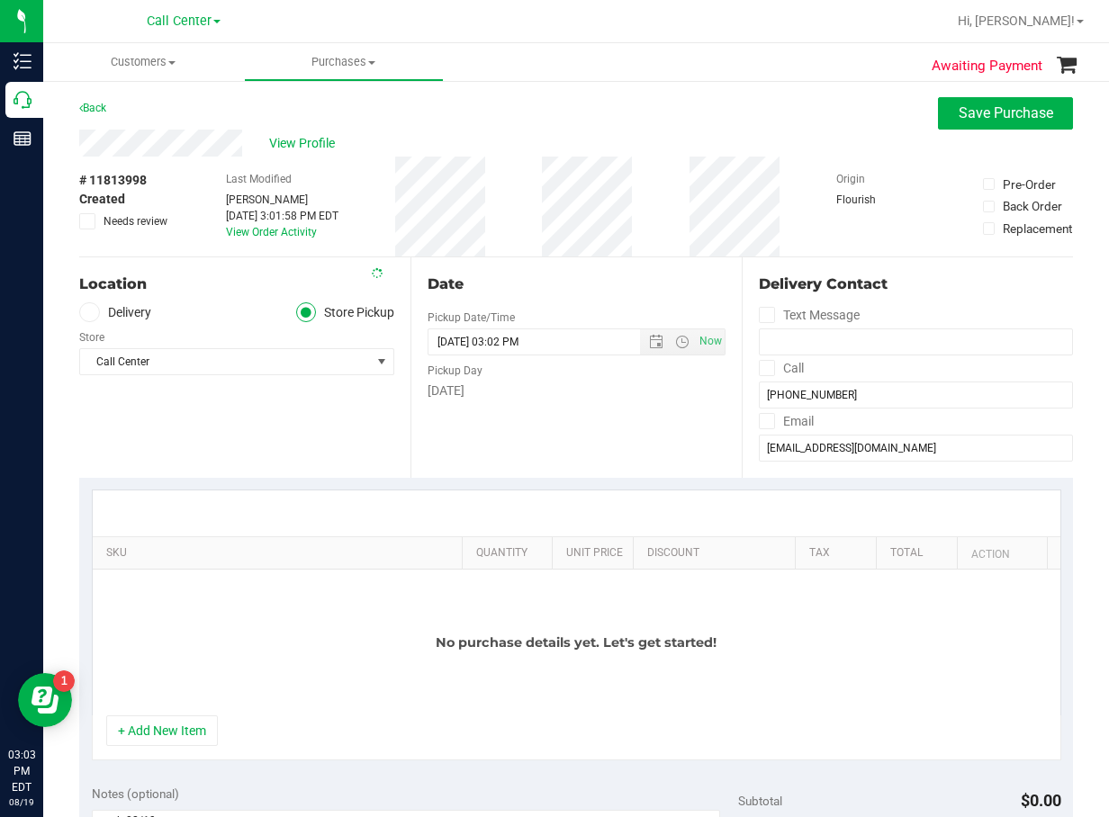
click at [245, 428] on div "Location Delivery Store Pickup Store Call Center Select Store Bonita Springs WC…" at bounding box center [244, 367] width 331 height 221
click at [581, 410] on div "Date Pickup Date/Time 08/19/2025 Now 08/19/2025 03:02 PM Now Pickup Day Tuesday" at bounding box center [575, 367] width 331 height 221
click at [608, 425] on div "Date Pickup Date/Time 08/19/2025 Now 08/19/2025 03:02 PM Now Pickup Day Tuesday" at bounding box center [575, 367] width 331 height 221
click at [932, 122] on button "Save Purchase" at bounding box center [1005, 113] width 135 height 32
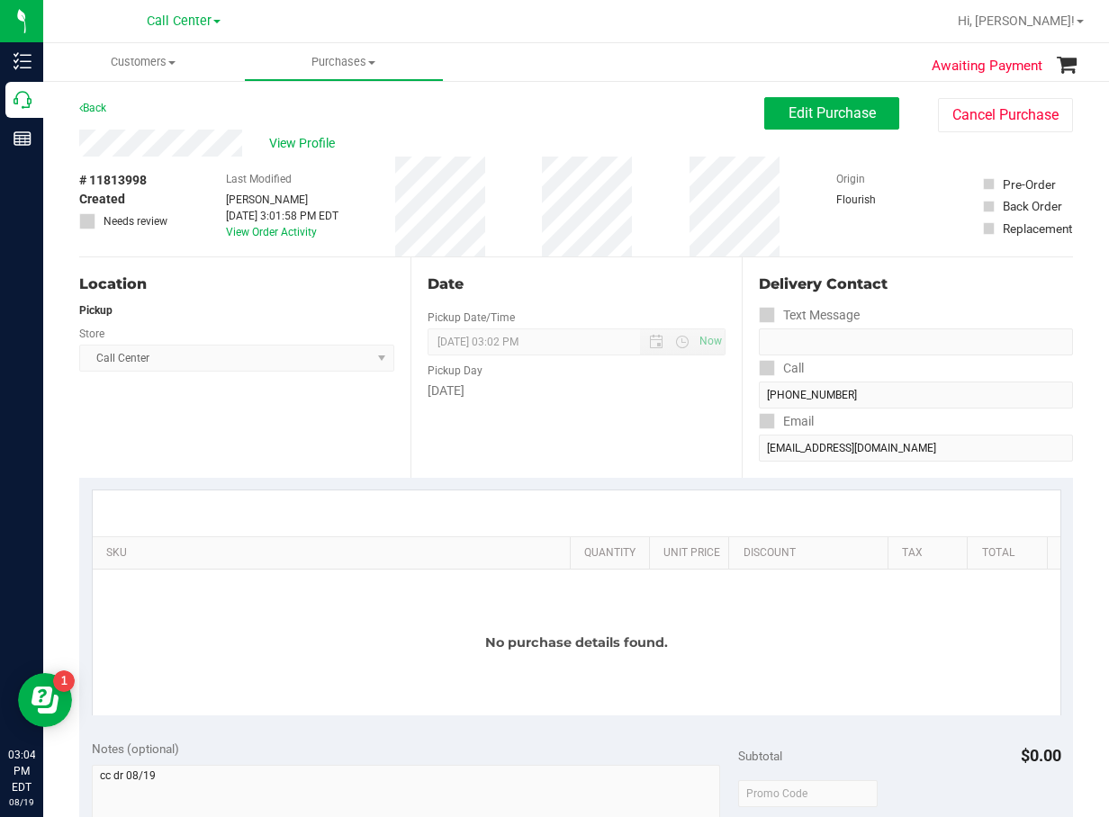
click at [932, 192] on div "Pre-Order" at bounding box center [1029, 185] width 53 height 18
click at [932, 108] on button "Cancel Purchase" at bounding box center [1005, 115] width 135 height 34
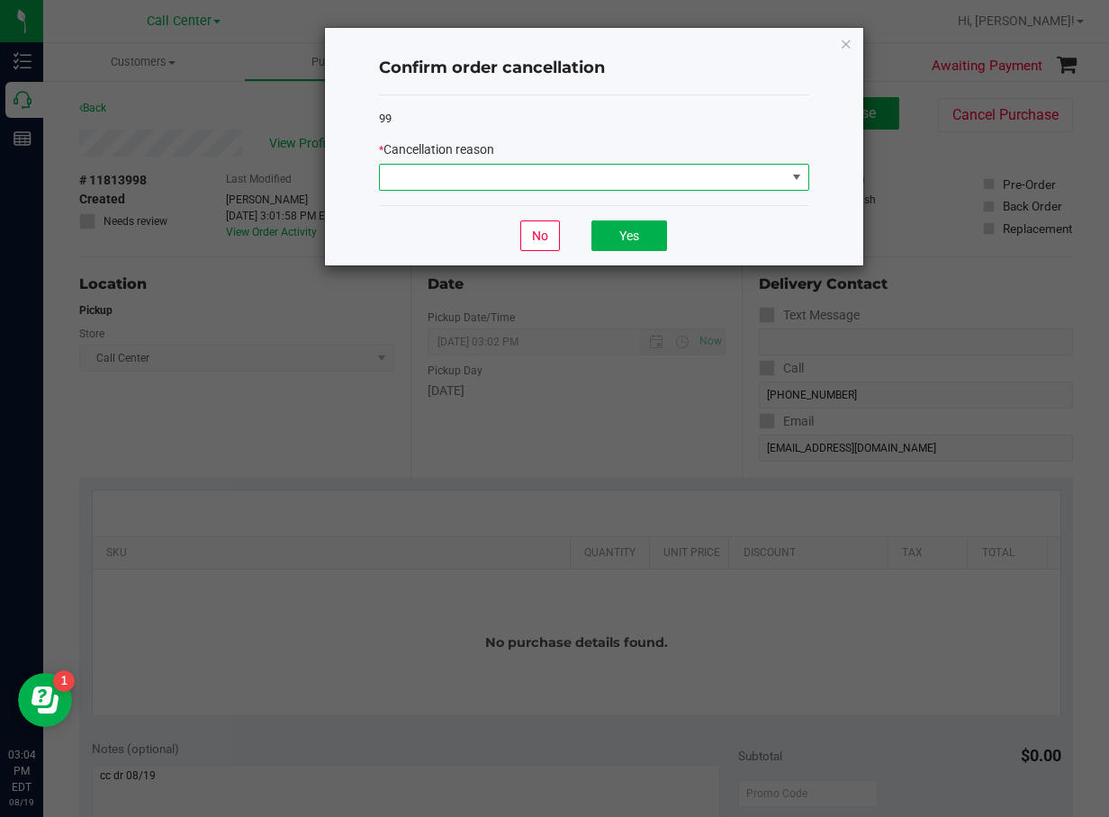
click at [561, 186] on span at bounding box center [583, 177] width 406 height 25
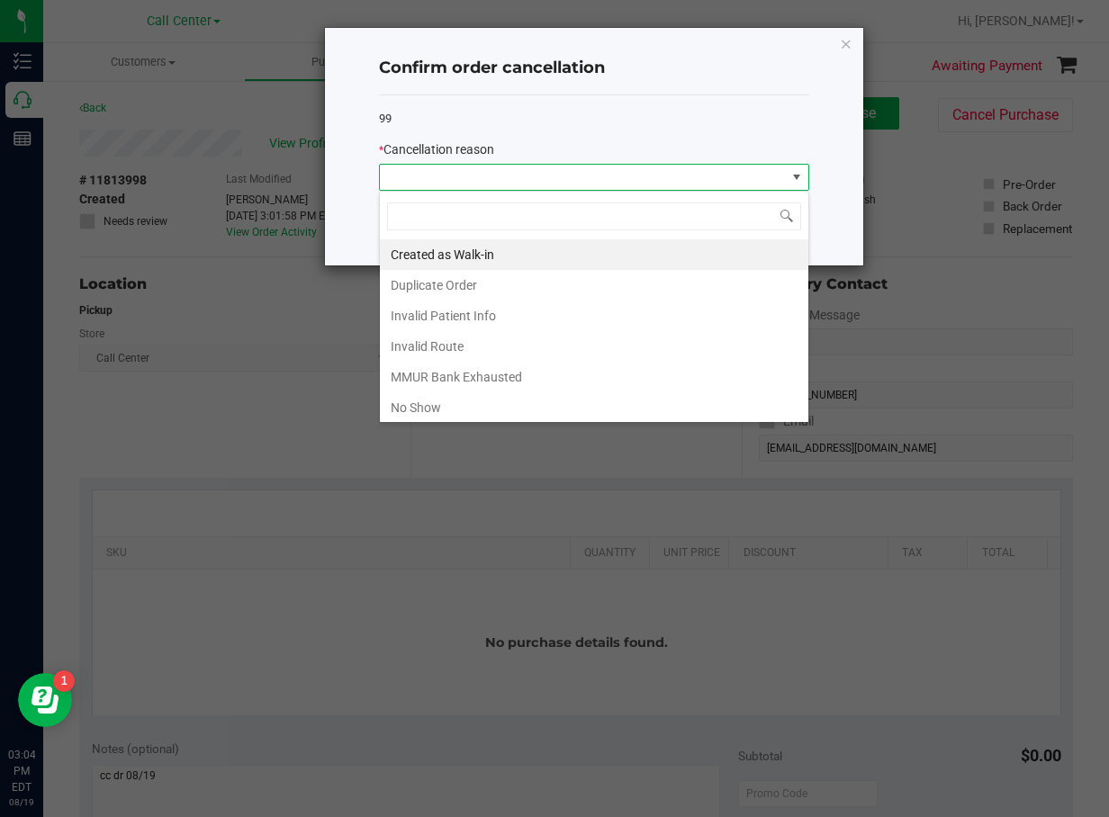
scroll to position [27, 430]
click at [518, 399] on li "No Show" at bounding box center [594, 407] width 428 height 31
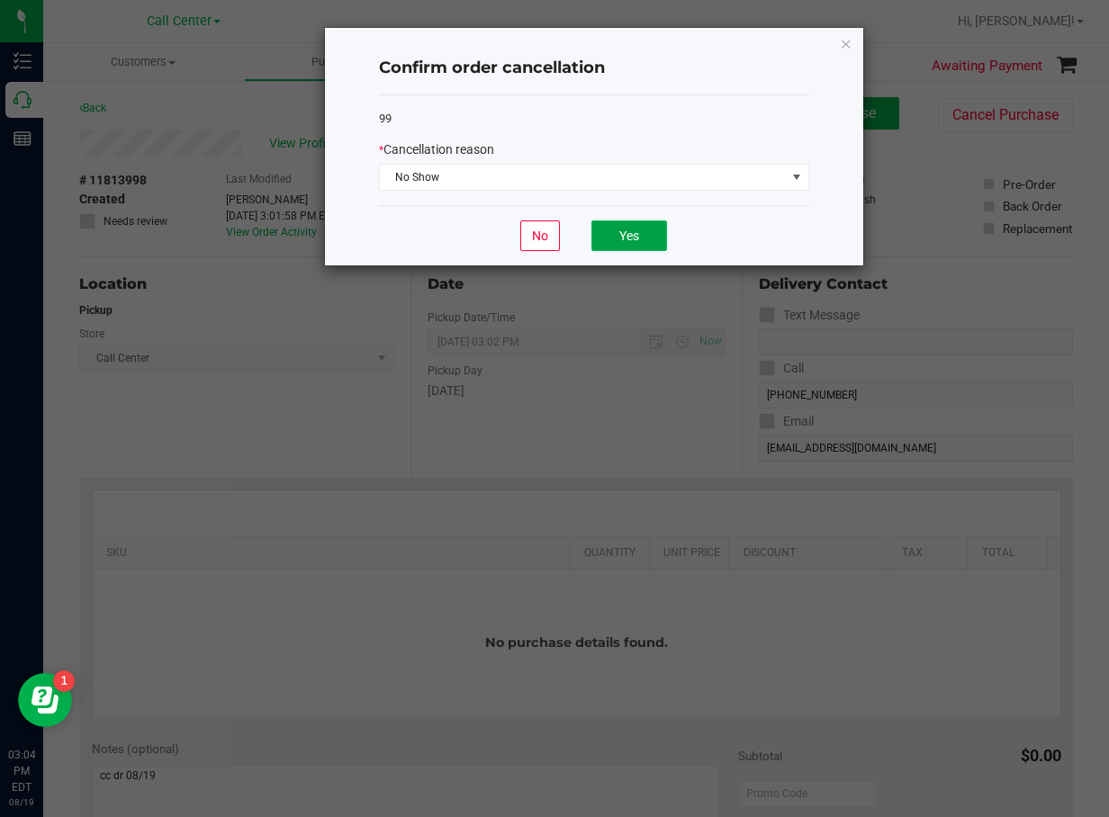
click at [622, 230] on button "Yes" at bounding box center [629, 236] width 76 height 31
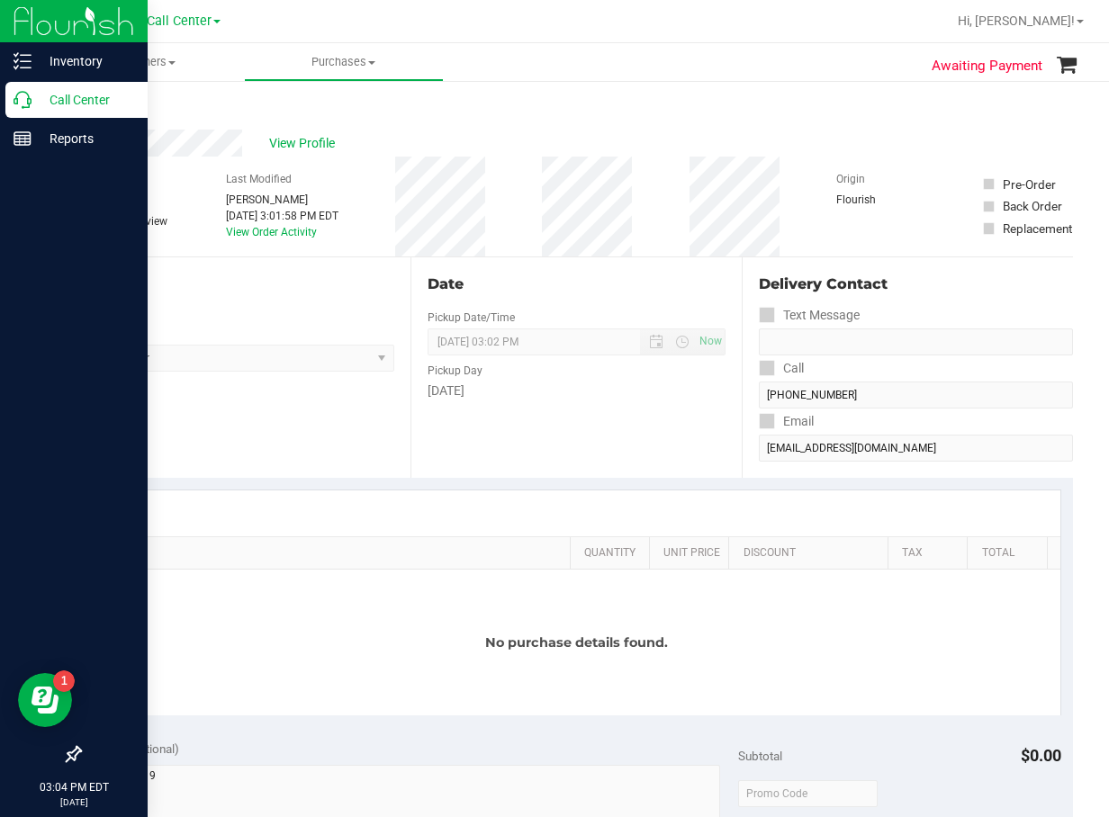
click at [15, 97] on icon at bounding box center [23, 100] width 18 height 18
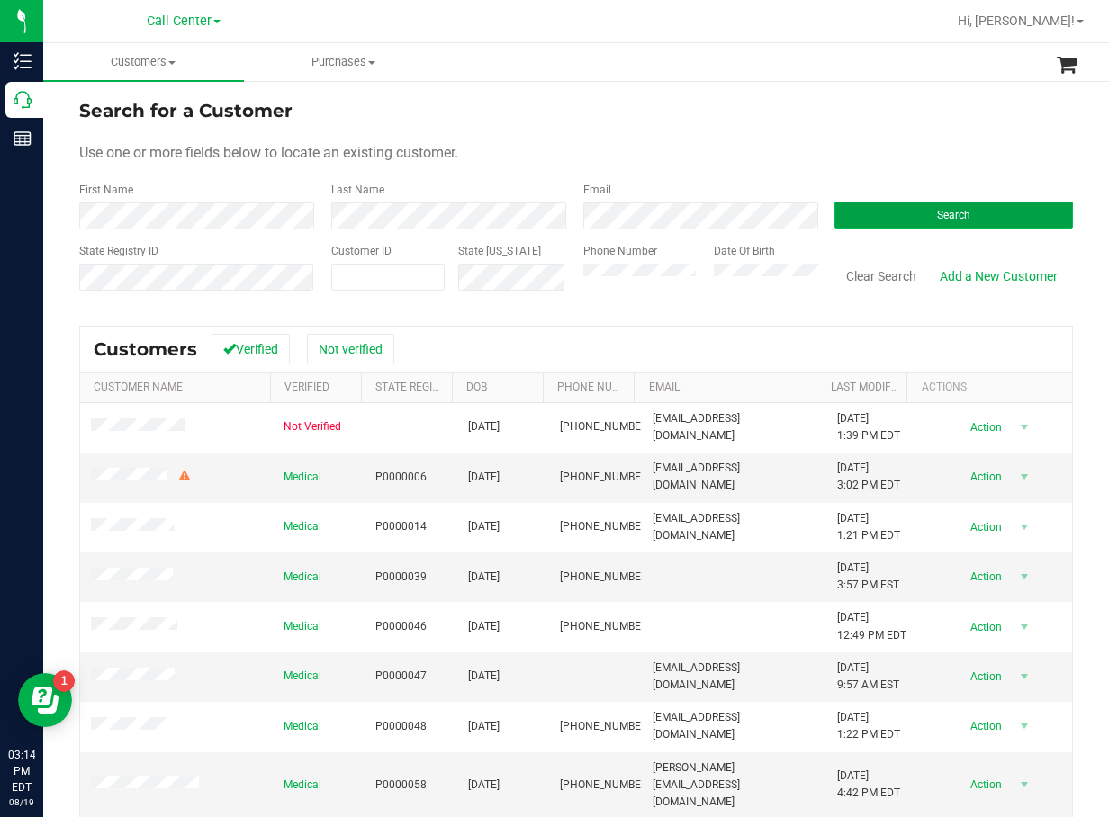
click at [884, 225] on button "Search" at bounding box center [953, 215] width 239 height 27
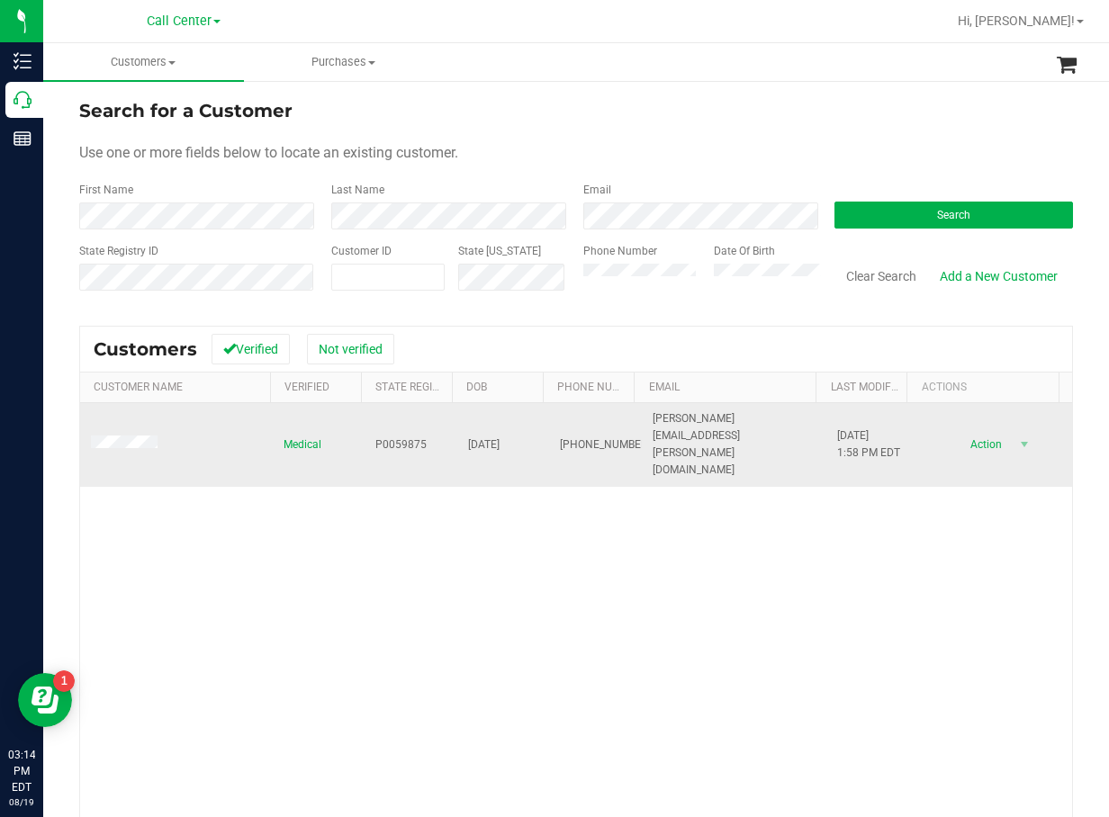
click at [397, 437] on span "P0059875" at bounding box center [400, 445] width 51 height 17
click at [398, 437] on span "P0059875" at bounding box center [400, 445] width 51 height 17
click at [500, 437] on span "04/04/1955" at bounding box center [484, 445] width 32 height 17
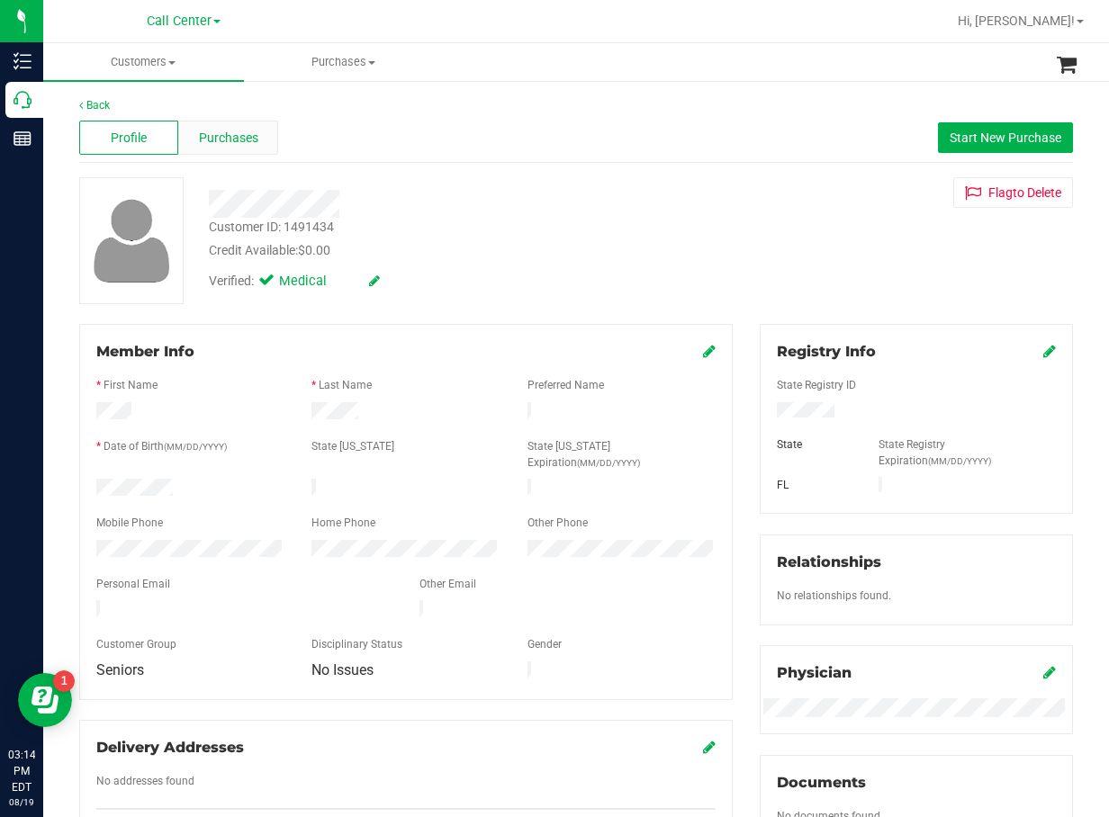
click at [233, 146] on span "Purchases" at bounding box center [228, 138] width 59 height 19
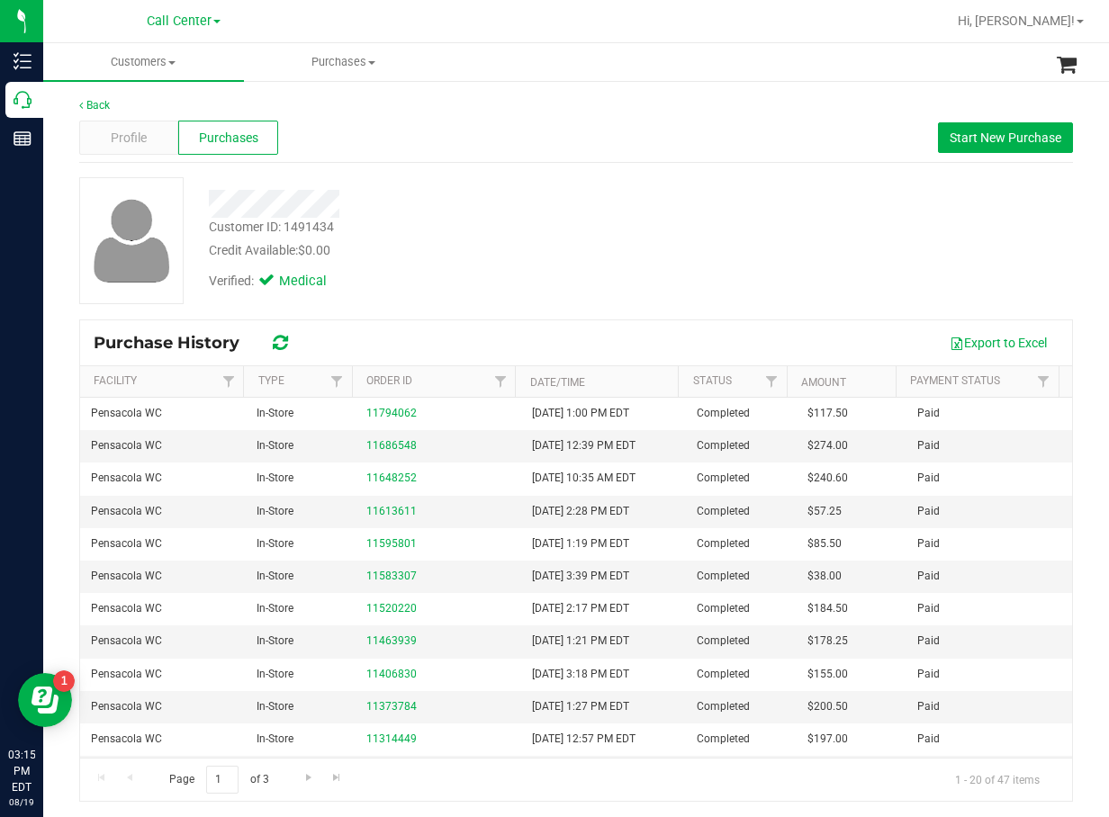
click at [577, 231] on div "Customer ID: 1491434 Credit Available: $0.00" at bounding box center [450, 239] width 510 height 42
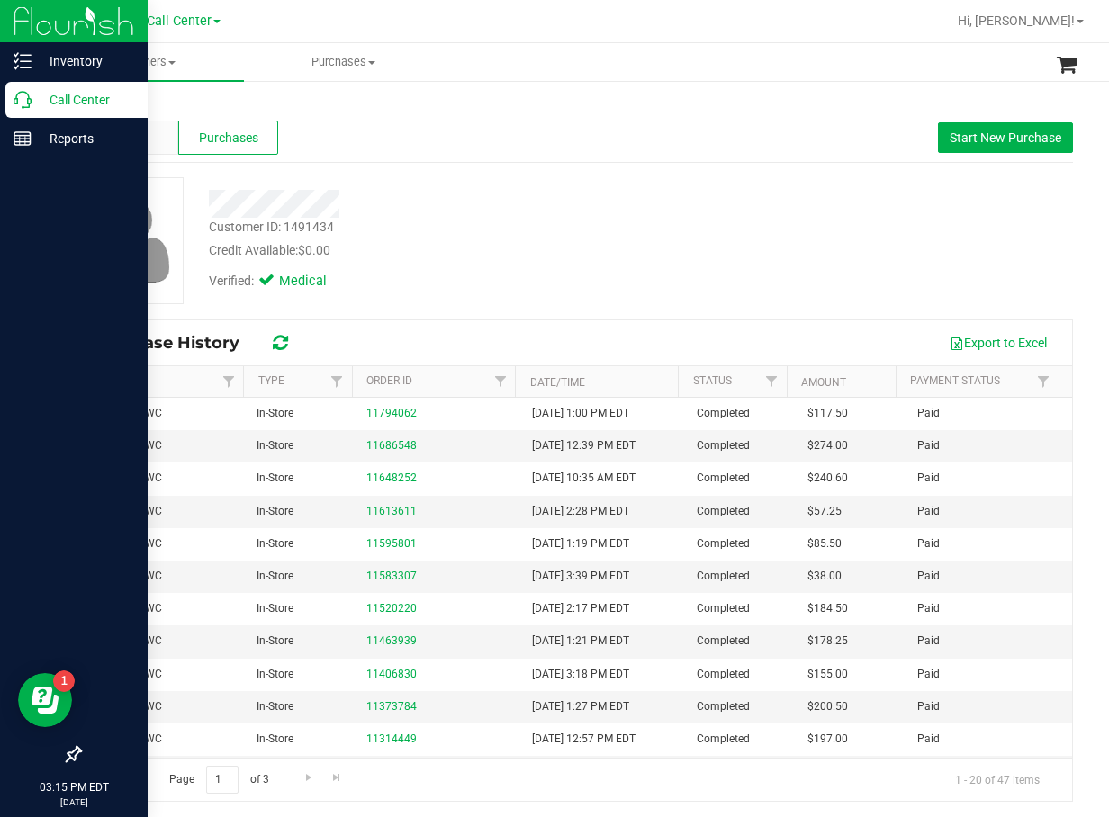
click at [32, 95] on p "Call Center" at bounding box center [86, 100] width 108 height 22
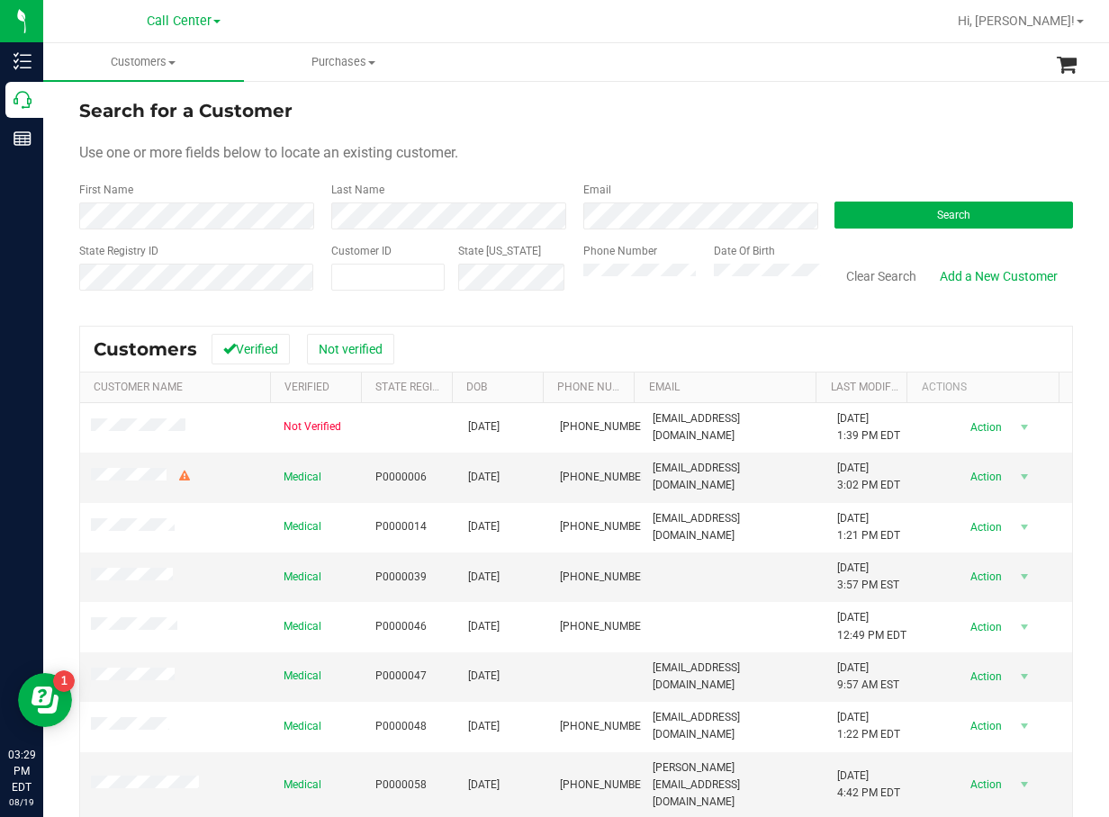
drag, startPoint x: 857, startPoint y: 61, endPoint x: 825, endPoint y: 2, distance: 67.2
click at [855, 61] on ul "Customers All customers Add a new customer All physicians Purchases All purchas…" at bounding box center [597, 62] width 1109 height 39
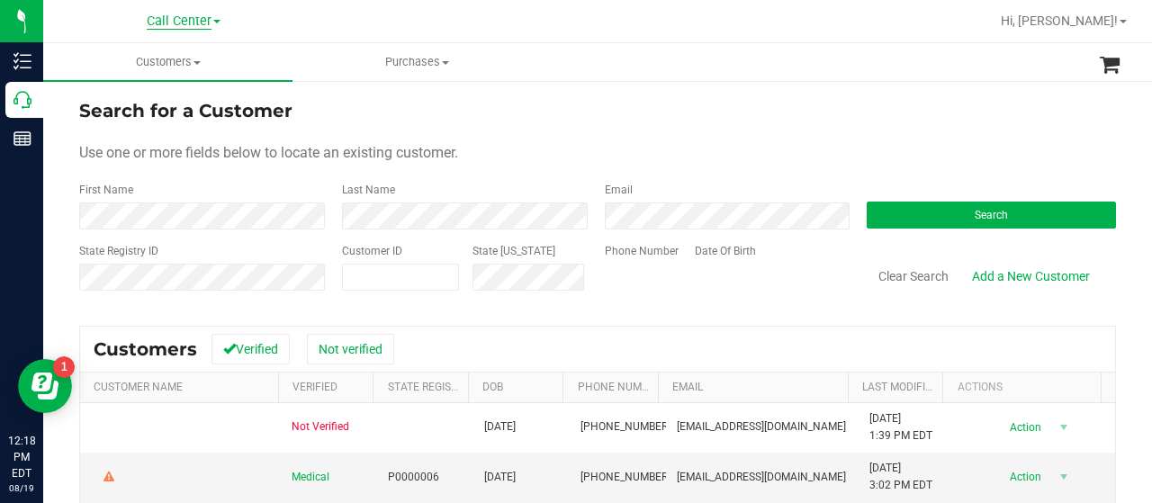
click at [184, 26] on span "Call Center" at bounding box center [179, 22] width 65 height 16
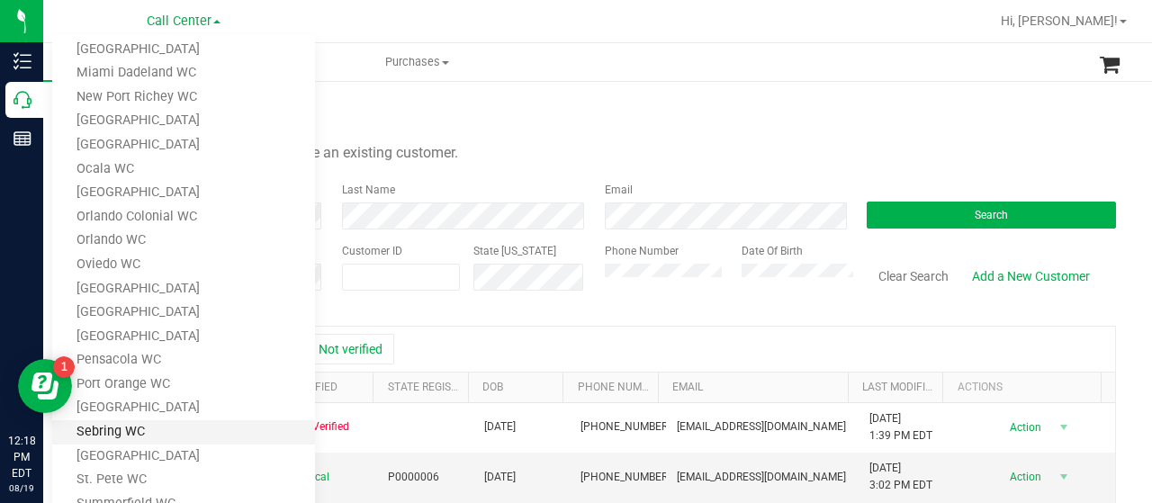
scroll to position [670, 0]
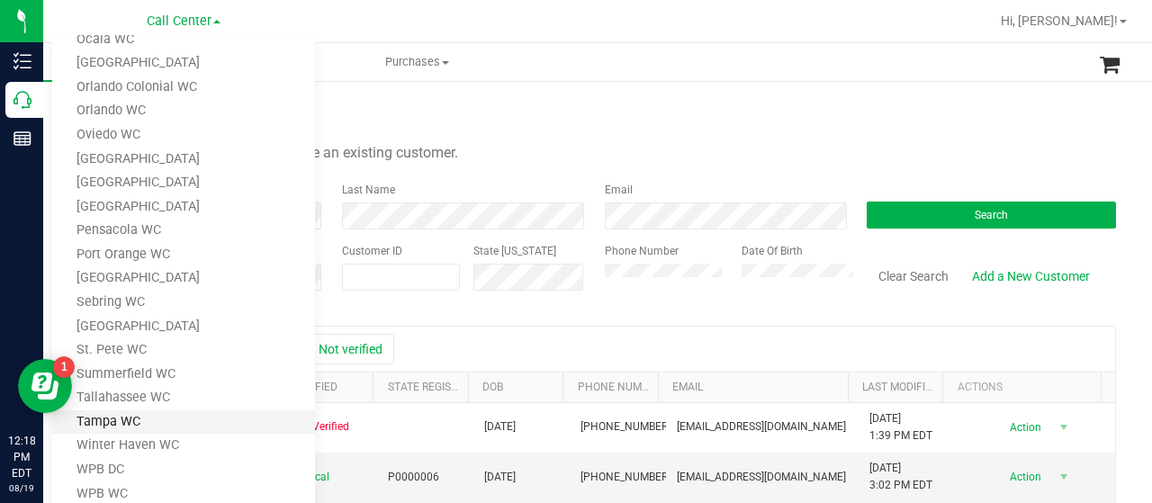
click at [166, 422] on link "Tampa WC" at bounding box center [183, 422] width 263 height 24
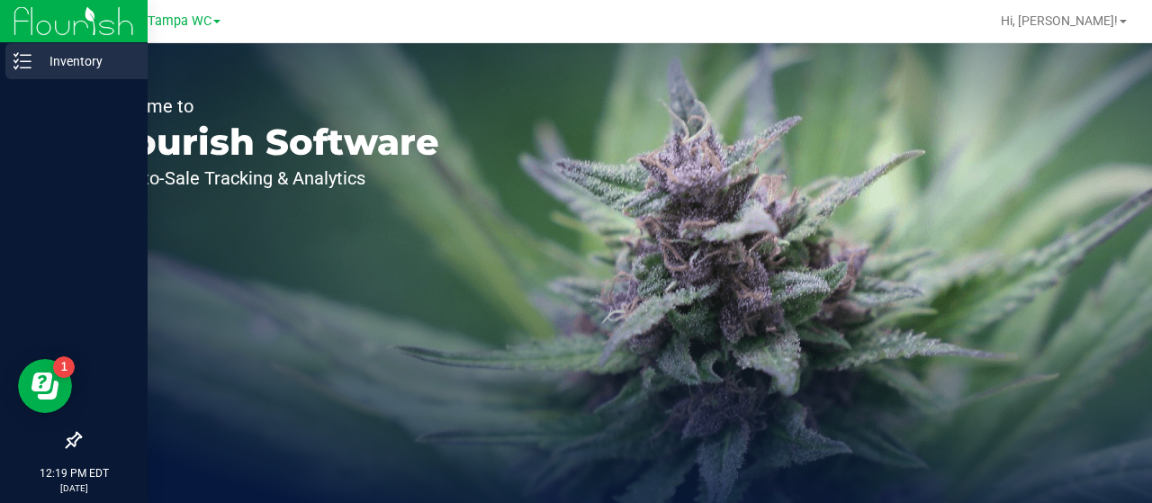
click at [52, 67] on p "Inventory" at bounding box center [86, 61] width 108 height 22
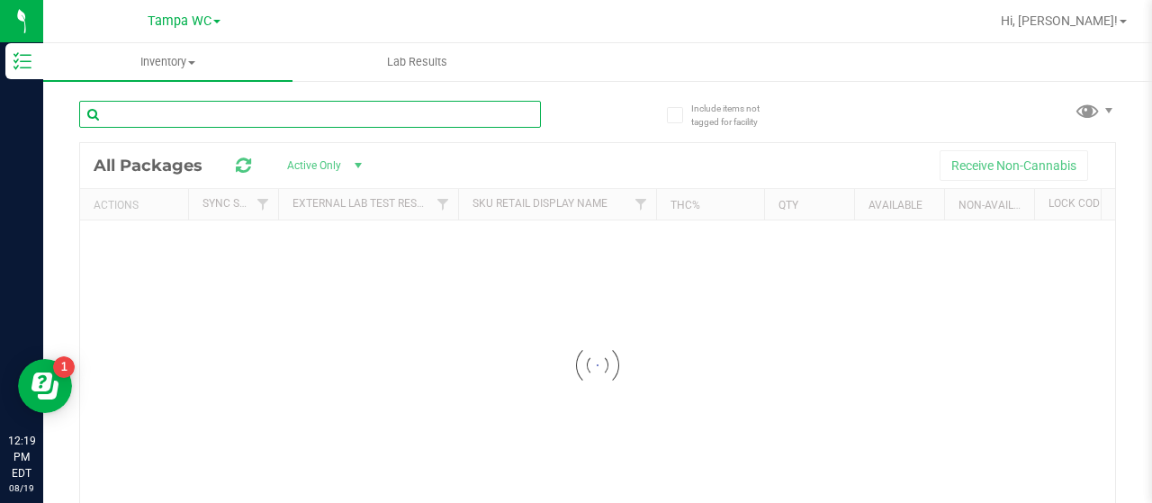
click at [179, 121] on input "text" at bounding box center [310, 114] width 462 height 27
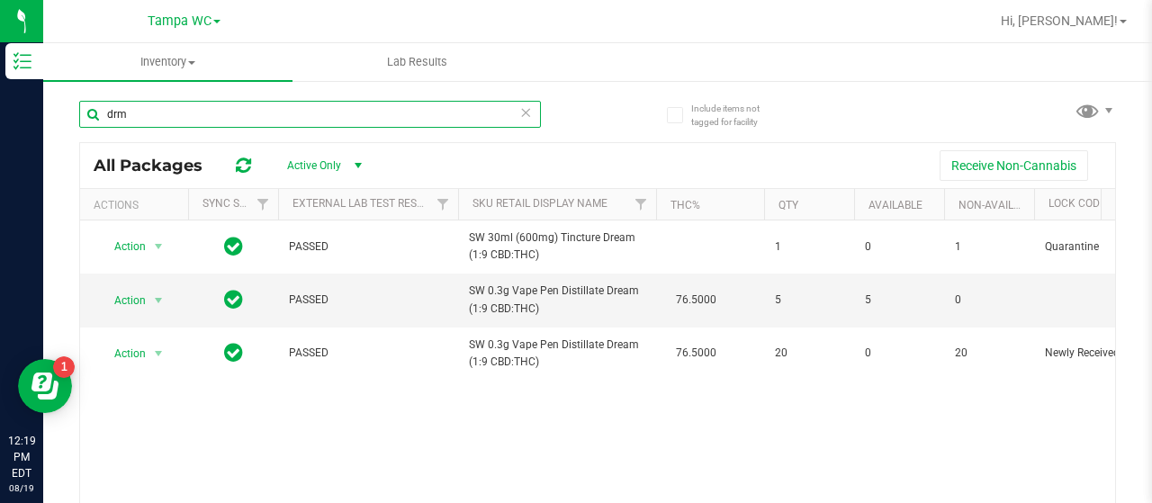
type input "drm"
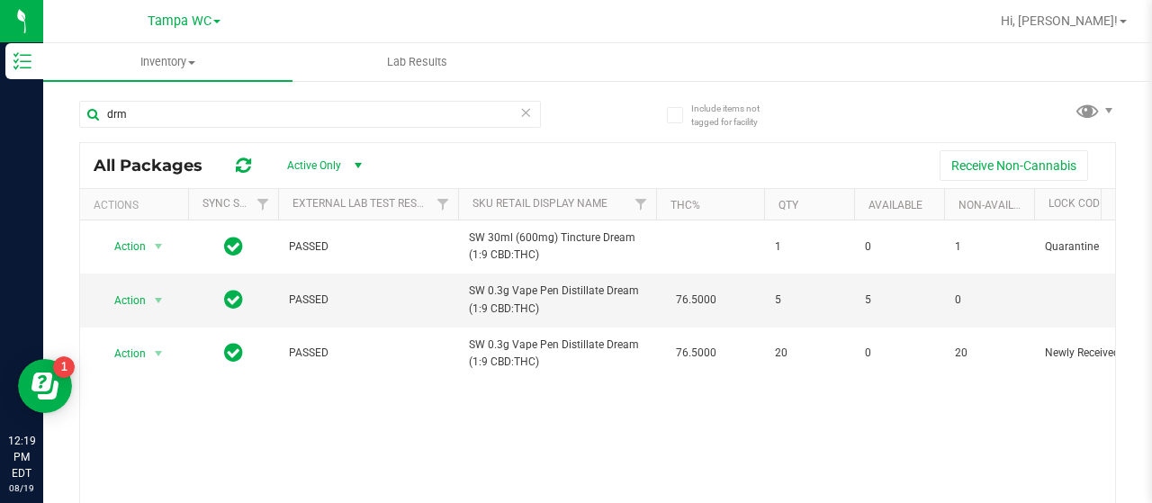
click at [194, 12] on link "Tampa WC" at bounding box center [184, 20] width 73 height 17
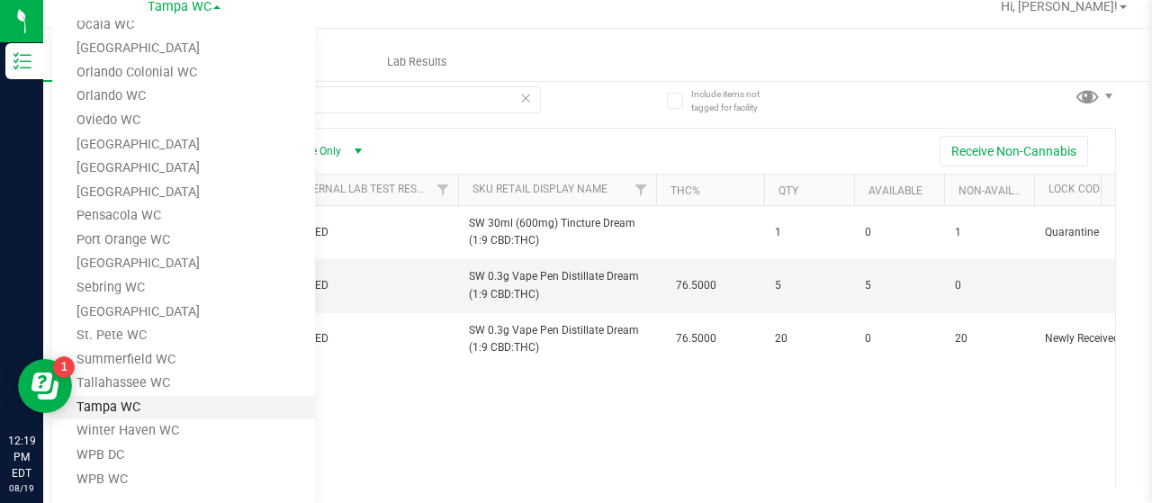
scroll to position [18, 0]
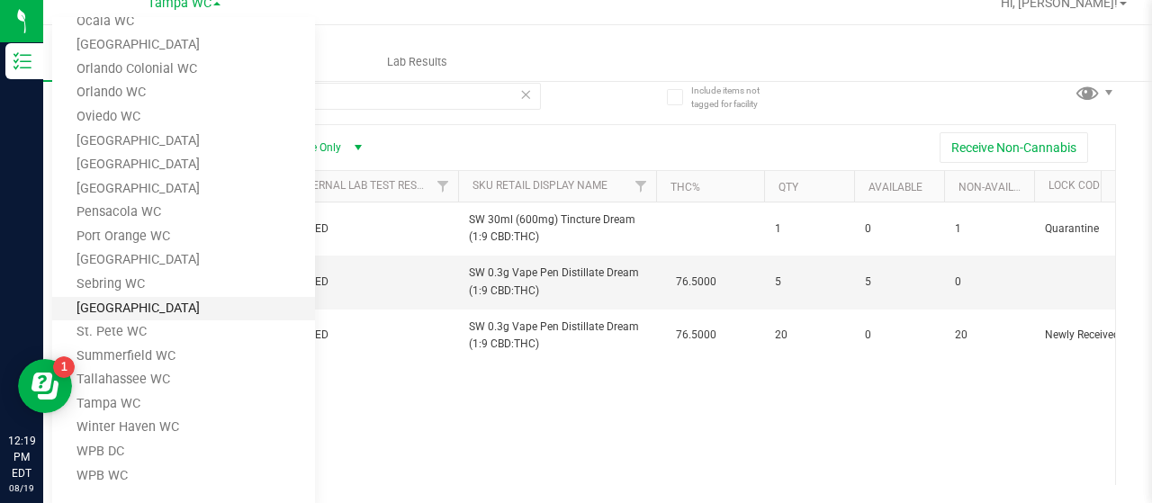
click at [223, 309] on link "[GEOGRAPHIC_DATA]" at bounding box center [183, 309] width 263 height 24
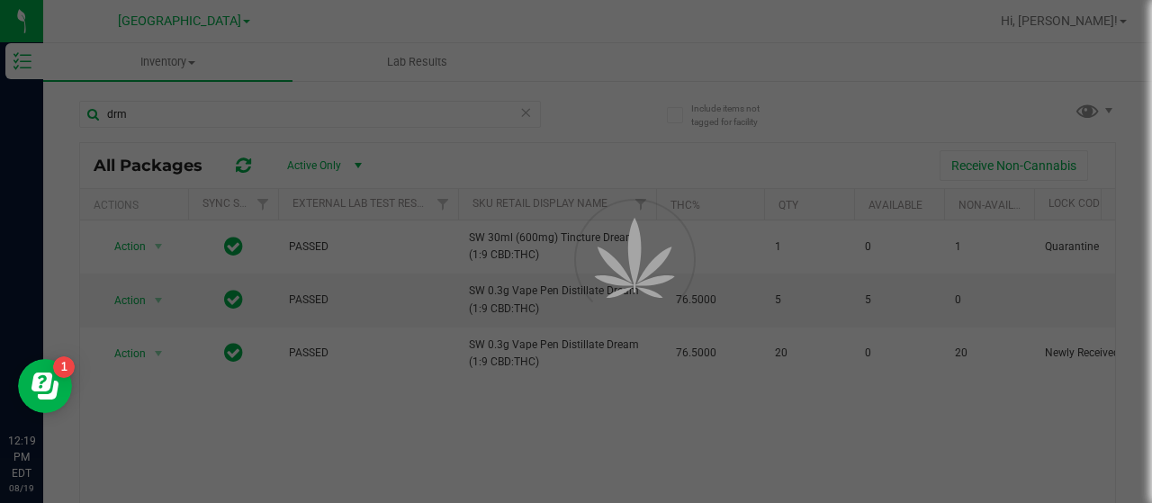
scroll to position [0, 0]
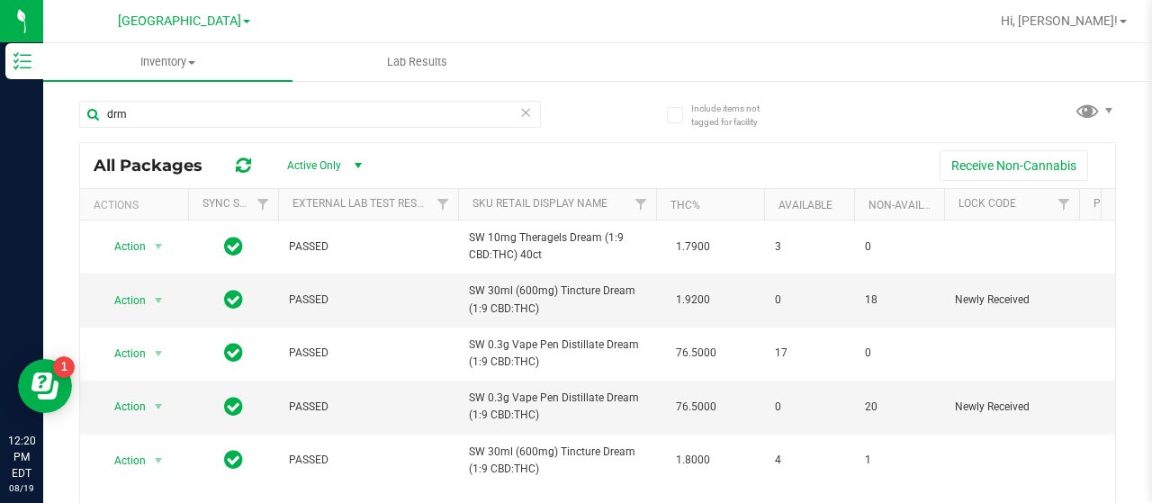
click at [567, 102] on div "drm" at bounding box center [338, 114] width 518 height 58
click at [533, 156] on div "Receive Non-Cannabis" at bounding box center [742, 165] width 718 height 31
click at [578, 156] on div "Receive Non-Cannabis" at bounding box center [742, 165] width 718 height 31
click at [581, 156] on div "Receive Non-Cannabis" at bounding box center [742, 165] width 718 height 31
click at [731, 90] on div "Include items not tagged for facility" at bounding box center [717, 108] width 128 height 49
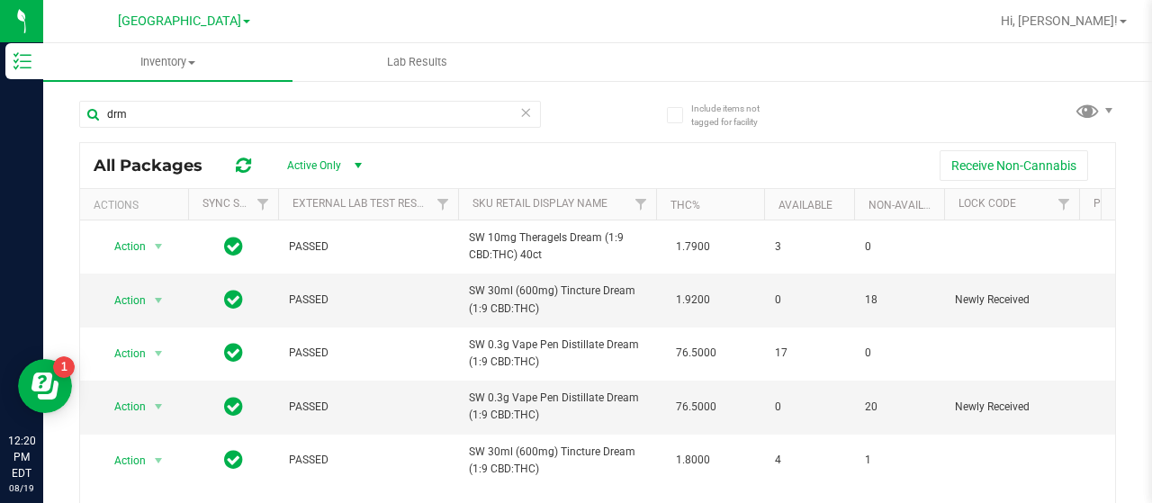
click at [785, 133] on div "drm All Packages Active Only Active Only Lab Samples Locked All External Intern…" at bounding box center [597, 333] width 1037 height 498
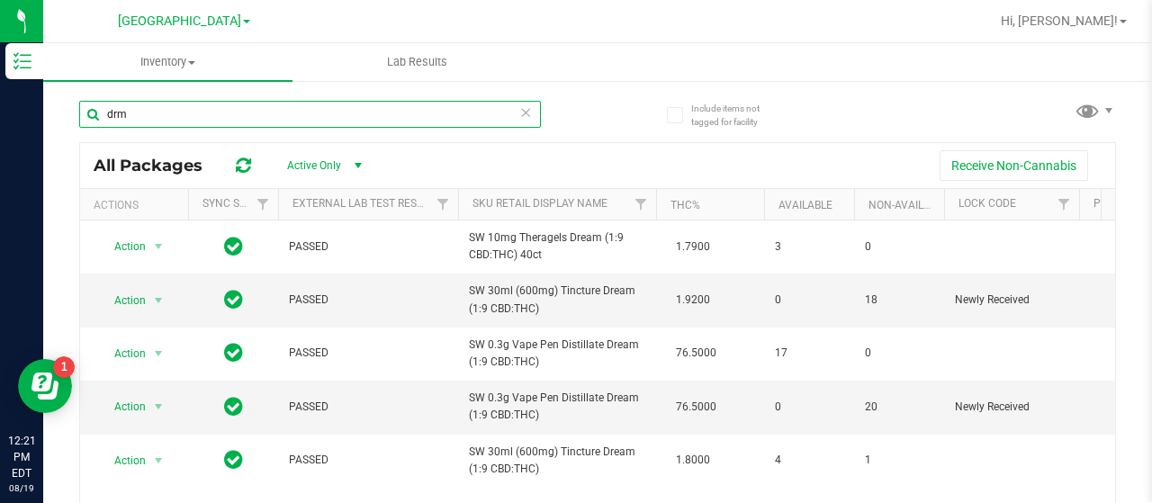
click at [195, 108] on input "drm" at bounding box center [310, 114] width 462 height 27
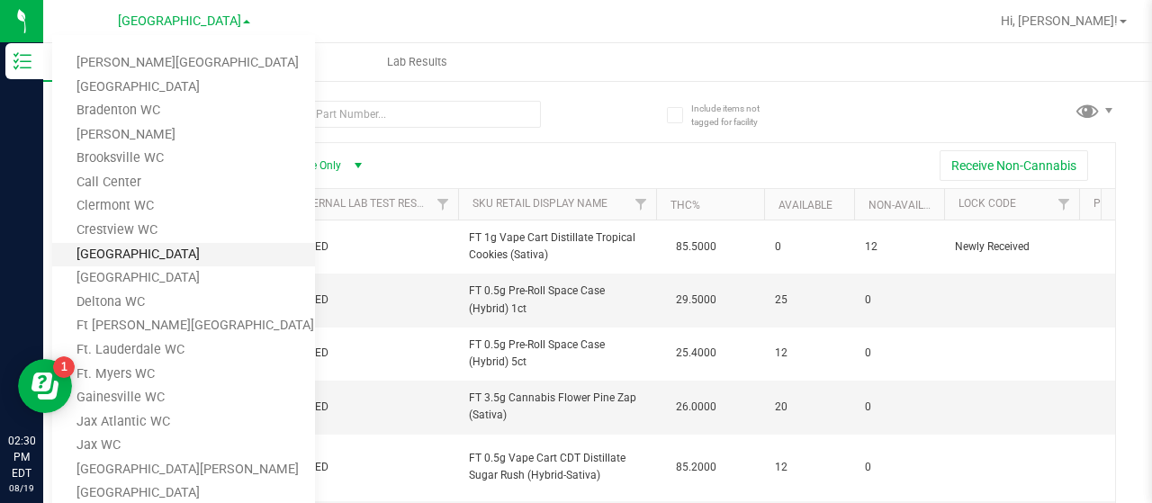
click at [178, 255] on link "[GEOGRAPHIC_DATA]" at bounding box center [183, 255] width 263 height 24
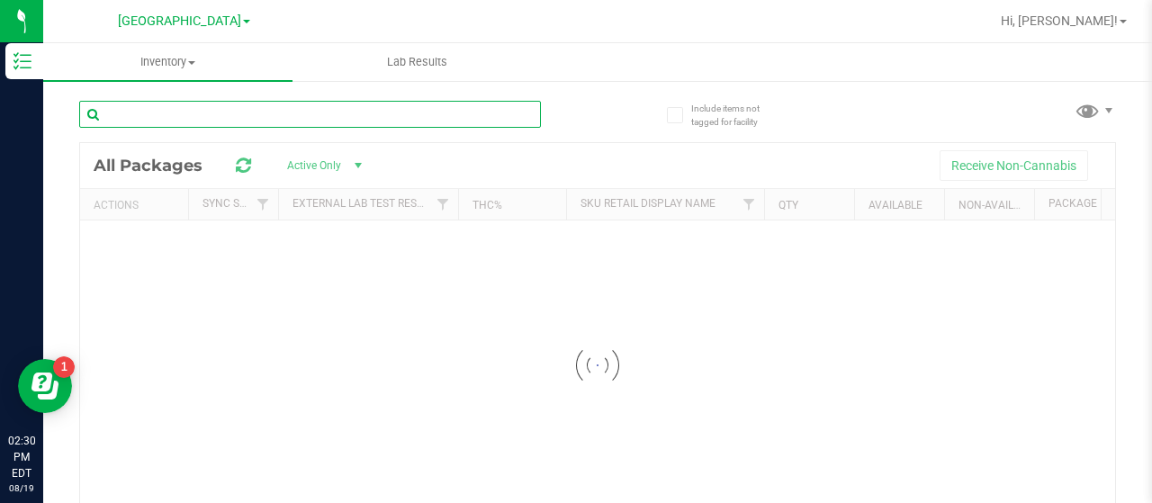
click at [110, 105] on input "text" at bounding box center [310, 114] width 462 height 27
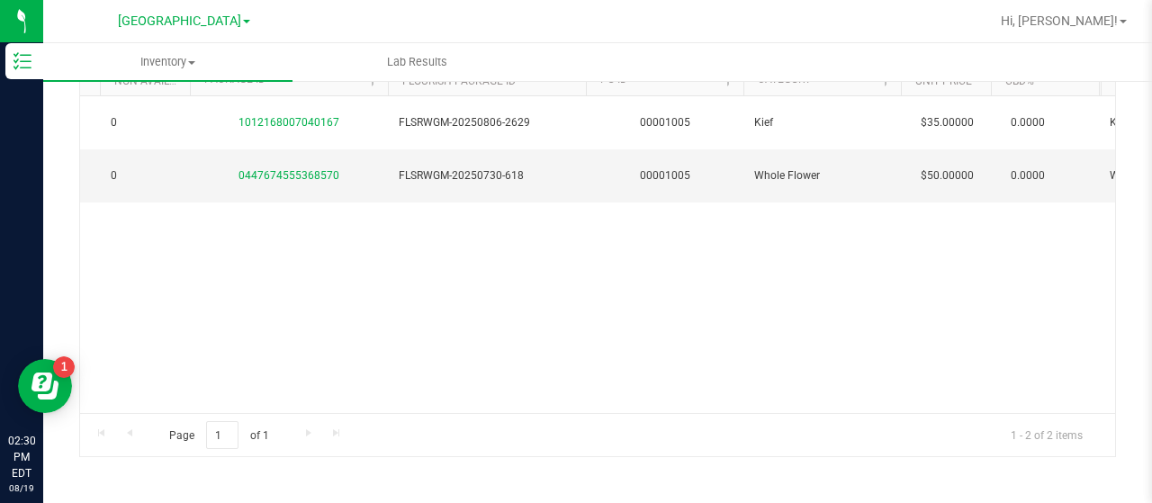
scroll to position [0, 851]
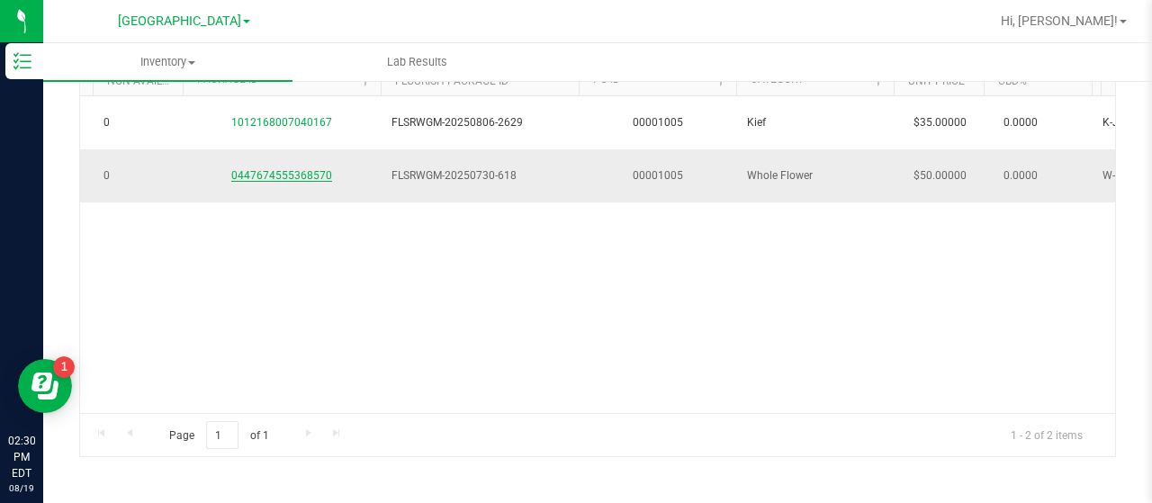
type input "[PERSON_NAME]"
click at [259, 174] on link "0447674555368570" at bounding box center [281, 175] width 101 height 13
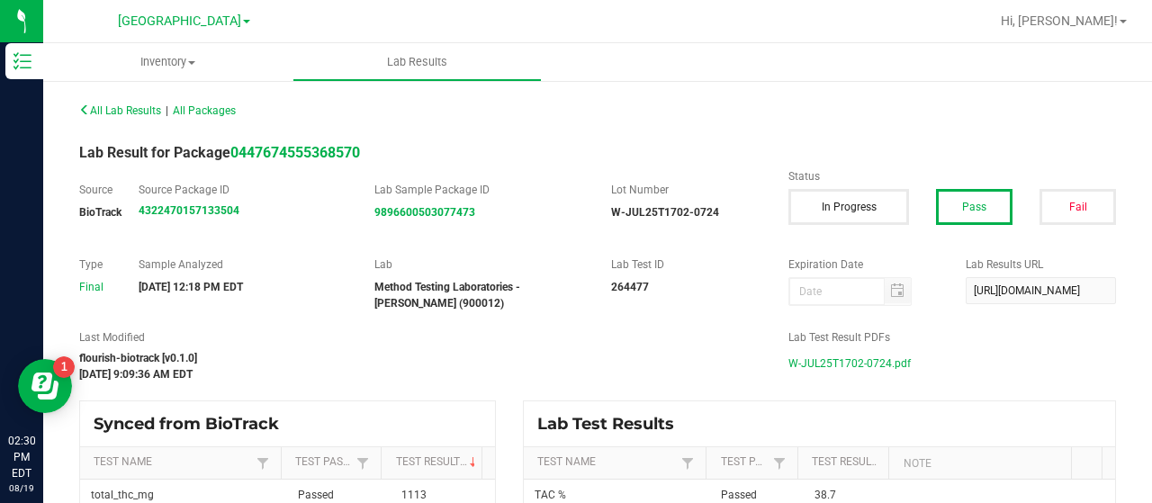
click at [824, 357] on span "W-JUL25T1702-0724.pdf" at bounding box center [849, 363] width 122 height 27
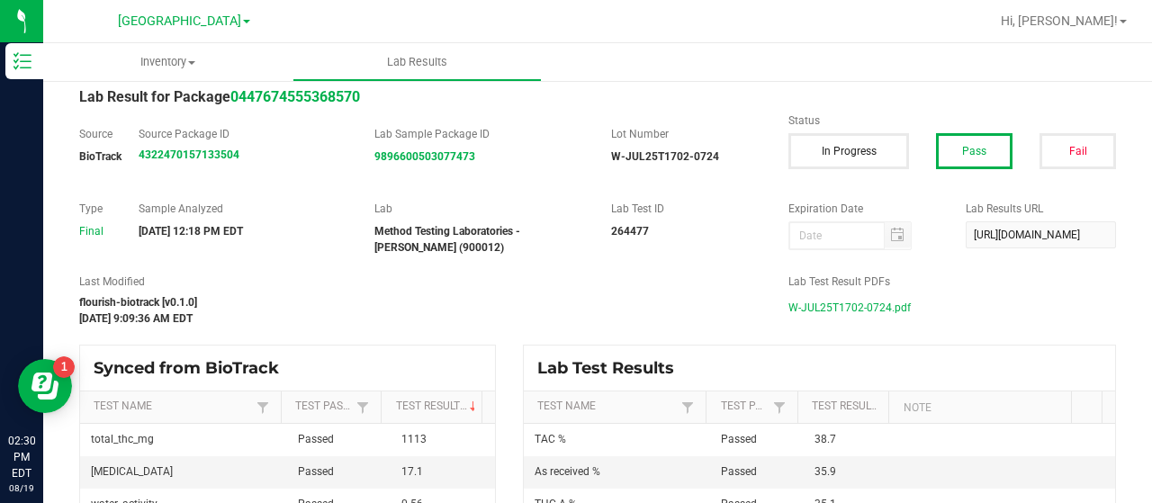
scroll to position [95, 0]
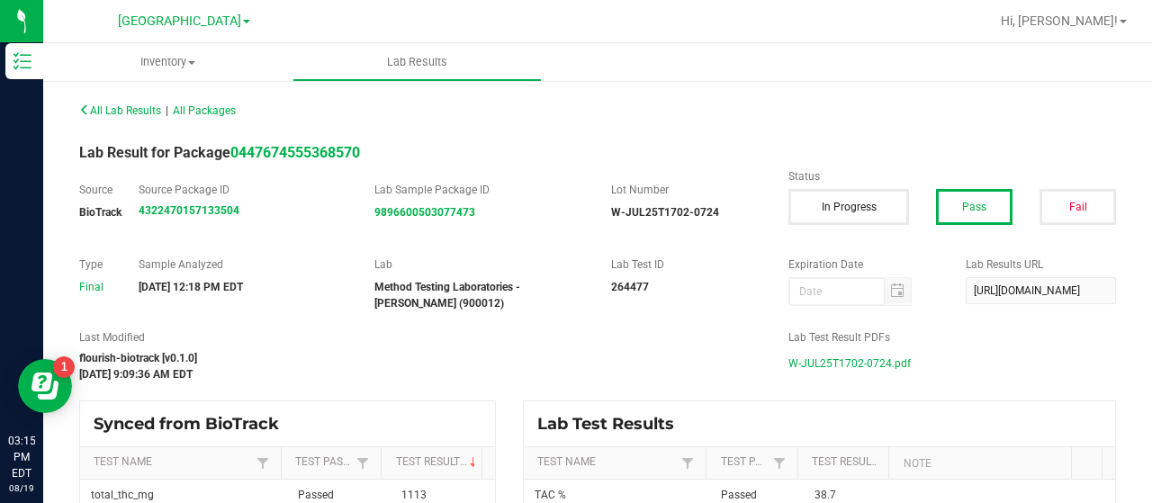
scroll to position [95, 0]
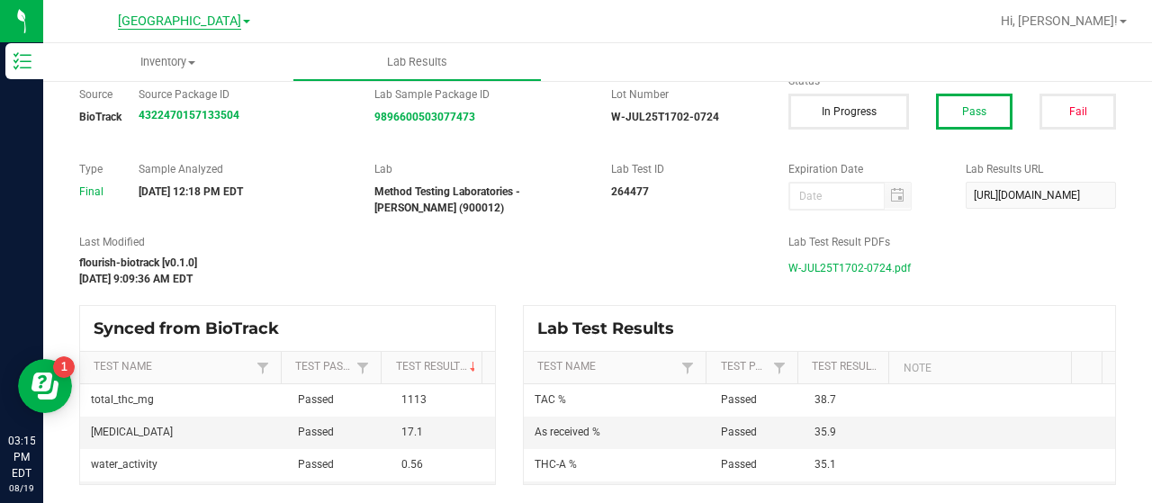
click at [221, 28] on span "[GEOGRAPHIC_DATA]" at bounding box center [179, 22] width 123 height 16
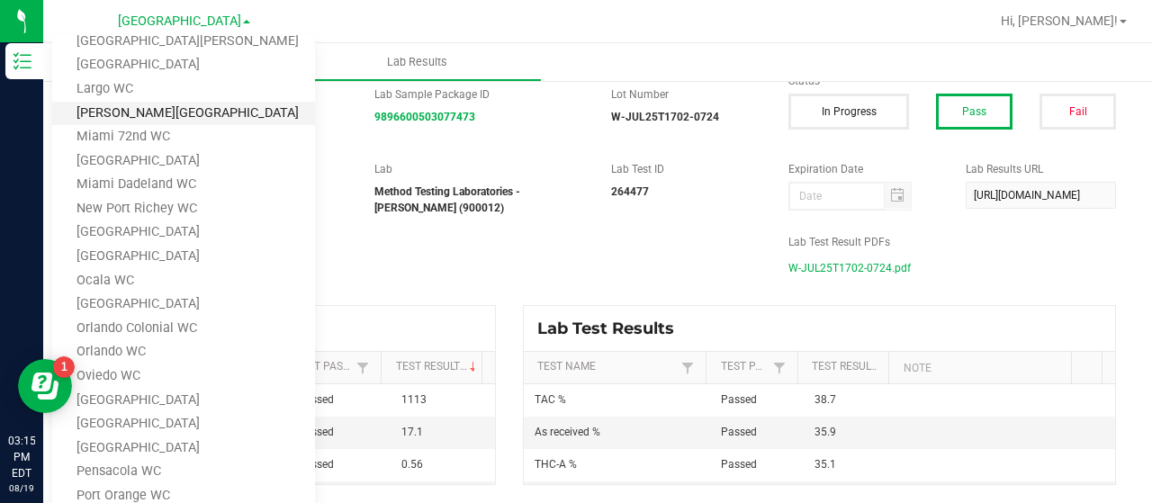
scroll to position [450, 0]
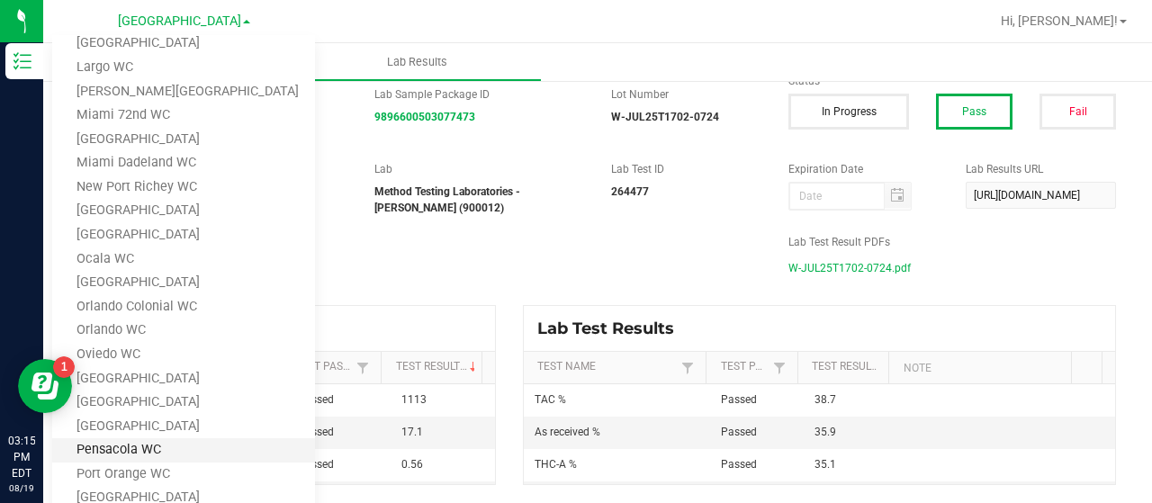
click at [162, 450] on link "Pensacola WC" at bounding box center [183, 450] width 263 height 24
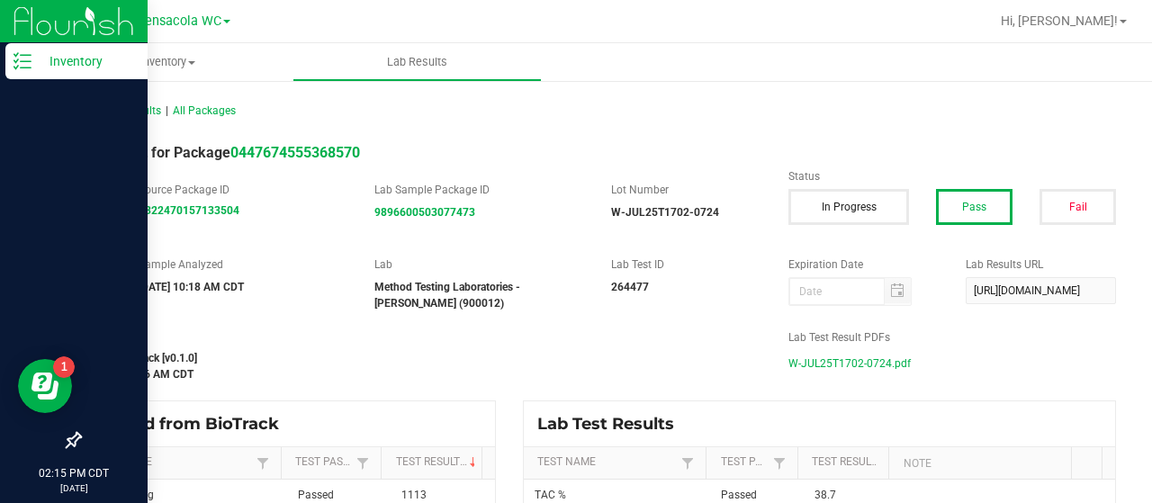
click at [30, 57] on icon at bounding box center [23, 61] width 18 height 18
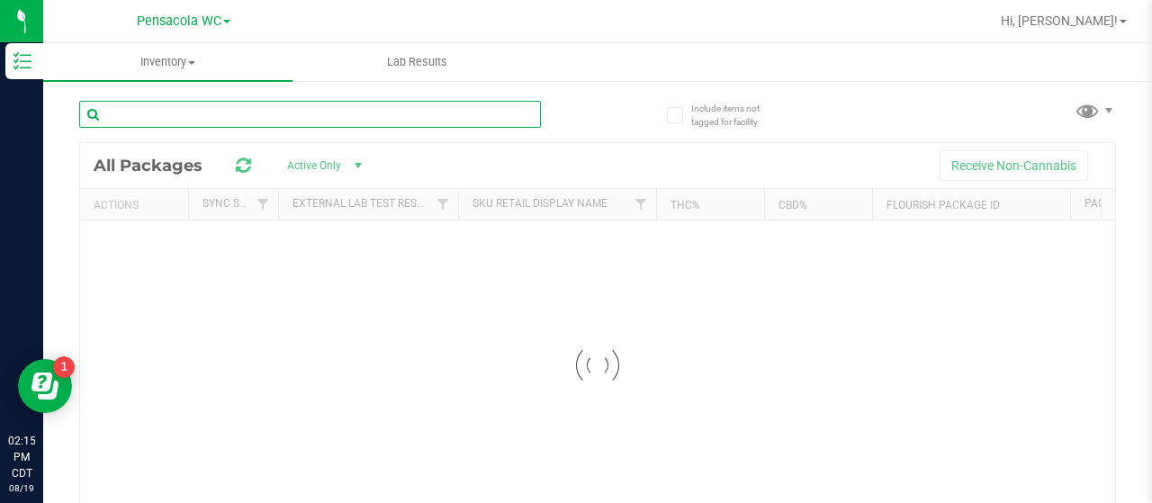
click at [142, 113] on input "text" at bounding box center [310, 114] width 462 height 27
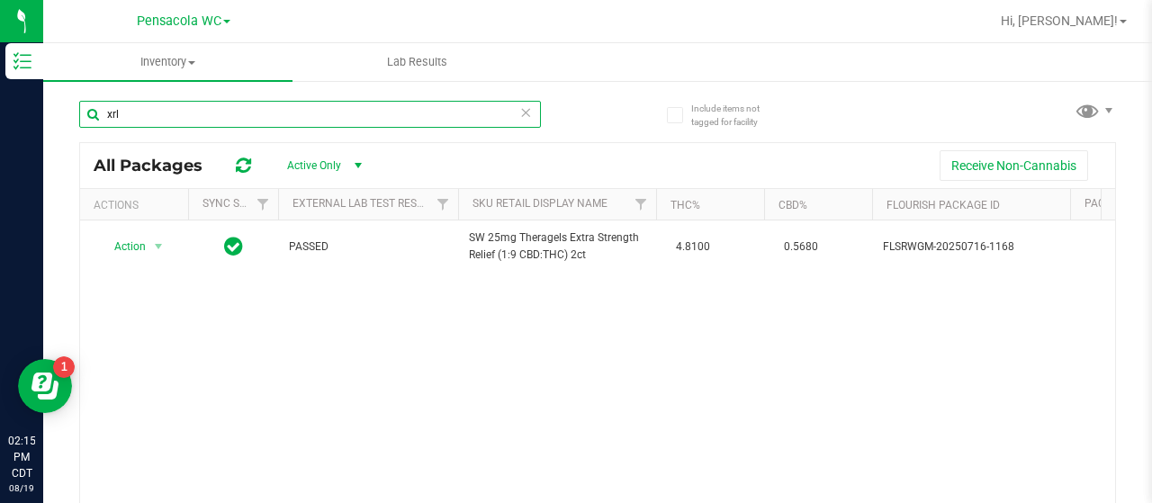
type input "xrl"
